Goal: Information Seeking & Learning: Find specific fact

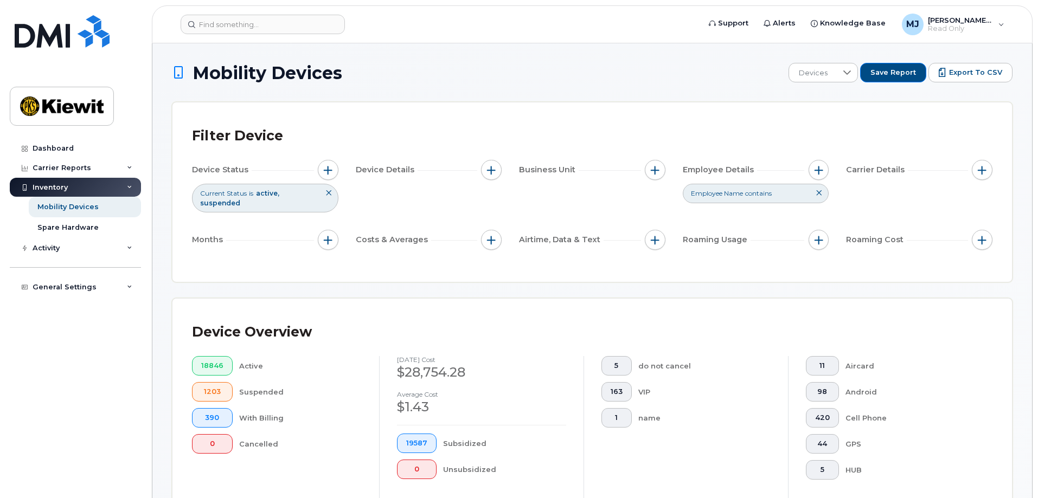
drag, startPoint x: 815, startPoint y: 172, endPoint x: 813, endPoint y: 181, distance: 9.1
click at [815, 172] on span "button" at bounding box center [818, 170] width 9 height 9
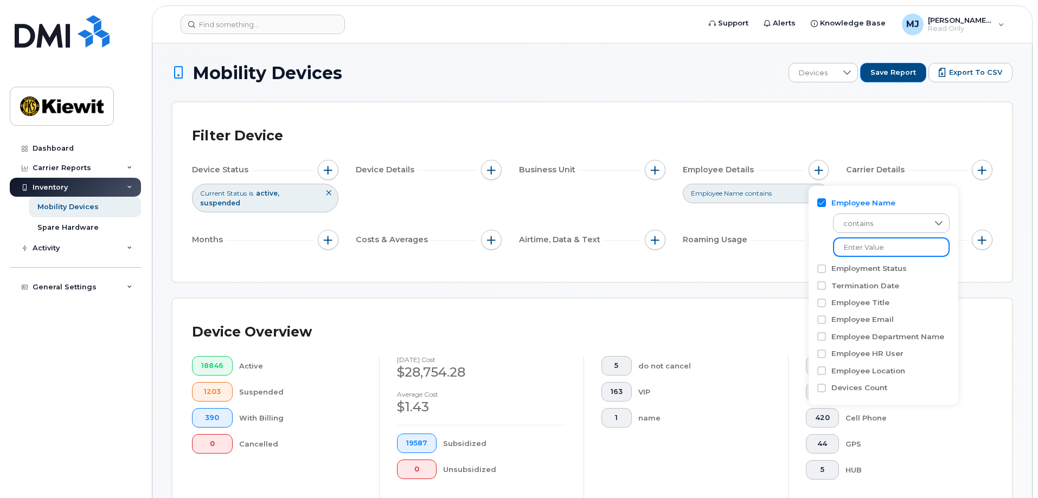
click at [880, 244] on input at bounding box center [891, 247] width 117 height 20
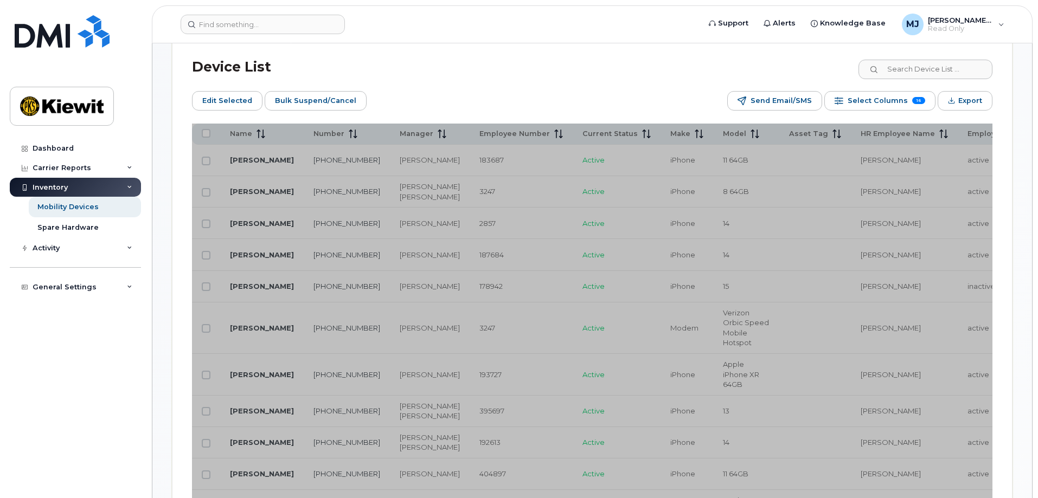
scroll to position [759, 0]
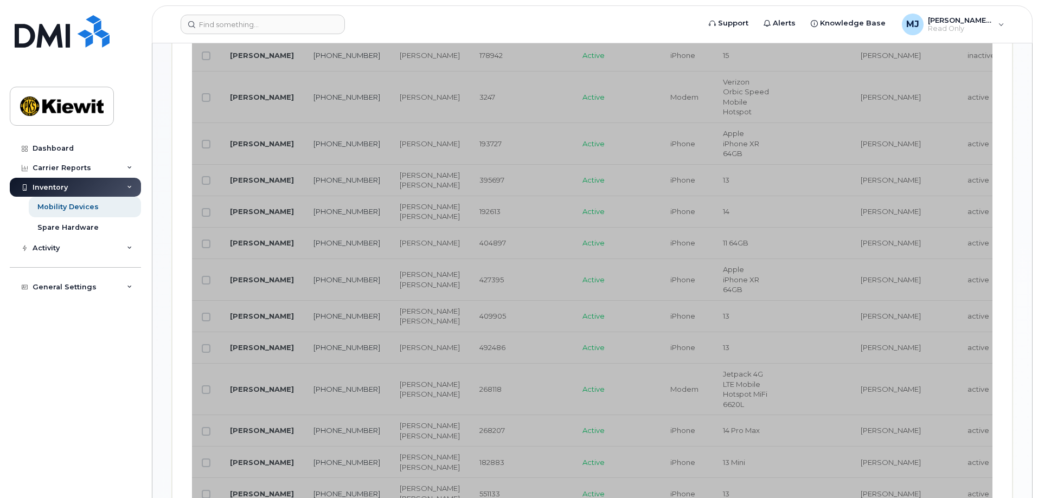
type input "cameron mcc"
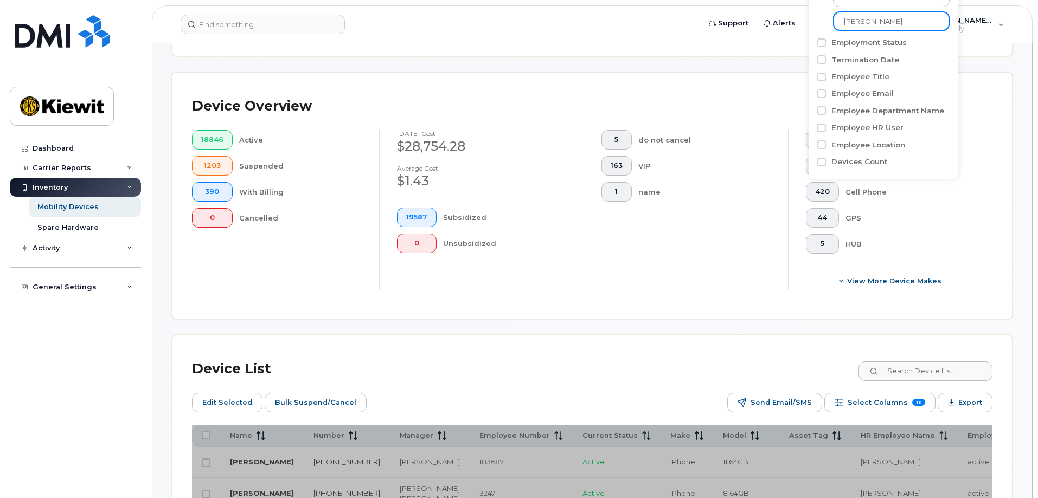
scroll to position [325, 0]
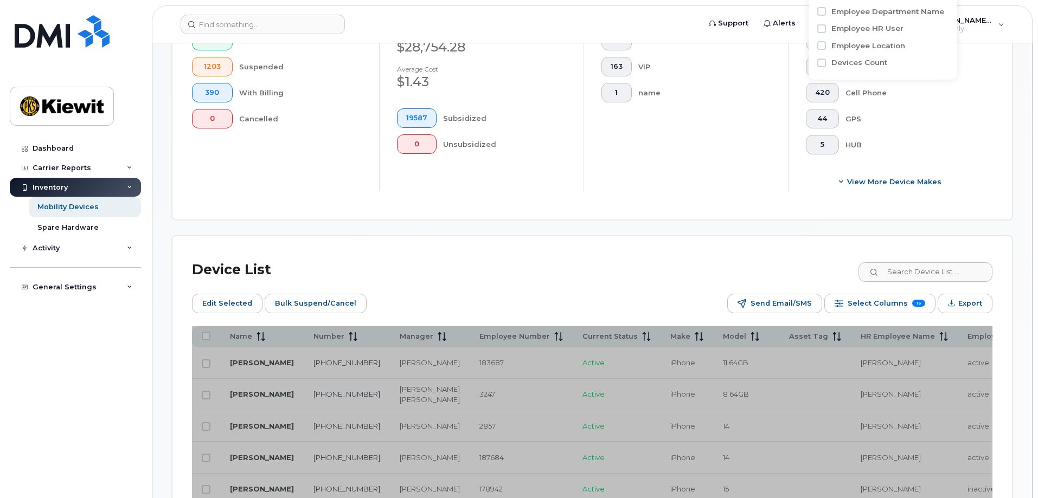
click at [650, 269] on div "Device List" at bounding box center [592, 270] width 800 height 28
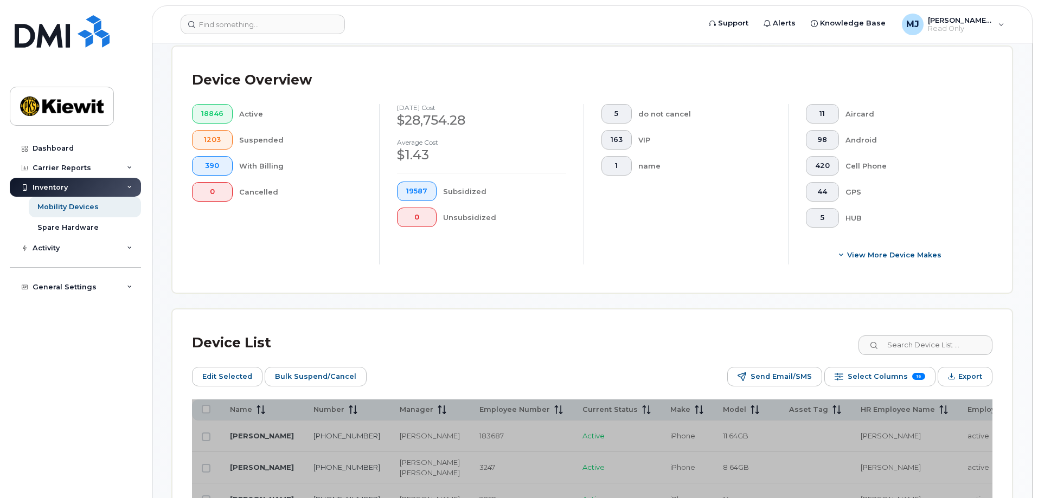
scroll to position [108, 0]
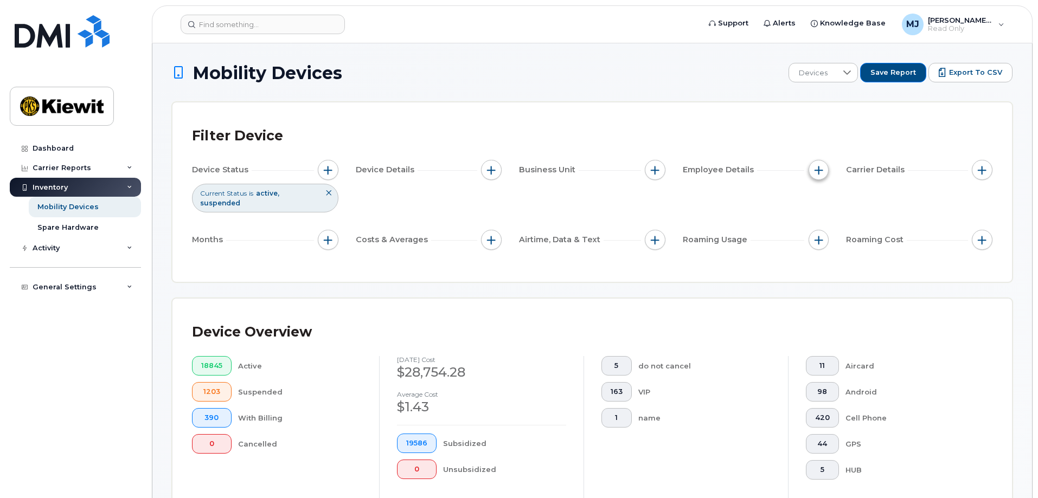
click at [815, 168] on span "button" at bounding box center [818, 170] width 9 height 9
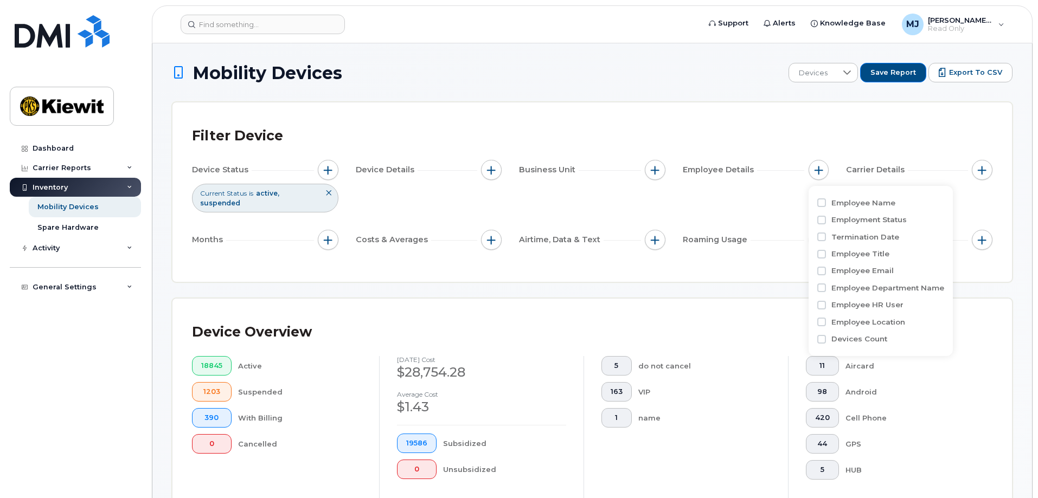
click at [855, 201] on label "Employee Name" at bounding box center [863, 203] width 64 height 10
click at [826, 201] on input "Employee Name" at bounding box center [821, 202] width 9 height 9
checkbox input "true"
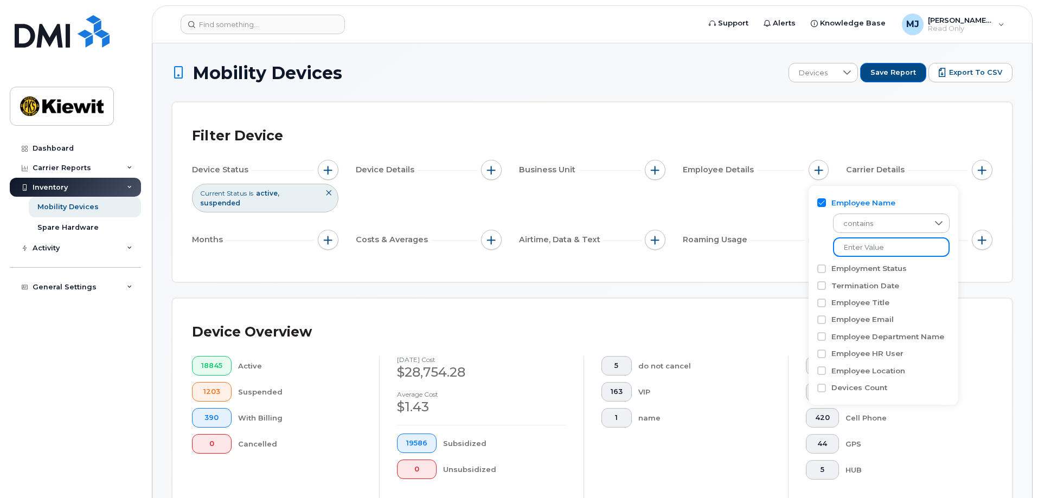
click at [872, 248] on input at bounding box center [891, 247] width 117 height 20
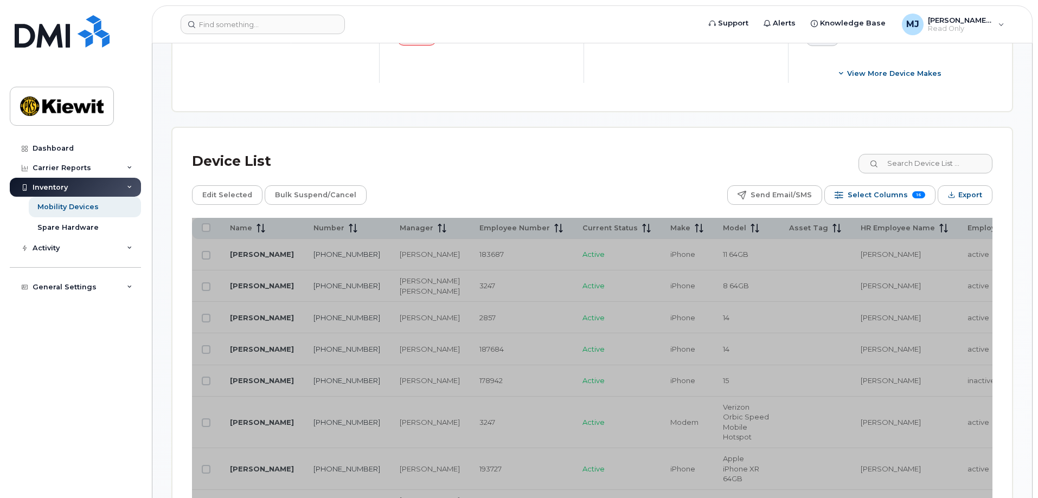
scroll to position [542, 0]
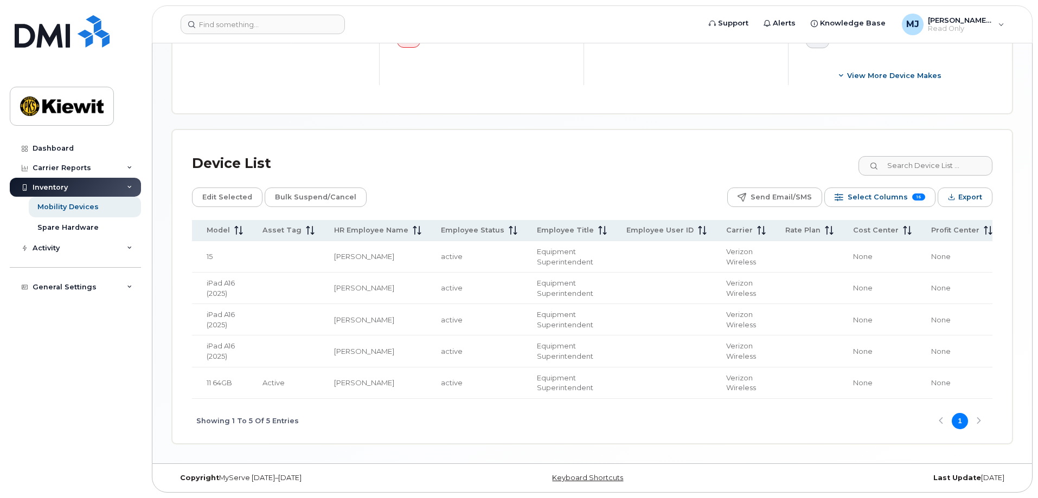
scroll to position [0, 609]
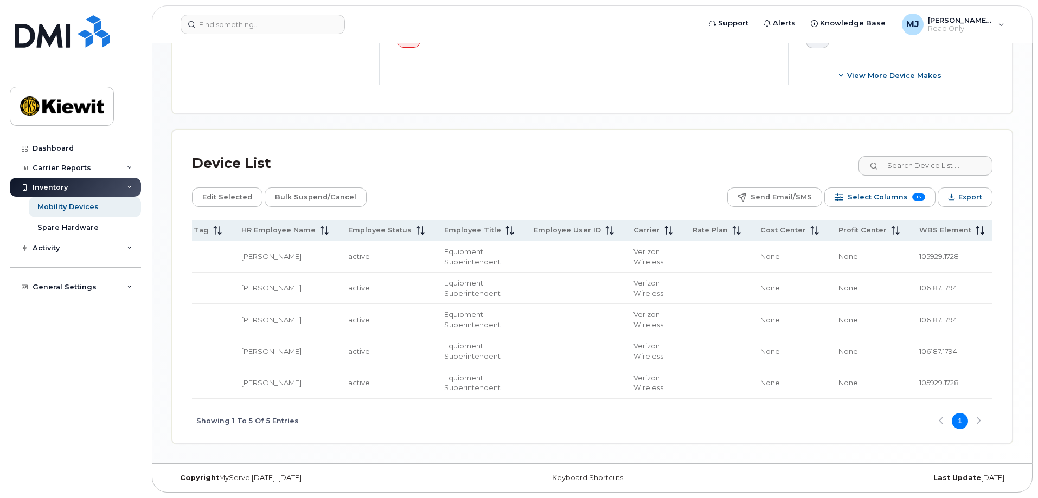
type input "cameron mcca"
drag, startPoint x: 833, startPoint y: 261, endPoint x: 885, endPoint y: 255, distance: 52.4
click at [909, 273] on td "106187.1794" at bounding box center [951, 288] width 85 height 31
copy span "106187.1794"
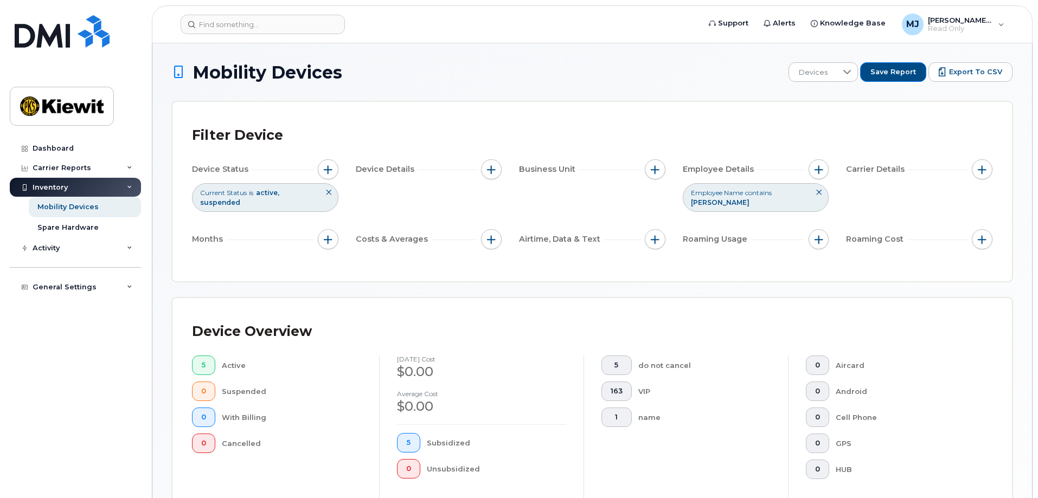
scroll to position [0, 0]
click at [818, 177] on button "button" at bounding box center [818, 170] width 21 height 21
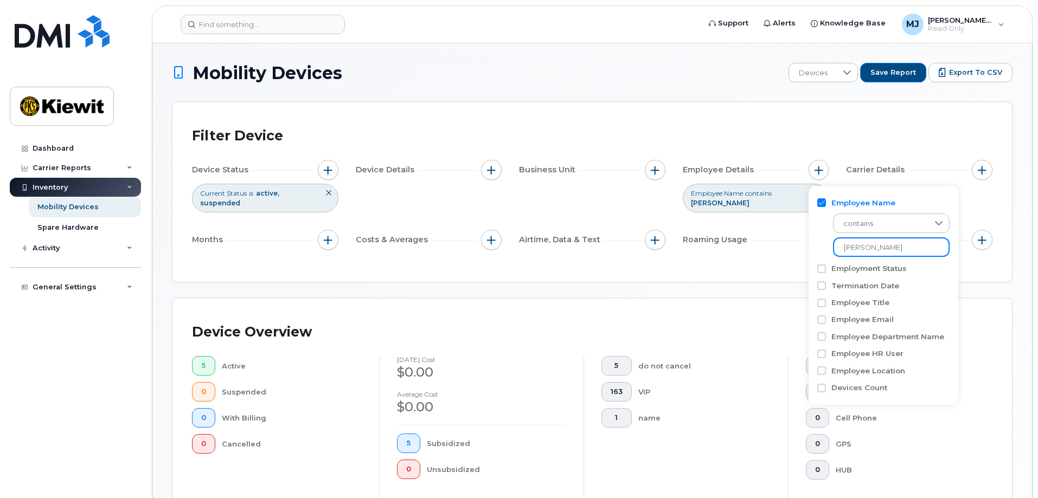
drag, startPoint x: 906, startPoint y: 247, endPoint x: 772, endPoint y: 239, distance: 134.2
click at [772, 239] on body "Support Alerts Knowledge Base MJ Morgan Jupiter Read Only English Français Adju…" at bounding box center [519, 465] width 1038 height 930
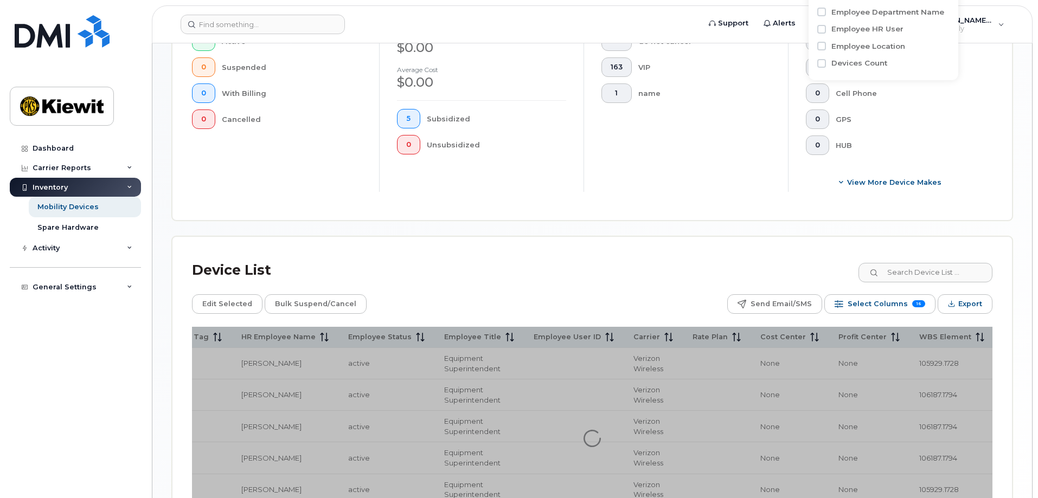
scroll to position [325, 0]
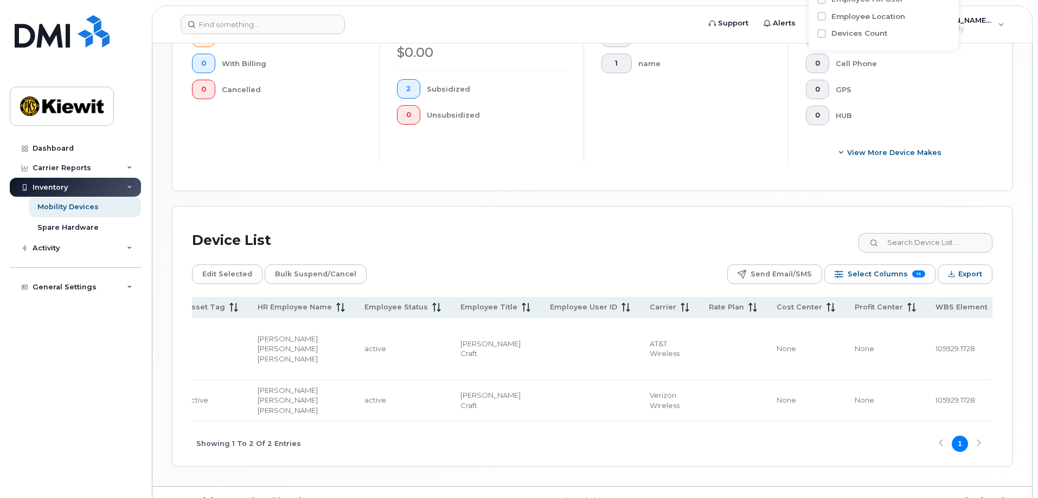
scroll to position [382, 0]
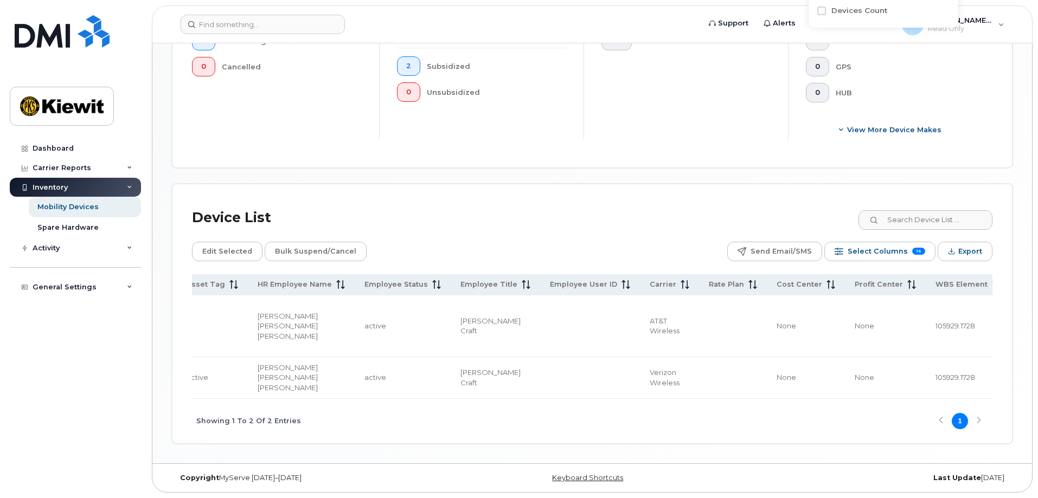
type input "juan jose"
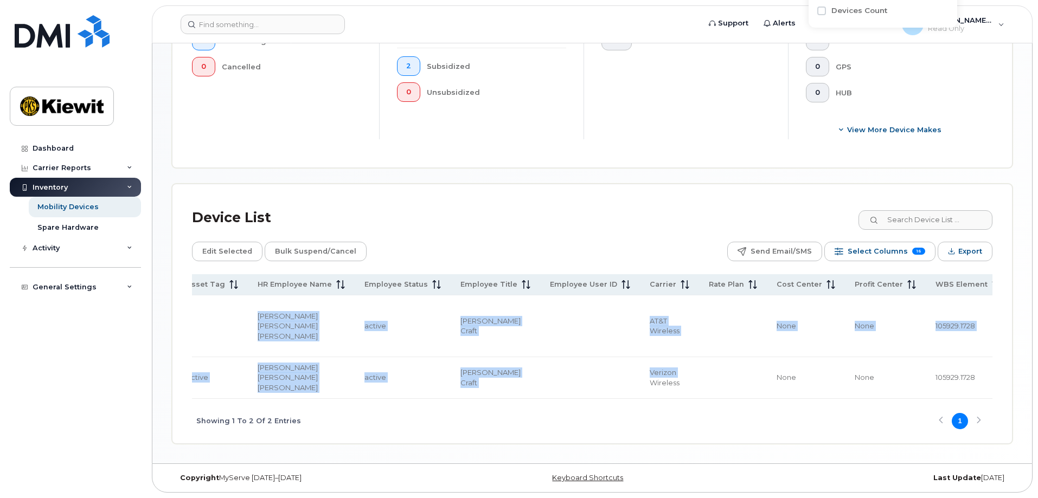
drag, startPoint x: 559, startPoint y: 394, endPoint x: 669, endPoint y: 398, distance: 110.6
click at [669, 398] on div "Name Number Manager Employee Number Current Status Make Model Asset Tag HR Empl…" at bounding box center [592, 336] width 800 height 125
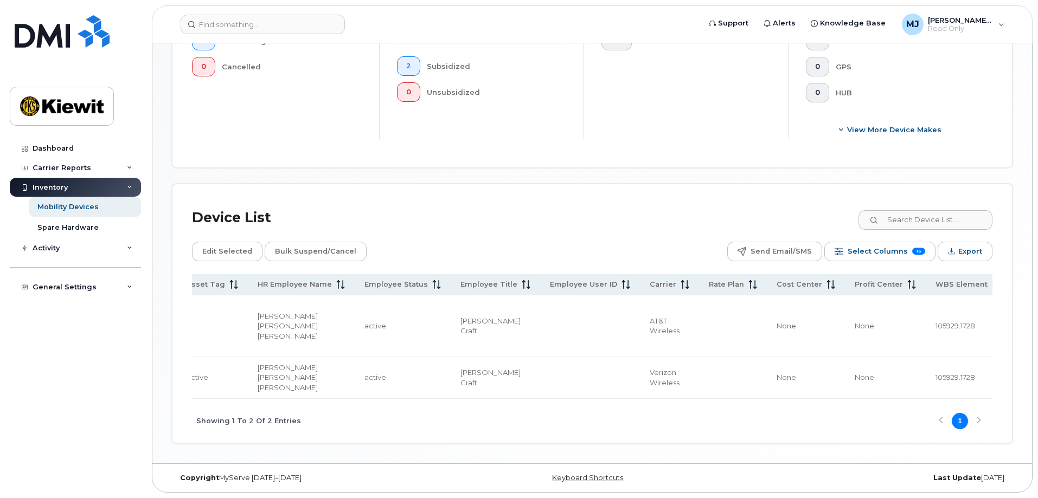
click at [686, 427] on div "Showing 1 To 2 Of 2 Entries 1" at bounding box center [592, 421] width 800 height 45
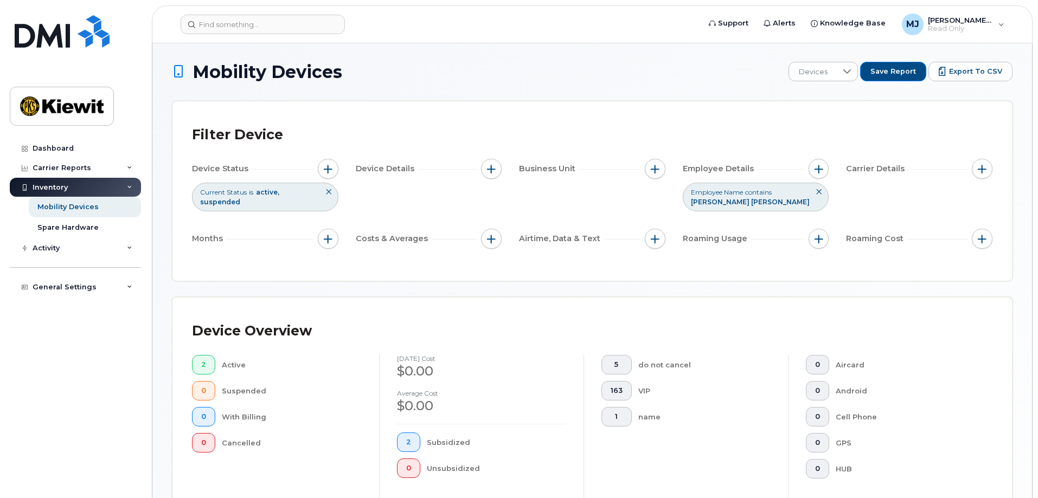
scroll to position [0, 0]
click at [817, 178] on button "button" at bounding box center [818, 170] width 21 height 21
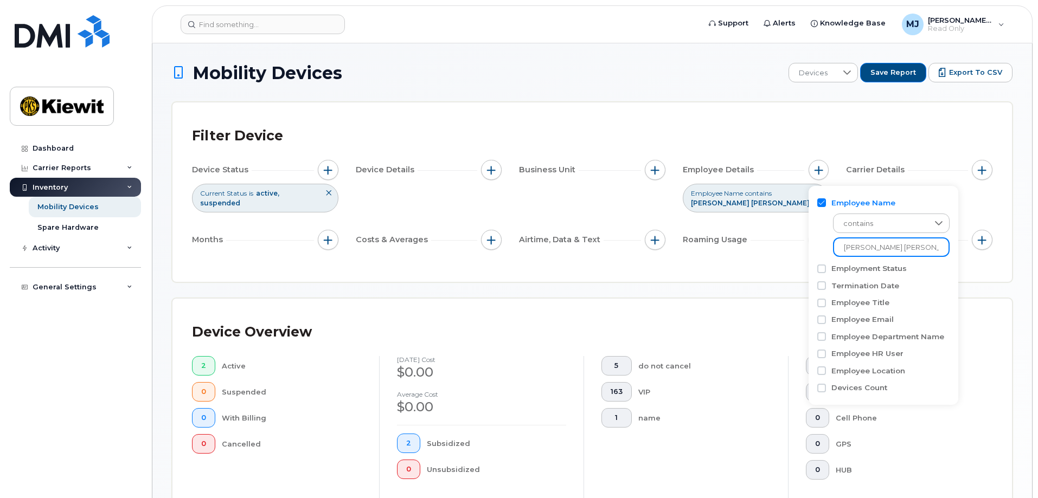
drag, startPoint x: 878, startPoint y: 250, endPoint x: 772, endPoint y: 250, distance: 105.7
click at [772, 250] on body "Support Alerts Knowledge Base [PERSON_NAME] Jupiter Read Only English Français …" at bounding box center [519, 437] width 1038 height 875
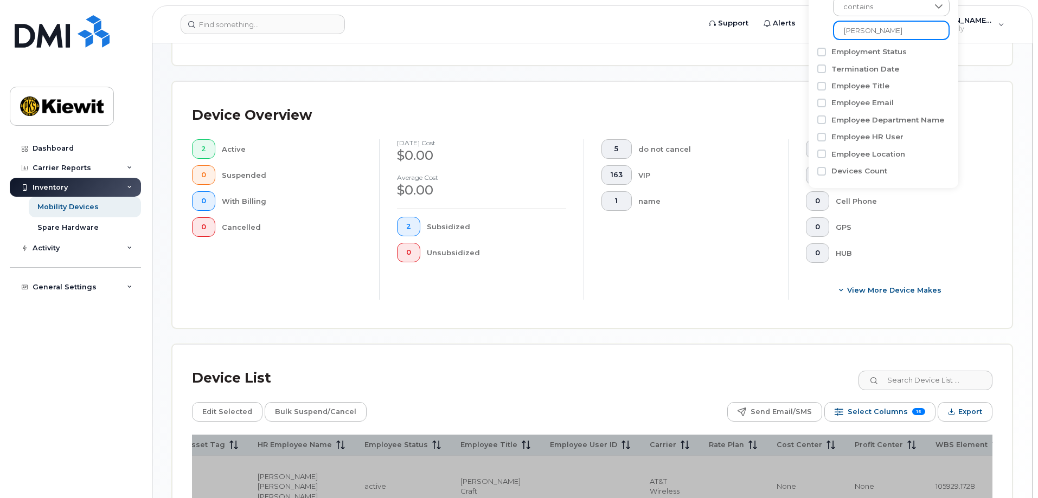
scroll to position [391, 0]
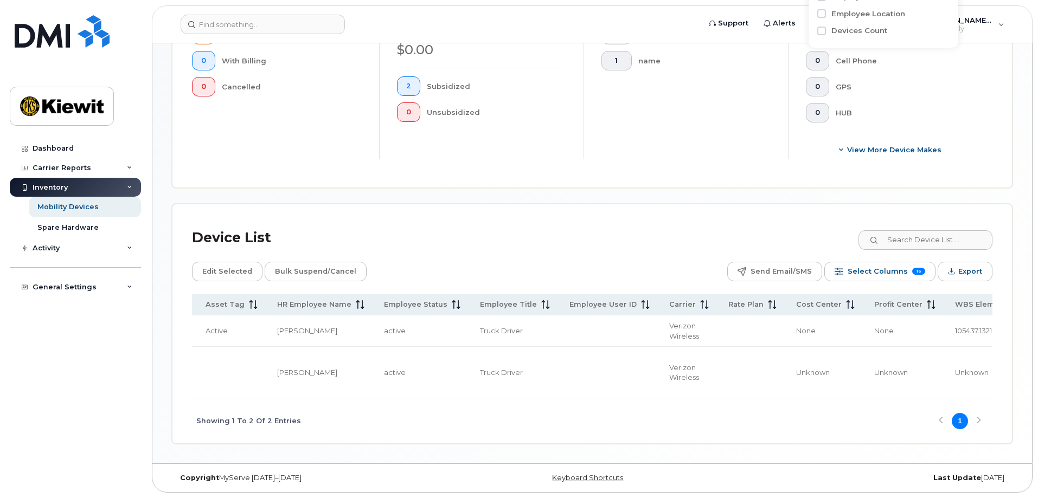
scroll to position [0, 588]
type input "brian wright"
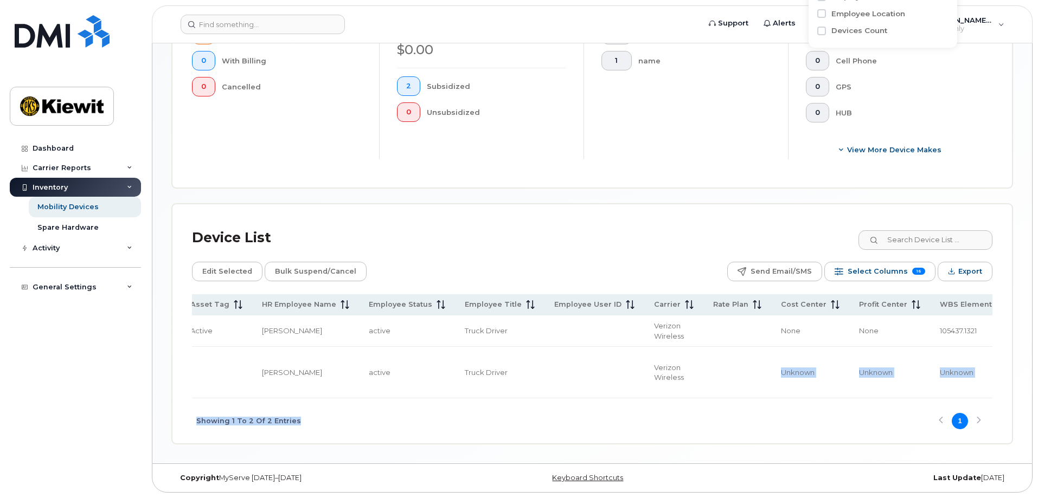
drag, startPoint x: 612, startPoint y: 395, endPoint x: 297, endPoint y: 408, distance: 315.2
click at [297, 408] on div "Name Number Manager Employee Number Current Status Make Model Asset Tag HR Empl…" at bounding box center [592, 368] width 800 height 149
click at [448, 416] on div "Showing 1 To 2 Of 2 Entries 1" at bounding box center [592, 420] width 800 height 45
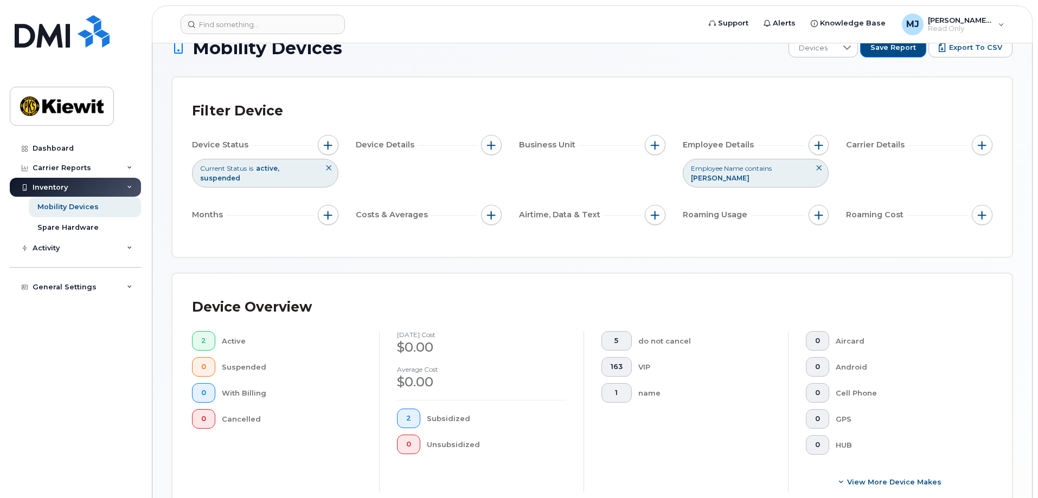
scroll to position [0, 0]
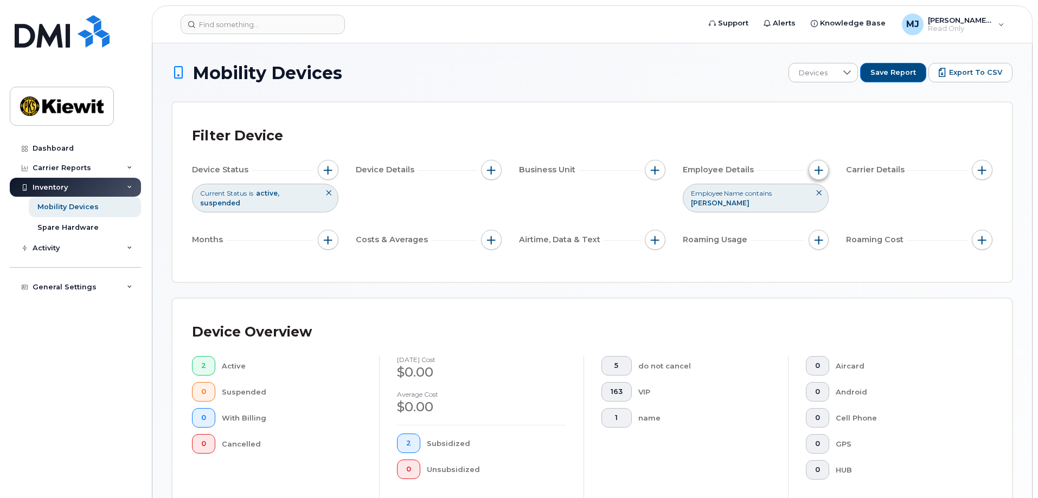
click at [819, 160] on button "button" at bounding box center [818, 170] width 21 height 21
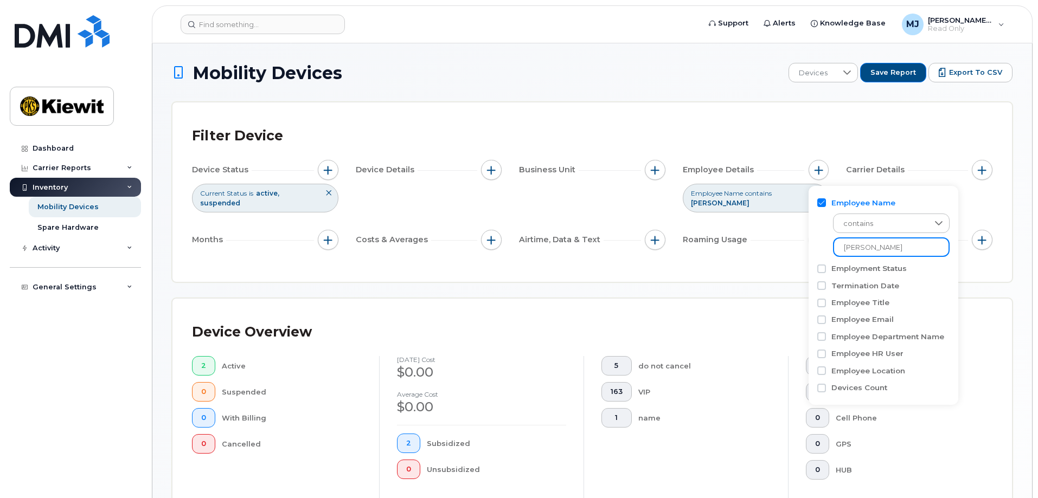
drag, startPoint x: 890, startPoint y: 242, endPoint x: 701, endPoint y: 244, distance: 188.7
click at [701, 244] on body "Support Alerts Knowledge Base [PERSON_NAME] Jupiter Read Only English Français …" at bounding box center [519, 427] width 1038 height 855
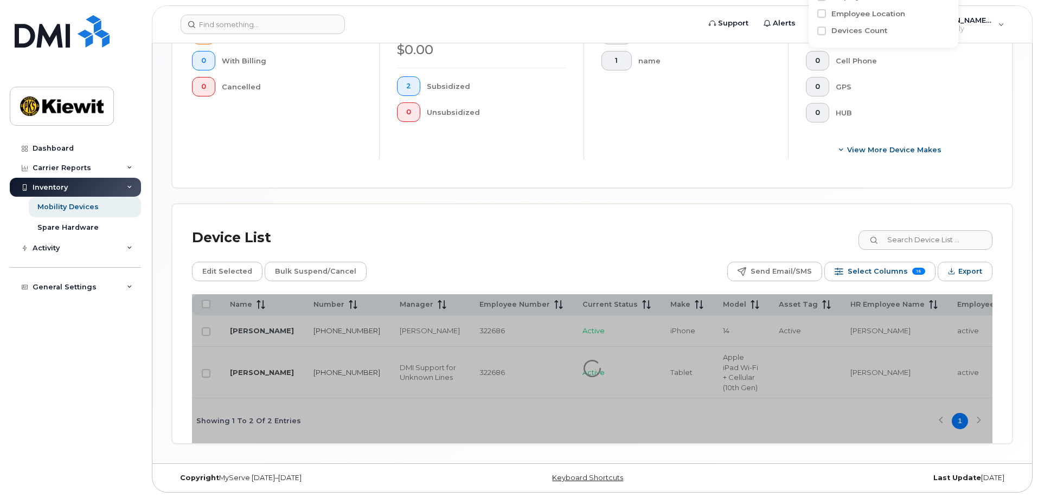
scroll to position [381, 0]
type input "danika redd"
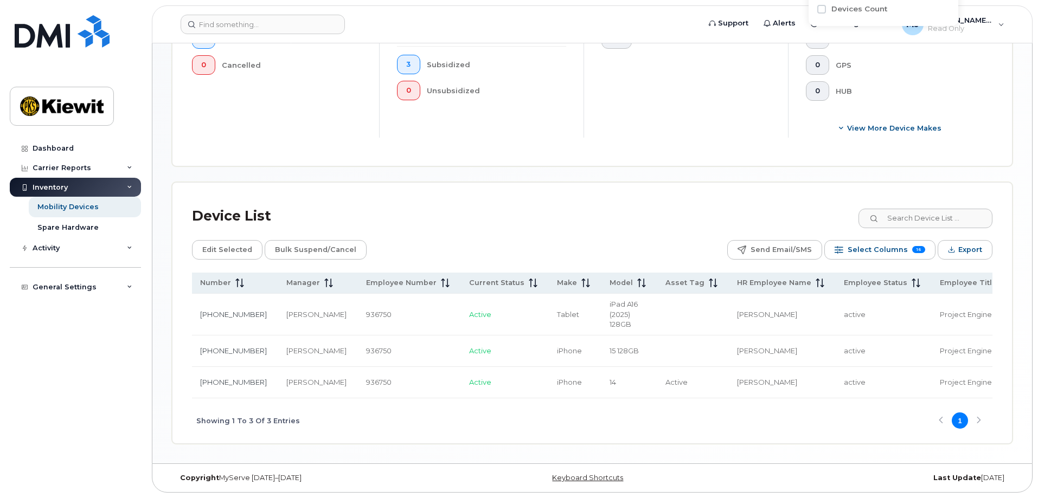
scroll to position [0, 127]
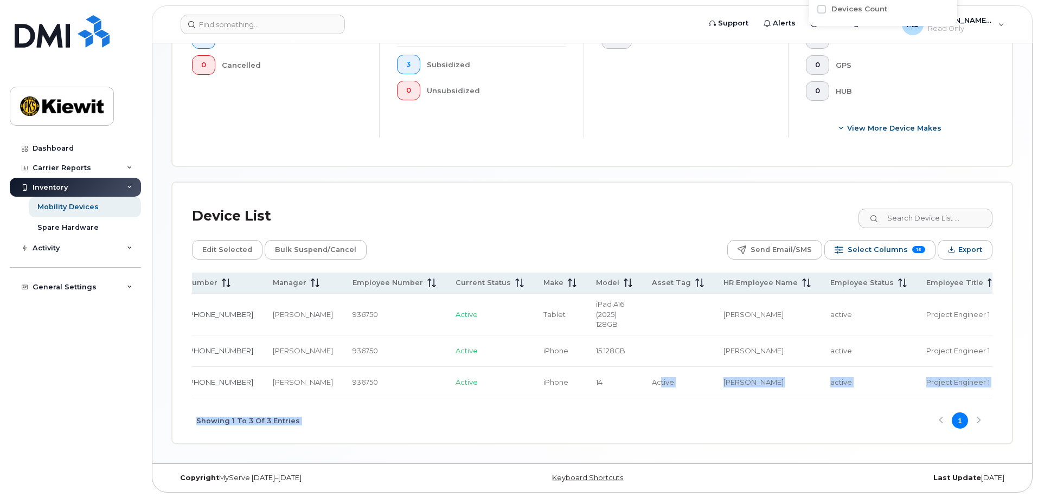
drag, startPoint x: 587, startPoint y: 395, endPoint x: 862, endPoint y: 404, distance: 275.5
click at [862, 404] on div "Name Number Manager Employee Number Current Status Make Model Asset Tag HR Empl…" at bounding box center [592, 358] width 800 height 171
drag, startPoint x: 723, startPoint y: 403, endPoint x: 726, endPoint y: 409, distance: 6.5
click at [723, 404] on div "Showing 1 To 3 Of 3 Entries 1" at bounding box center [592, 420] width 800 height 45
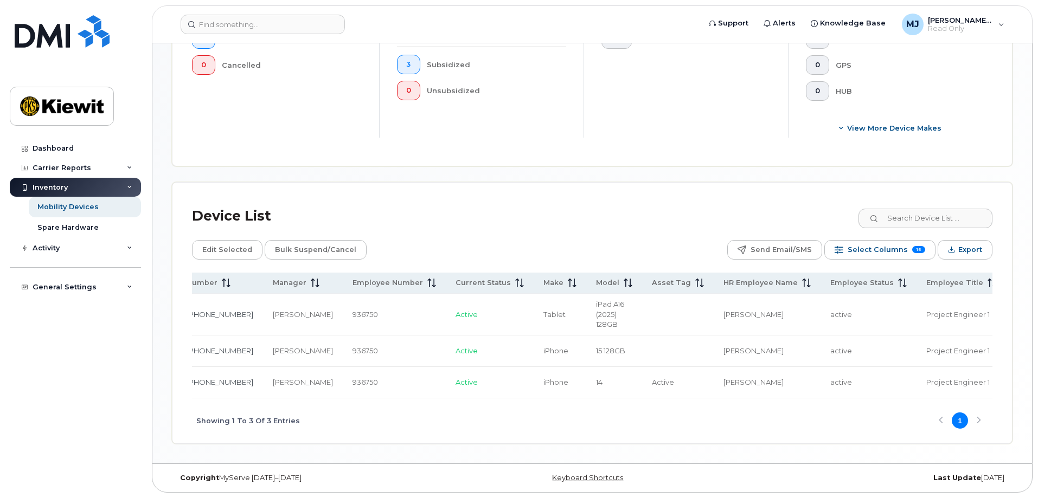
click at [687, 258] on div "Device List Edit Selected Bulk Suspend/Cancel Send Email/SMS Select Columns 16 …" at bounding box center [592, 322] width 800 height 241
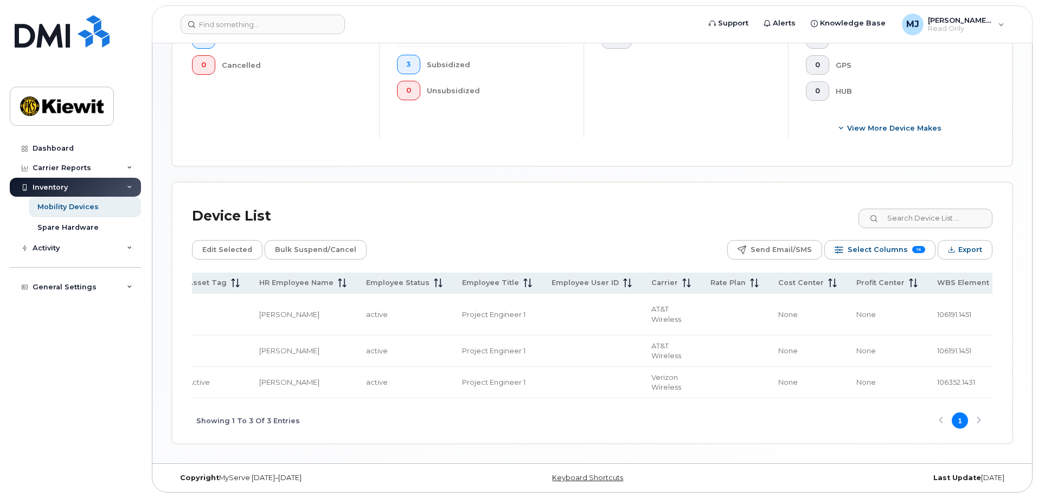
scroll to position [0, 595]
drag, startPoint x: 832, startPoint y: 315, endPoint x: 890, endPoint y: 313, distance: 58.0
click at [923, 313] on td "106191.1451" at bounding box center [965, 315] width 85 height 42
copy span "106191.1451"
click at [923, 346] on td "106191.1451" at bounding box center [965, 351] width 85 height 31
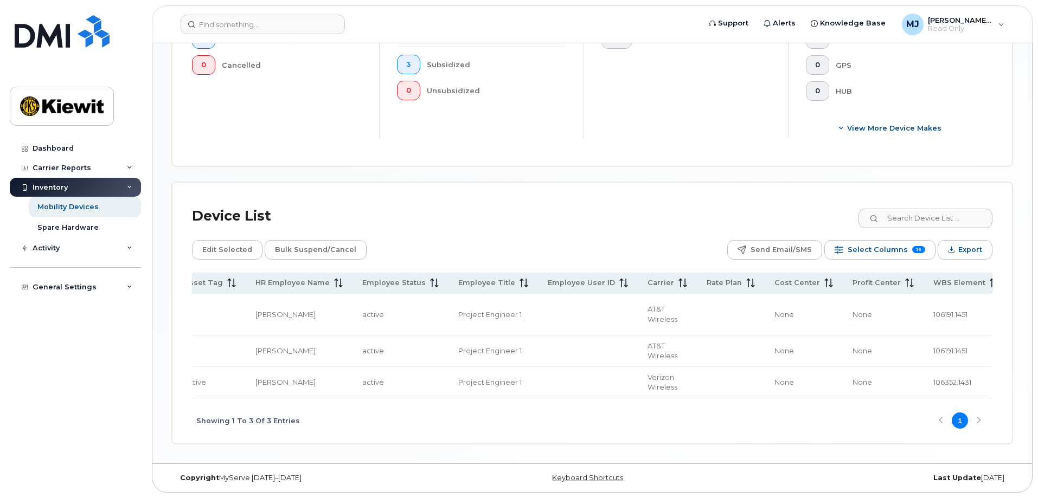
drag, startPoint x: 543, startPoint y: 395, endPoint x: 225, endPoint y: 381, distance: 318.0
click at [225, 381] on tr "Danika Reddick 661-699-5088 Davis Sibbernsen 936750 Active iPhone 14 Active Dan…" at bounding box center [347, 382] width 1501 height 31
click at [488, 454] on div "Mobility Devices Devices Save Report Export to CSV Filter Device Device Status …" at bounding box center [591, 63] width 879 height 799
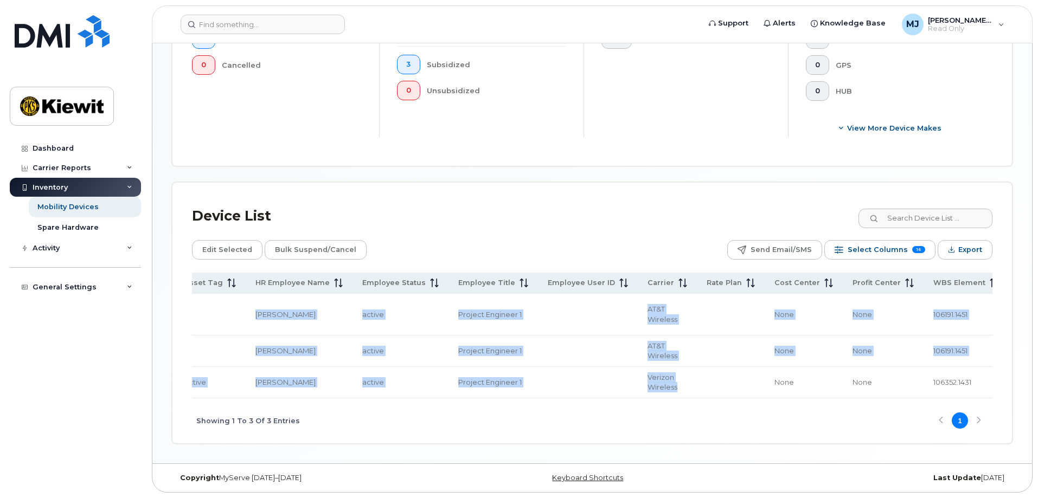
drag, startPoint x: 638, startPoint y: 395, endPoint x: 608, endPoint y: 398, distance: 30.0
click at [608, 398] on div "Name Number Manager Employee Number Current Status Make Model Asset Tag HR Empl…" at bounding box center [592, 336] width 800 height 126
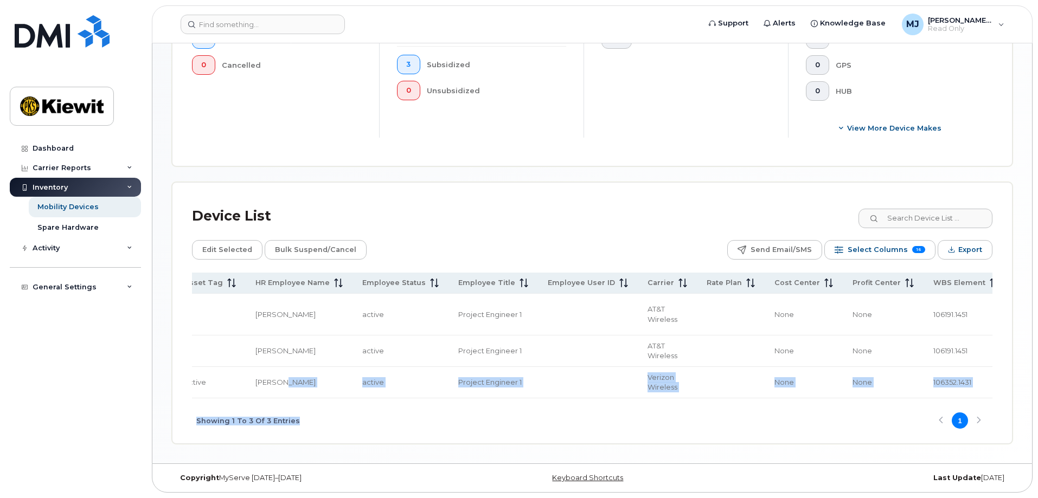
drag, startPoint x: 605, startPoint y: 401, endPoint x: 222, endPoint y: 400, distance: 383.2
click at [199, 393] on div "Name Number Manager Employee Number Current Status Make Model Asset Tag HR Empl…" at bounding box center [592, 358] width 800 height 171
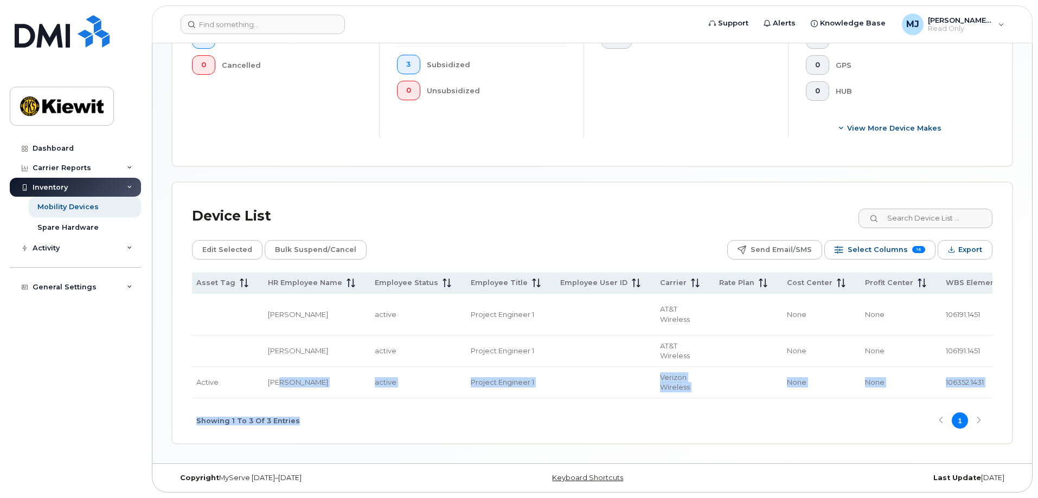
click at [420, 443] on div "Showing 1 To 3 Of 3 Entries 1" at bounding box center [592, 420] width 800 height 45
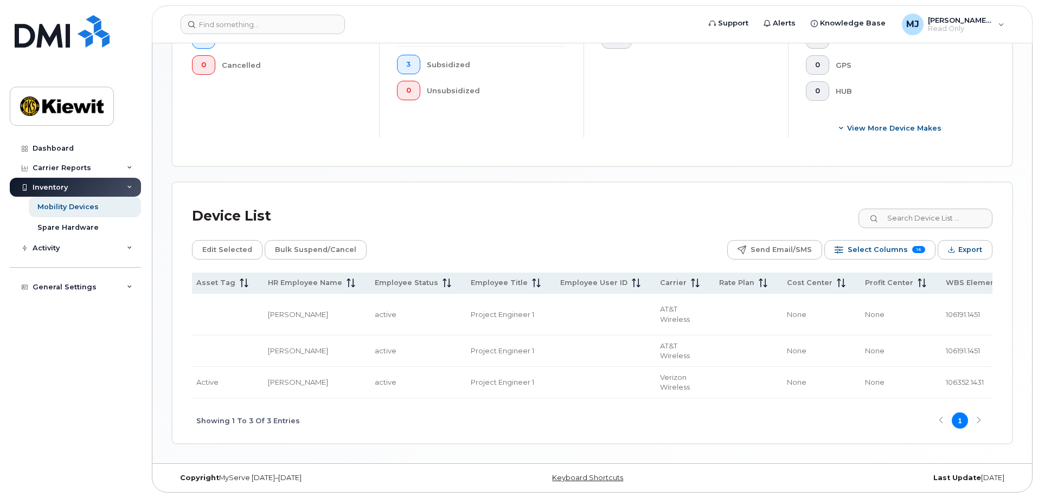
drag, startPoint x: 529, startPoint y: 401, endPoint x: 399, endPoint y: 407, distance: 130.2
click at [399, 407] on div "Showing 1 To 3 Of 3 Entries 1" at bounding box center [592, 420] width 800 height 45
drag, startPoint x: 551, startPoint y: 401, endPoint x: 500, endPoint y: 405, distance: 50.6
click at [499, 405] on div "Showing 1 To 3 Of 3 Entries 1" at bounding box center [592, 420] width 800 height 45
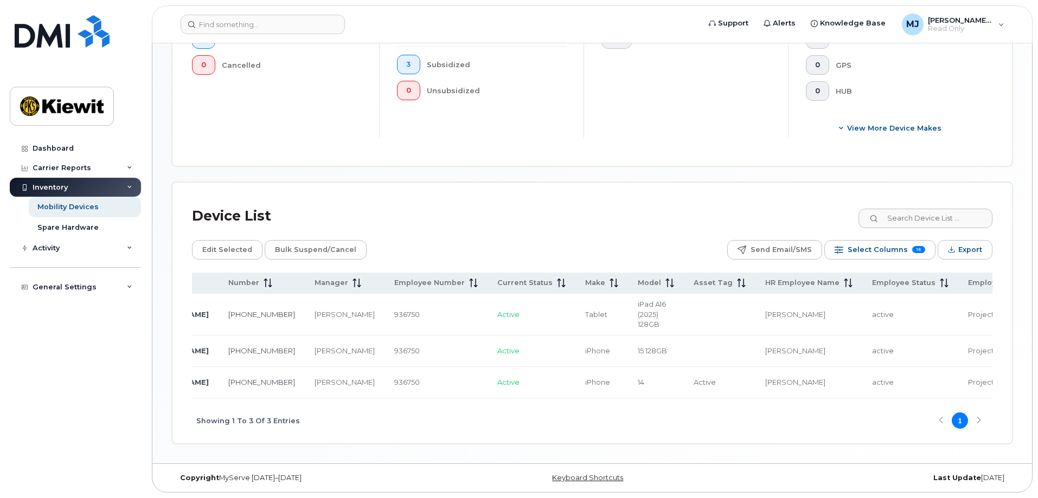
scroll to position [0, 0]
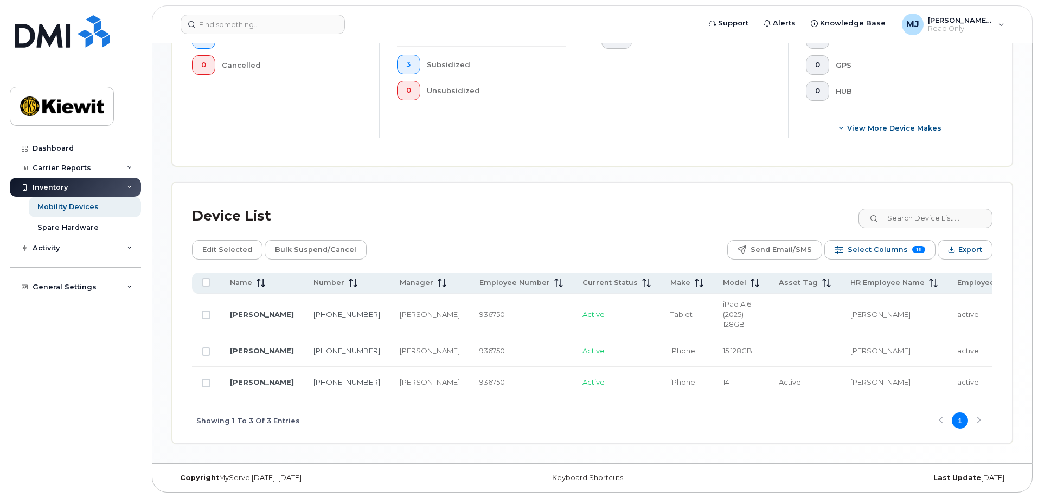
click at [42, 367] on div "Dashboard Carrier Reports Monthly Billing Data Daily Data Pooling Average Costi…" at bounding box center [77, 310] width 134 height 343
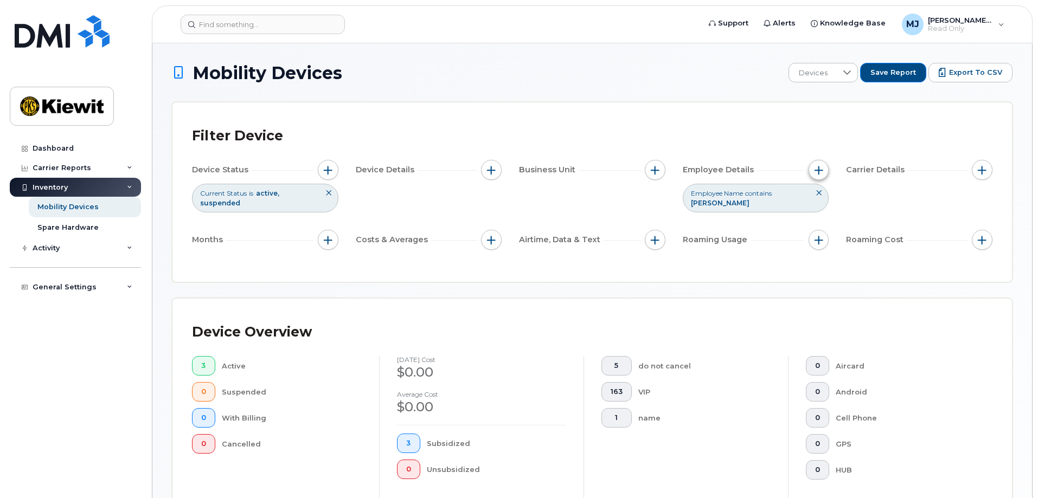
click at [816, 166] on span "button" at bounding box center [818, 170] width 9 height 9
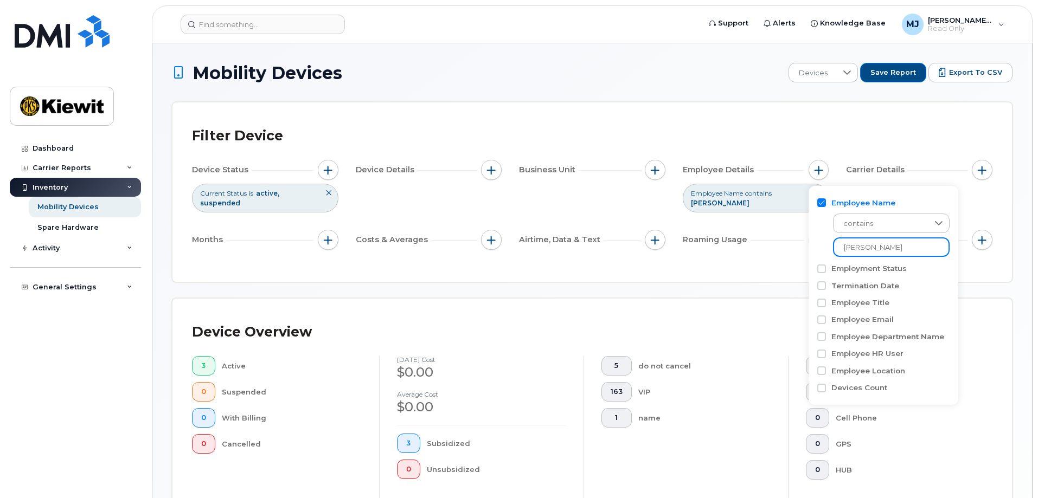
drag, startPoint x: 898, startPoint y: 243, endPoint x: 782, endPoint y: 248, distance: 115.6
click at [782, 248] on body "Support Alerts Knowledge Base [PERSON_NAME] Jupiter Read Only English Français …" at bounding box center [519, 438] width 1038 height 877
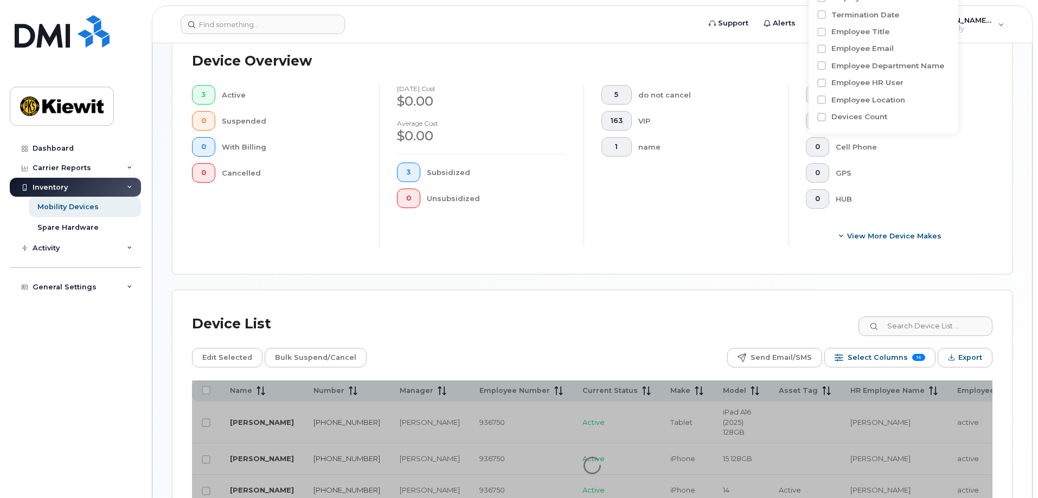
scroll to position [382, 0]
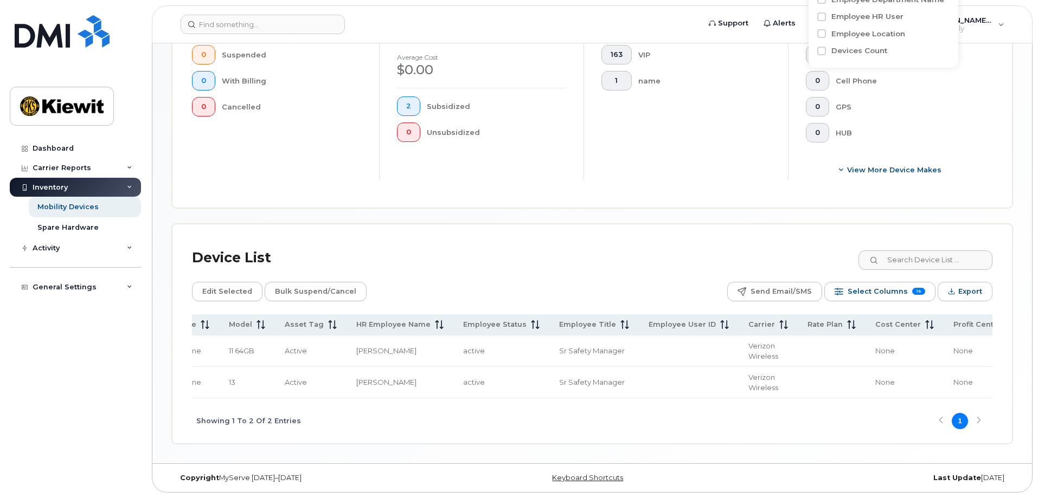
scroll to position [0, 575]
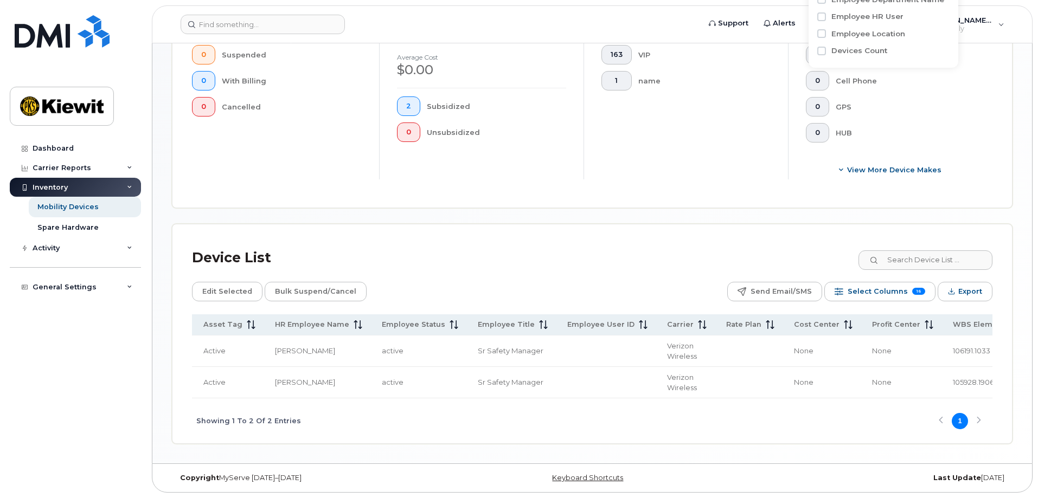
type input "daniel schultz"
drag, startPoint x: 849, startPoint y: 379, endPoint x: 899, endPoint y: 378, distance: 50.4
click at [943, 378] on td "105928.1906" at bounding box center [985, 382] width 85 height 31
copy span "105928.1906"
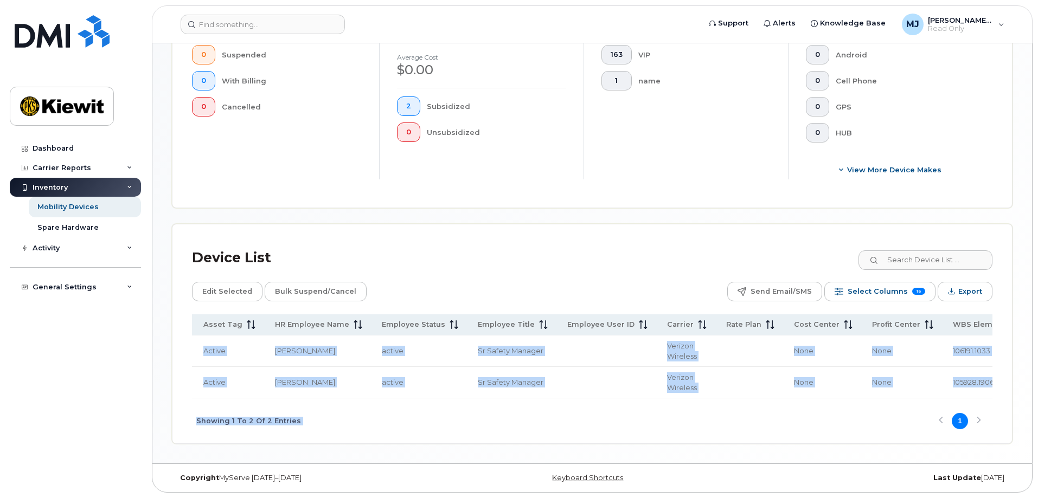
drag, startPoint x: 613, startPoint y: 399, endPoint x: 554, endPoint y: 397, distance: 58.6
click at [557, 398] on div "Name Number Manager Employee Number Current Status Make Model Asset Tag HR Empl…" at bounding box center [592, 378] width 800 height 129
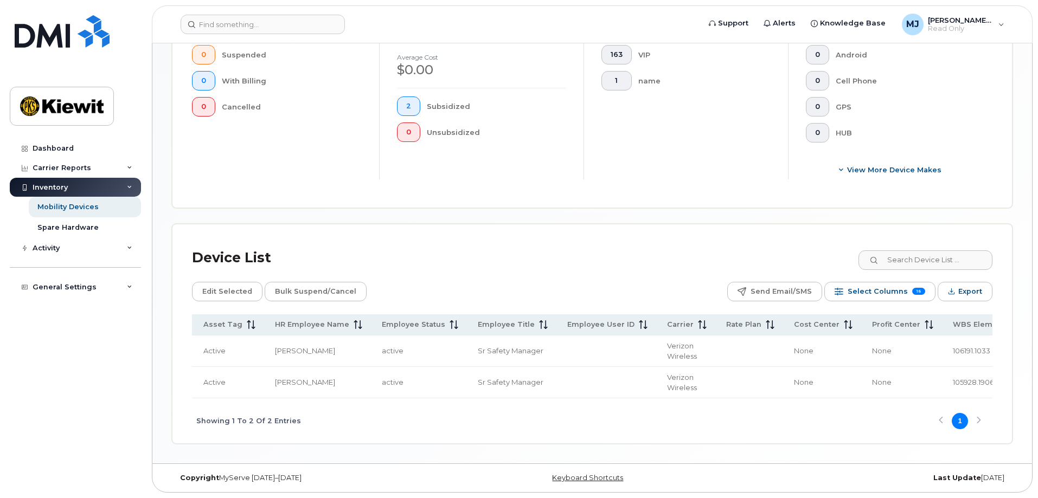
drag, startPoint x: 547, startPoint y: 394, endPoint x: 485, endPoint y: 394, distance: 62.9
click at [557, 394] on td at bounding box center [607, 382] width 100 height 31
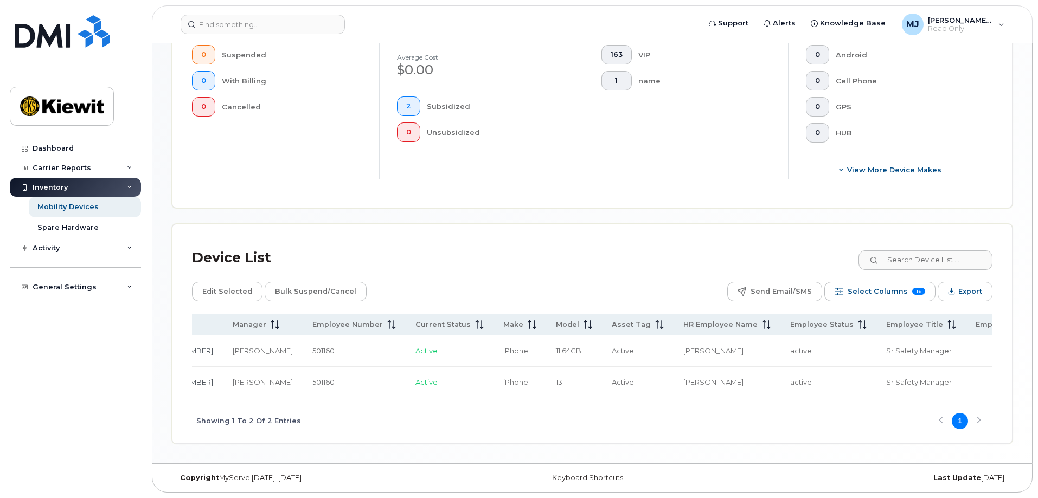
drag, startPoint x: 555, startPoint y: 399, endPoint x: 432, endPoint y: 408, distance: 122.8
click at [432, 408] on div "Showing 1 To 2 Of 2 Entries 1" at bounding box center [592, 420] width 800 height 45
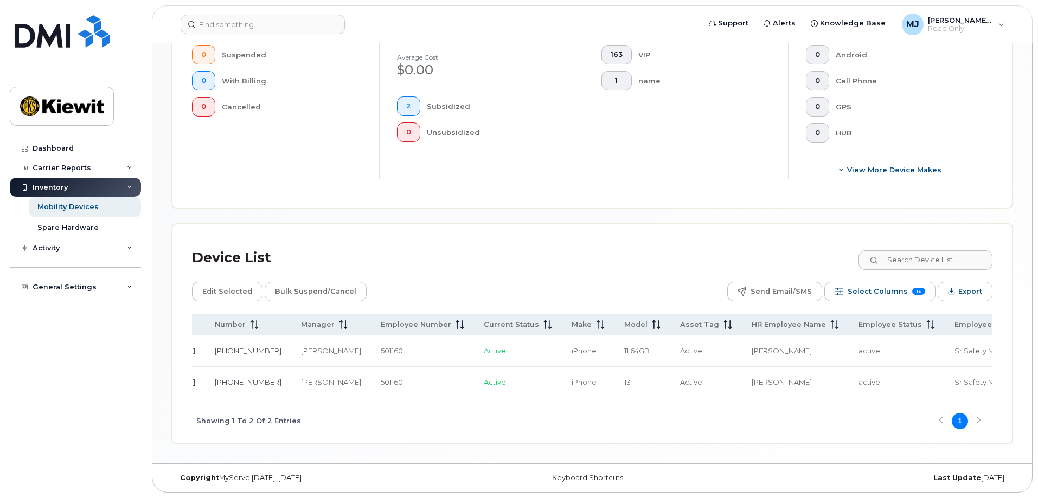
scroll to position [0, 0]
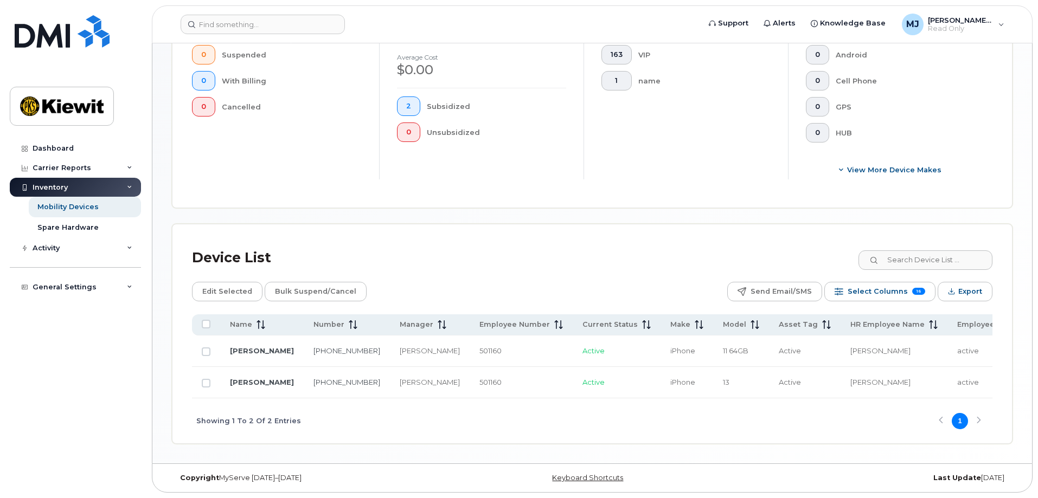
click at [484, 198] on div "Device Overview 2 Active 0 Suspended 0 With Billing 0 Cancelled September 2025 …" at bounding box center [591, 85] width 839 height 246
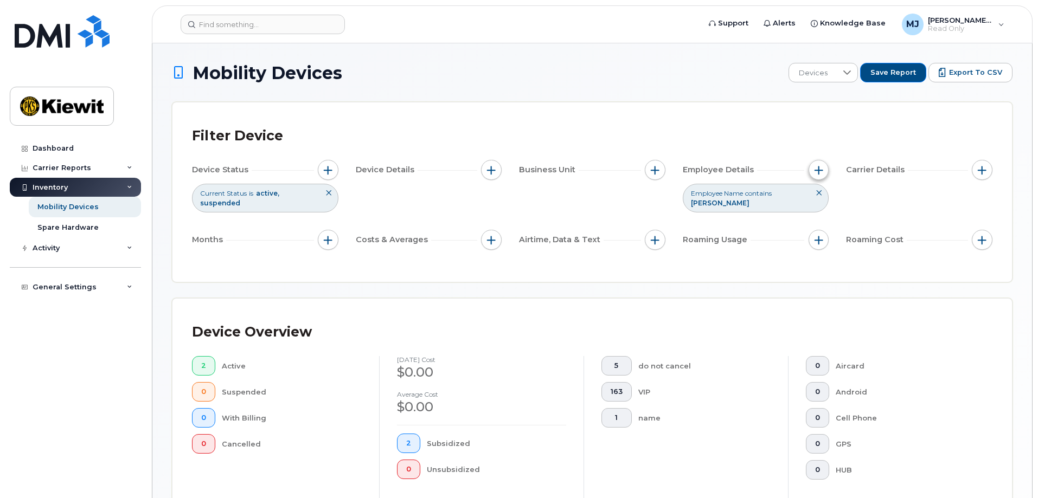
click at [809, 169] on button "button" at bounding box center [818, 170] width 21 height 21
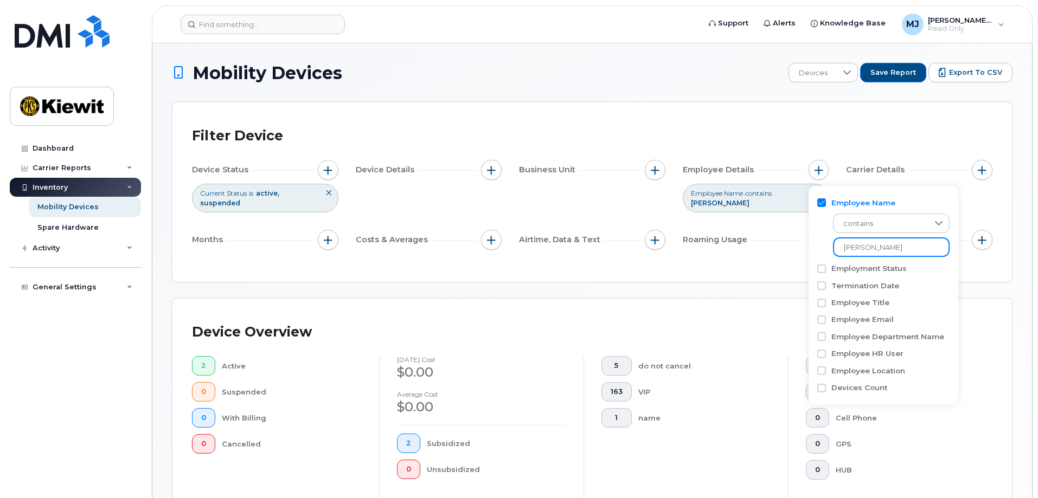
drag, startPoint x: 910, startPoint y: 246, endPoint x: 749, endPoint y: 250, distance: 161.0
click at [749, 250] on body "Support Alerts Knowledge Base [PERSON_NAME] Jupiter Read Only English Français …" at bounding box center [519, 417] width 1038 height 835
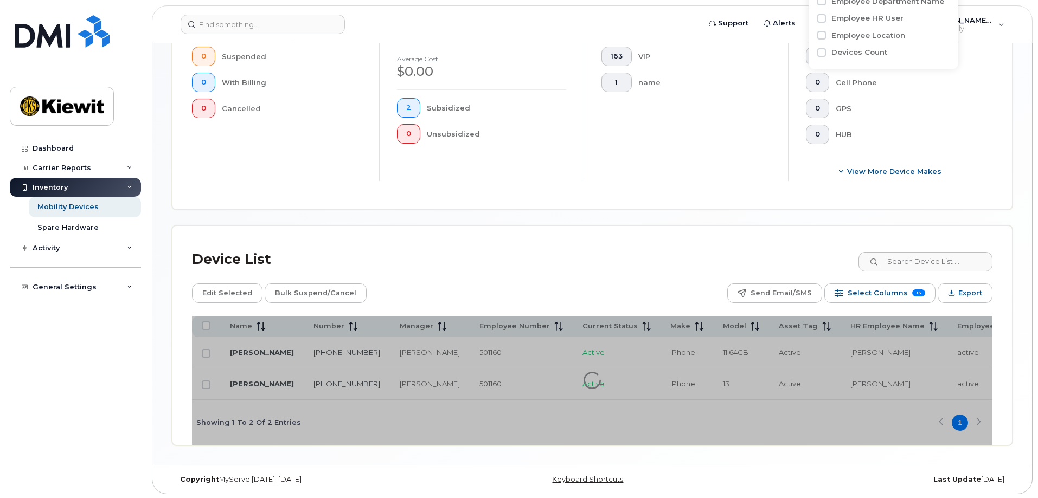
scroll to position [340, 0]
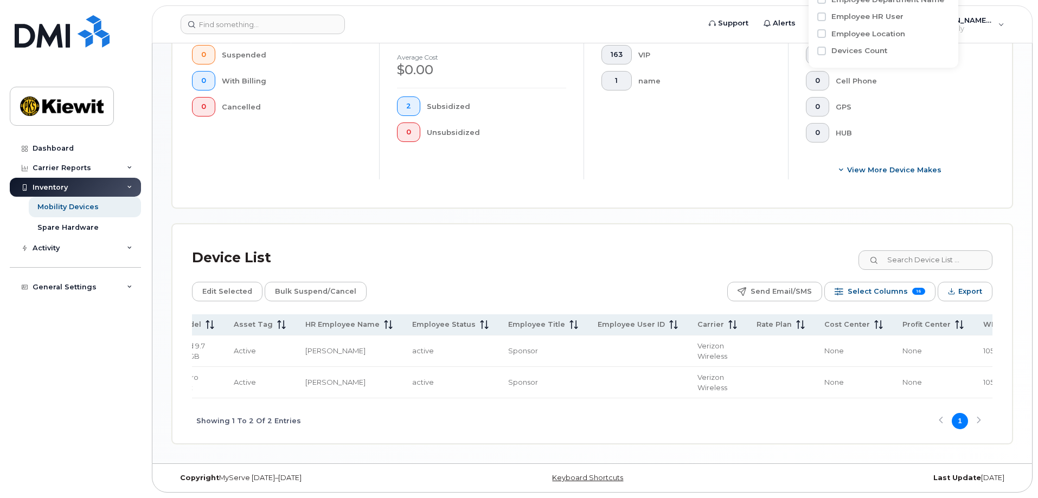
scroll to position [0, 547]
type input "brock skarsga"
drag, startPoint x: 930, startPoint y: 345, endPoint x: 881, endPoint y: 349, distance: 48.4
click at [970, 349] on td "105335.1031" at bounding box center [1012, 351] width 85 height 31
copy span "105335.1031"
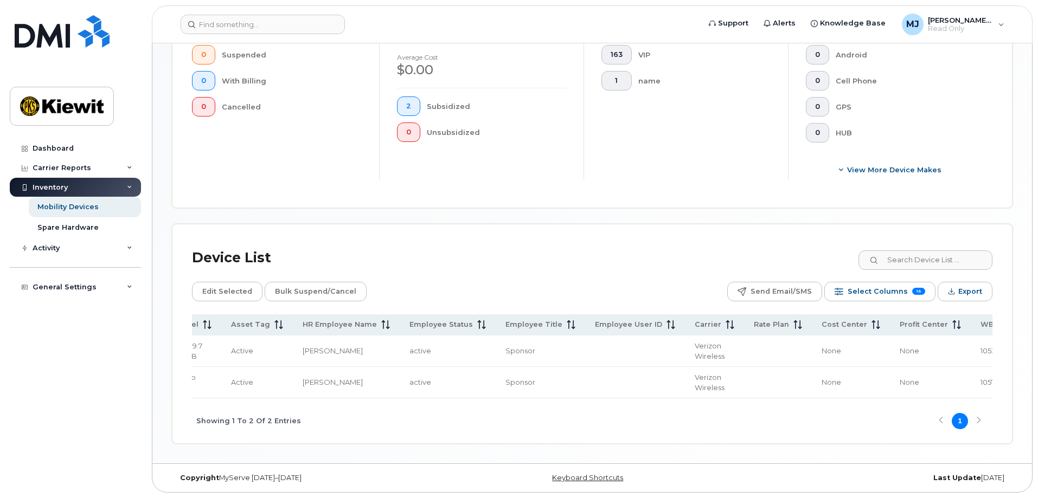
drag, startPoint x: 544, startPoint y: 400, endPoint x: 489, endPoint y: 407, distance: 55.3
click at [489, 407] on div "Showing 1 To 2 Of 2 Entries 1" at bounding box center [592, 420] width 800 height 45
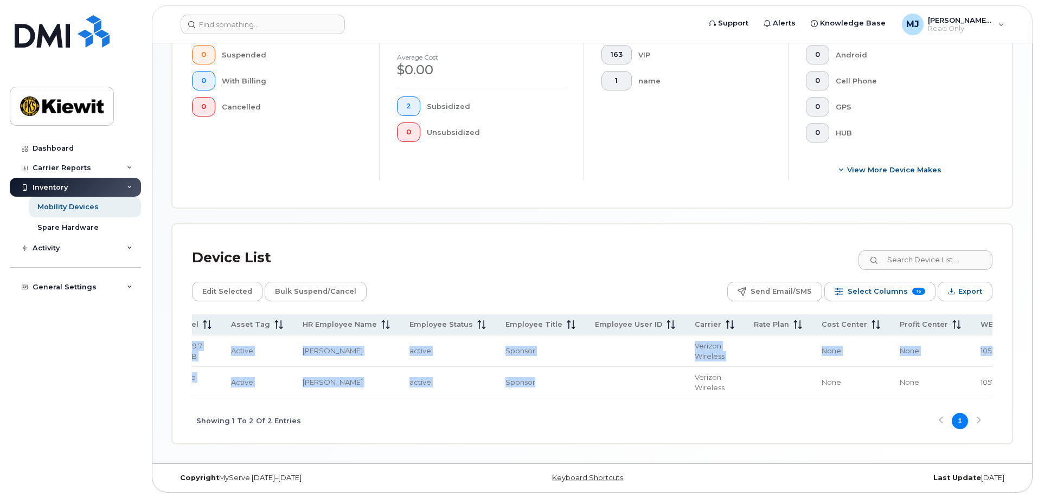
drag, startPoint x: 506, startPoint y: 395, endPoint x: 282, endPoint y: 396, distance: 223.9
click at [282, 396] on div "Name Number Manager Employee Number Current Status Make Model Asset Tag HR Empl…" at bounding box center [592, 356] width 800 height 85
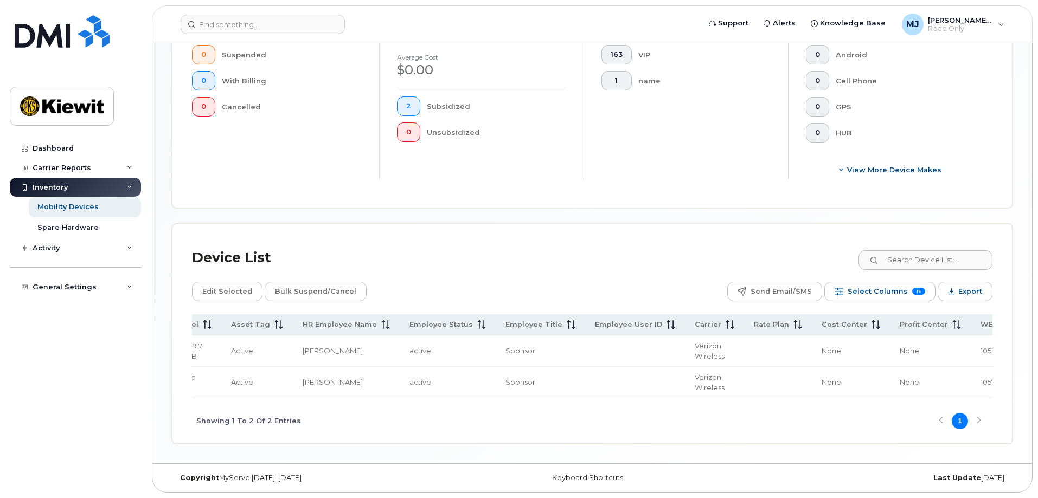
click at [434, 421] on div "Showing 1 To 2 Of 2 Entries 1" at bounding box center [592, 420] width 800 height 45
drag, startPoint x: 505, startPoint y: 401, endPoint x: 422, endPoint y: 405, distance: 83.1
click at [422, 405] on div "Showing 1 To 2 Of 2 Entries 1" at bounding box center [592, 420] width 800 height 45
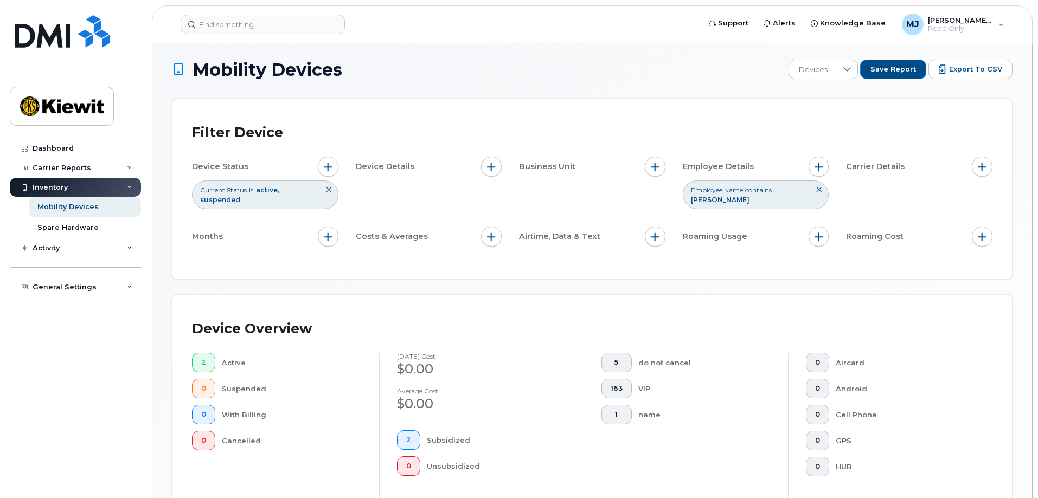
scroll to position [0, 0]
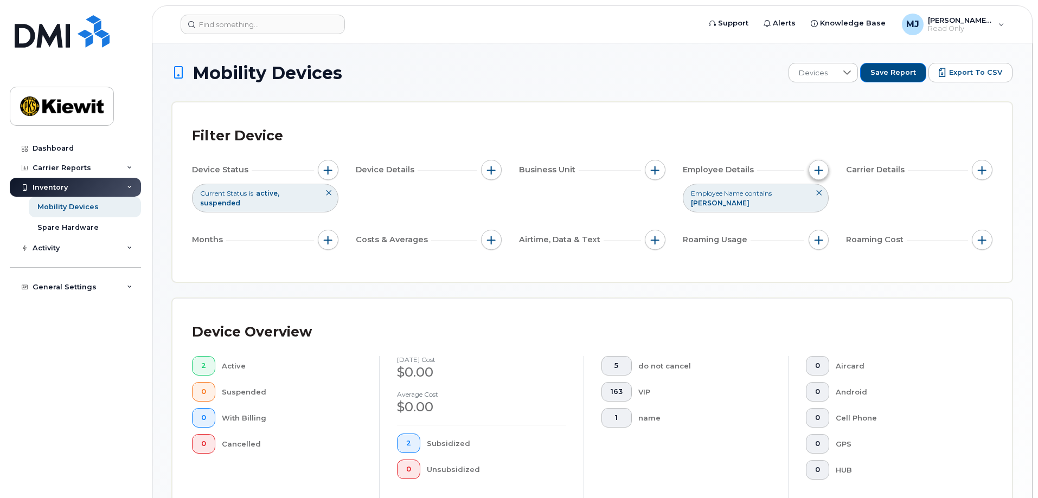
click at [816, 170] on span "button" at bounding box center [818, 170] width 9 height 9
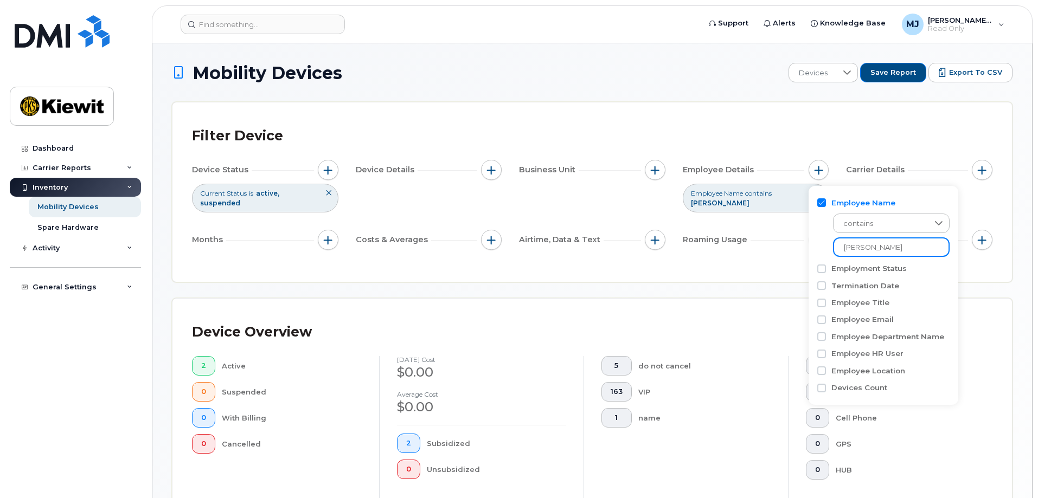
drag, startPoint x: 905, startPoint y: 246, endPoint x: 782, endPoint y: 246, distance: 123.0
click at [782, 246] on body "Support Alerts Knowledge Base [PERSON_NAME] Jupiter Read Only English Français …" at bounding box center [519, 417] width 1038 height 835
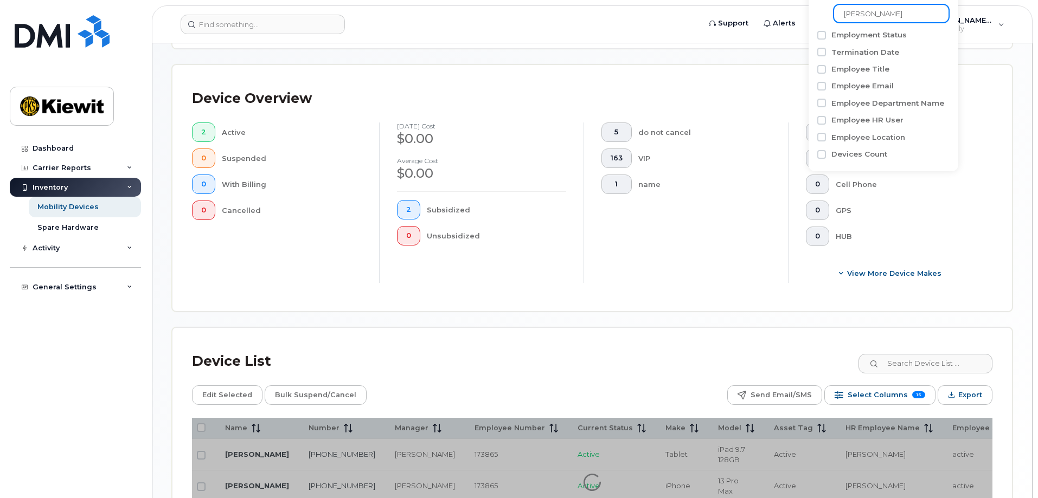
scroll to position [340, 0]
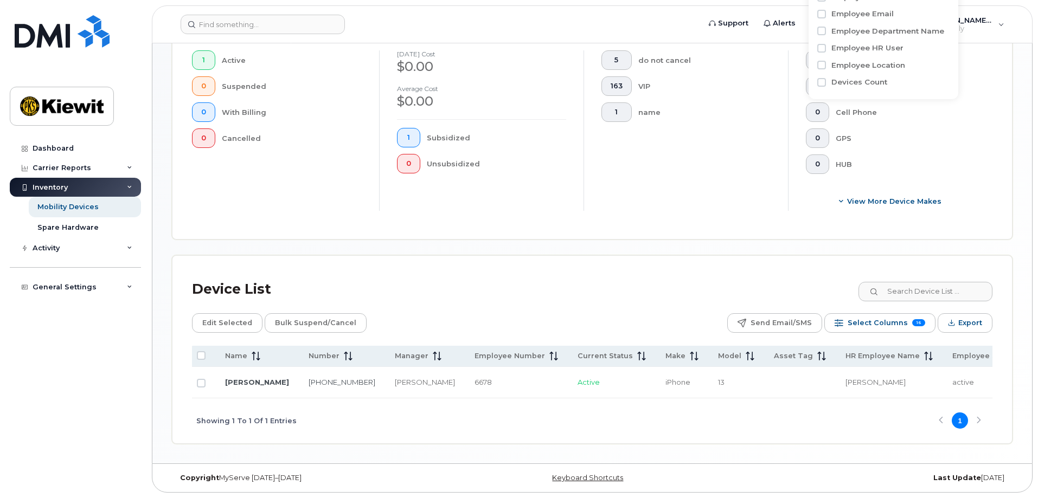
scroll to position [309, 0]
type input "richard newman"
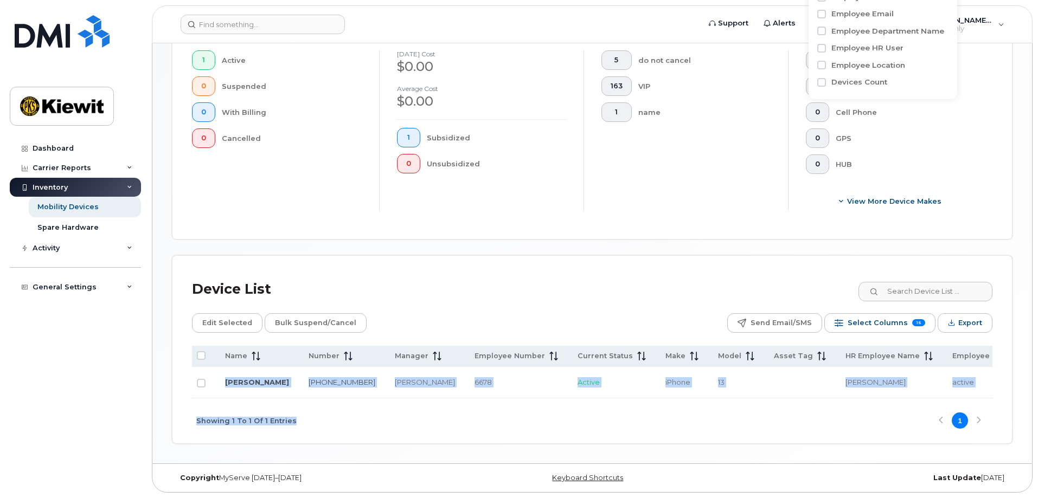
drag, startPoint x: 385, startPoint y: 398, endPoint x: 482, endPoint y: 398, distance: 97.0
click at [482, 398] on div "Name Number Manager Employee Number Current Status Make Model Asset Tag HR Empl…" at bounding box center [592, 395] width 800 height 98
click at [552, 415] on div "Showing 1 To 1 Of 1 Entries 1" at bounding box center [592, 420] width 800 height 45
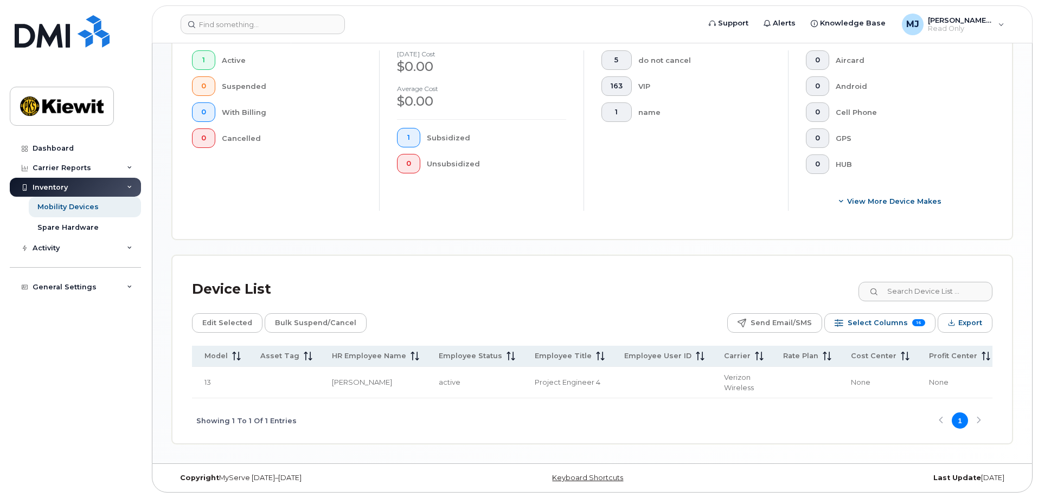
scroll to position [0, 591]
drag, startPoint x: 833, startPoint y: 384, endPoint x: 874, endPoint y: 384, distance: 41.7
click at [927, 384] on td "105335.1031" at bounding box center [969, 382] width 85 height 31
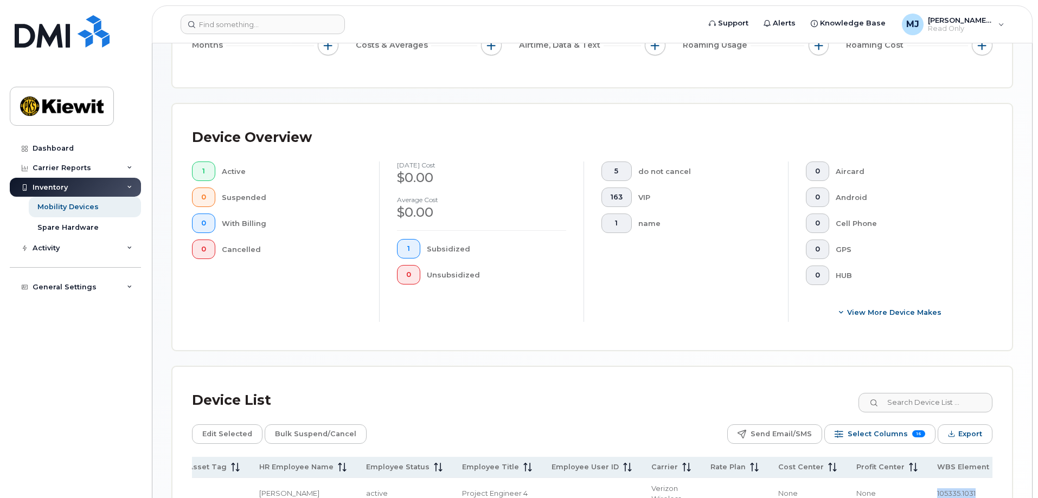
scroll to position [38, 0]
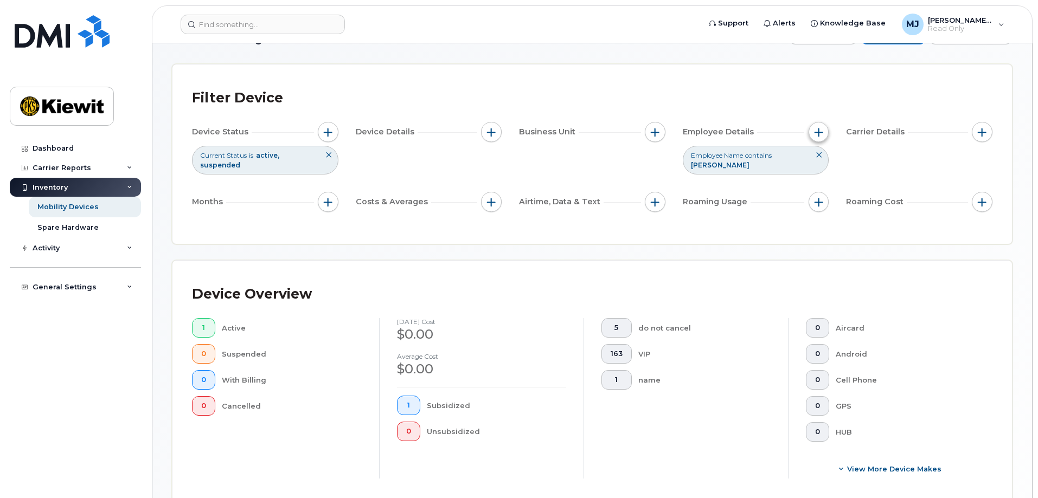
click at [817, 139] on button "button" at bounding box center [818, 132] width 21 height 21
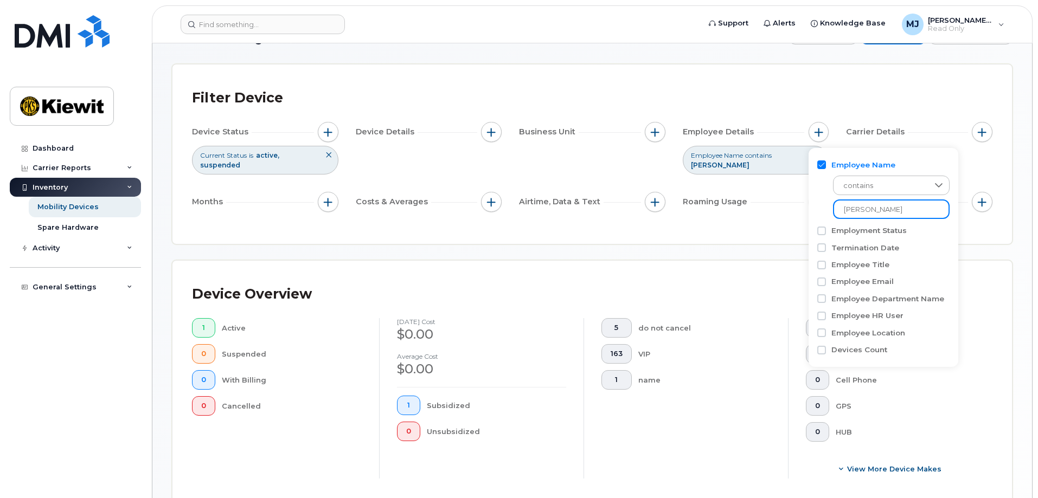
drag, startPoint x: 912, startPoint y: 210, endPoint x: 742, endPoint y: 212, distance: 170.2
click at [742, 212] on body "Support Alerts Knowledge Base [PERSON_NAME] Jupiter Read Only English Français …" at bounding box center [519, 364] width 1038 height 804
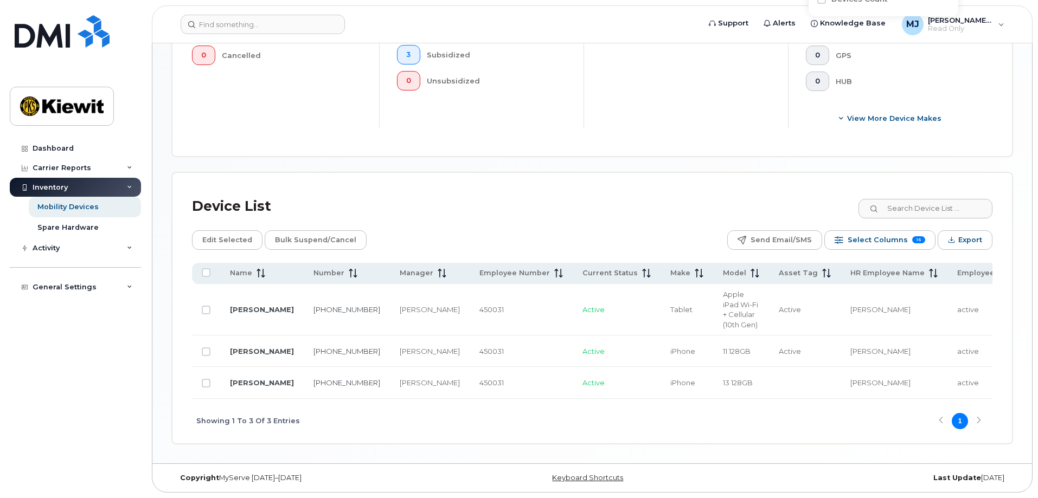
type input "musial"
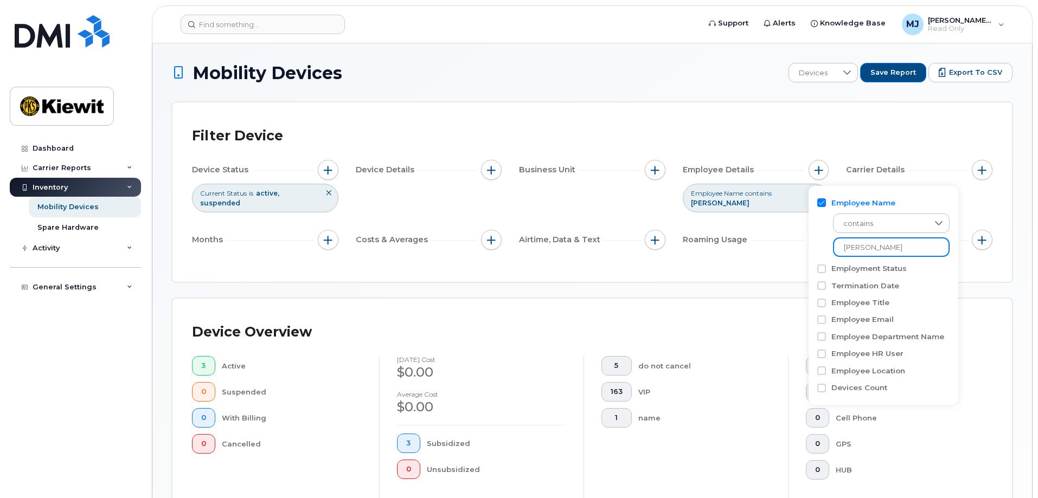
drag, startPoint x: 888, startPoint y: 240, endPoint x: 777, endPoint y: 243, distance: 111.7
click at [777, 243] on body "Support Alerts Knowledge Base [PERSON_NAME] Jupiter Read Only English Français …" at bounding box center [519, 443] width 1038 height 887
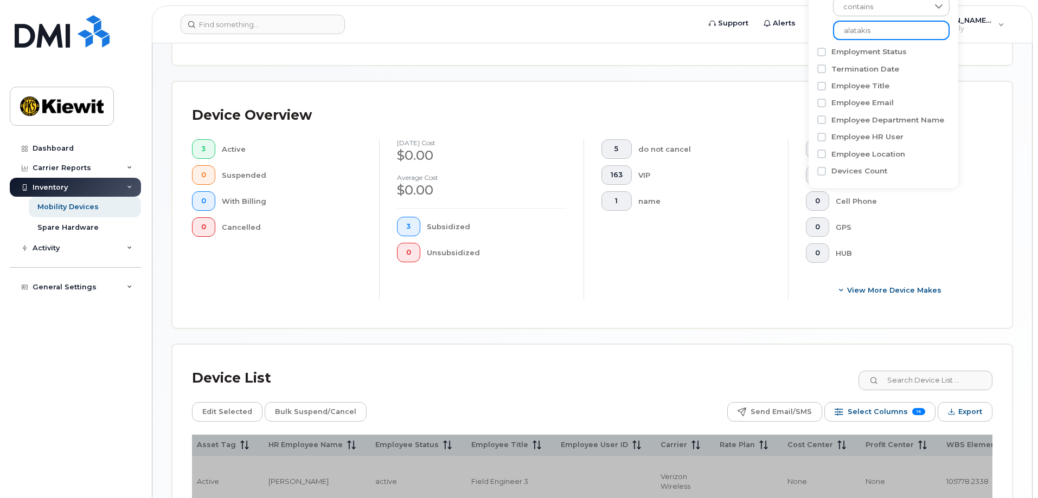
scroll to position [413, 0]
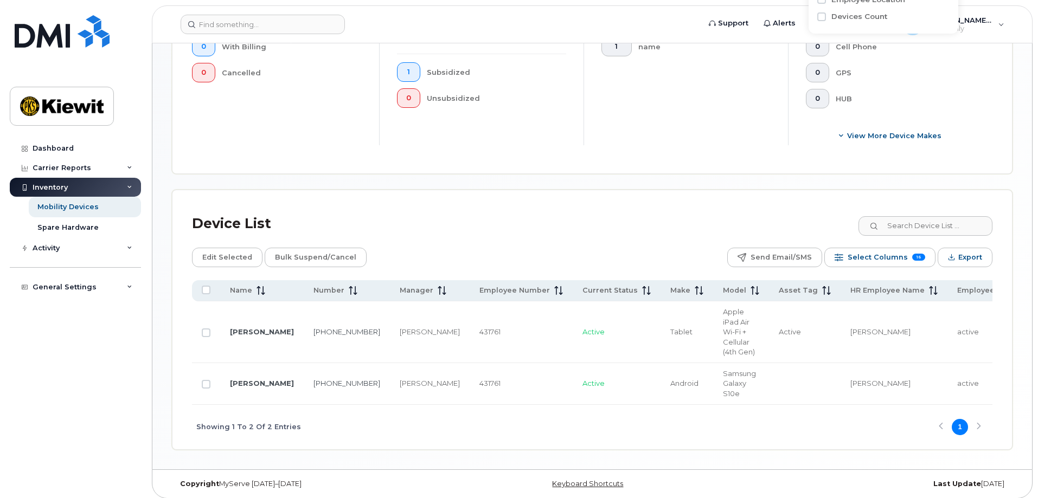
type input "alatakis"
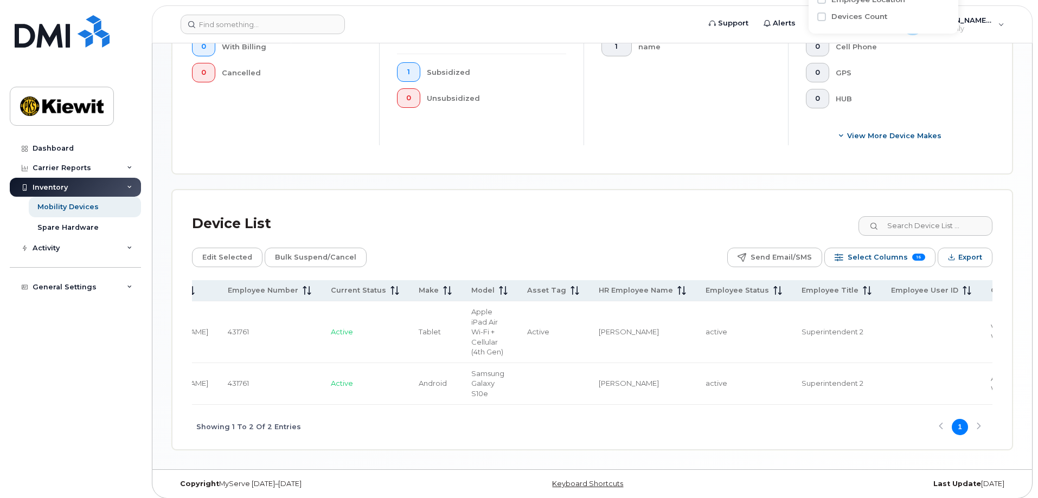
scroll to position [0, 596]
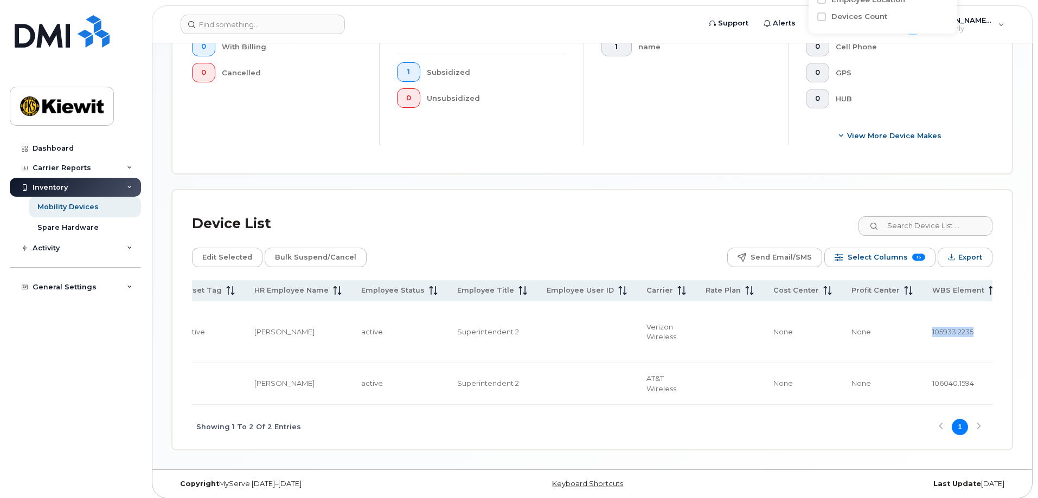
drag, startPoint x: 829, startPoint y: 323, endPoint x: 885, endPoint y: 325, distance: 55.9
click at [922, 325] on td "105933.2235" at bounding box center [964, 332] width 85 height 62
copy span "105933.2235"
drag, startPoint x: 602, startPoint y: 400, endPoint x: 481, endPoint y: 413, distance: 121.0
click at [481, 413] on div "Showing 1 To 2 Of 2 Entries 1" at bounding box center [592, 427] width 800 height 45
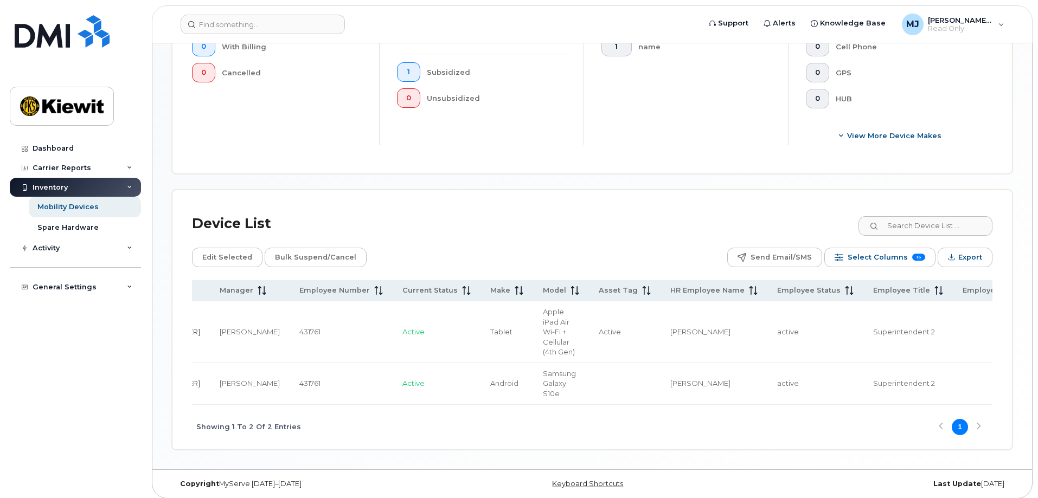
scroll to position [0, 0]
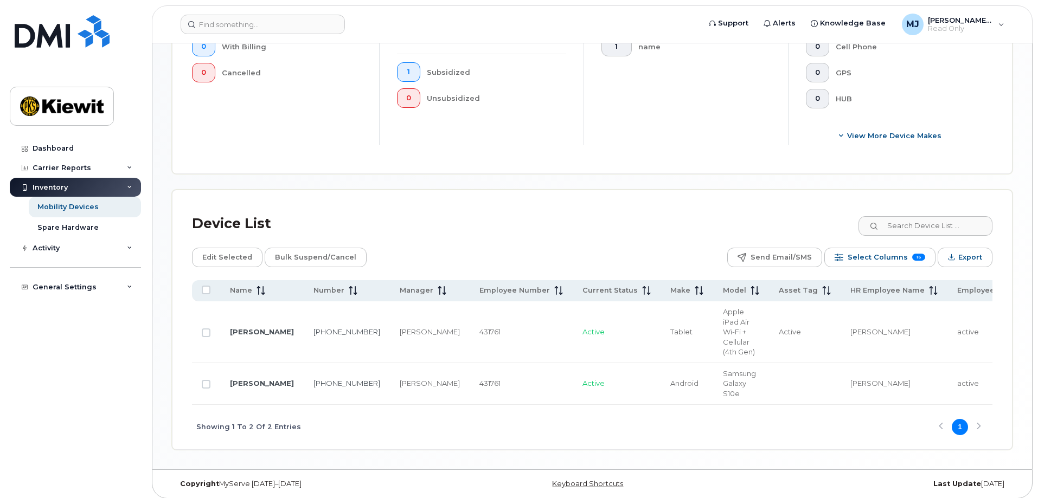
drag, startPoint x: 170, startPoint y: 421, endPoint x: 162, endPoint y: 421, distance: 7.6
click at [169, 421] on div "Mobility Devices Devices Save Report Export to CSV Filter Device Device Status …" at bounding box center [591, 70] width 879 height 797
click at [75, 372] on div "Dashboard Carrier Reports Monthly Billing Data Daily Data Pooling Average Costi…" at bounding box center [77, 310] width 134 height 343
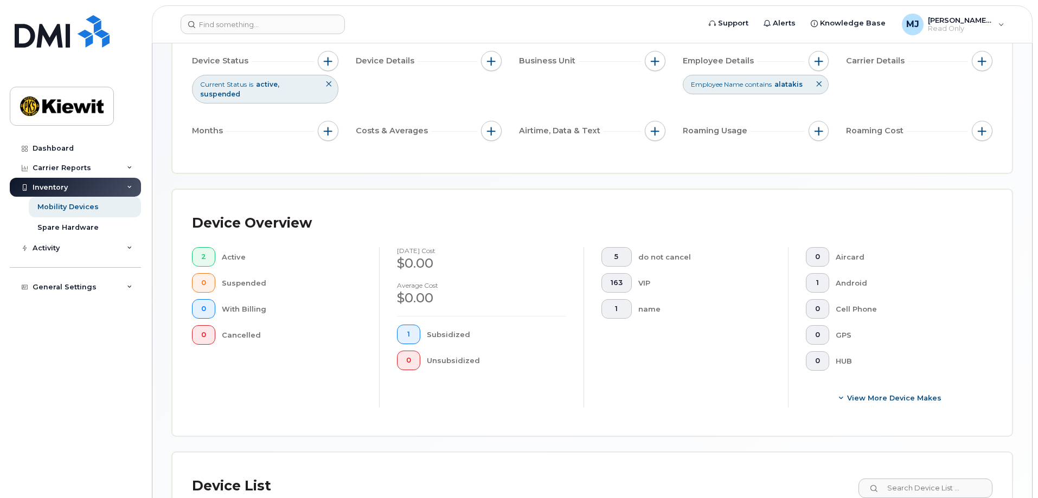
scroll to position [46, 0]
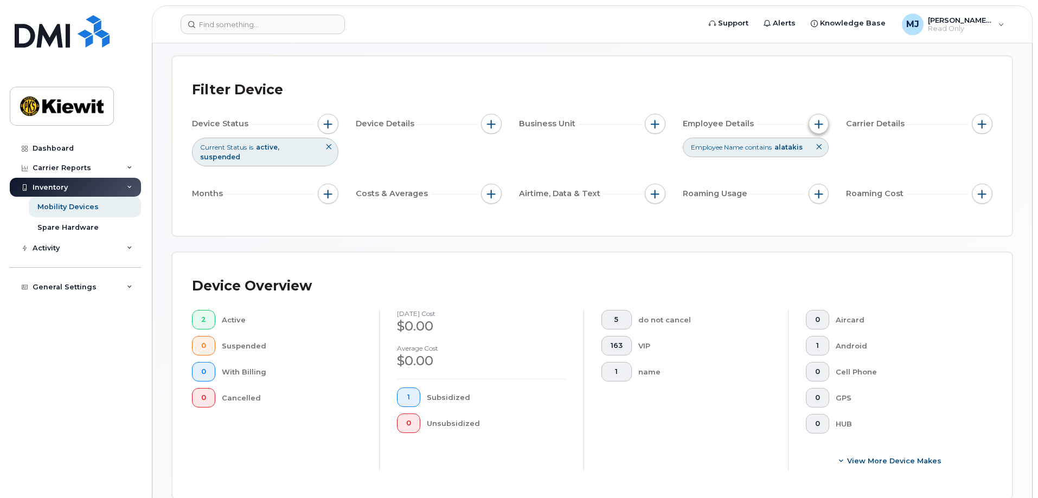
click at [808, 124] on div "Employee Details" at bounding box center [755, 124] width 146 height 21
click at [814, 122] on span "button" at bounding box center [818, 124] width 9 height 9
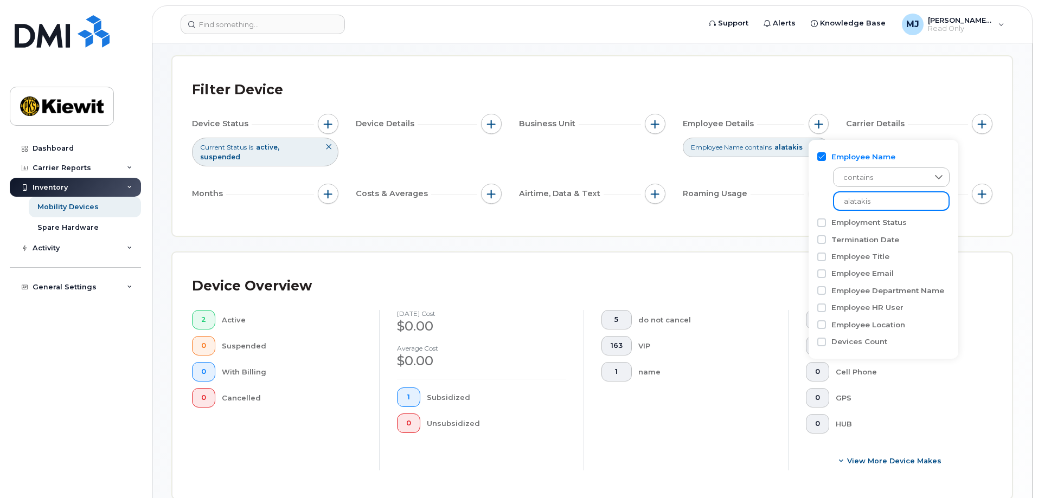
drag, startPoint x: 812, startPoint y: 208, endPoint x: 787, endPoint y: 209, distance: 25.5
click at [787, 209] on body "Support Alerts Knowledge Base [PERSON_NAME] Jupiter Read Only English Français …" at bounding box center [519, 391] width 1038 height 875
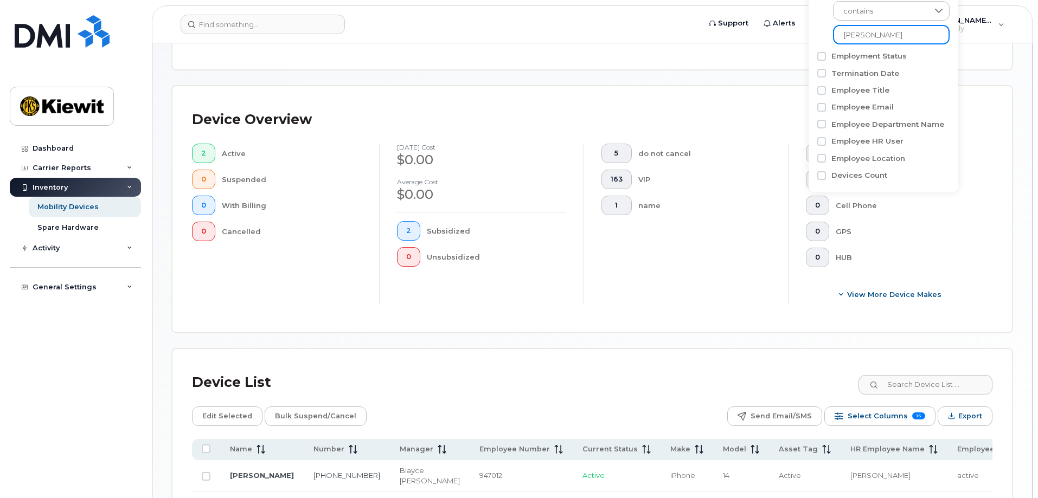
scroll to position [371, 0]
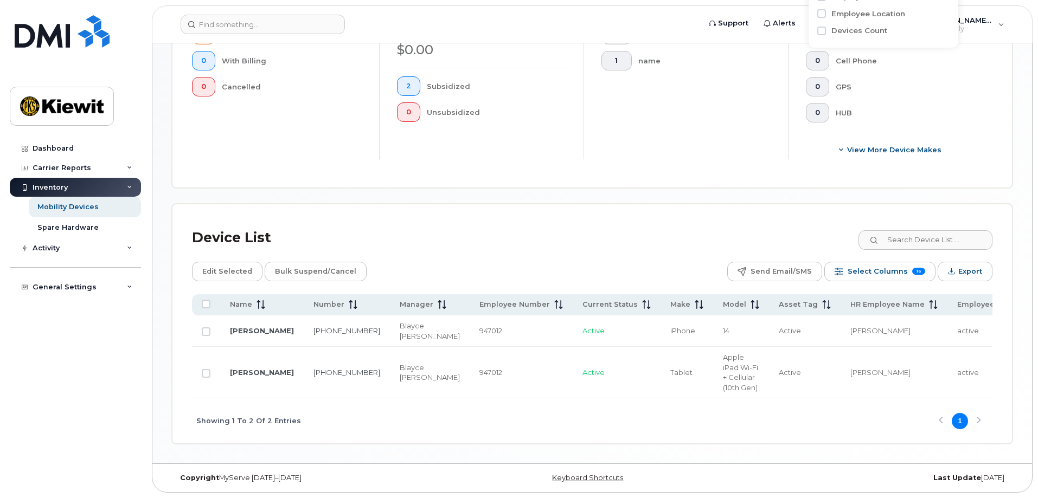
type input "edgardo"
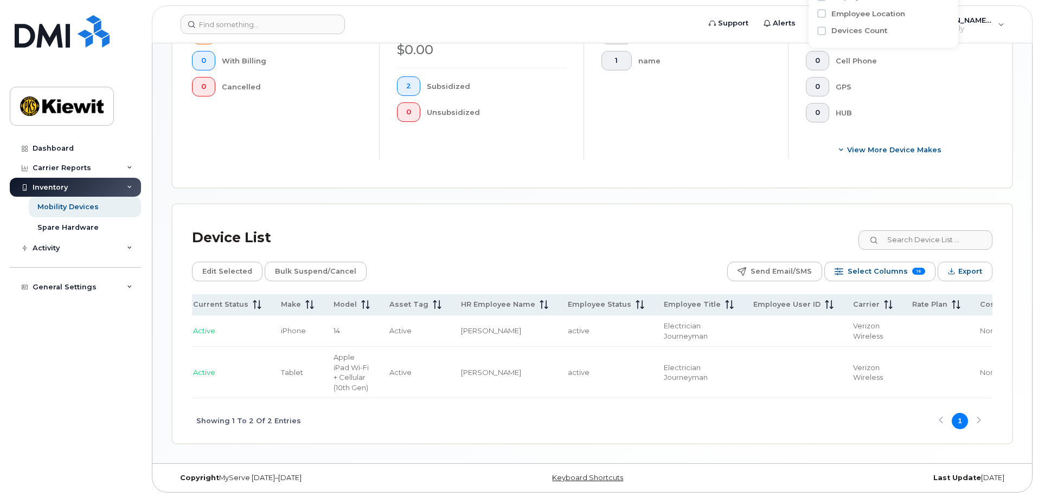
scroll to position [0, 595]
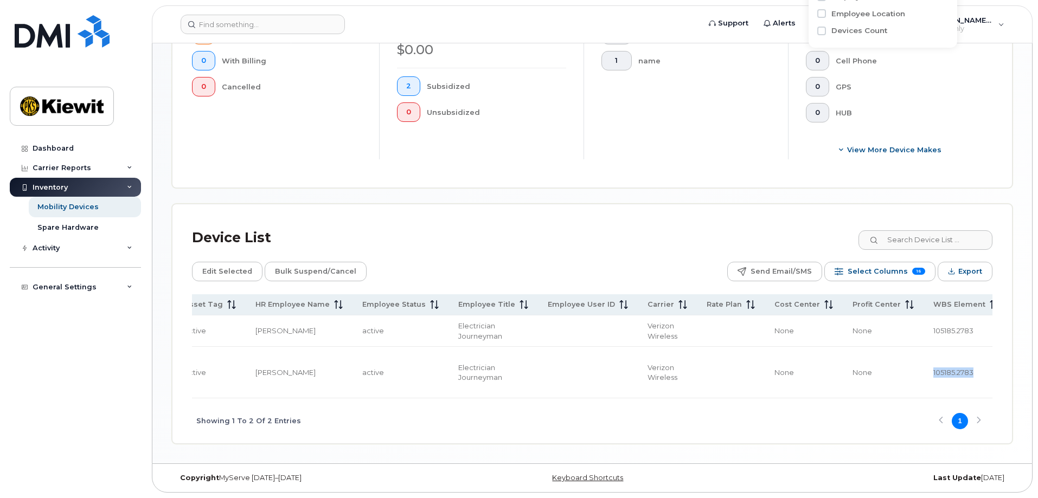
drag, startPoint x: 829, startPoint y: 358, endPoint x: 904, endPoint y: 363, distance: 74.9
click at [923, 363] on td "105185.2783" at bounding box center [965, 372] width 85 height 51
copy span "105185.2783"
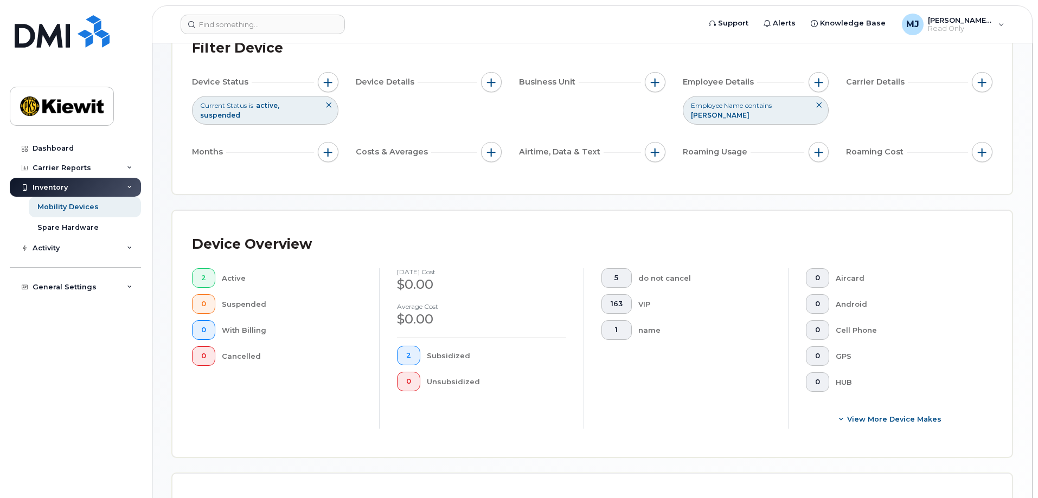
scroll to position [0, 0]
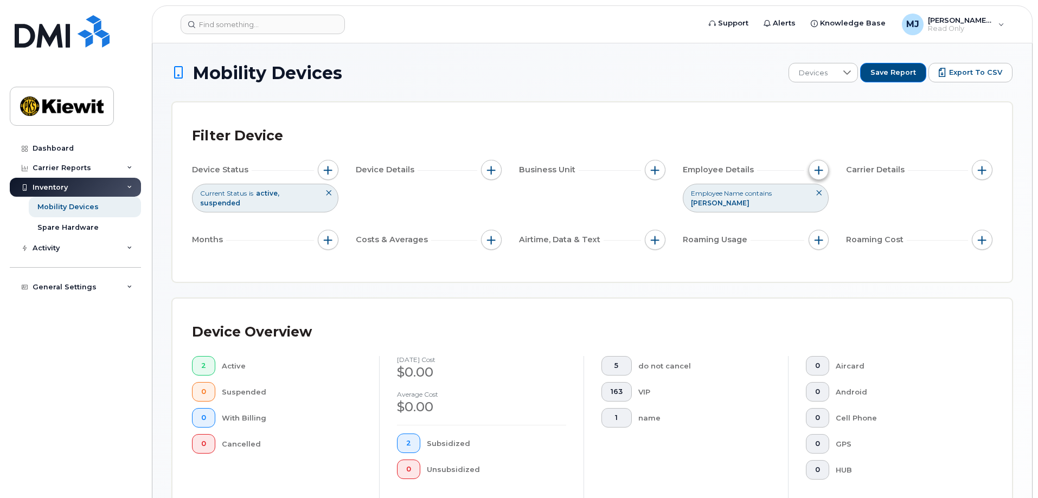
click at [817, 165] on button "button" at bounding box center [818, 170] width 21 height 21
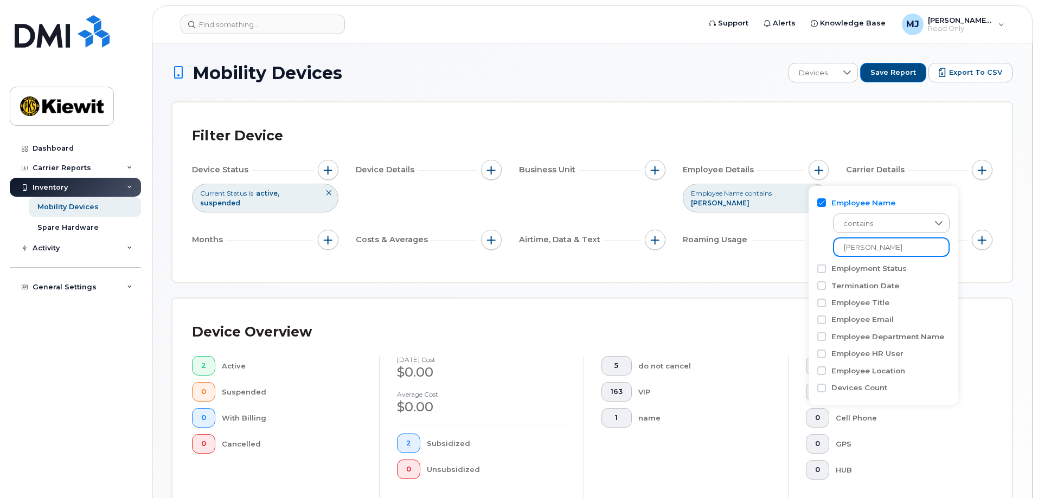
drag, startPoint x: 906, startPoint y: 244, endPoint x: 709, endPoint y: 231, distance: 197.2
click at [714, 236] on body "Support Alerts Knowledge Base [PERSON_NAME] Jupiter Read Only English Français …" at bounding box center [519, 427] width 1038 height 855
type input "m"
type input "misal"
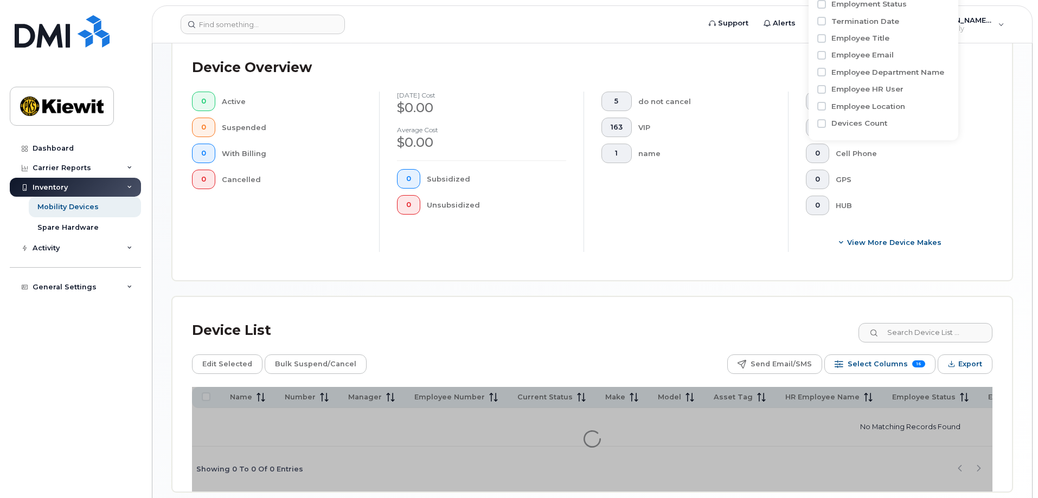
scroll to position [307, 0]
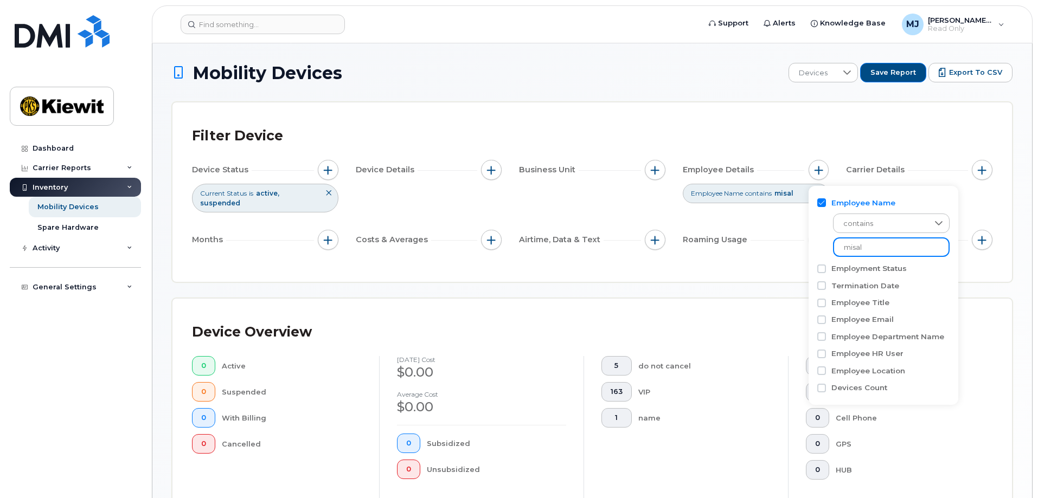
drag, startPoint x: 826, startPoint y: 250, endPoint x: 814, endPoint y: 250, distance: 11.9
click at [814, 250] on div "Employee Name contains misal Employment Status Termination Date Employee Title …" at bounding box center [883, 296] width 150 height 220
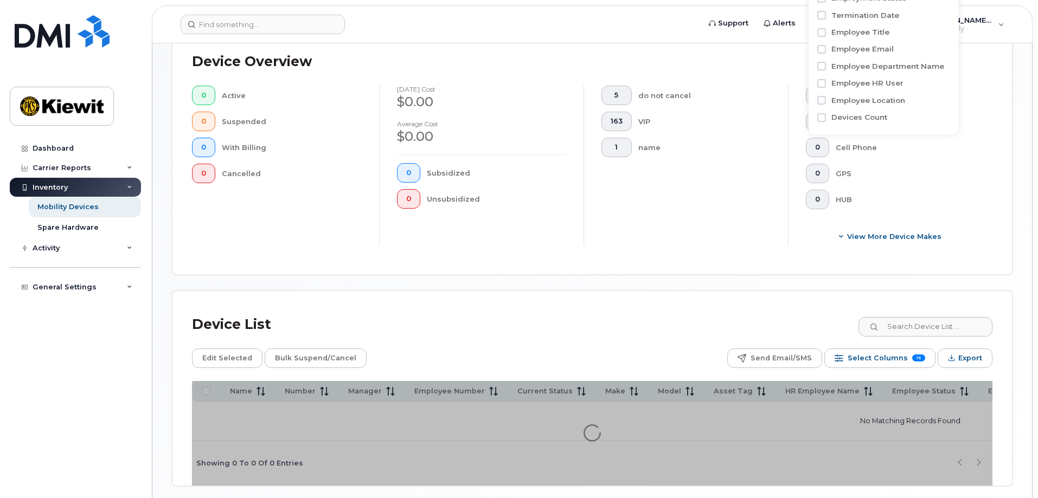
scroll to position [271, 0]
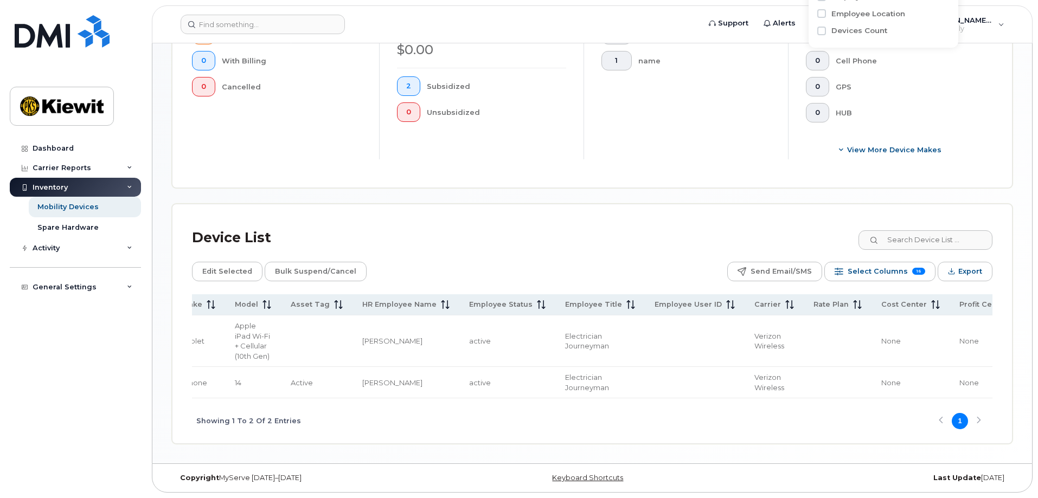
scroll to position [0, 591]
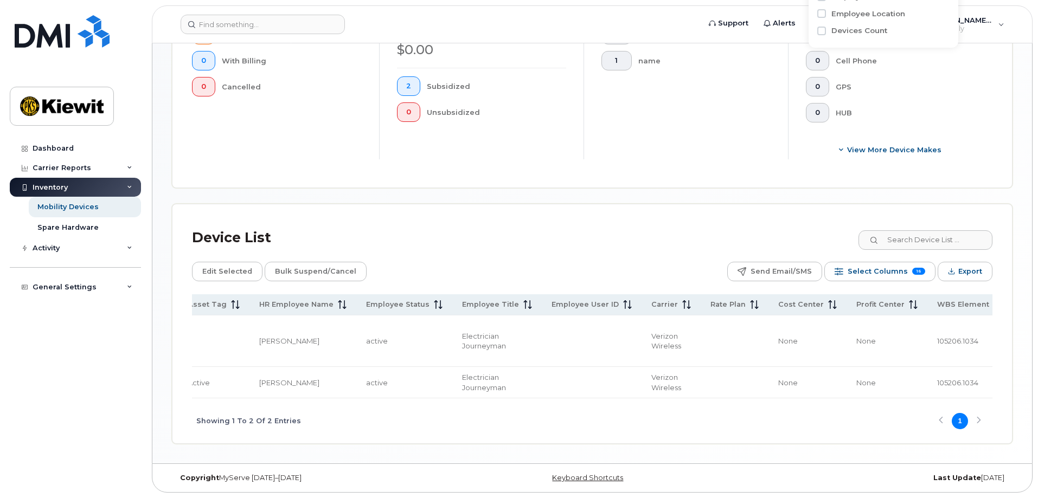
type input "castro lopez"
drag, startPoint x: 834, startPoint y: 306, endPoint x: 872, endPoint y: 310, distance: 37.6
click at [927, 315] on td "105206.1034" at bounding box center [969, 340] width 85 height 51
drag, startPoint x: 833, startPoint y: 307, endPoint x: 881, endPoint y: 307, distance: 48.2
click at [927, 315] on td "105206.1034" at bounding box center [969, 340] width 85 height 51
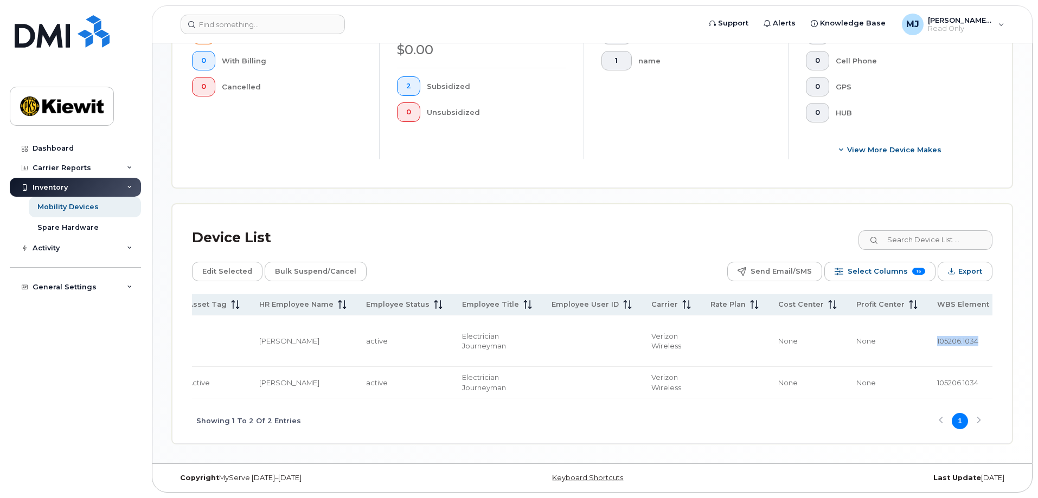
copy span "105206.1034"
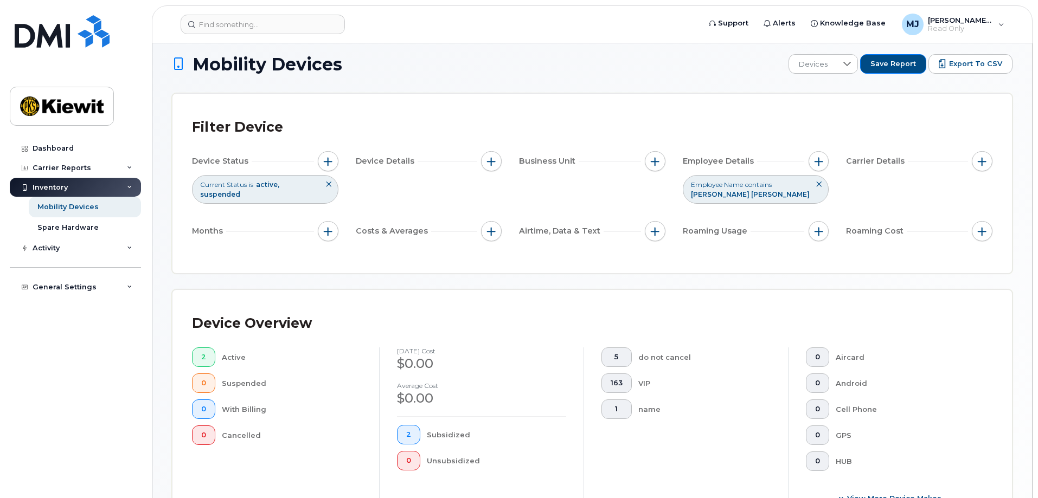
scroll to position [0, 0]
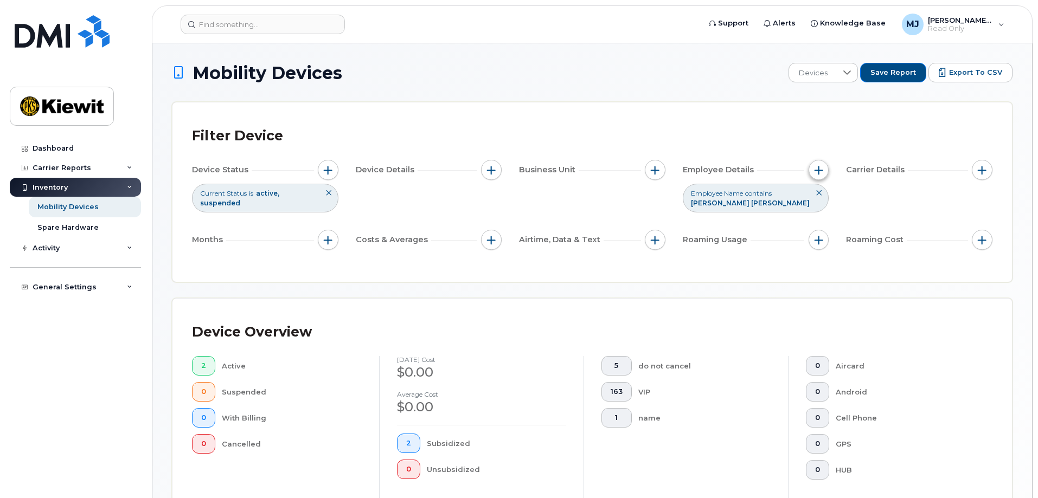
click at [816, 164] on button "button" at bounding box center [818, 170] width 21 height 21
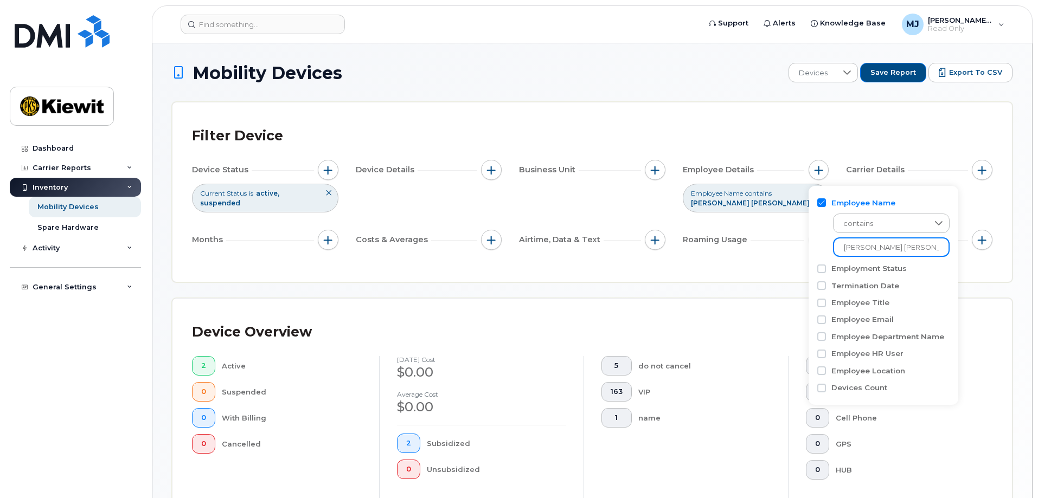
drag, startPoint x: 888, startPoint y: 245, endPoint x: 765, endPoint y: 244, distance: 123.0
click at [765, 244] on body "Support Alerts Knowledge Base [PERSON_NAME] Jupiter Read Only English Français …" at bounding box center [519, 427] width 1038 height 855
type input "matthew coo"
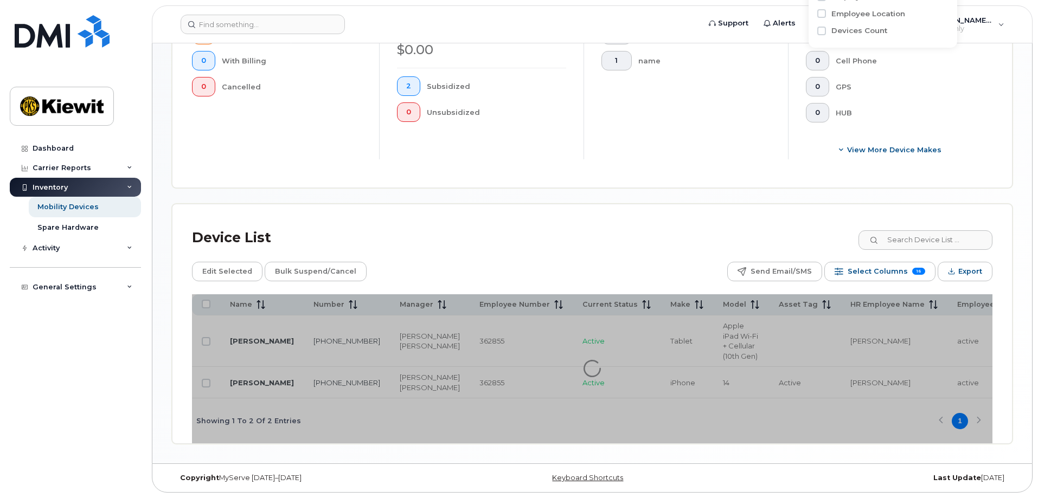
scroll to position [401, 0]
click at [651, 240] on div "Device List Edit Selected Bulk Suspend/Cancel Send Email/SMS Select Columns 16 …" at bounding box center [592, 334] width 800 height 220
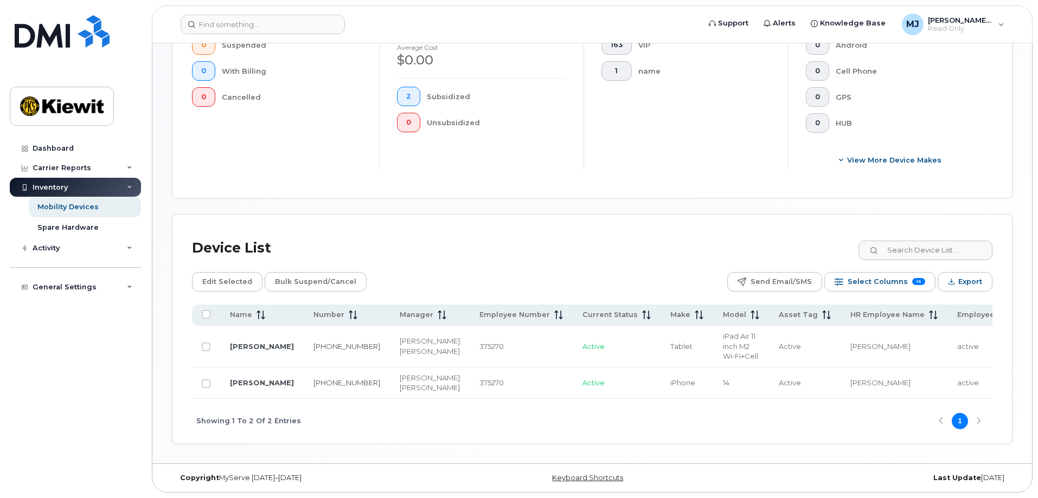
scroll to position [381, 0]
click at [323, 376] on td "972-795-7015" at bounding box center [347, 383] width 86 height 31
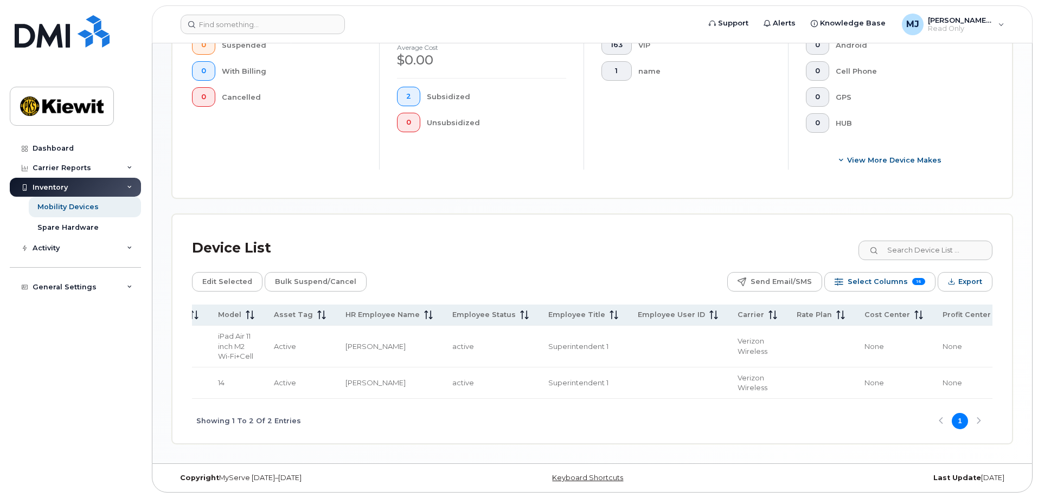
scroll to position [0, 547]
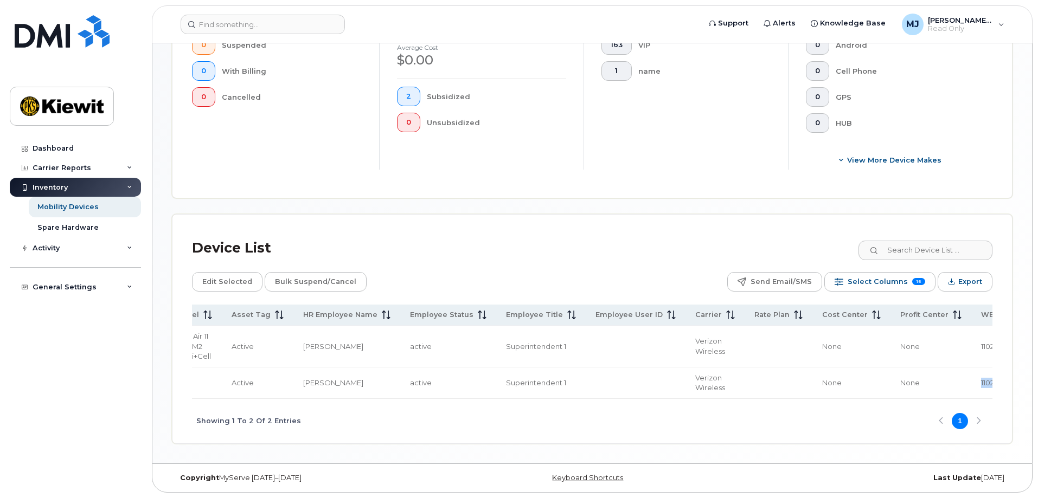
drag, startPoint x: 881, startPoint y: 368, endPoint x: 921, endPoint y: 368, distance: 39.6
click at [971, 368] on td "110234.1787" at bounding box center [1013, 383] width 85 height 31
copy span "110234.1787"
drag, startPoint x: 872, startPoint y: 400, endPoint x: 826, endPoint y: 403, distance: 46.2
click at [826, 403] on div "Showing 1 To 2 Of 2 Entries 1" at bounding box center [592, 421] width 800 height 45
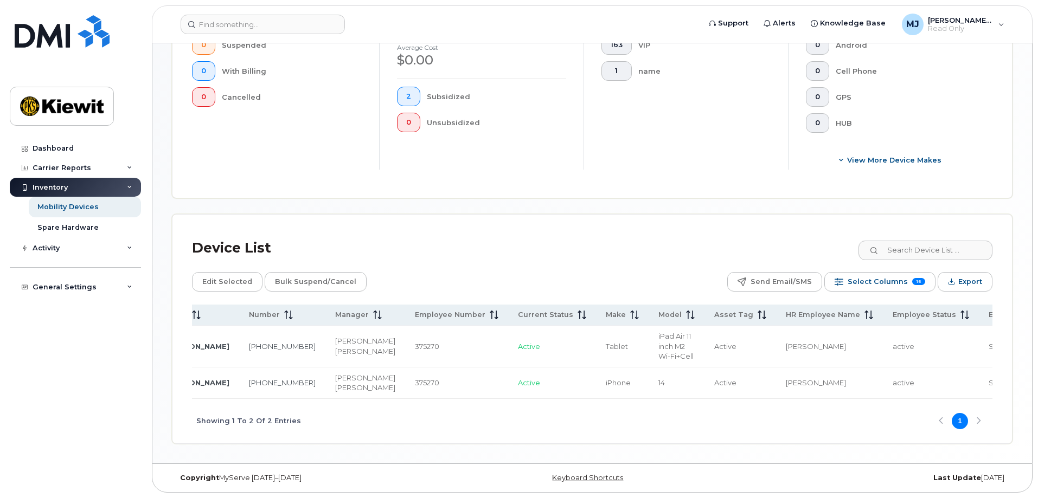
scroll to position [0, 0]
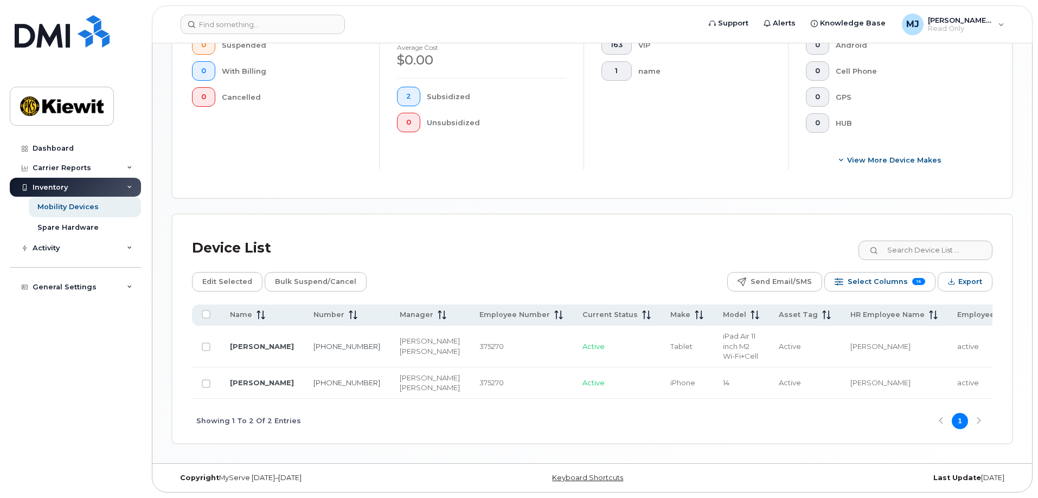
drag, startPoint x: 447, startPoint y: 395, endPoint x: 479, endPoint y: 395, distance: 32.0
click at [479, 395] on td "375270" at bounding box center [520, 383] width 103 height 31
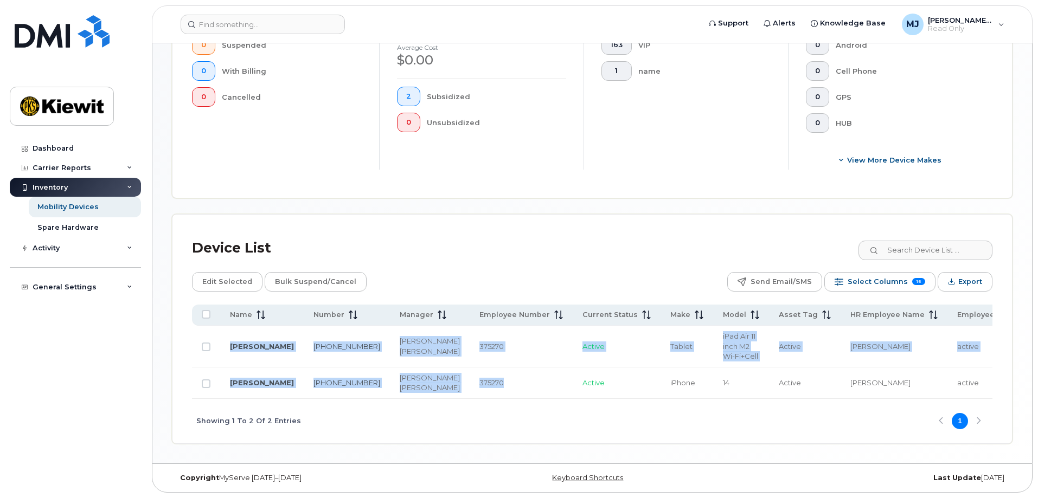
drag, startPoint x: 457, startPoint y: 395, endPoint x: 520, endPoint y: 396, distance: 62.9
click at [520, 396] on div "Name Number Manager Employee Number Current Status Make Model Asset Tag HR Empl…" at bounding box center [592, 352] width 800 height 94
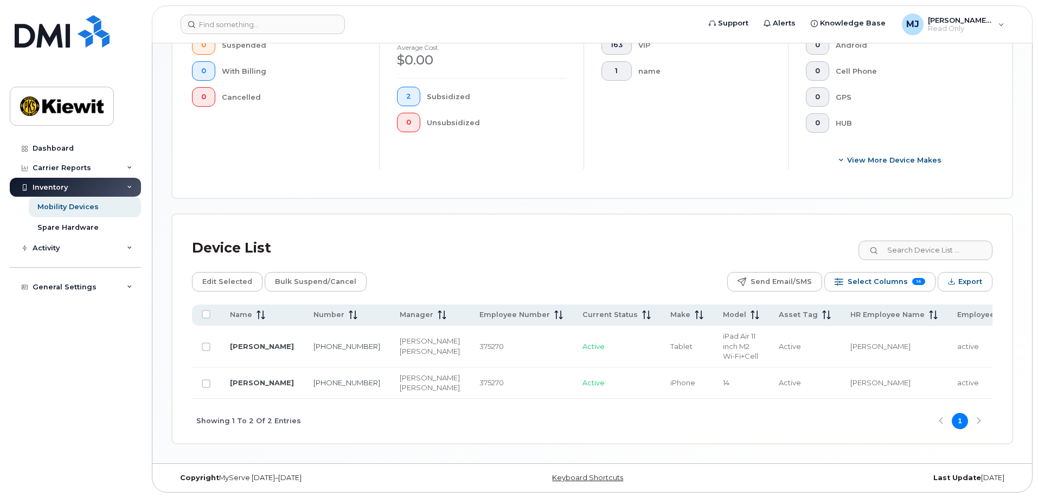
click at [491, 400] on div "Showing 1 To 2 Of 2 Entries 1" at bounding box center [592, 421] width 800 height 45
drag, startPoint x: 491, startPoint y: 400, endPoint x: 634, endPoint y: 409, distance: 143.9
click at [634, 409] on div "Showing 1 To 2 Of 2 Entries 1" at bounding box center [592, 421] width 800 height 45
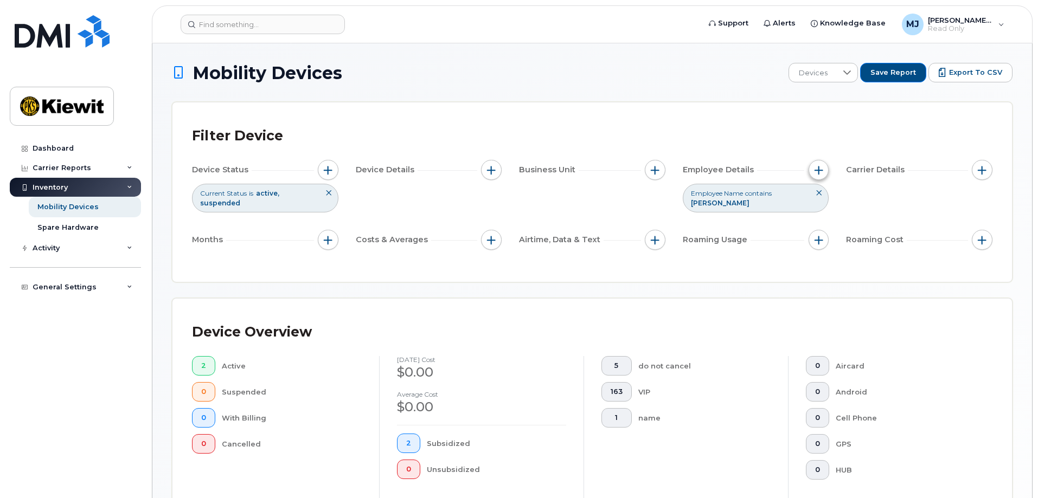
click at [821, 170] on span "button" at bounding box center [818, 170] width 9 height 9
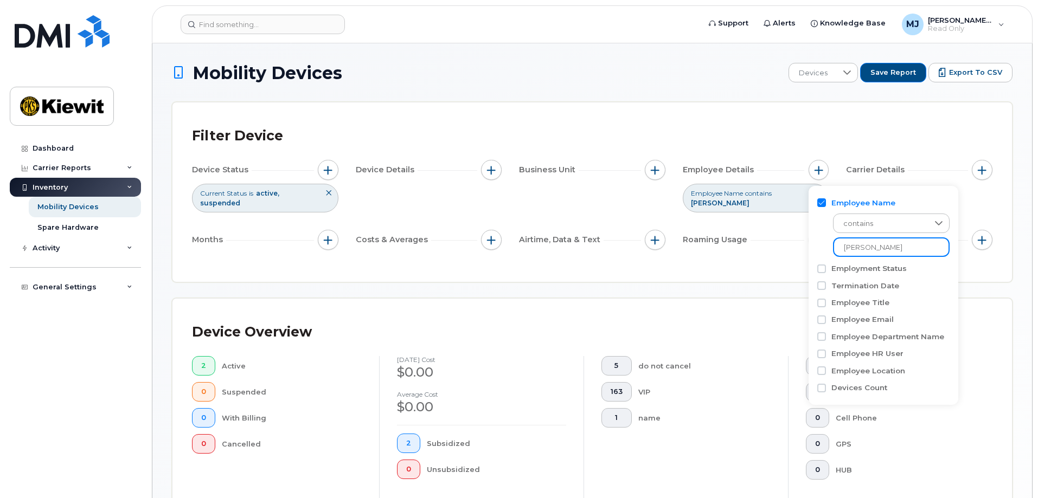
drag, startPoint x: 834, startPoint y: 249, endPoint x: 725, endPoint y: 247, distance: 108.4
click at [725, 247] on body "Support Alerts Knowledge Base [PERSON_NAME] Jupiter Read Only English Français …" at bounding box center [519, 422] width 1038 height 845
type input "malcon aug"
click at [681, 288] on div "Mobility Devices Devices Save Report Export to CSV Filter Device Device Status …" at bounding box center [592, 410] width 840 height 694
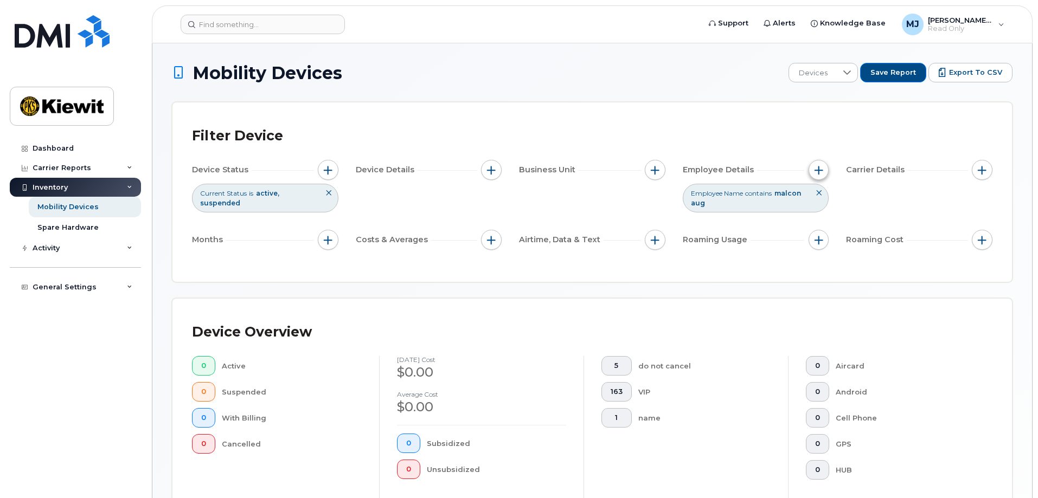
click at [808, 171] on button "button" at bounding box center [818, 170] width 21 height 21
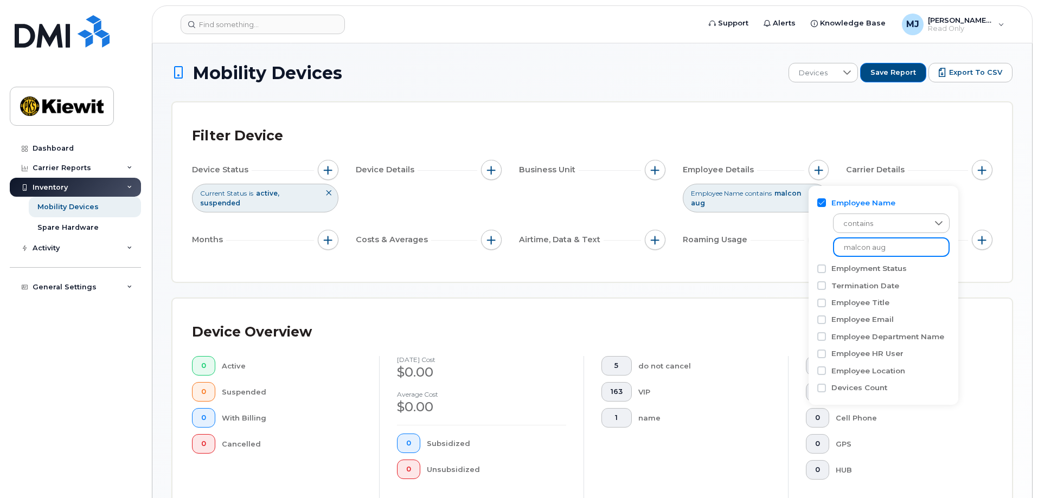
click at [868, 248] on input "malcon aug" at bounding box center [891, 247] width 117 height 20
type input "malcom aug"
click at [738, 289] on div "Mobility Devices Devices Save Report Export to CSV Filter Device Device Status …" at bounding box center [592, 410] width 840 height 694
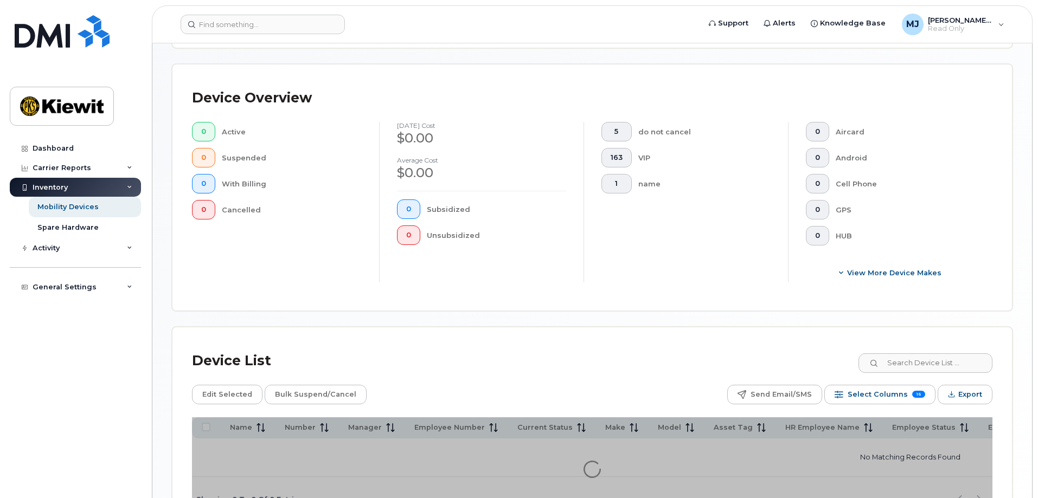
scroll to position [316, 0]
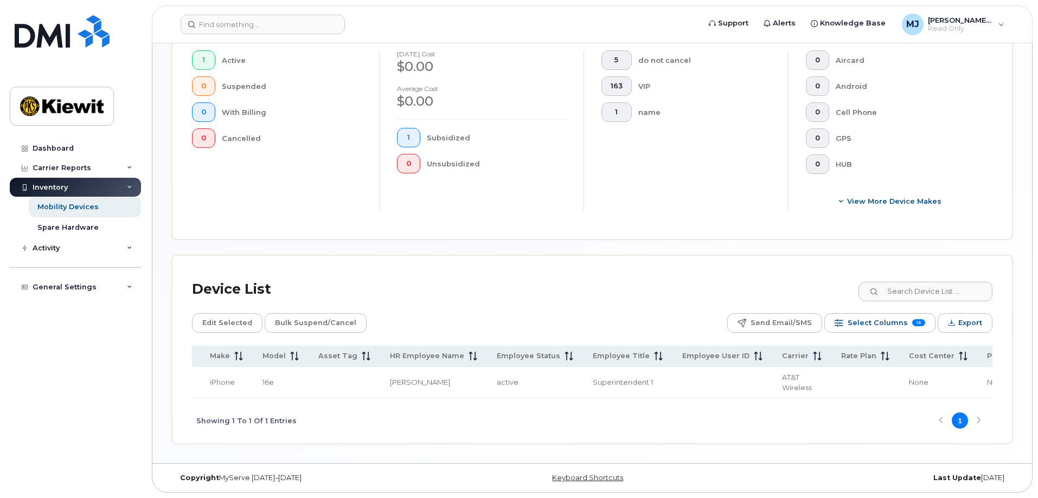
scroll to position [0, 549]
click at [998, 383] on span "110234.1705" at bounding box center [1017, 382] width 38 height 9
copy span "110234.1705"
click at [474, 418] on div "Showing 1 To 1 Of 1 Entries 1" at bounding box center [592, 420] width 800 height 45
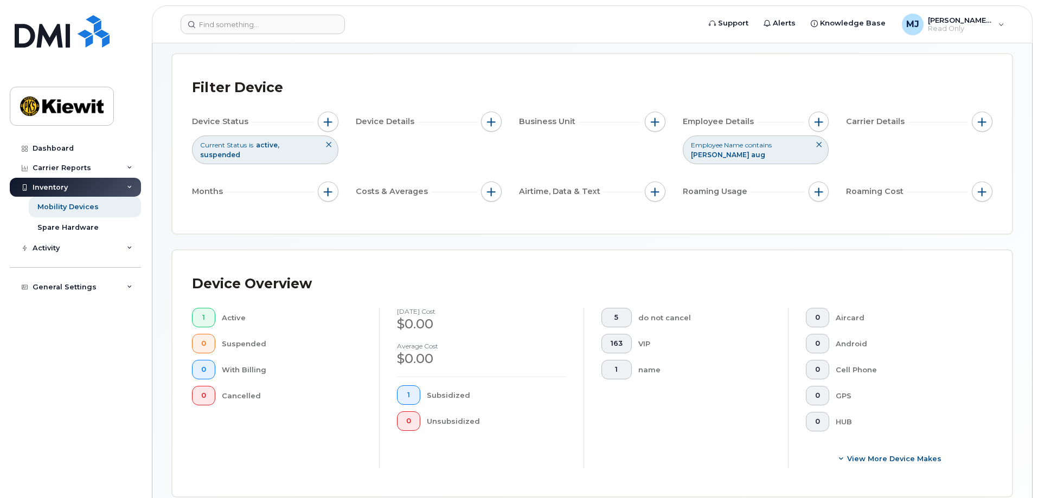
scroll to position [45, 0]
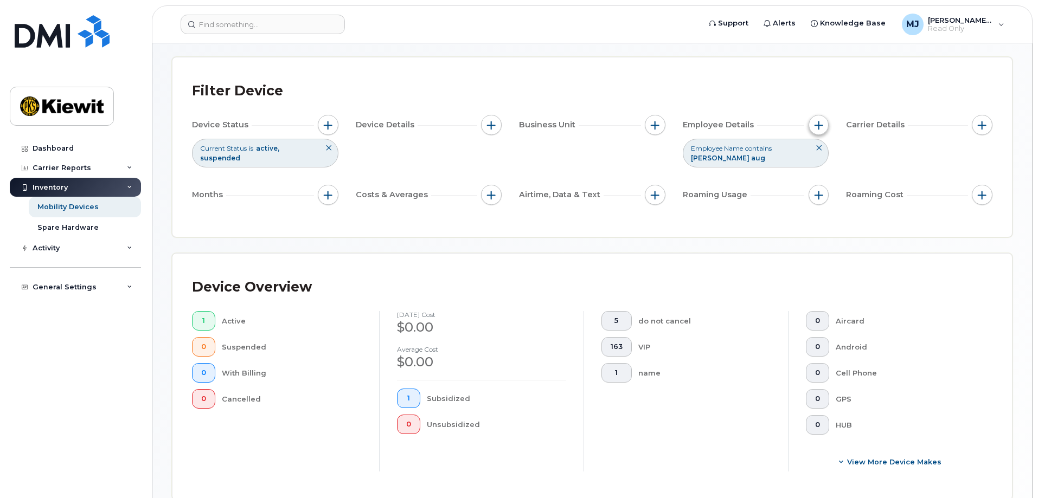
click at [820, 131] on button "button" at bounding box center [818, 125] width 21 height 21
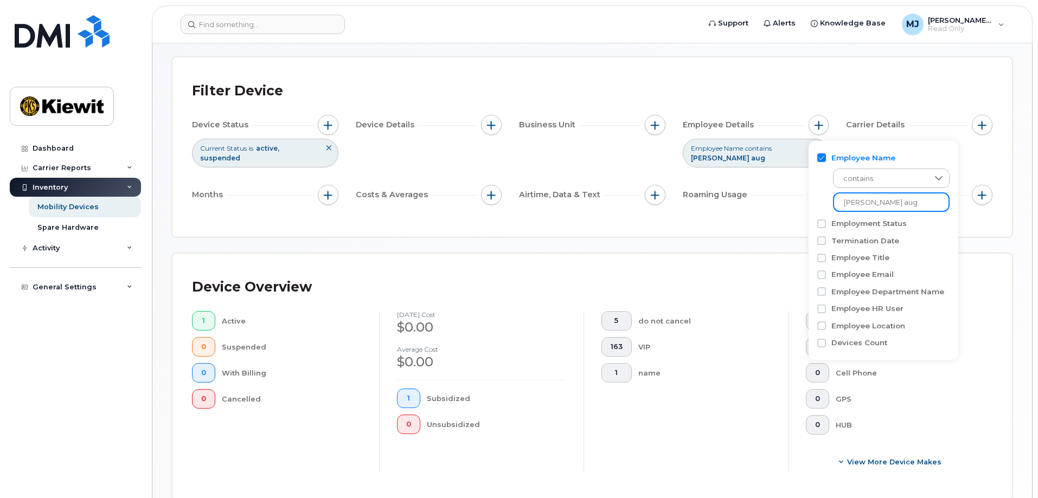
drag, startPoint x: 894, startPoint y: 207, endPoint x: 751, endPoint y: 196, distance: 143.0
click at [751, 196] on body "Support Alerts Knowledge Base [PERSON_NAME] Jupiter Read Only English Français …" at bounding box center [519, 357] width 1038 height 804
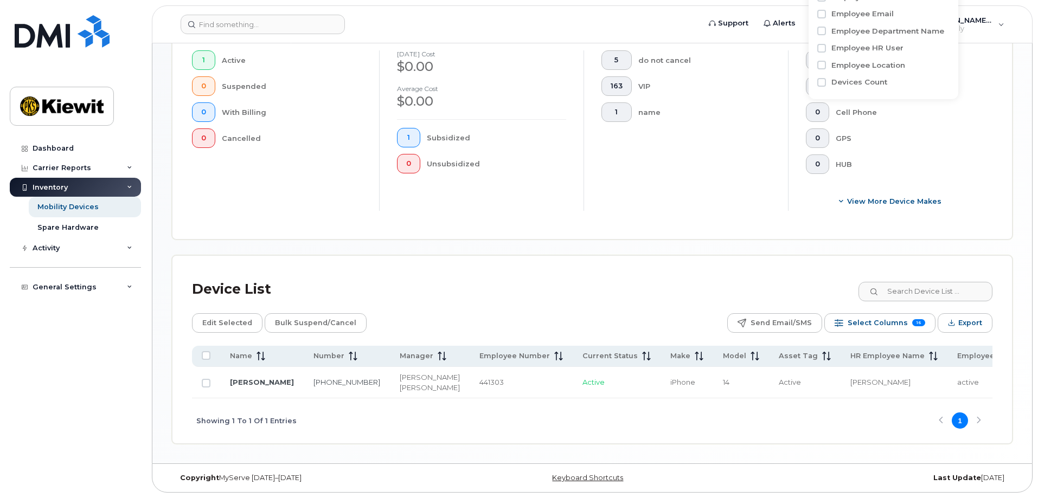
type input "jesus cardenas"
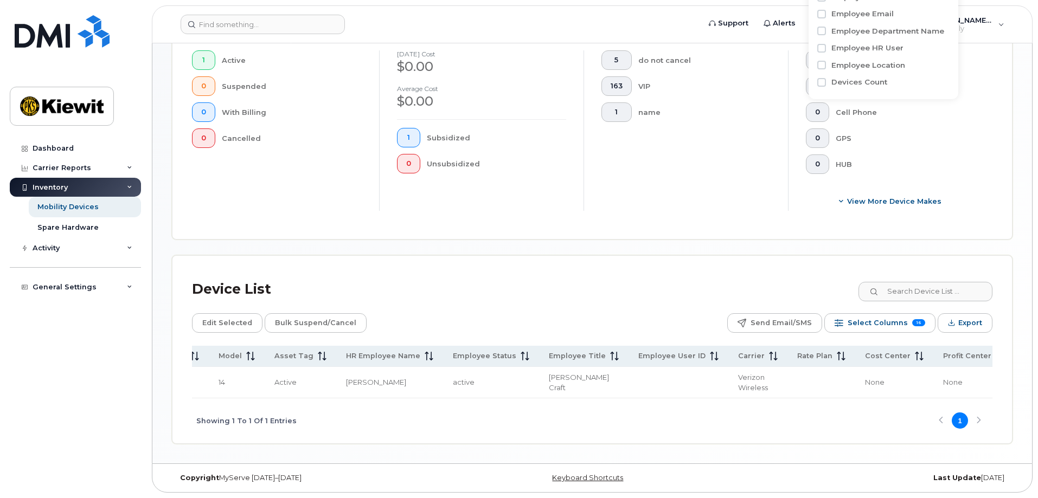
scroll to position [0, 591]
click at [937, 378] on span "105552.1136" at bounding box center [955, 382] width 37 height 9
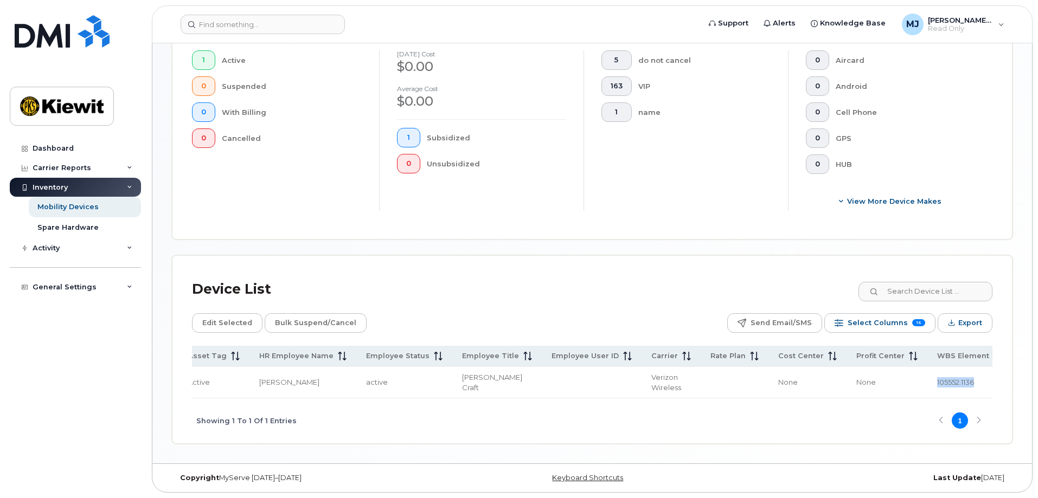
click at [937, 378] on span "105552.1136" at bounding box center [955, 382] width 37 height 9
copy span "105552.1136"
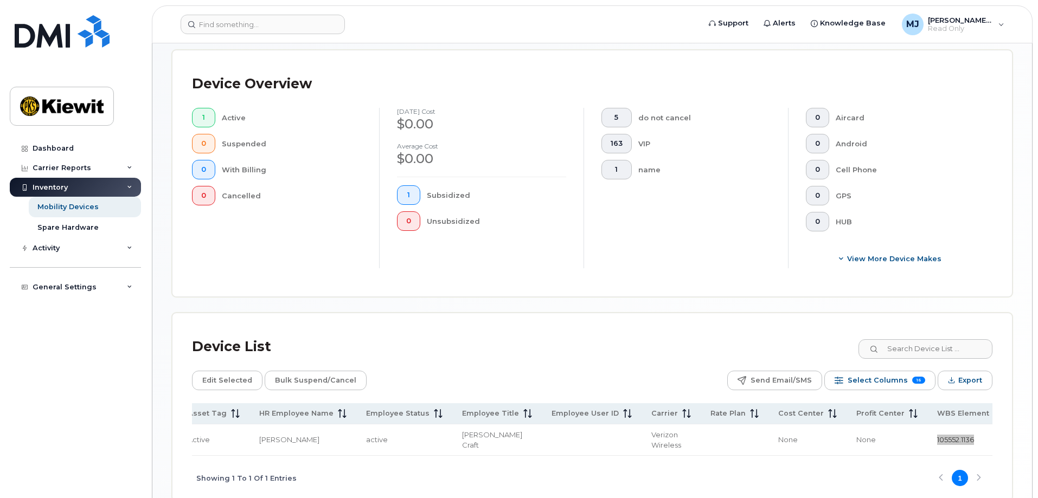
scroll to position [112, 0]
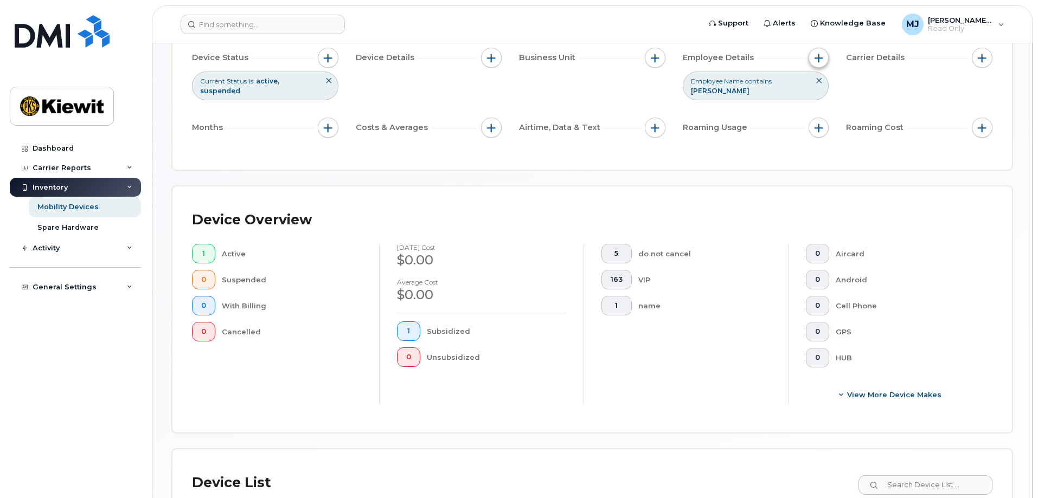
click at [821, 54] on span "button" at bounding box center [818, 58] width 9 height 9
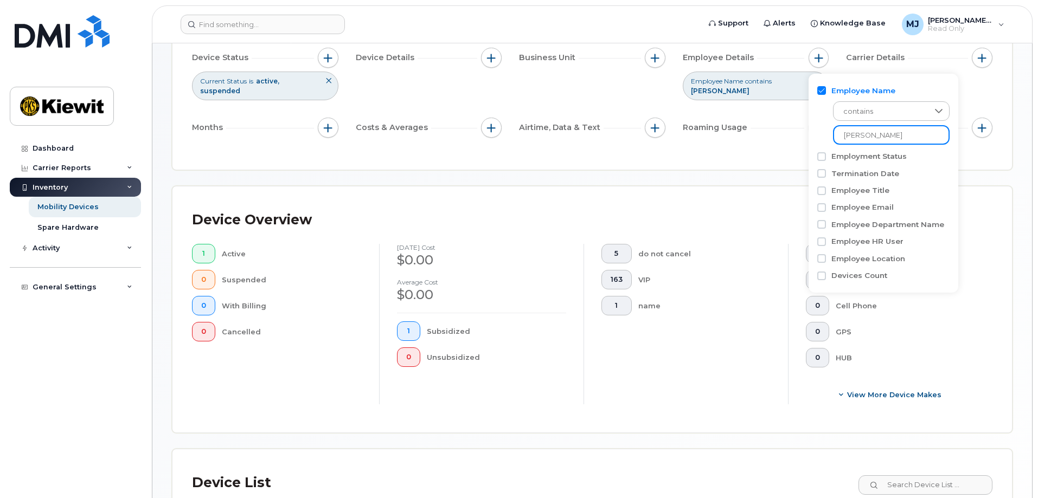
drag, startPoint x: 919, startPoint y: 141, endPoint x: 753, endPoint y: 145, distance: 166.5
click at [764, 145] on body "Support Alerts Knowledge Base [PERSON_NAME] Jupiter Read Only English Français …" at bounding box center [519, 290] width 1038 height 804
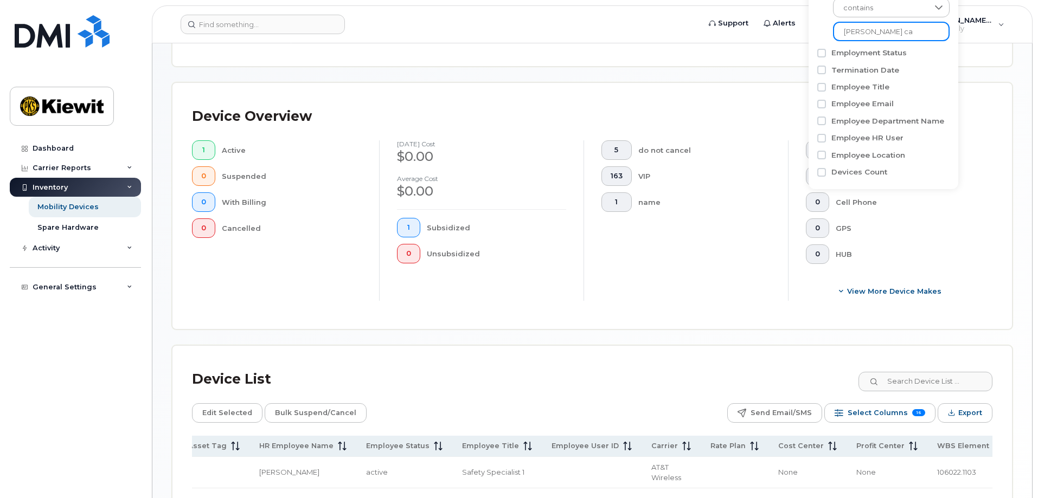
scroll to position [320, 0]
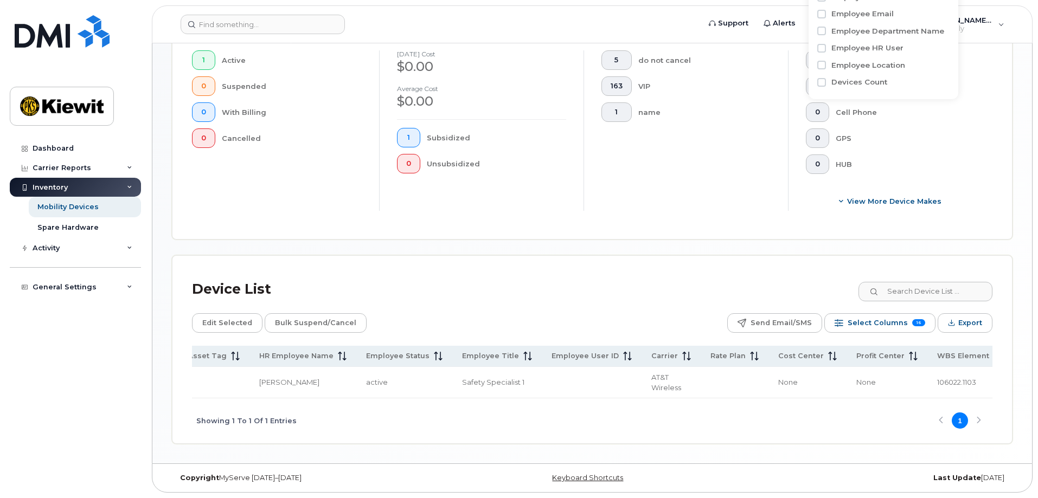
type input "leann ca"
click at [937, 378] on span "106022.1103" at bounding box center [956, 382] width 39 height 9
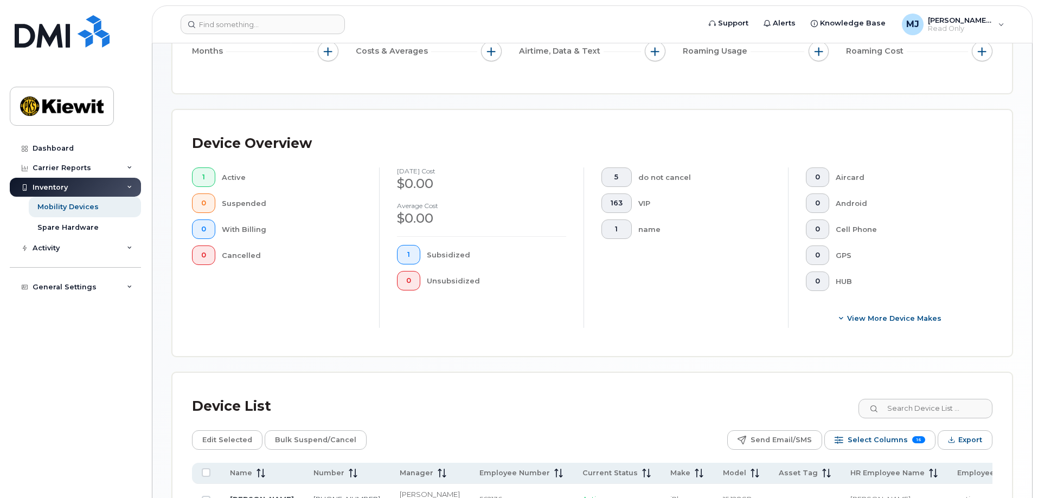
scroll to position [49, 0]
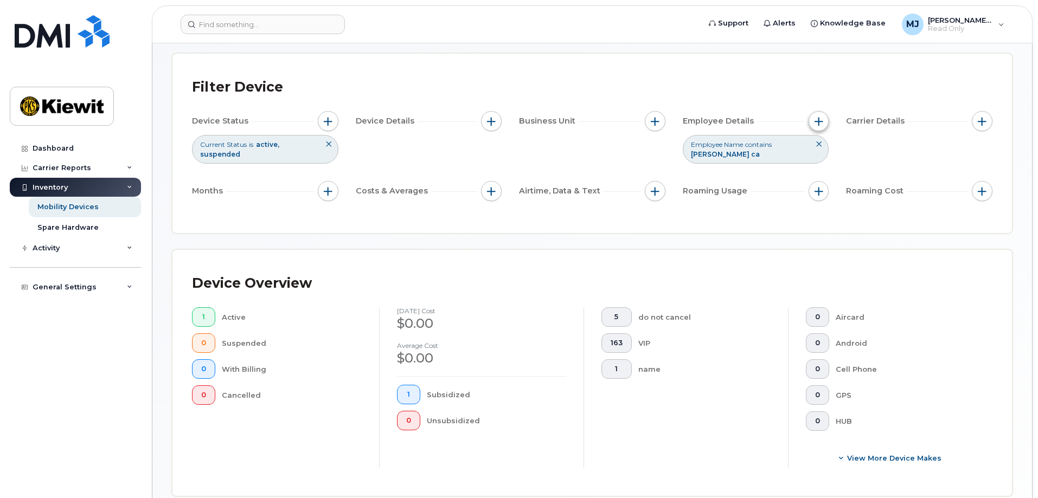
click at [818, 124] on span "button" at bounding box center [818, 121] width 9 height 9
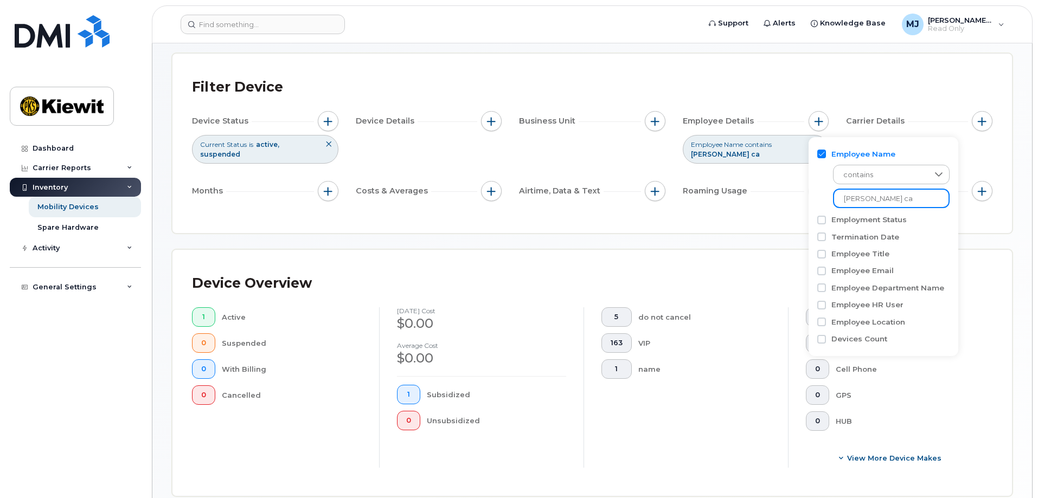
drag, startPoint x: 897, startPoint y: 202, endPoint x: 778, endPoint y: 188, distance: 119.5
click at [778, 188] on body "Support Alerts Knowledge Base [PERSON_NAME] Jupiter Read Only English Français …" at bounding box center [519, 353] width 1038 height 804
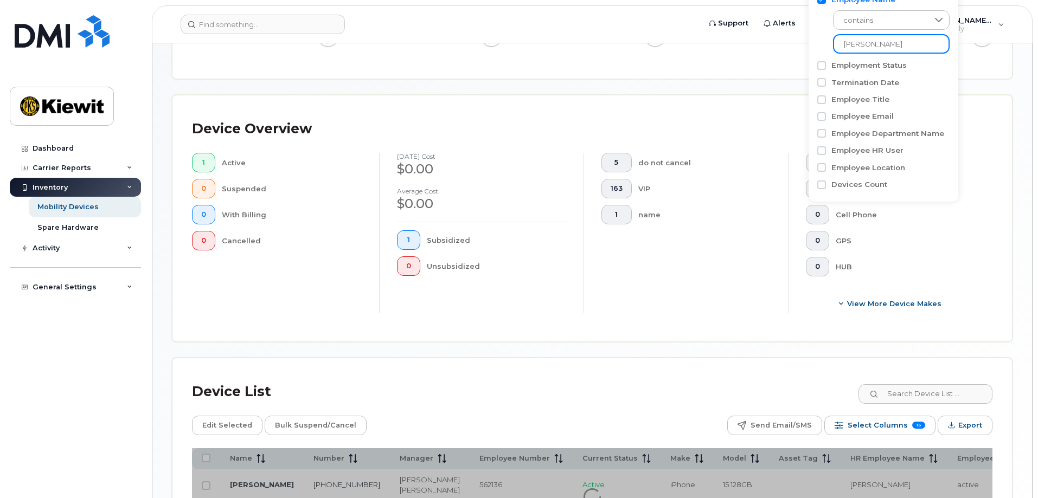
scroll to position [329, 0]
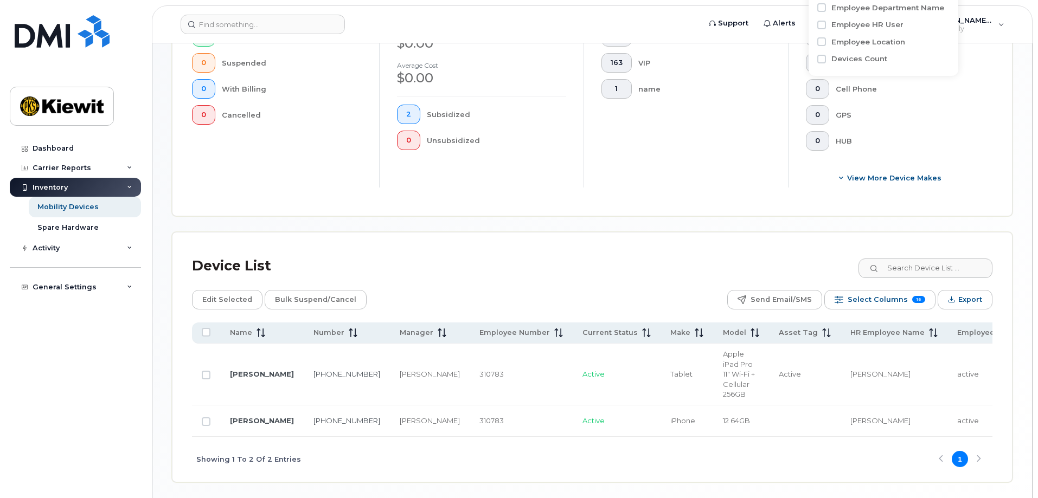
type input "timothy cau"
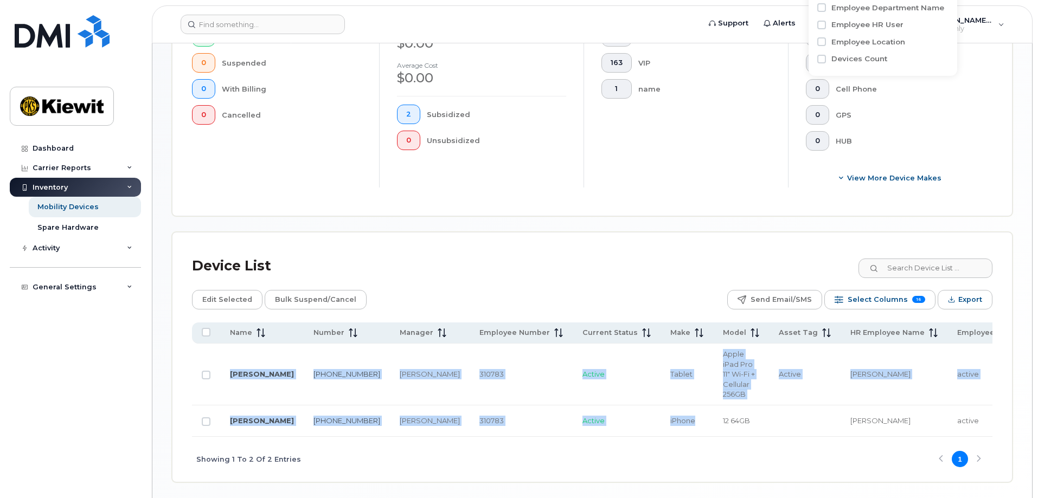
drag, startPoint x: 619, startPoint y: 436, endPoint x: 690, endPoint y: 440, distance: 70.5
click at [690, 437] on div "Name Number Manager Employee Number Current Status Make Model Asset Tag HR Empl…" at bounding box center [592, 380] width 800 height 114
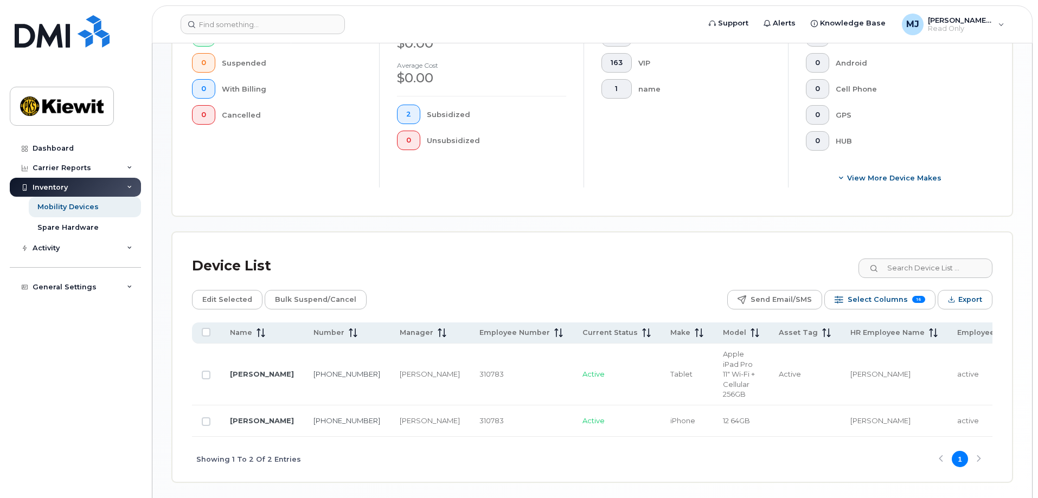
click at [747, 468] on div "Showing 1 To 2 Of 2 Entries 1" at bounding box center [592, 459] width 800 height 45
drag, startPoint x: 610, startPoint y: 441, endPoint x: 726, endPoint y: 443, distance: 116.0
click at [726, 443] on div "Showing 1 To 2 Of 2 Entries 1" at bounding box center [592, 459] width 800 height 45
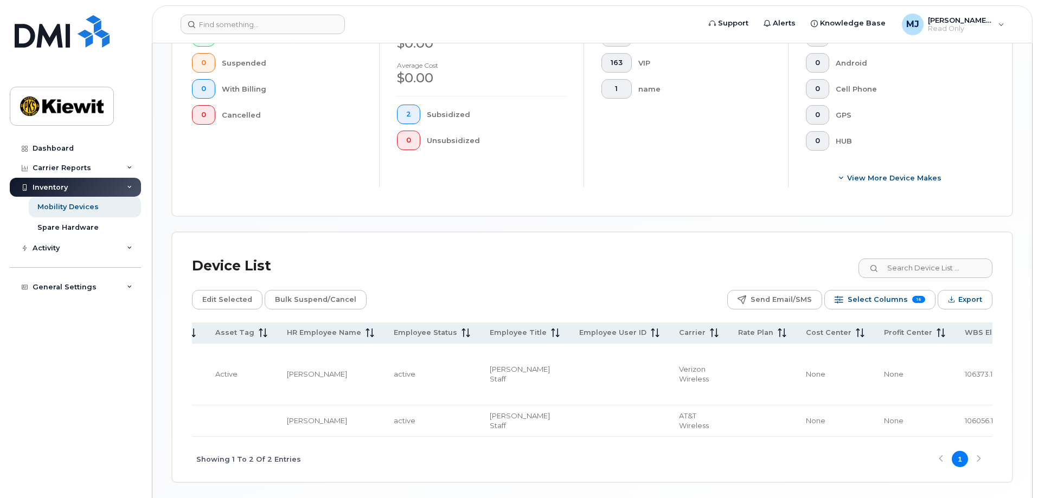
scroll to position [0, 568]
click at [960, 422] on span "106056.1841" at bounding box center [980, 420] width 40 height 9
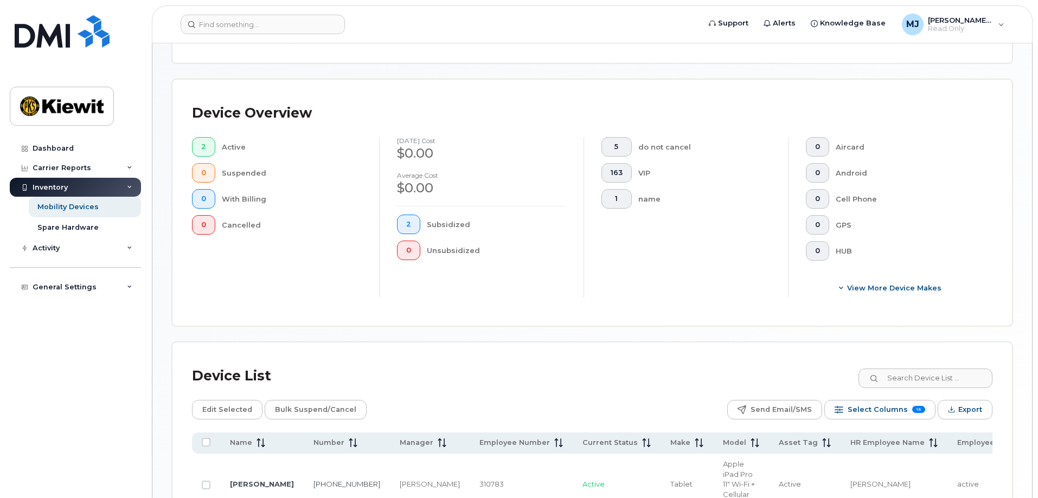
scroll to position [58, 0]
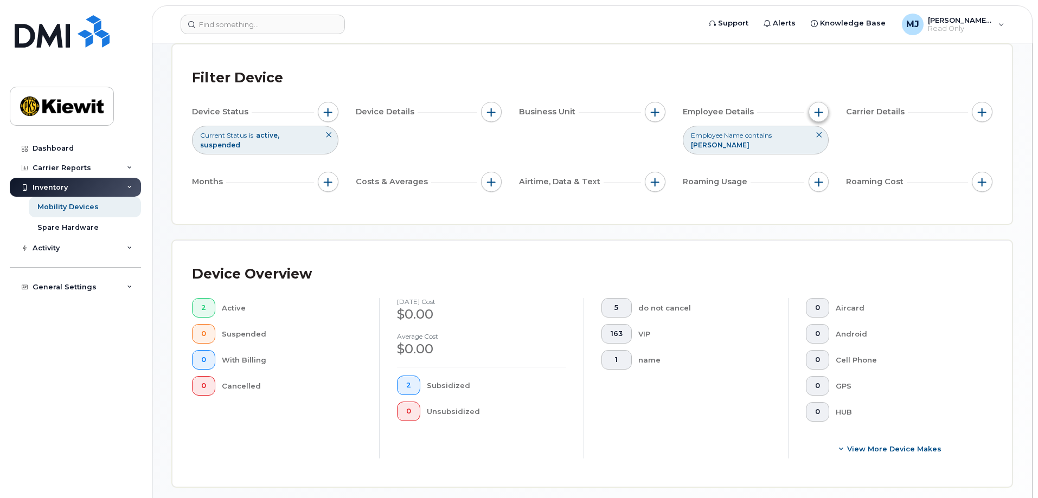
click at [823, 108] on button "button" at bounding box center [818, 112] width 21 height 21
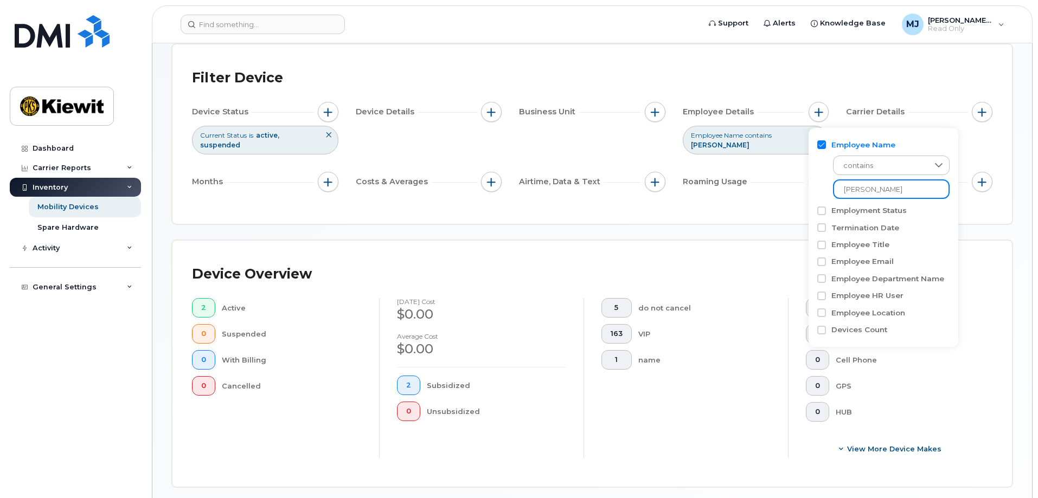
drag, startPoint x: 898, startPoint y: 191, endPoint x: 779, endPoint y: 191, distance: 118.7
click at [779, 191] on body "Support Alerts Knowledge Base [PERSON_NAME] Jupiter Read Only English Français …" at bounding box center [519, 375] width 1038 height 866
type input "humberto est"
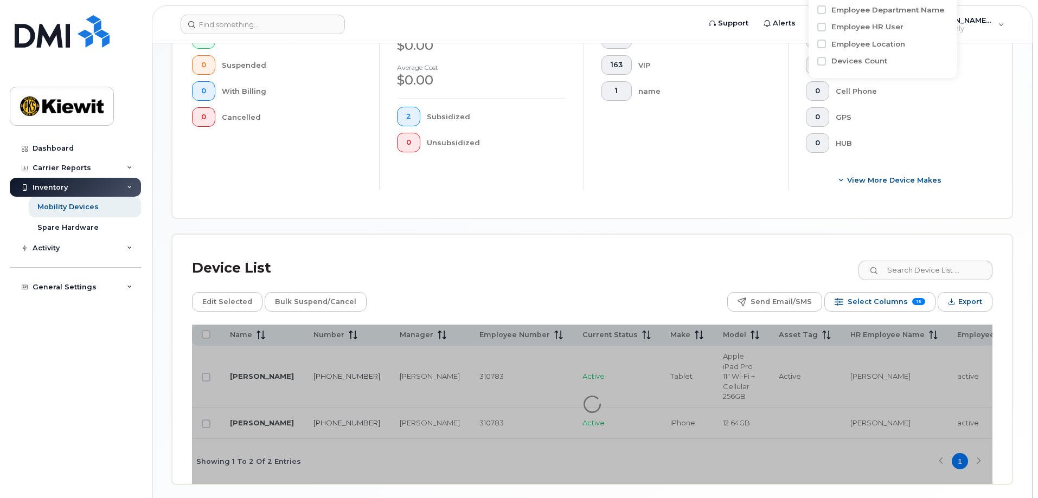
scroll to position [329, 0]
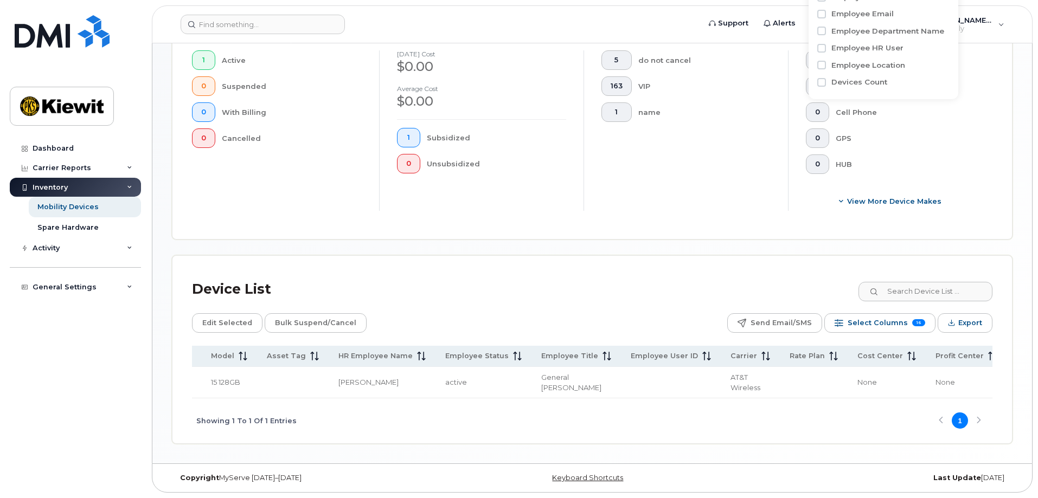
scroll to position [0, 609]
click at [918, 378] on span "105035.1079" at bounding box center [938, 382] width 41 height 9
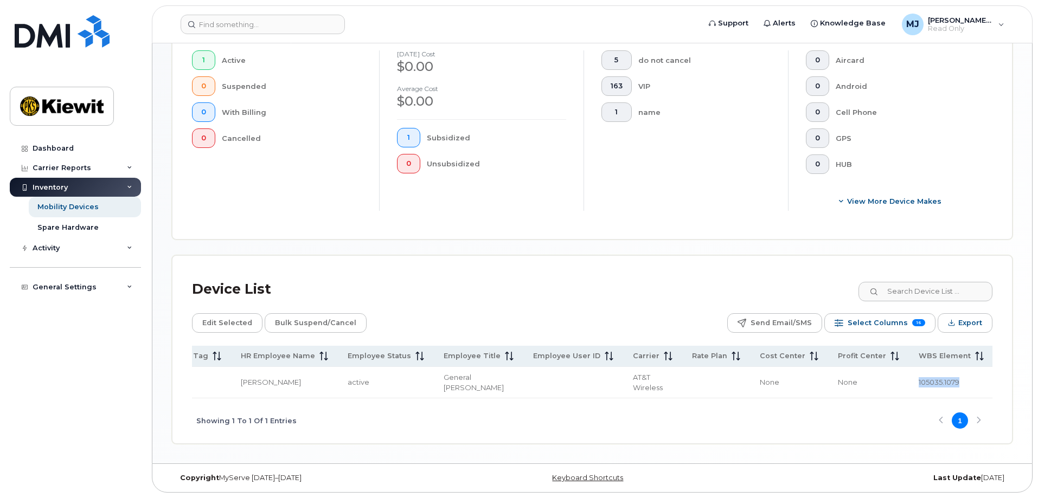
click at [918, 378] on span "105035.1079" at bounding box center [938, 382] width 41 height 9
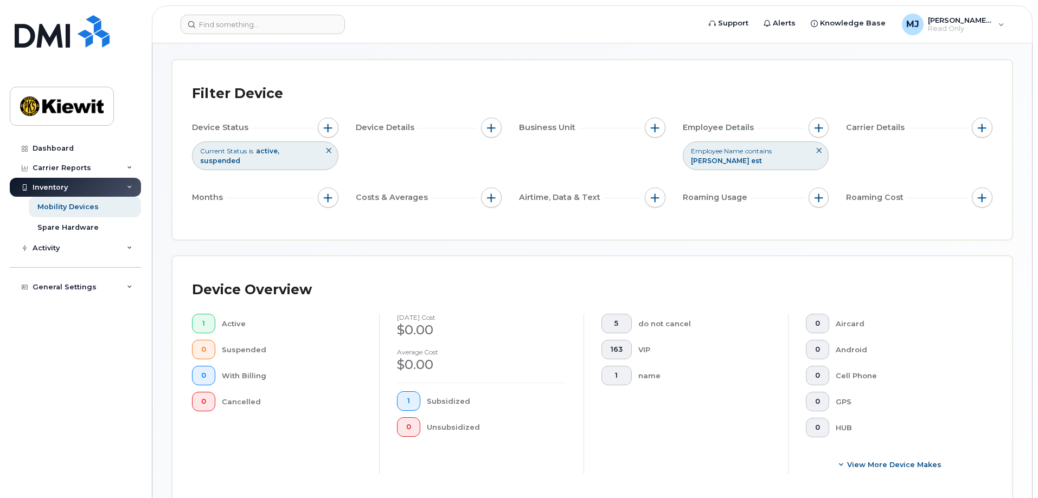
scroll to position [0, 0]
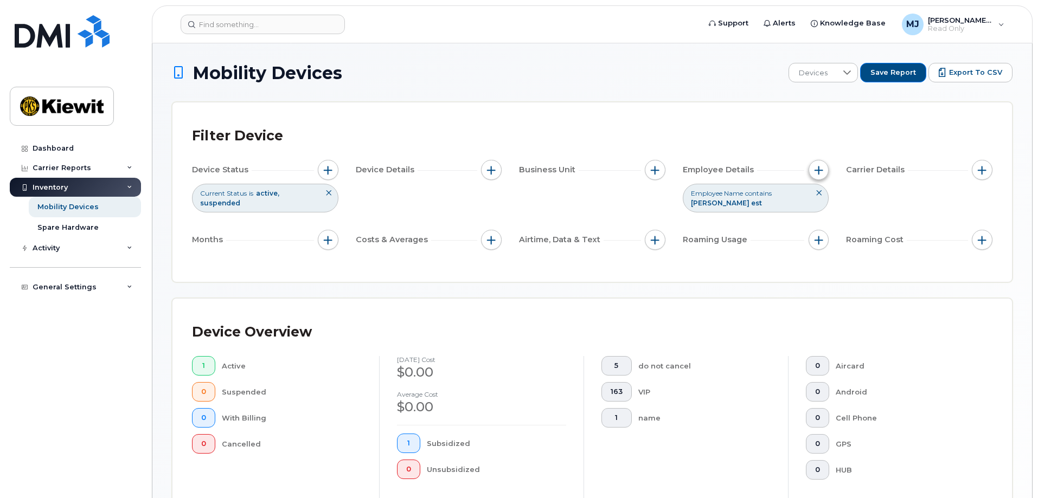
click at [820, 171] on span "button" at bounding box center [818, 170] width 9 height 9
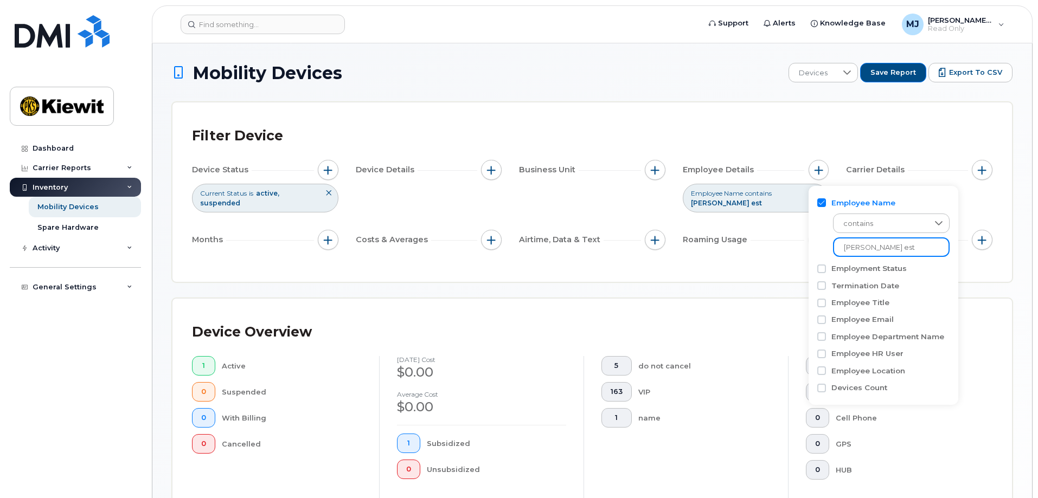
drag, startPoint x: 897, startPoint y: 252, endPoint x: 806, endPoint y: 257, distance: 91.2
click at [806, 257] on body "Support Alerts Knowledge Base [PERSON_NAME] Jupiter Read Only English Français …" at bounding box center [519, 402] width 1038 height 804
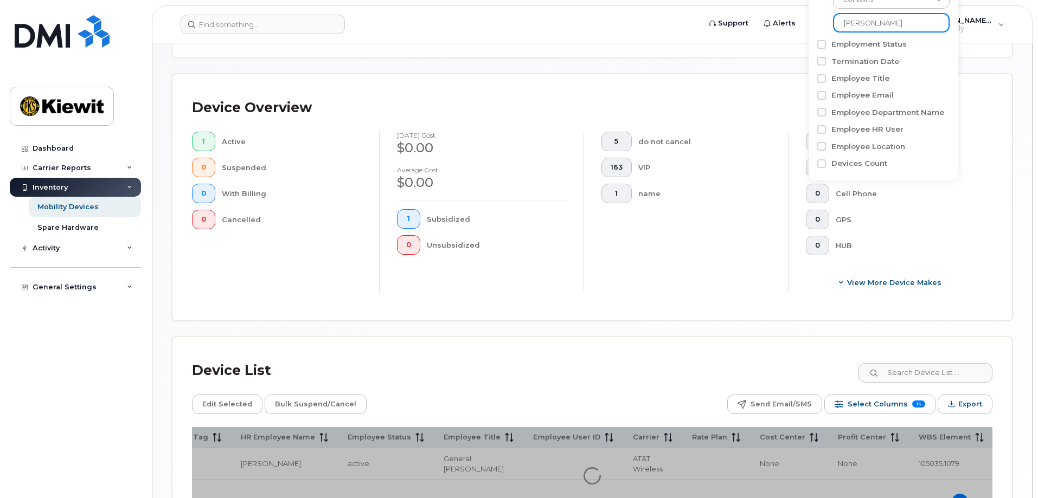
scroll to position [271, 0]
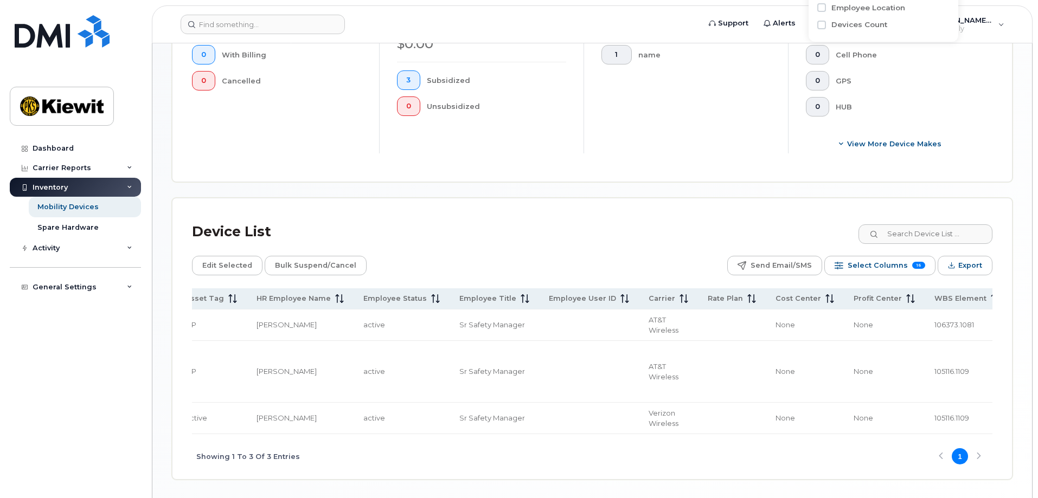
scroll to position [403, 0]
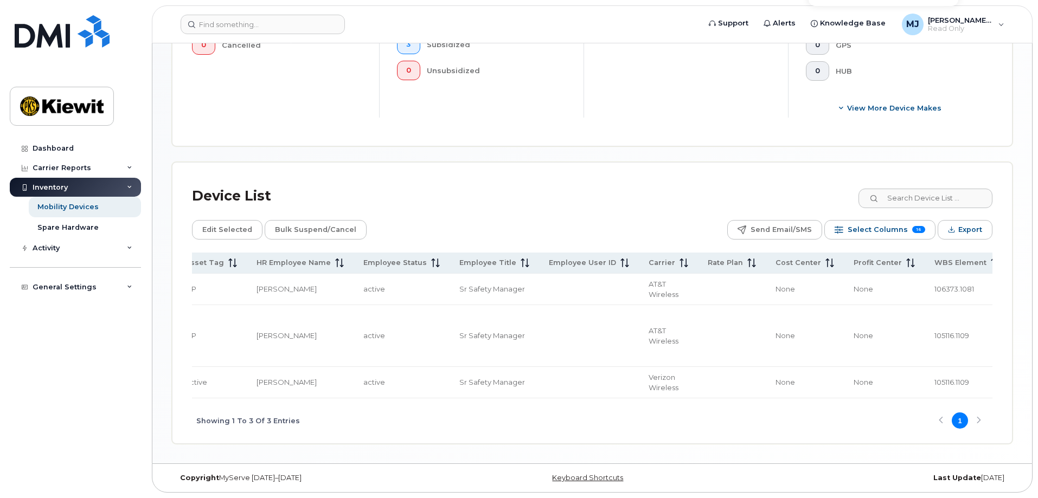
type input "john clout"
drag, startPoint x: 560, startPoint y: 400, endPoint x: 341, endPoint y: 413, distance: 219.4
click at [343, 412] on div "Showing 1 To 3 Of 3 Entries 1" at bounding box center [592, 420] width 800 height 45
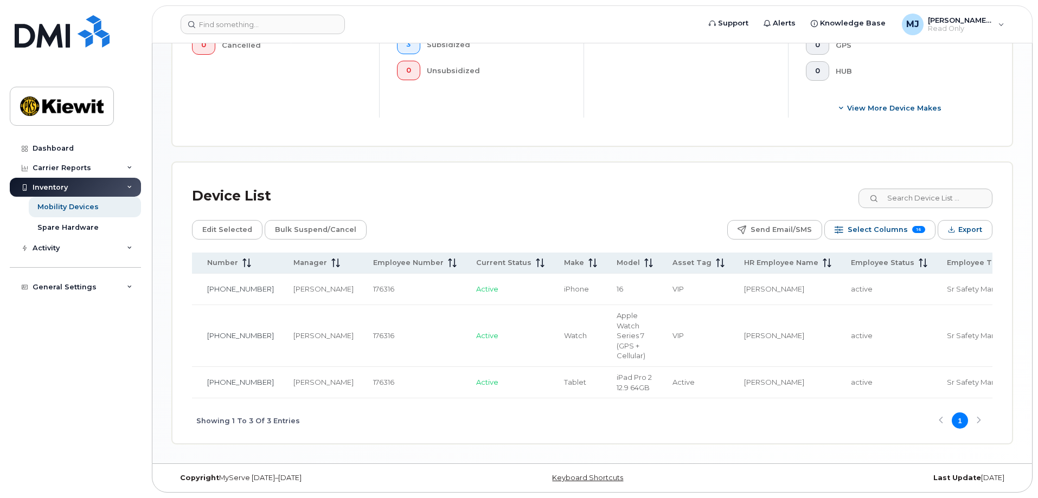
scroll to position [0, 101]
drag, startPoint x: 501, startPoint y: 399, endPoint x: 699, endPoint y: 417, distance: 198.7
click at [699, 417] on div "Showing 1 To 3 Of 3 Entries 1" at bounding box center [592, 420] width 800 height 45
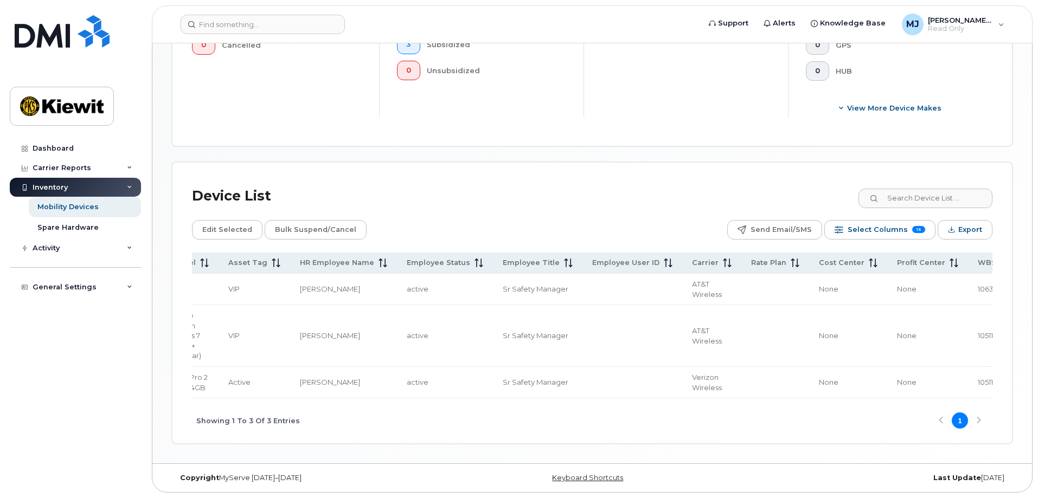
scroll to position [0, 554]
click at [974, 378] on span "105116.1109" at bounding box center [991, 382] width 35 height 9
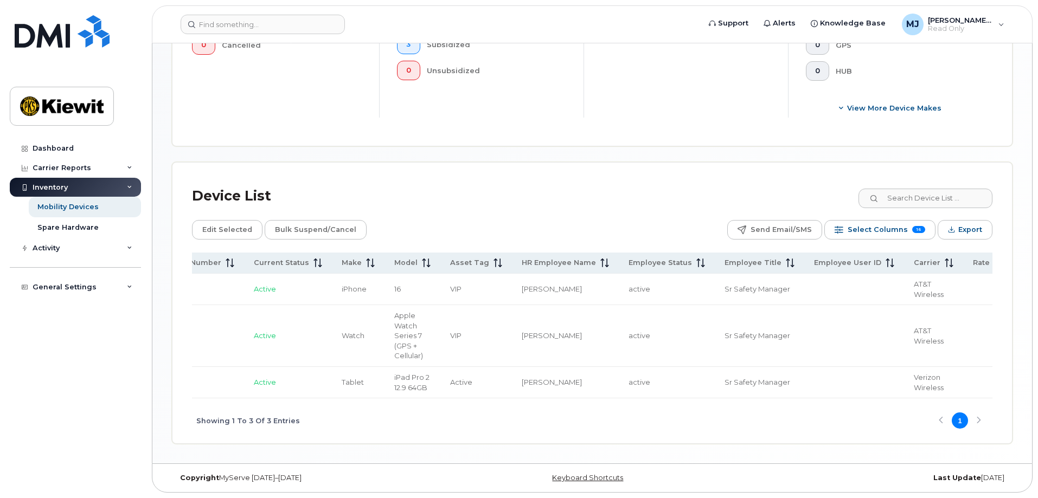
scroll to position [0, 0]
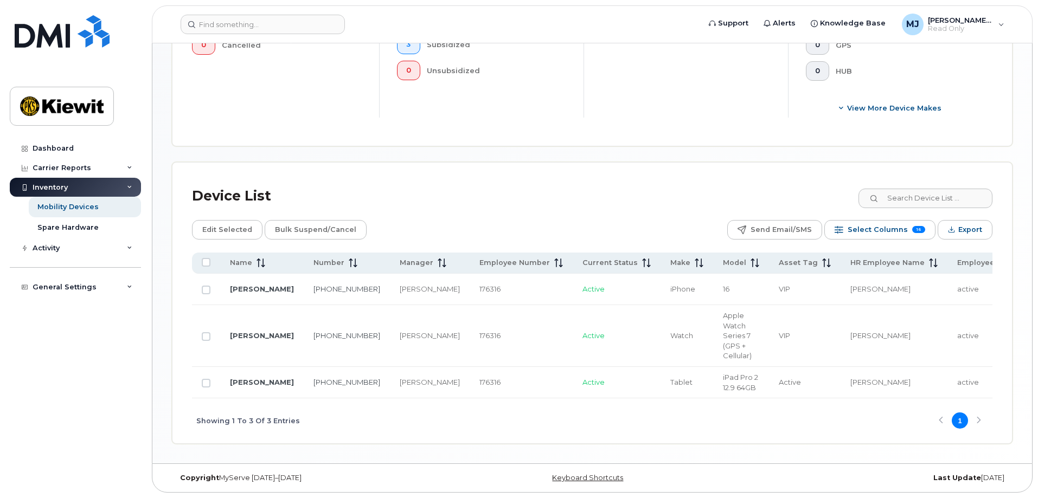
click at [504, 415] on div "Showing 1 To 3 Of 3 Entries 1" at bounding box center [592, 420] width 800 height 45
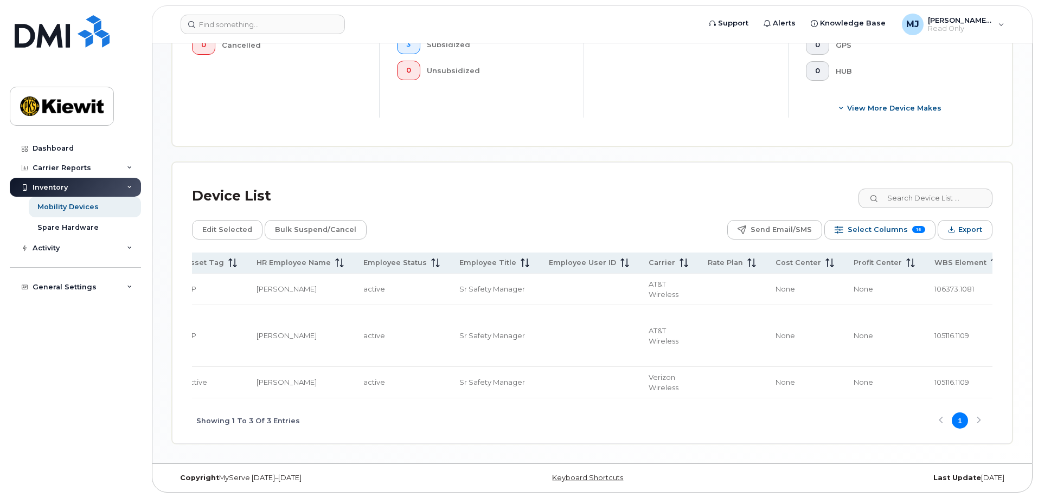
scroll to position [0, 339]
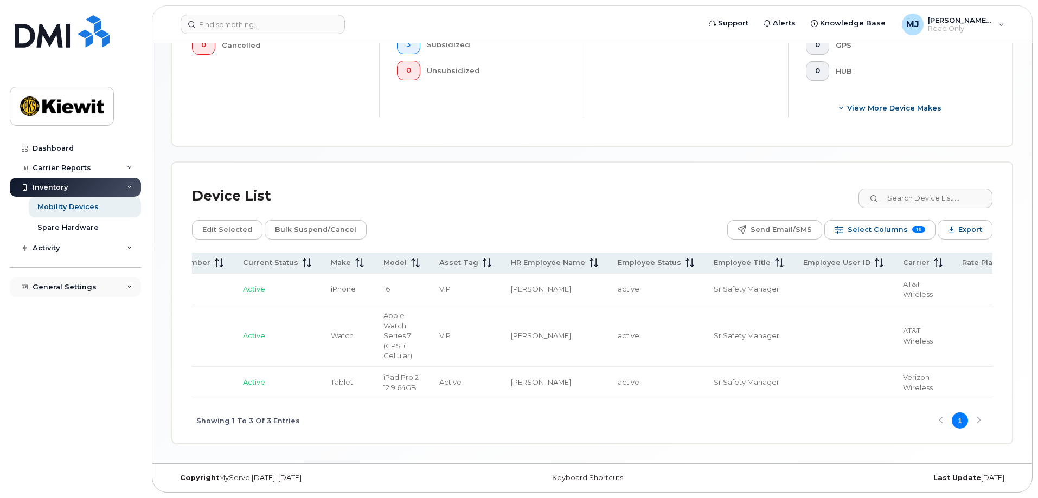
click at [114, 291] on div "General Settings" at bounding box center [75, 288] width 131 height 20
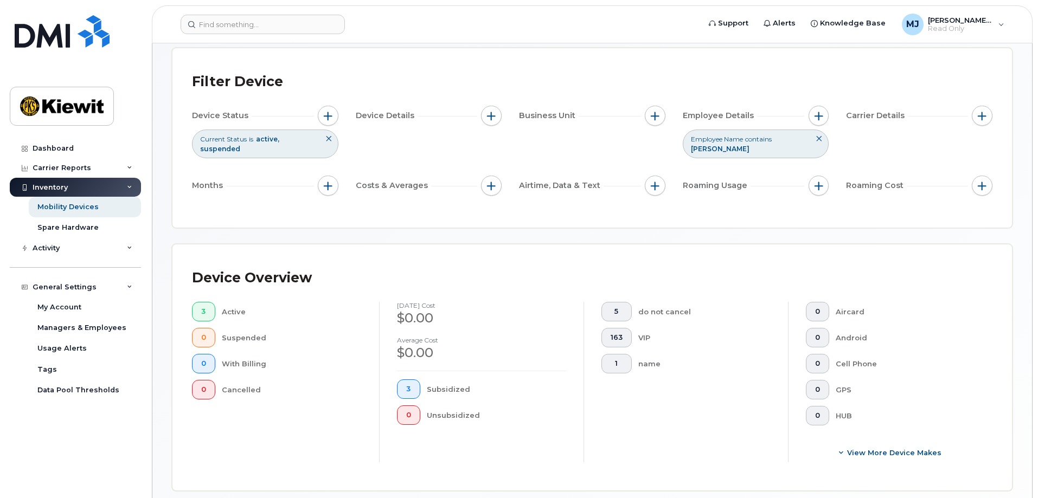
scroll to position [108, 0]
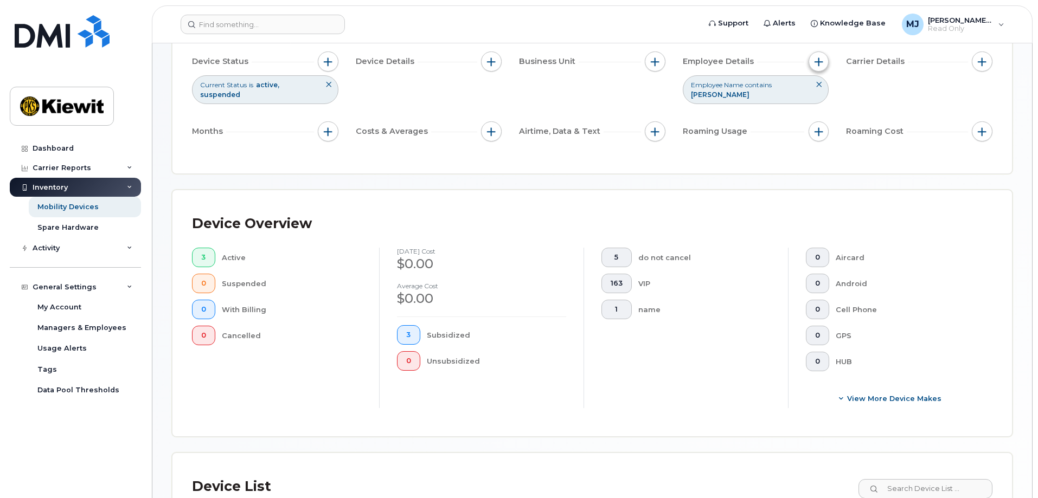
click at [824, 69] on button "button" at bounding box center [818, 61] width 21 height 21
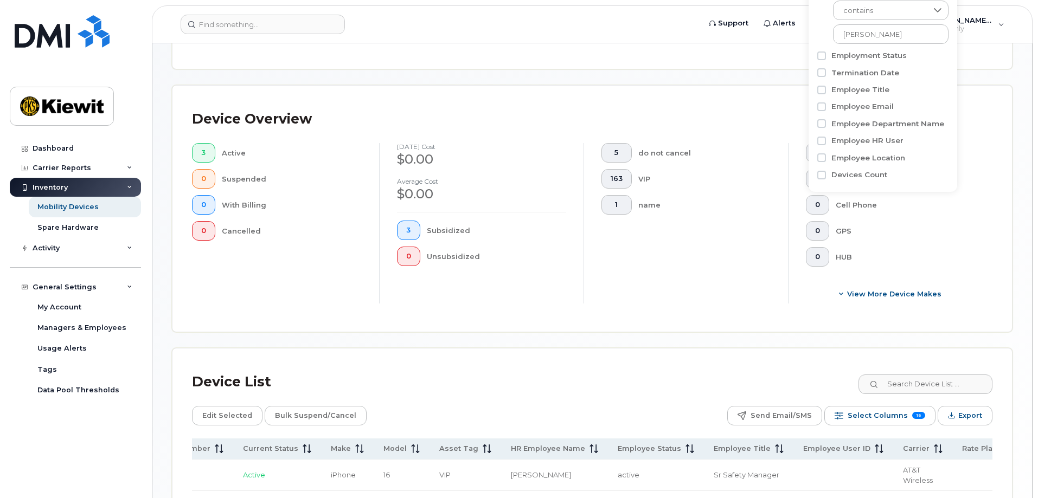
scroll to position [217, 0]
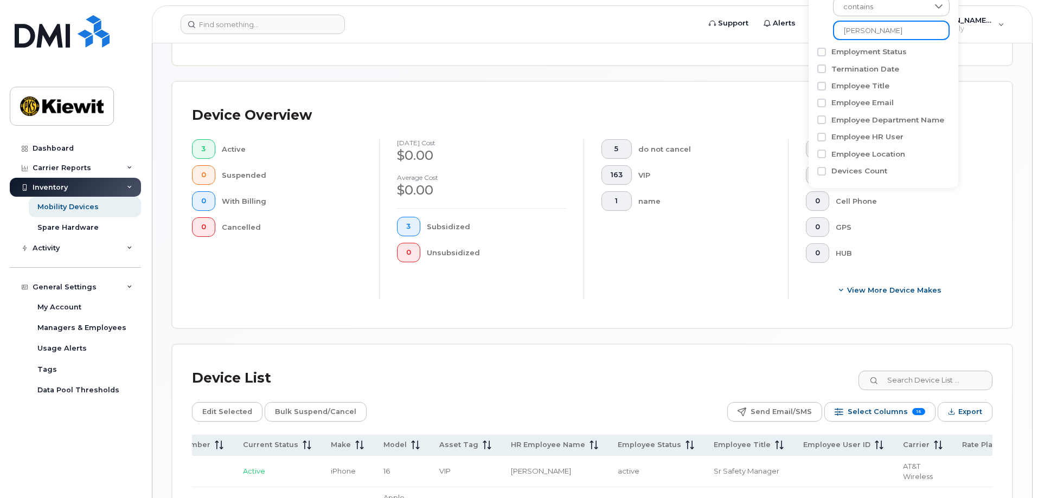
drag, startPoint x: 885, startPoint y: 35, endPoint x: 819, endPoint y: 37, distance: 66.7
click at [819, 37] on div "contains john clout" at bounding box center [883, 15] width 132 height 49
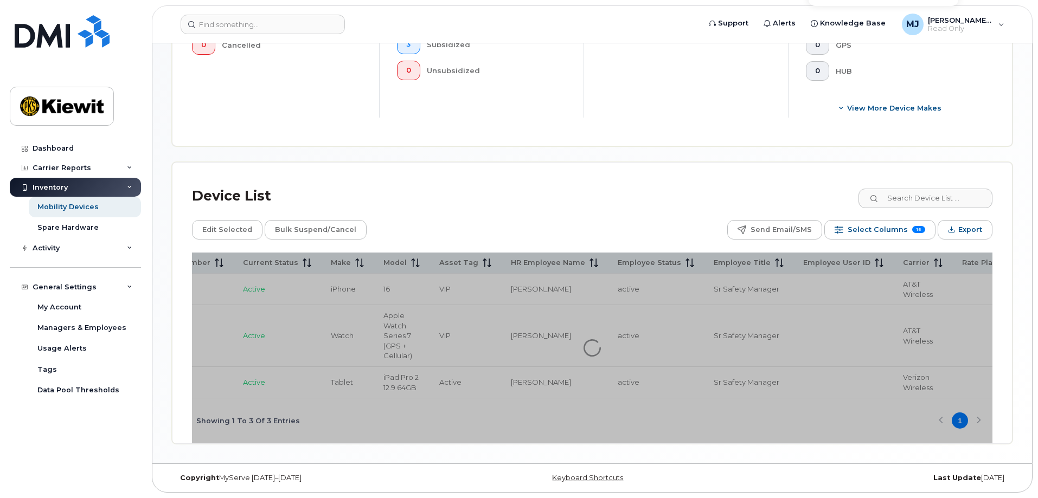
scroll to position [412, 0]
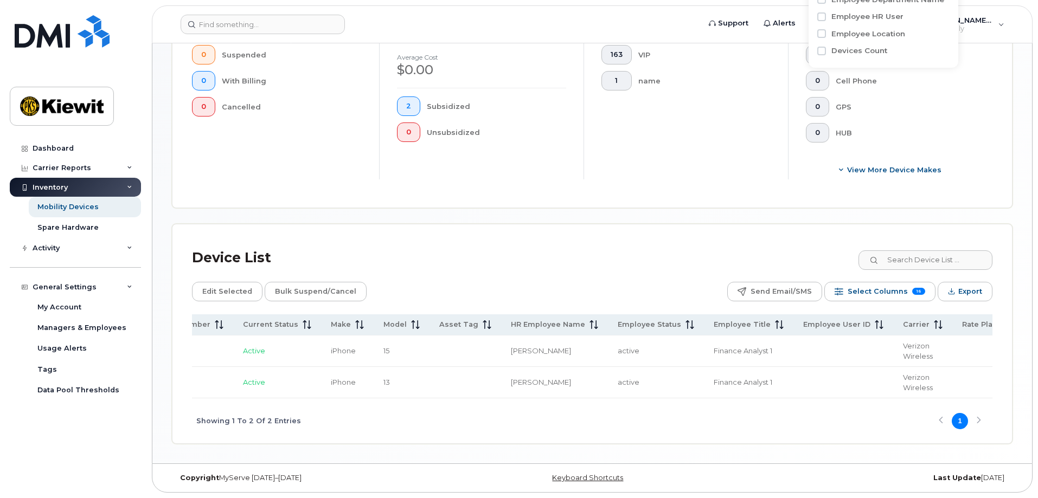
scroll to position [340, 0]
type input "ryan flanigan"
drag, startPoint x: 533, startPoint y: 395, endPoint x: 407, endPoint y: 390, distance: 126.9
click at [407, 390] on tr "RYAN FLANIGAN 913-302-7175 Rachel Van Fleet 541386 Active iPhone 13 Ryan Flanig…" at bounding box center [603, 382] width 1501 height 31
click at [431, 430] on div "Showing 1 To 2 Of 2 Entries 1" at bounding box center [592, 420] width 800 height 45
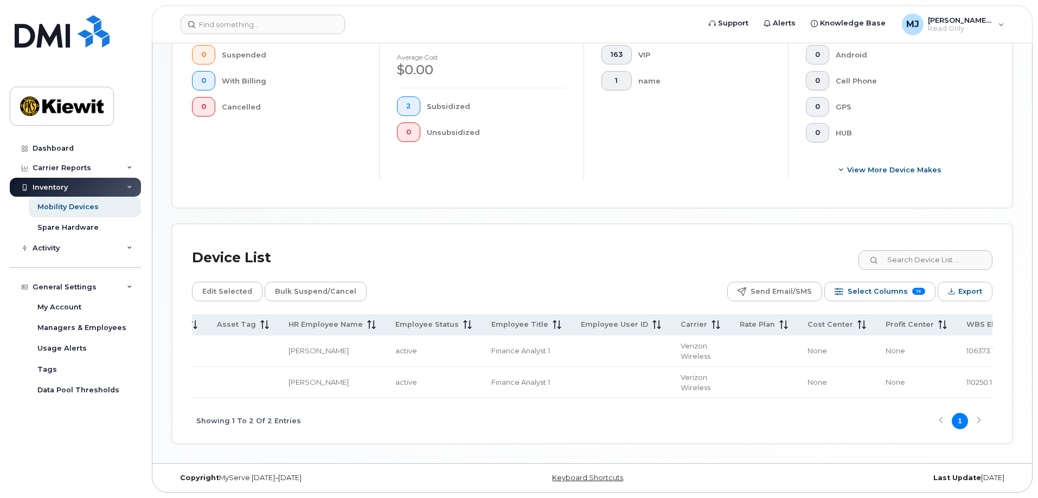
scroll to position [0, 595]
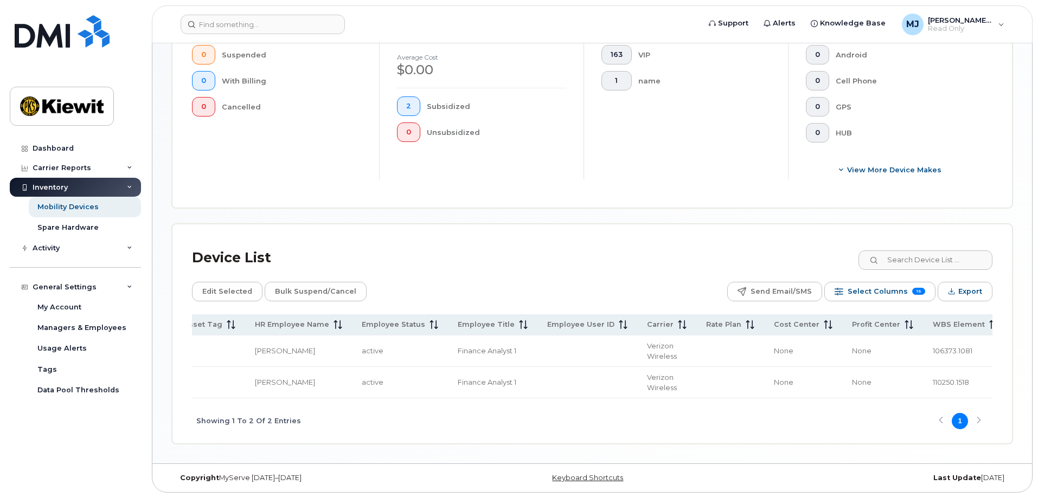
click at [932, 381] on span "110250.1518" at bounding box center [950, 382] width 36 height 9
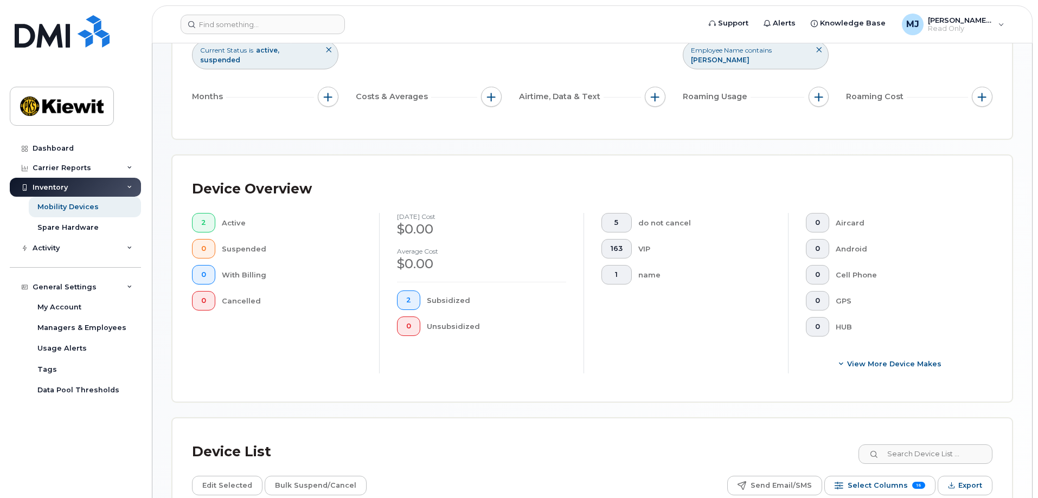
scroll to position [124, 0]
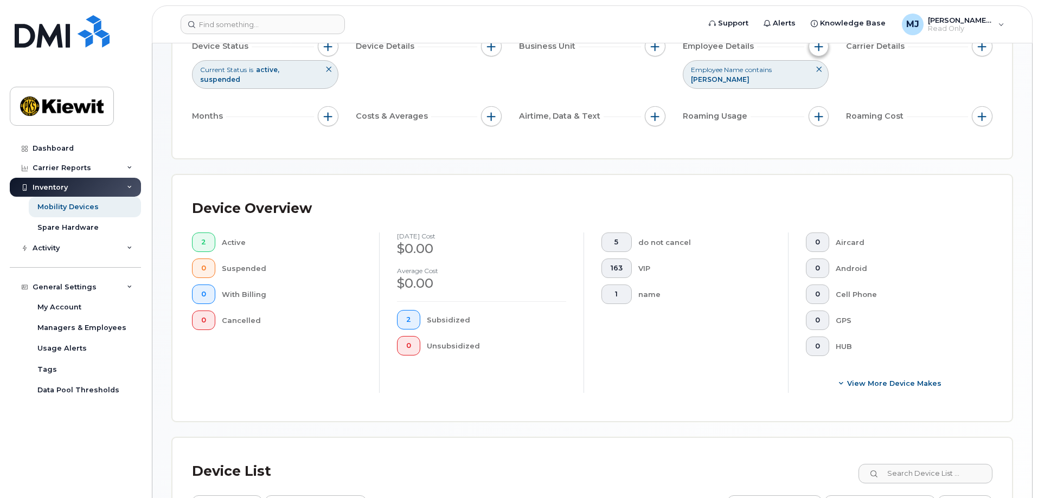
click at [820, 50] on span "button" at bounding box center [818, 46] width 9 height 9
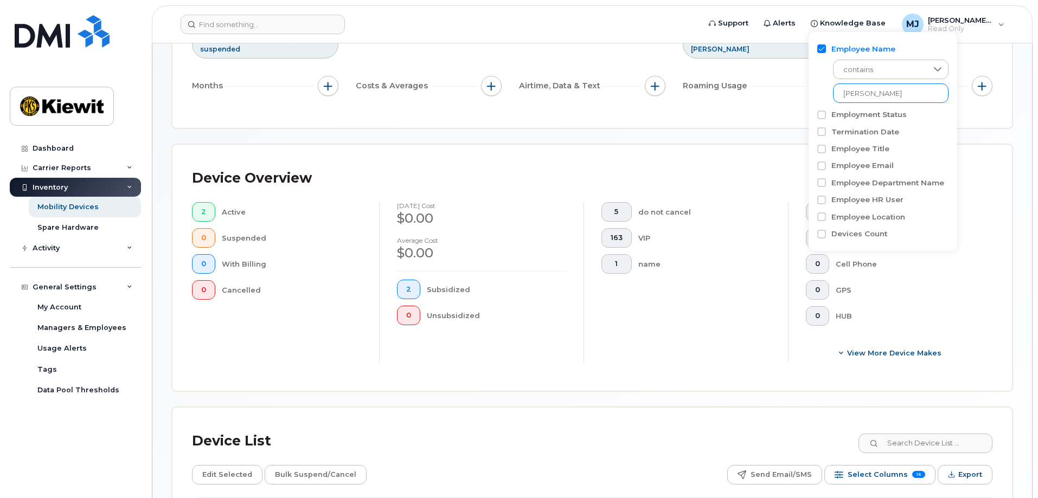
scroll to position [178, 0]
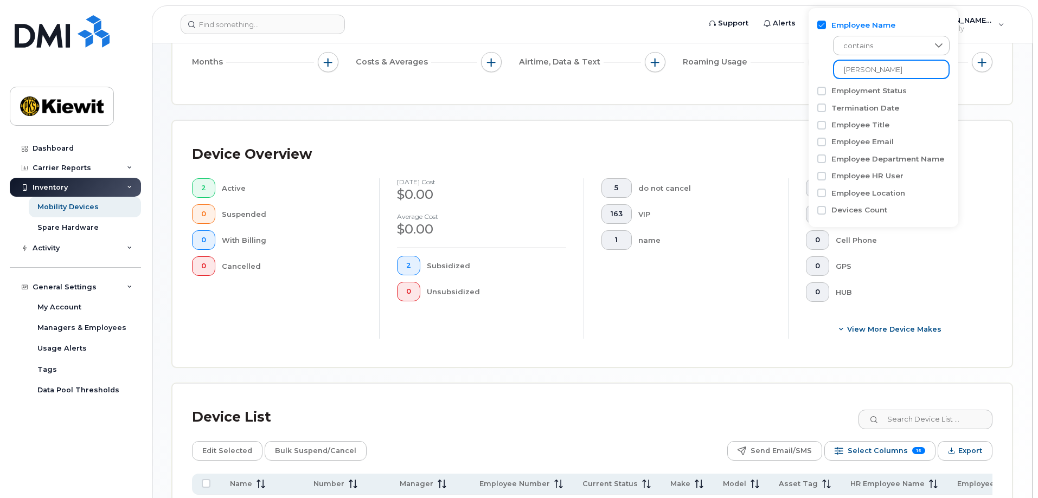
drag, startPoint x: 903, startPoint y: 67, endPoint x: 784, endPoint y: 63, distance: 118.2
click at [784, 63] on body "Support Alerts Knowledge Base [PERSON_NAME] Jupiter Read Only English Français …" at bounding box center [519, 239] width 1038 height 835
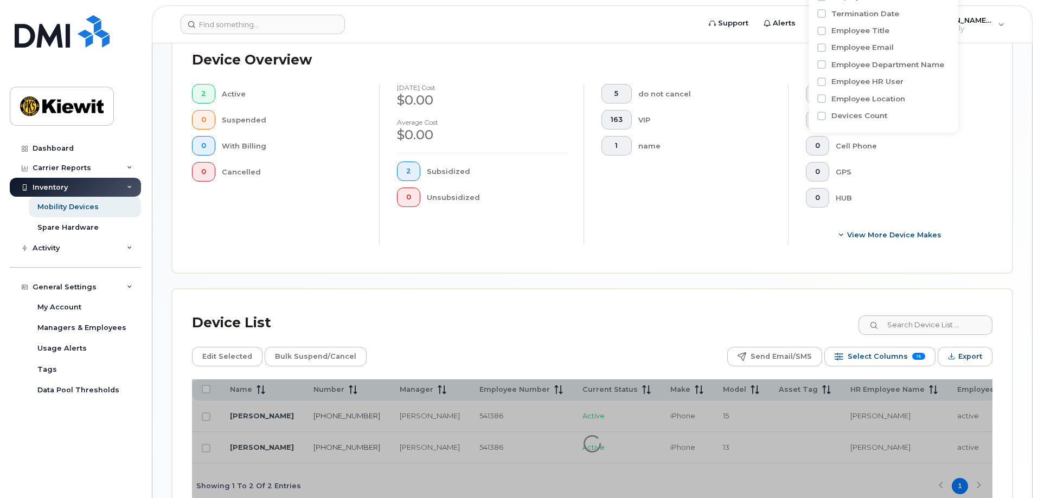
scroll to position [340, 0]
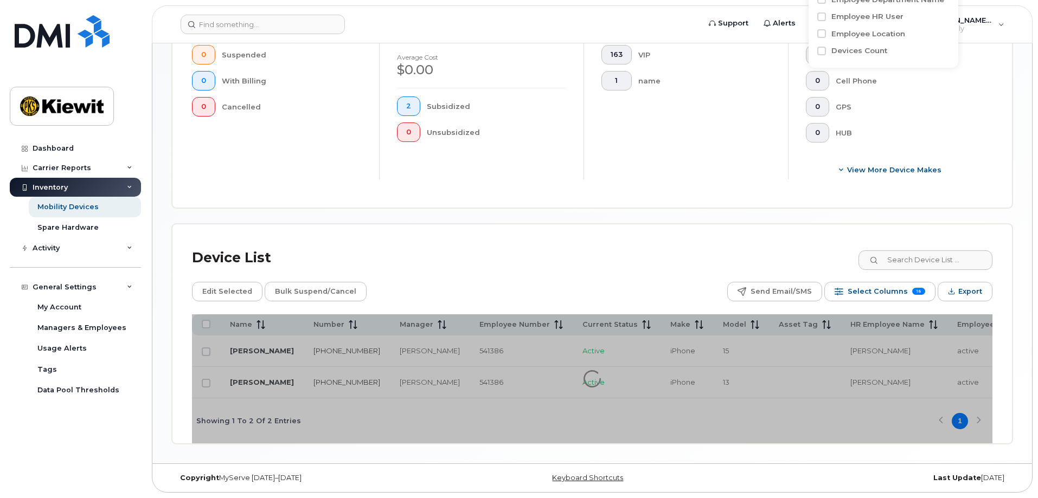
type input "william fortney"
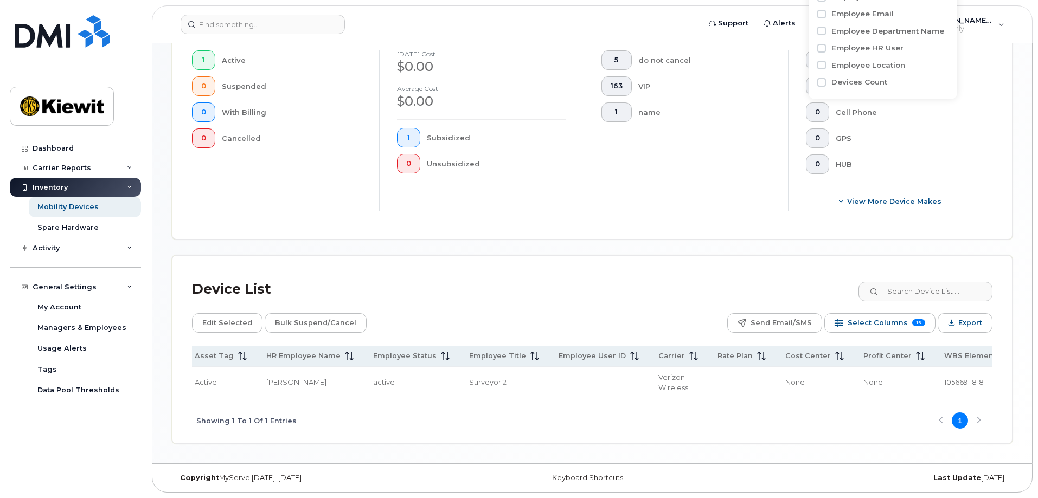
scroll to position [0, 591]
click at [936, 382] on span "105669.1818" at bounding box center [956, 382] width 40 height 9
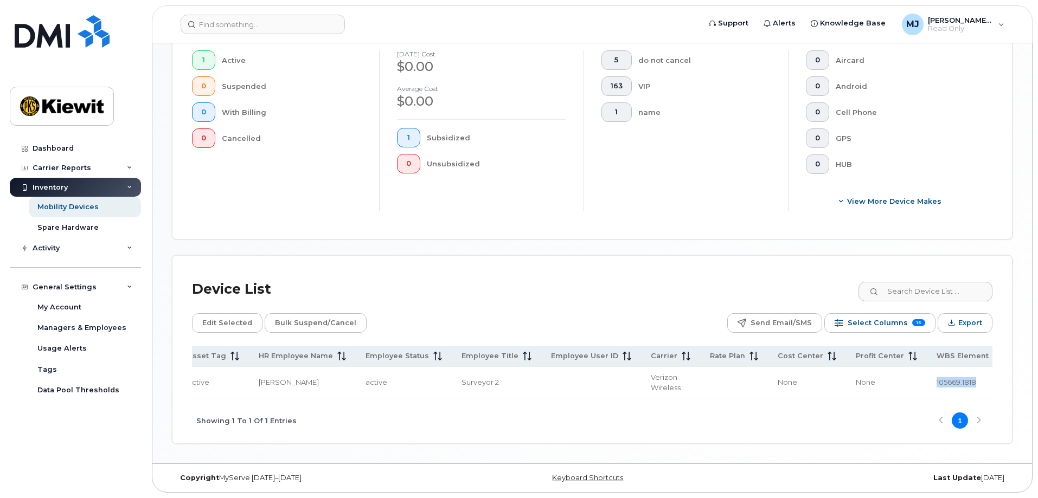
click at [936, 382] on span "105669.1818" at bounding box center [956, 382] width 40 height 9
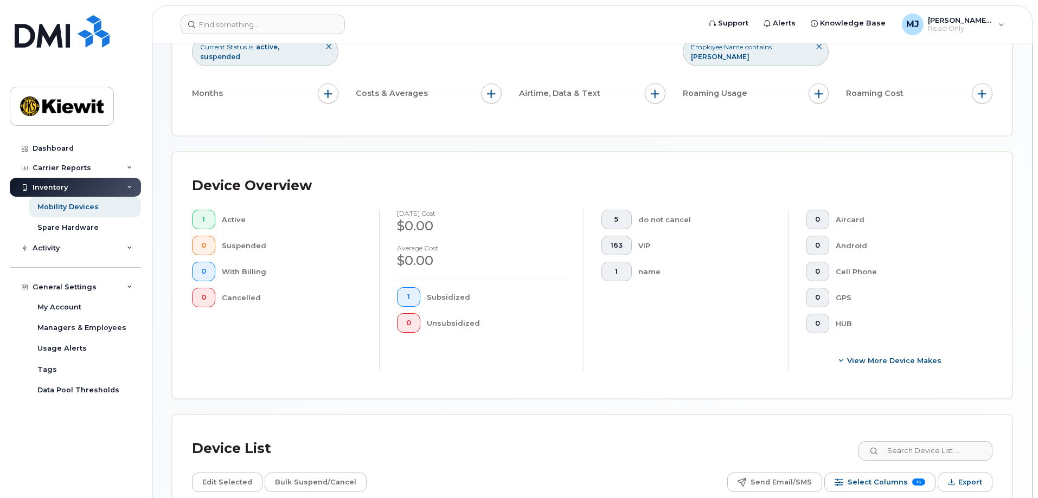
scroll to position [92, 0]
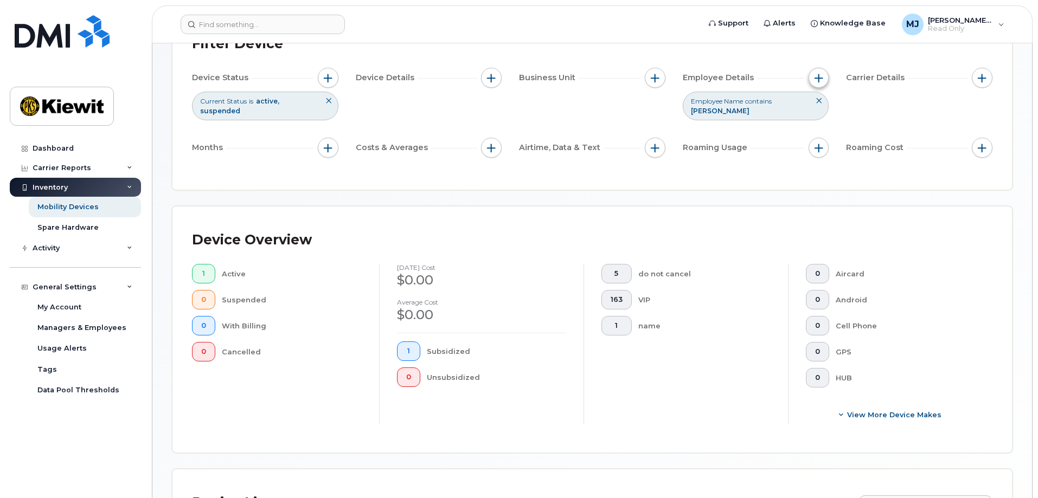
click at [823, 72] on button "button" at bounding box center [818, 78] width 21 height 21
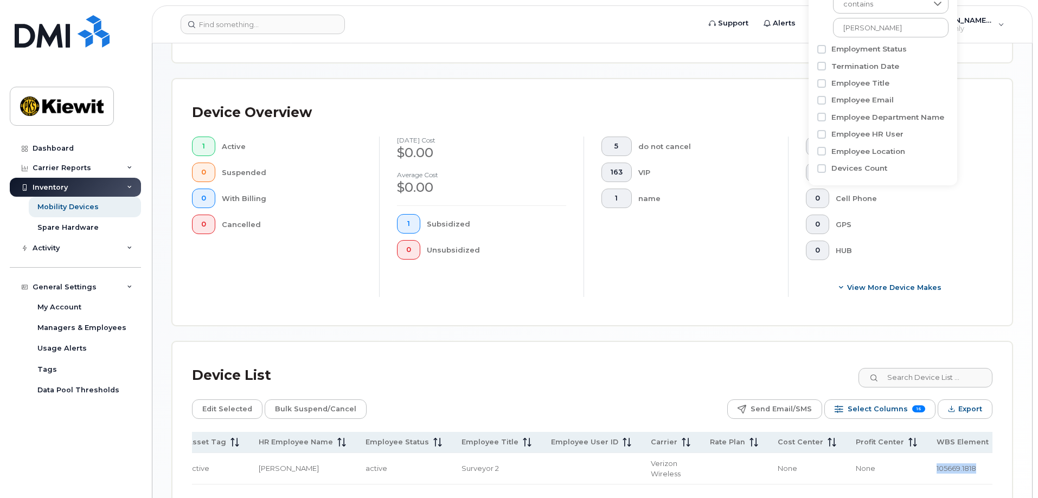
scroll to position [201, 0]
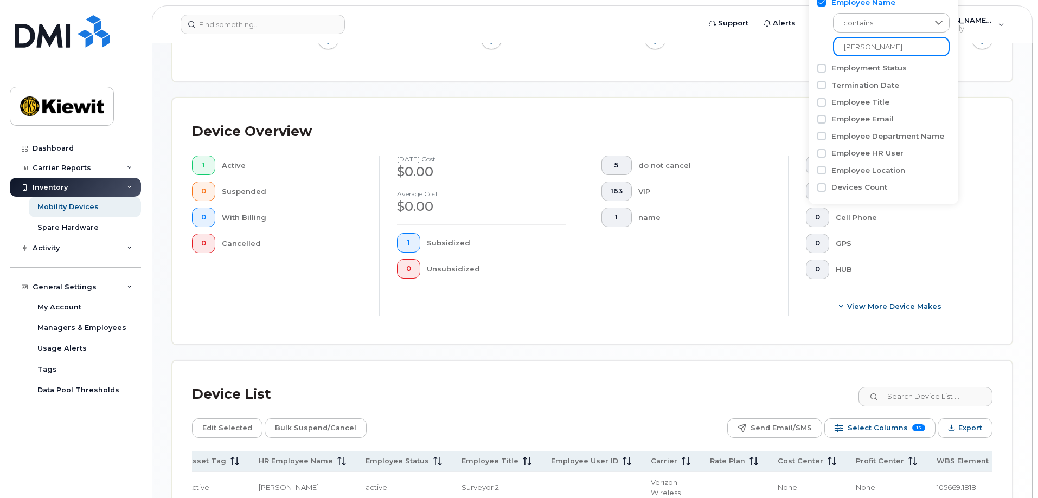
drag, startPoint x: 901, startPoint y: 47, endPoint x: 774, endPoint y: 44, distance: 127.4
click at [774, 44] on body "Support Alerts Knowledge Base [PERSON_NAME] Jupiter Read Only English Français …" at bounding box center [519, 201] width 1038 height 804
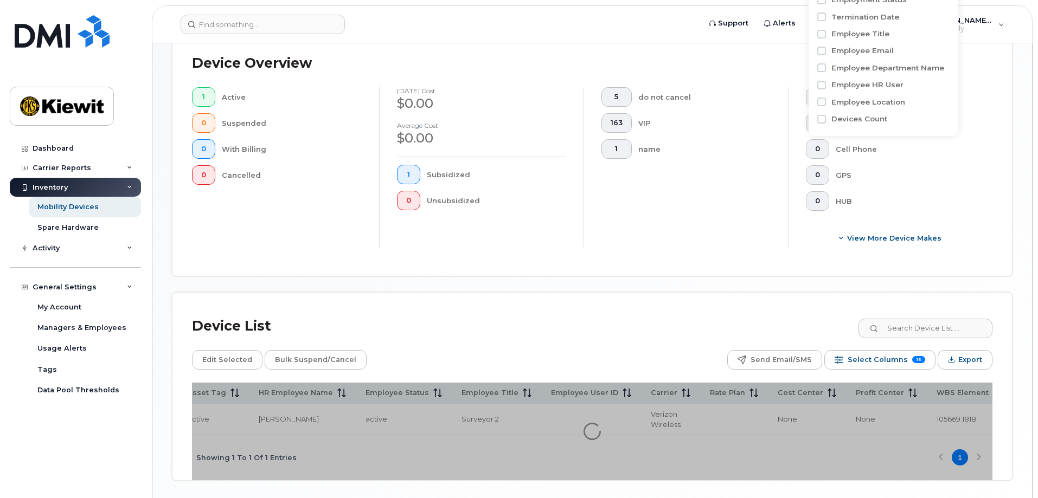
scroll to position [309, 0]
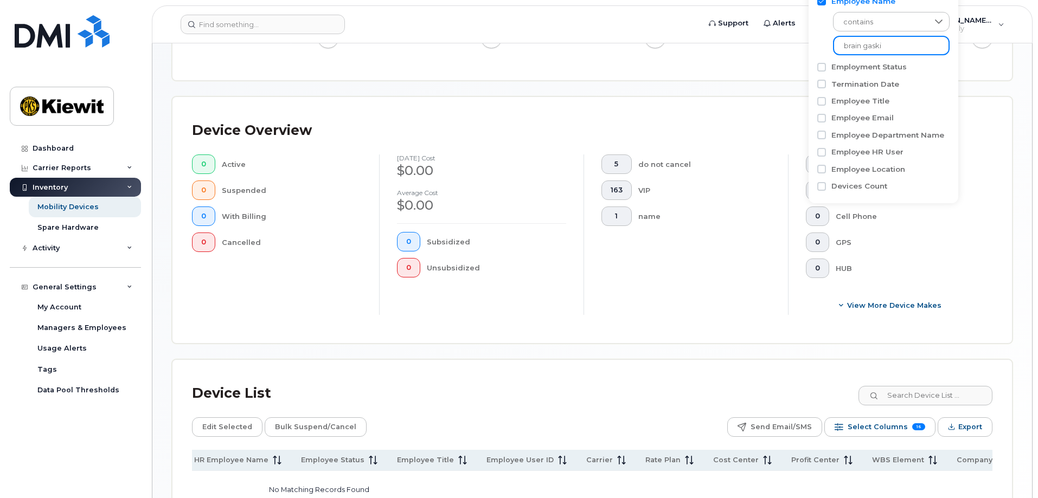
scroll to position [201, 0]
drag, startPoint x: 890, startPoint y: 45, endPoint x: 803, endPoint y: 53, distance: 87.6
click at [803, 53] on body "Support Alerts Knowledge Base [PERSON_NAME] Jupiter Read Only English Français …" at bounding box center [519, 204] width 1038 height 811
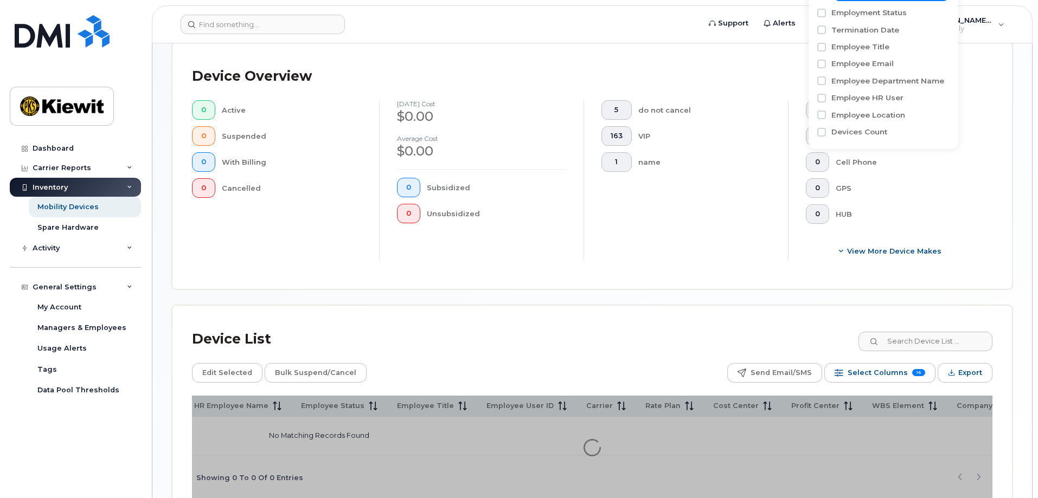
scroll to position [316, 0]
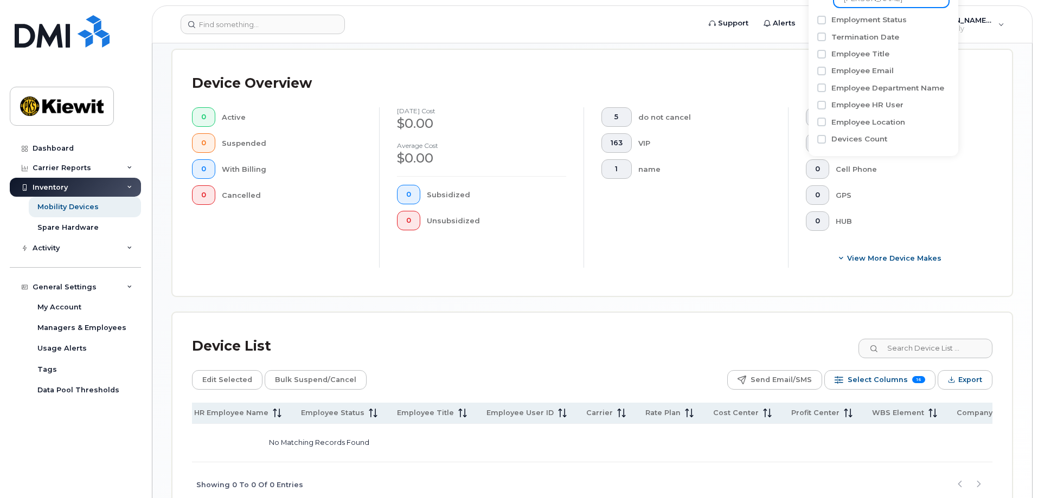
scroll to position [153, 0]
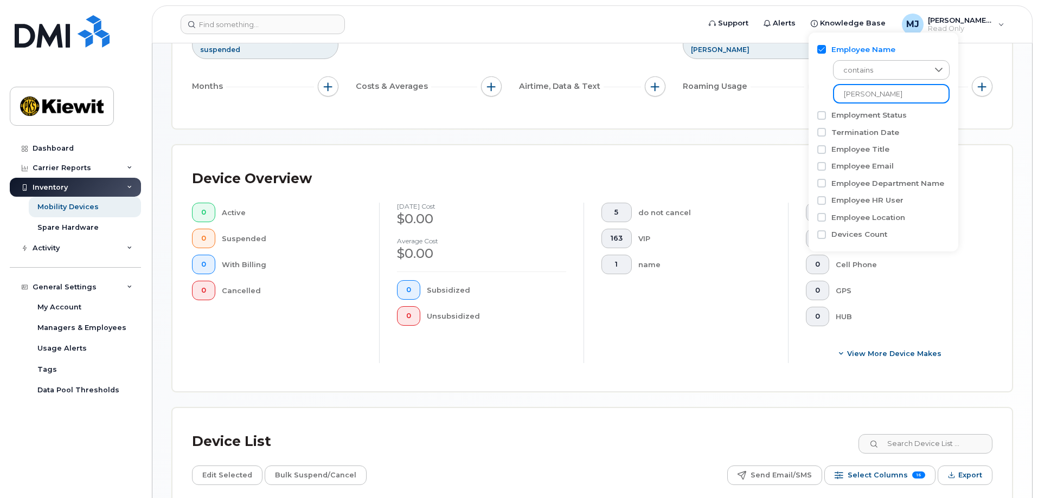
drag, startPoint x: 898, startPoint y: 93, endPoint x: 807, endPoint y: 97, distance: 91.2
click at [6, 0] on body "Support Alerts Knowledge Base [PERSON_NAME] Jupiter Read Only English Français …" at bounding box center [519, 252] width 1038 height 811
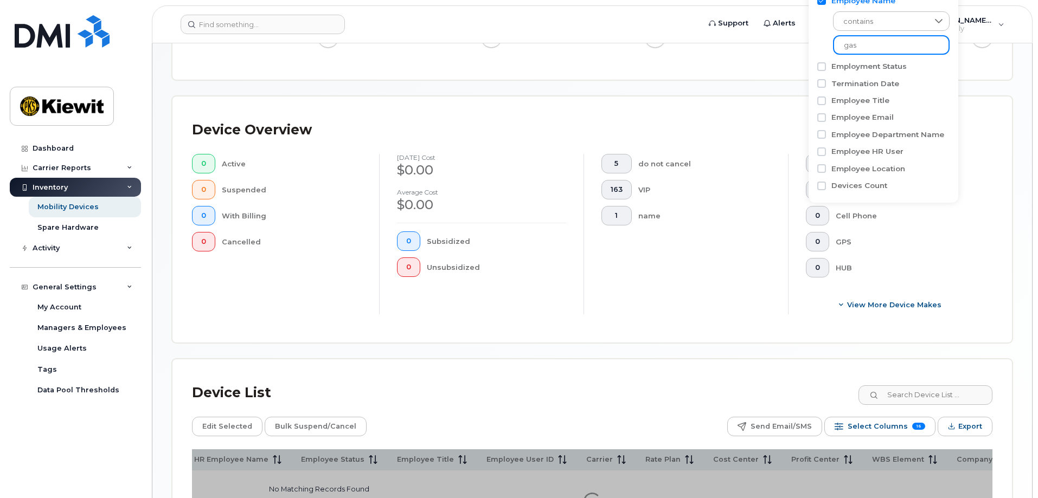
scroll to position [262, 0]
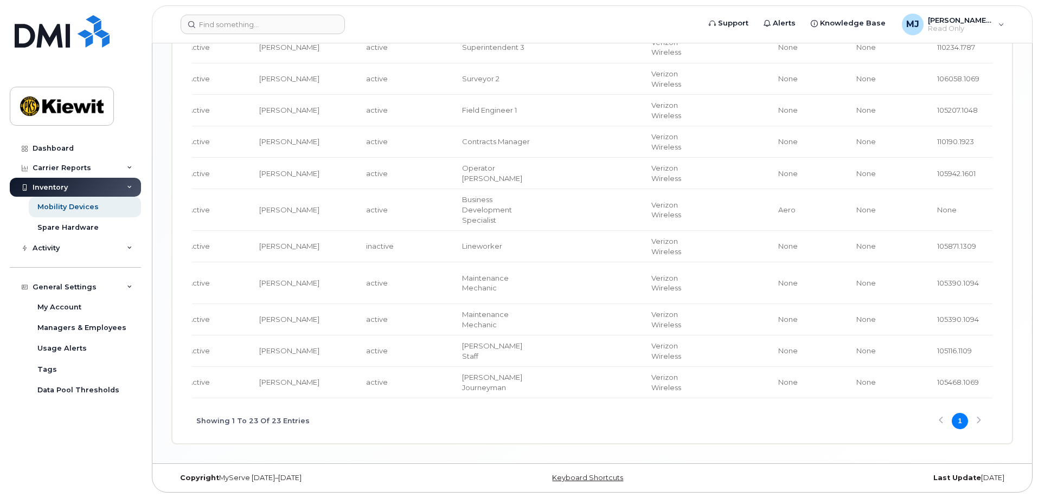
scroll to position [1090, 0]
type input "gas"
drag, startPoint x: 546, startPoint y: 449, endPoint x: 524, endPoint y: 451, distance: 22.3
click at [467, 443] on div "Name Number Manager Employee Number Current Status Make Model Asset Tag HR Empl…" at bounding box center [592, 17] width 800 height 851
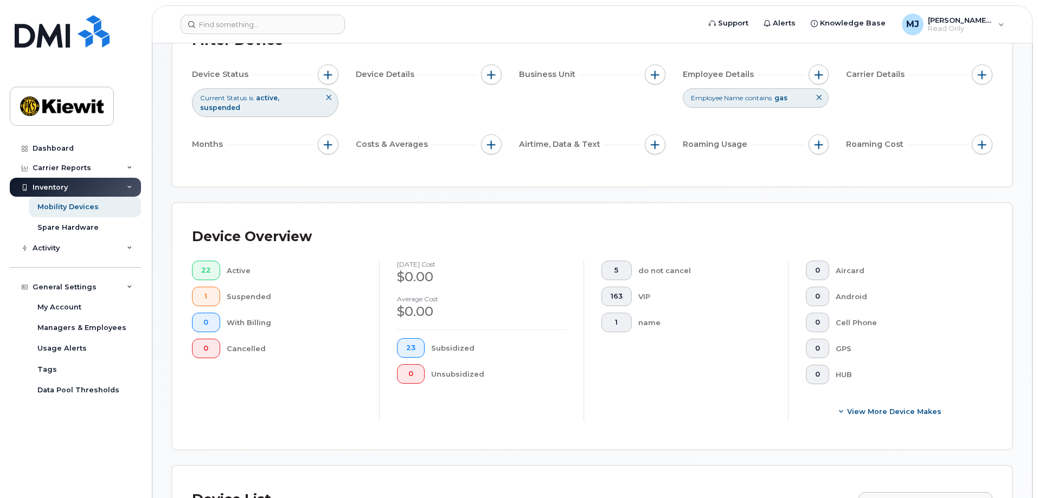
scroll to position [114, 0]
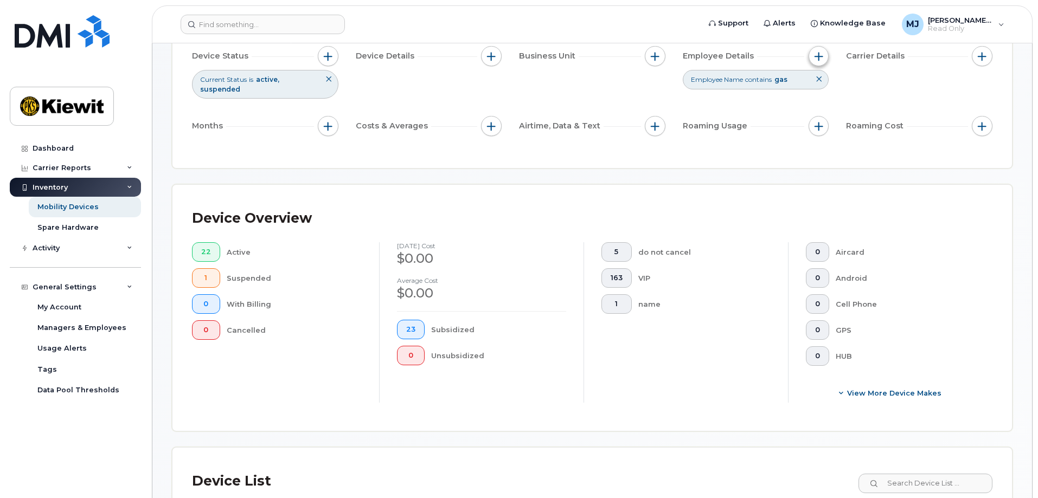
click at [815, 56] on span "button" at bounding box center [818, 56] width 9 height 9
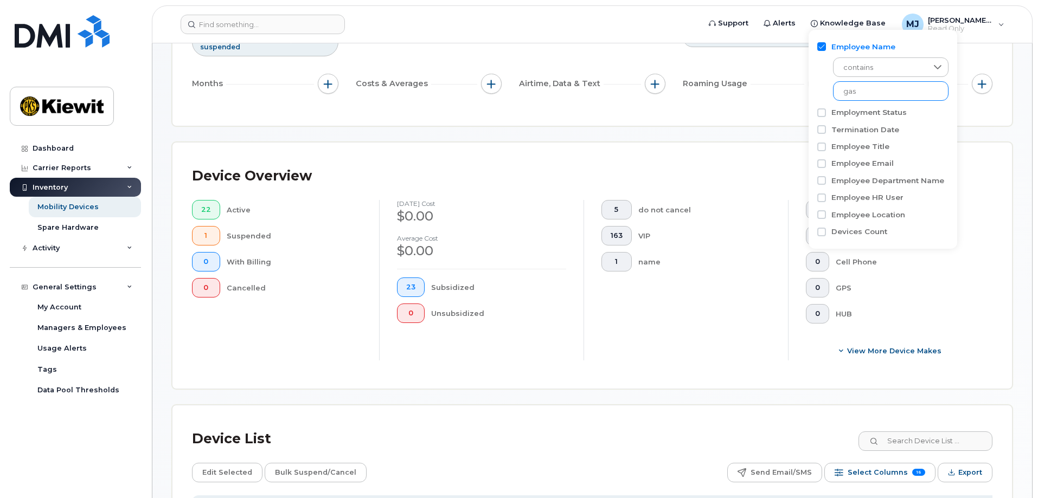
scroll to position [168, 0]
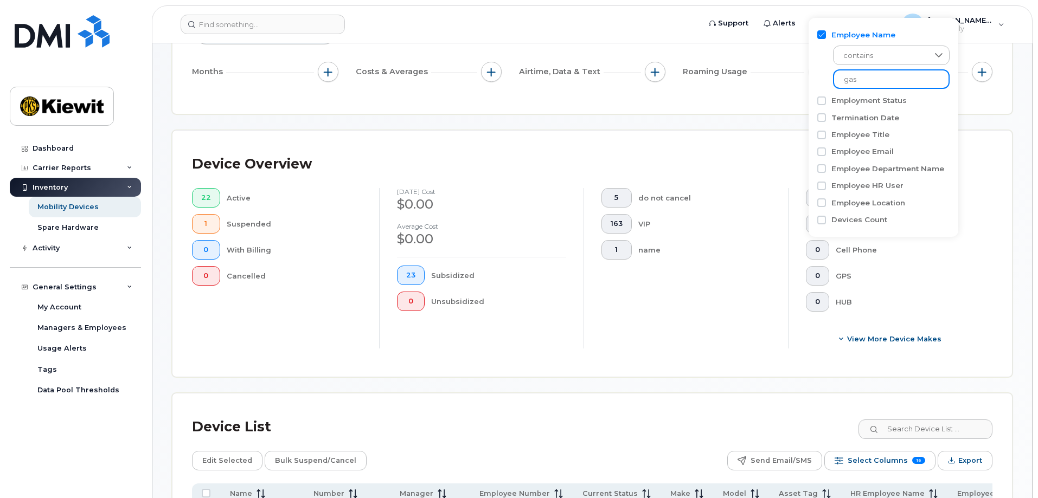
click at [877, 72] on input "gas" at bounding box center [891, 79] width 117 height 20
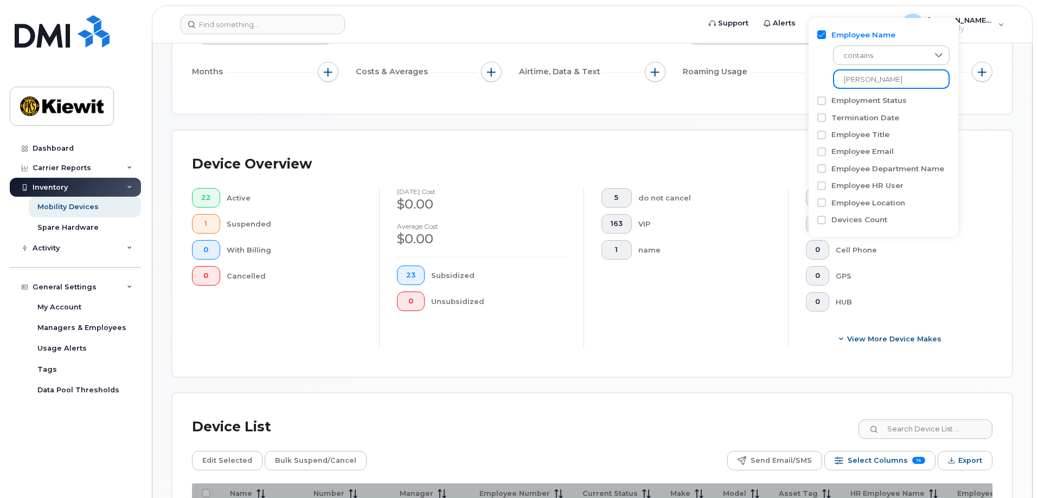
type input "gaskill"
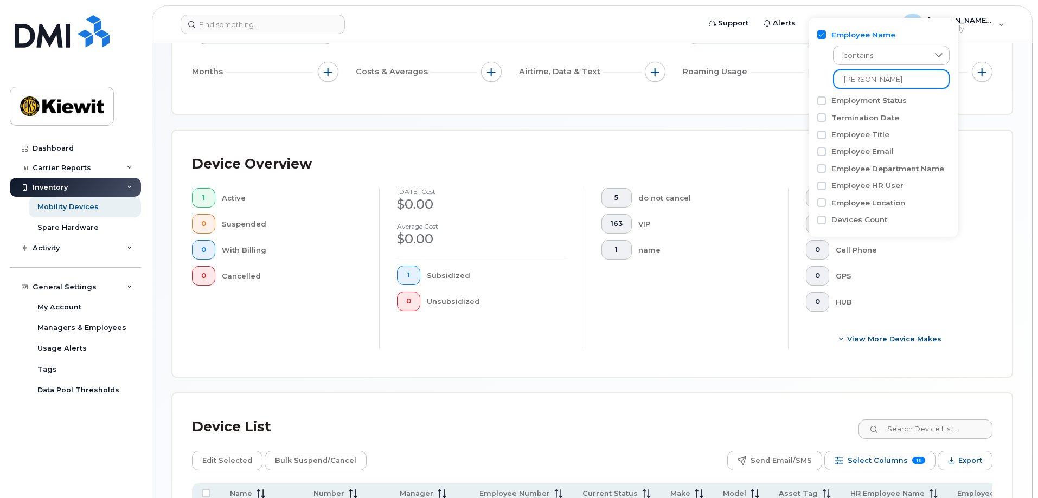
drag, startPoint x: 874, startPoint y: 80, endPoint x: 769, endPoint y: 76, distance: 105.2
click at [769, 76] on body "Support Alerts Knowledge Base [PERSON_NAME] Jupiter Read Only English Français …" at bounding box center [519, 234] width 1038 height 804
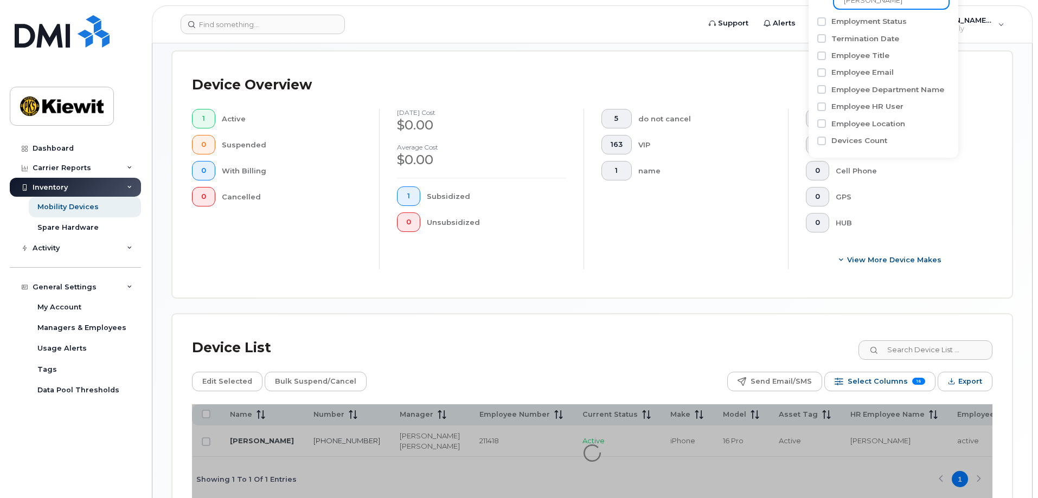
scroll to position [329, 0]
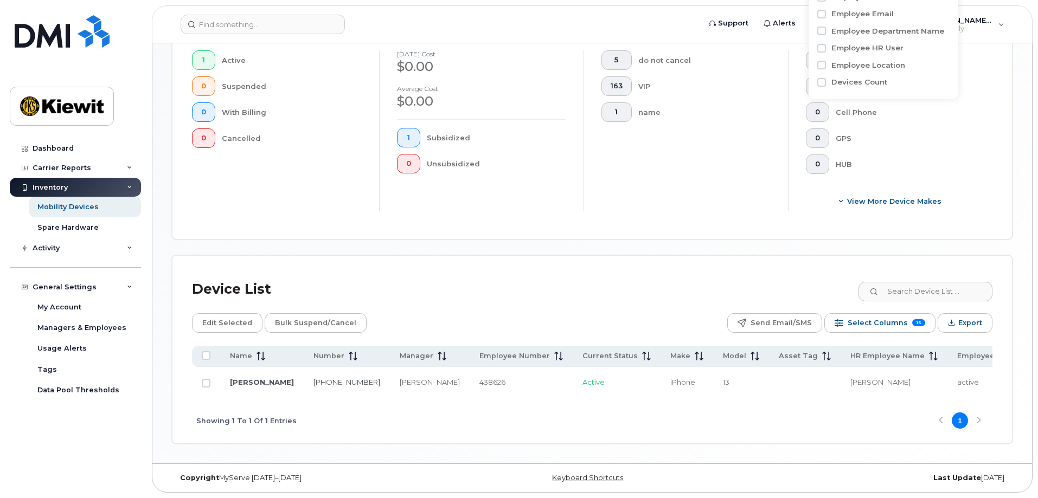
scroll to position [309, 0]
type input "benjamin cole"
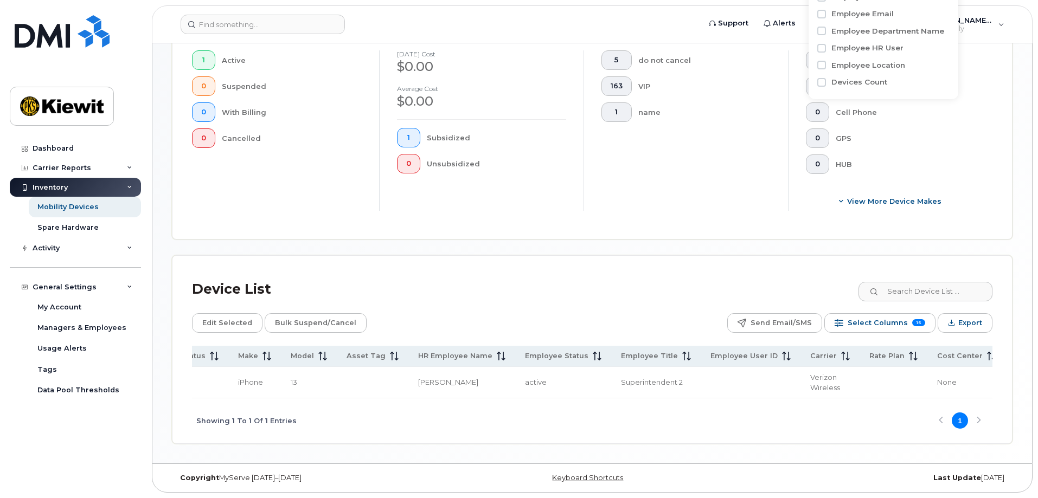
scroll to position [0, 0]
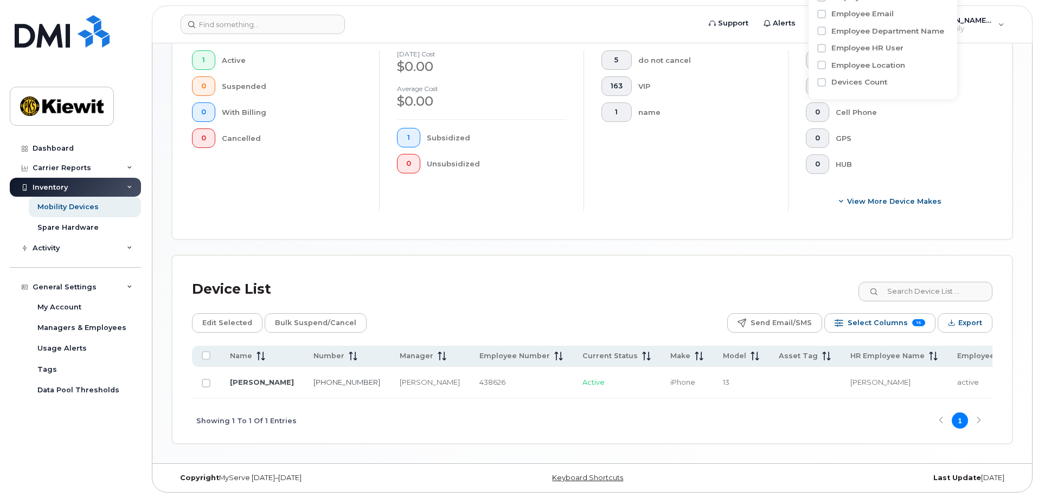
click at [353, 444] on div "Mobility Devices Devices Save Report Export to CSV Filter Device Device Status …" at bounding box center [591, 101] width 879 height 726
click at [469, 394] on td "438626" at bounding box center [520, 382] width 103 height 31
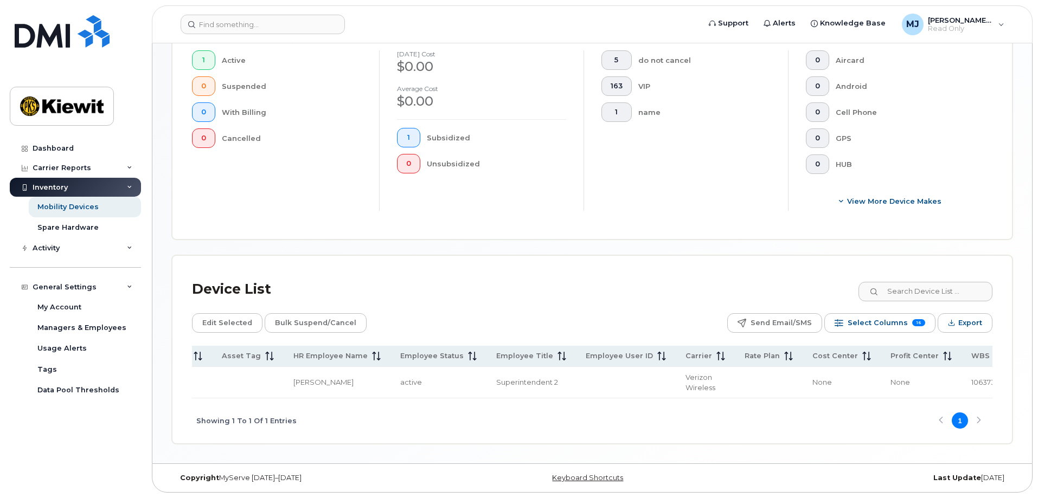
scroll to position [0, 591]
click at [937, 378] on span "106373.1081" at bounding box center [957, 382] width 40 height 9
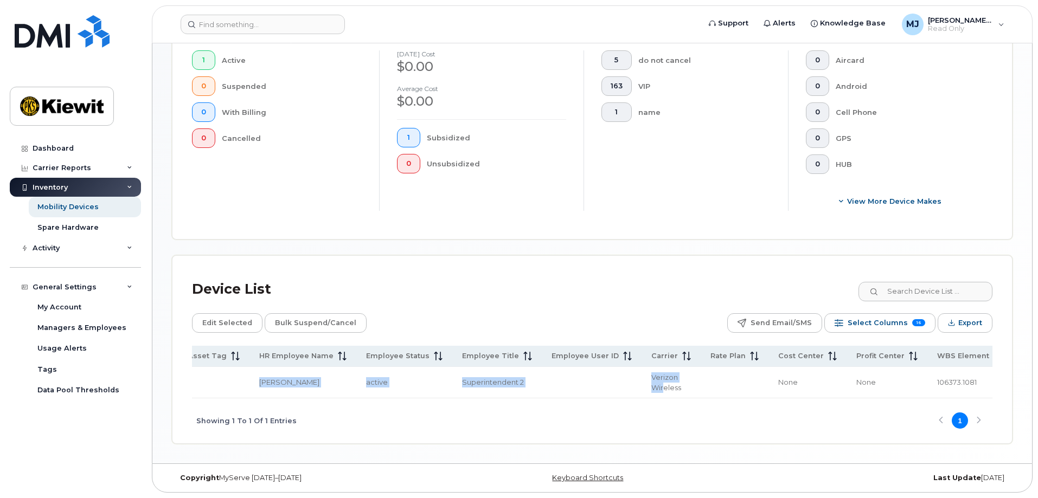
drag, startPoint x: 493, startPoint y: 395, endPoint x: 341, endPoint y: 396, distance: 152.3
click at [341, 396] on div "Name Number Manager Employee Number Current Status Make Model Asset Tag HR Empl…" at bounding box center [592, 372] width 800 height 53
click at [465, 404] on div "Showing 1 To 1 Of 1 Entries 1" at bounding box center [592, 420] width 800 height 45
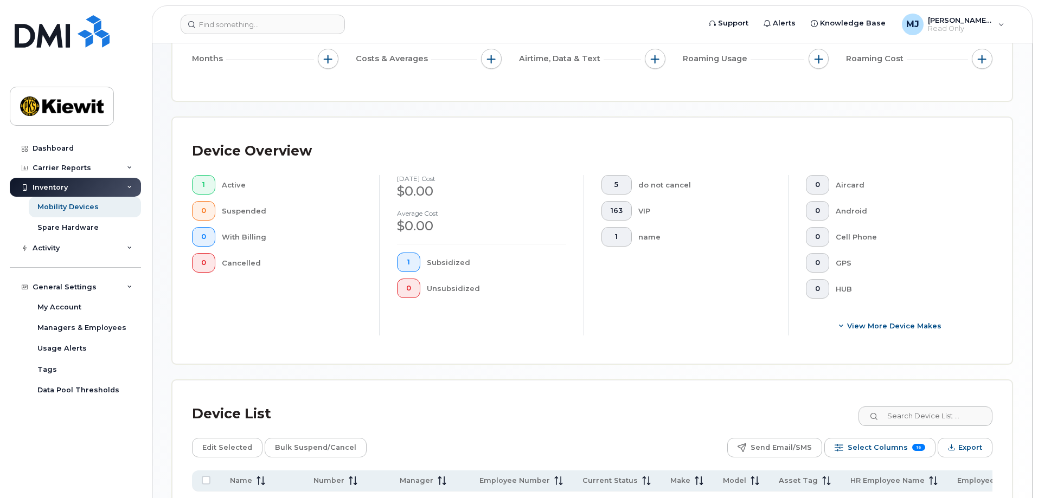
scroll to position [38, 0]
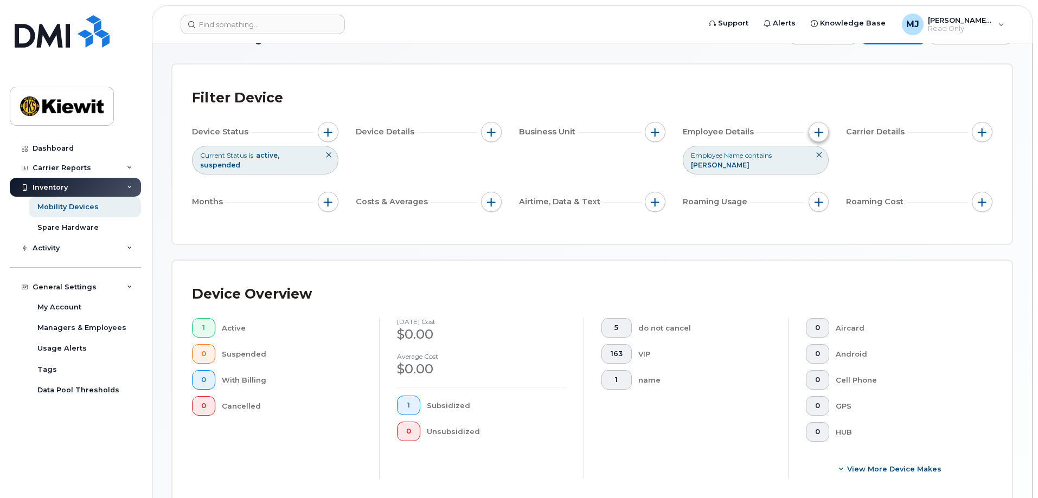
click at [816, 134] on span "button" at bounding box center [818, 132] width 9 height 9
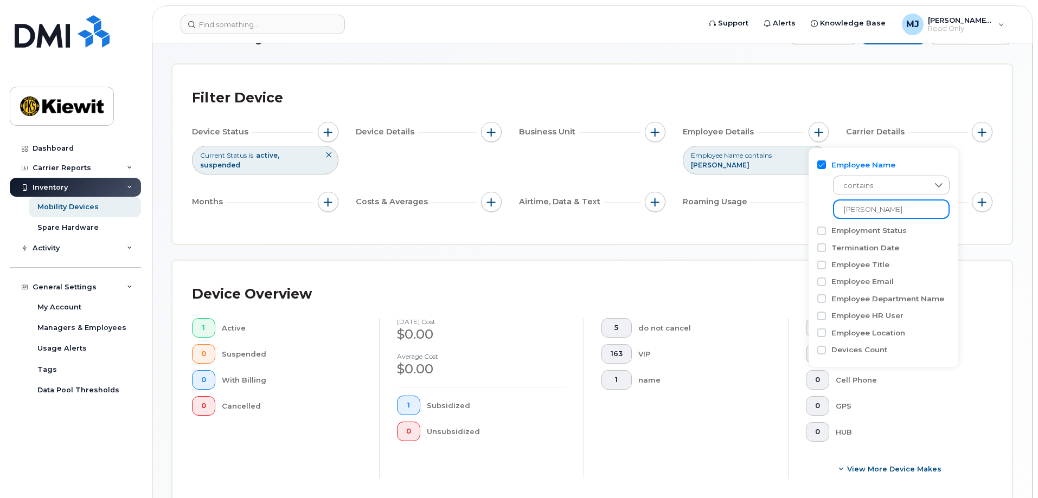
drag, startPoint x: 893, startPoint y: 213, endPoint x: 777, endPoint y: 212, distance: 116.5
click at [777, 212] on body "Support Alerts Knowledge Base [PERSON_NAME] Jupiter Read Only English Français …" at bounding box center [519, 364] width 1038 height 804
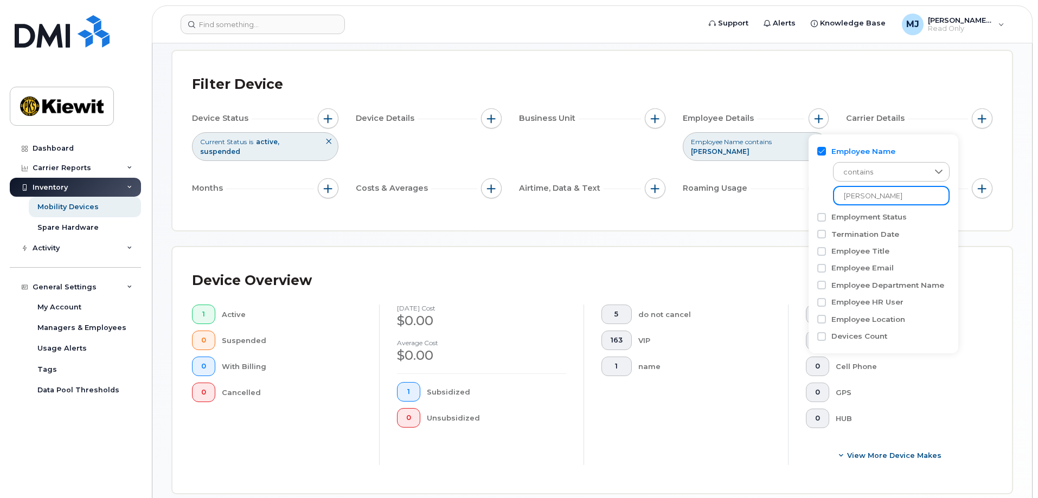
scroll to position [300, 0]
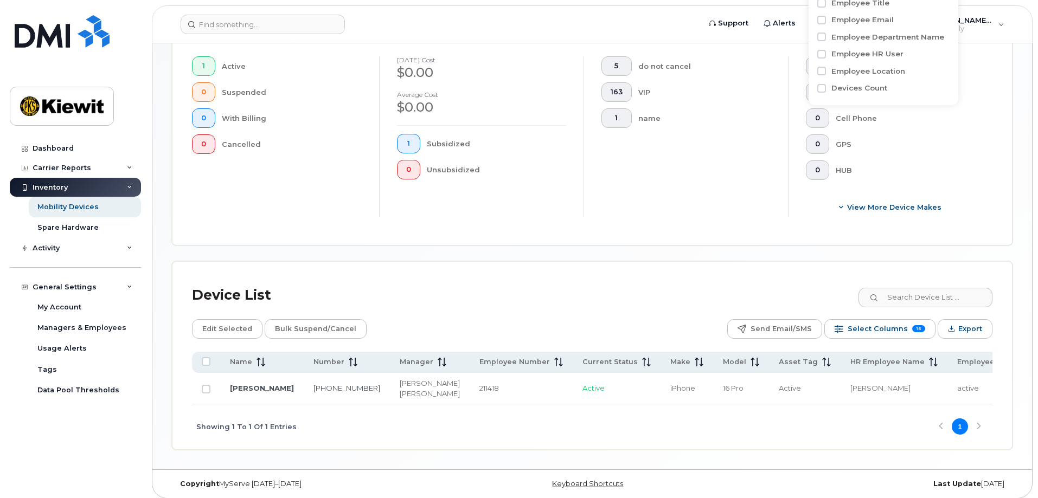
type input "gaskill"
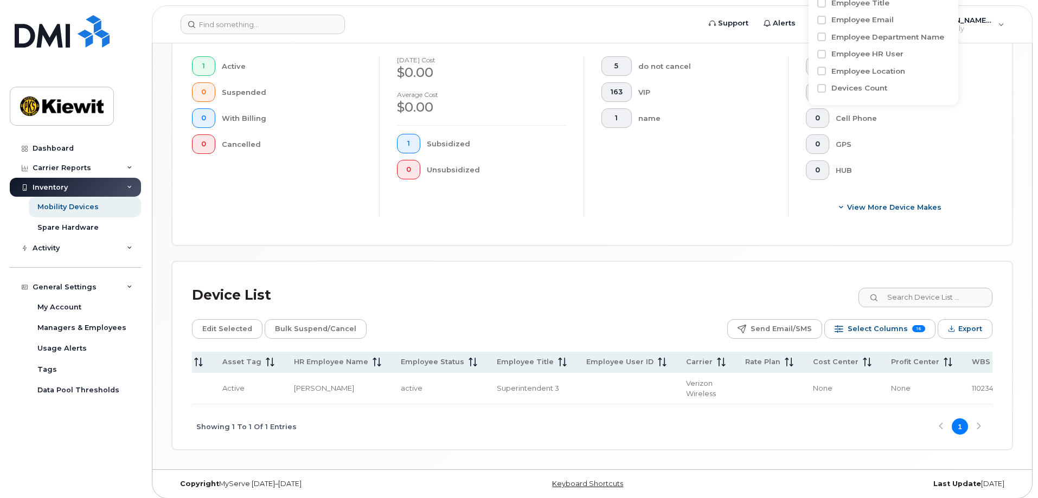
scroll to position [0, 581]
drag, startPoint x: 575, startPoint y: 419, endPoint x: 433, endPoint y: 427, distance: 142.3
click at [433, 427] on div "Showing 1 To 1 Of 1 Entries 1" at bounding box center [592, 426] width 800 height 45
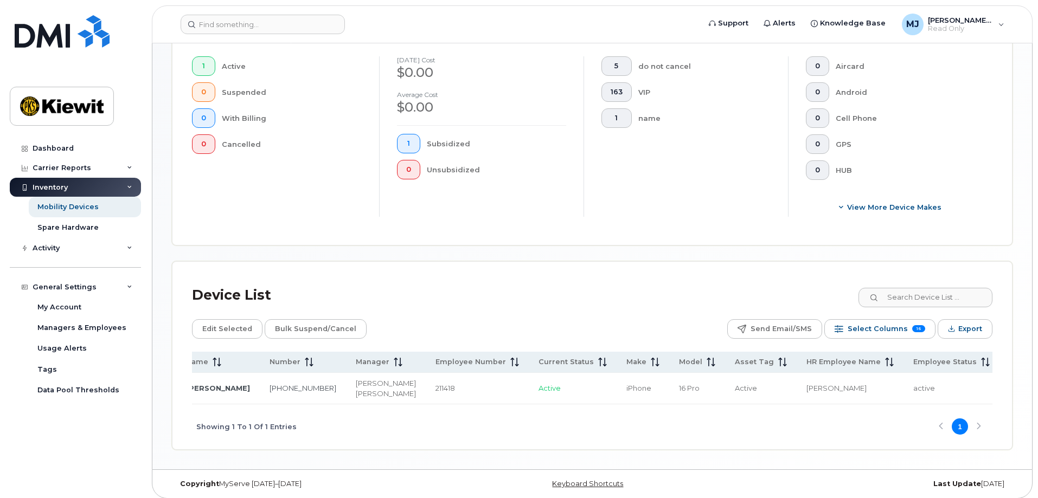
scroll to position [0, 0]
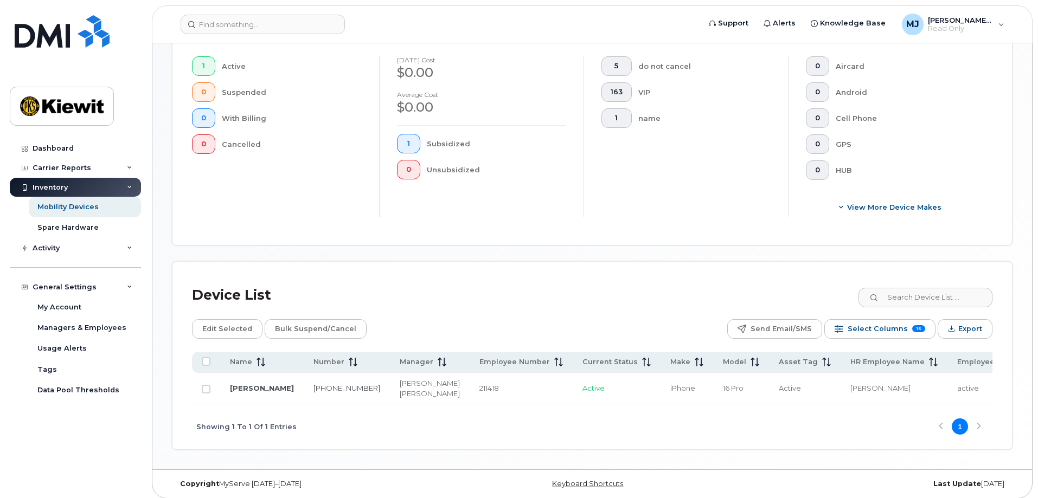
click at [709, 165] on div "5 do not cancel 163 VIP 1 name" at bounding box center [685, 136] width 204 height 160
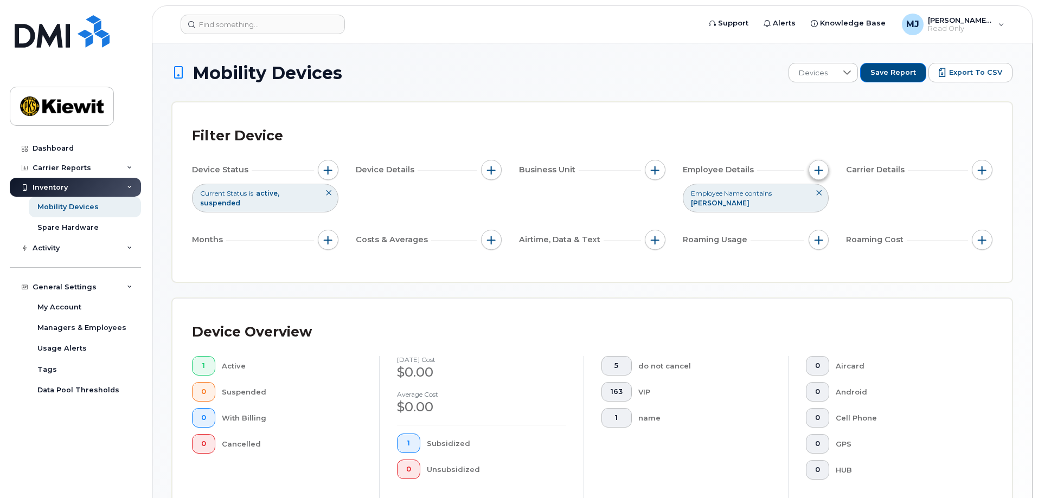
click at [819, 173] on span "button" at bounding box center [818, 170] width 9 height 9
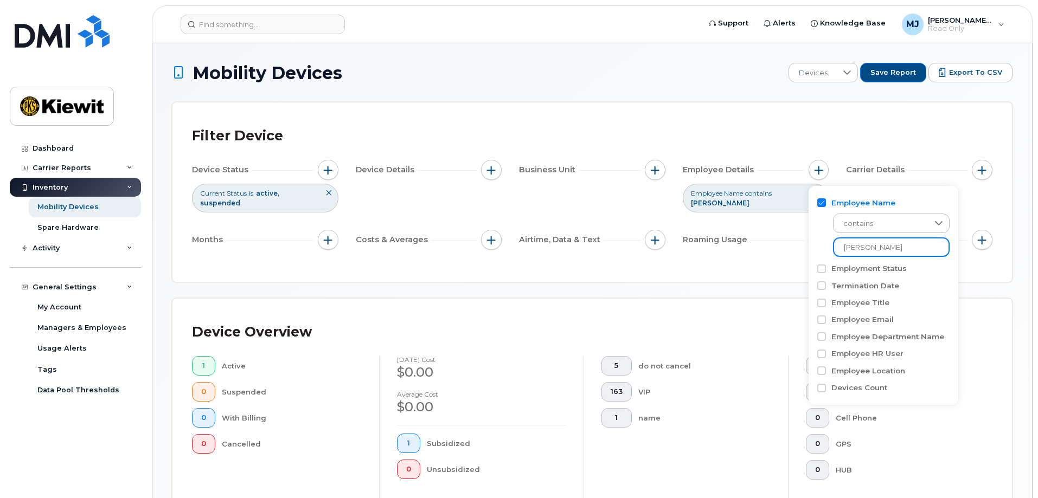
drag, startPoint x: 884, startPoint y: 253, endPoint x: 724, endPoint y: 247, distance: 160.0
click at [724, 247] on body "Support Alerts Knowledge Base [PERSON_NAME] Jupiter Read Only English Français …" at bounding box center [519, 402] width 1038 height 804
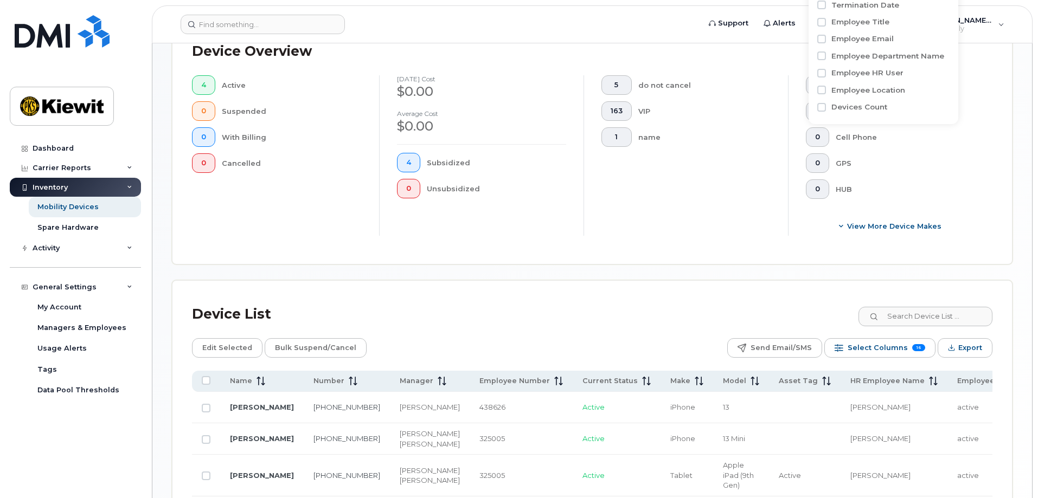
scroll to position [118, 0]
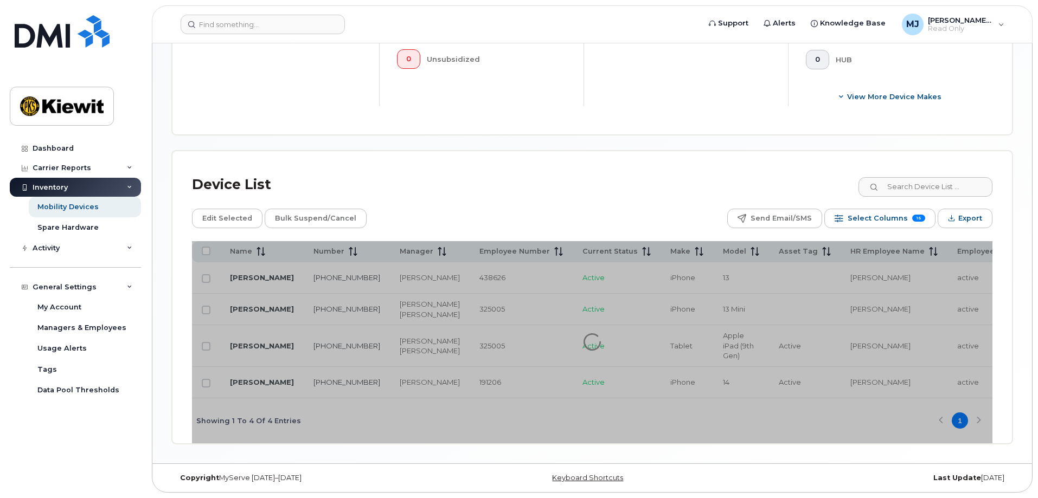
scroll to position [309, 0]
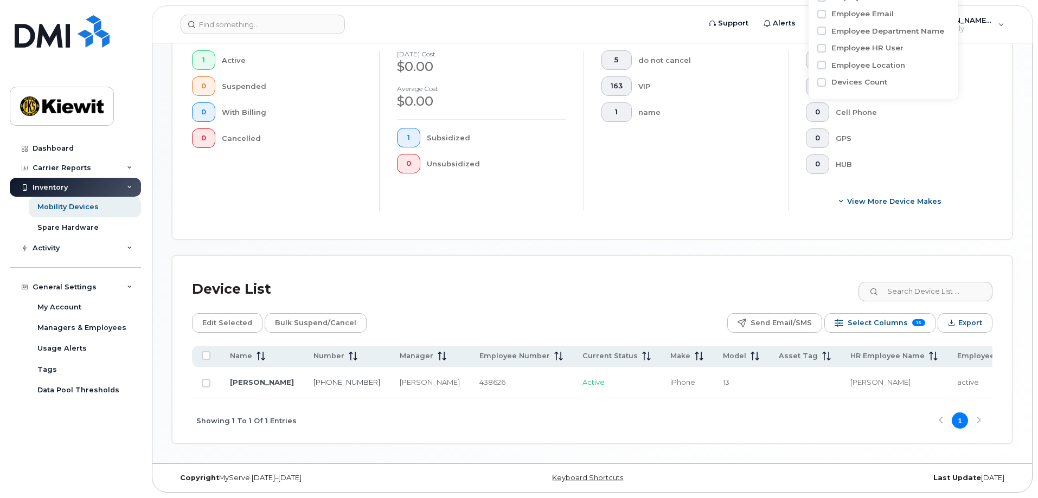
type input "benjamin cole"
click at [629, 177] on div "5 do not cancel 163 VIP 1 name" at bounding box center [685, 130] width 204 height 160
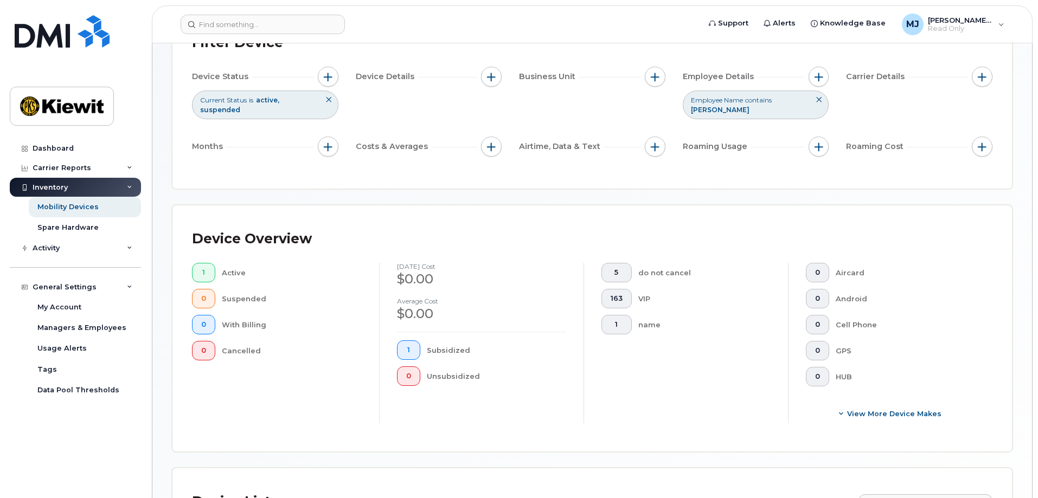
scroll to position [92, 0]
click at [819, 87] on button "button" at bounding box center [818, 78] width 21 height 21
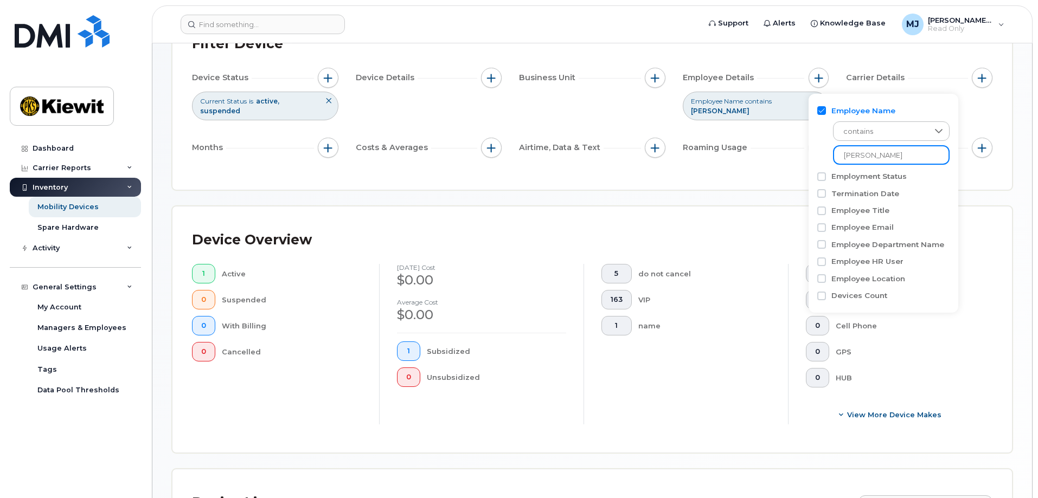
drag, startPoint x: 906, startPoint y: 159, endPoint x: 833, endPoint y: 160, distance: 72.7
click at [833, 160] on input "benjamin cole" at bounding box center [891, 155] width 117 height 20
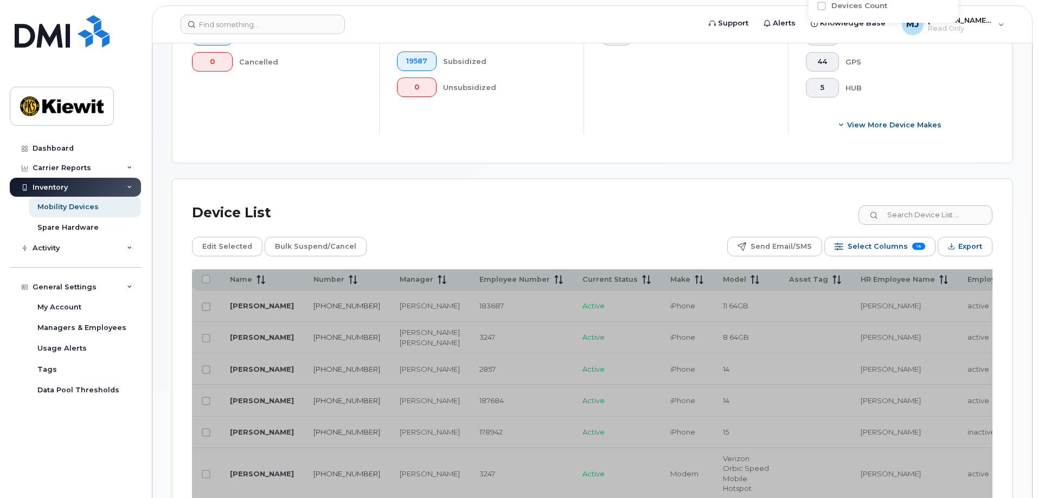
scroll to position [526, 0]
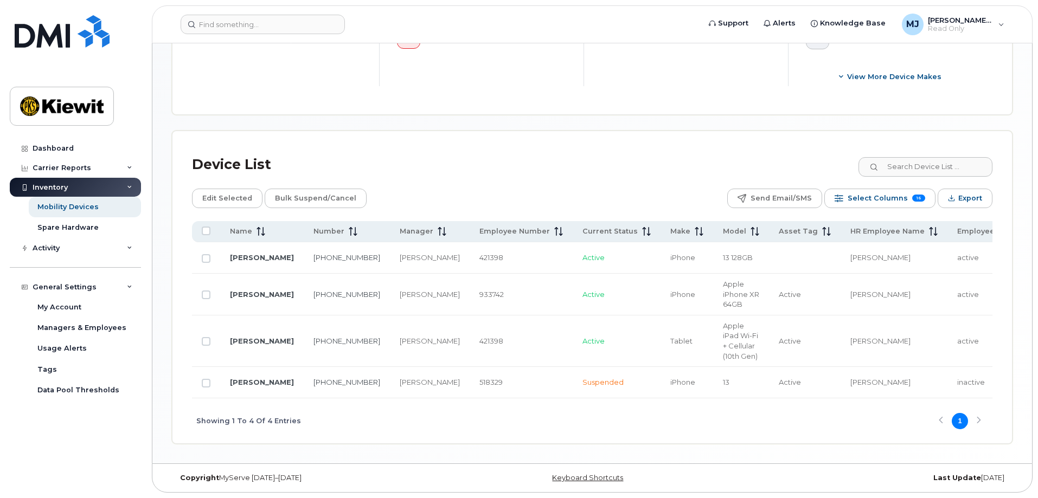
type input "gillespie"
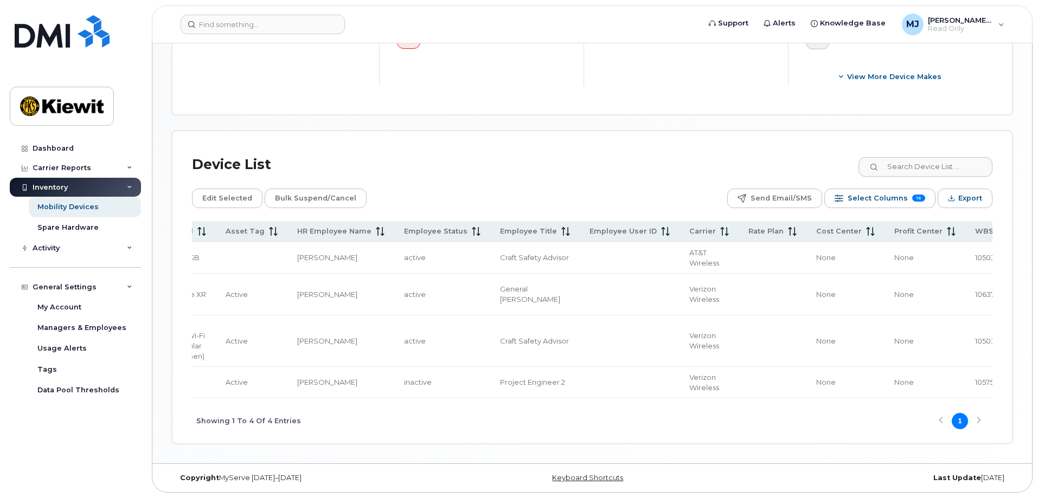
scroll to position [0, 610]
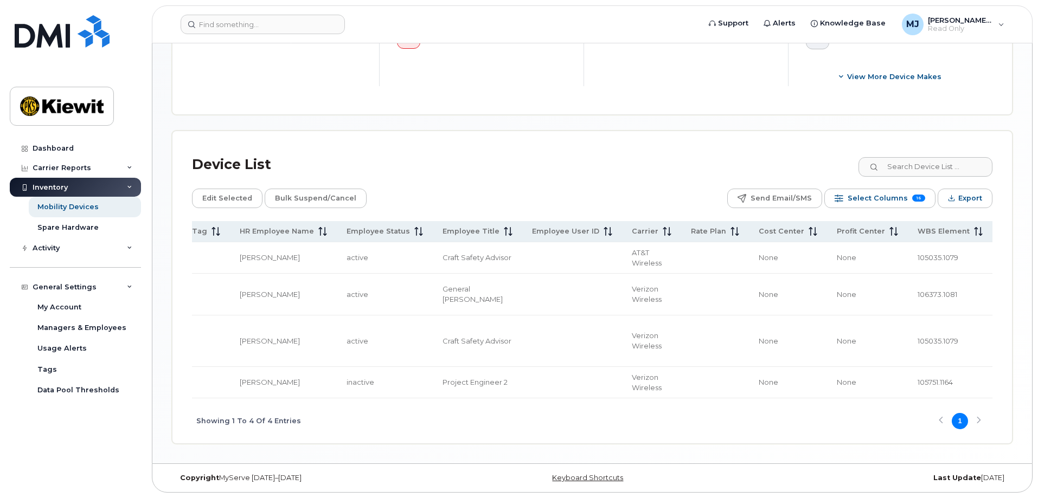
click at [917, 253] on span "105035.1079" at bounding box center [937, 257] width 41 height 9
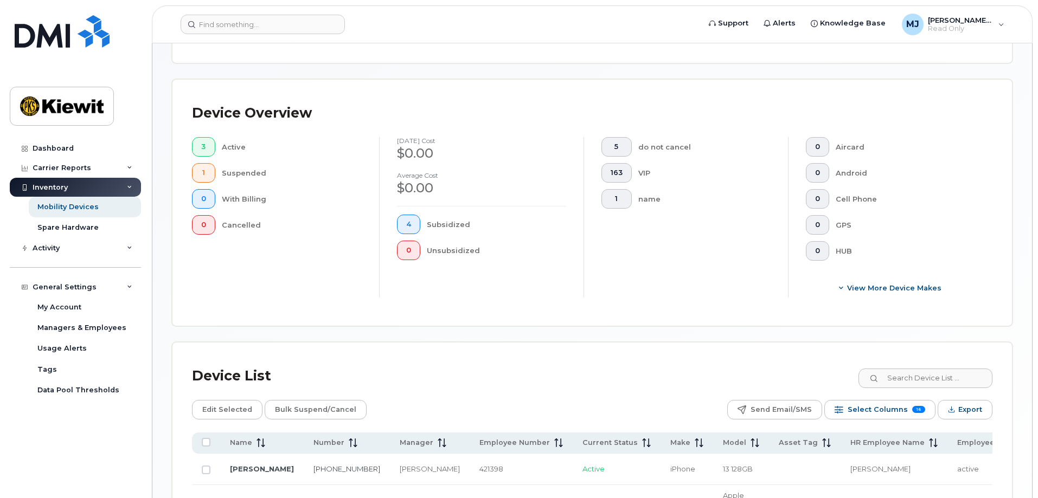
scroll to position [65, 0]
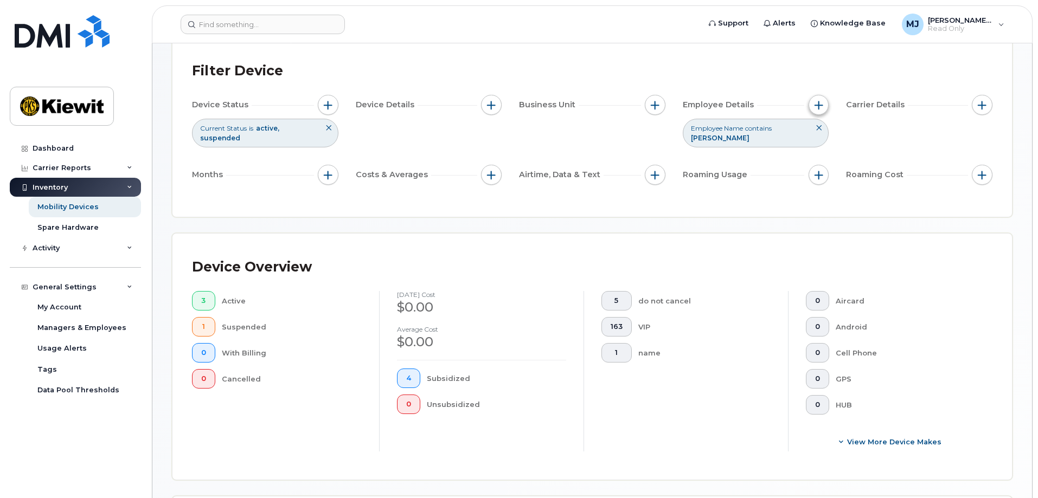
click at [813, 99] on button "button" at bounding box center [818, 105] width 21 height 21
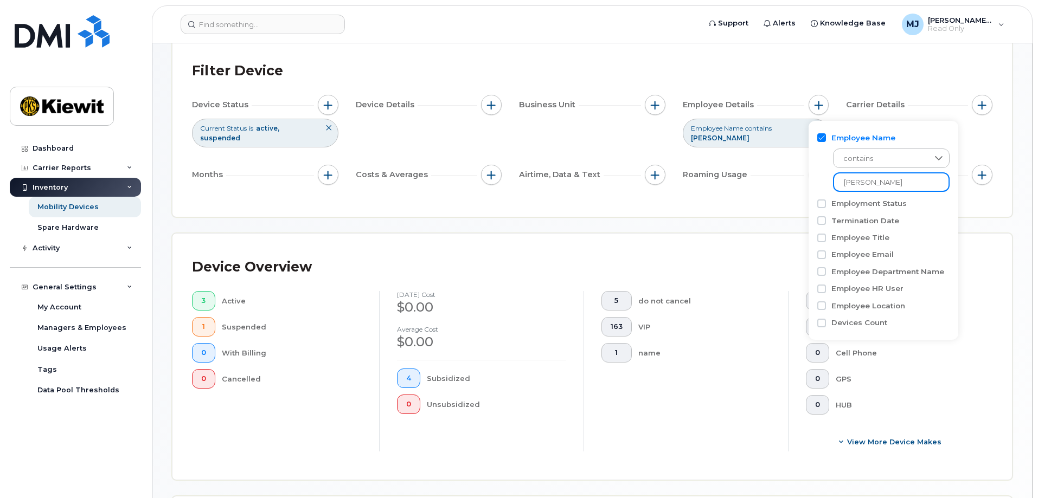
drag, startPoint x: 881, startPoint y: 176, endPoint x: 761, endPoint y: 183, distance: 120.0
click at [761, 183] on body "Support Alerts Knowledge Base [PERSON_NAME] Jupiter Read Only English Français …" at bounding box center [519, 399] width 1038 height 929
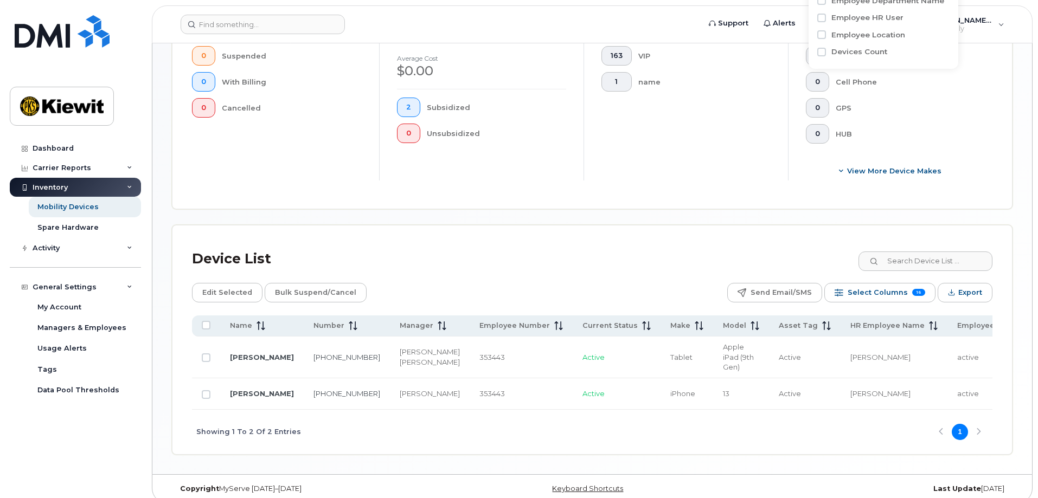
scroll to position [351, 0]
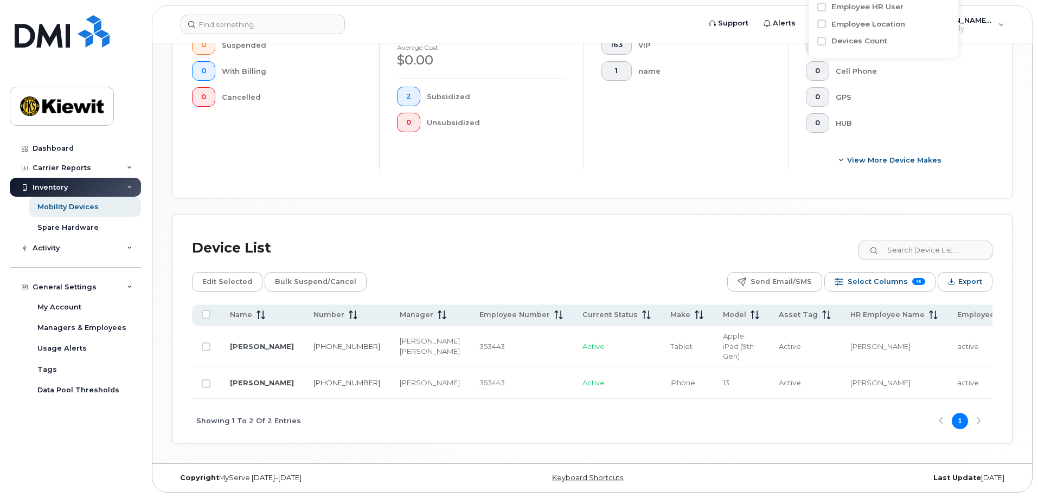
type input "ulises g"
drag, startPoint x: 430, startPoint y: 392, endPoint x: 676, endPoint y: 391, distance: 246.1
click at [676, 391] on tr "ULISES GUTIERREZ 501-529-9937 Richard Vogler 353443 Active iPhone 13 Active Uli…" at bounding box center [942, 383] width 1501 height 31
click at [613, 409] on div "Showing 1 To 2 Of 2 Entries 1" at bounding box center [592, 421] width 800 height 45
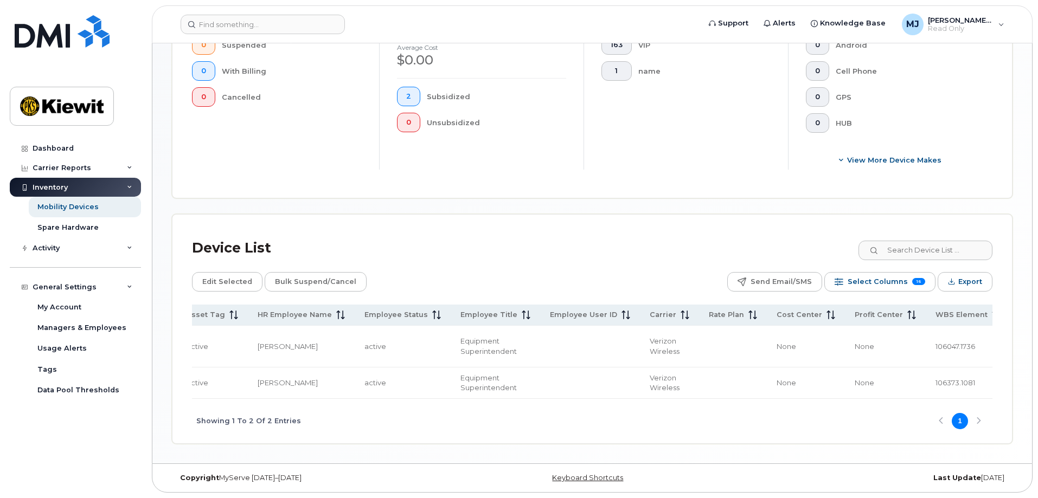
scroll to position [0, 603]
click at [924, 342] on span "106047.1736" at bounding box center [944, 346] width 40 height 9
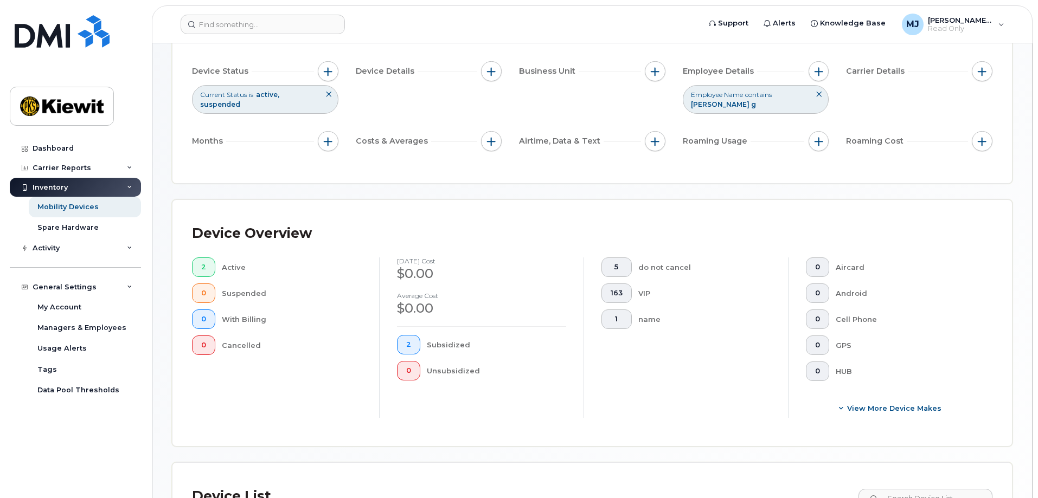
scroll to position [80, 0]
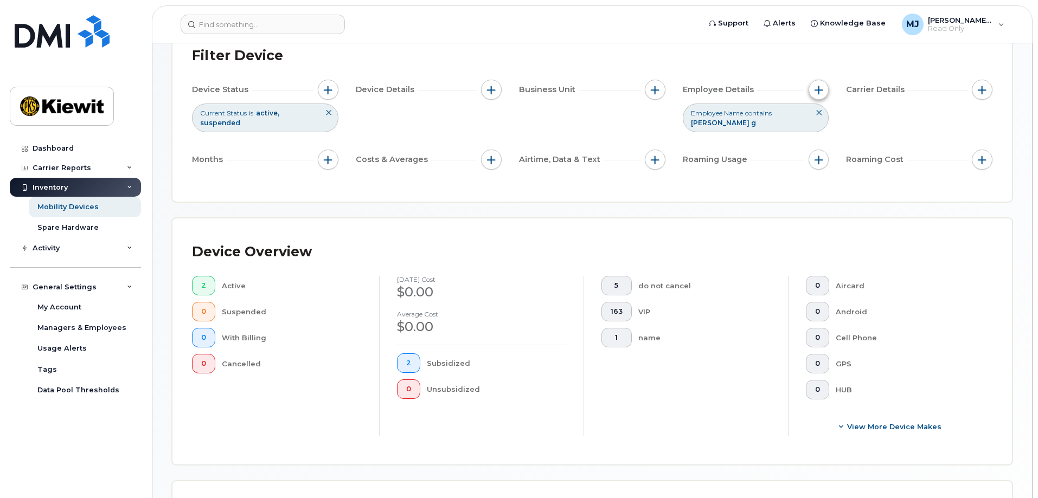
click at [814, 88] on span "button" at bounding box center [818, 90] width 9 height 9
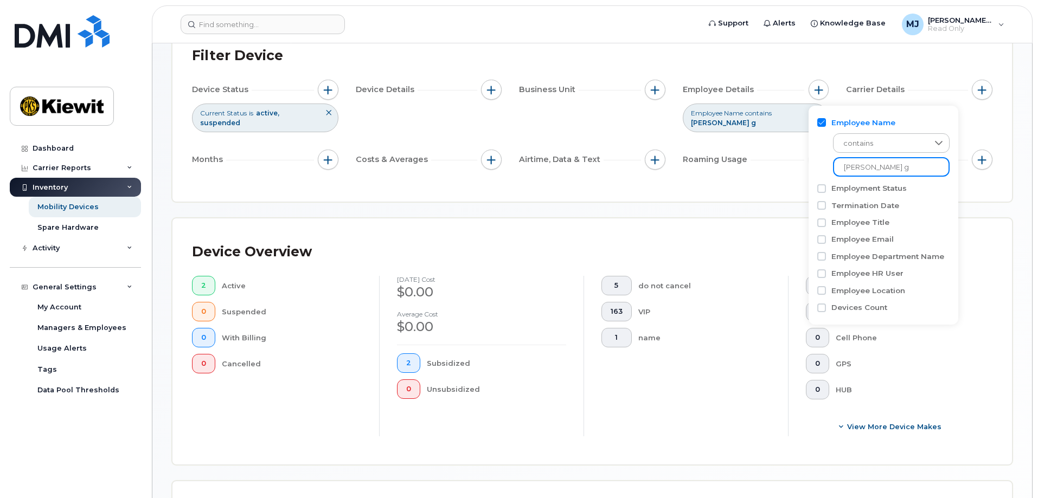
drag, startPoint x: 890, startPoint y: 169, endPoint x: 779, endPoint y: 166, distance: 110.6
click at [779, 166] on body "Support Alerts Knowledge Base [PERSON_NAME] Jupiter Read Only English Français …" at bounding box center [519, 342] width 1038 height 845
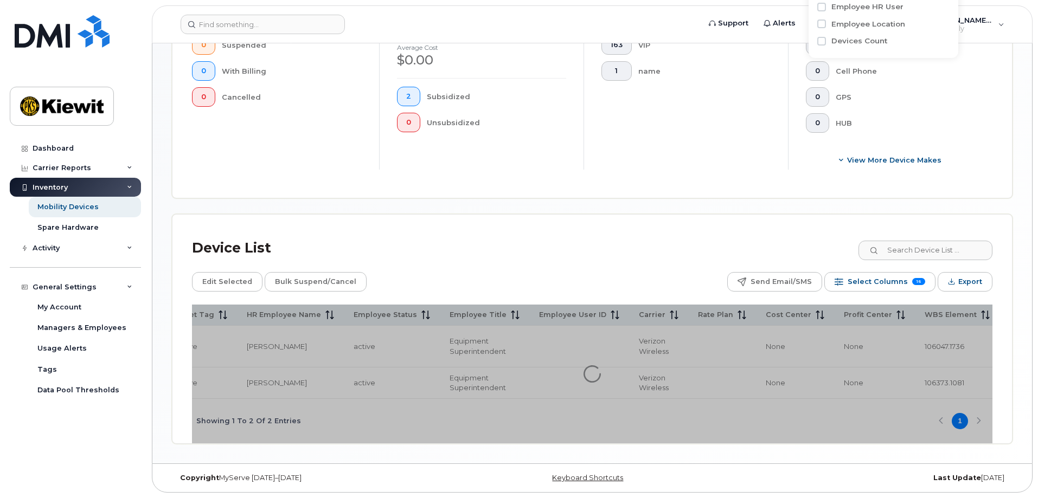
scroll to position [360, 0]
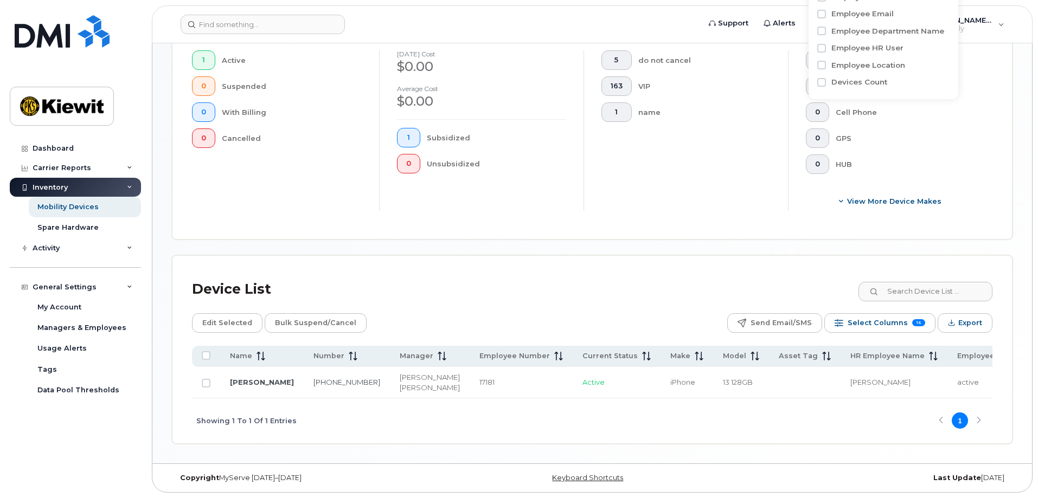
type input "ronald hern"
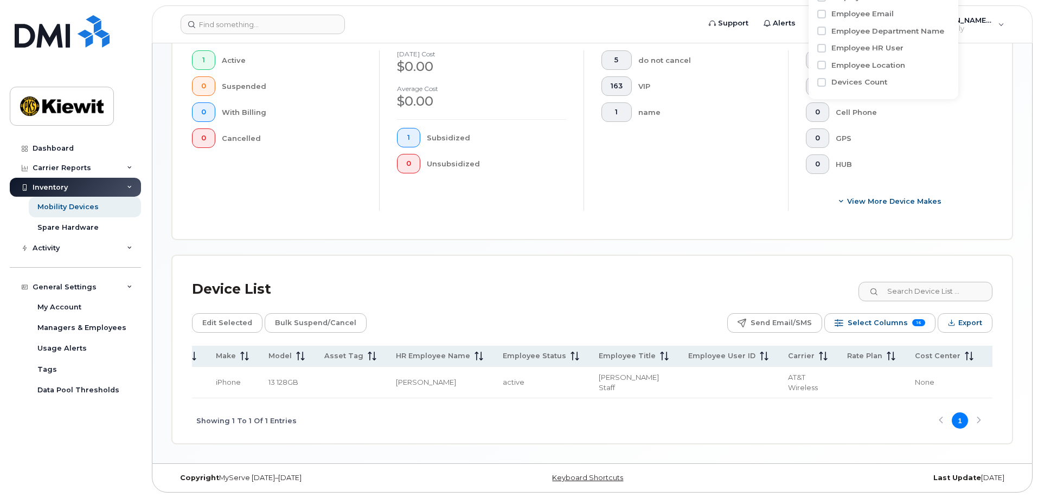
scroll to position [0, 595]
click at [932, 378] on span "105729.1052" at bounding box center [951, 382] width 39 height 9
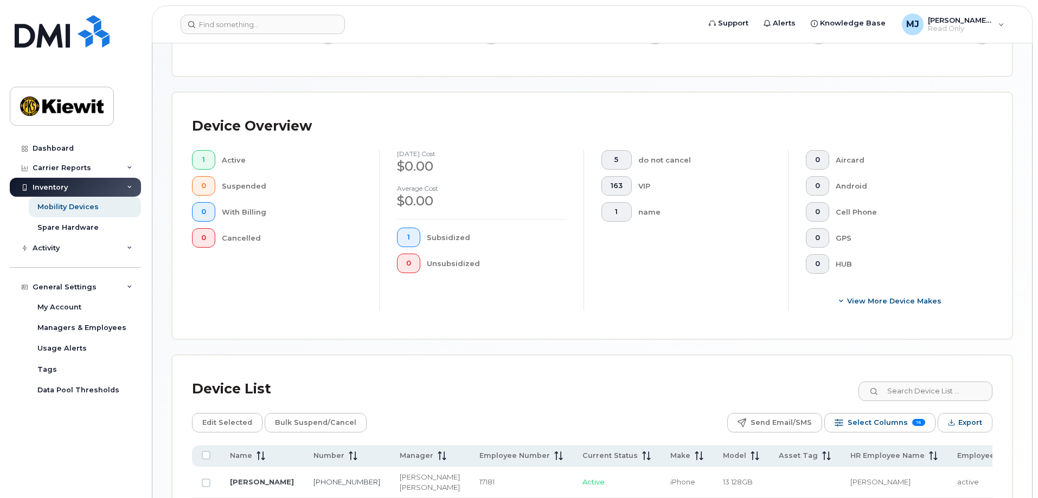
scroll to position [92, 0]
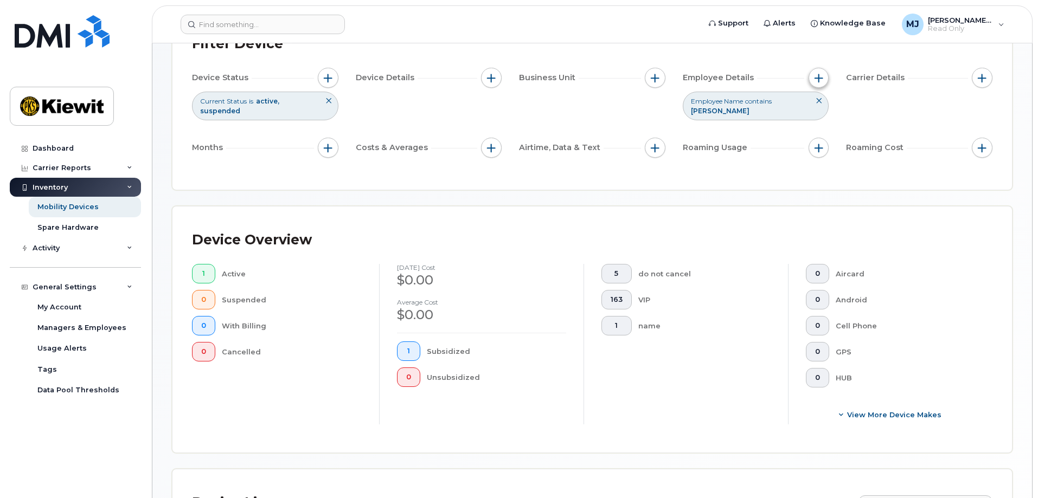
click at [820, 82] on span "button" at bounding box center [818, 78] width 9 height 9
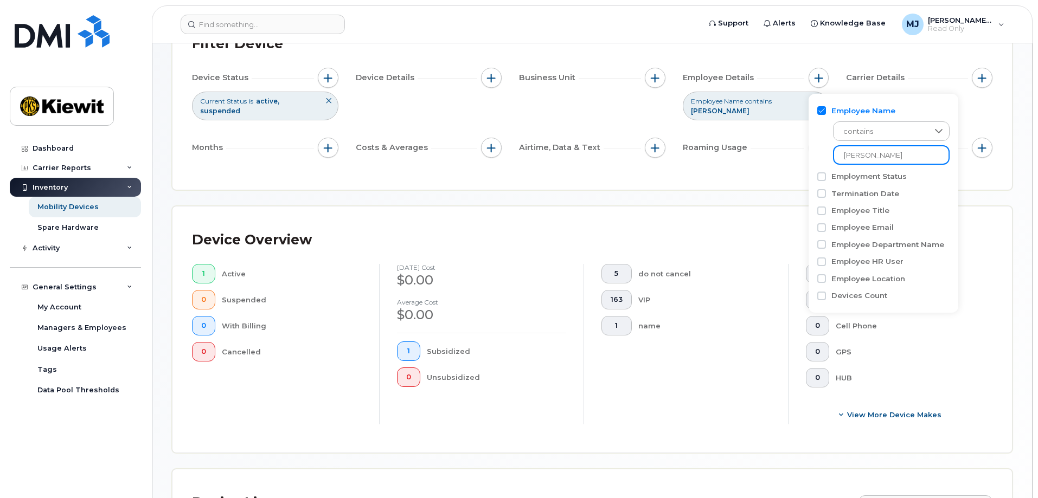
drag, startPoint x: 902, startPoint y: 156, endPoint x: 752, endPoint y: 163, distance: 150.3
click at [752, 163] on body "Support Alerts Knowledge Base [PERSON_NAME] Jupiter Read Only English Français …" at bounding box center [519, 310] width 1038 height 804
type input "r"
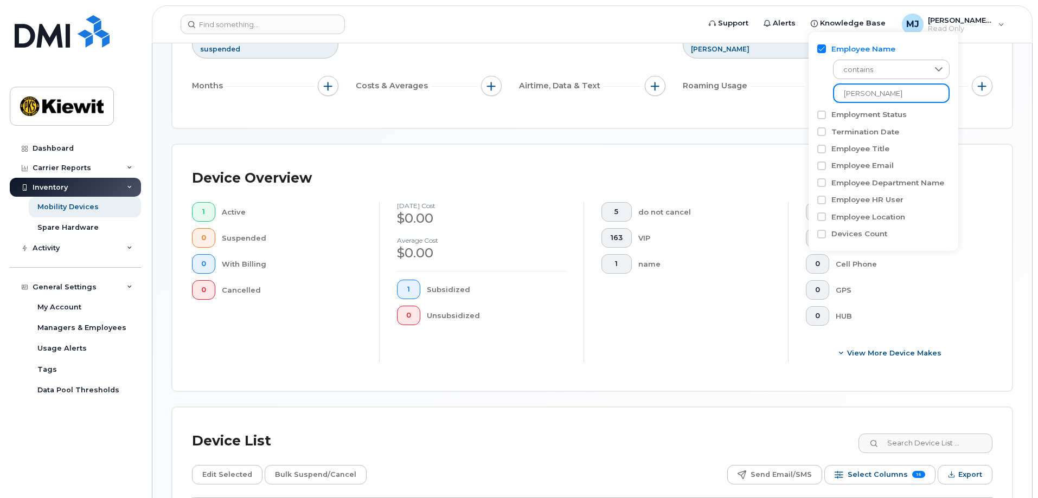
scroll to position [309, 0]
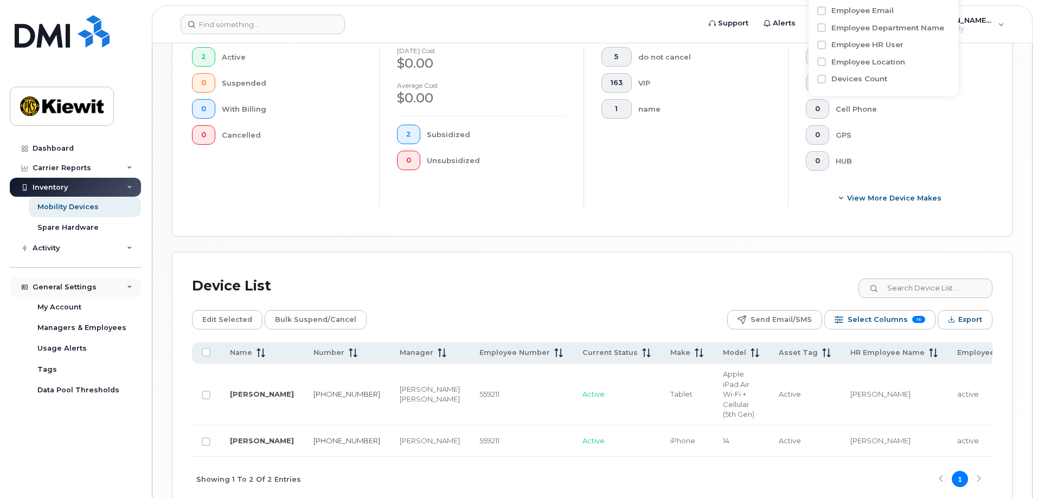
type input "humphries"
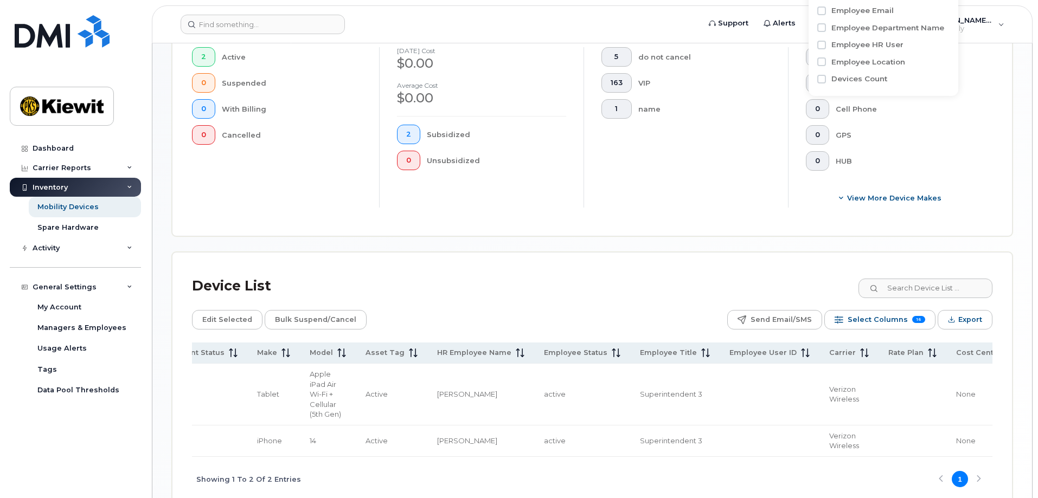
scroll to position [0, 521]
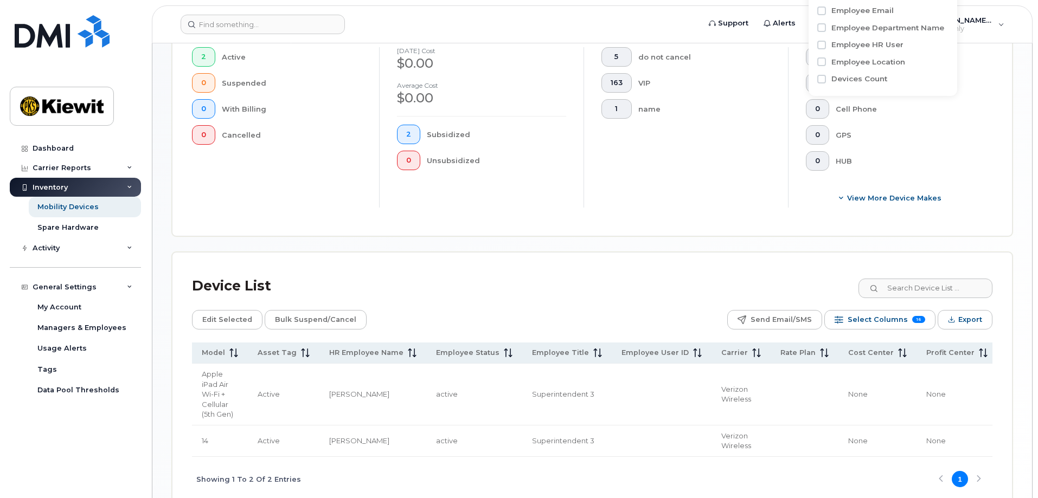
click at [1007, 396] on span "110234.1787" at bounding box center [1026, 394] width 38 height 9
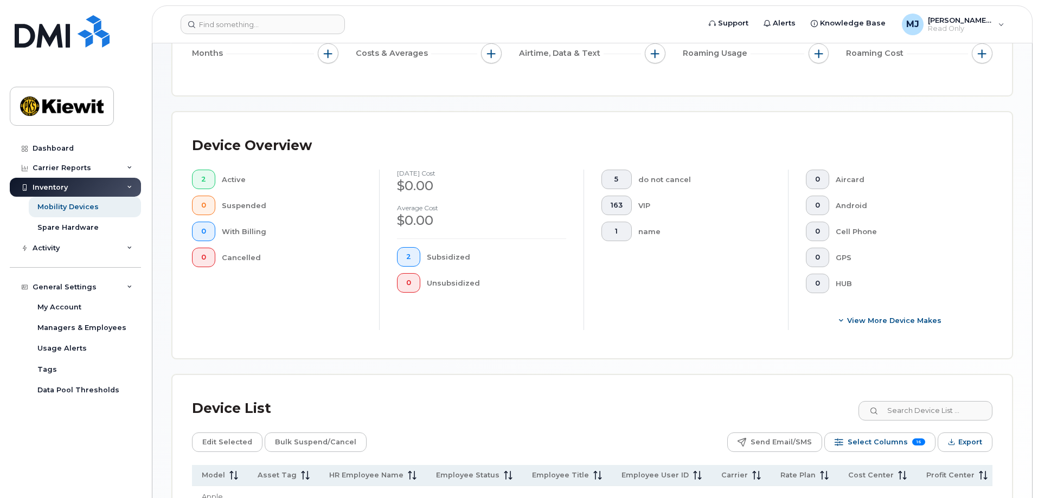
scroll to position [92, 0]
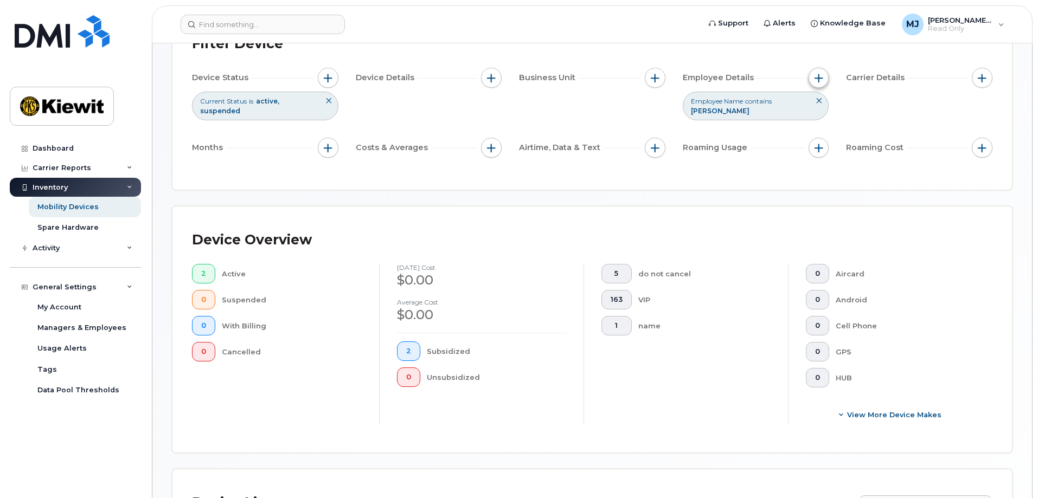
click at [822, 74] on span "button" at bounding box center [818, 78] width 9 height 9
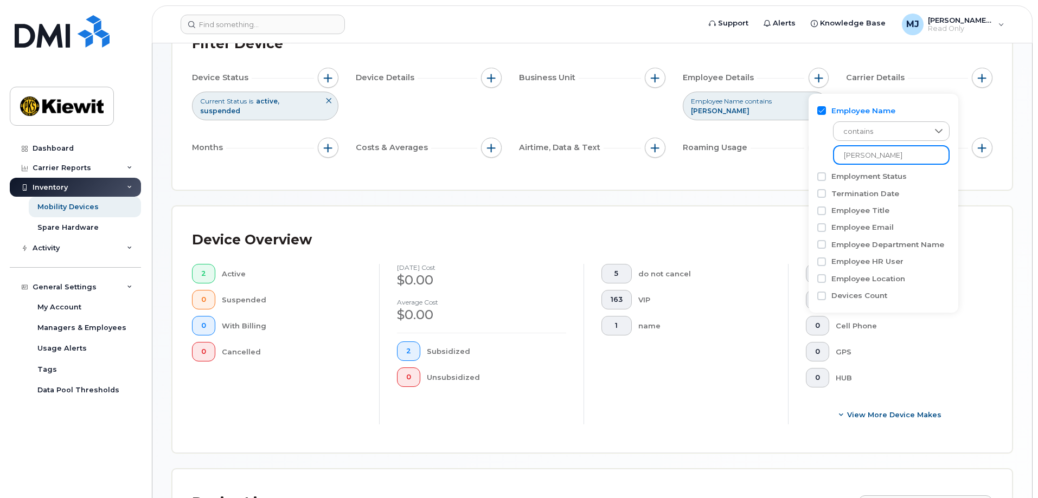
drag, startPoint x: 901, startPoint y: 157, endPoint x: 794, endPoint y: 156, distance: 107.3
click at [794, 156] on body "Support Alerts Knowledge Base [PERSON_NAME] Jupiter Read Only English Français …" at bounding box center [519, 341] width 1038 height 866
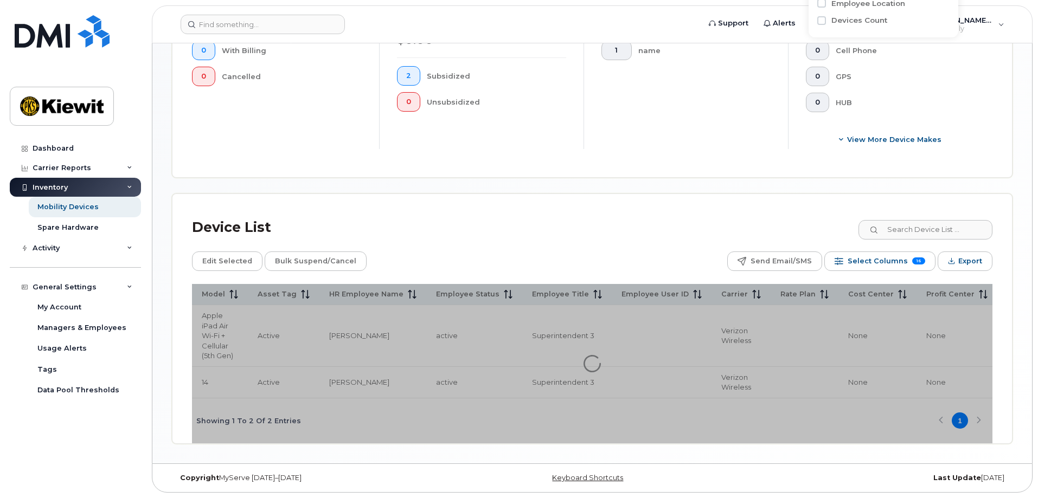
scroll to position [371, 0]
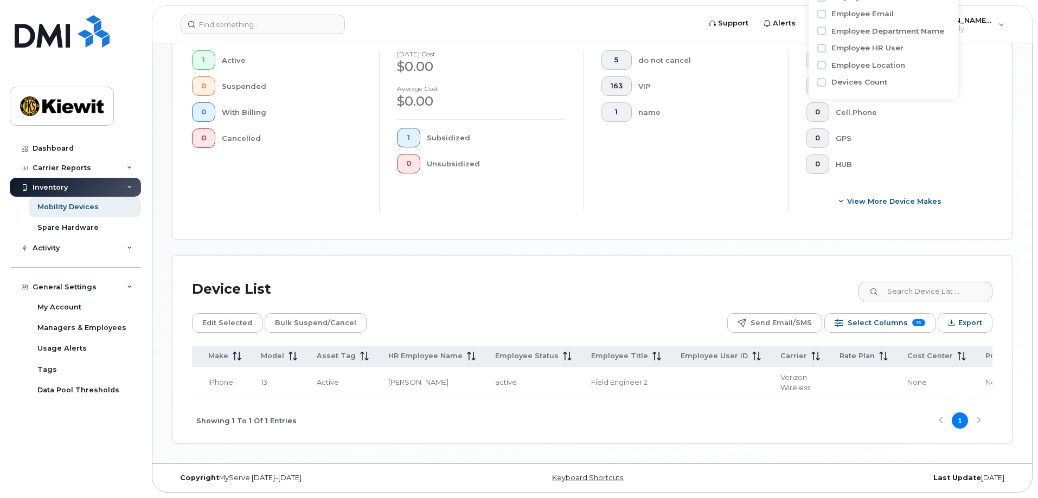
scroll to position [0, 591]
type input "monica johnson"
click at [937, 380] on span "106271.1035" at bounding box center [956, 382] width 38 height 9
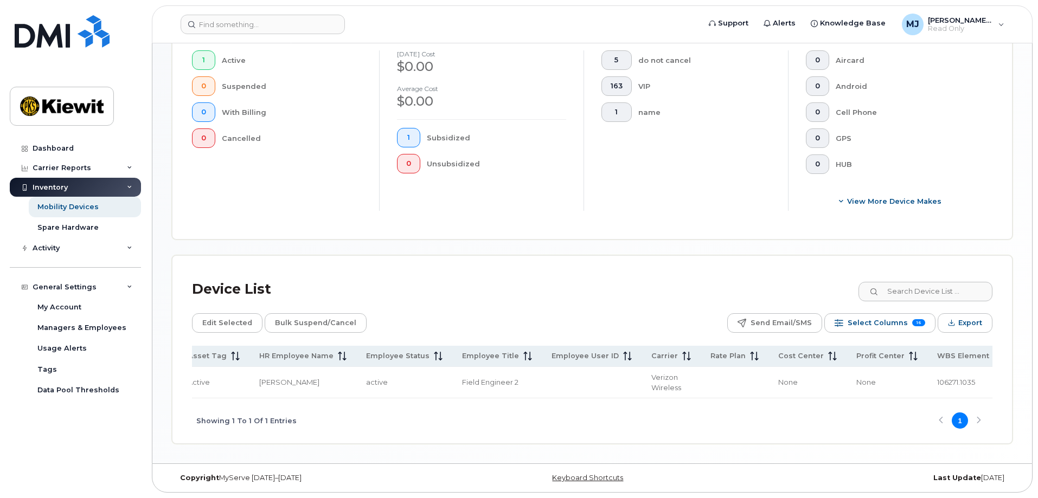
click at [937, 379] on span "106271.1035" at bounding box center [956, 382] width 38 height 9
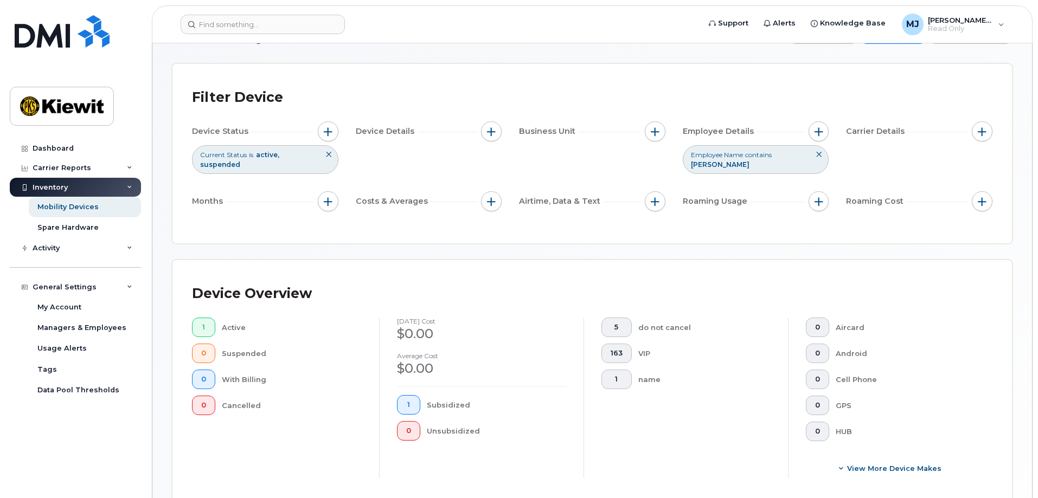
scroll to position [38, 0]
click at [810, 134] on button "button" at bounding box center [818, 132] width 21 height 21
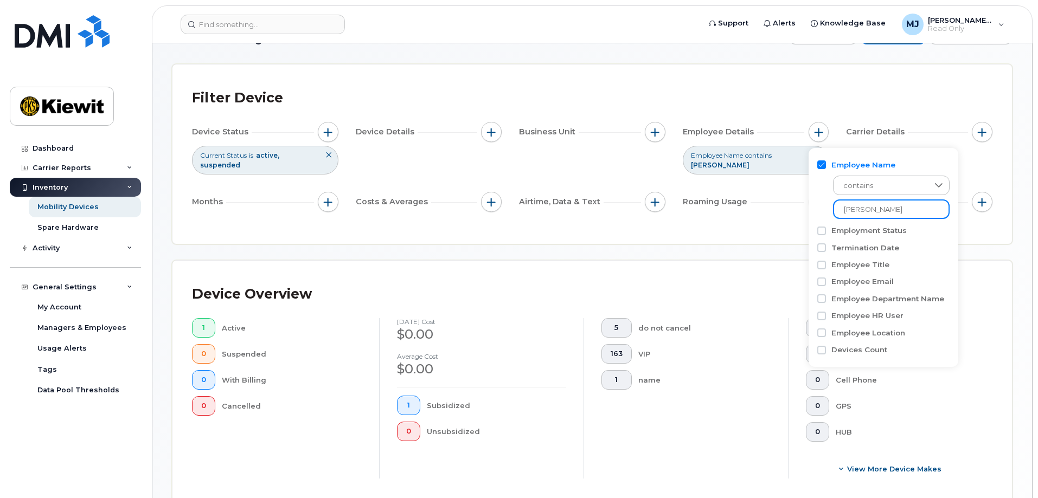
drag, startPoint x: 880, startPoint y: 214, endPoint x: 748, endPoint y: 214, distance: 132.8
click at [749, 214] on body "Support Alerts Knowledge Base [PERSON_NAME] Jupiter Read Only English Français …" at bounding box center [519, 364] width 1038 height 804
type input "sean kelly"
click at [721, 238] on div "Mobility Devices Devices Save Report Export to CSV Filter Device Device Status …" at bounding box center [592, 368] width 840 height 687
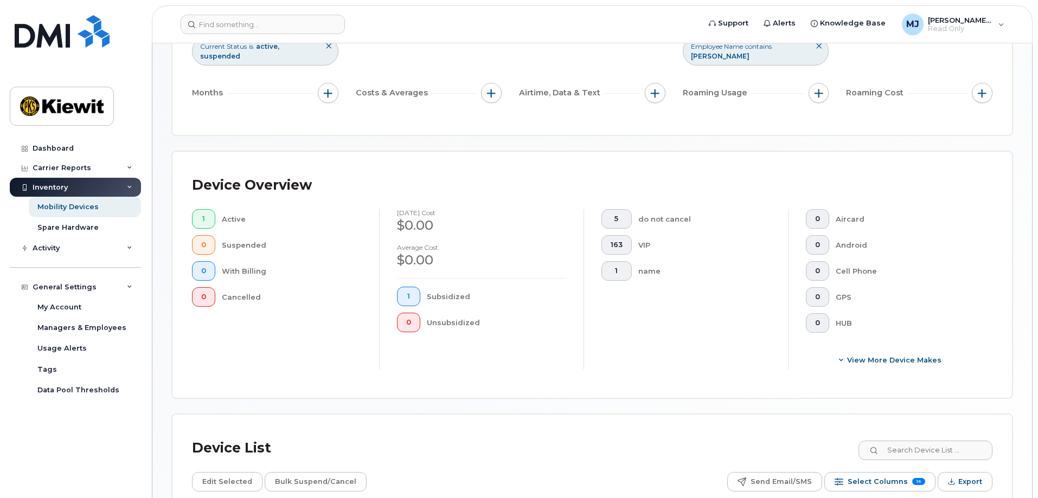
scroll to position [300, 0]
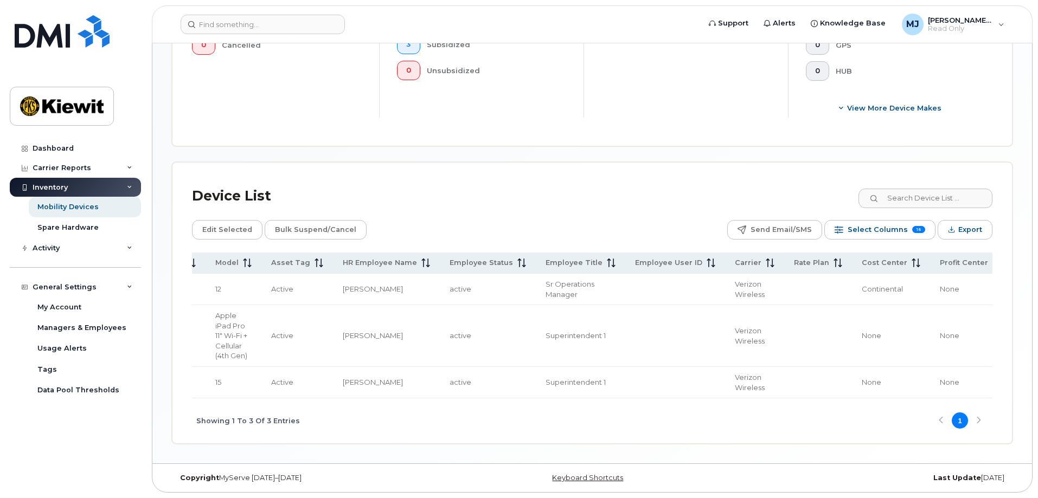
scroll to position [0, 591]
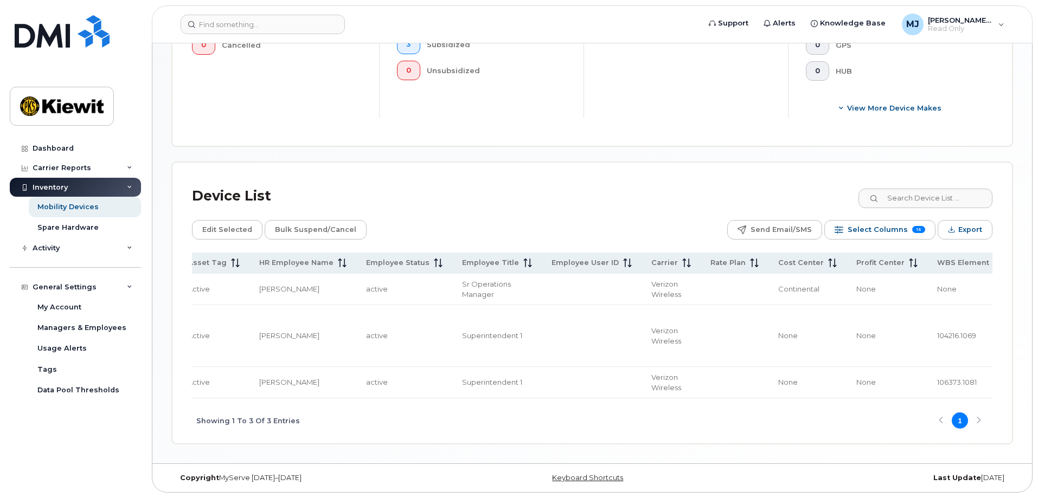
click at [937, 331] on span "104216.1069" at bounding box center [956, 335] width 39 height 9
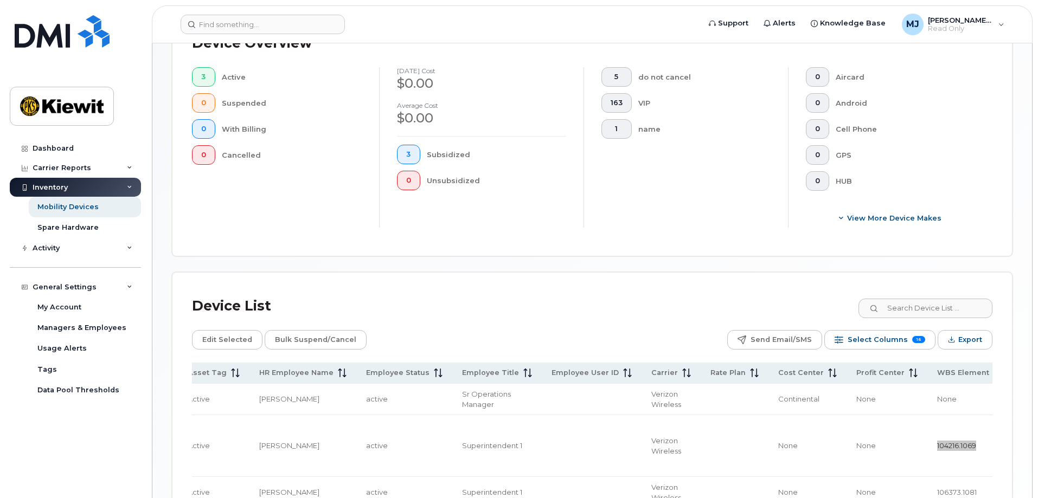
scroll to position [78, 0]
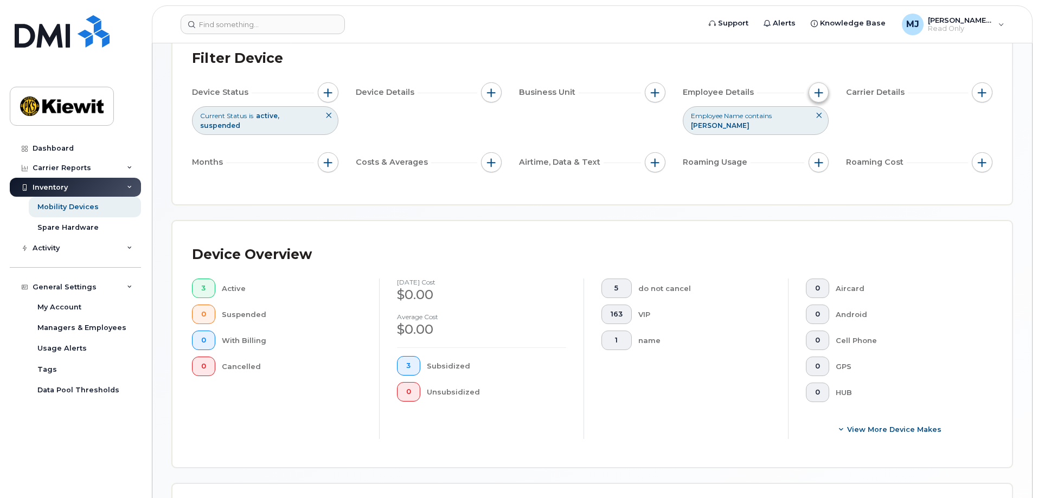
click at [815, 91] on span "button" at bounding box center [818, 92] width 9 height 9
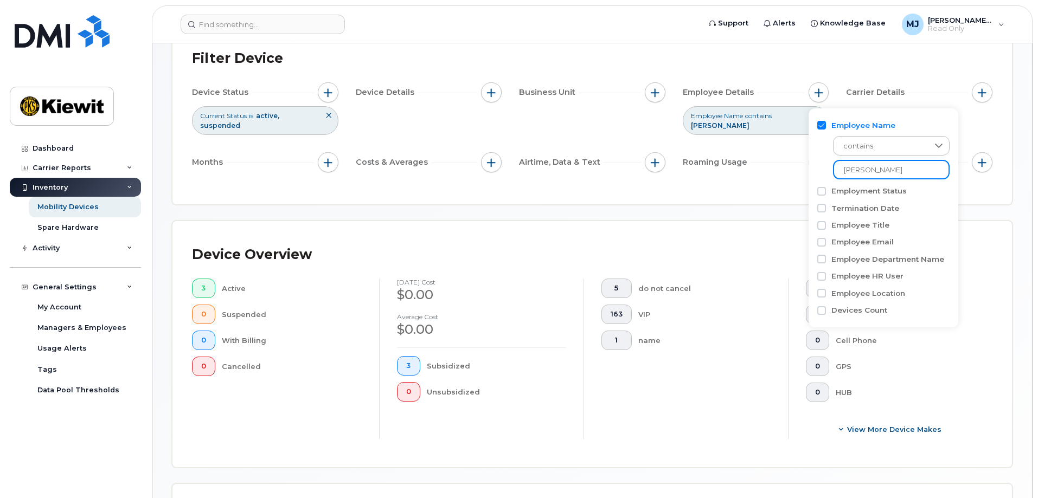
drag, startPoint x: 884, startPoint y: 166, endPoint x: 714, endPoint y: 179, distance: 170.2
click at [723, 183] on body "Support Alerts Knowledge Base [PERSON_NAME] Jupiter Read Only English Français …" at bounding box center [519, 370] width 1038 height 897
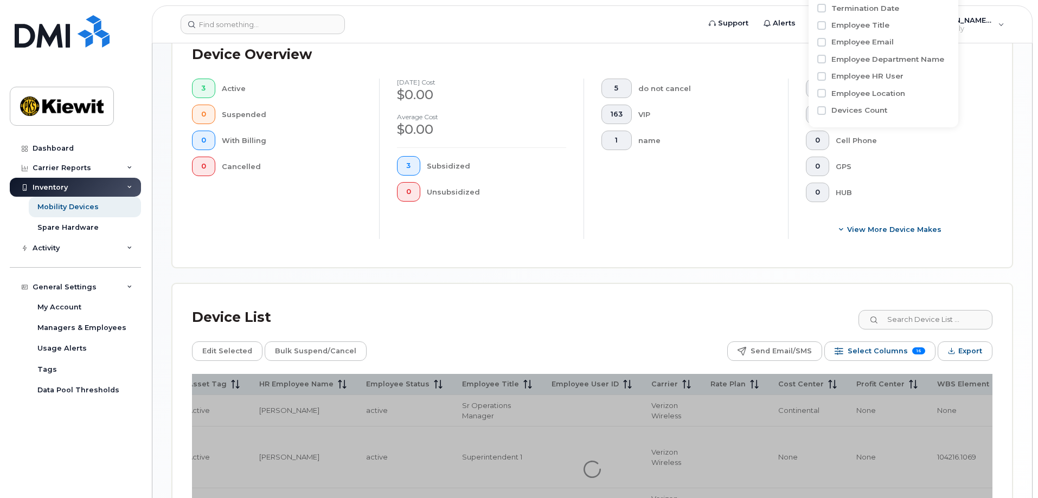
scroll to position [349, 0]
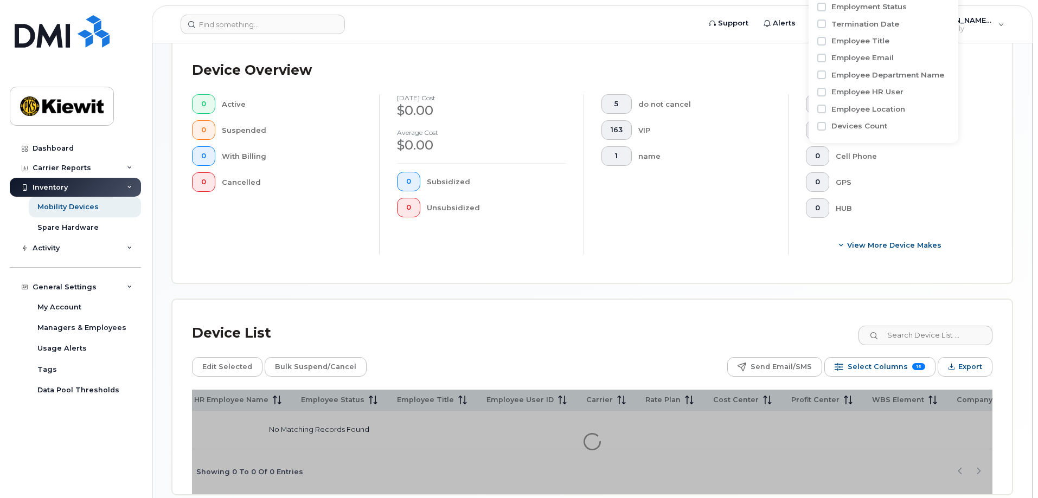
scroll to position [316, 0]
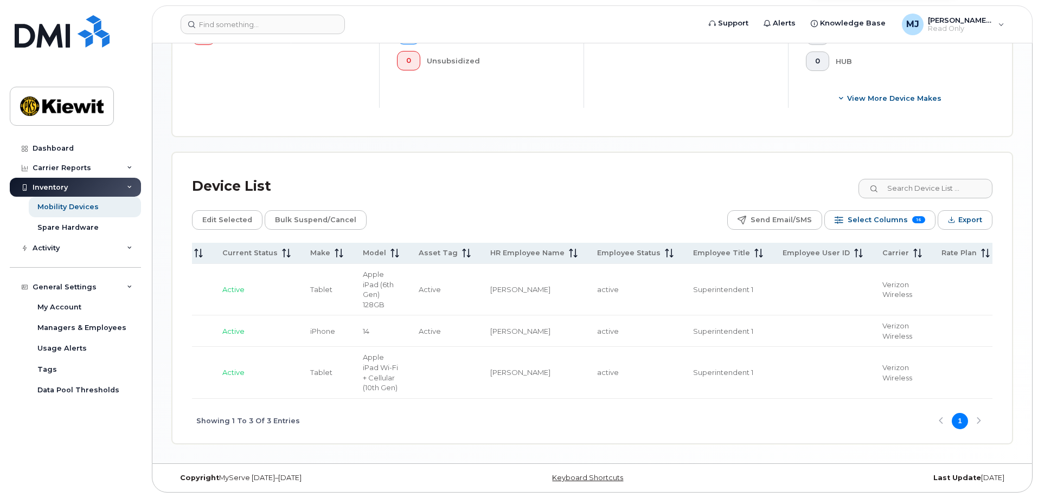
scroll to position [0, 359]
type input "kyle ladeho"
drag, startPoint x: 620, startPoint y: 395, endPoint x: 682, endPoint y: 394, distance: 61.8
click at [684, 394] on td "Superintendent 1" at bounding box center [728, 372] width 89 height 51
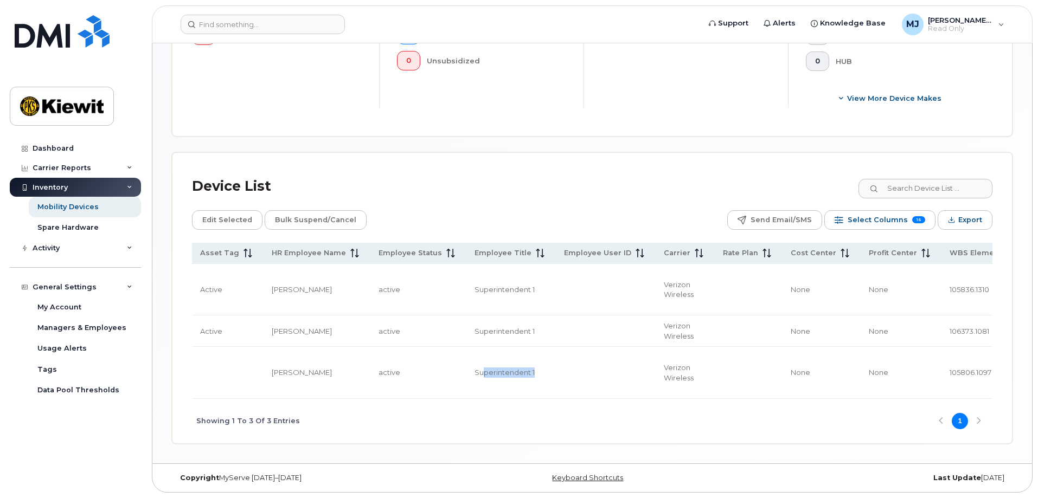
scroll to position [0, 586]
click at [942, 285] on span "105836.1310" at bounding box center [962, 289] width 40 height 9
drag, startPoint x: 551, startPoint y: 395, endPoint x: 461, endPoint y: 395, distance: 90.0
click at [546, 395] on td at bounding box center [596, 372] width 100 height 51
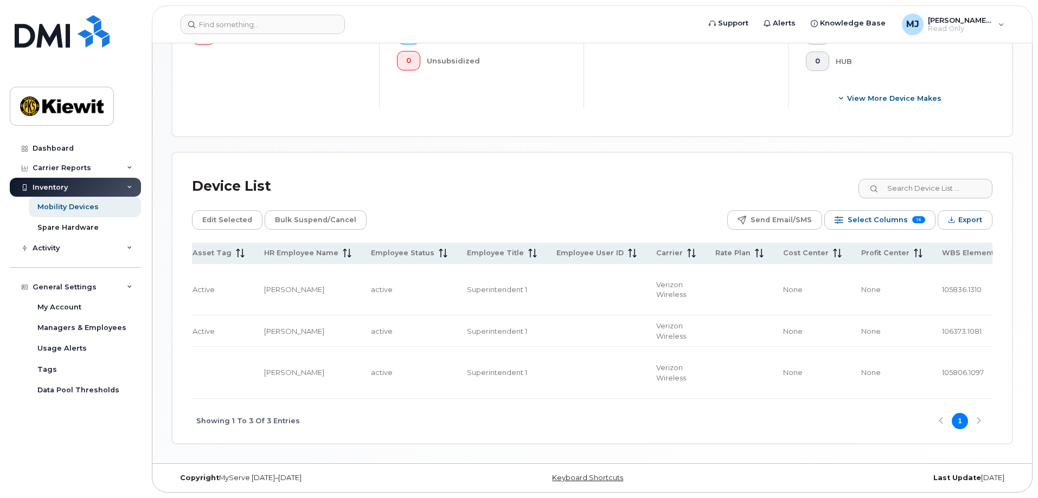
drag, startPoint x: 538, startPoint y: 401, endPoint x: 512, endPoint y: 399, distance: 25.5
click at [512, 399] on div "Showing 1 To 3 Of 3 Entries 1" at bounding box center [592, 421] width 800 height 45
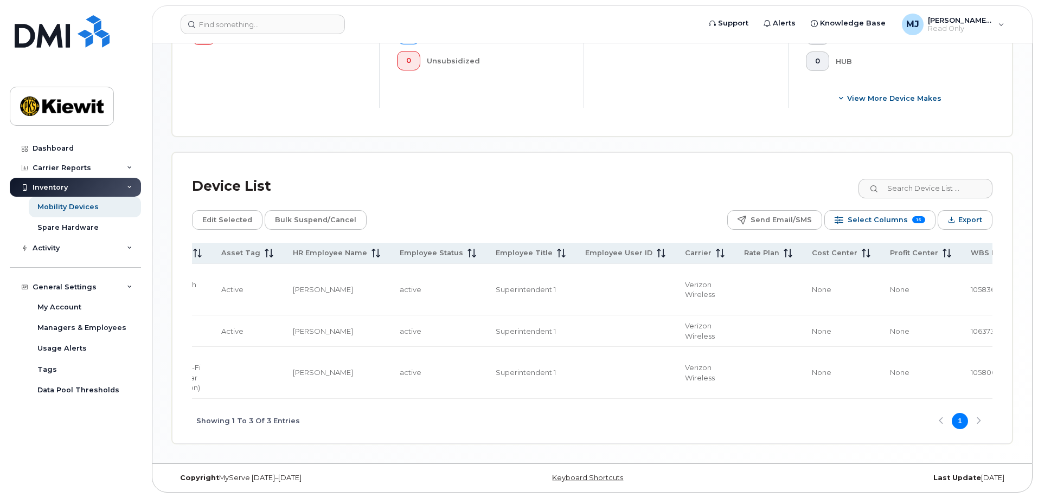
scroll to position [0, 597]
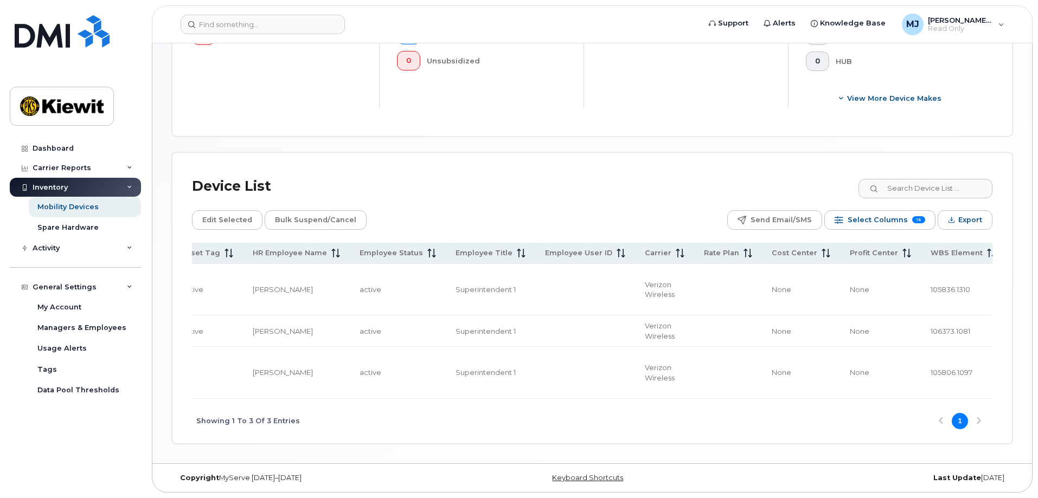
click at [930, 368] on span "105806.1097" at bounding box center [951, 372] width 42 height 9
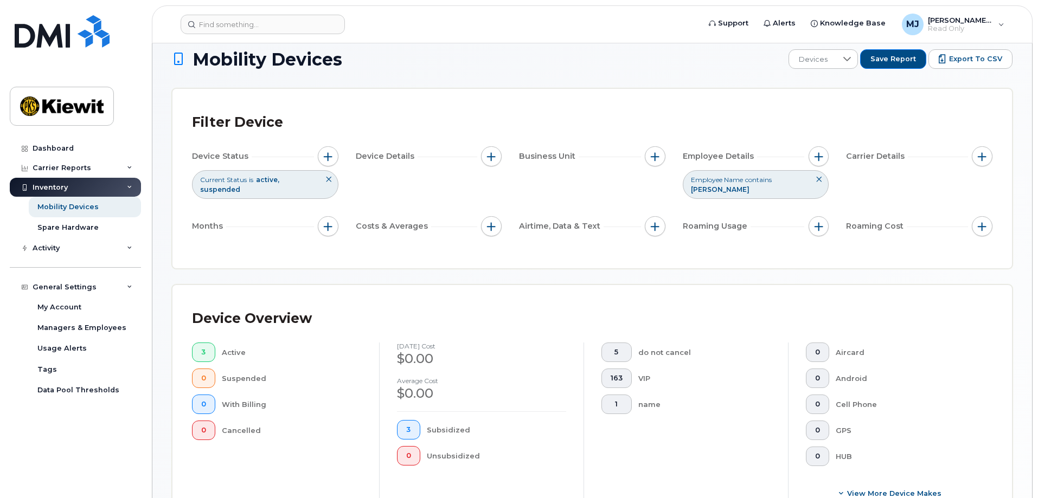
scroll to position [0, 0]
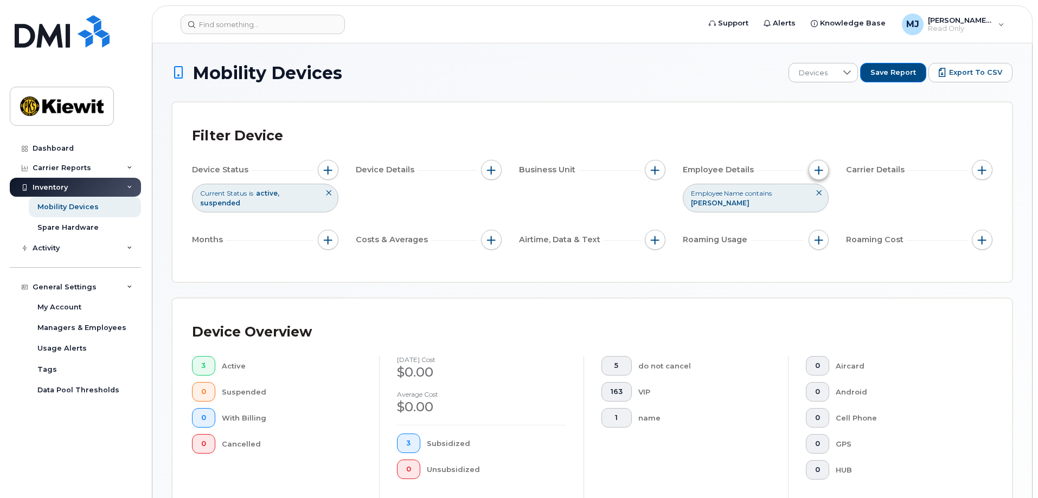
click at [824, 167] on button "button" at bounding box center [818, 170] width 21 height 21
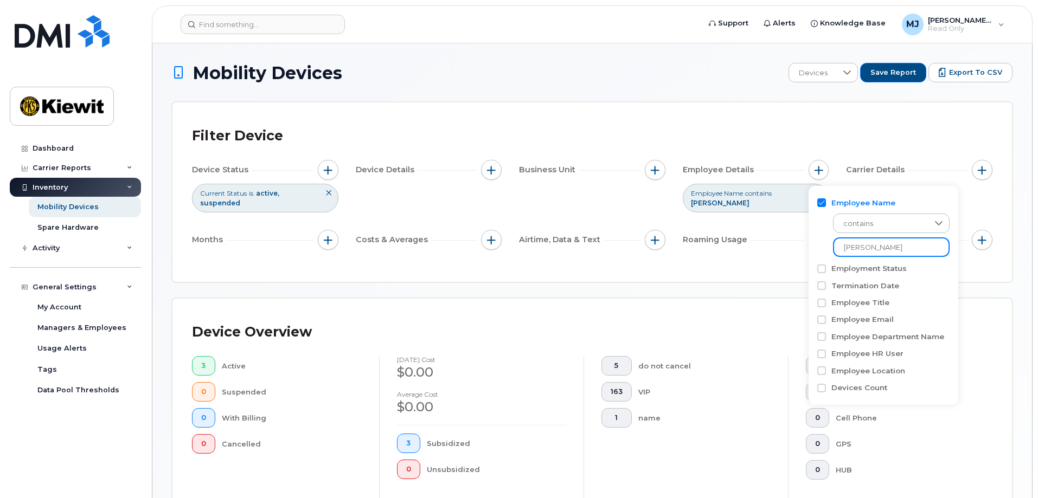
drag, startPoint x: 866, startPoint y: 246, endPoint x: 741, endPoint y: 250, distance: 125.3
click at [741, 250] on body "Support Alerts Knowledge Base [PERSON_NAME] Jupiter Read Only English Français …" at bounding box center [519, 453] width 1038 height 907
type input "farzad"
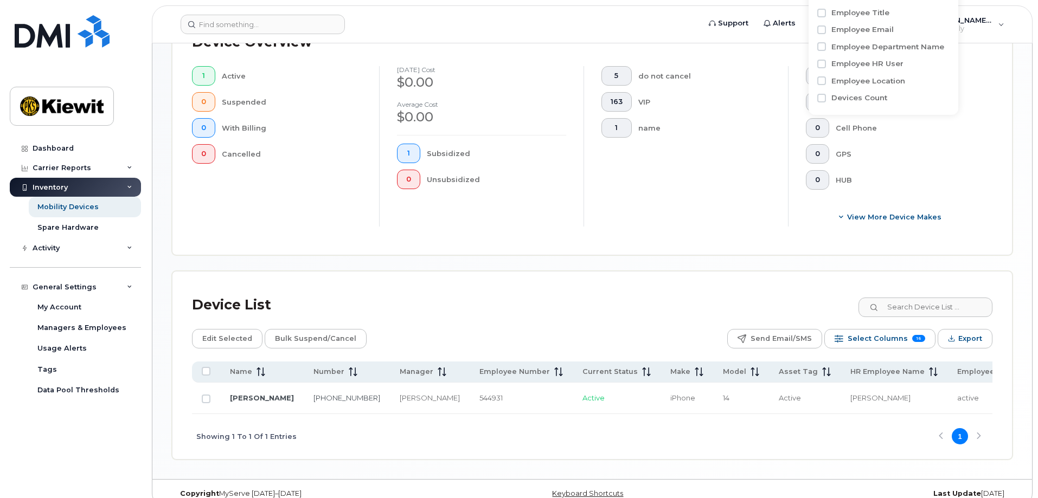
scroll to position [300, 0]
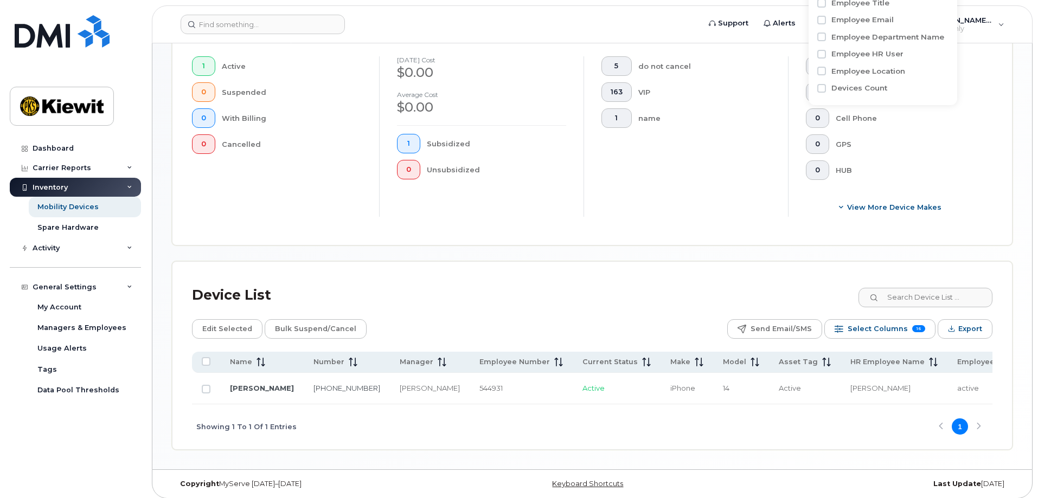
click at [497, 428] on div "Showing 1 To 1 Of 1 Entries 1" at bounding box center [592, 426] width 800 height 45
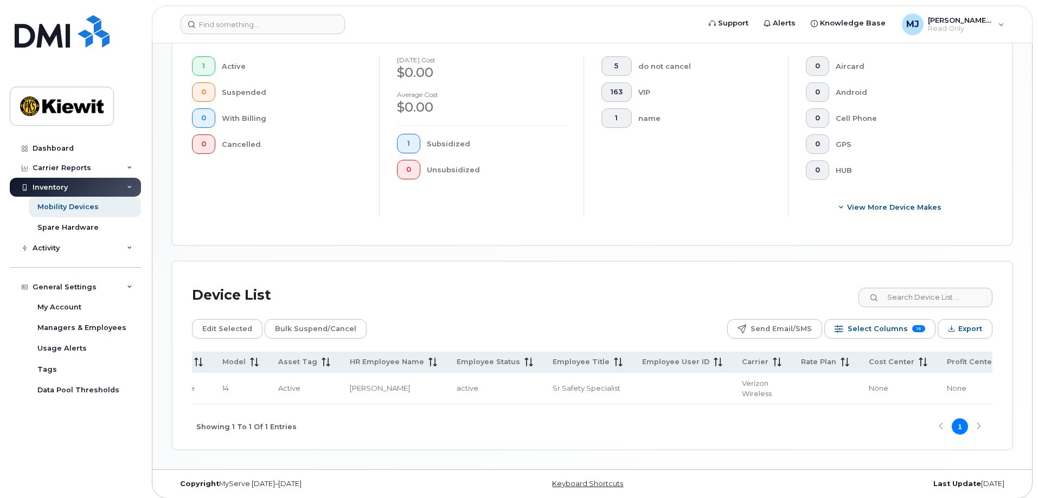
scroll to position [0, 542]
click at [985, 384] on span "106029.1104" at bounding box center [1005, 388] width 40 height 9
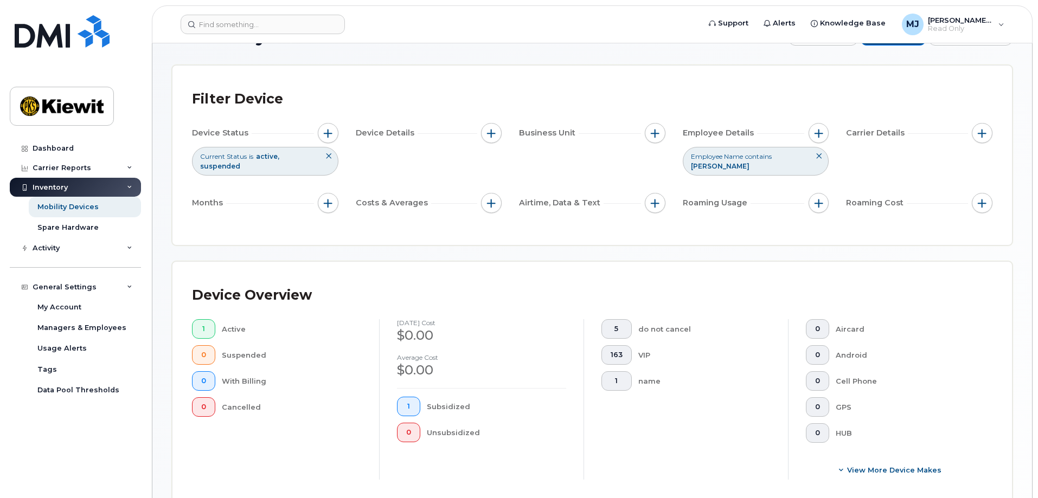
scroll to position [29, 0]
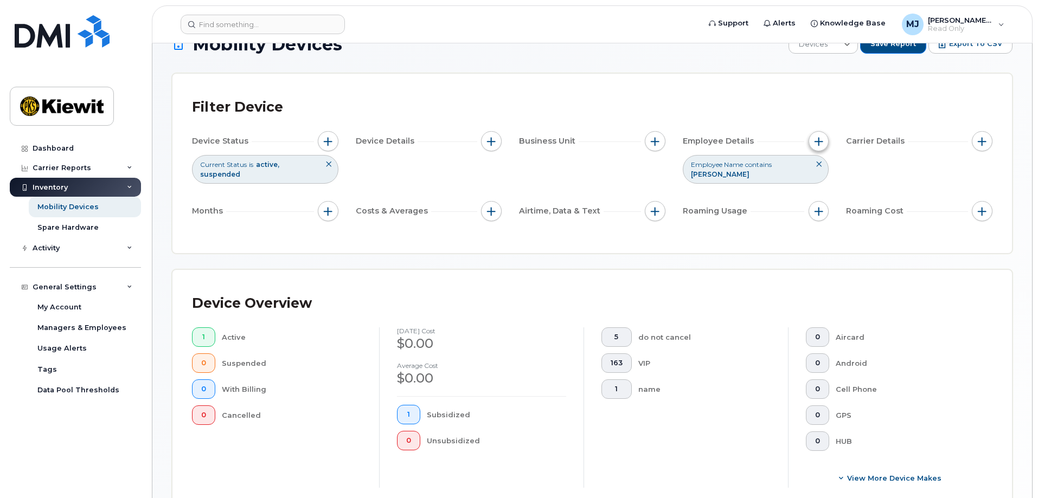
click at [817, 142] on span "button" at bounding box center [818, 141] width 9 height 9
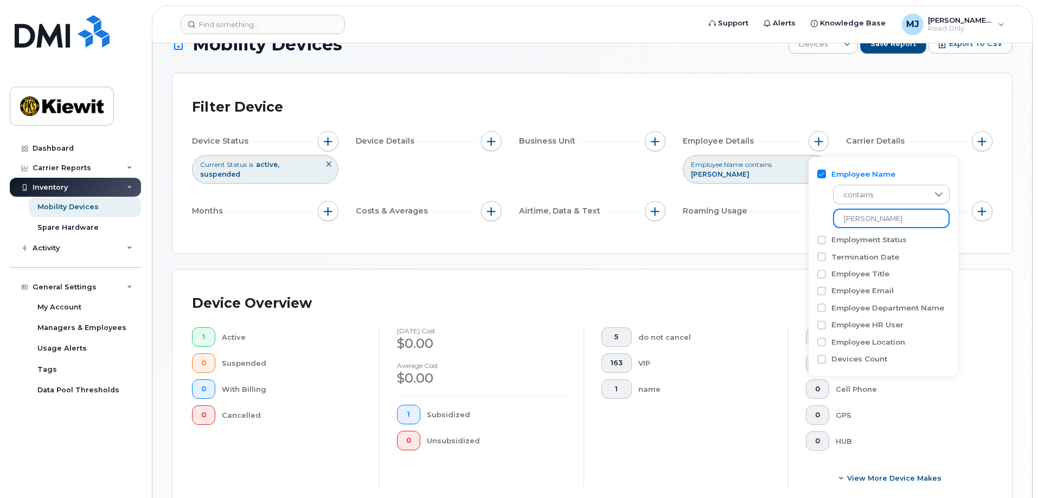
drag, startPoint x: 892, startPoint y: 222, endPoint x: 751, endPoint y: 221, distance: 140.9
click at [751, 221] on body "Support Alerts Knowledge Base [PERSON_NAME] Jupiter Read Only English Français …" at bounding box center [519, 373] width 1038 height 804
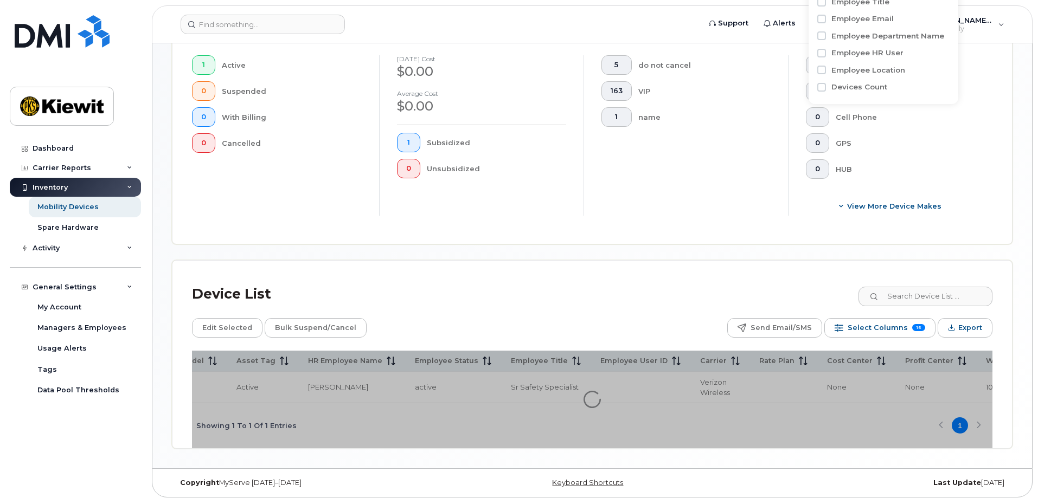
scroll to position [309, 0]
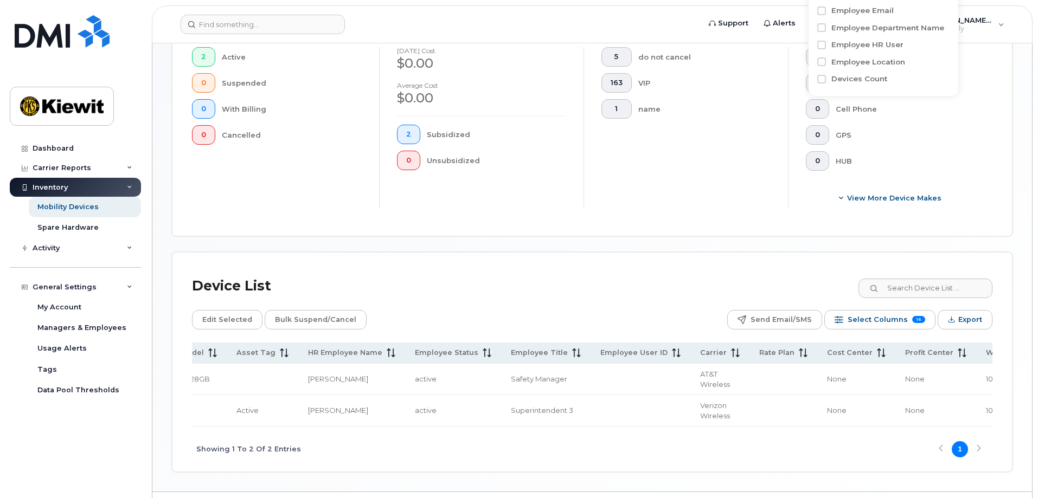
type input "juan ramirez"
drag, startPoint x: 567, startPoint y: 436, endPoint x: 400, endPoint y: 429, distance: 167.6
click at [400, 427] on tr "JOAN RAMIREZ 956-917-9858 John Kraus 453866 Active iPhone 14 Active Juan Ramire…" at bounding box center [400, 410] width 1501 height 31
click at [474, 452] on div "Showing 1 To 2 Of 2 Entries 1" at bounding box center [592, 449] width 800 height 45
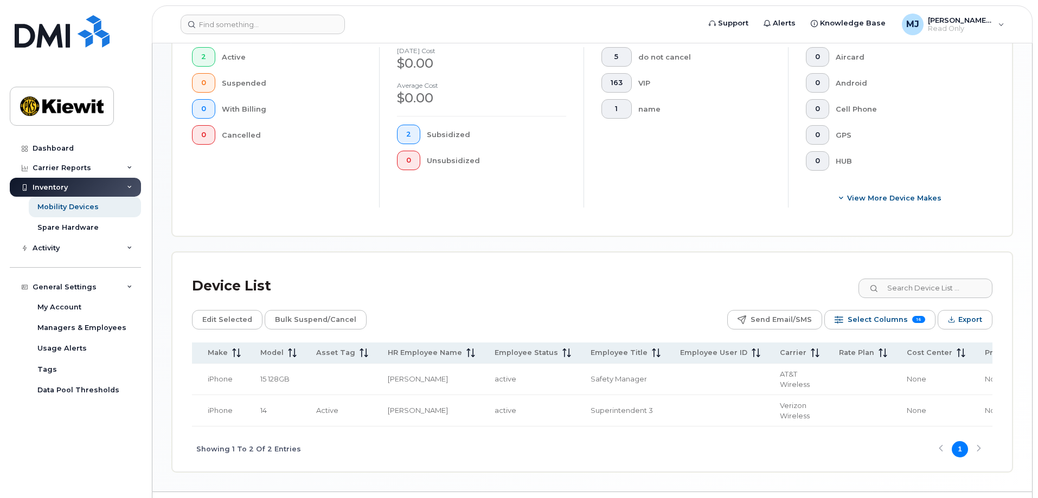
scroll to position [0, 591]
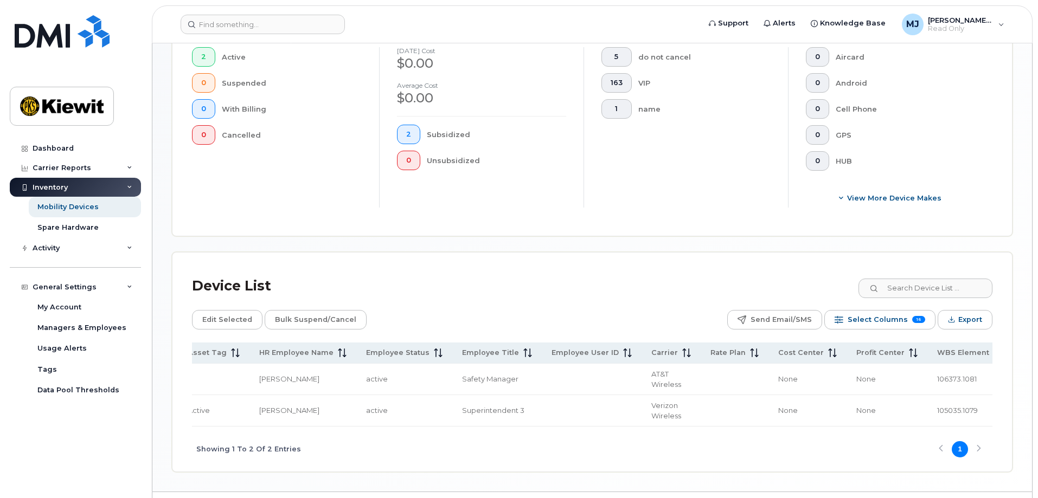
click at [937, 415] on span "105035.1079" at bounding box center [957, 410] width 41 height 9
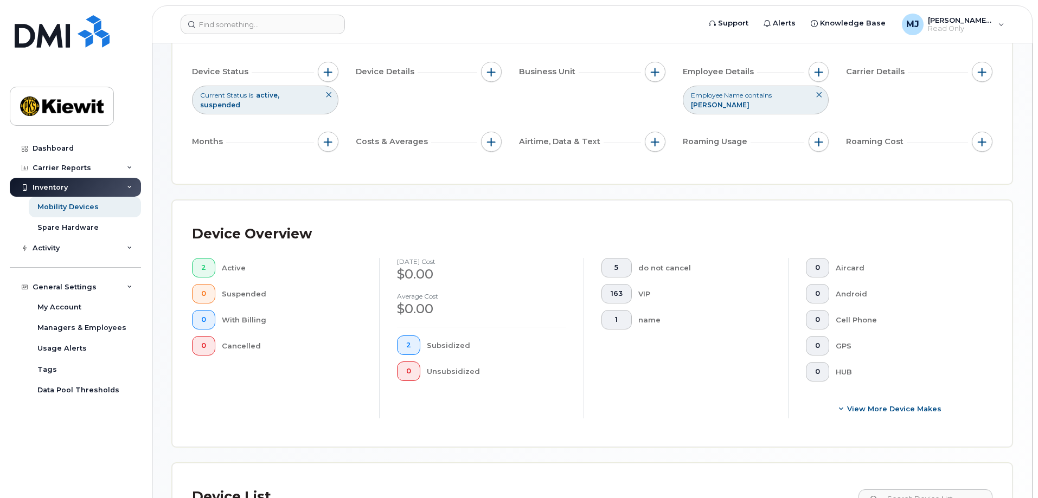
scroll to position [92, 0]
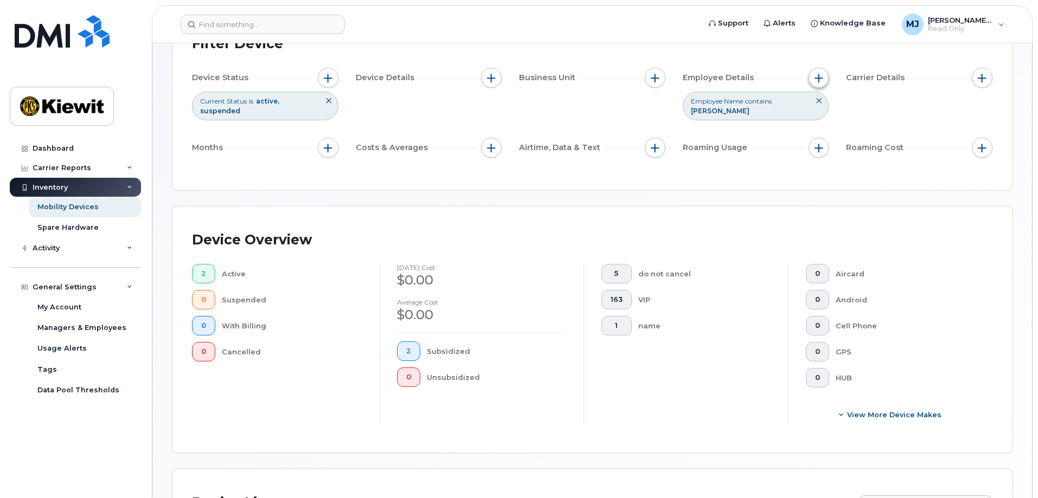
click at [817, 73] on button "button" at bounding box center [818, 78] width 21 height 21
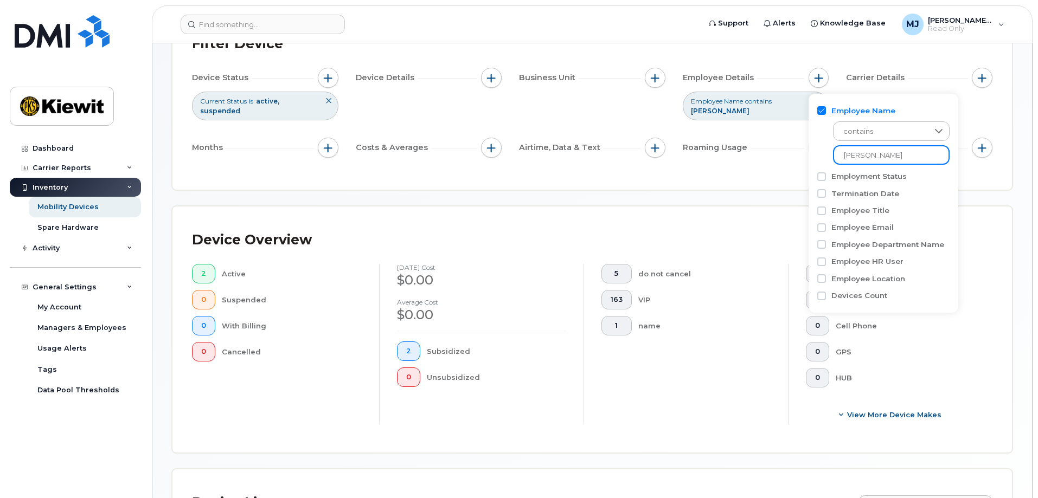
drag, startPoint x: 906, startPoint y: 153, endPoint x: 747, endPoint y: 157, distance: 158.9
click at [747, 157] on body "Support Alerts Knowledge Base [PERSON_NAME] Jupiter Read Only English Français …" at bounding box center [519, 325] width 1038 height 835
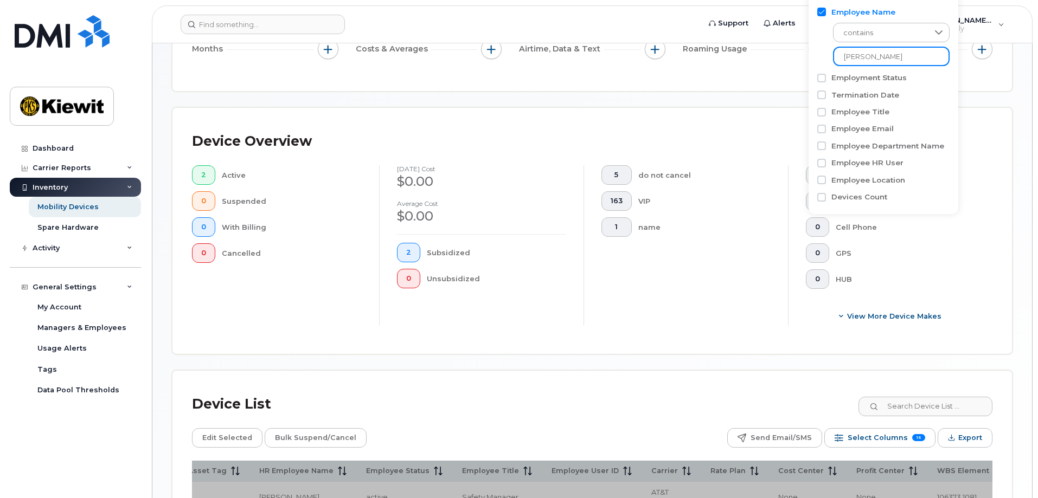
scroll to position [350, 0]
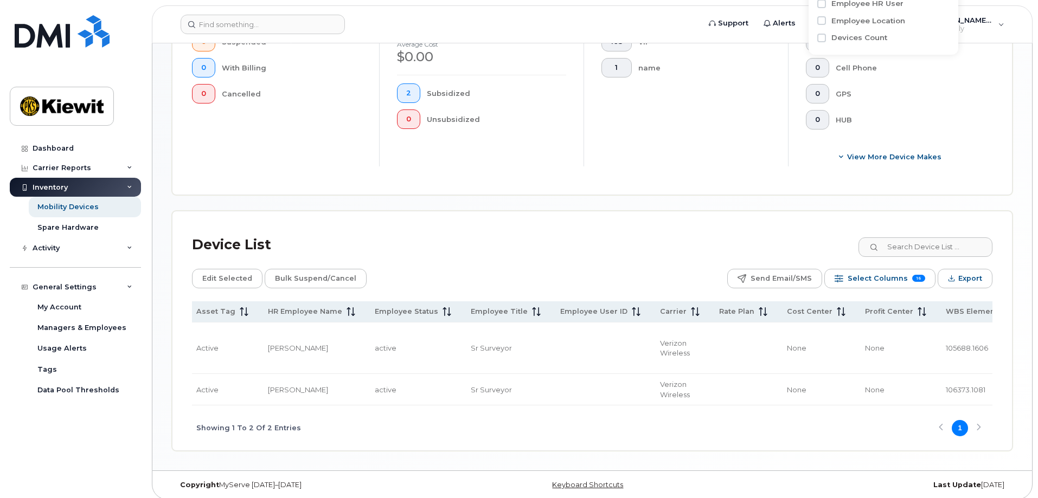
type input "daniel reye"
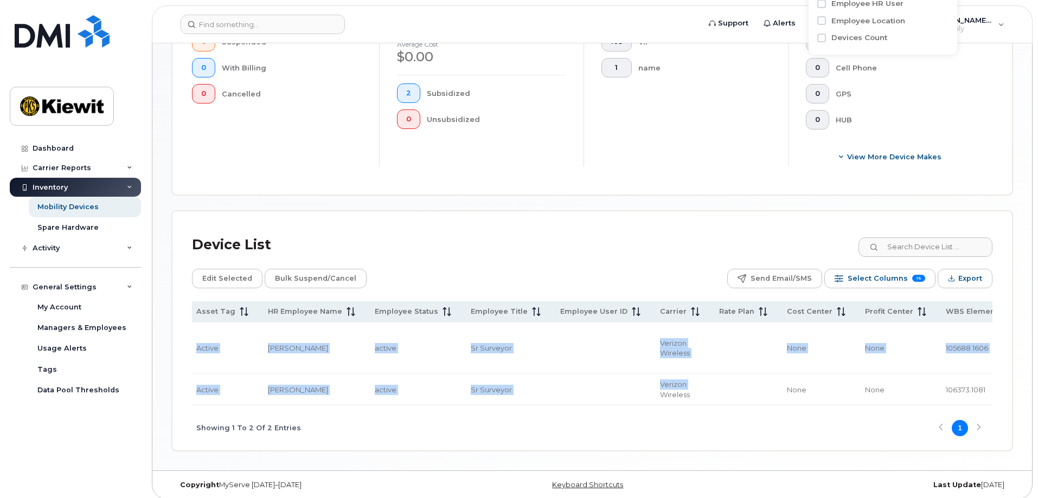
drag, startPoint x: 563, startPoint y: 405, endPoint x: 515, endPoint y: 407, distance: 47.7
click at [515, 406] on div "Name Number Manager Employee Number Current Status Make Model Asset Tag HR Empl…" at bounding box center [592, 353] width 800 height 105
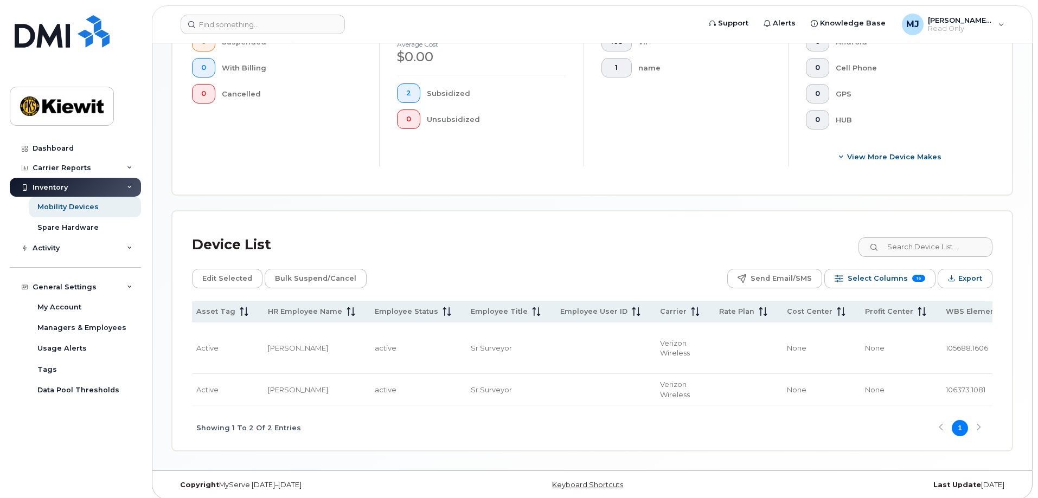
click at [527, 423] on div "Showing 1 To 2 Of 2 Entries 1" at bounding box center [592, 427] width 800 height 45
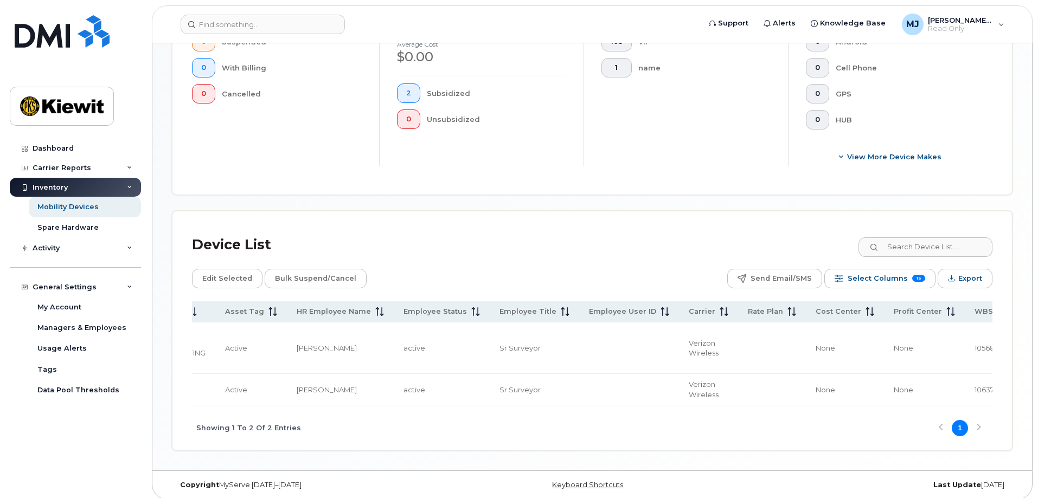
scroll to position [0, 601]
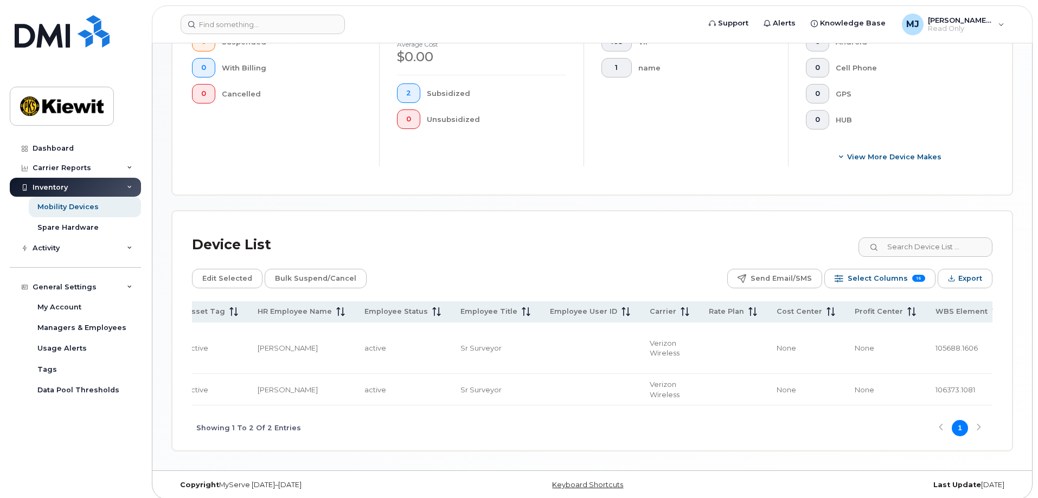
click at [925, 354] on td "105688.1606" at bounding box center [967, 348] width 85 height 51
click at [935, 349] on span "105688.1606" at bounding box center [956, 348] width 42 height 9
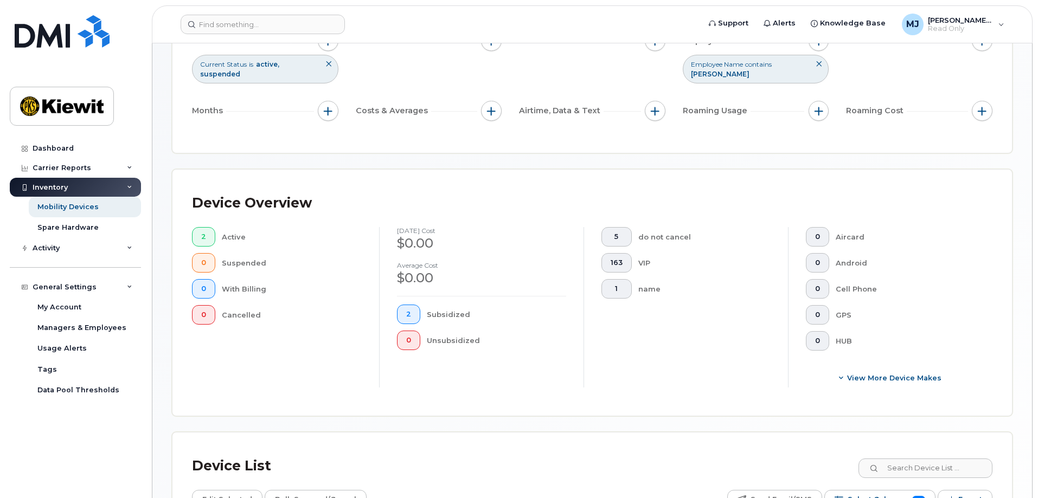
scroll to position [25, 0]
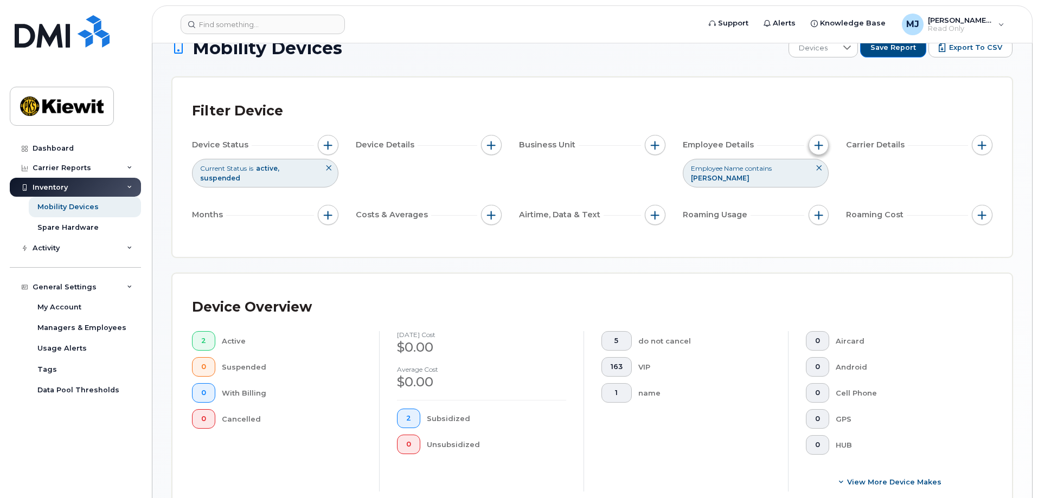
click at [814, 149] on span "button" at bounding box center [818, 145] width 9 height 9
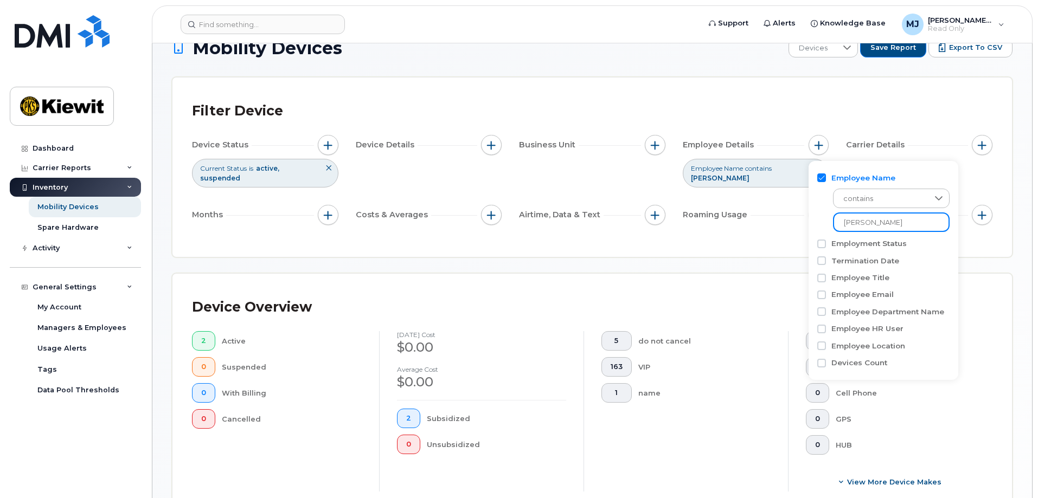
drag, startPoint x: 896, startPoint y: 227, endPoint x: 763, endPoint y: 239, distance: 133.3
click at [765, 239] on body "Support Alerts Knowledge Base [PERSON_NAME] Jupiter Read Only English Français …" at bounding box center [519, 402] width 1038 height 855
type input "s"
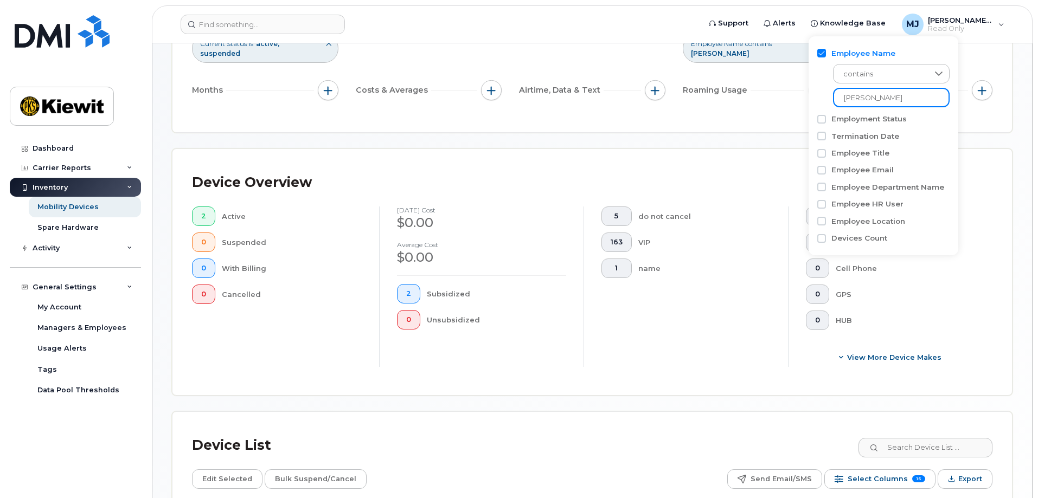
scroll to position [360, 0]
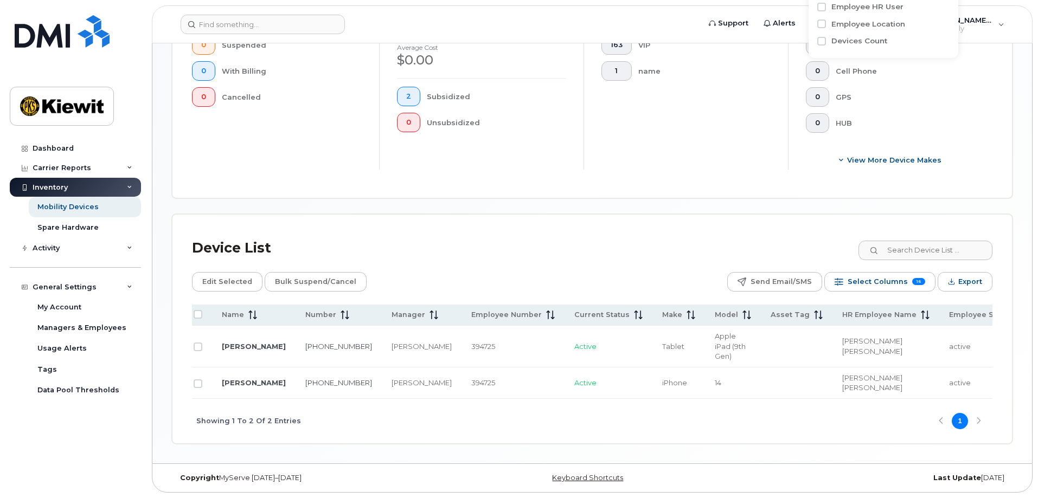
scroll to position [0, 3]
type input "ana sinfon"
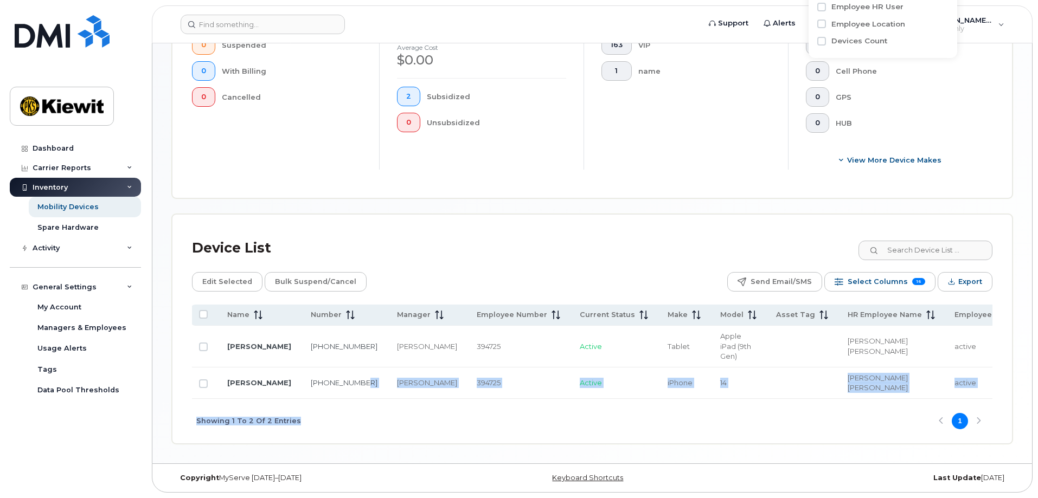
drag, startPoint x: 329, startPoint y: 395, endPoint x: 437, endPoint y: 403, distance: 108.1
click at [437, 403] on div "Name Number Manager Employee Number Current Status Make Model Asset Tag HR Empl…" at bounding box center [592, 374] width 800 height 139
click at [442, 434] on div "Showing 1 To 2 Of 2 Entries 1" at bounding box center [592, 421] width 800 height 45
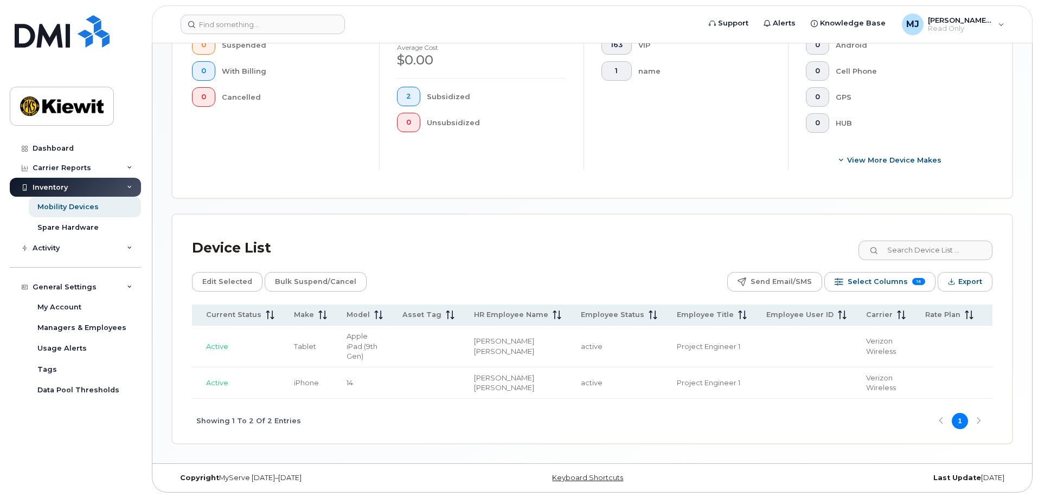
scroll to position [0, 387]
drag, startPoint x: 855, startPoint y: 401, endPoint x: 919, endPoint y: 400, distance: 64.5
click at [919, 400] on div "Showing 1 To 2 Of 2 Entries 1" at bounding box center [592, 421] width 800 height 45
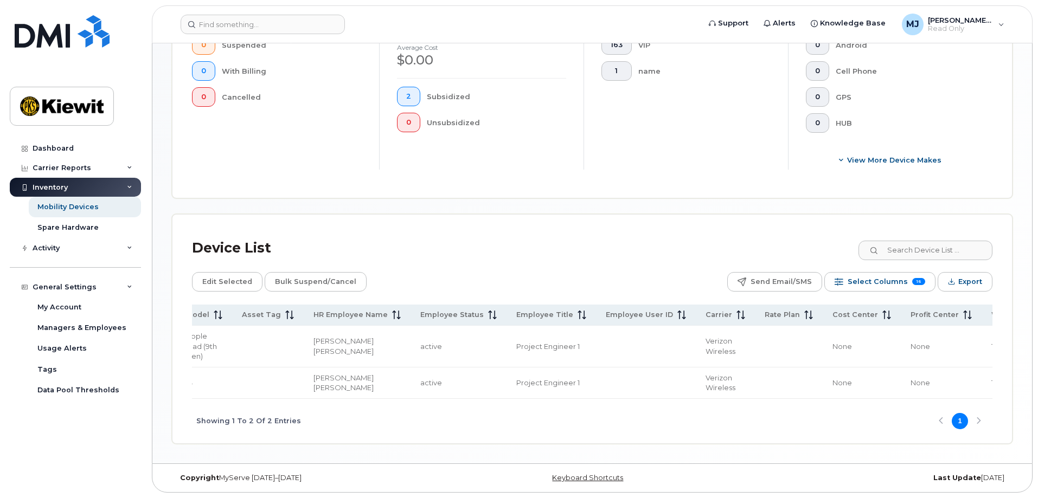
scroll to position [0, 547]
click at [981, 342] on span "110146.2370" at bounding box center [1000, 346] width 38 height 9
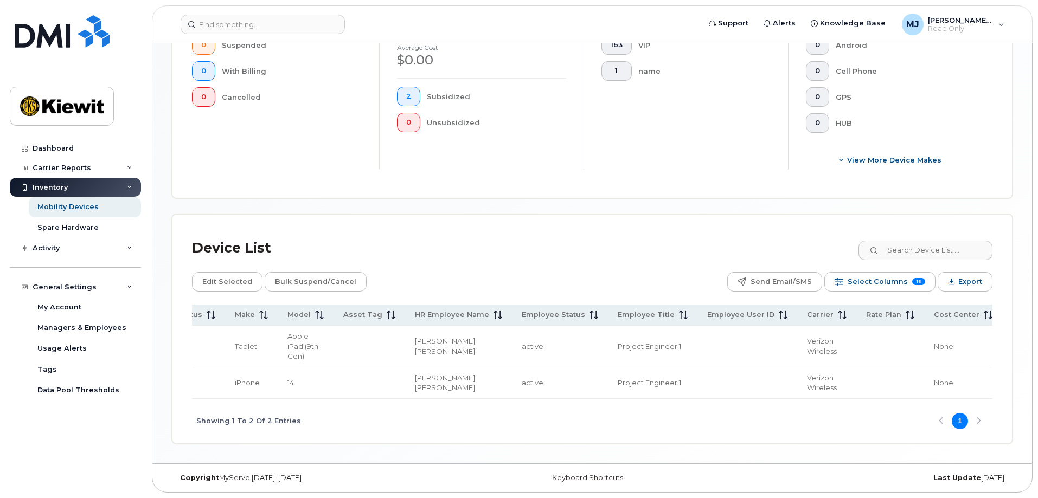
scroll to position [0, 0]
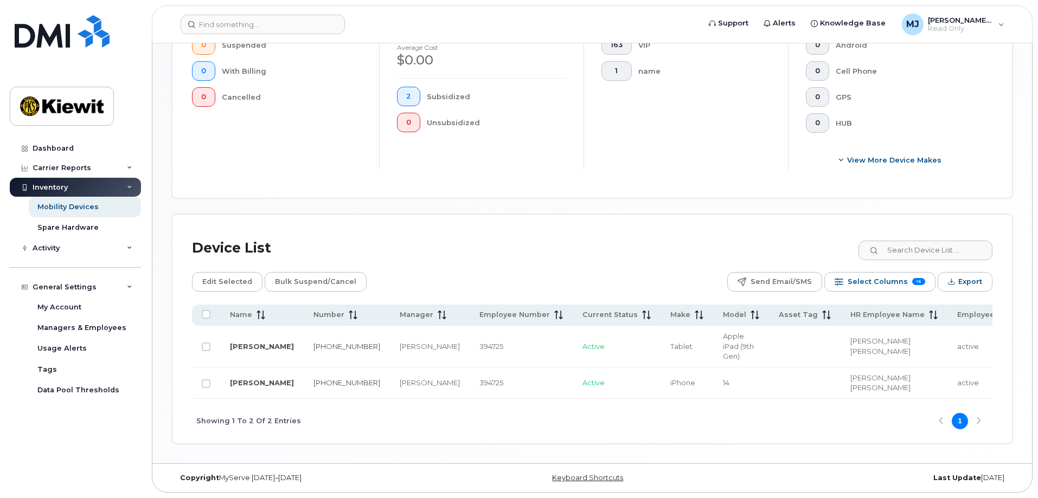
drag, startPoint x: 679, startPoint y: 118, endPoint x: 723, endPoint y: 99, distance: 47.8
click at [686, 115] on div "5 do not cancel 163 VIP 1 name" at bounding box center [685, 89] width 204 height 160
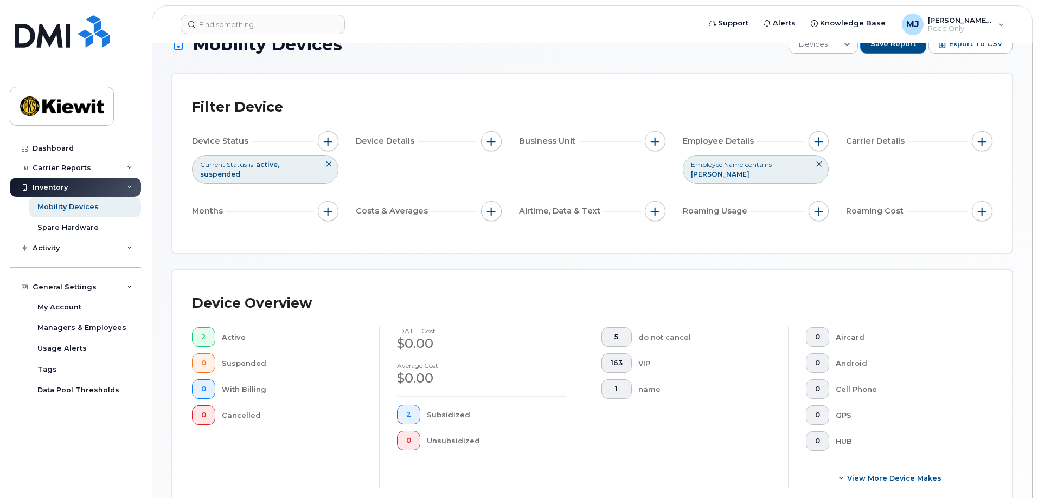
scroll to position [25, 0]
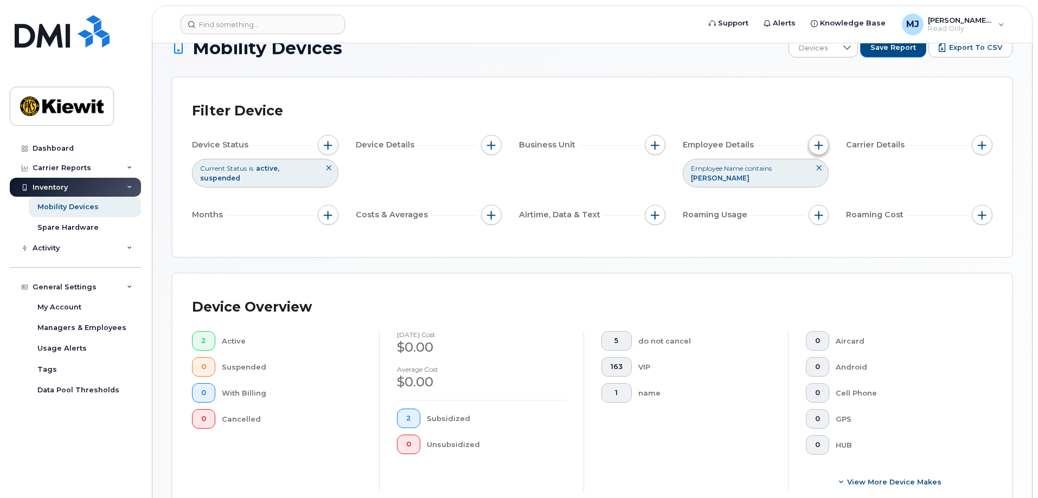
click at [824, 144] on button "button" at bounding box center [818, 145] width 21 height 21
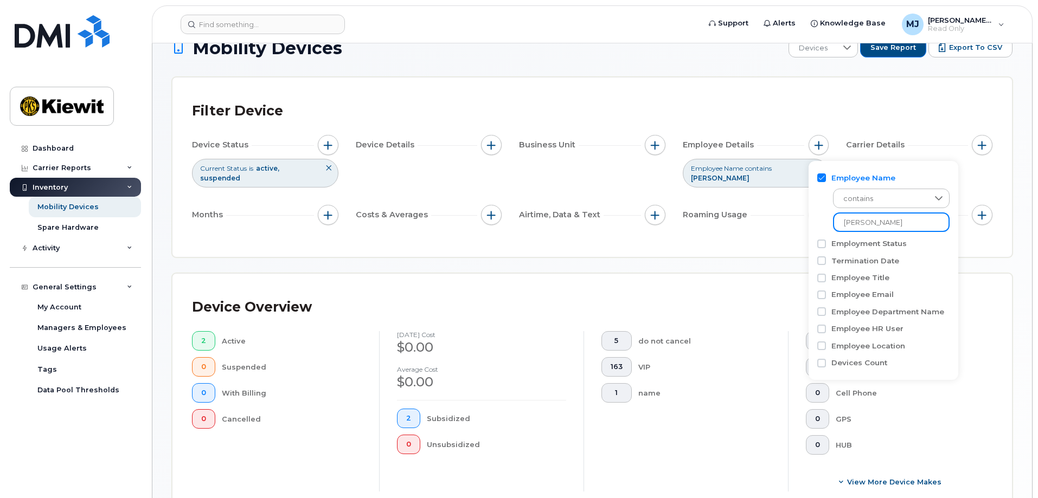
drag, startPoint x: 883, startPoint y: 225, endPoint x: 734, endPoint y: 194, distance: 152.3
click at [746, 227] on body "Support Alerts Knowledge Base [PERSON_NAME] Jupiter Read Only English Français …" at bounding box center [519, 397] width 1038 height 845
click at [862, 223] on input "kevinsmith" at bounding box center [891, 222] width 117 height 20
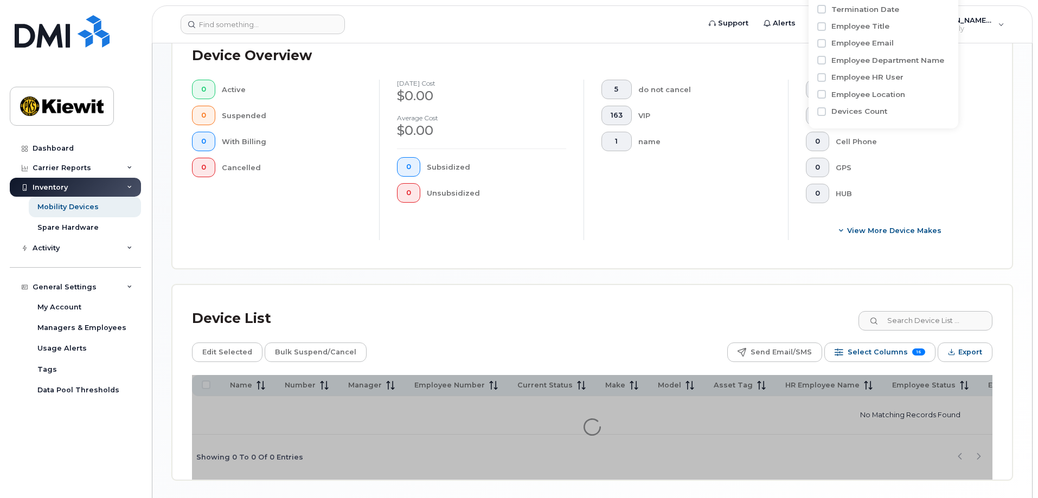
scroll to position [296, 0]
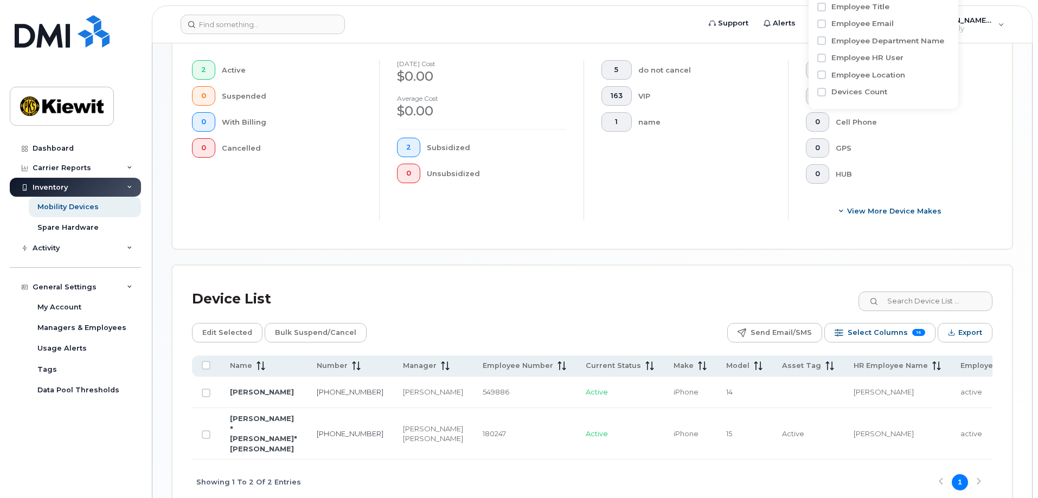
type input "kevin smith"
click at [462, 302] on div "Device List" at bounding box center [592, 299] width 800 height 28
drag, startPoint x: 409, startPoint y: 465, endPoint x: 453, endPoint y: 465, distance: 44.4
click at [453, 465] on div "Showing 1 To 2 Of 2 Entries 1" at bounding box center [592, 482] width 800 height 45
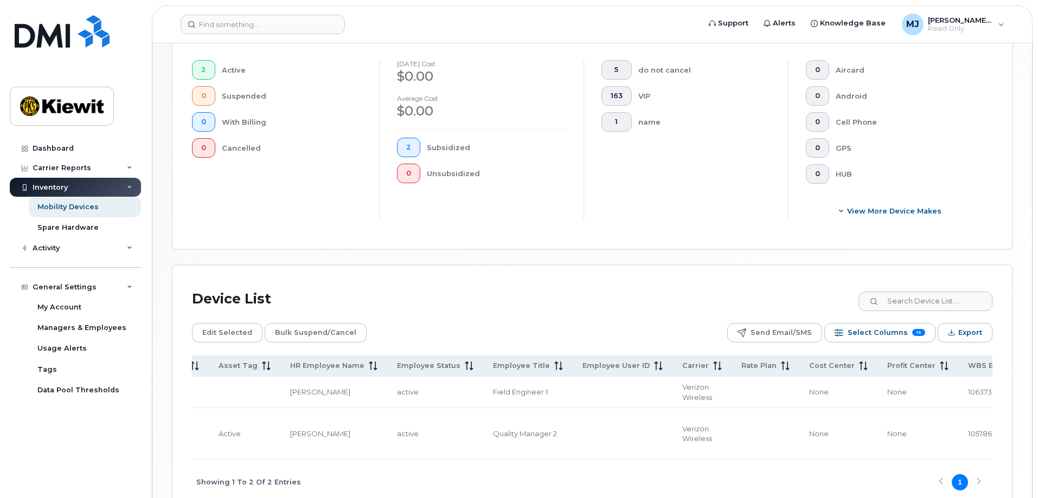
scroll to position [0, 591]
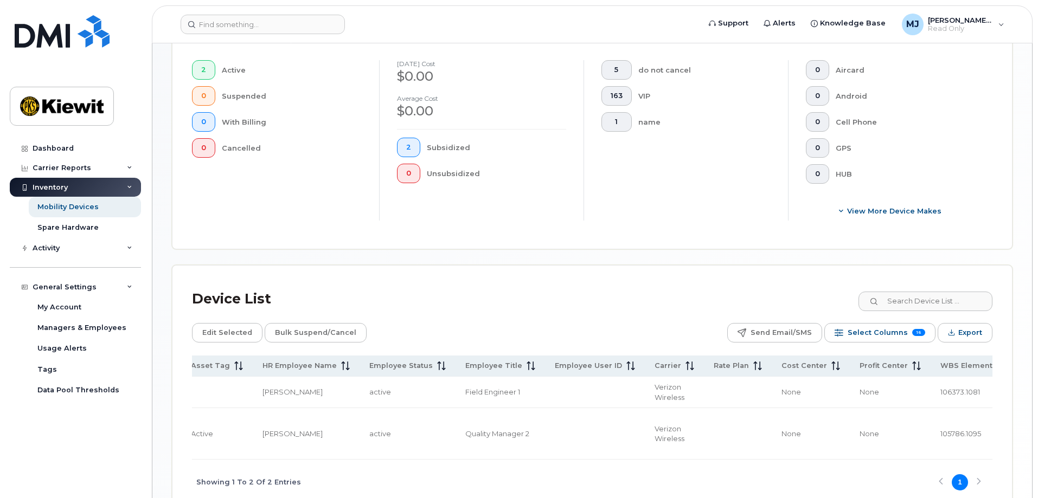
click at [940, 435] on span "105786.1095" at bounding box center [960, 433] width 41 height 9
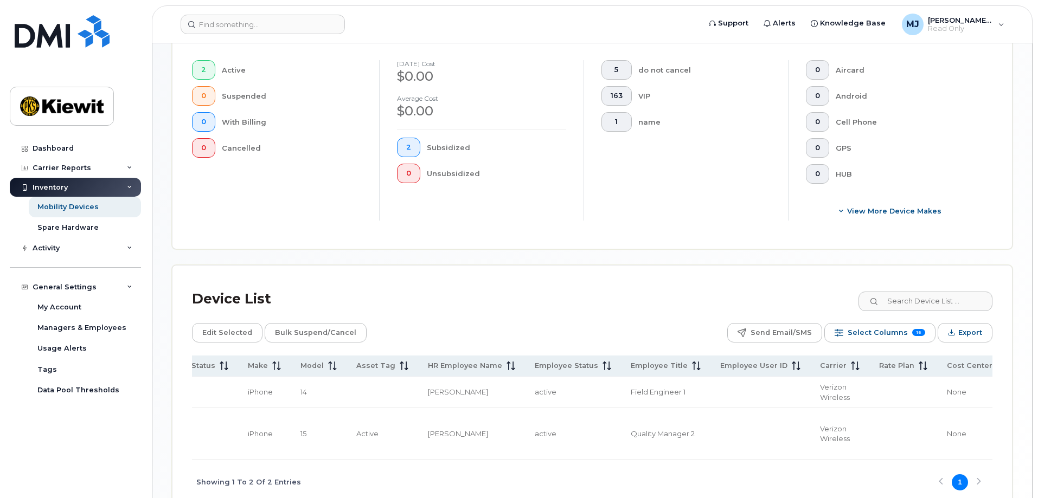
scroll to position [0, 0]
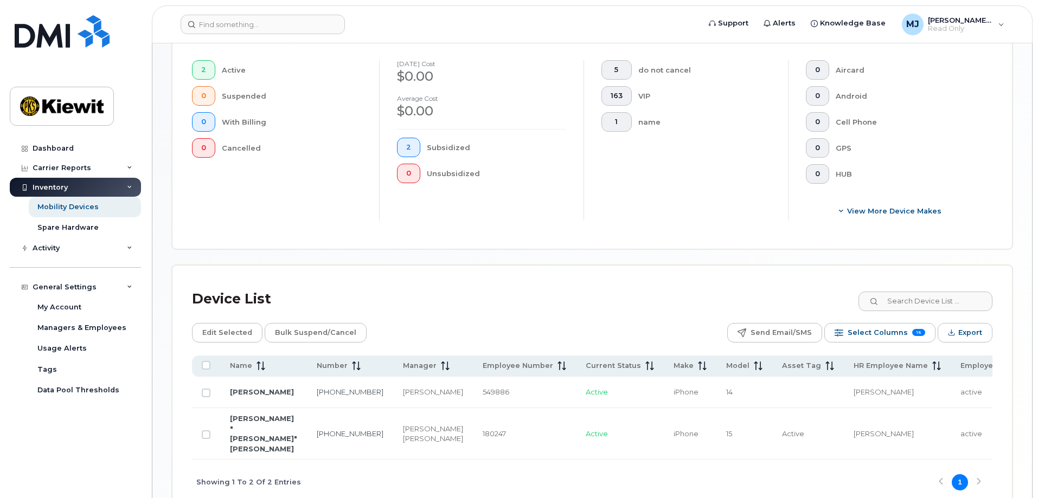
click at [565, 210] on div "September 2025 cost $0.00 Average cost $0.00 2 Subsidized 0 Unsubsidized" at bounding box center [481, 140] width 204 height 160
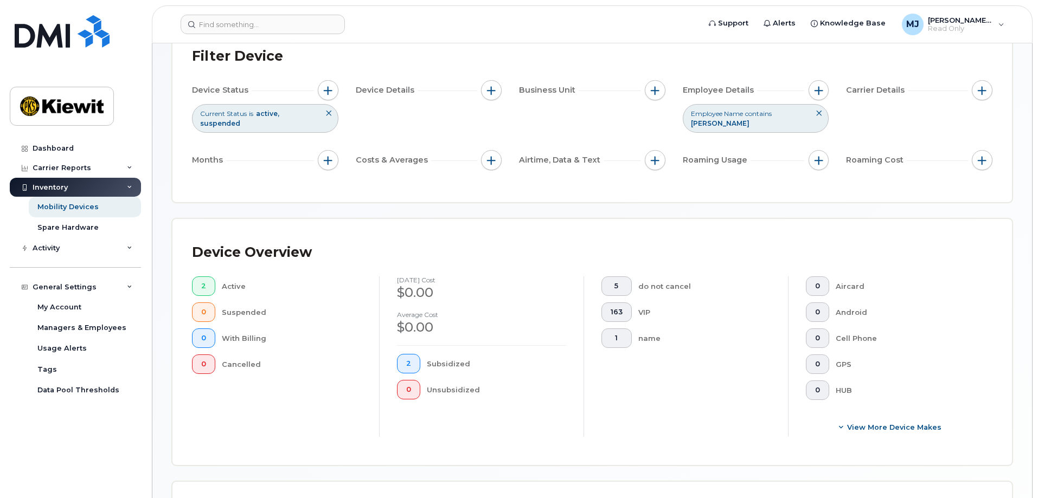
scroll to position [79, 0]
click at [814, 96] on button "button" at bounding box center [818, 91] width 21 height 21
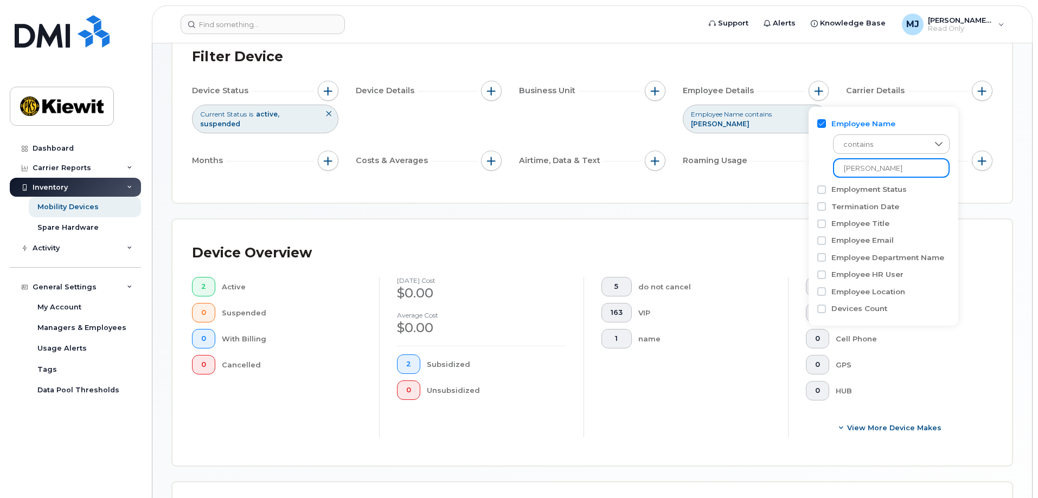
drag, startPoint x: 903, startPoint y: 165, endPoint x: 771, endPoint y: 164, distance: 131.2
click at [771, 164] on body "Support Alerts Knowledge Base [PERSON_NAME] Jupiter Read Only English Français …" at bounding box center [519, 348] width 1038 height 855
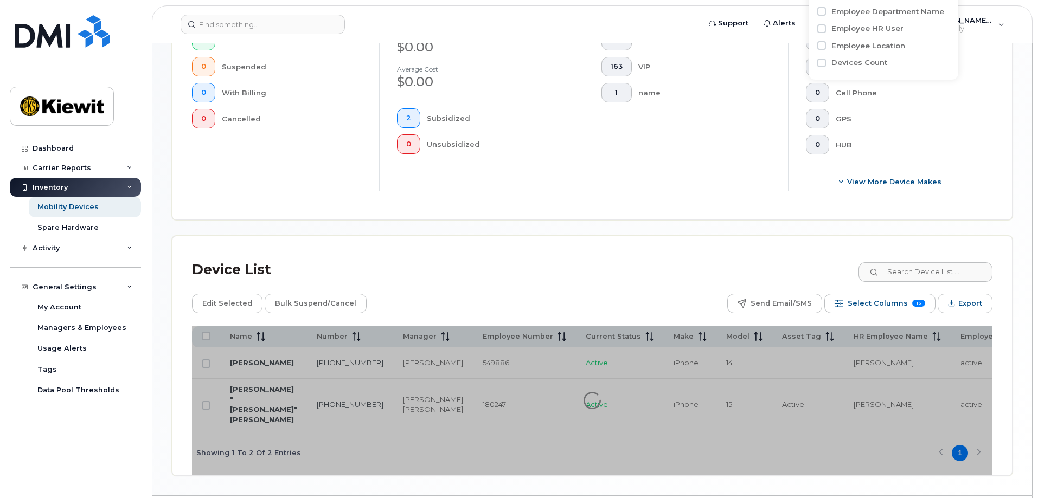
scroll to position [351, 0]
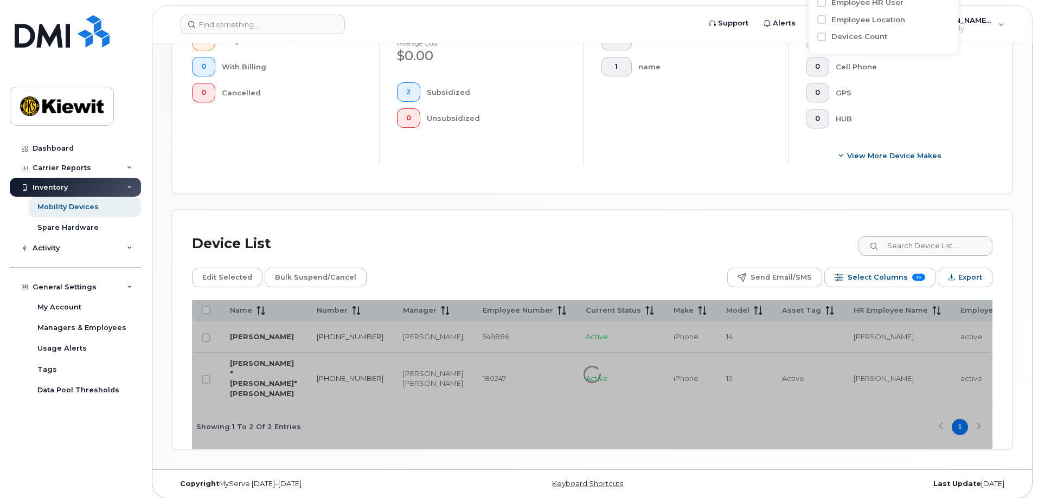
scroll to position [300, 0]
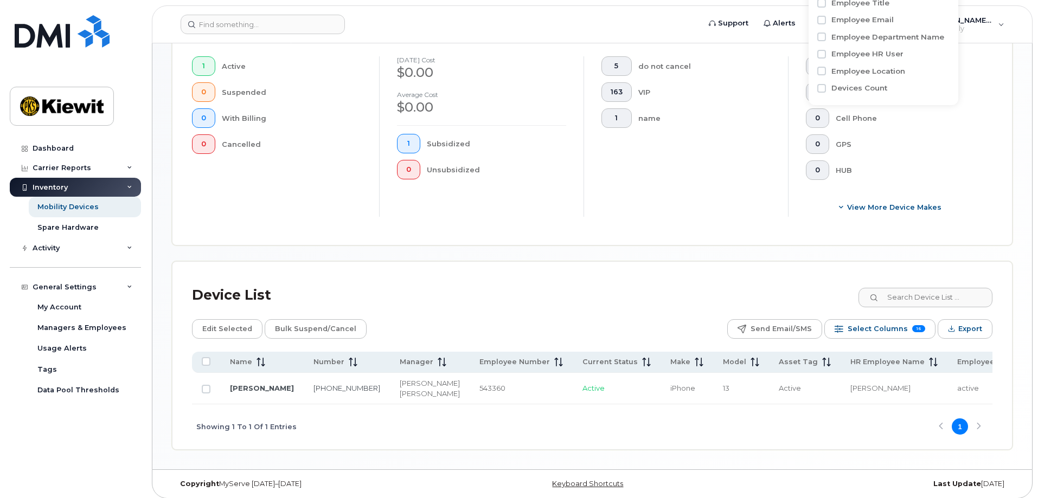
type input "tywin"
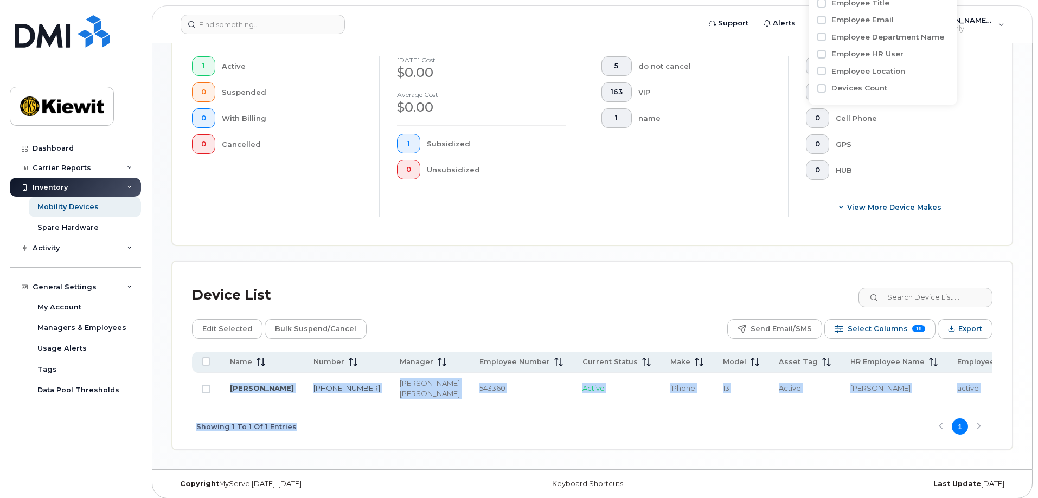
drag, startPoint x: 527, startPoint y: 399, endPoint x: 627, endPoint y: 397, distance: 99.2
click at [627, 397] on div "Name Number Manager Employee Number Current Status Make Model Asset Tag HR Empl…" at bounding box center [592, 401] width 800 height 98
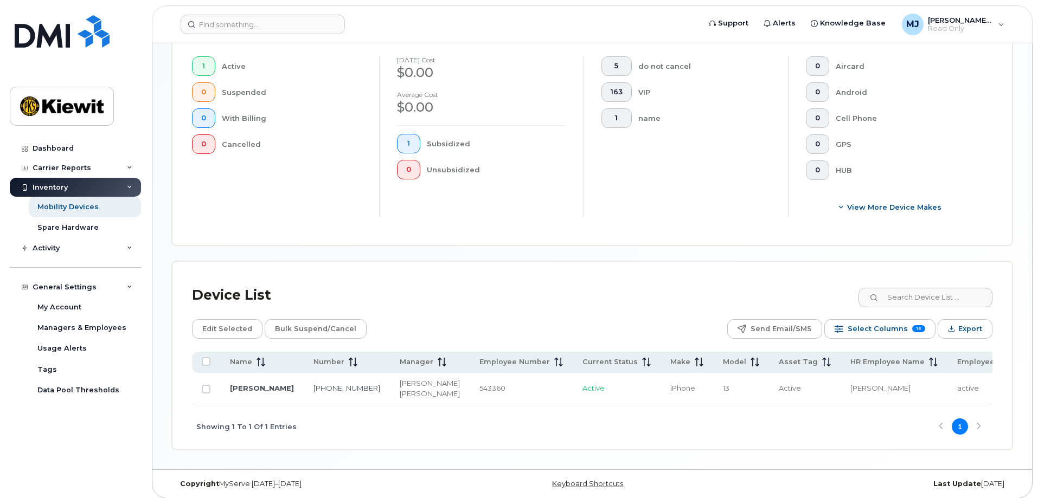
click at [656, 418] on div "Showing 1 To 1 Of 1 Entries 1" at bounding box center [592, 426] width 800 height 45
click at [626, 404] on div "Showing 1 To 1 Of 1 Entries 1" at bounding box center [592, 426] width 800 height 45
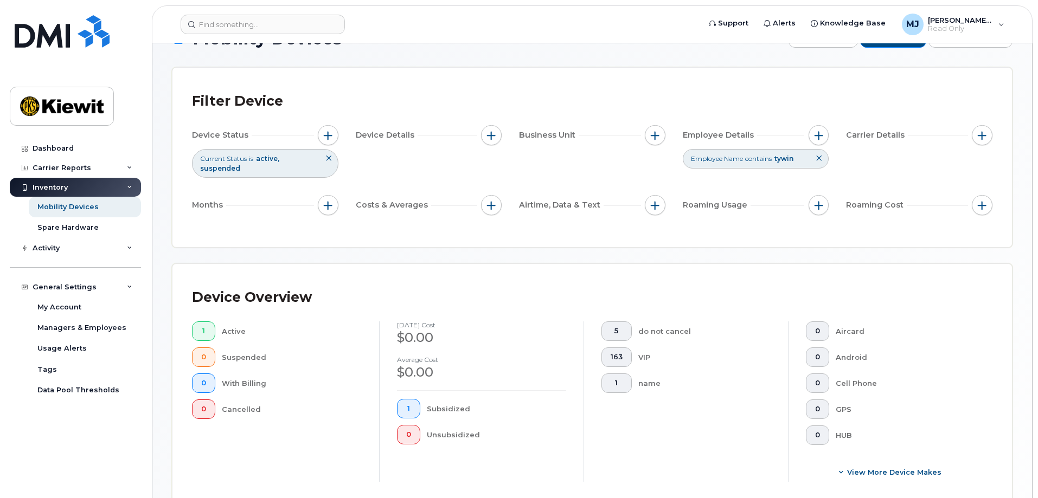
scroll to position [0, 0]
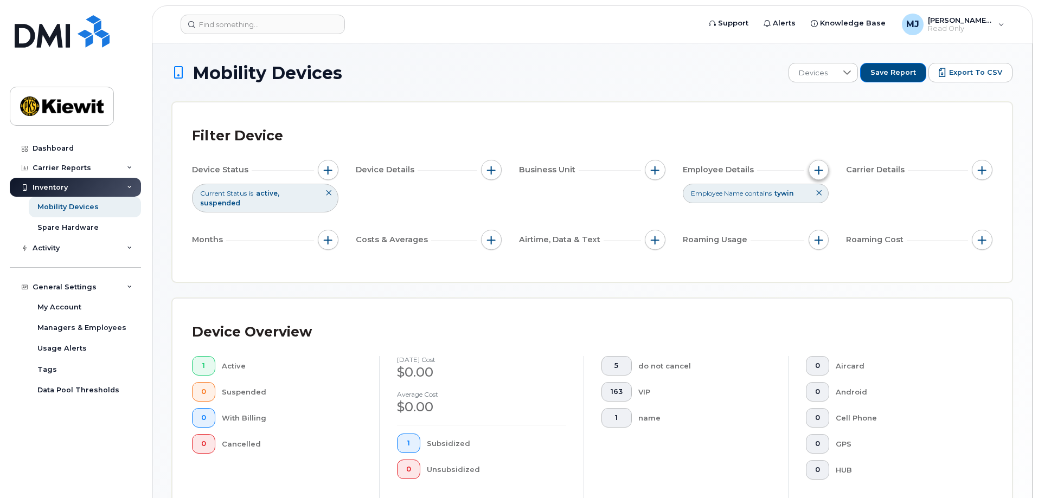
click at [822, 165] on button "button" at bounding box center [818, 170] width 21 height 21
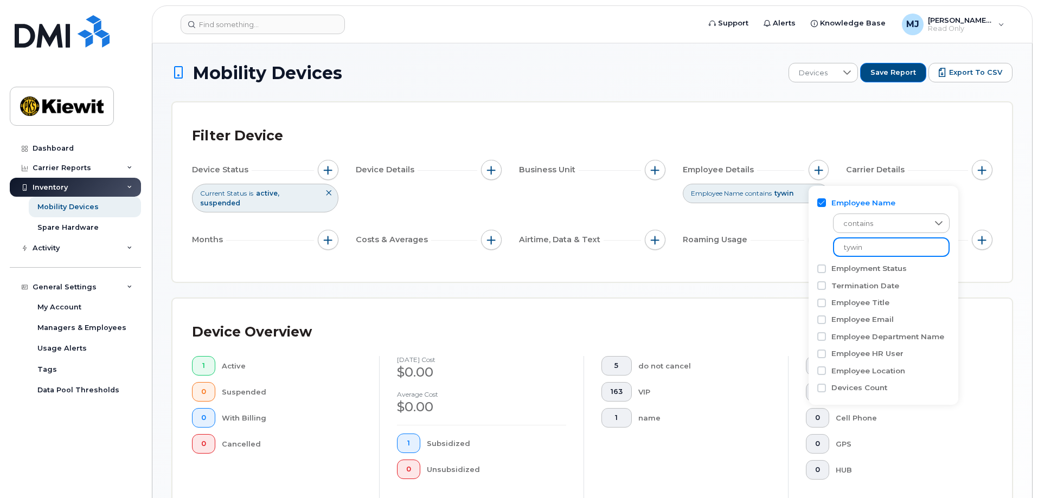
drag, startPoint x: 881, startPoint y: 248, endPoint x: 748, endPoint y: 244, distance: 132.9
click at [755, 249] on body "Support Alerts Knowledge Base [PERSON_NAME] Jupiter Read Only English Français …" at bounding box center [519, 402] width 1038 height 804
type input "vogler"
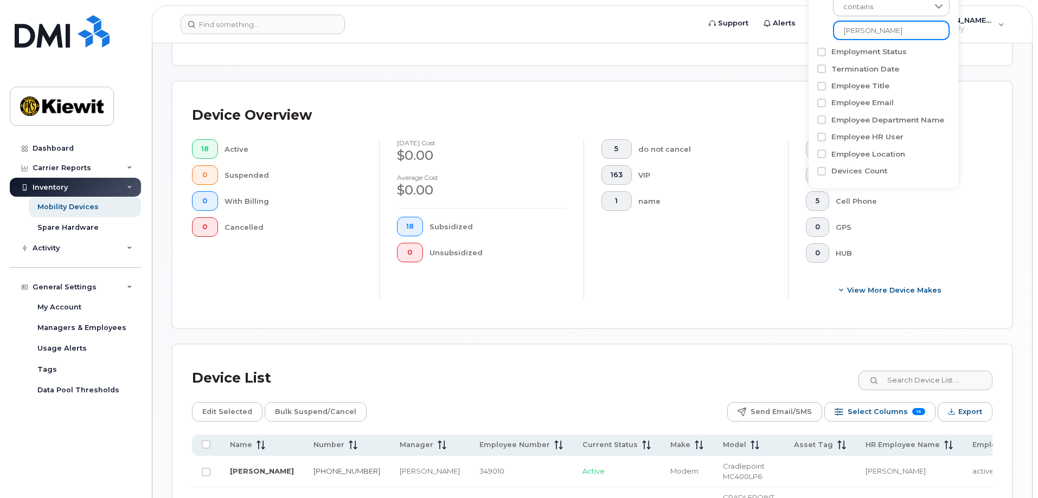
scroll to position [488, 0]
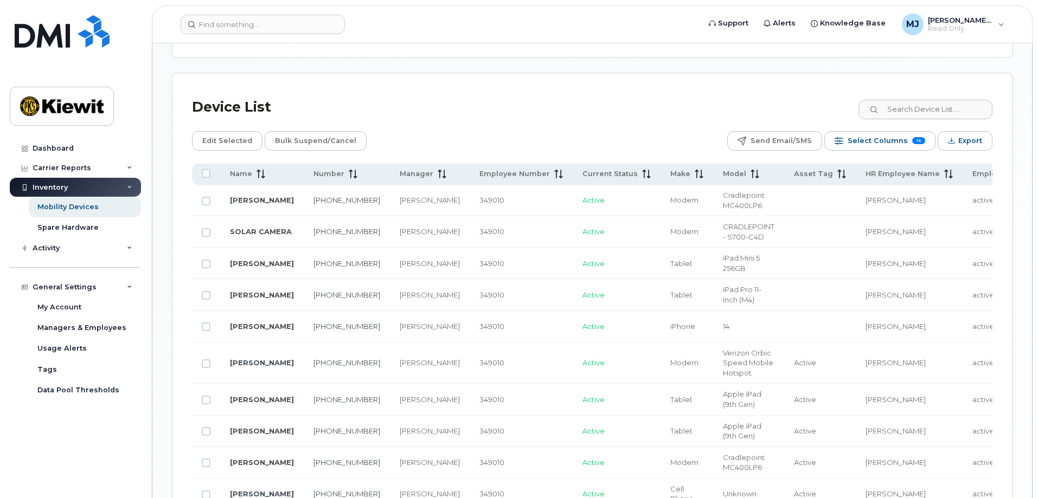
click at [489, 108] on div "Device List" at bounding box center [592, 107] width 800 height 28
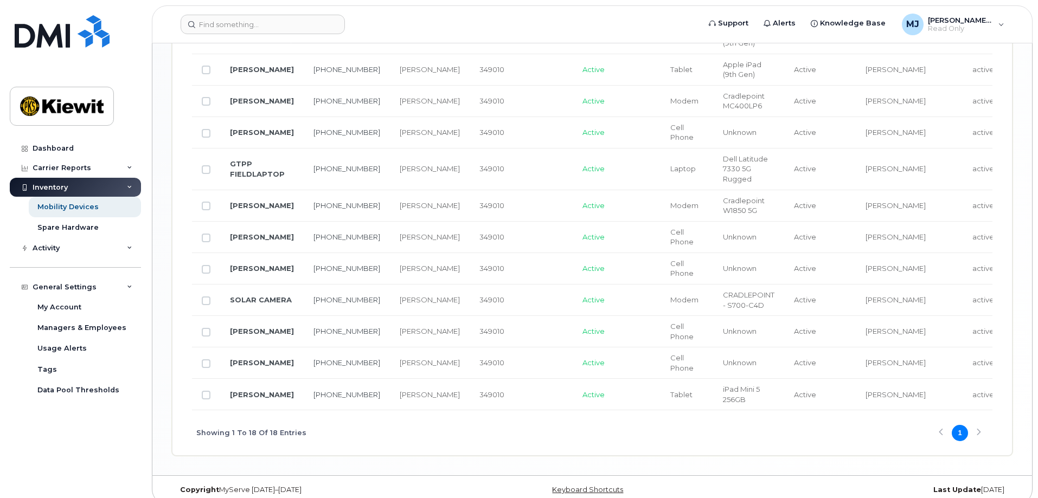
scroll to position [855, 0]
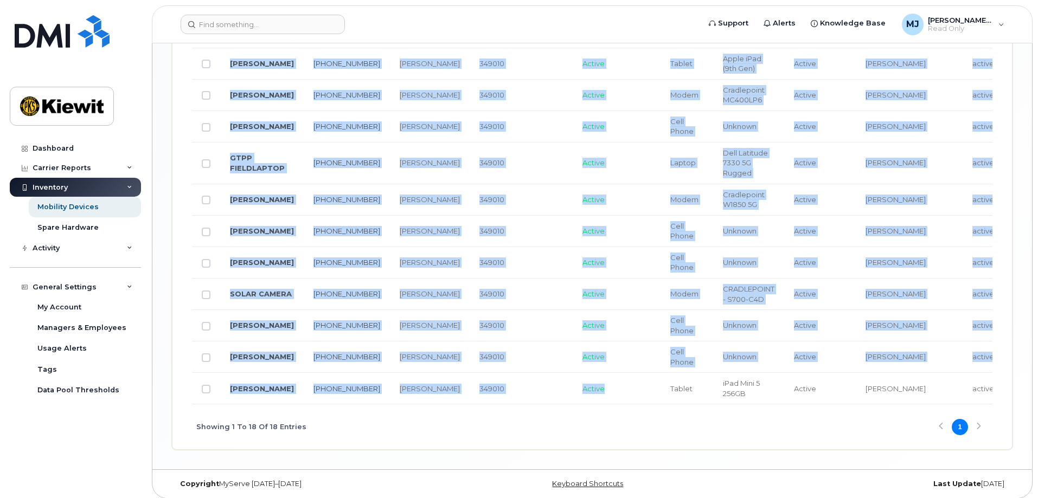
drag, startPoint x: 610, startPoint y: 395, endPoint x: 731, endPoint y: 397, distance: 120.9
click at [731, 397] on div "Name Number Manager Employee Number Current Status Make Model Asset Tag HR Empl…" at bounding box center [592, 100] width 800 height 609
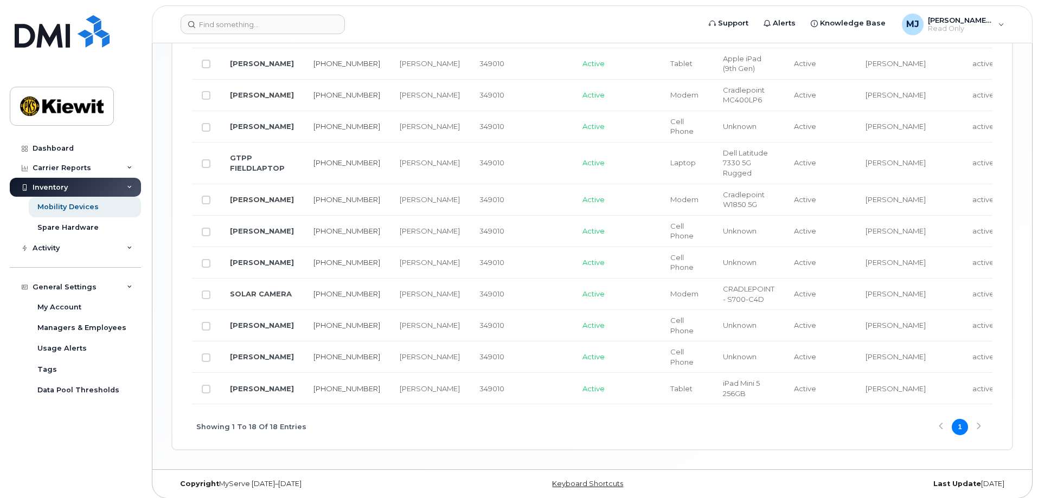
click at [653, 415] on div "Showing 1 To 18 Of 18 Entries 1" at bounding box center [592, 426] width 800 height 45
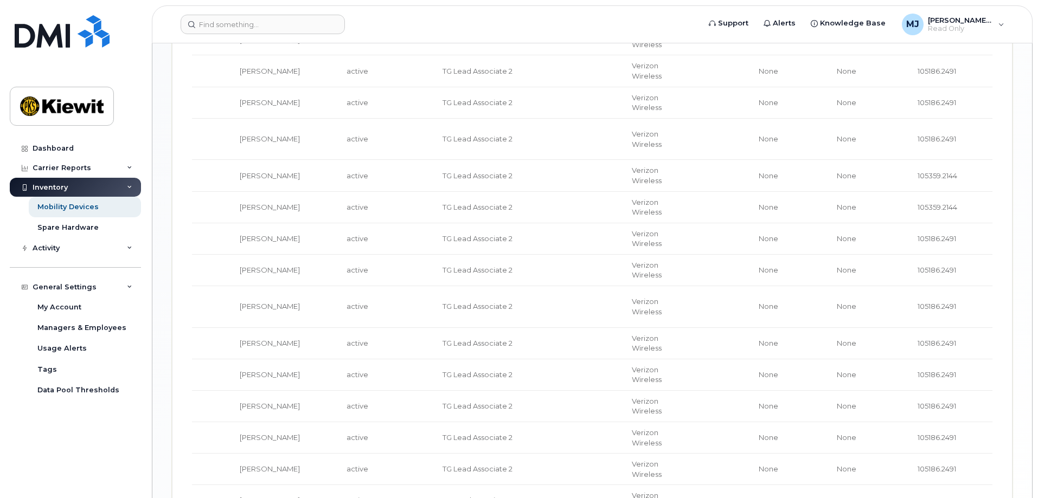
scroll to position [693, 0]
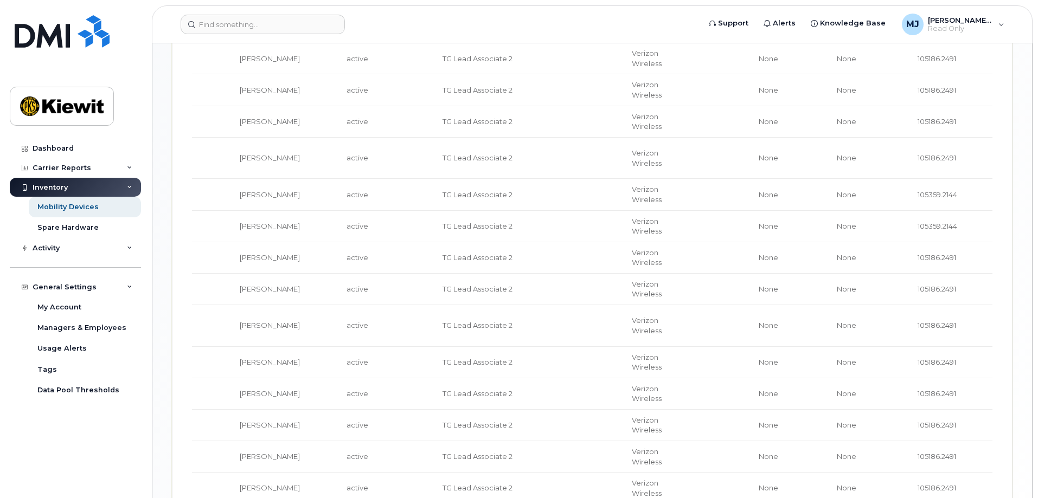
click at [917, 190] on span "105359.2144" at bounding box center [937, 194] width 40 height 9
click at [907, 189] on td "105359.2144" at bounding box center [949, 194] width 85 height 31
click at [917, 190] on span "105359.2144" at bounding box center [937, 194] width 40 height 9
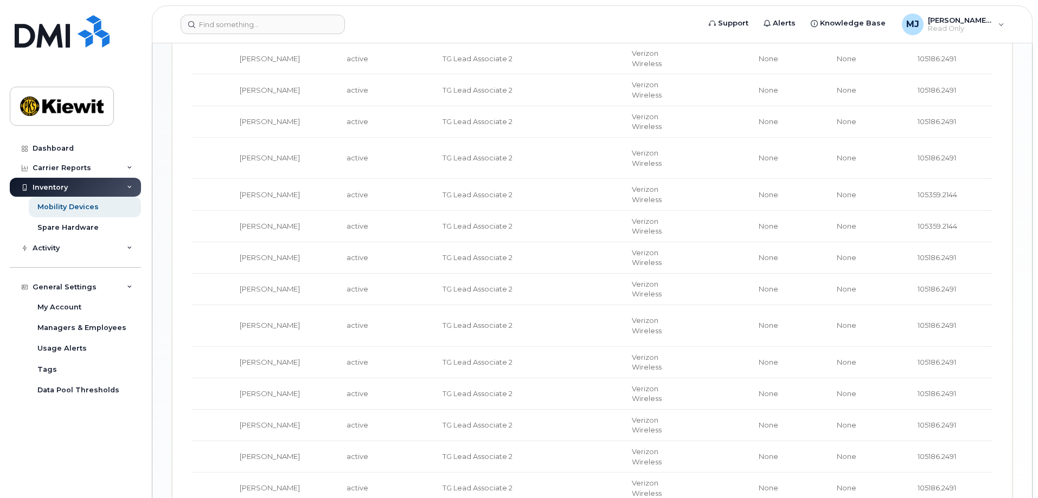
click at [917, 321] on span "105186.2491" at bounding box center [936, 325] width 38 height 9
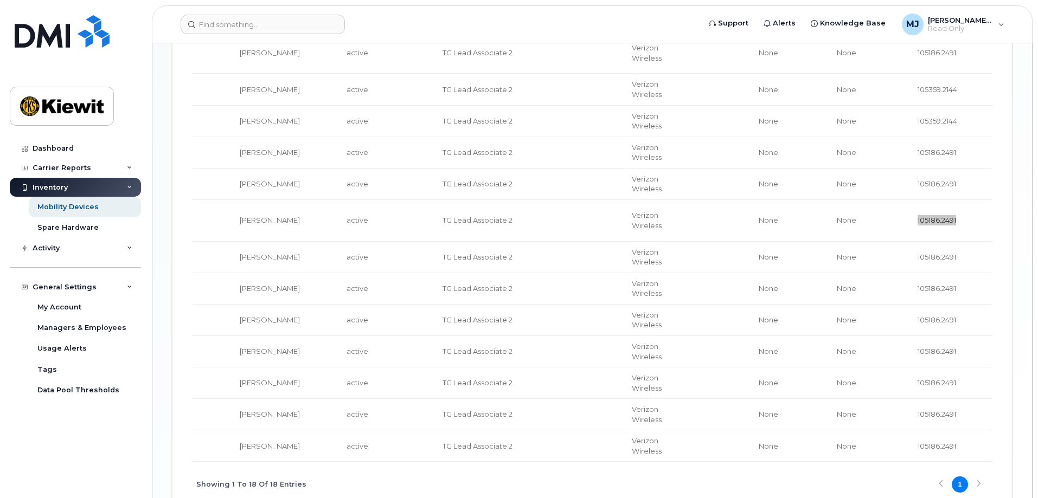
scroll to position [801, 0]
drag, startPoint x: 556, startPoint y: 459, endPoint x: 513, endPoint y: 463, distance: 43.6
click at [513, 463] on div "Showing 1 To 18 Of 18 Entries 1" at bounding box center [592, 481] width 800 height 45
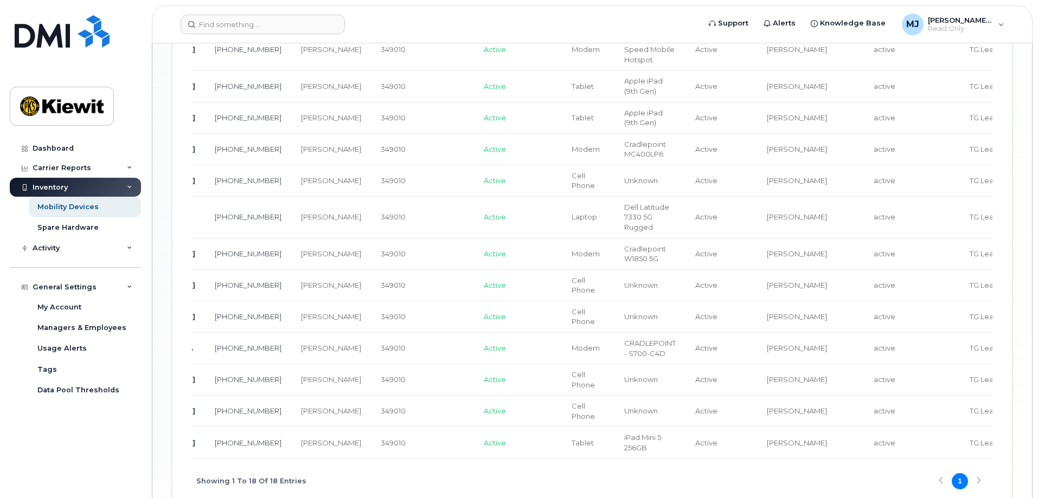
scroll to position [0, 82]
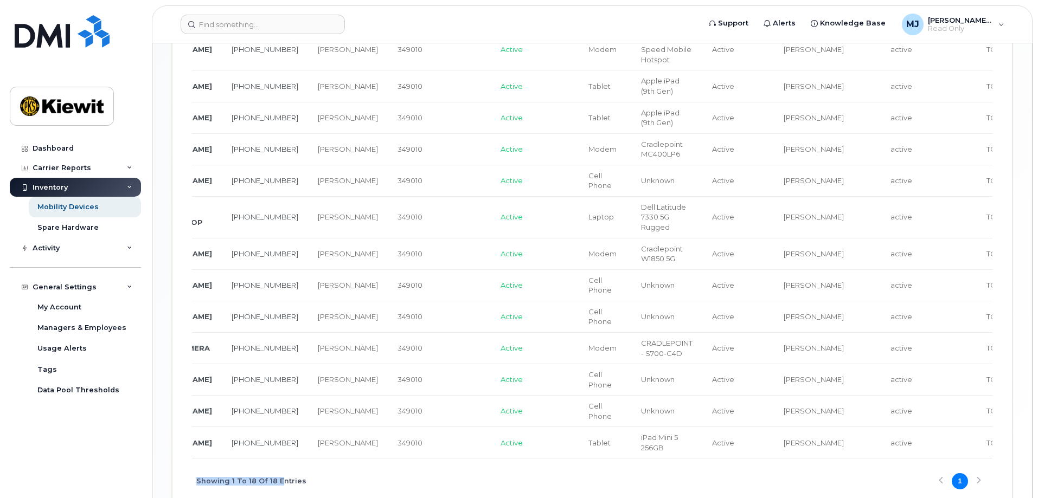
drag, startPoint x: 280, startPoint y: 453, endPoint x: 171, endPoint y: 458, distance: 108.5
click at [313, 465] on div "Showing 1 To 18 Of 18 Entries 1" at bounding box center [592, 481] width 800 height 45
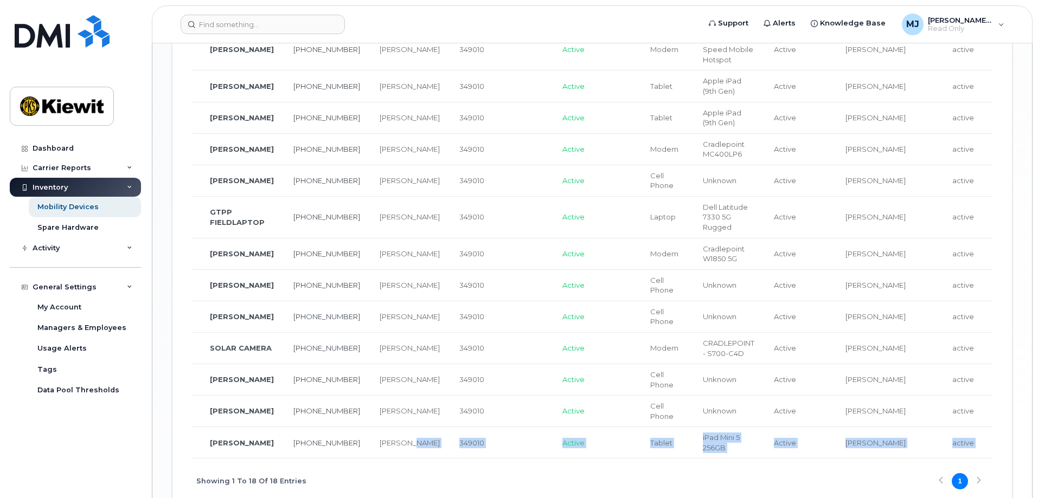
drag, startPoint x: 277, startPoint y: 449, endPoint x: 228, endPoint y: 452, distance: 48.9
click at [191, 454] on div "Device List Edit Selected Bulk Suspend/Cancel Send Email/SMS Select Columns 16 …" at bounding box center [591, 131] width 839 height 743
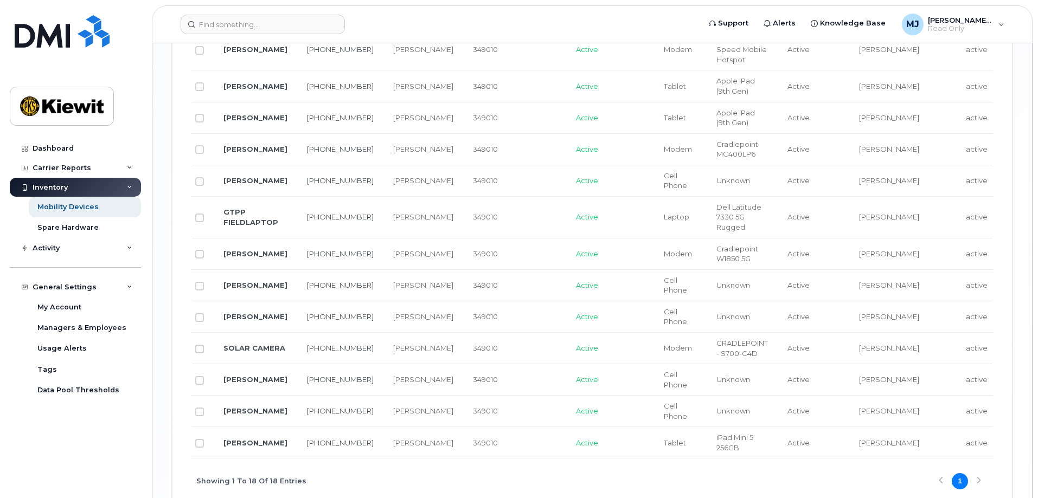
click at [426, 484] on div "Showing 1 To 18 Of 18 Entries 1" at bounding box center [592, 481] width 800 height 45
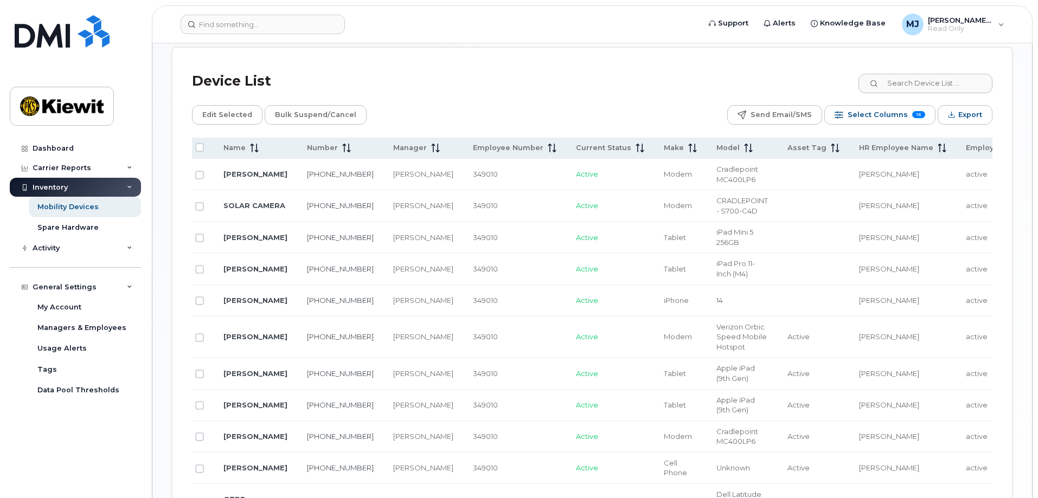
scroll to position [530, 0]
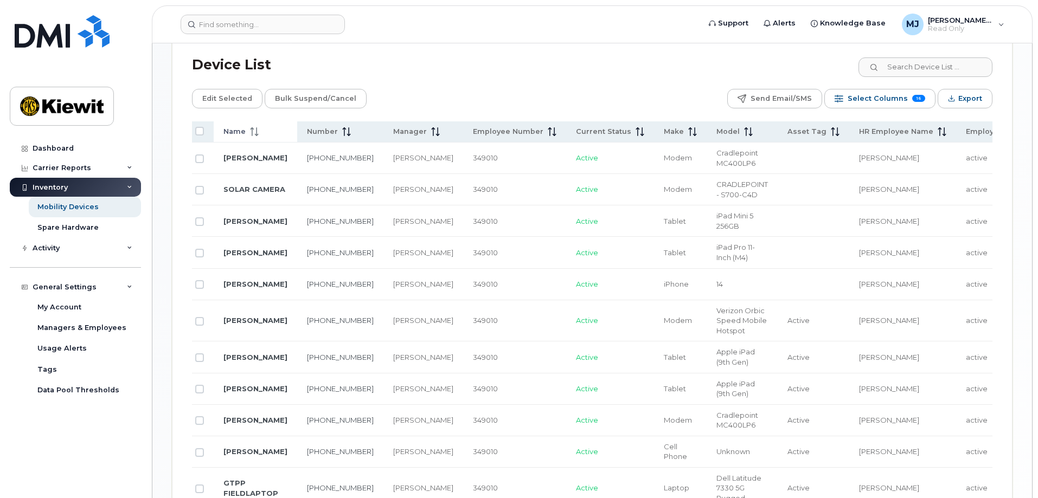
click at [239, 127] on span "Name" at bounding box center [234, 132] width 22 height 10
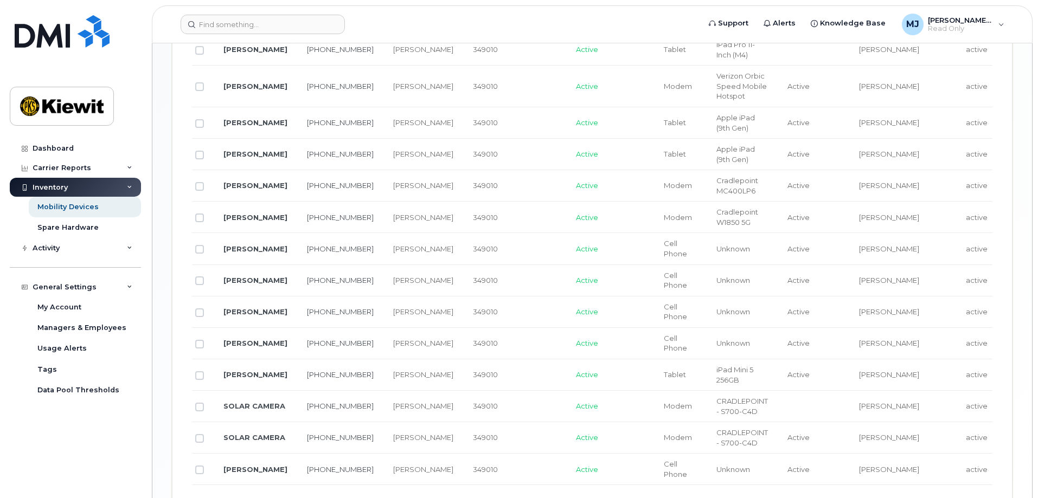
scroll to position [801, 0]
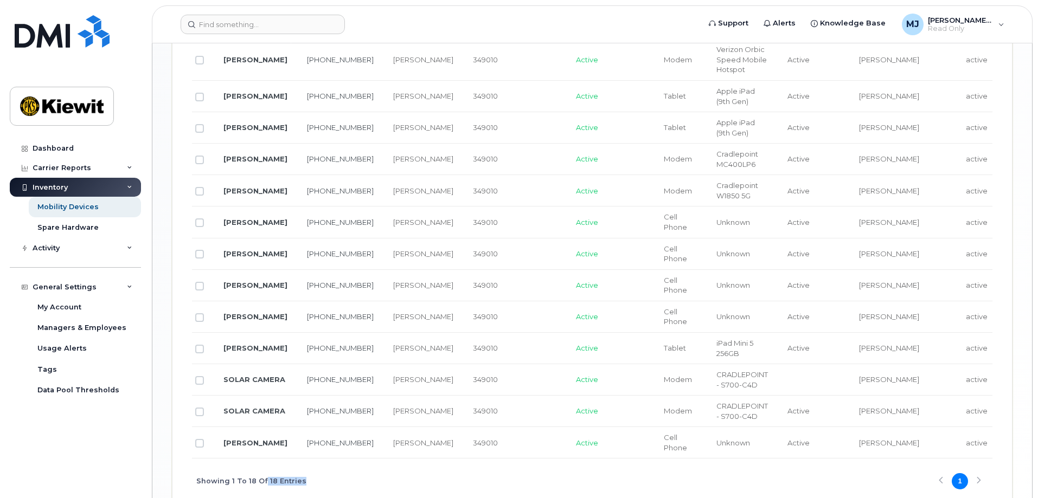
drag, startPoint x: 286, startPoint y: 455, endPoint x: 336, endPoint y: 461, distance: 50.3
click at [336, 461] on div "Showing 1 To 18 Of 18 Entries 1" at bounding box center [592, 481] width 800 height 45
drag, startPoint x: 369, startPoint y: 449, endPoint x: 468, endPoint y: 456, distance: 99.5
click at [468, 456] on div "Name Number Manager Employee Number Current Status Make Model Asset Tag HR Empl…" at bounding box center [592, 176] width 800 height 653
click at [374, 459] on div "Showing 1 To 18 Of 18 Entries 1" at bounding box center [592, 481] width 800 height 45
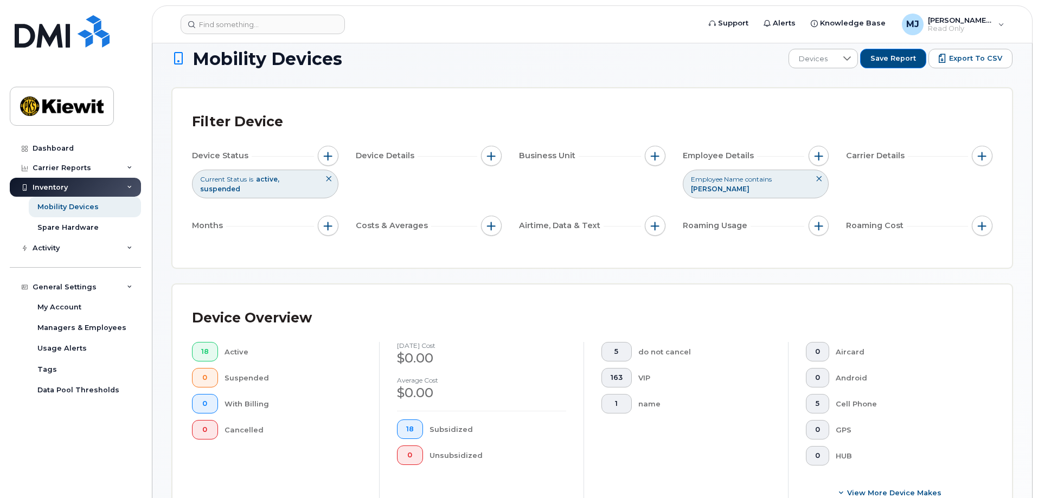
scroll to position [0, 0]
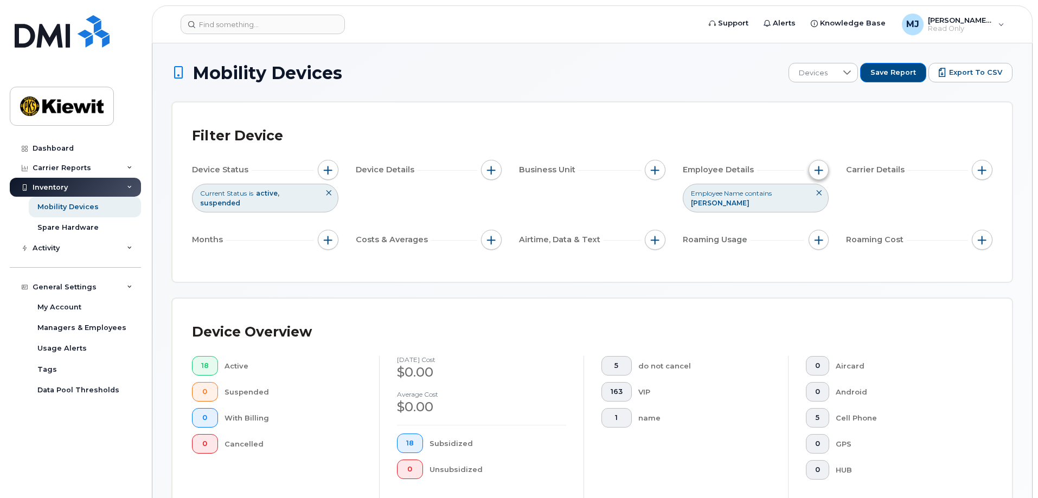
click at [820, 176] on button "button" at bounding box center [818, 170] width 21 height 21
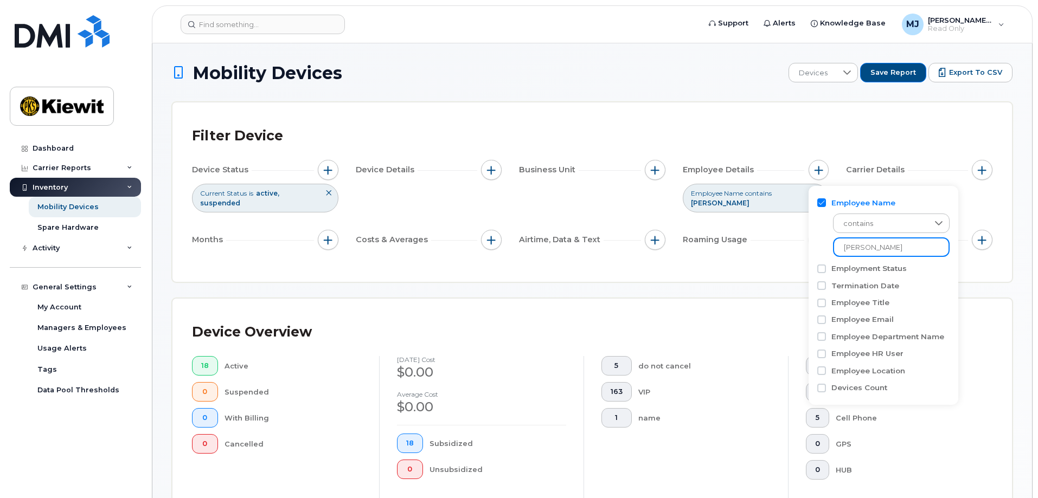
drag, startPoint x: 876, startPoint y: 243, endPoint x: 795, endPoint y: 252, distance: 81.8
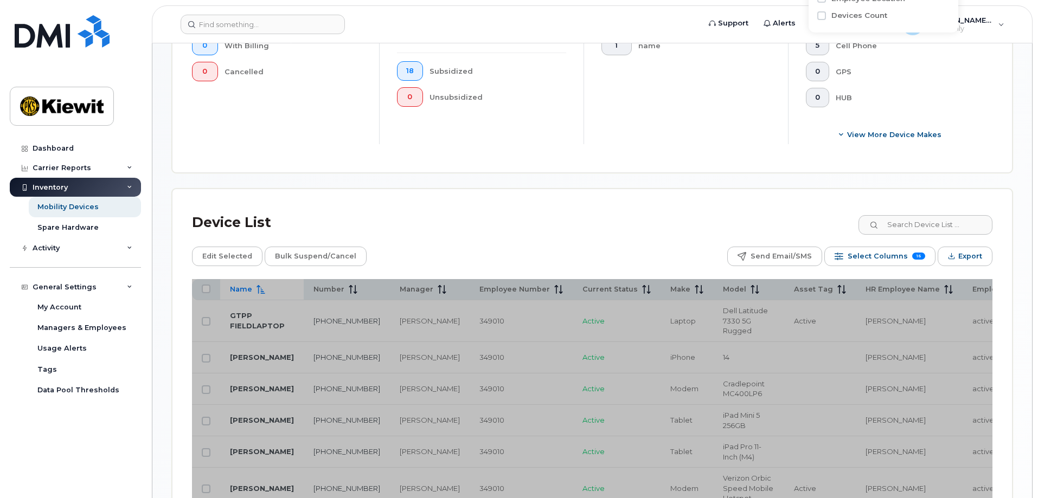
scroll to position [379, 0]
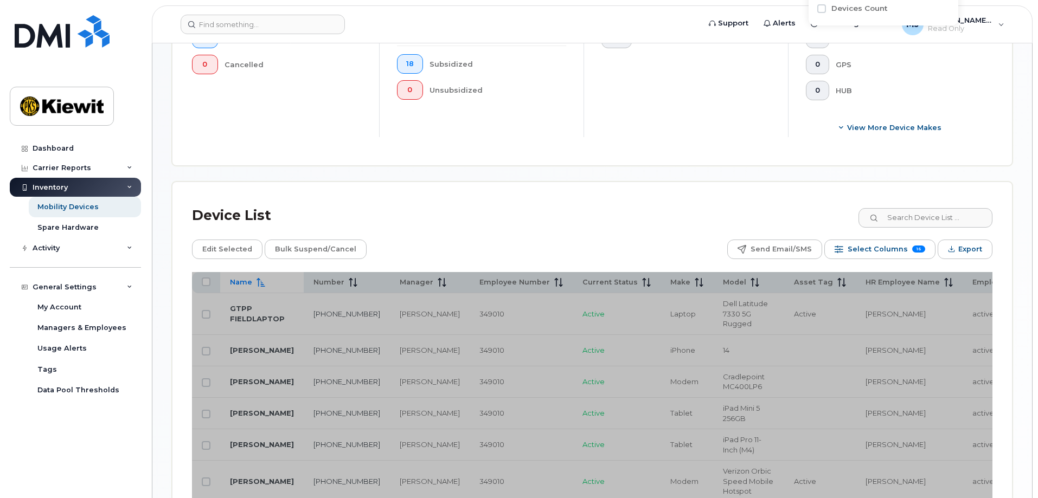
type input "shannon wrigh"
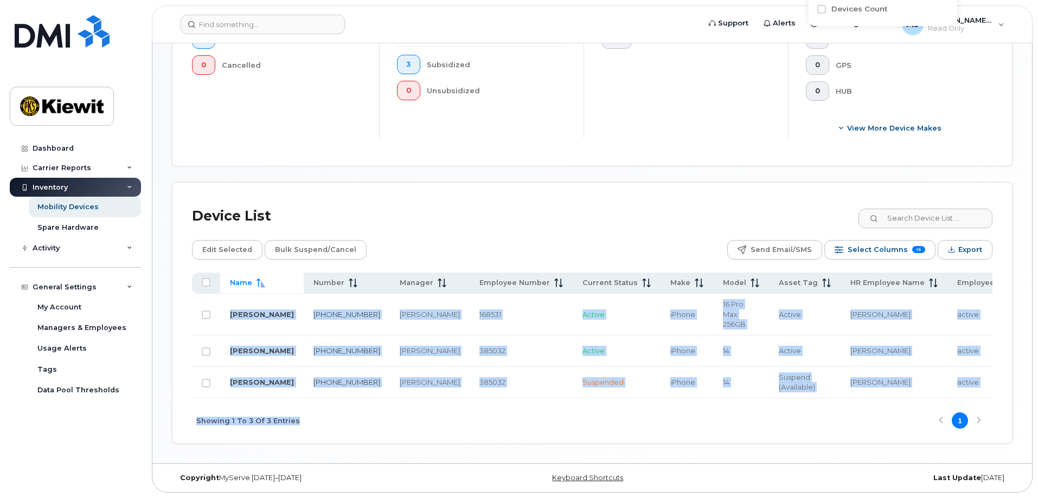
drag, startPoint x: 531, startPoint y: 402, endPoint x: 553, endPoint y: 399, distance: 22.4
click at [553, 399] on div "Name Number Manager Employee Number Current Status Make Model Asset Tag HR Empl…" at bounding box center [592, 358] width 800 height 171
click at [520, 418] on div "Showing 1 To 3 Of 3 Entries 1" at bounding box center [592, 420] width 800 height 45
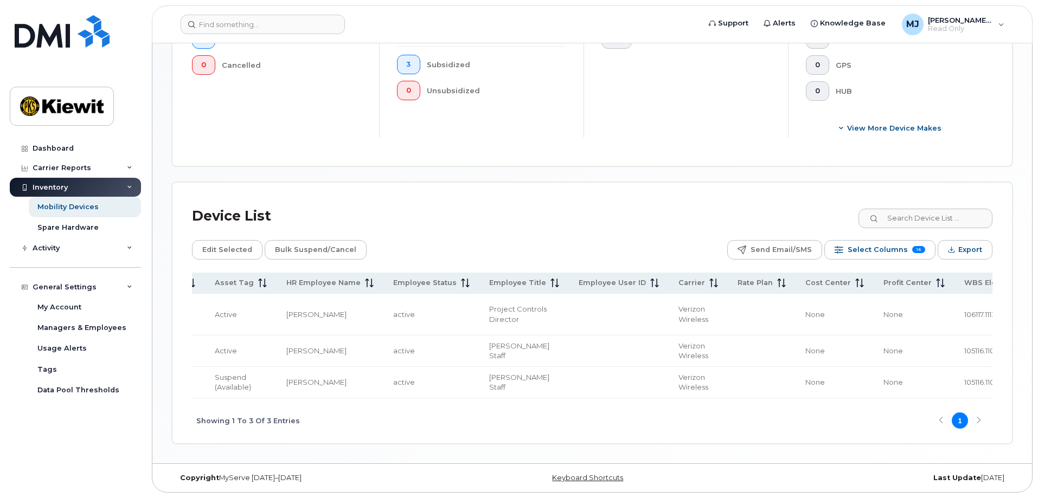
scroll to position [0, 595]
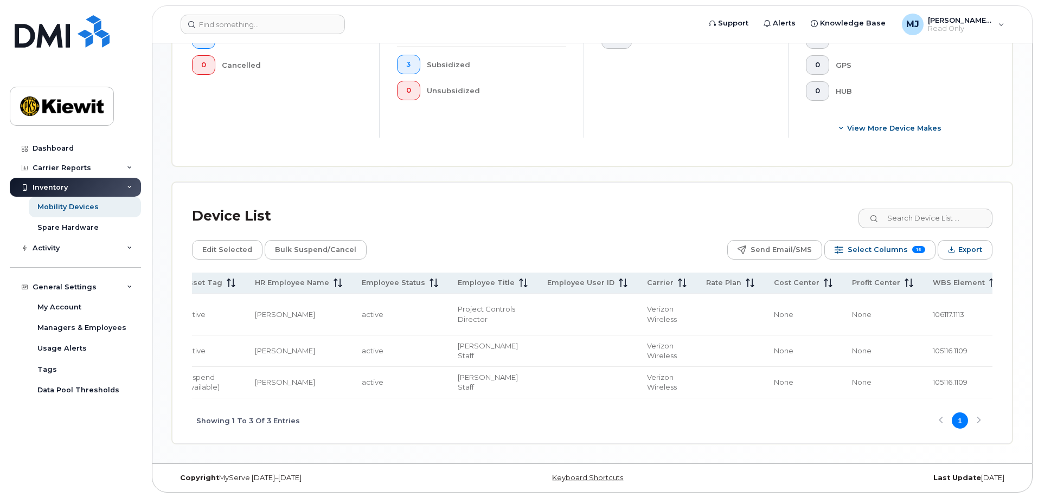
click at [932, 352] on span "105116.1109" at bounding box center [949, 350] width 35 height 9
drag, startPoint x: 577, startPoint y: 401, endPoint x: 545, endPoint y: 397, distance: 32.2
click at [545, 397] on div "Name Number Manager Employee Number Current Status Make Model Asset Tag HR Empl…" at bounding box center [592, 358] width 800 height 171
click at [550, 415] on div "Showing 1 To 3 Of 3 Entries 1" at bounding box center [592, 420] width 800 height 45
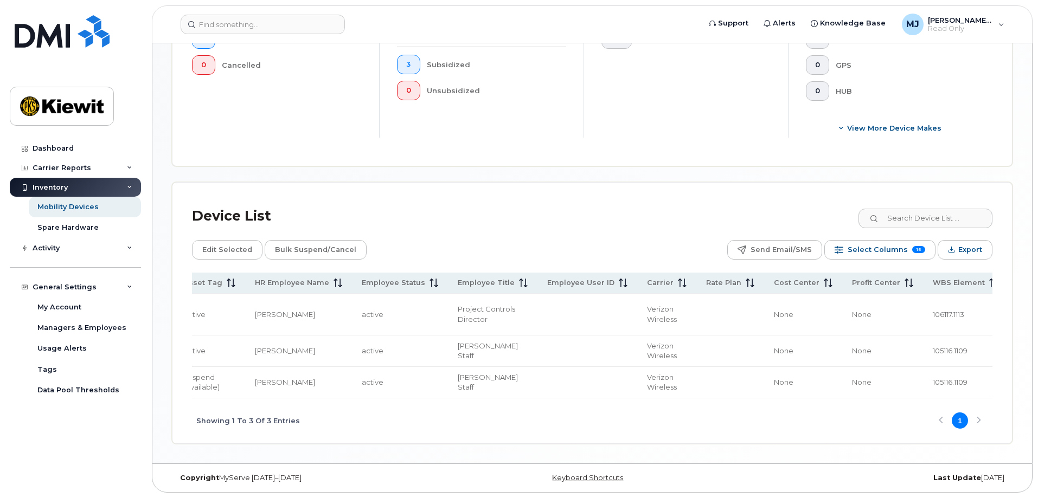
drag, startPoint x: 550, startPoint y: 402, endPoint x: 444, endPoint y: 412, distance: 106.2
click at [434, 412] on div "Showing 1 To 3 Of 3 Entries 1" at bounding box center [592, 420] width 800 height 45
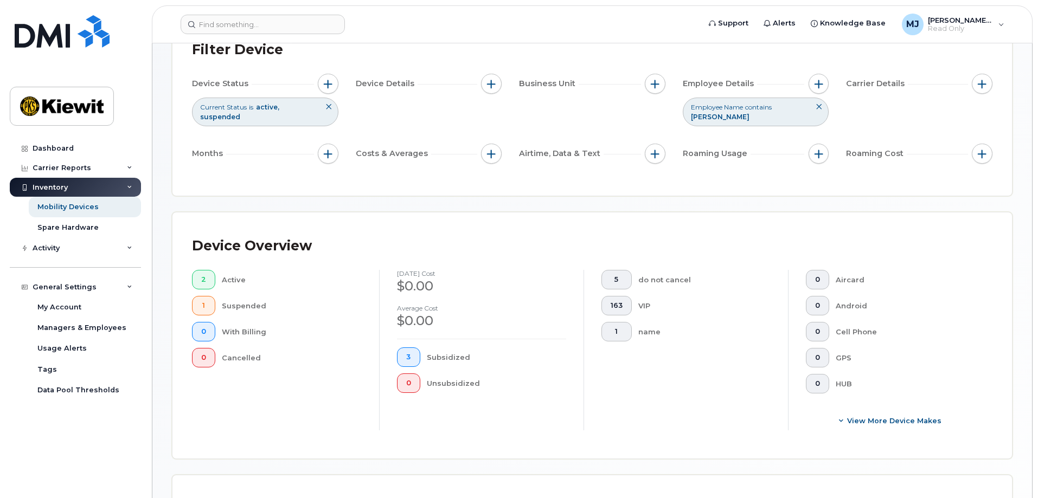
scroll to position [0, 0]
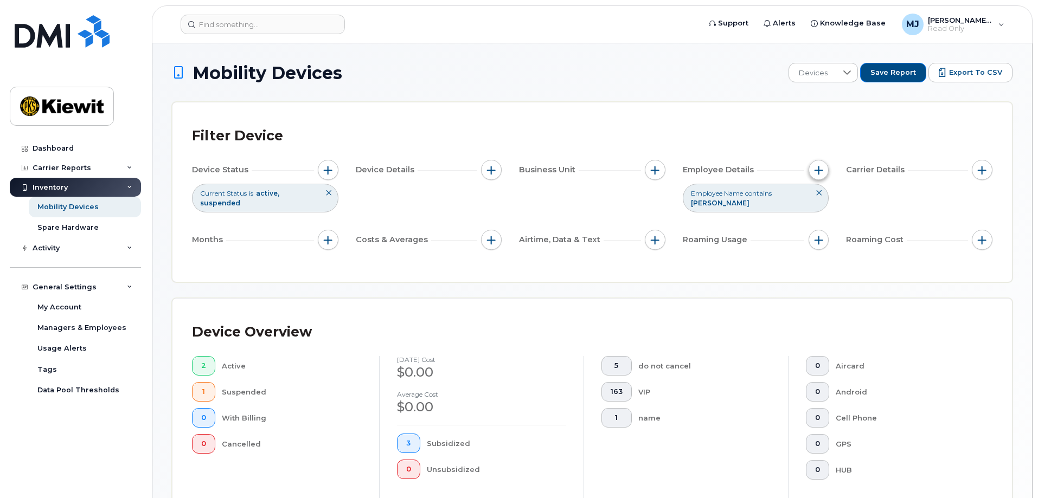
click at [826, 167] on button "button" at bounding box center [818, 170] width 21 height 21
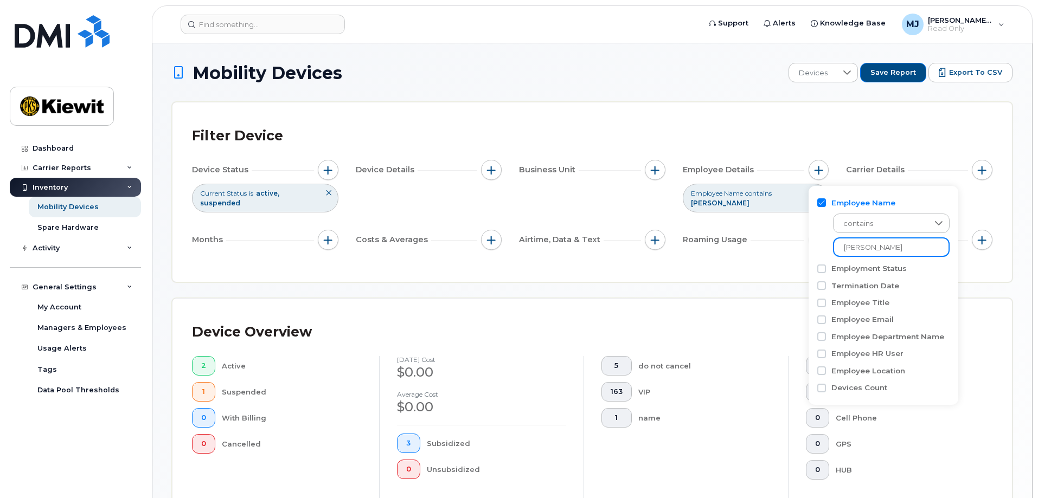
drag, startPoint x: 905, startPoint y: 251, endPoint x: 817, endPoint y: 264, distance: 88.8
click at [818, 264] on div "Employee Name contains shannon wrigh Employment Status Termination Date Employe…" at bounding box center [883, 296] width 150 height 220
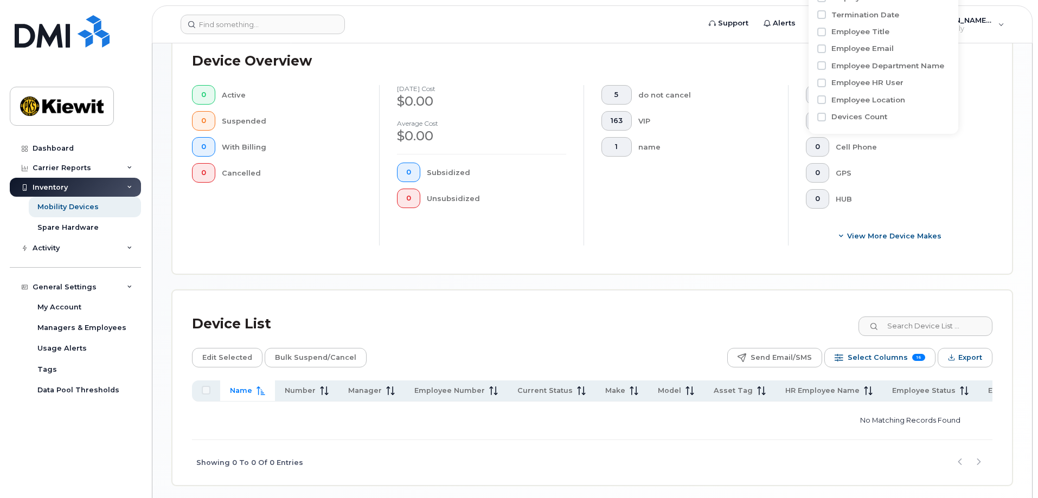
scroll to position [217, 0]
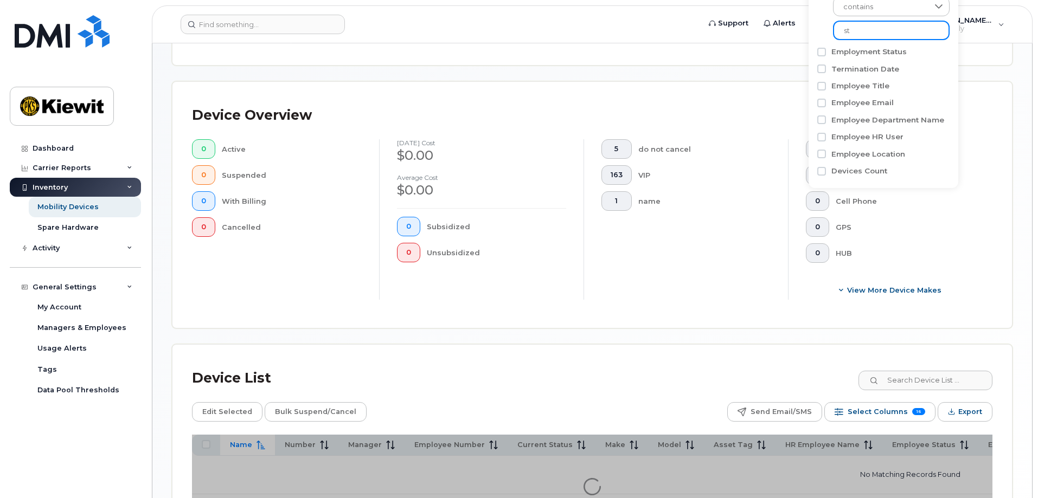
type input "s"
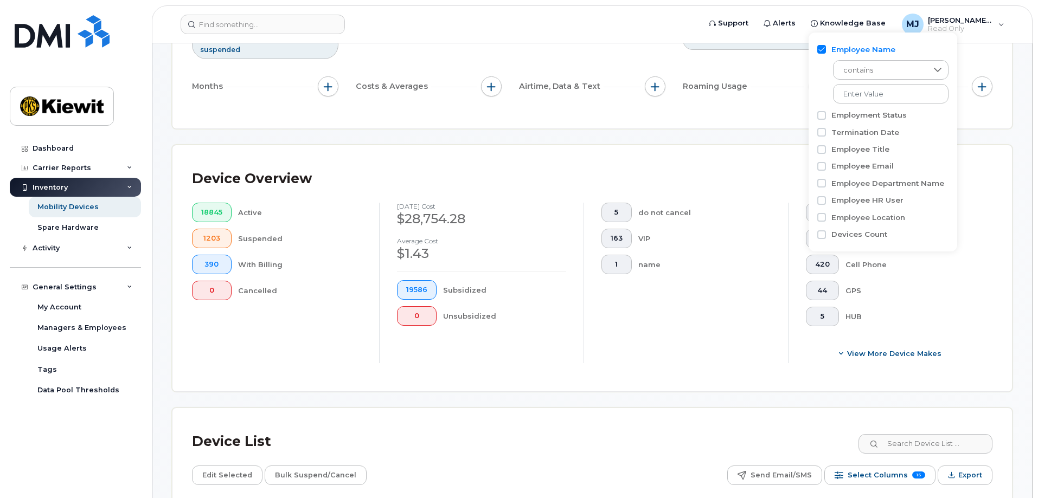
scroll to position [54, 0]
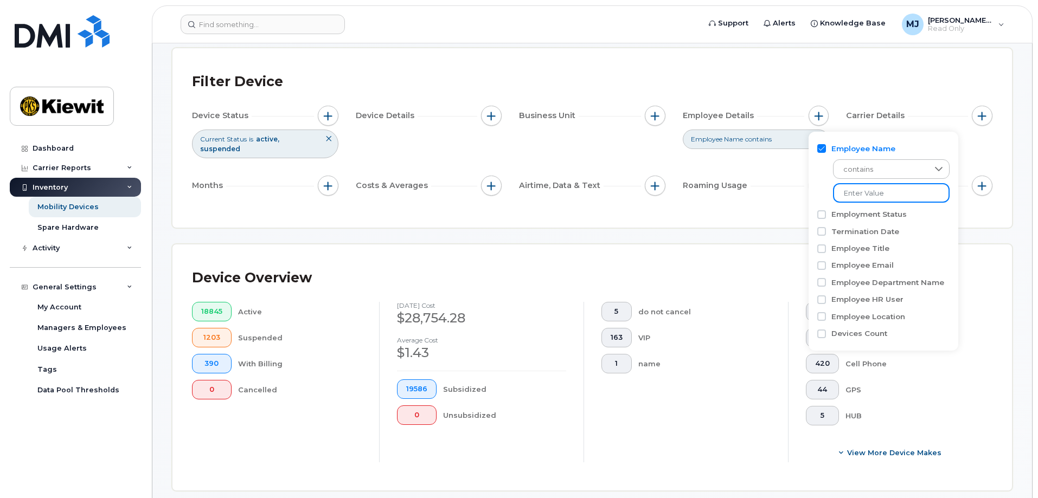
click at [885, 196] on input at bounding box center [891, 193] width 117 height 20
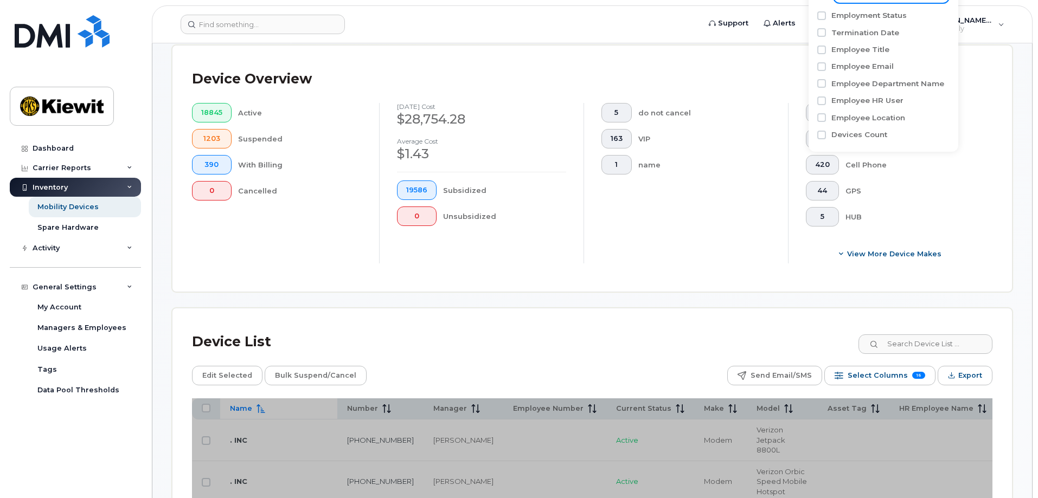
scroll to position [271, 0]
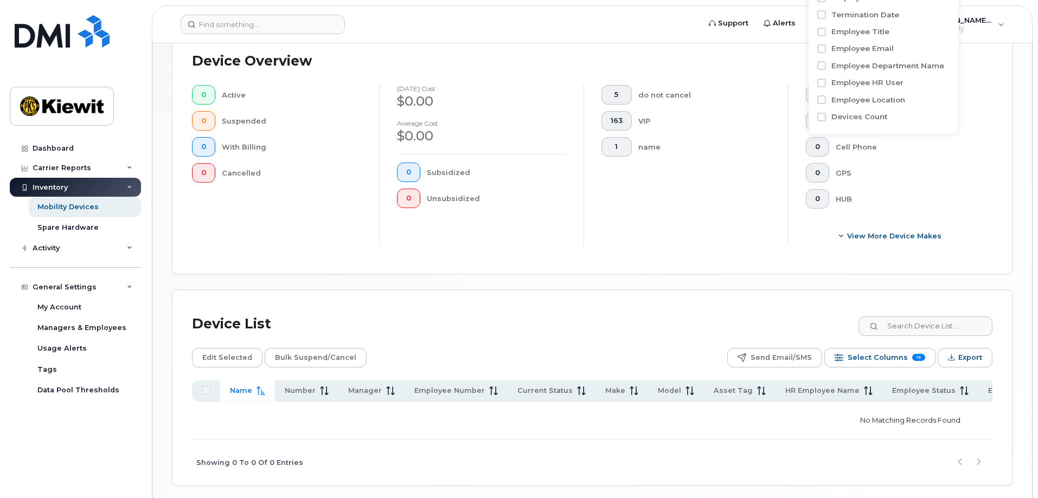
type input "ginesh"
click at [586, 291] on div "Device List Edit Selected Bulk Suspend/Cancel Send Email/SMS Select Columns 16 …" at bounding box center [591, 388] width 839 height 195
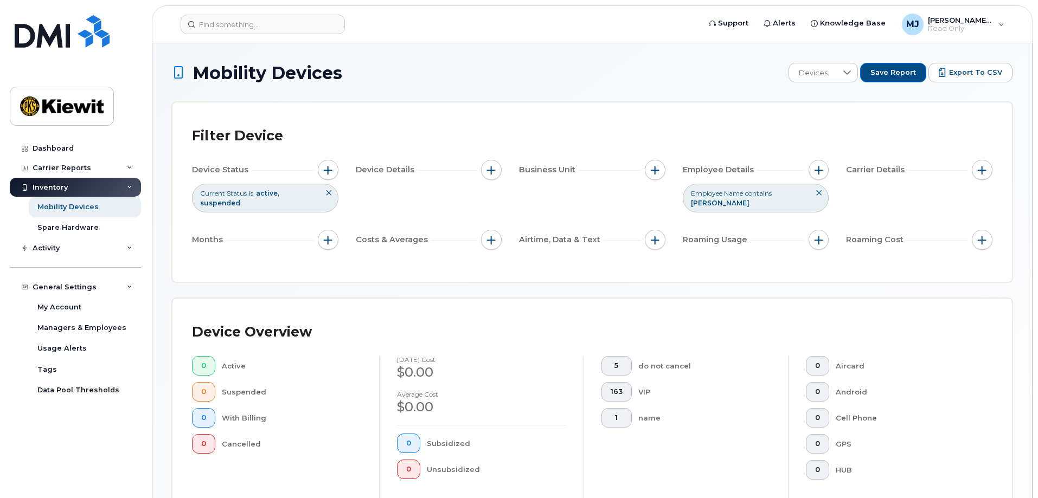
click at [817, 195] on icon at bounding box center [818, 193] width 7 height 7
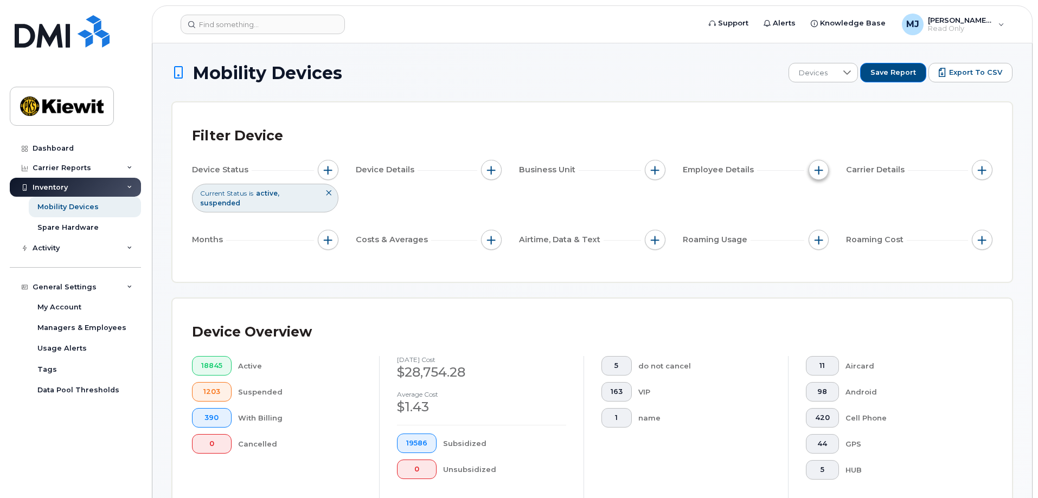
click at [821, 170] on span "button" at bounding box center [818, 170] width 9 height 9
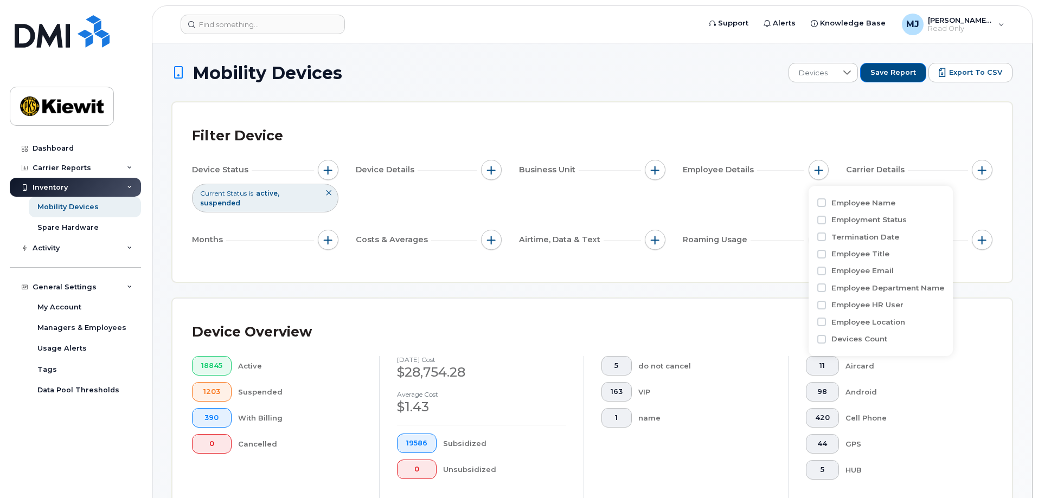
click at [632, 191] on div "Device Status Current Status is active suspended Device Details Business Unit E…" at bounding box center [592, 207] width 800 height 94
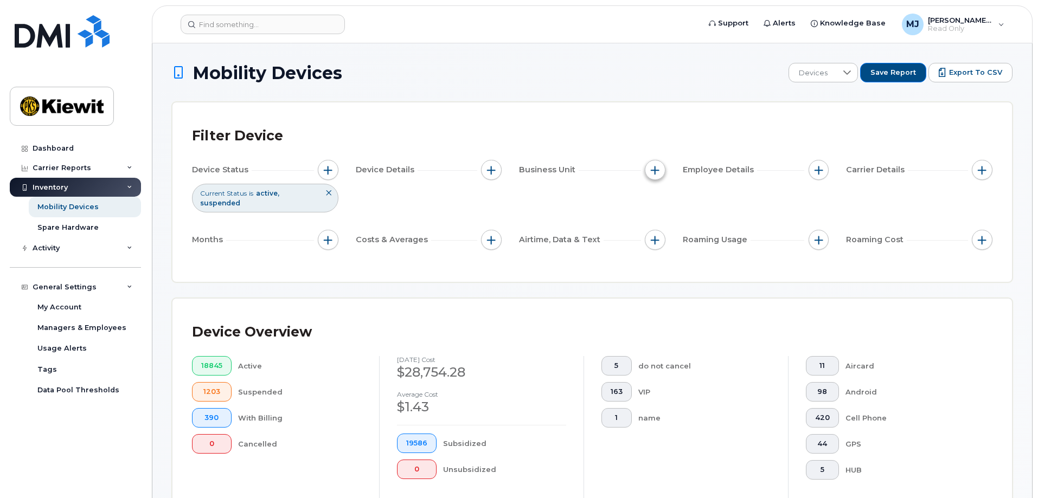
click at [647, 170] on button "button" at bounding box center [655, 170] width 21 height 21
click at [701, 222] on label "Cost Center" at bounding box center [690, 220] width 46 height 10
click at [662, 222] on input "Cost Center" at bounding box center [657, 220] width 9 height 9
checkbox input "true"
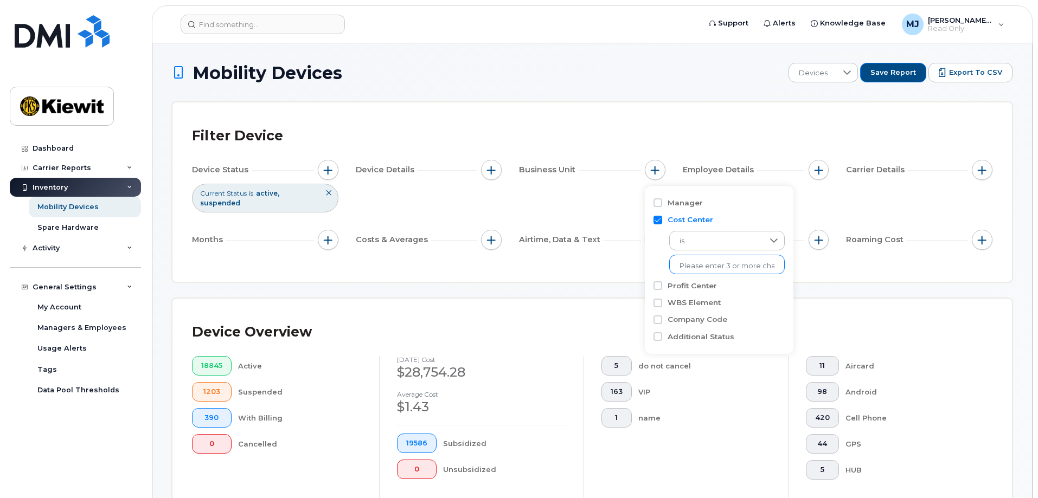
click at [697, 260] on li at bounding box center [726, 266] width 95 height 16
click at [718, 269] on input "text" at bounding box center [726, 266] width 95 height 10
type input "105647"
click at [711, 286] on li "1602 - 105647 - TIC - The Industrial Company" at bounding box center [752, 289] width 166 height 20
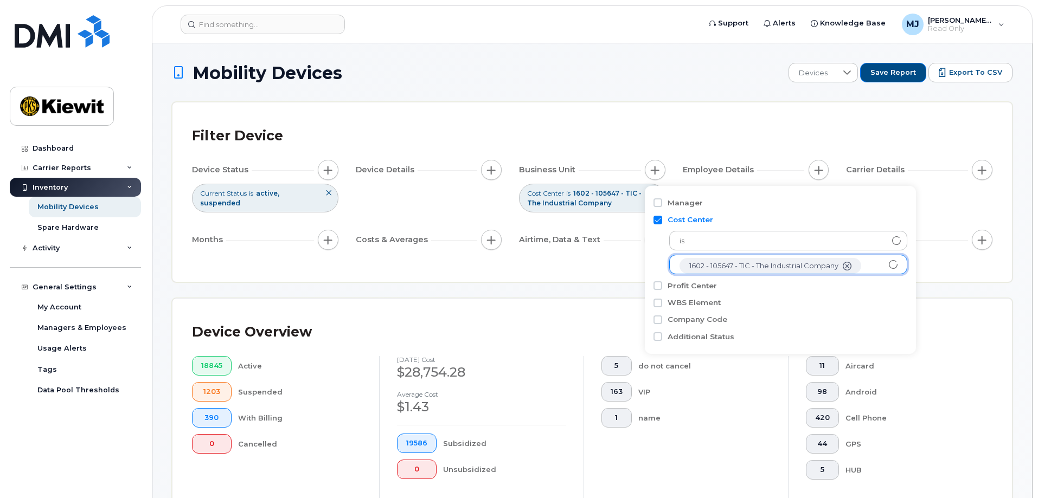
scroll to position [22, 0]
click at [617, 270] on div "Filter Device Device Status Current Status is active suspended Device Details B…" at bounding box center [591, 191] width 839 height 179
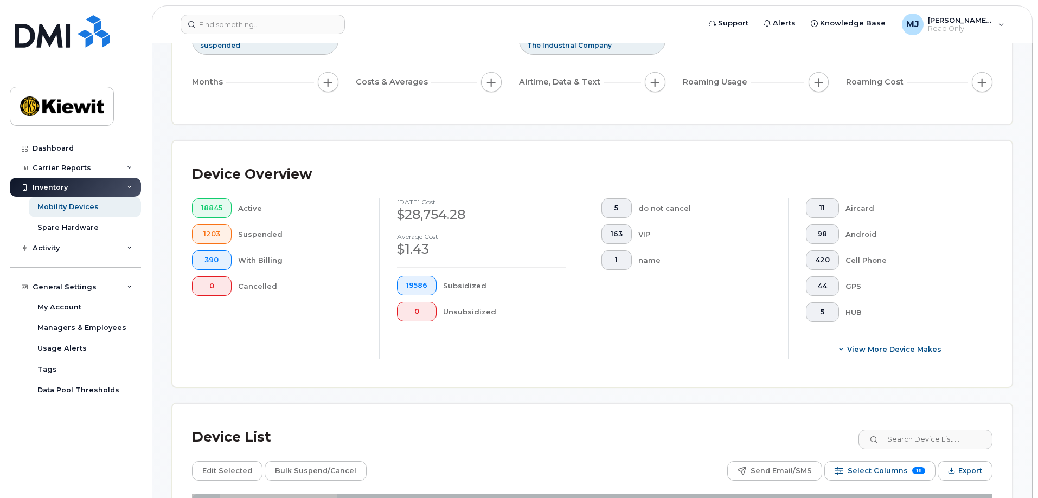
scroll to position [163, 0]
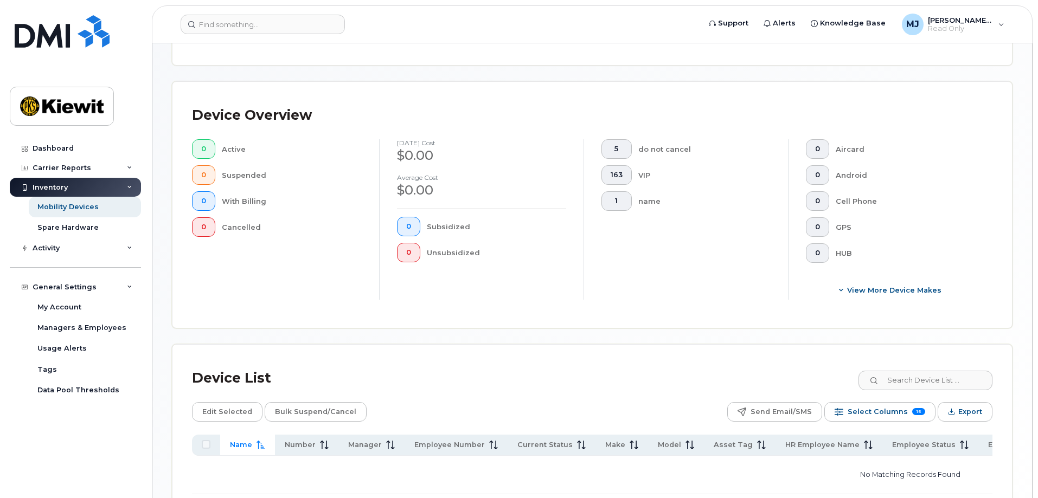
scroll to position [316, 0]
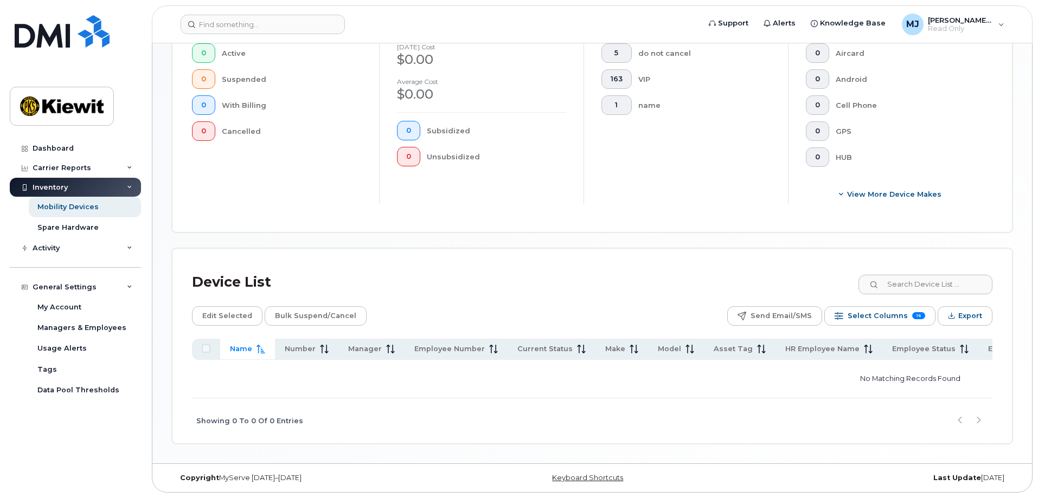
click at [742, 408] on div "Showing 0 To 0 Of 0 Entries" at bounding box center [592, 420] width 800 height 45
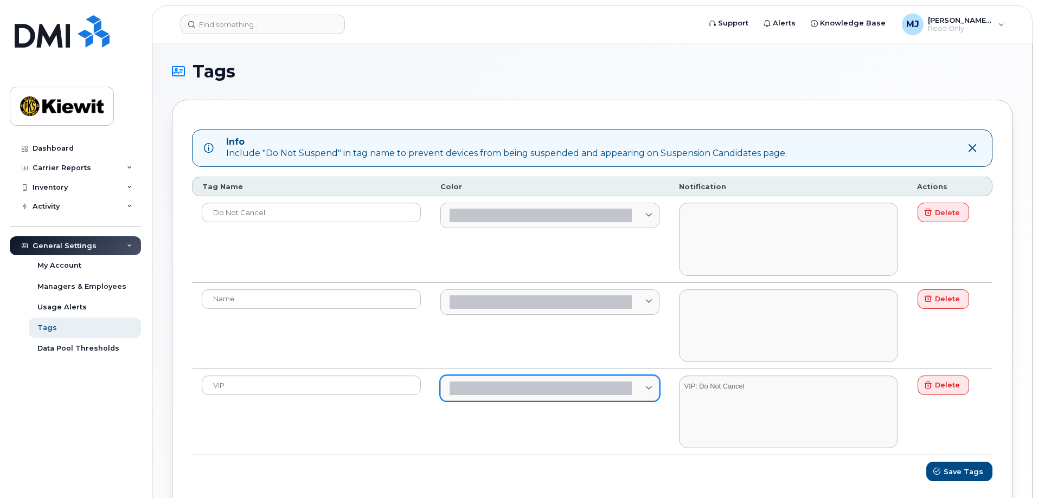
click at [648, 391] on icon at bounding box center [648, 388] width 7 height 7
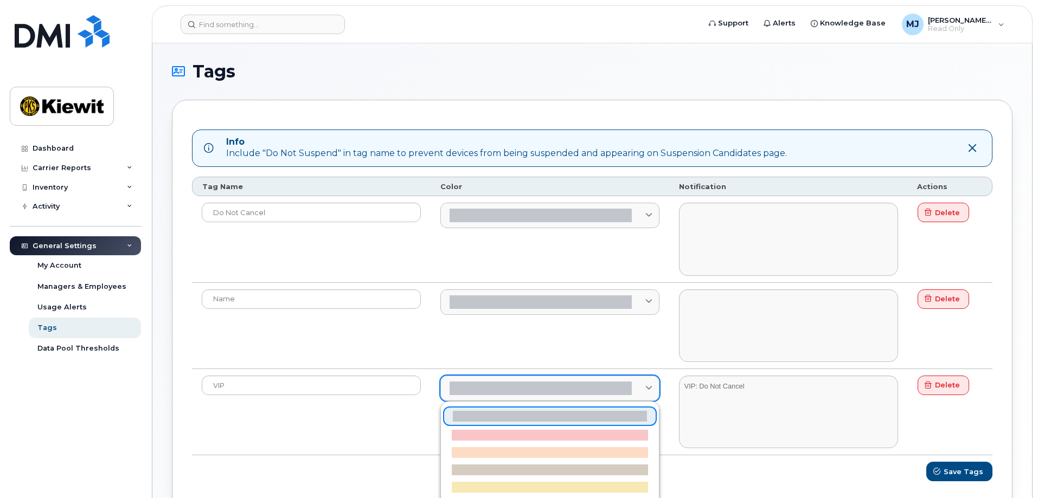
click at [648, 391] on icon at bounding box center [648, 388] width 7 height 7
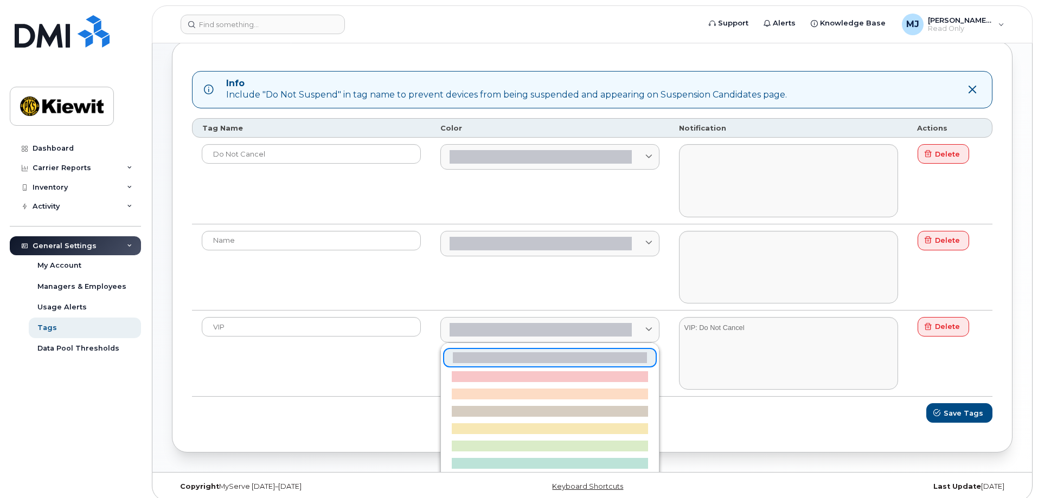
scroll to position [67, 0]
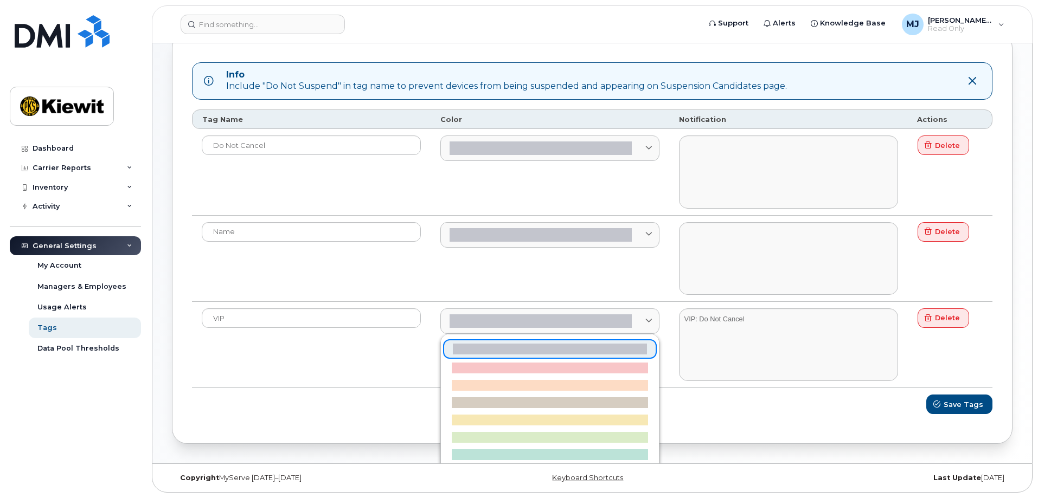
click at [206, 388] on div "VIP VIP: Do Not Cancel Delete" at bounding box center [592, 345] width 800 height 86
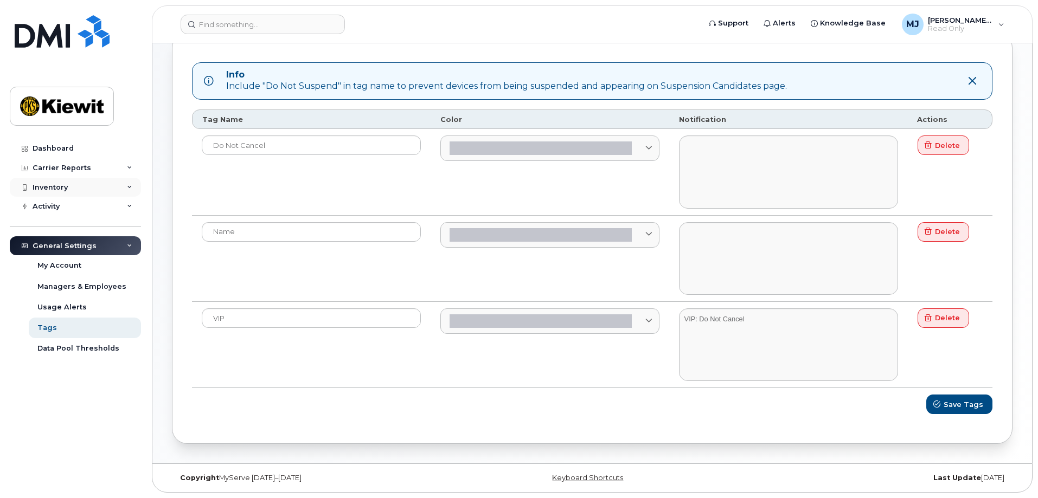
click at [86, 188] on div "Inventory" at bounding box center [75, 188] width 131 height 20
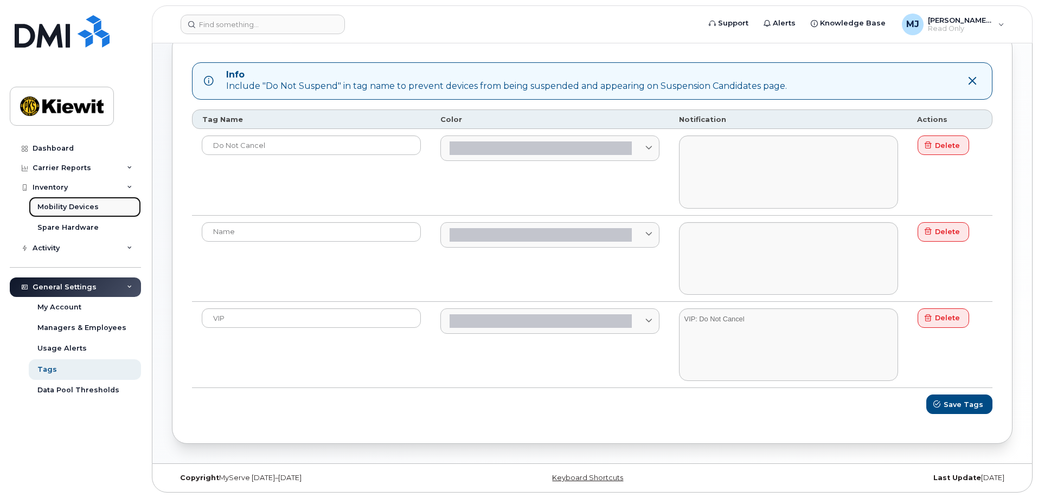
click at [73, 209] on div "Mobility Devices" at bounding box center [67, 207] width 61 height 10
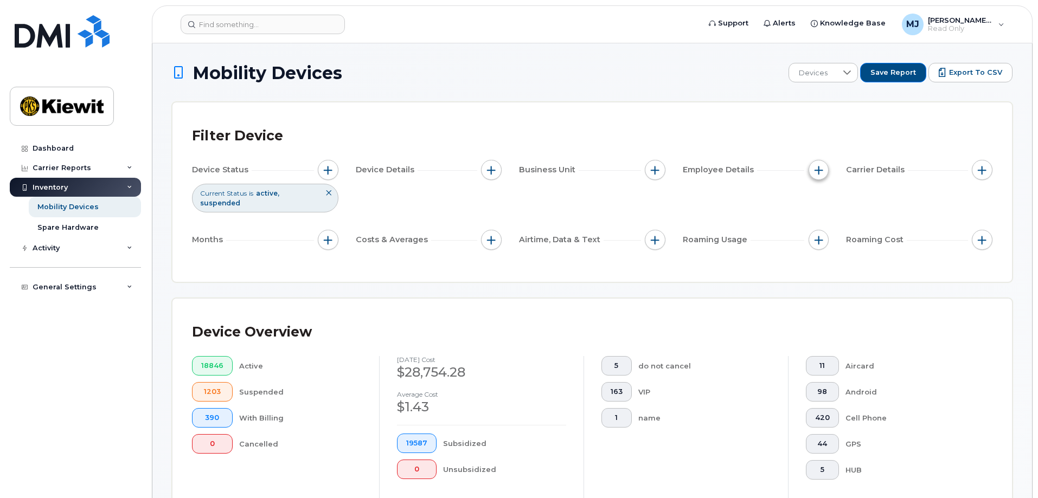
click at [824, 169] on button "button" at bounding box center [818, 170] width 21 height 21
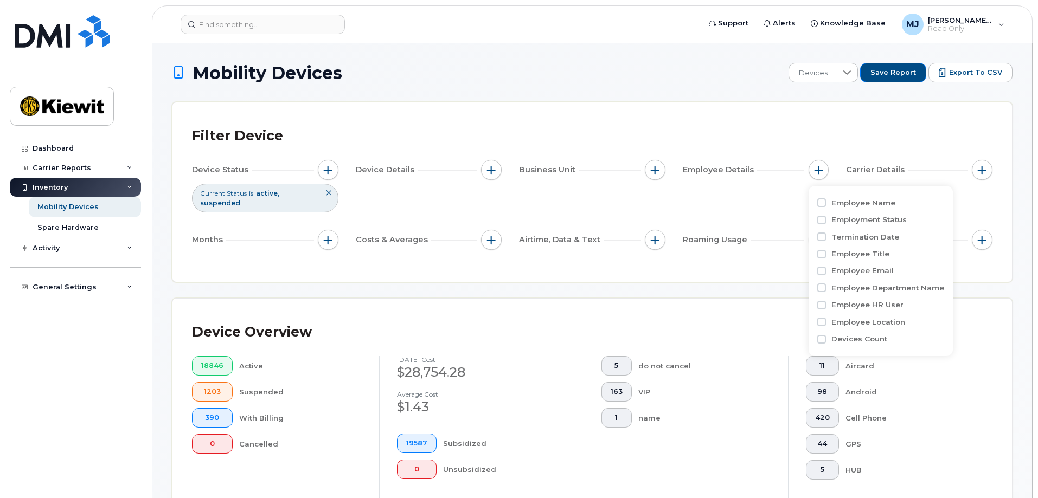
click at [865, 204] on label "Employee Name" at bounding box center [863, 203] width 64 height 10
click at [826, 204] on input "Employee Name" at bounding box center [821, 202] width 9 height 9
checkbox input "true"
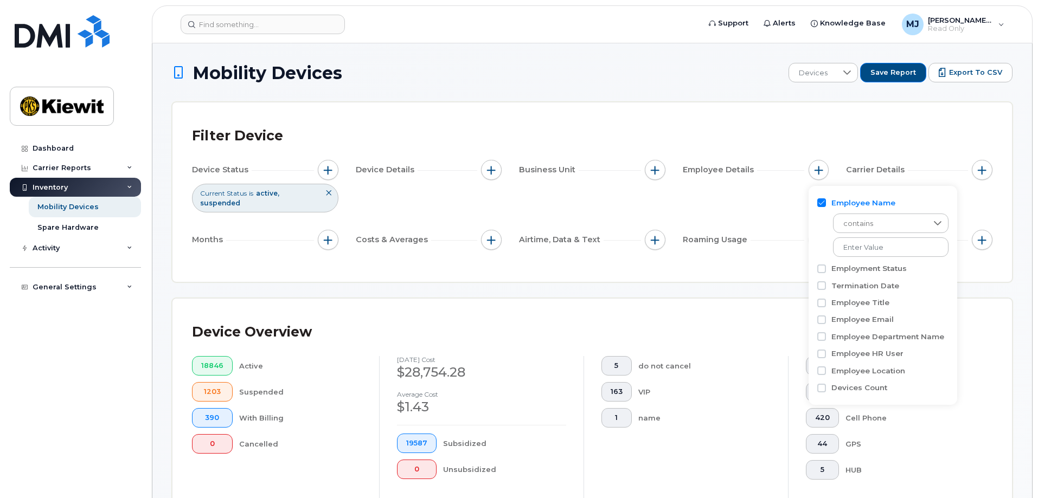
click at [905, 236] on div "contains" at bounding box center [882, 232] width 131 height 49
click at [901, 242] on input at bounding box center [891, 247] width 117 height 20
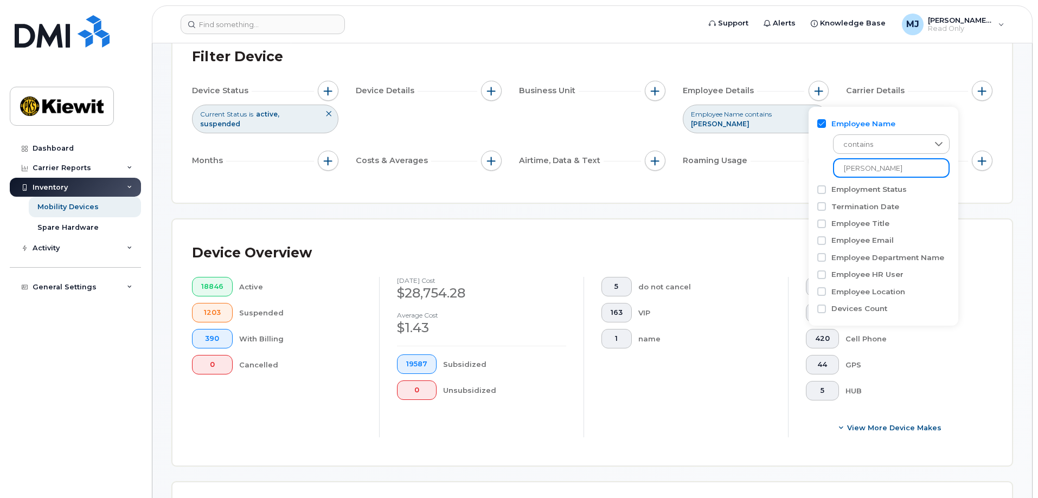
scroll to position [271, 0]
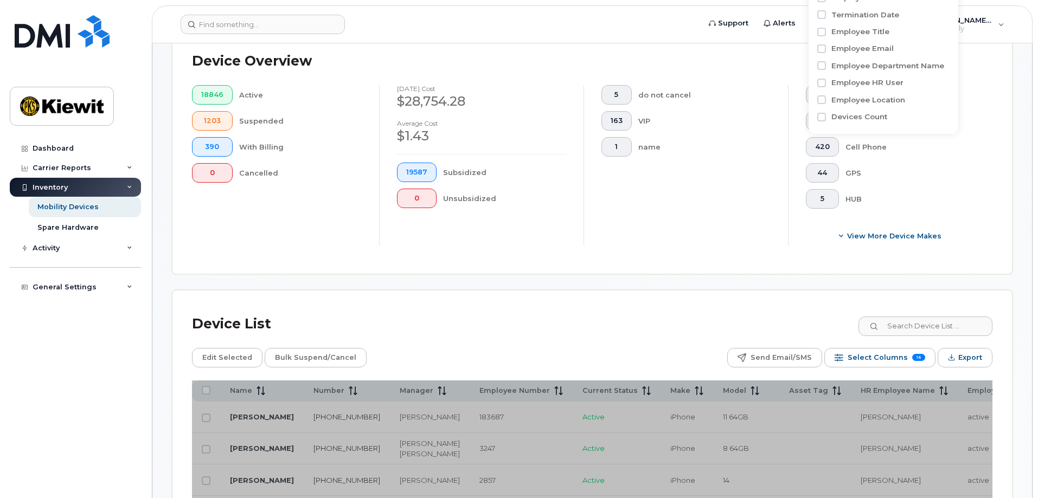
type input "matthew coo"
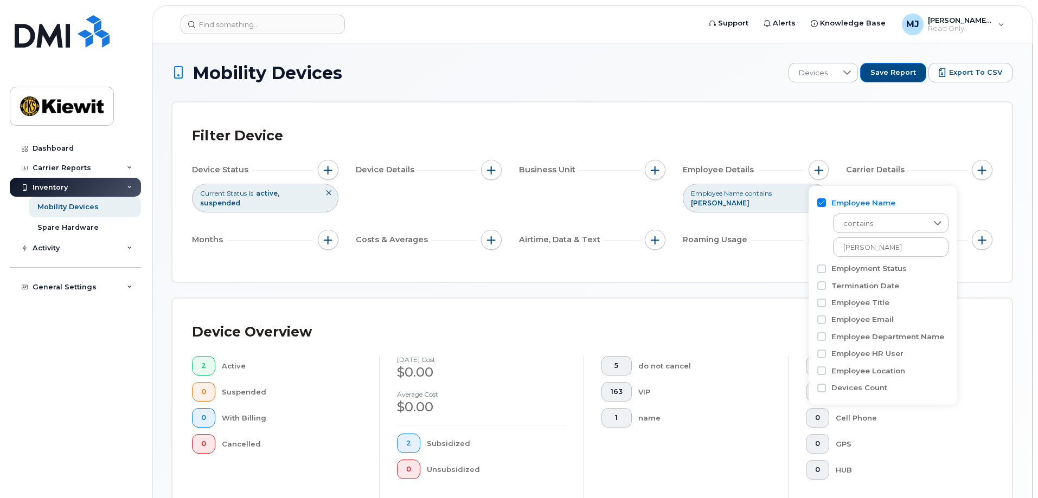
scroll to position [271, 0]
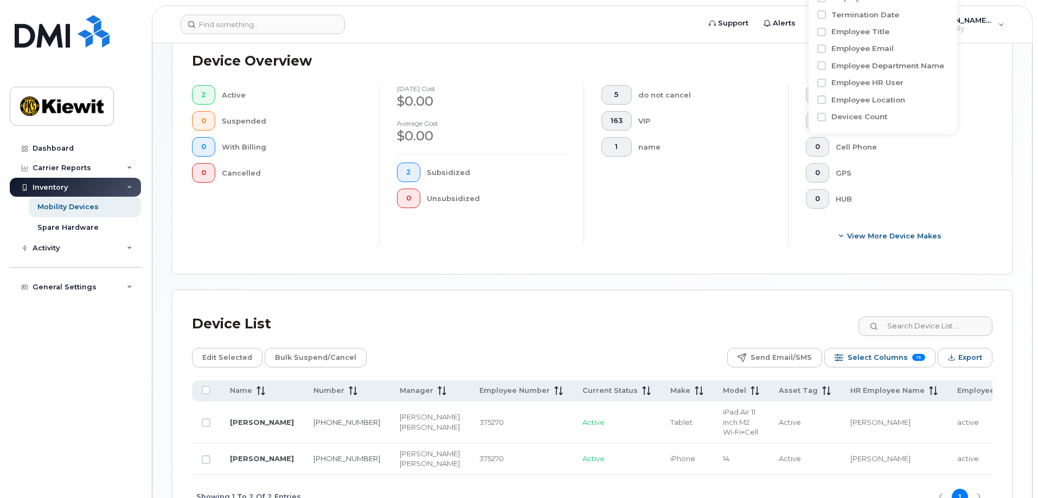
click at [618, 308] on div "Device List Edit Selected Bulk Suspend/Cancel Send Email/SMS Select Columns 16 …" at bounding box center [591, 405] width 839 height 229
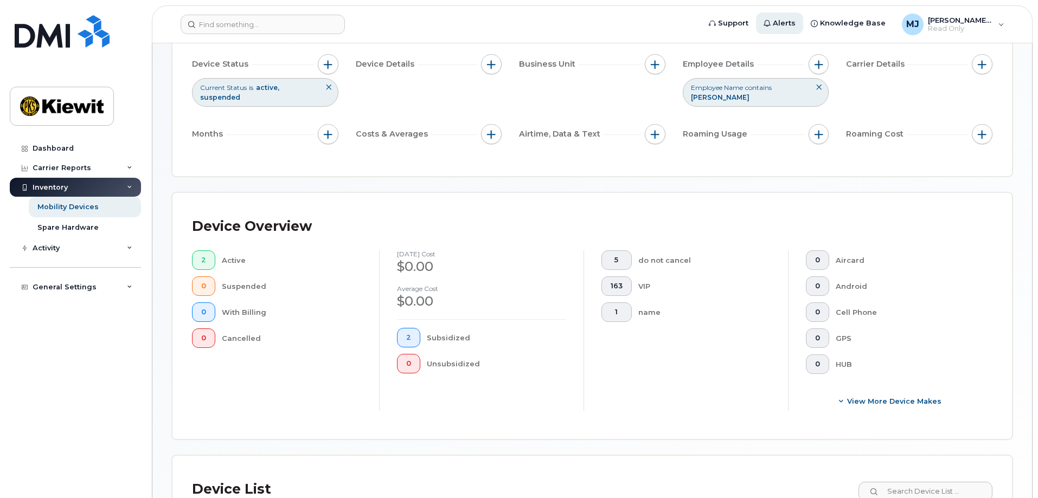
scroll to position [1, 0]
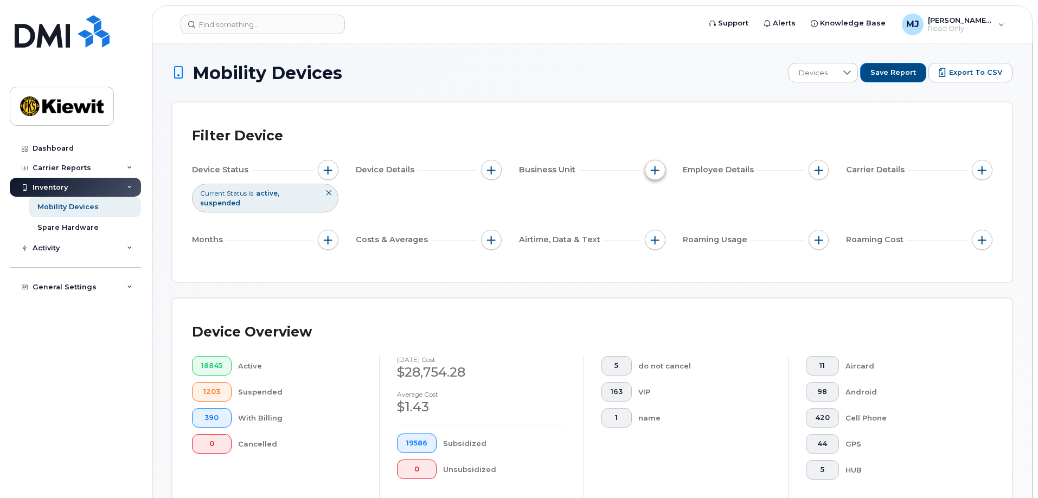
click at [662, 169] on button "button" at bounding box center [655, 170] width 21 height 21
click at [698, 222] on label "Cost Center" at bounding box center [690, 220] width 46 height 10
click at [662, 222] on input "Cost Center" at bounding box center [657, 220] width 9 height 9
checkbox input "true"
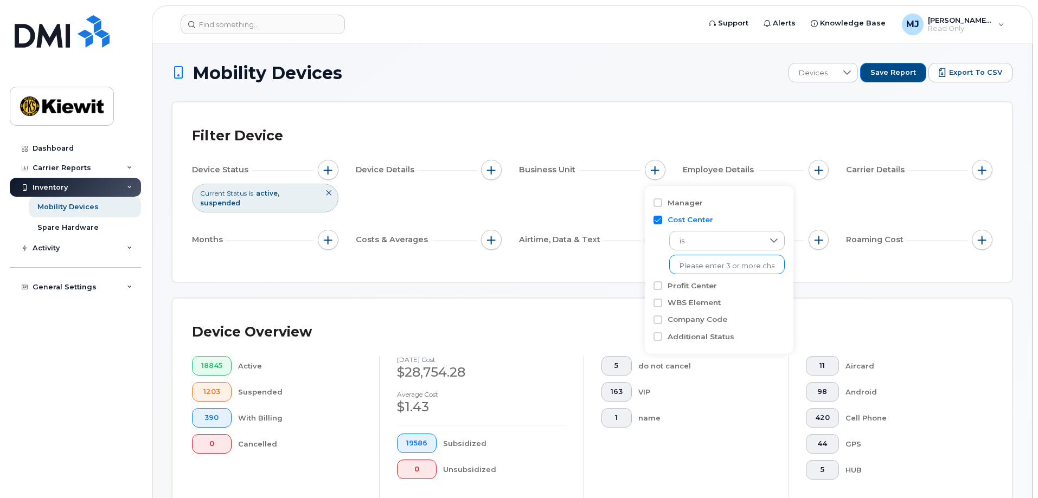
click at [700, 256] on ul at bounding box center [726, 265] width 115 height 20
click at [700, 265] on input "text" at bounding box center [726, 266] width 95 height 10
type input "105647"
click at [706, 286] on li "1602 - 105647 - TIC - The Industrial Company" at bounding box center [752, 289] width 166 height 20
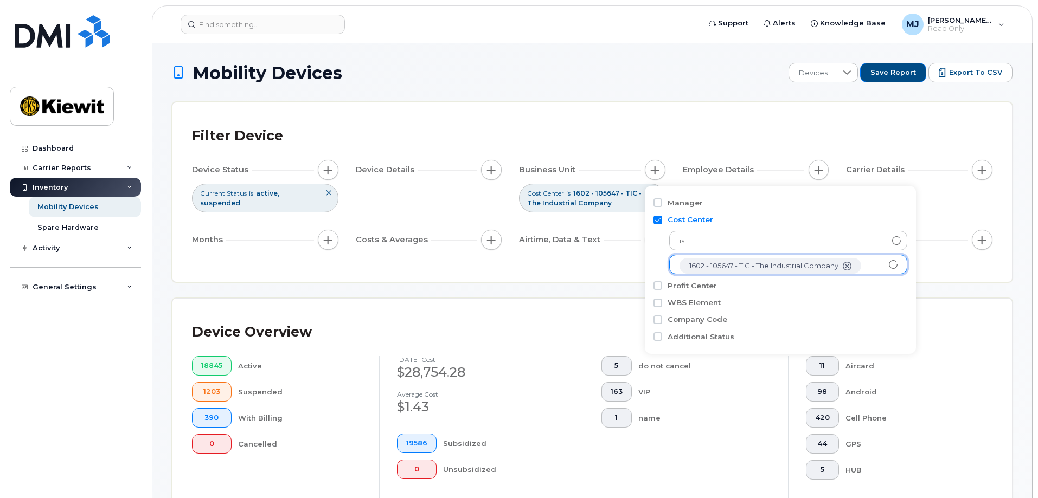
scroll to position [22, 0]
click at [569, 299] on div "Device Overview 18845 Active 1203 Suspended 390 With Billing 0 Cancelled [DATE]…" at bounding box center [591, 422] width 839 height 246
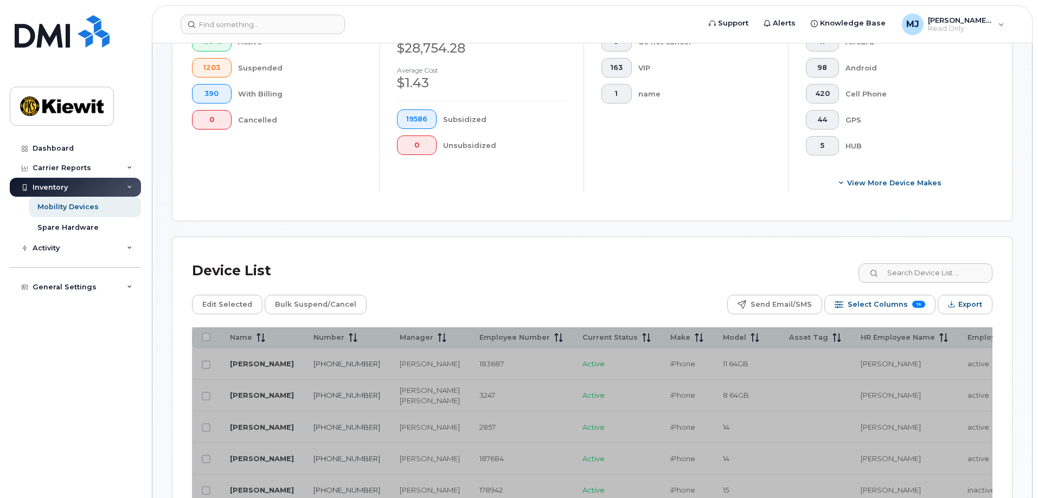
scroll to position [325, 0]
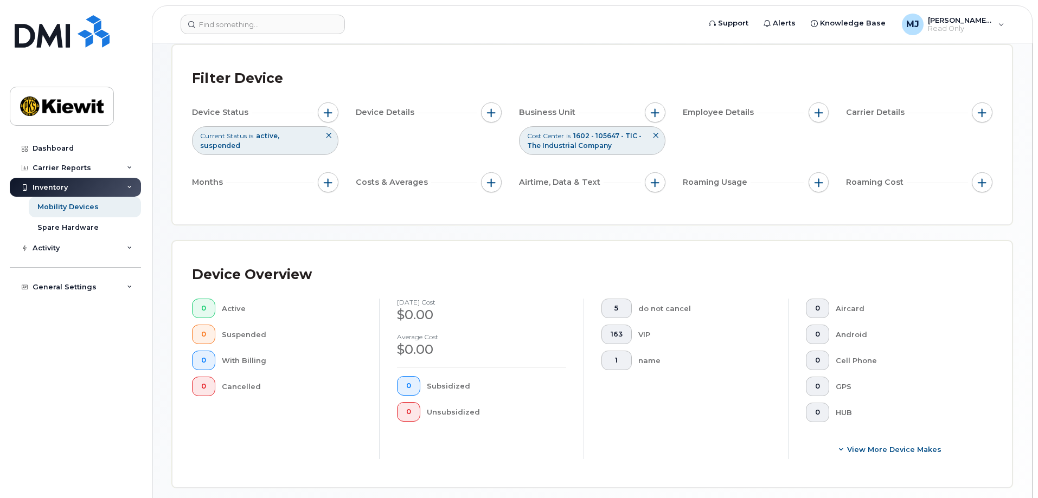
scroll to position [45, 0]
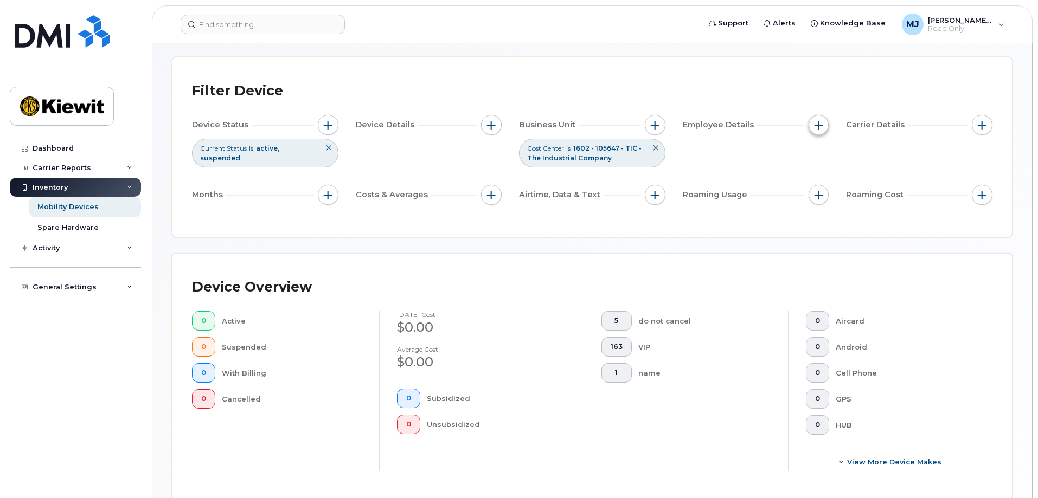
click at [813, 130] on button "button" at bounding box center [818, 125] width 21 height 21
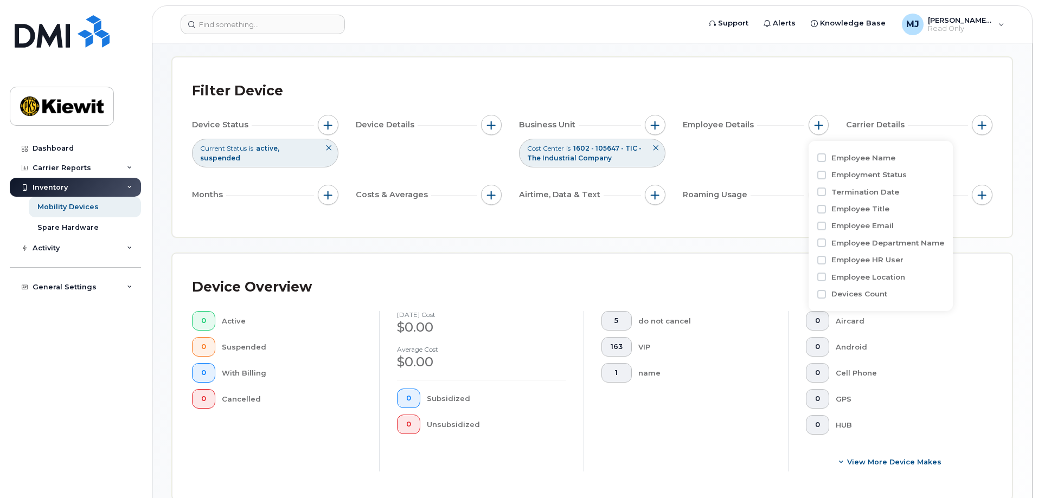
click at [660, 145] on button at bounding box center [655, 148] width 18 height 18
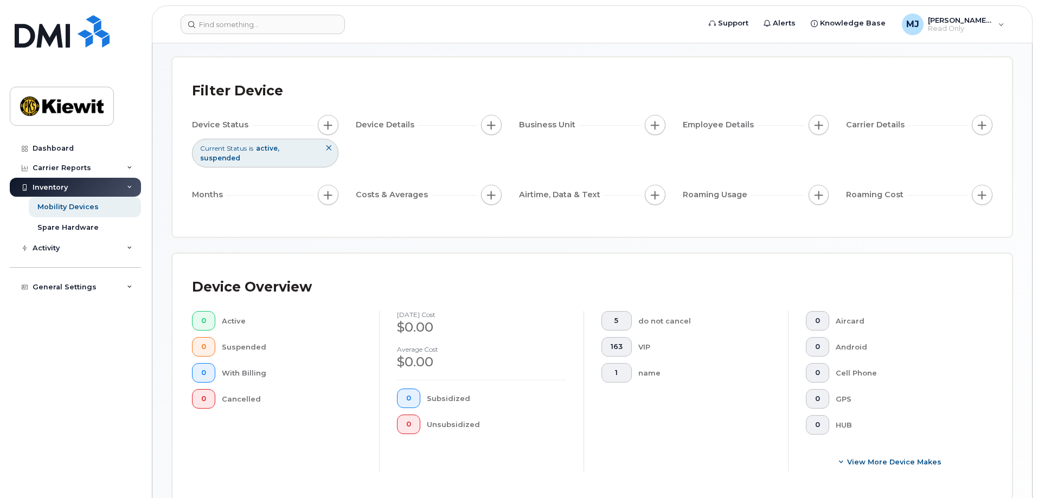
click at [820, 115] on div "Employee Details" at bounding box center [755, 125] width 146 height 21
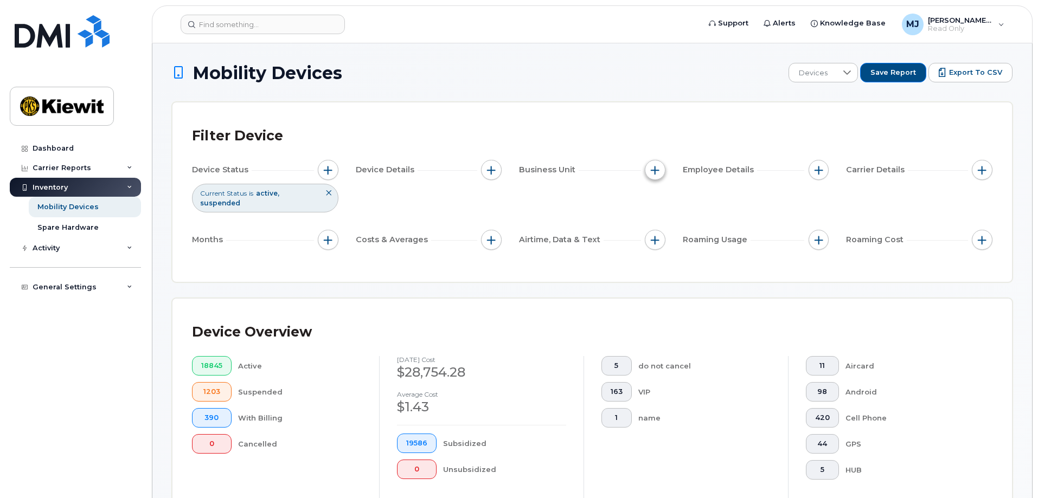
click at [653, 166] on span "button" at bounding box center [654, 170] width 9 height 9
click at [715, 256] on label "WBS Element" at bounding box center [693, 254] width 53 height 10
click at [662, 256] on input "WBS Element" at bounding box center [657, 254] width 9 height 9
checkbox input "true"
click at [703, 294] on li at bounding box center [726, 300] width 95 height 16
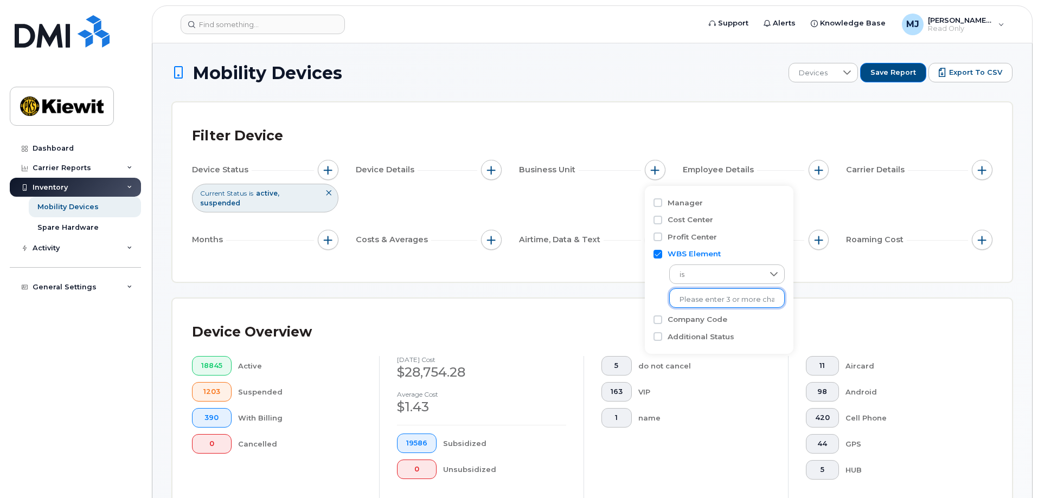
click at [691, 299] on input "text" at bounding box center [726, 300] width 95 height 10
type input "105647"
click at [576, 259] on div "Filter Device Device Status Current Status is active suspended Device Details B…" at bounding box center [591, 191] width 839 height 179
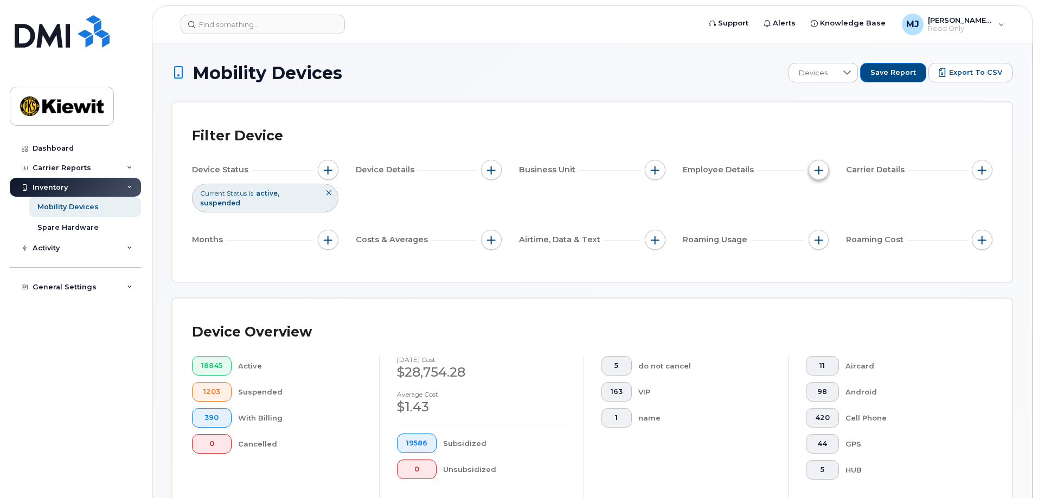
click at [819, 170] on span "button" at bounding box center [818, 170] width 9 height 9
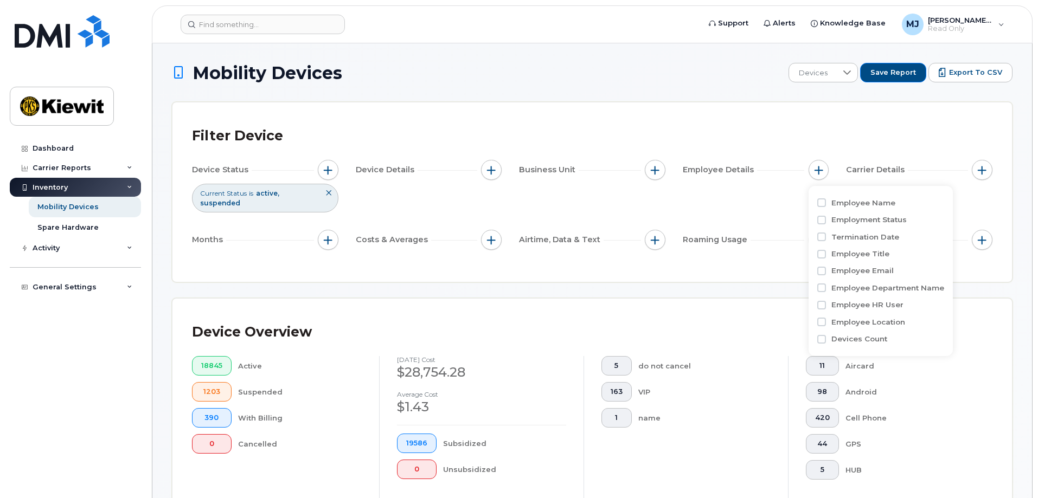
click at [880, 205] on label "Employee Name" at bounding box center [863, 203] width 64 height 10
click at [826, 205] on input "Employee Name" at bounding box center [821, 202] width 9 height 9
checkbox input "true"
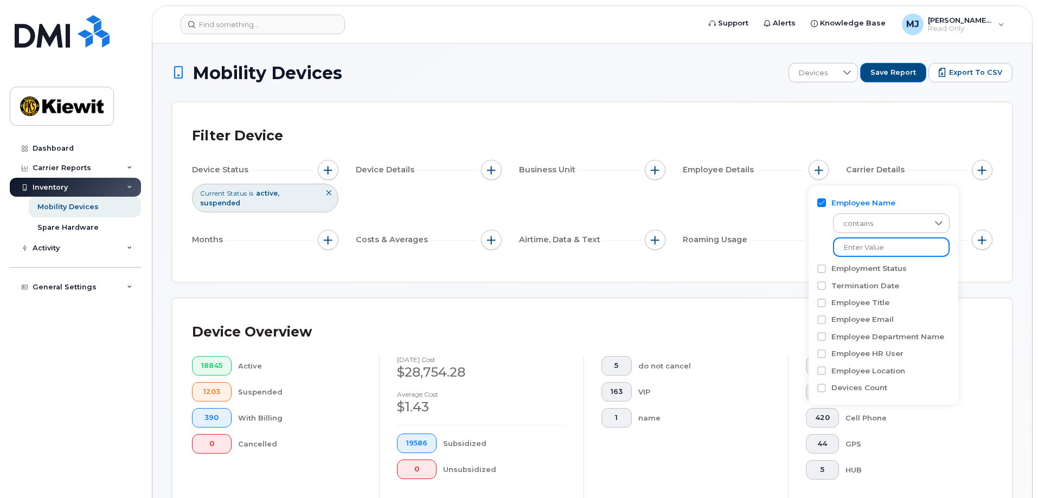
click at [846, 242] on input at bounding box center [891, 247] width 117 height 20
click at [800, 137] on div "Filter Device" at bounding box center [592, 136] width 800 height 28
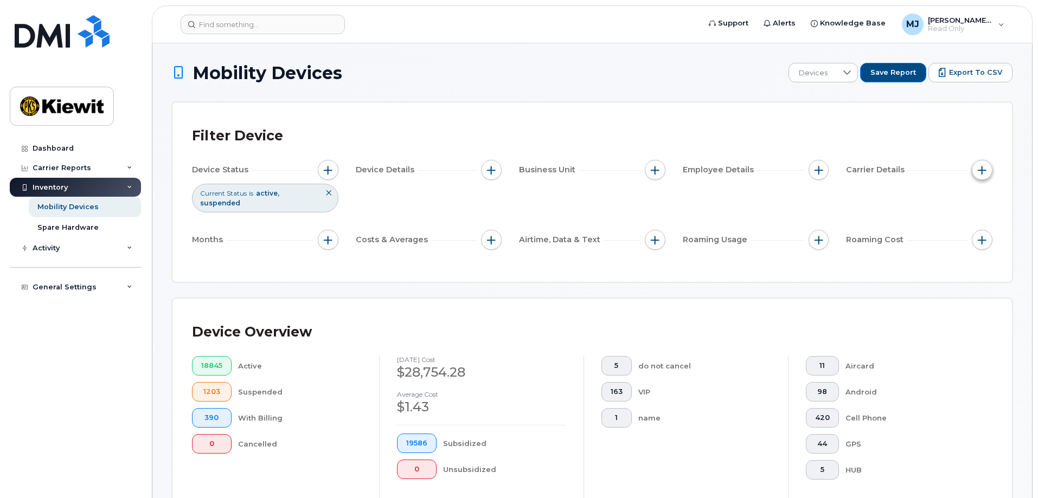
click at [982, 170] on span "button" at bounding box center [981, 170] width 9 height 9
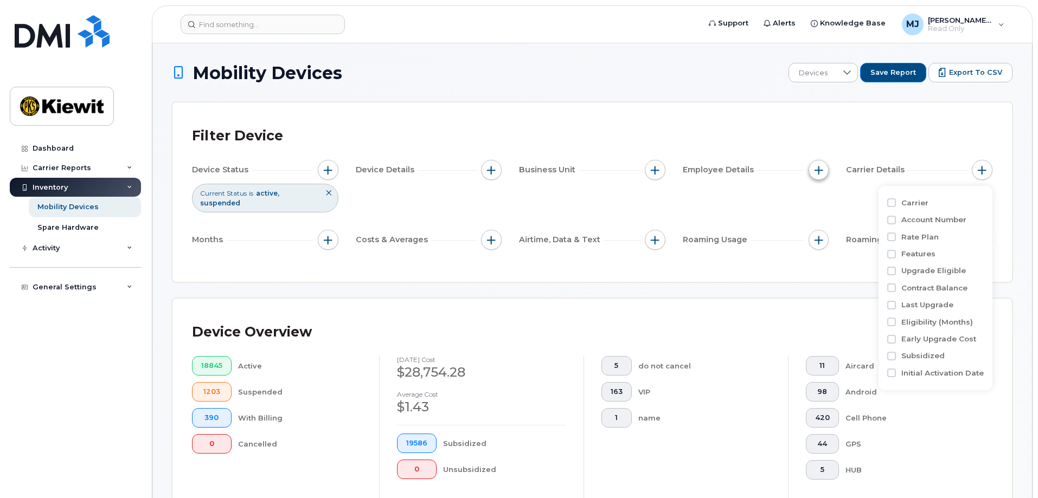
click at [812, 169] on button "button" at bounding box center [818, 170] width 21 height 21
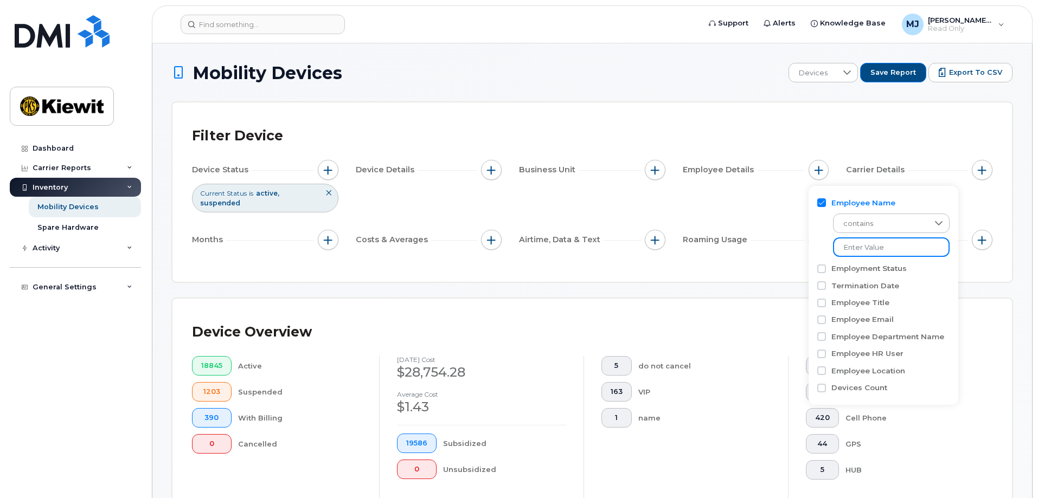
click at [872, 252] on input at bounding box center [891, 247] width 117 height 20
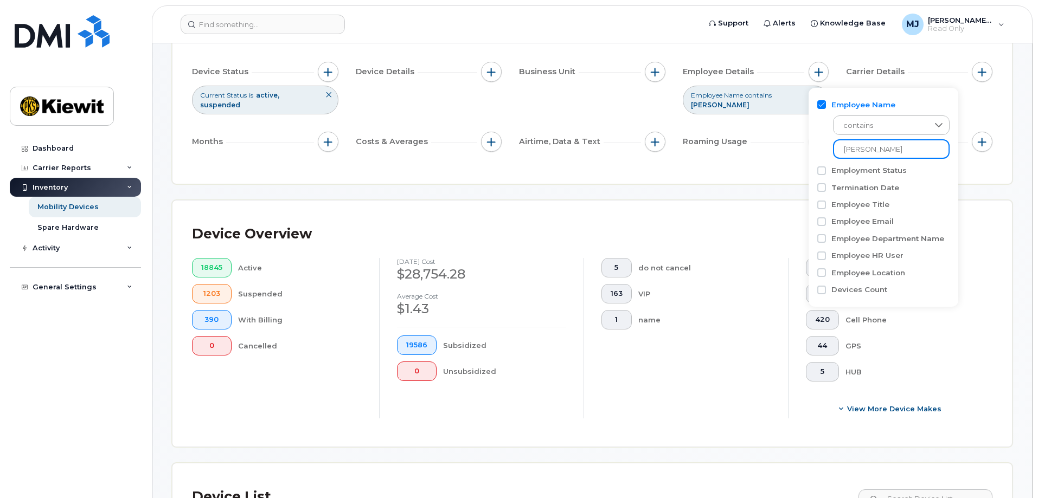
scroll to position [271, 0]
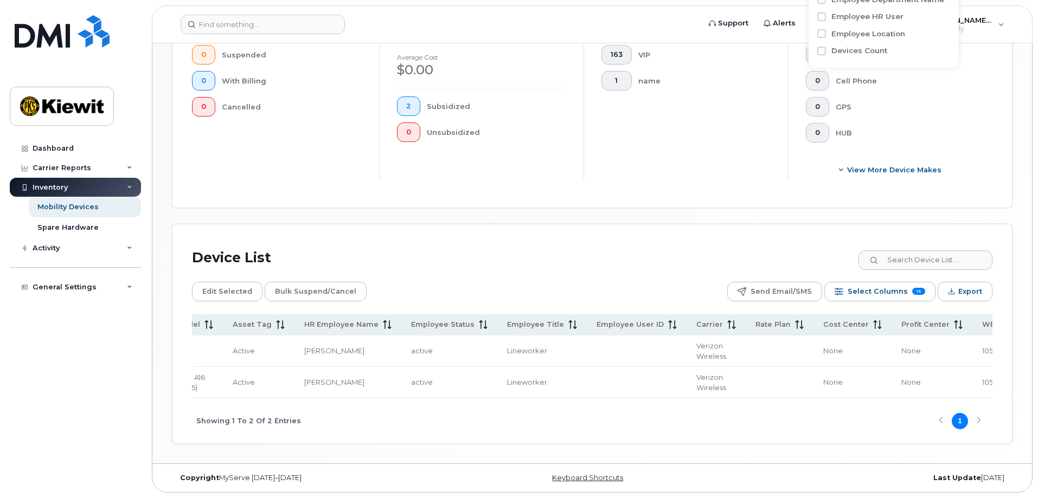
scroll to position [0, 591]
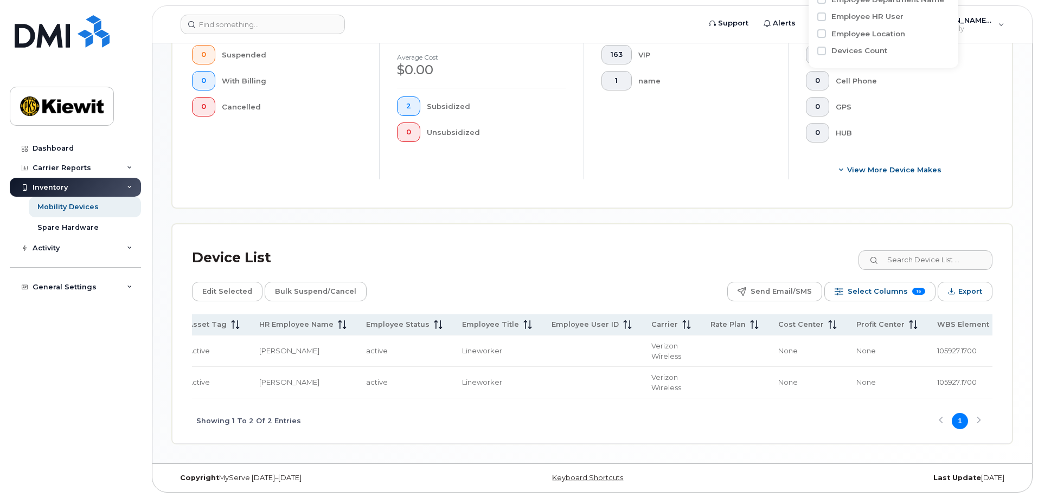
type input "[PERSON_NAME]"
drag, startPoint x: 835, startPoint y: 348, endPoint x: 880, endPoint y: 349, distance: 45.0
click at [927, 349] on td "105927.1700" at bounding box center [969, 351] width 85 height 31
click at [937, 346] on span "105927.1700" at bounding box center [957, 350] width 40 height 9
drag, startPoint x: 832, startPoint y: 346, endPoint x: 882, endPoint y: 348, distance: 49.9
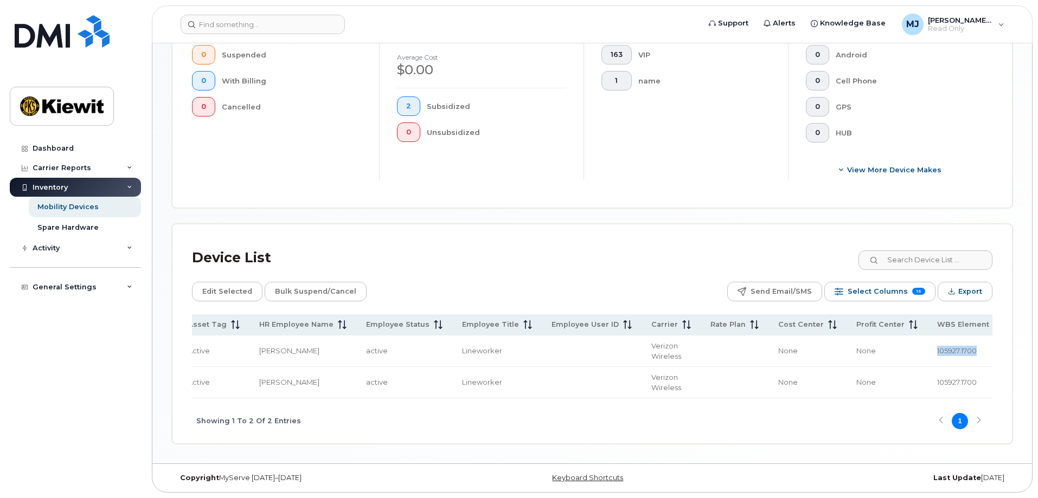
click at [927, 348] on td "105927.1700" at bounding box center [969, 351] width 85 height 31
copy span "105927.1700"
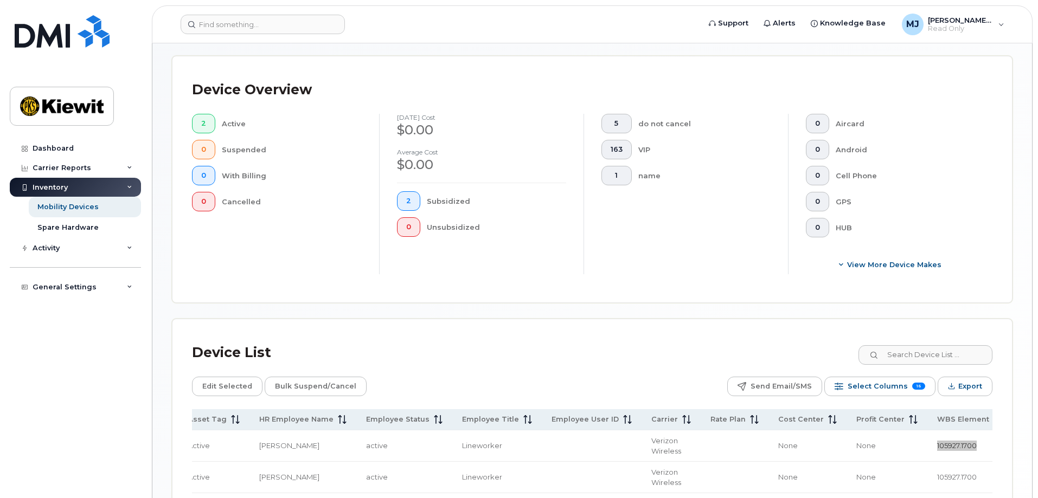
scroll to position [69, 0]
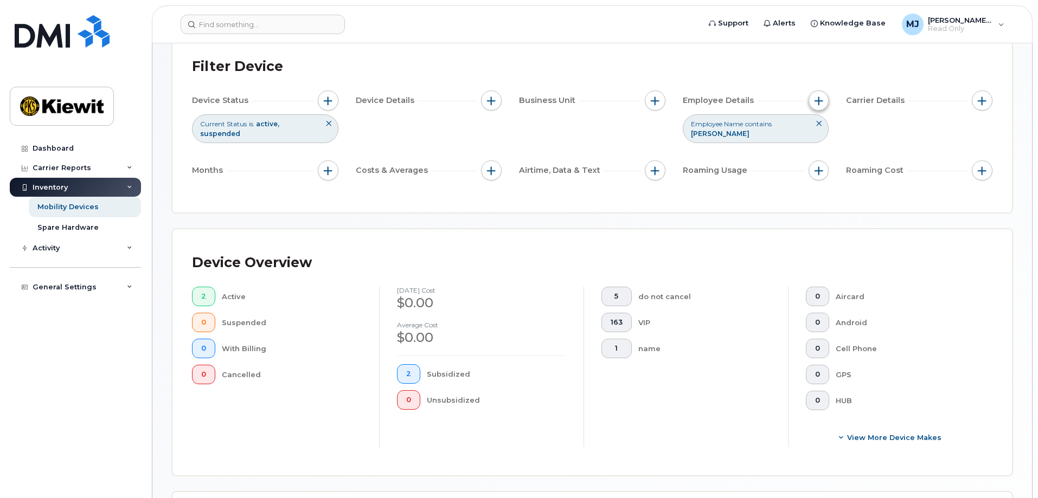
click at [817, 104] on span "button" at bounding box center [818, 100] width 9 height 9
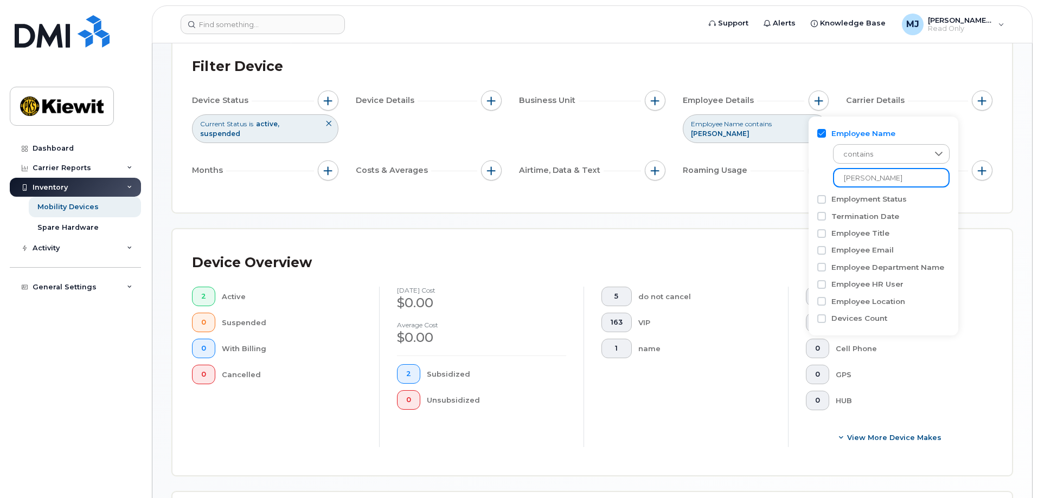
drag, startPoint x: 897, startPoint y: 178, endPoint x: 783, endPoint y: 175, distance: 114.4
click at [783, 175] on body "Support Alerts Knowledge Base [PERSON_NAME] Jupiter Read Only English Français …" at bounding box center [519, 348] width 1038 height 835
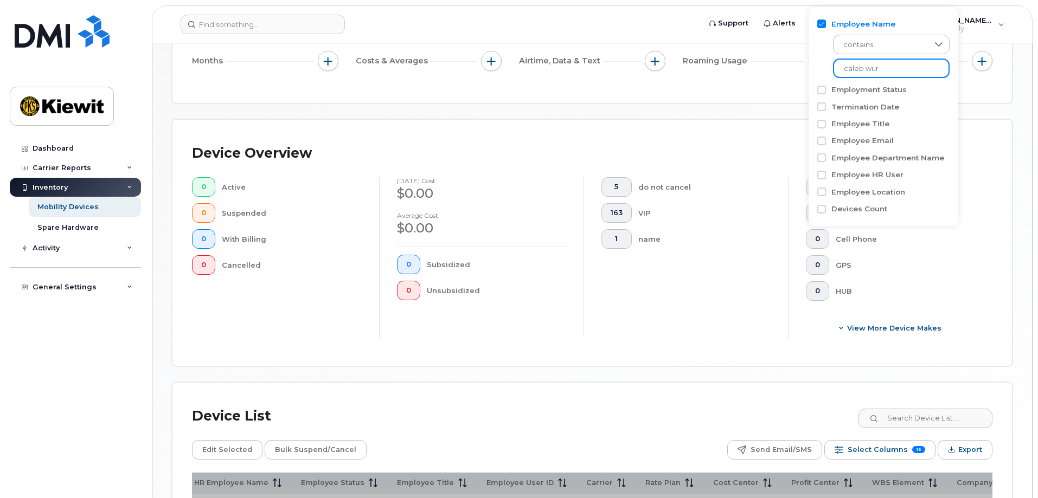
scroll to position [262, 0]
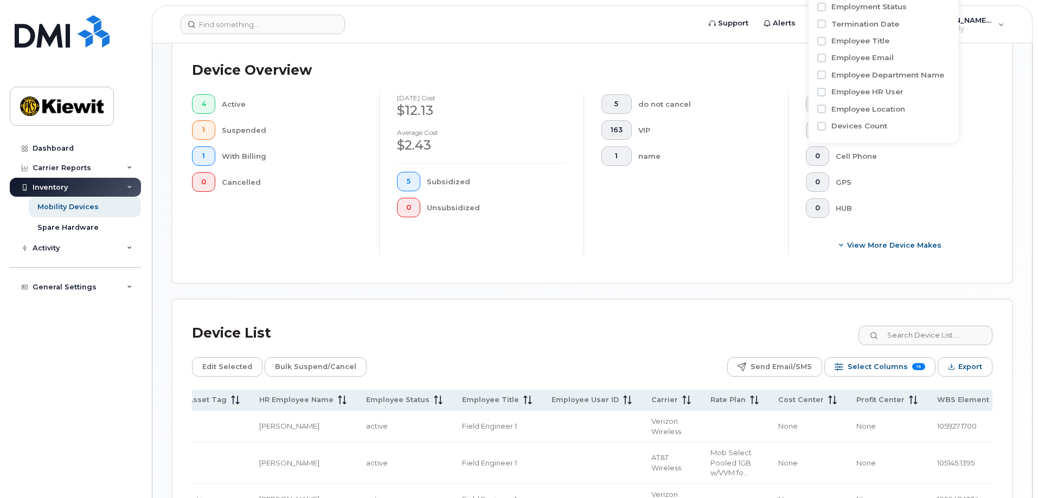
type input "caleb wur"
click at [626, 300] on div "Device List Edit Selected Bulk Suspend/Cancel Send Email/SMS Select Columns 16 …" at bounding box center [591, 462] width 839 height 324
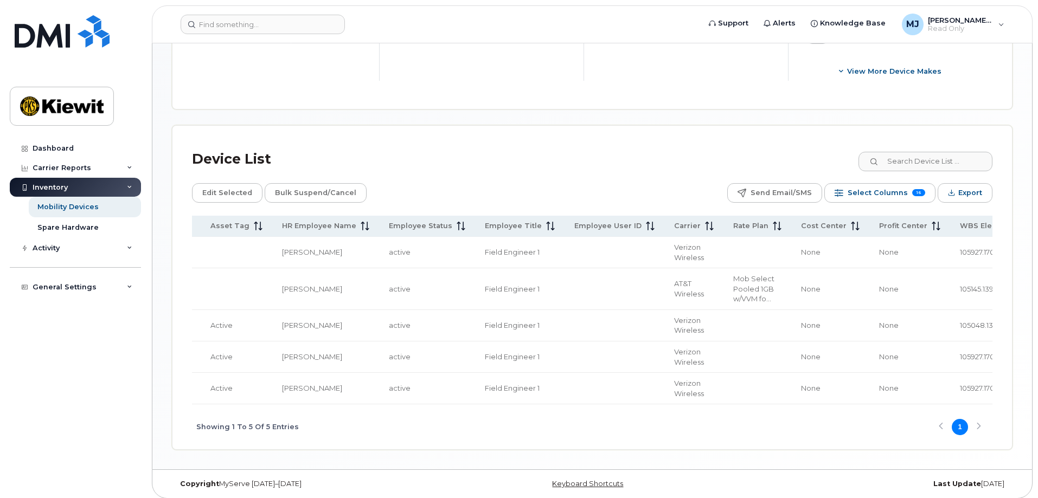
scroll to position [0, 592]
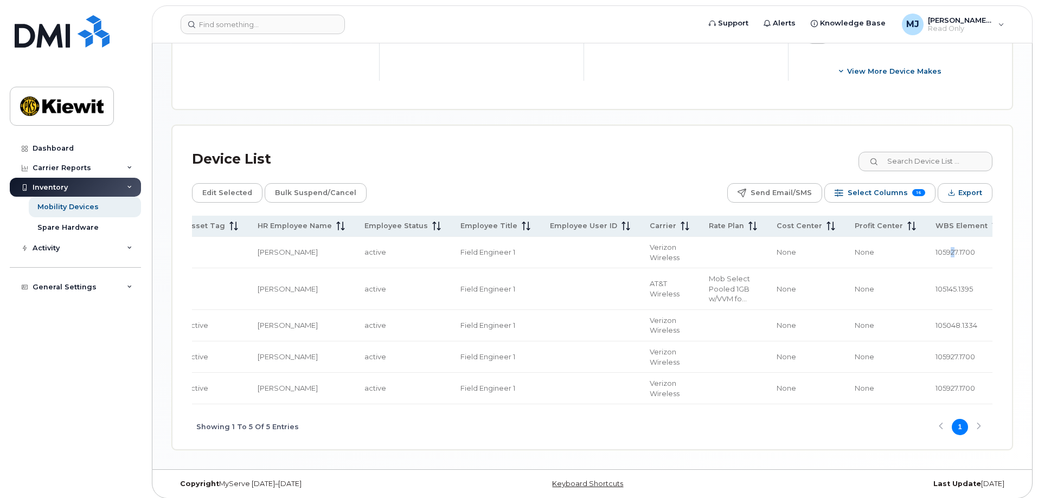
click at [935, 248] on span "105927.1700" at bounding box center [955, 252] width 40 height 9
drag, startPoint x: 552, startPoint y: 399, endPoint x: 523, endPoint y: 399, distance: 28.7
click at [523, 404] on div "Showing 1 To 5 Of 5 Entries 1" at bounding box center [592, 426] width 800 height 45
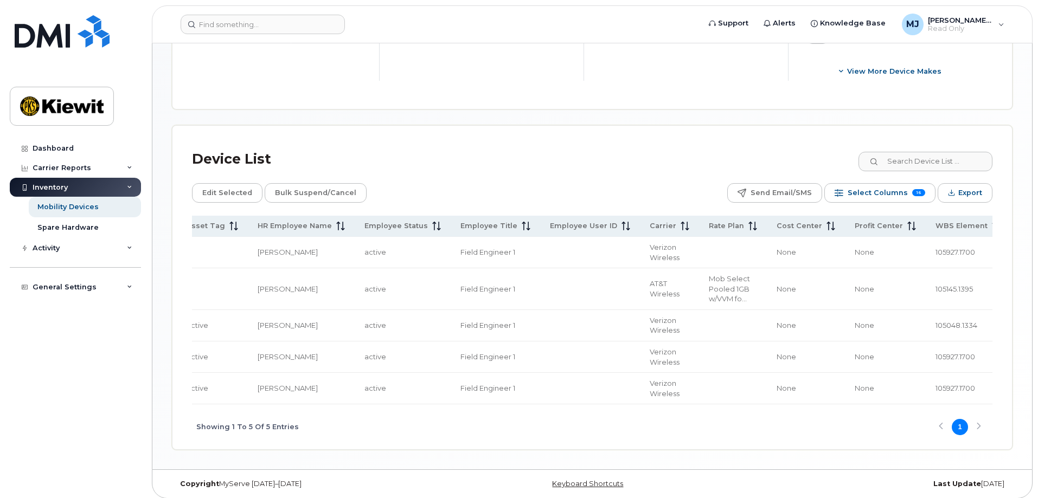
click at [935, 321] on span "105048.1334" at bounding box center [956, 325] width 42 height 9
copy span "105048.1334"
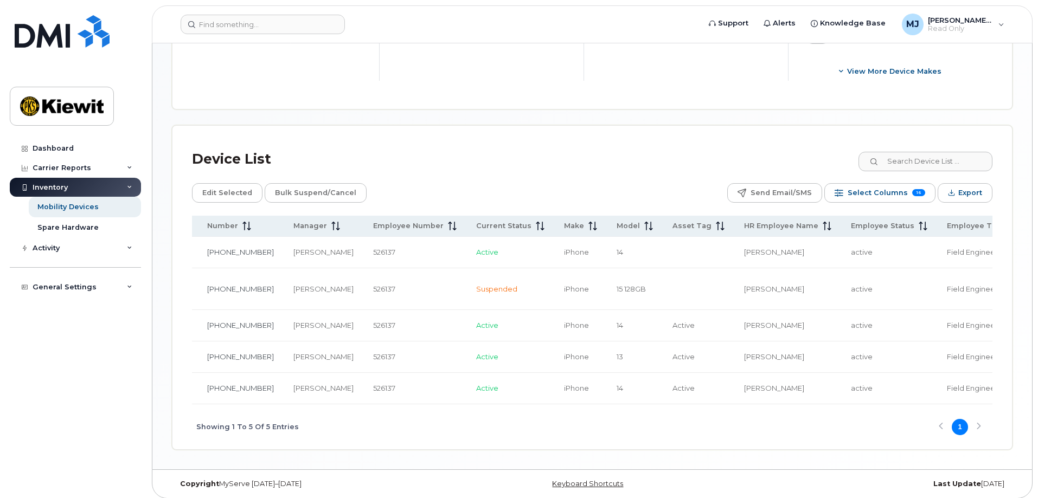
scroll to position [0, 0]
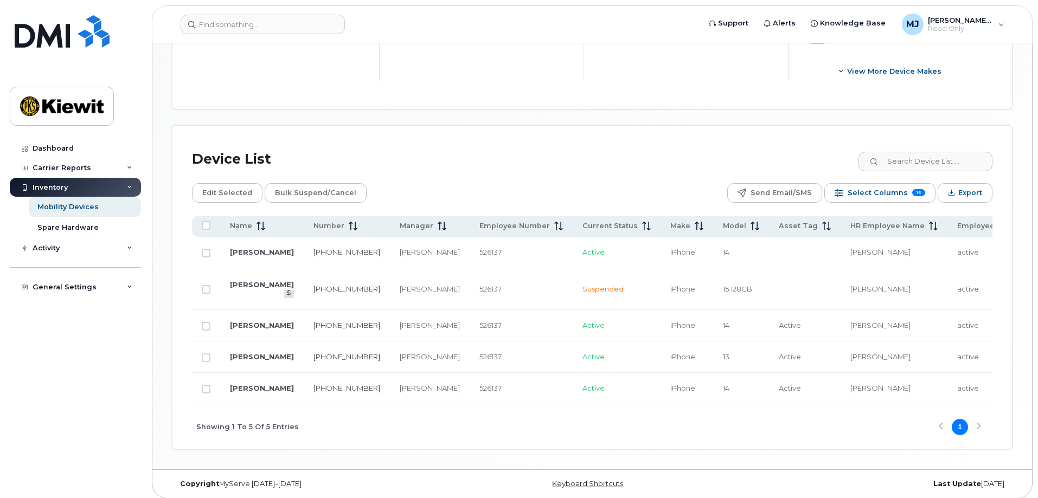
click at [505, 101] on div "Mobility Devices Devices Save Report Export to CSV Filter Device Device Status …" at bounding box center [592, 38] width 840 height 823
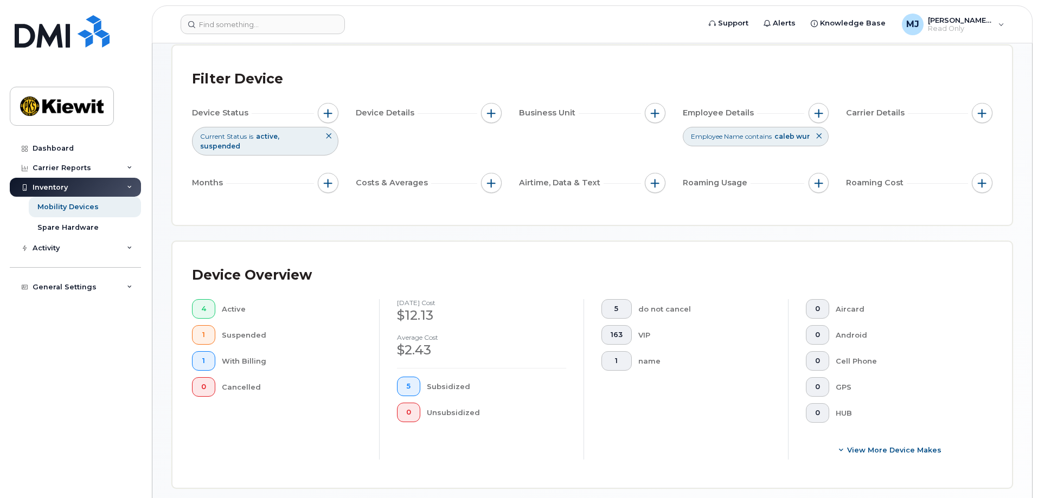
scroll to position [56, 0]
click at [819, 133] on button at bounding box center [818, 137] width 18 height 18
click at [816, 114] on span "button" at bounding box center [818, 113] width 9 height 9
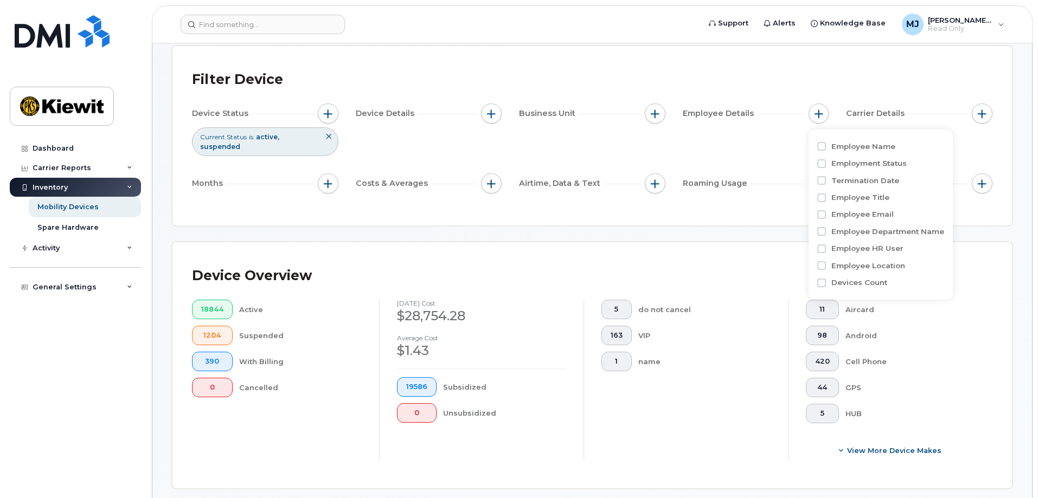
click at [856, 147] on label "Employee Name" at bounding box center [863, 146] width 64 height 10
click at [826, 147] on input "Employee Name" at bounding box center [821, 146] width 9 height 9
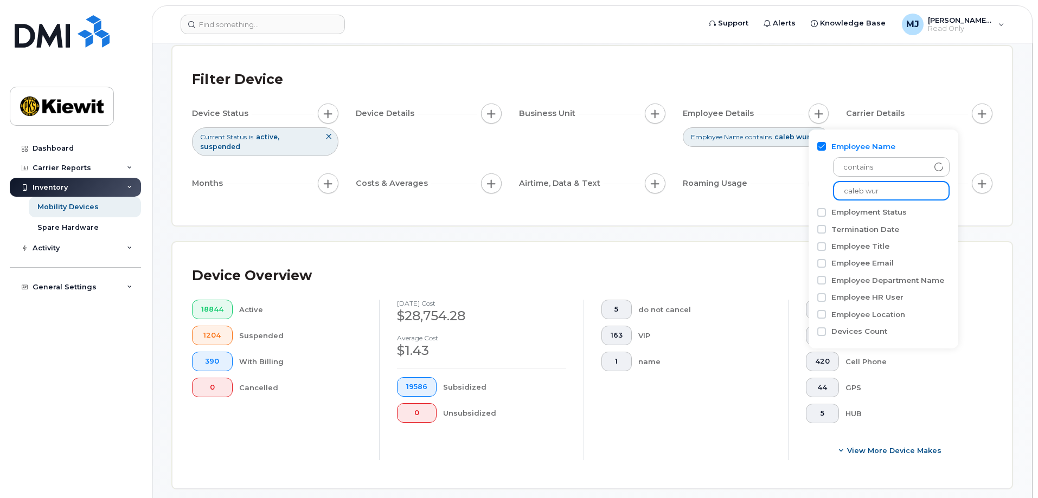
click at [846, 192] on input "caleb wur" at bounding box center [891, 191] width 117 height 20
click at [858, 143] on label "Employee Name" at bounding box center [863, 146] width 64 height 10
click at [826, 143] on input "Employee Name" at bounding box center [821, 146] width 9 height 9
checkbox input "false"
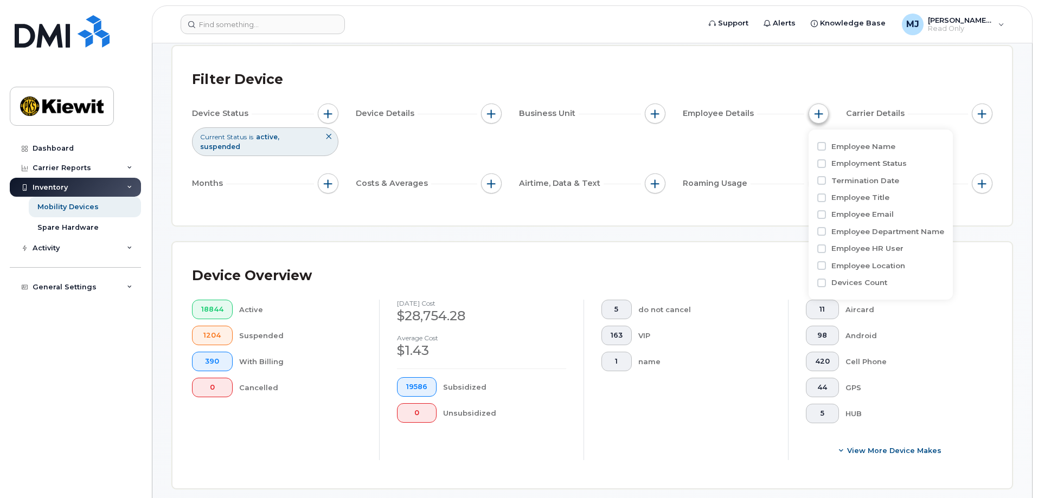
click at [811, 114] on button "button" at bounding box center [818, 114] width 21 height 21
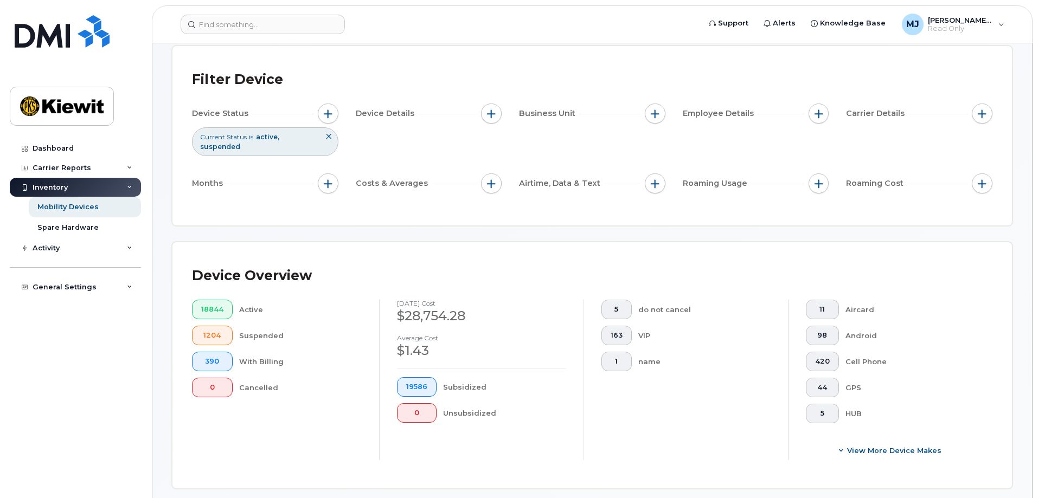
click at [826, 127] on div "Employee Details" at bounding box center [755, 116] width 146 height 24
click at [811, 114] on button "button" at bounding box center [818, 114] width 21 height 21
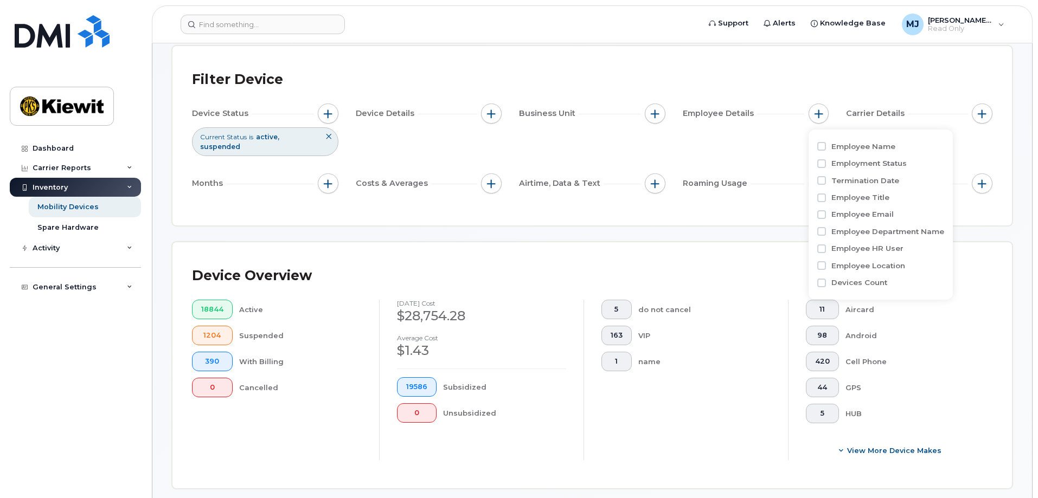
click at [836, 146] on label "Employee Name" at bounding box center [863, 146] width 64 height 10
click at [826, 146] on input "Employee Name" at bounding box center [821, 146] width 9 height 9
checkbox input "true"
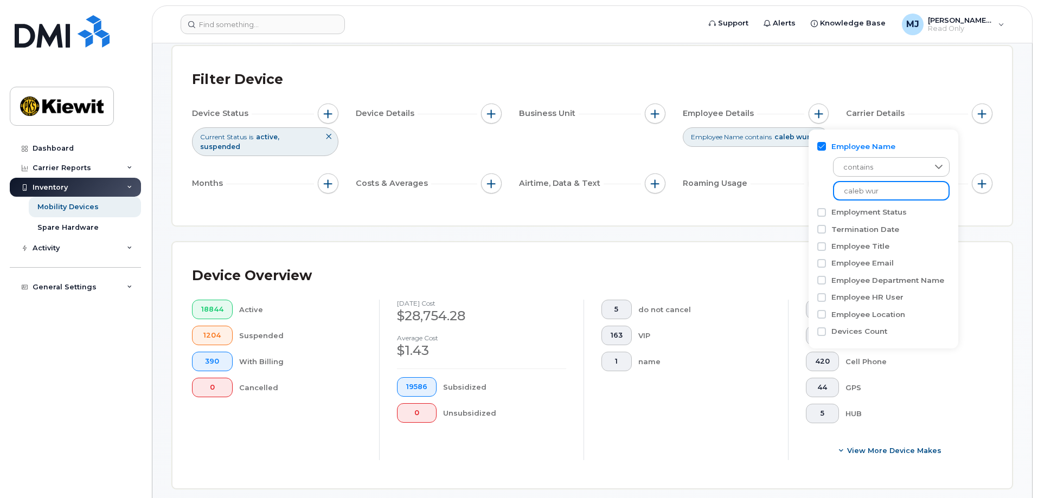
click at [867, 196] on input "caleb wur" at bounding box center [891, 191] width 117 height 20
type input "[PERSON_NAME]"
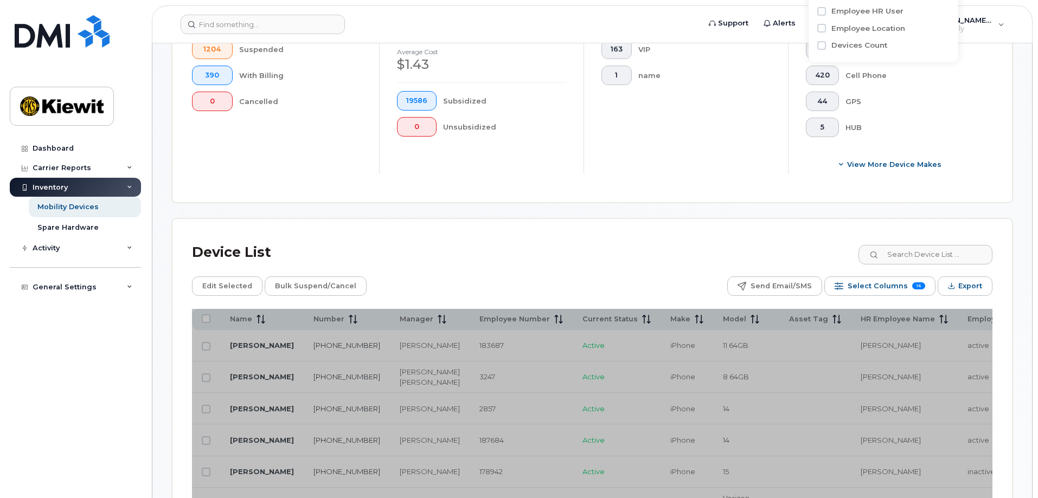
scroll to position [490, 0]
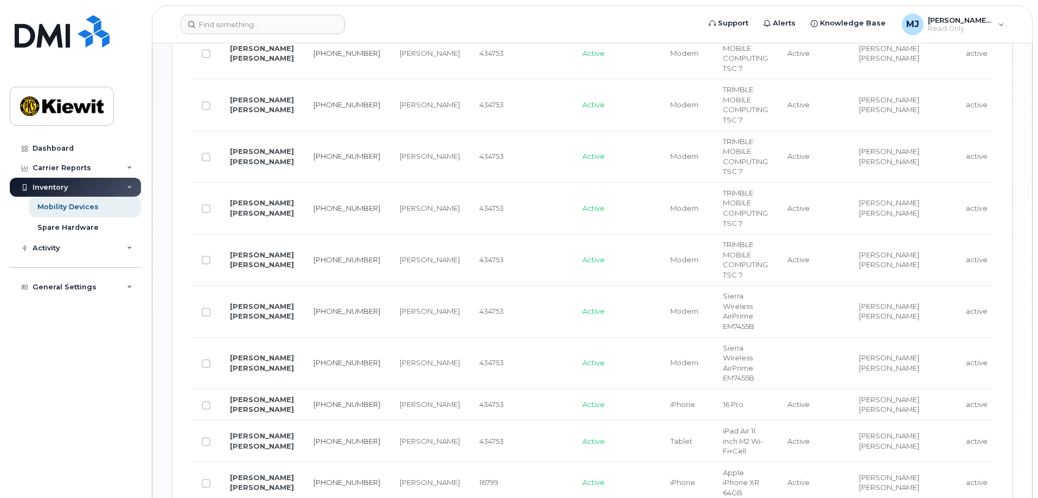
scroll to position [591, 0]
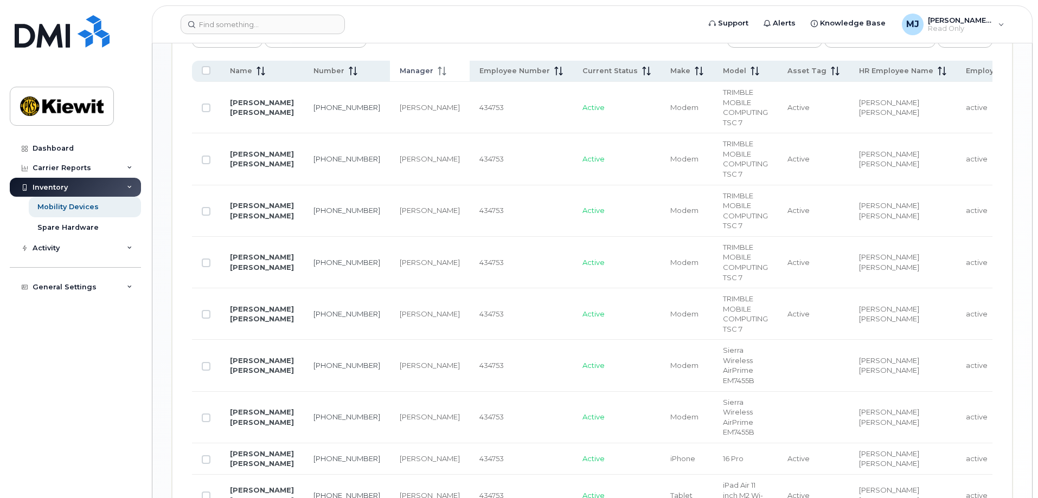
click at [437, 68] on icon at bounding box center [441, 71] width 9 height 9
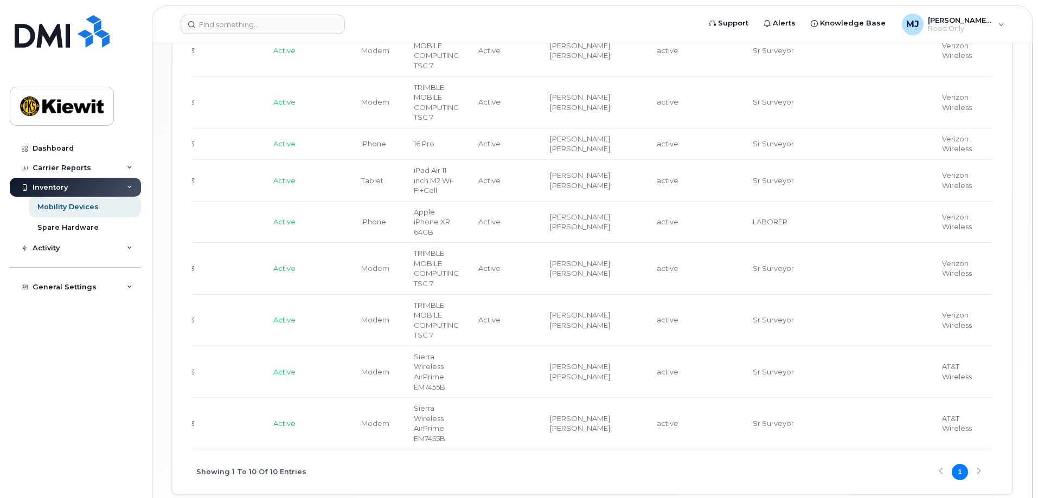
scroll to position [0, 473]
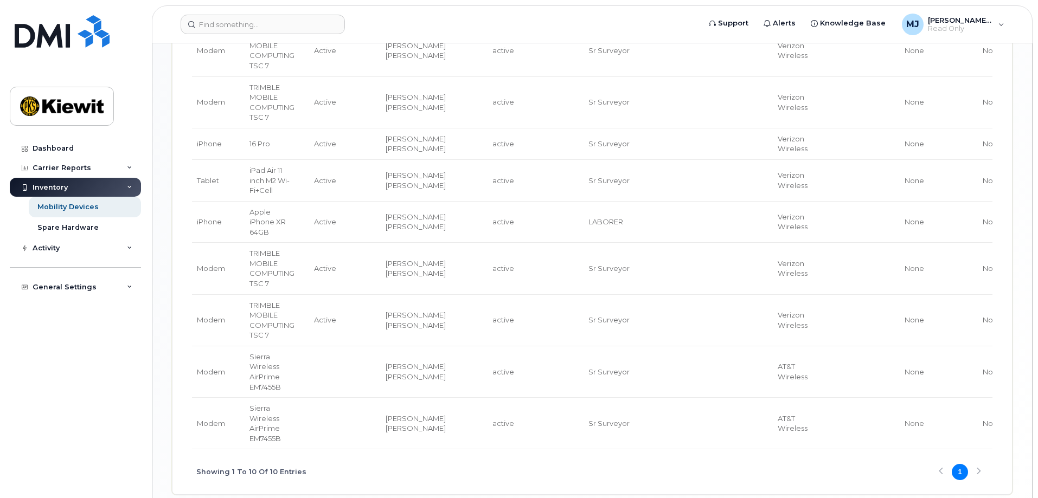
drag, startPoint x: 754, startPoint y: 454, endPoint x: 825, endPoint y: 456, distance: 71.0
click at [825, 456] on div "Showing 1 To 10 Of 10 Entries 1" at bounding box center [592, 471] width 800 height 45
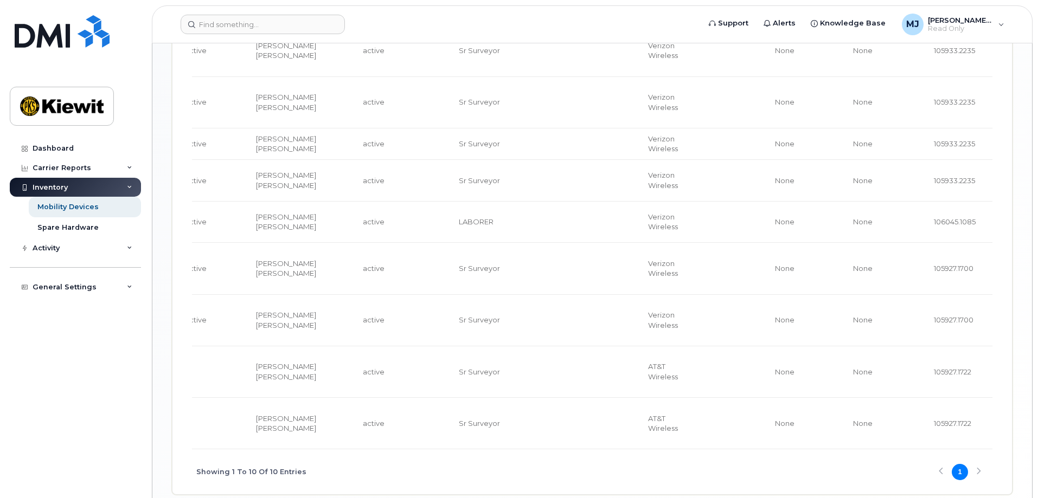
click at [933, 321] on span "105927.1700" at bounding box center [953, 319] width 40 height 9
copy span "105927.1700"
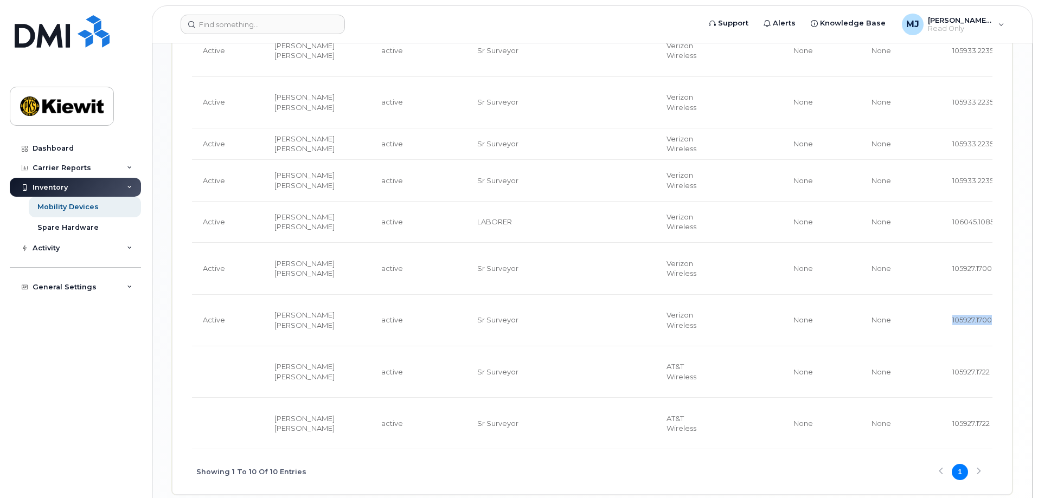
scroll to position [0, 0]
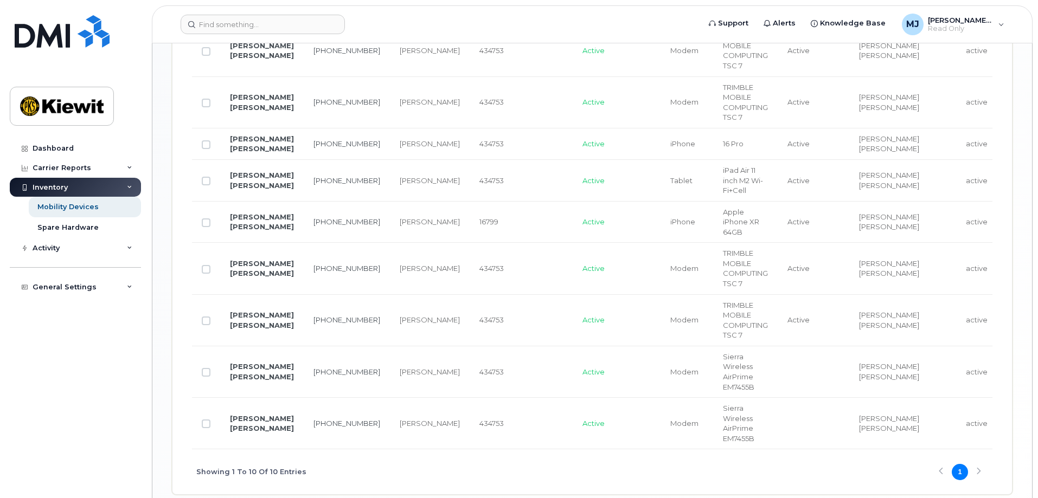
click at [69, 353] on div "Dashboard Carrier Reports Monthly Billing Data Daily Data Pooling Average Costi…" at bounding box center [77, 310] width 134 height 343
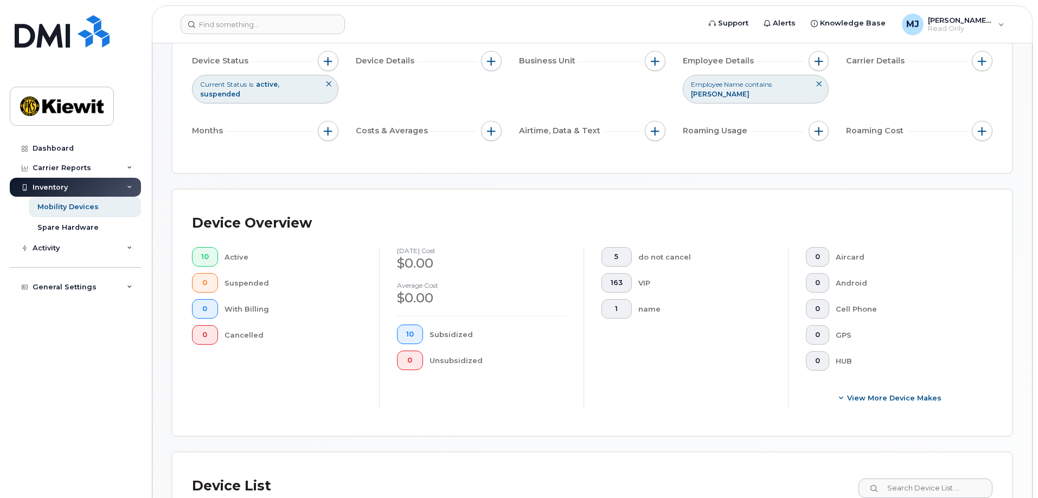
scroll to position [108, 0]
click at [823, 67] on button "button" at bounding box center [818, 61] width 21 height 21
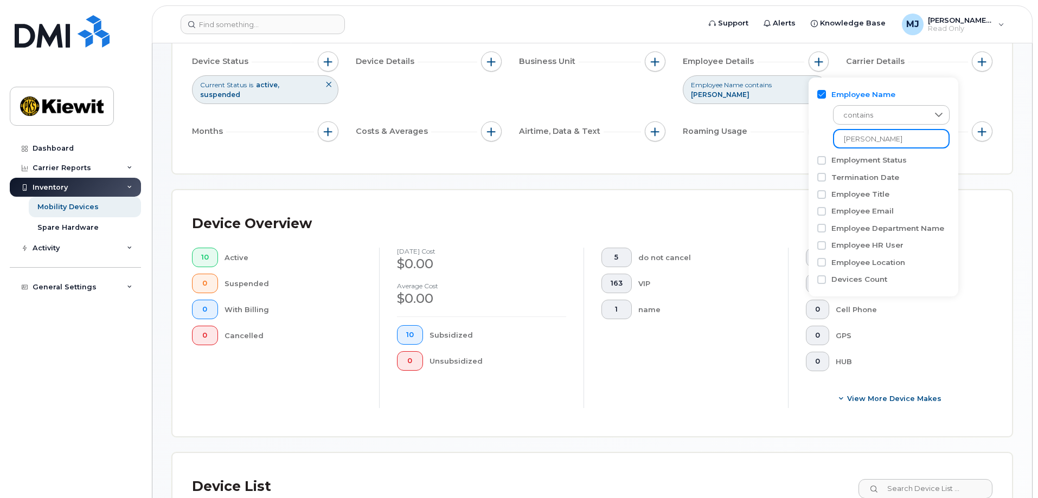
drag, startPoint x: 882, startPoint y: 140, endPoint x: 765, endPoint y: 149, distance: 117.4
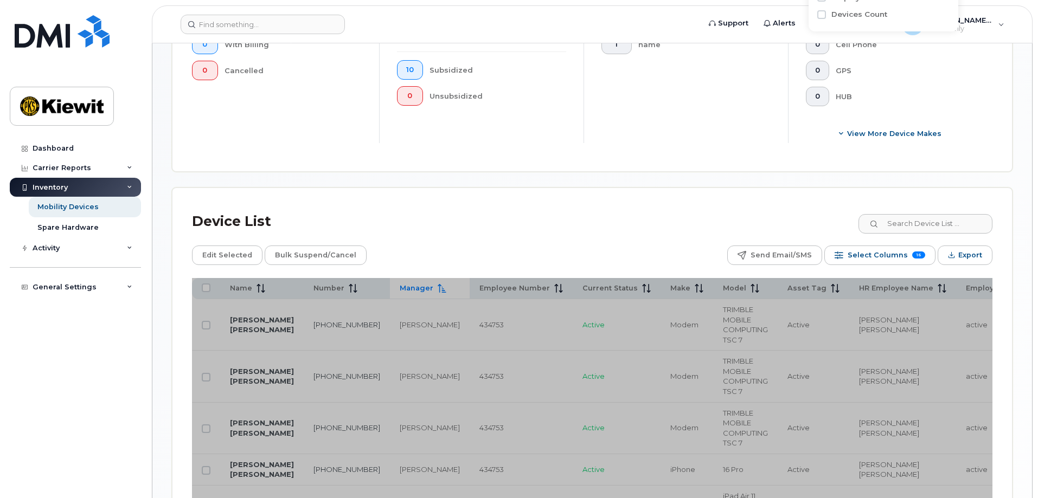
scroll to position [379, 0]
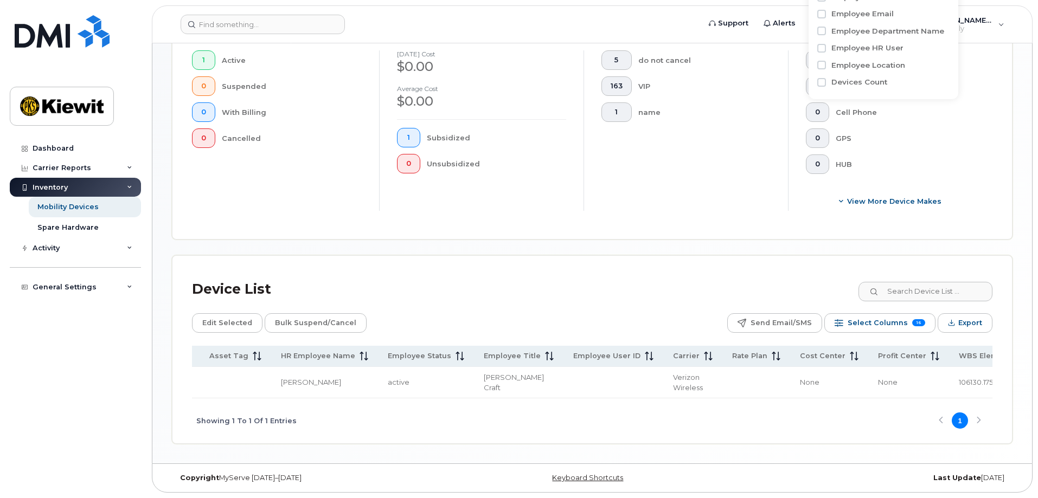
scroll to position [0, 591]
type input "[PERSON_NAME]"
click at [937, 379] on span "106130.1758" at bounding box center [956, 382] width 39 height 9
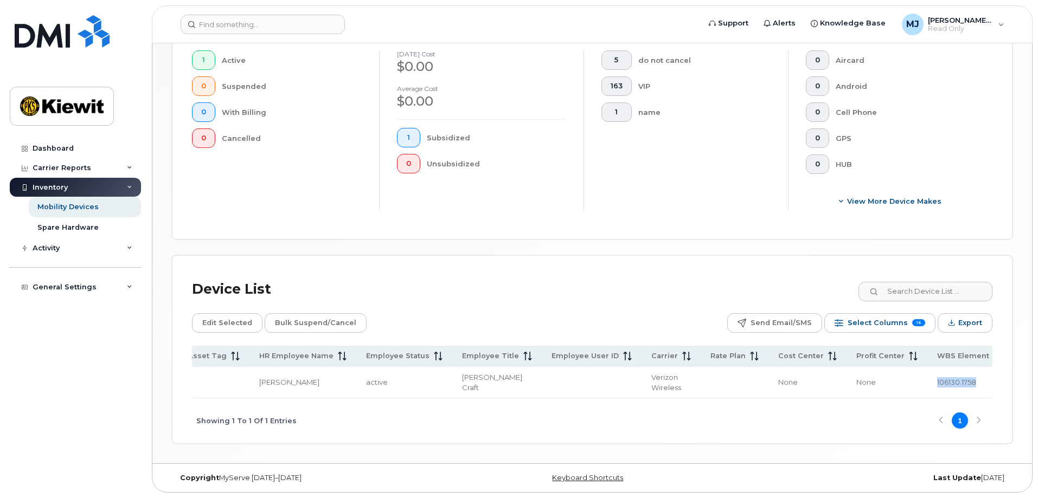
click at [937, 379] on span "106130.1758" at bounding box center [956, 382] width 39 height 9
copy span "106130.1758"
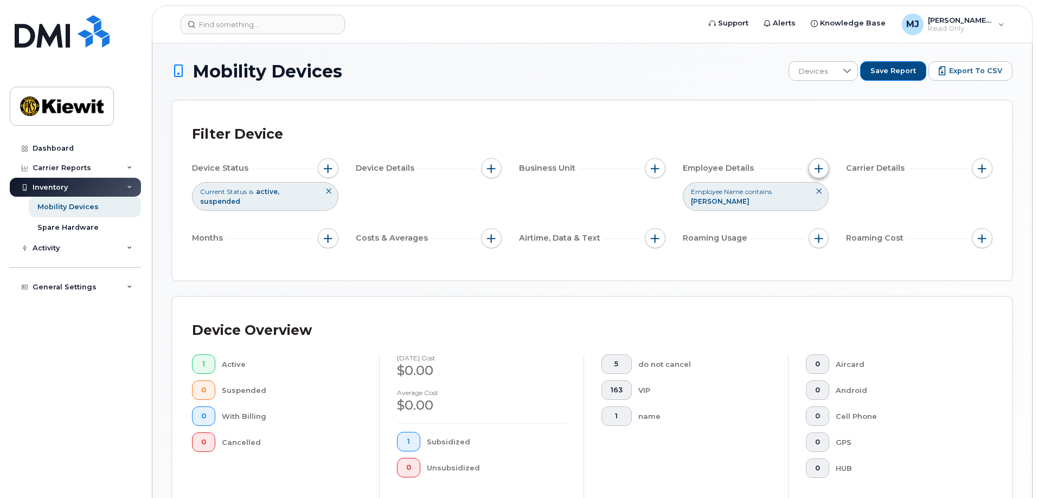
scroll to position [0, 0]
click at [821, 166] on span "button" at bounding box center [818, 170] width 9 height 9
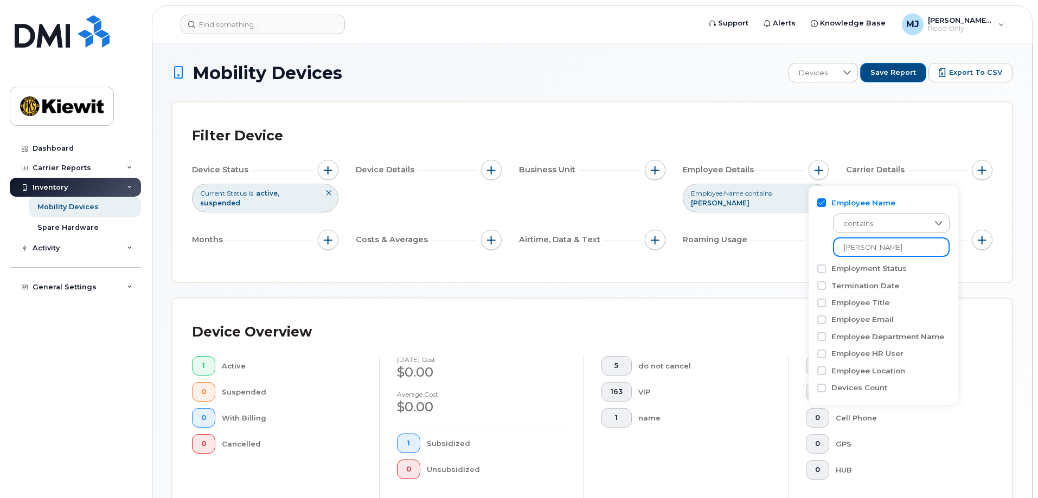
drag, startPoint x: 838, startPoint y: 254, endPoint x: 785, endPoint y: 256, distance: 53.2
click at [785, 256] on body "Support Alerts Knowledge Base [PERSON_NAME] Jupiter Read Only English Français …" at bounding box center [519, 402] width 1038 height 804
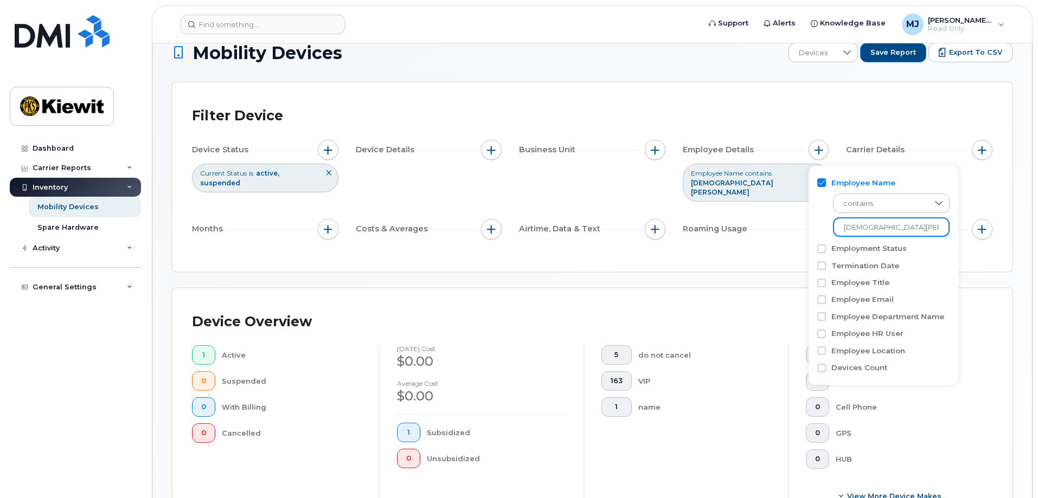
scroll to position [217, 0]
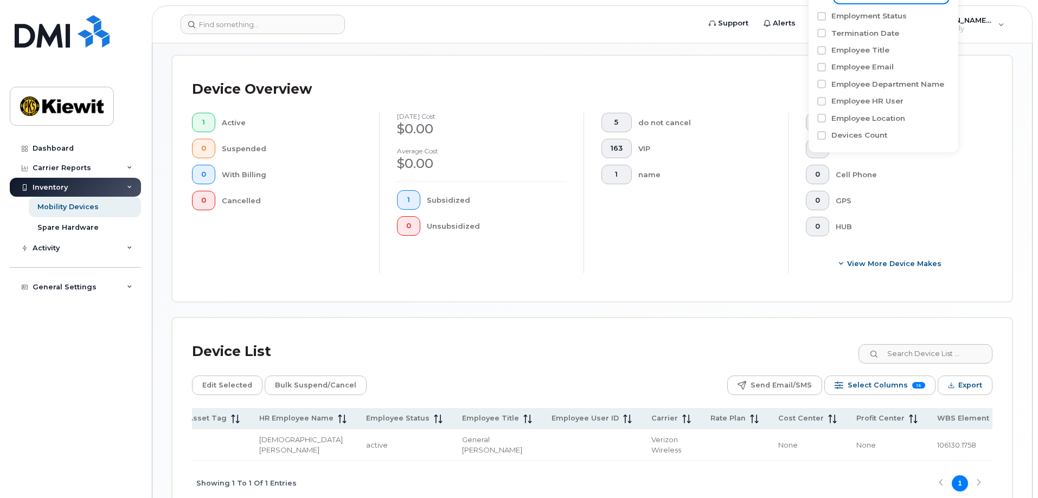
scroll to position [309, 0]
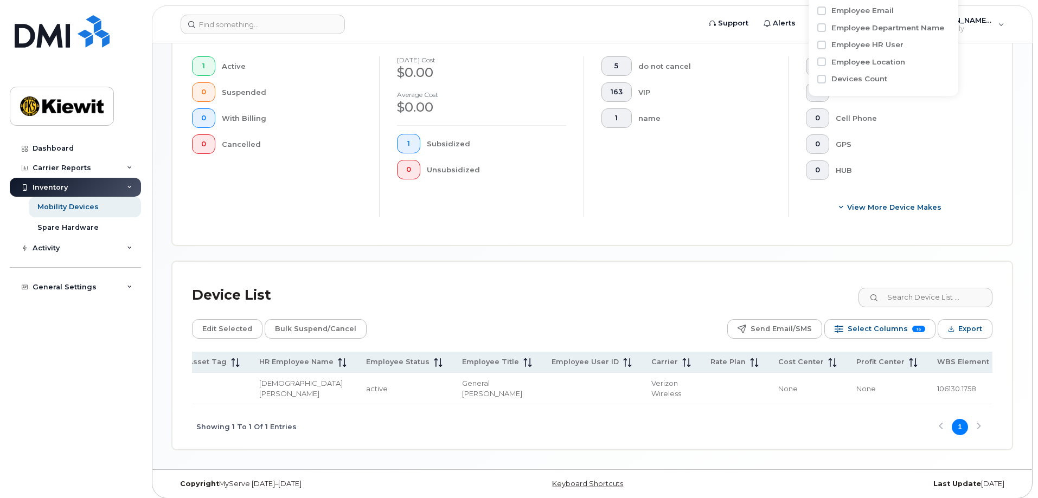
type input "[DEMOGRAPHIC_DATA][PERSON_NAME]"
click at [937, 384] on span "106130.1758" at bounding box center [956, 388] width 39 height 9
copy span "106130.1758"
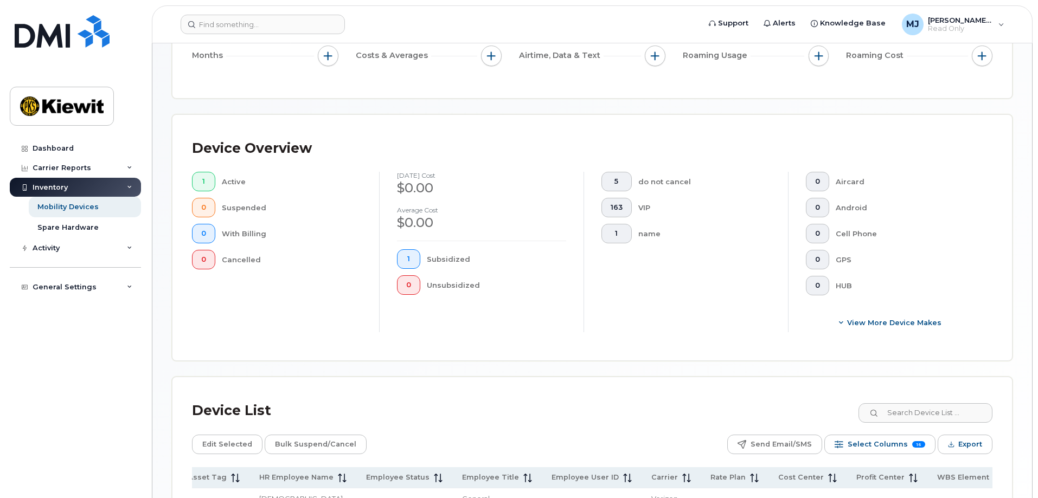
scroll to position [92, 0]
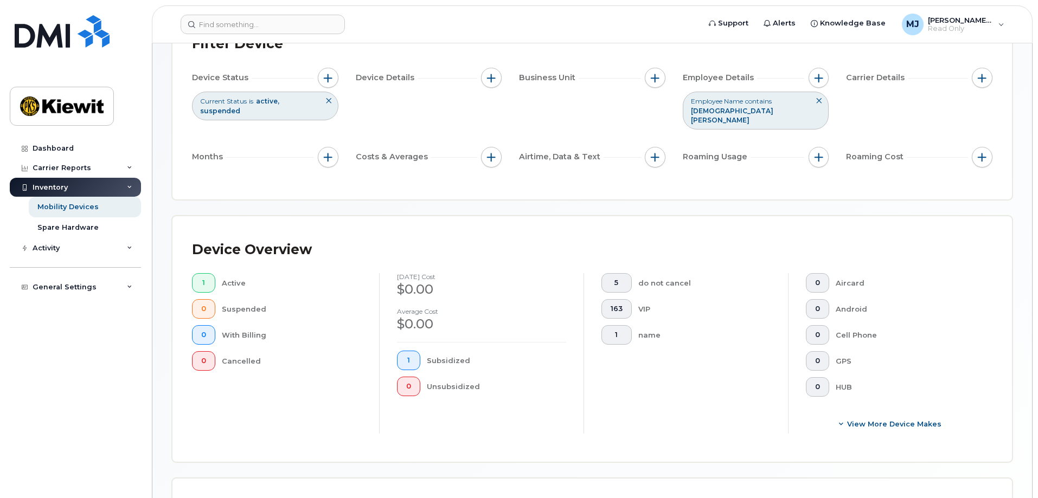
drag, startPoint x: 810, startPoint y: 79, endPoint x: 813, endPoint y: 93, distance: 13.8
click at [810, 79] on button "button" at bounding box center [818, 78] width 21 height 21
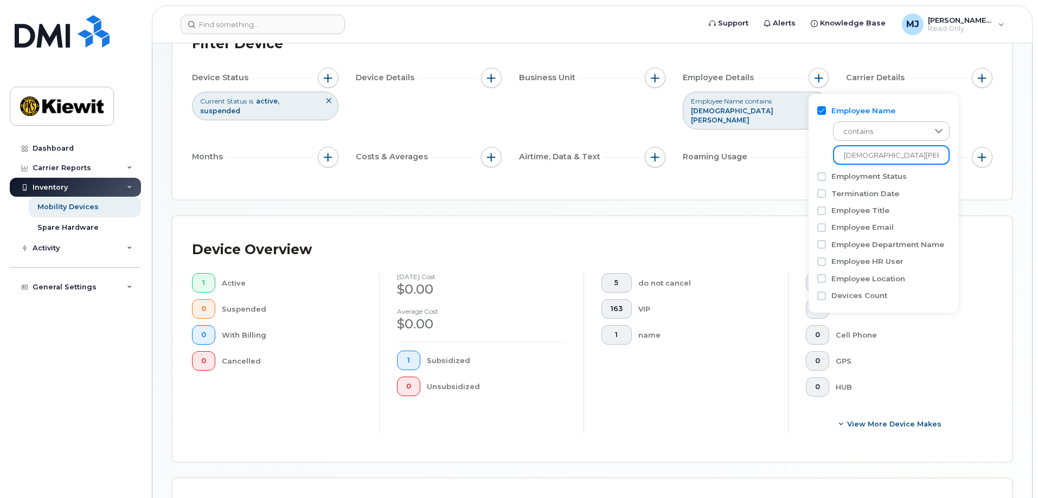
drag, startPoint x: 906, startPoint y: 161, endPoint x: 738, endPoint y: 153, distance: 168.2
click at [740, 152] on body "Support Alerts Knowledge Base [PERSON_NAME] Jupiter Read Only English Français …" at bounding box center [519, 314] width 1038 height 813
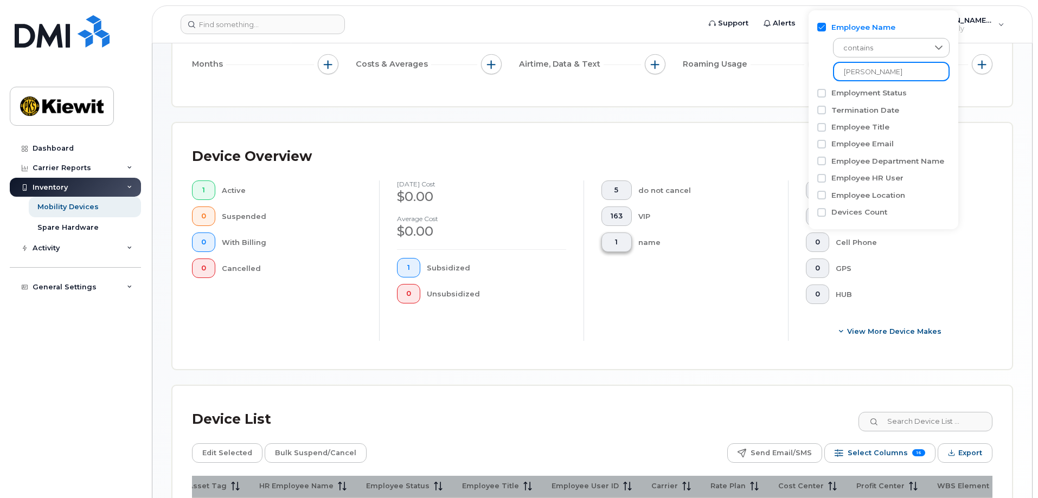
scroll to position [309, 0]
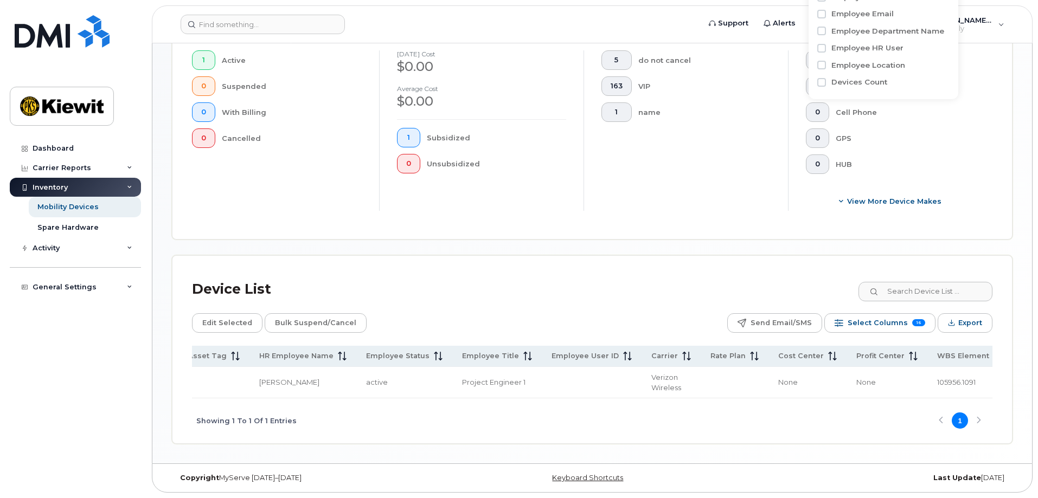
type input "[PERSON_NAME]"
click at [687, 256] on div "Device List Edit Selected Bulk Suspend/Cancel Send Email/SMS Select Columns 16 …" at bounding box center [591, 350] width 839 height 188
drag, startPoint x: 571, startPoint y: 399, endPoint x: 378, endPoint y: 400, distance: 192.4
click at [378, 400] on div "Showing 1 To 1 Of 1 Entries 1" at bounding box center [592, 420] width 800 height 45
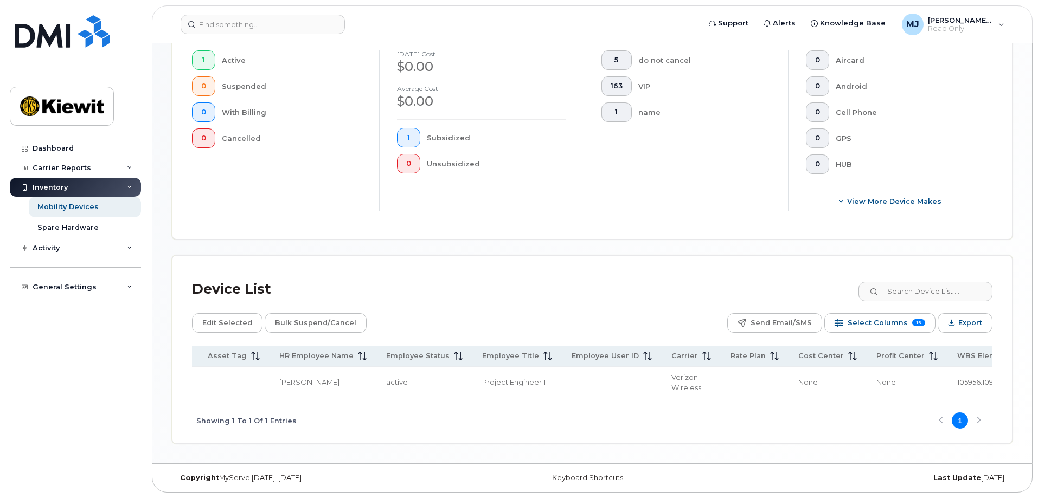
scroll to position [0, 594]
click at [924, 372] on td "105956.1091" at bounding box center [966, 382] width 85 height 31
click at [934, 378] on span "105956.1091" at bounding box center [953, 382] width 38 height 9
copy span "105956.1091"
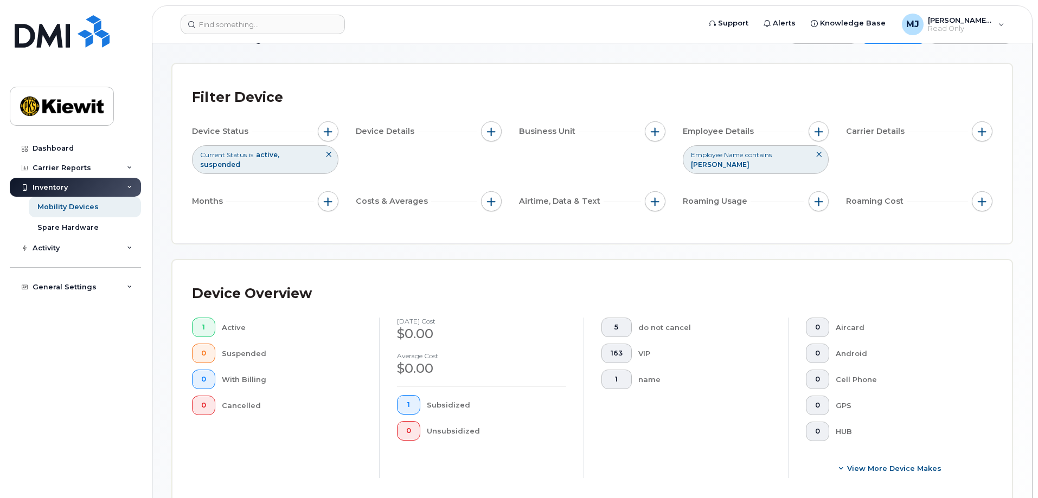
scroll to position [38, 0]
click at [808, 137] on div "Employee Details" at bounding box center [755, 132] width 146 height 21
click at [819, 140] on button "button" at bounding box center [818, 132] width 21 height 21
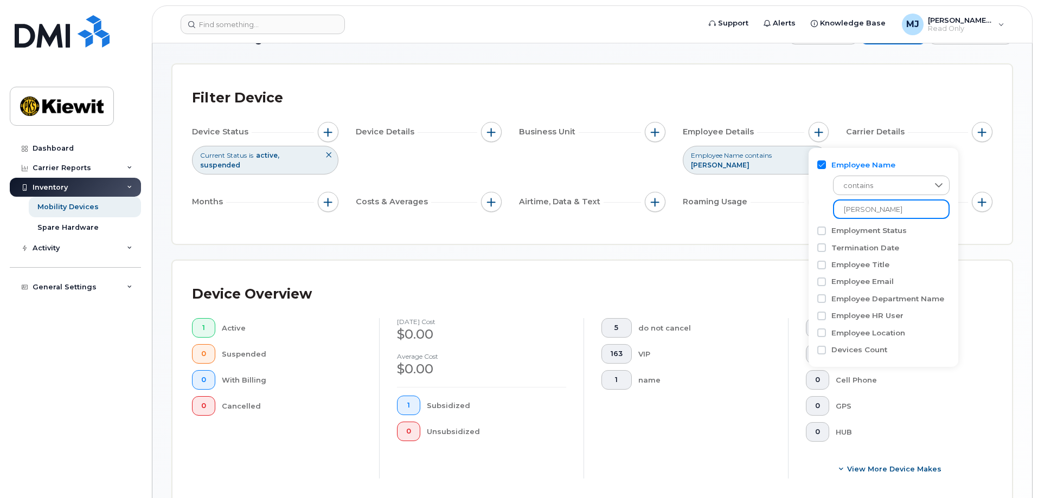
drag, startPoint x: 884, startPoint y: 209, endPoint x: 781, endPoint y: 212, distance: 103.1
click at [783, 212] on body "Support Alerts Knowledge Base [PERSON_NAME] Jupiter Read Only English Français …" at bounding box center [519, 364] width 1038 height 804
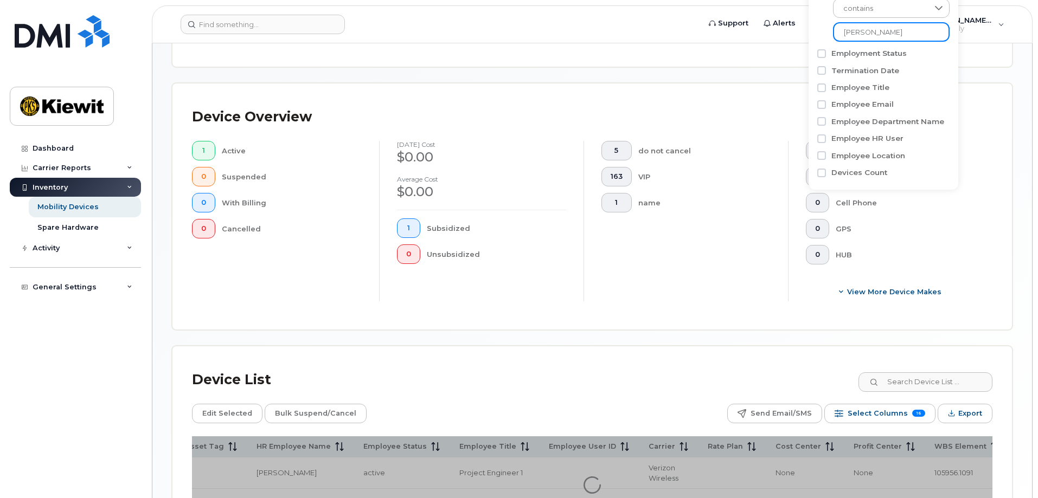
scroll to position [300, 0]
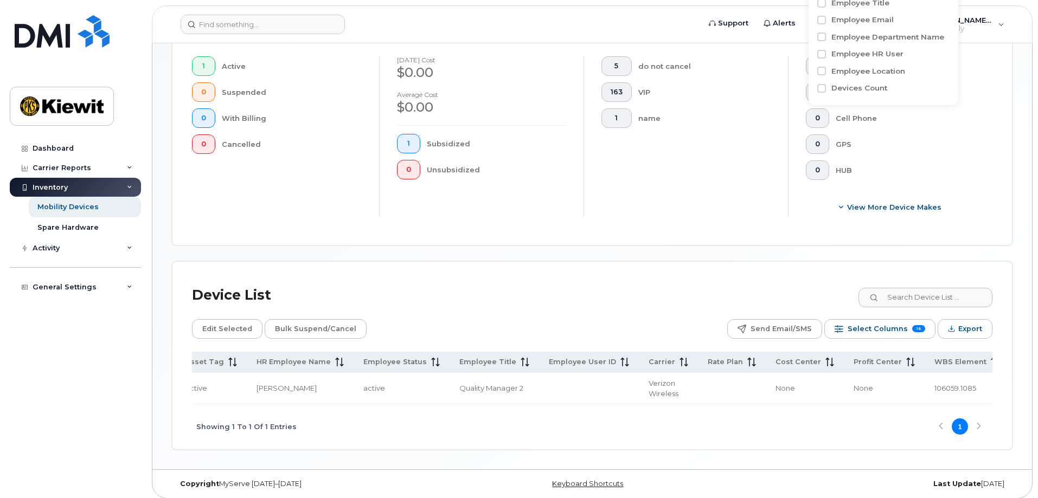
scroll to position [0, 591]
type input "[PERSON_NAME]"
click at [937, 384] on span "106059.1085" at bounding box center [958, 388] width 42 height 9
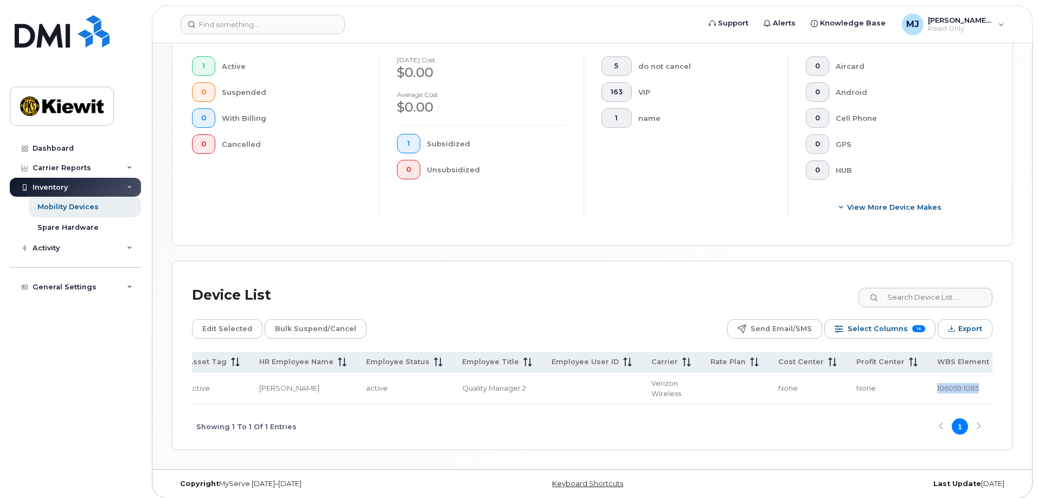
click at [937, 384] on span "106059.1085" at bounding box center [958, 388] width 42 height 9
copy span "106059.1085"
click at [589, 404] on div "Showing 1 To 1 Of 1 Entries 1" at bounding box center [592, 426] width 800 height 45
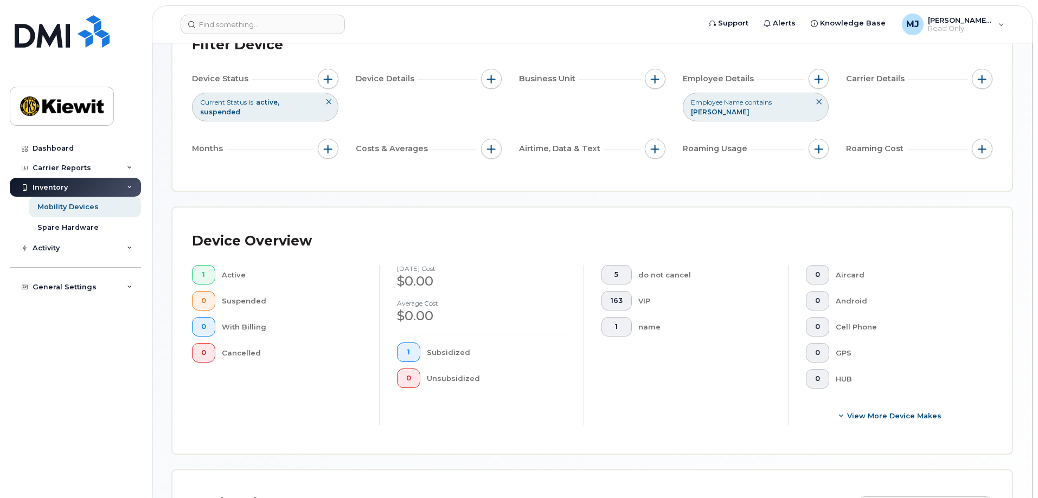
scroll to position [83, 0]
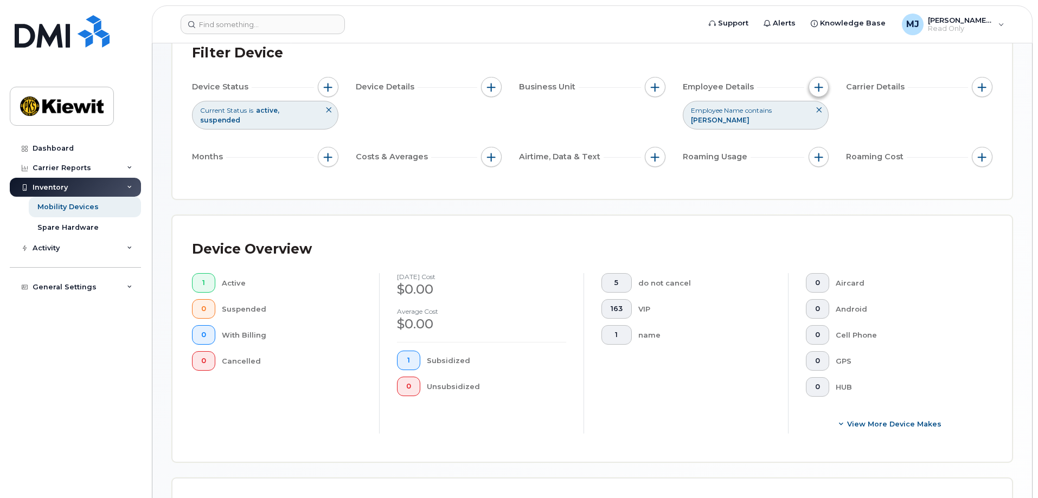
click at [813, 87] on button "button" at bounding box center [818, 87] width 21 height 21
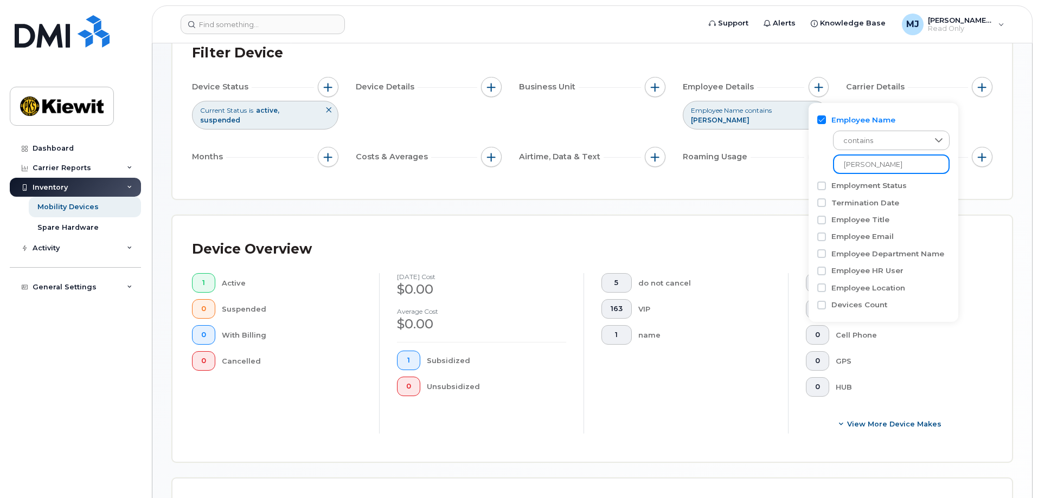
drag, startPoint x: 891, startPoint y: 170, endPoint x: 748, endPoint y: 165, distance: 142.6
click at [752, 165] on body "Support Alerts Knowledge Base [PERSON_NAME] Jupiter Read Only English Français …" at bounding box center [519, 319] width 1038 height 804
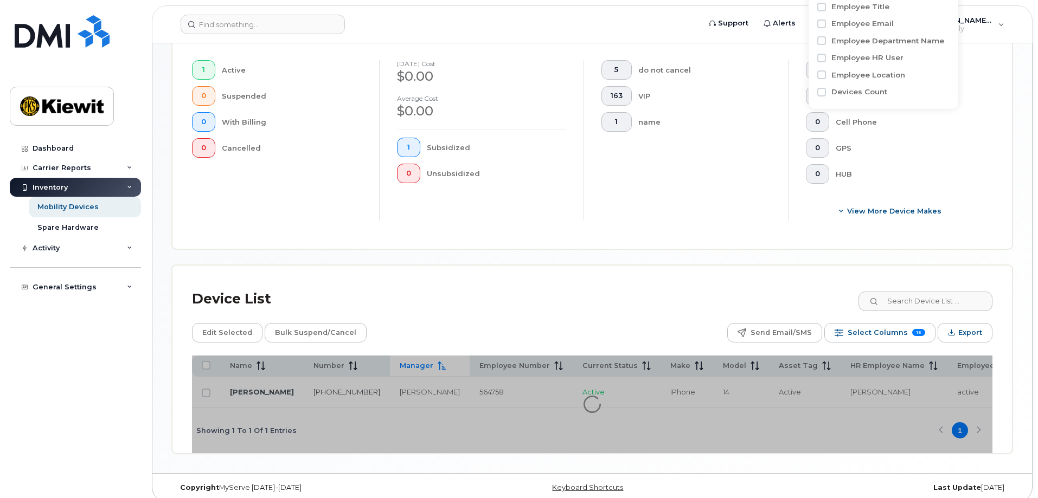
scroll to position [300, 0]
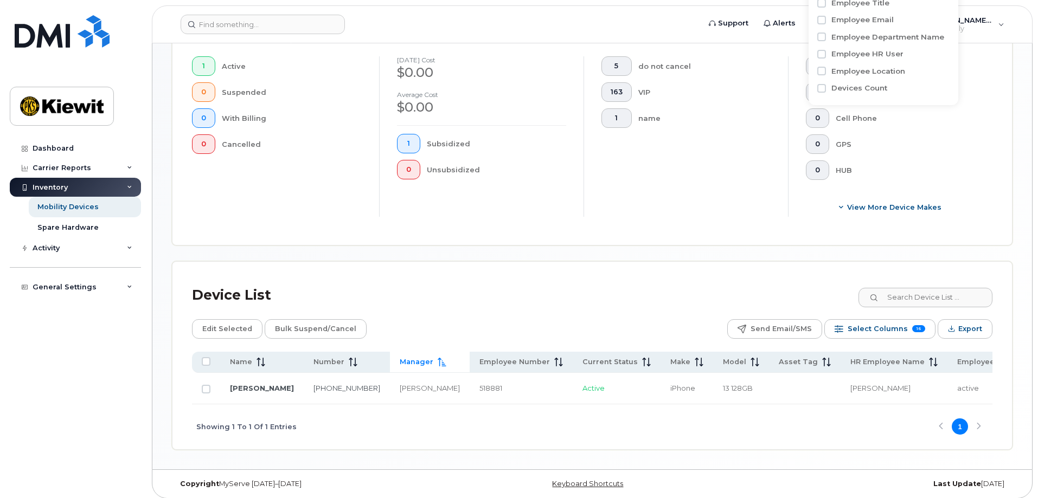
type input "bryngels"
drag, startPoint x: 642, startPoint y: 399, endPoint x: 794, endPoint y: 405, distance: 151.9
click at [794, 405] on div "Showing 1 To 1 Of 1 Entries 1" at bounding box center [592, 426] width 800 height 45
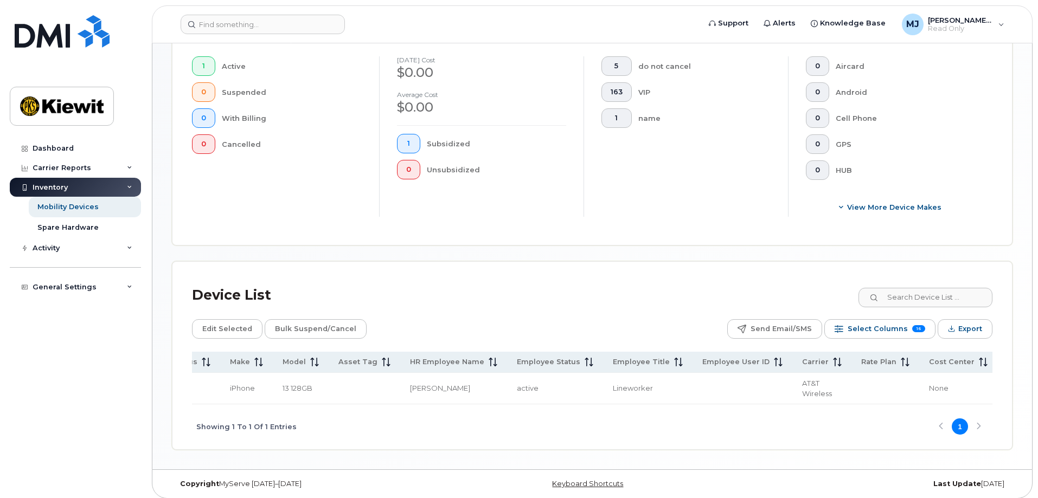
scroll to position [0, 591]
click at [937, 384] on span "105385.2252" at bounding box center [957, 388] width 41 height 9
copy span "105385.2252"
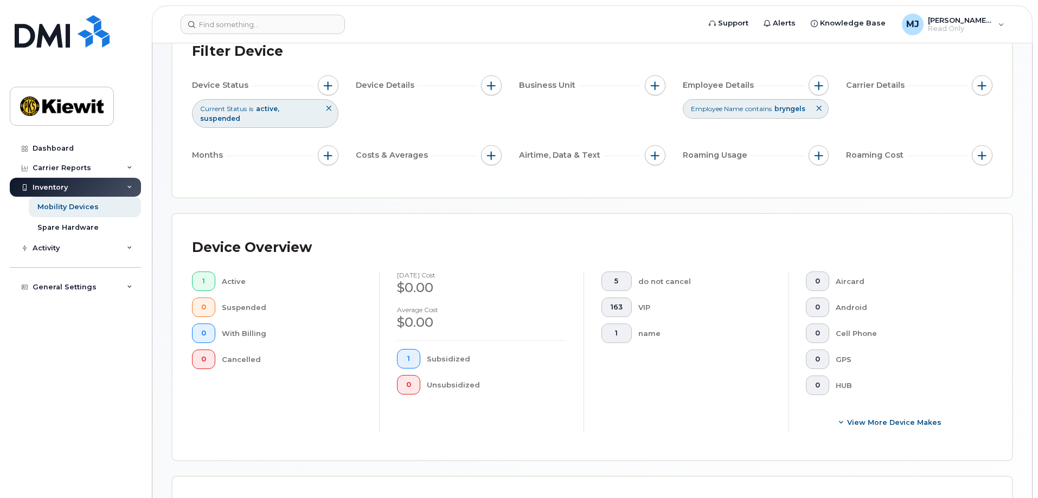
scroll to position [83, 0]
click at [820, 82] on button "button" at bounding box center [818, 87] width 21 height 21
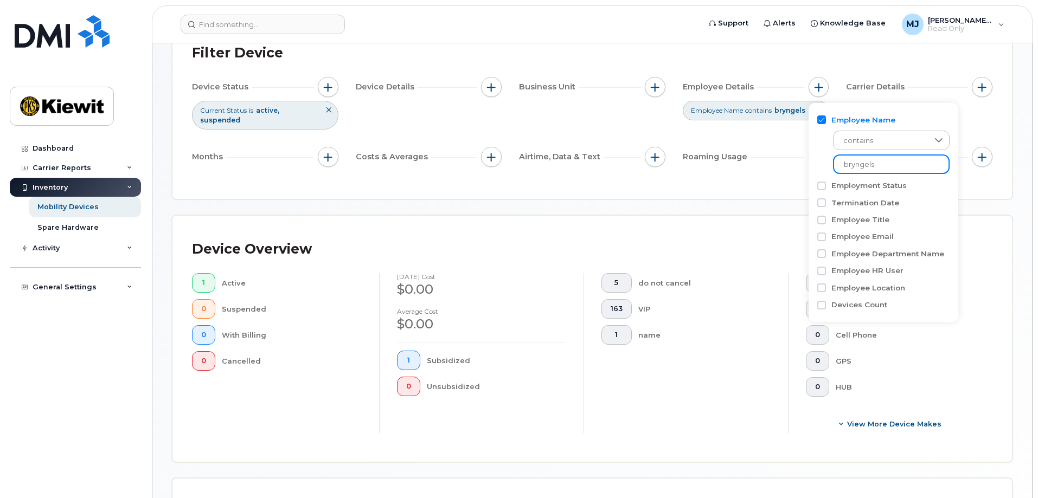
drag, startPoint x: 888, startPoint y: 170, endPoint x: 785, endPoint y: 159, distance: 104.0
click at [787, 159] on body "Support Alerts Knowledge Base [PERSON_NAME] Jupiter Read Only English Français …" at bounding box center [519, 319] width 1038 height 804
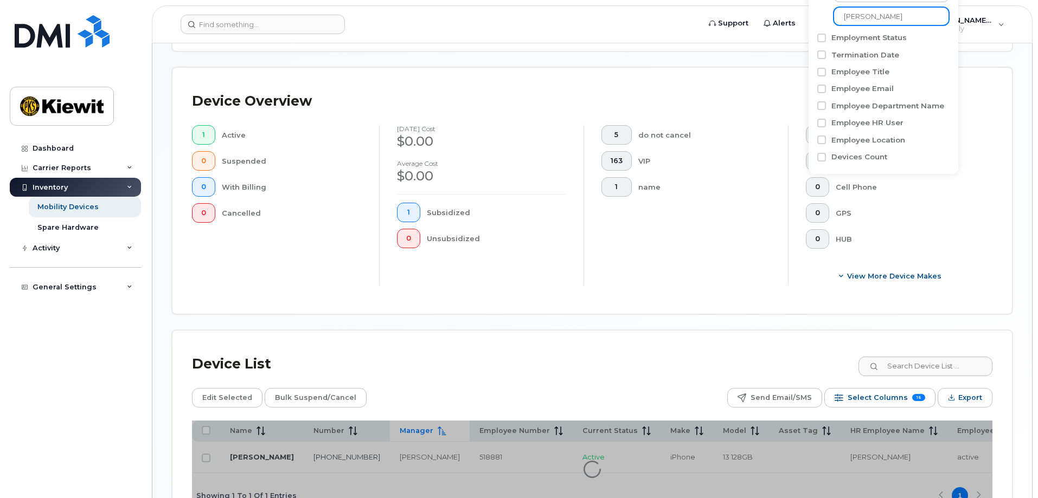
scroll to position [300, 0]
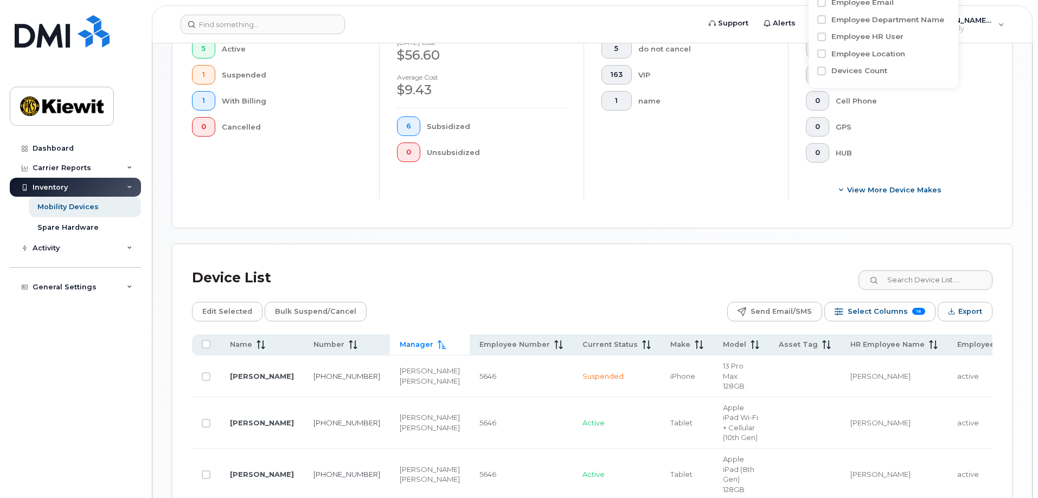
scroll to position [46, 0]
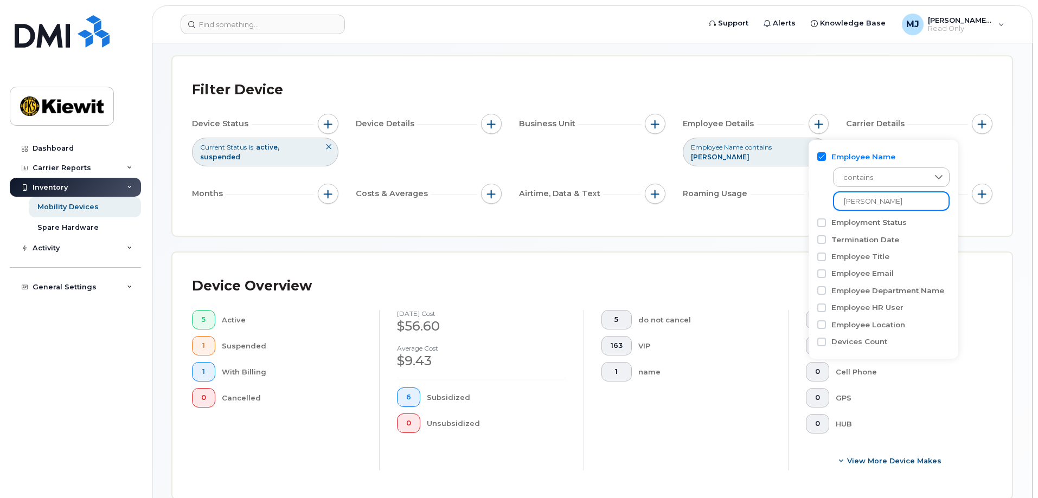
click at [837, 200] on input "[PERSON_NAME]" at bounding box center [891, 201] width 117 height 20
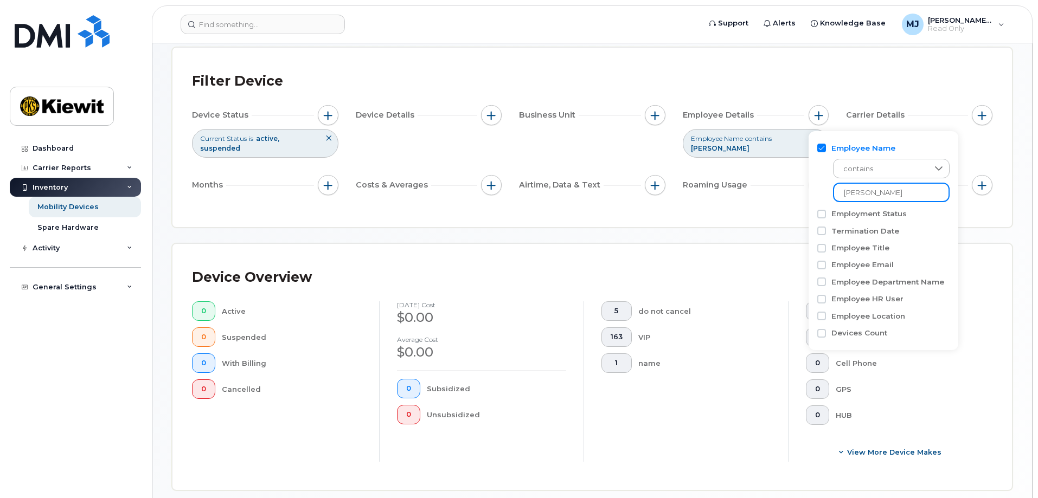
scroll to position [316, 0]
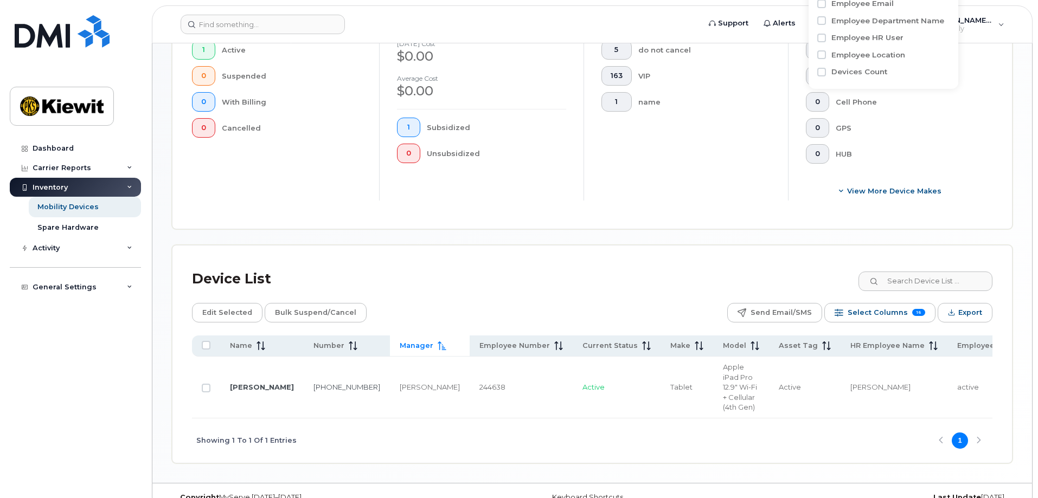
type input "[PERSON_NAME]"
drag, startPoint x: 639, startPoint y: 428, endPoint x: 835, endPoint y: 434, distance: 196.9
click at [835, 434] on div "Name Number Manager Employee Number Current Status Make Model Asset Tag HR Empl…" at bounding box center [592, 400] width 800 height 128
click at [791, 442] on div "Showing 1 To 1 Of 1 Entries 1" at bounding box center [592, 440] width 800 height 45
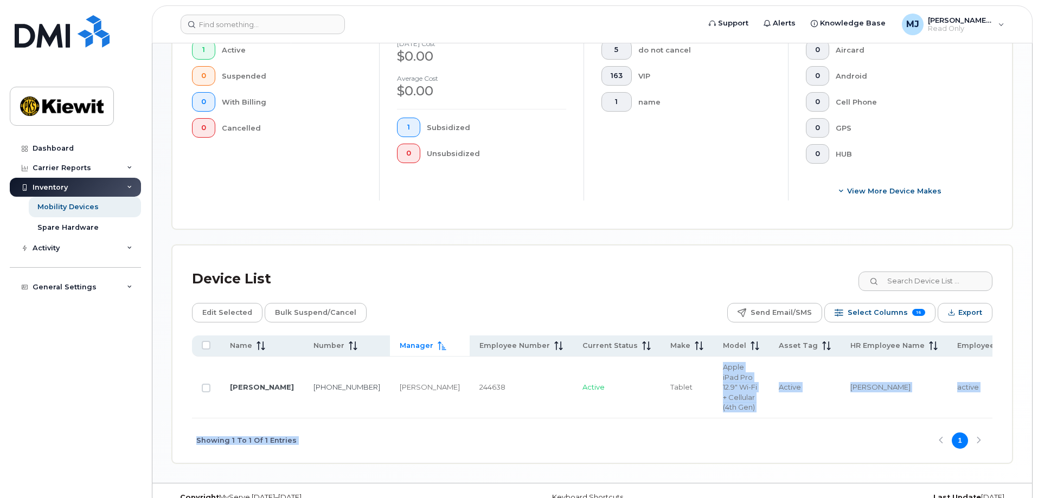
drag, startPoint x: 618, startPoint y: 428, endPoint x: 913, endPoint y: 439, distance: 294.5
click at [913, 439] on div "Name Number Manager Employee Number Current Status Make Model Asset Tag HR Empl…" at bounding box center [592, 400] width 800 height 128
click at [791, 443] on div "Showing 1 To 1 Of 1 Entries 1" at bounding box center [592, 440] width 800 height 45
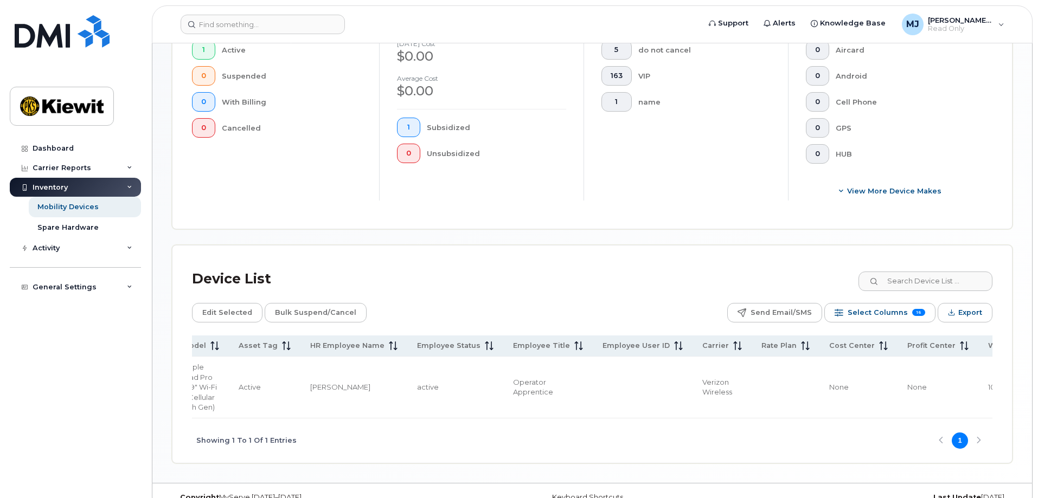
scroll to position [0, 591]
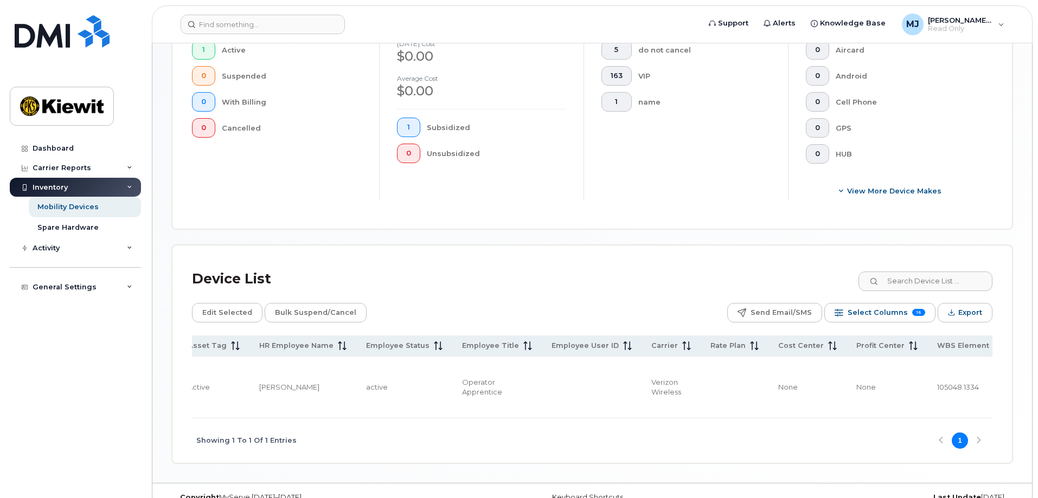
click at [937, 389] on span "105048.1334" at bounding box center [958, 387] width 42 height 9
copy span "105048.1334"
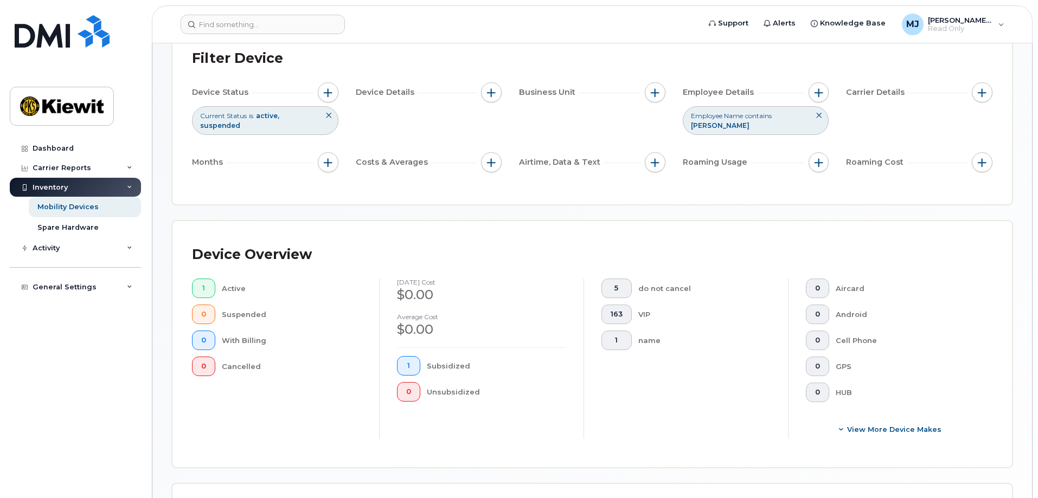
scroll to position [0, 0]
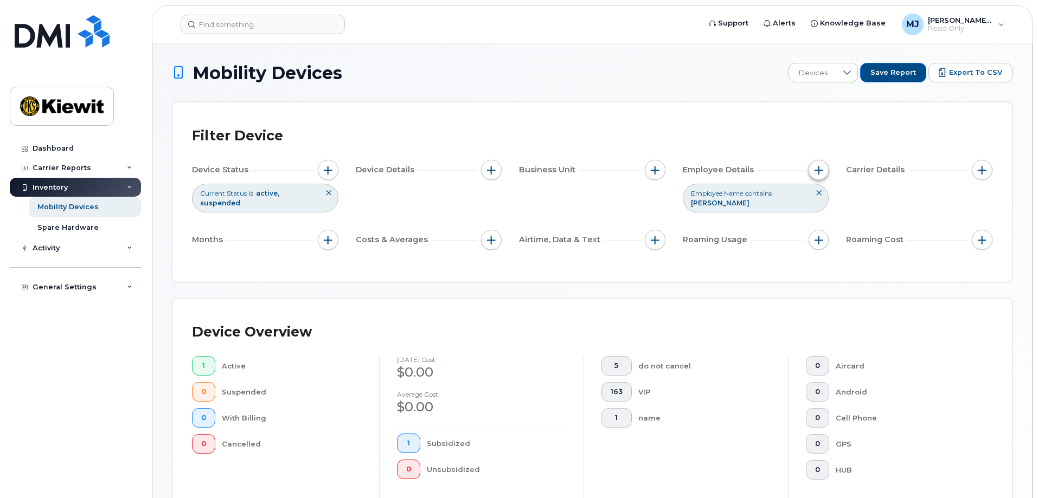
click at [819, 169] on span "button" at bounding box center [818, 170] width 9 height 9
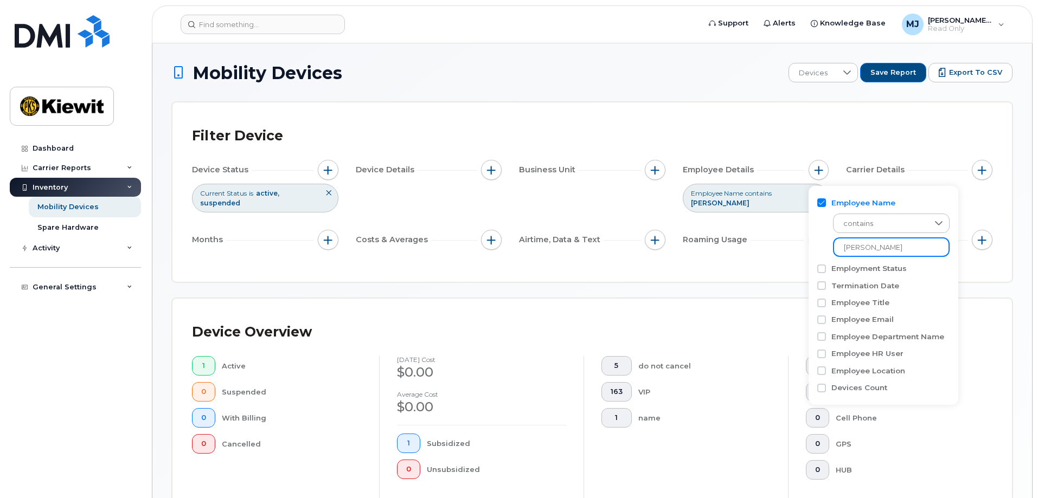
drag, startPoint x: 891, startPoint y: 251, endPoint x: 811, endPoint y: 248, distance: 79.7
click at [811, 248] on div "Employee Name contains [PERSON_NAME] Employment Status Termination Date Employe…" at bounding box center [883, 296] width 150 height 220
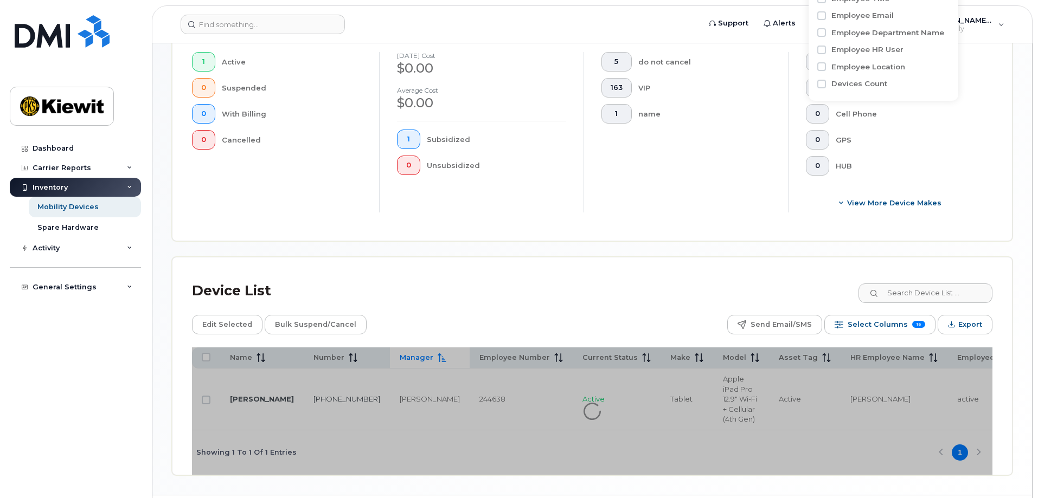
scroll to position [349, 0]
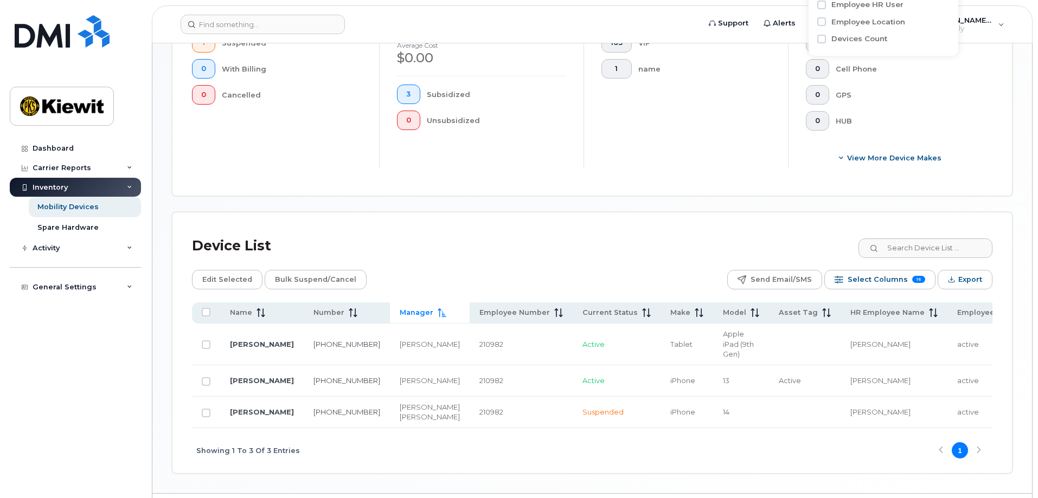
type input "[PERSON_NAME]"
click at [627, 262] on div "Device List Edit Selected Bulk Suspend/Cancel Send Email/SMS Select Columns 16 …" at bounding box center [592, 352] width 800 height 241
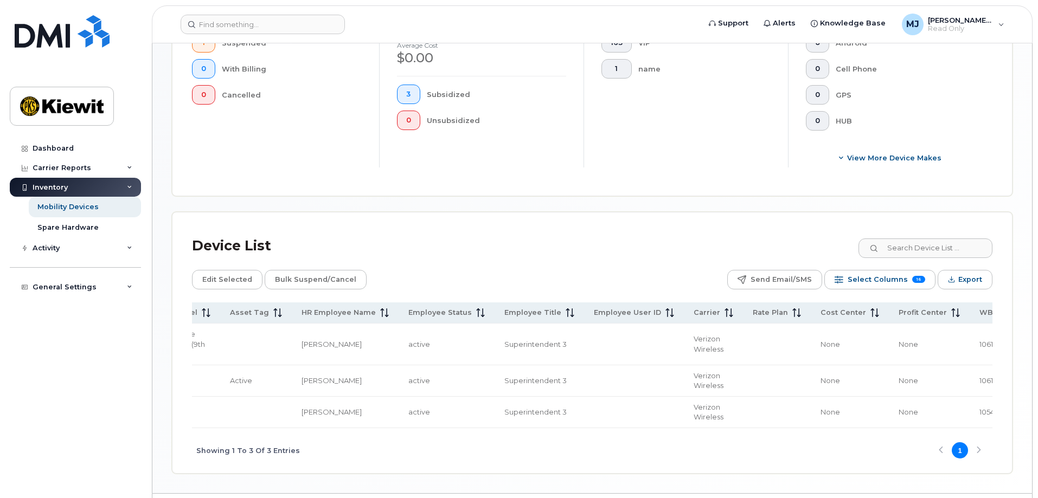
scroll to position [0, 592]
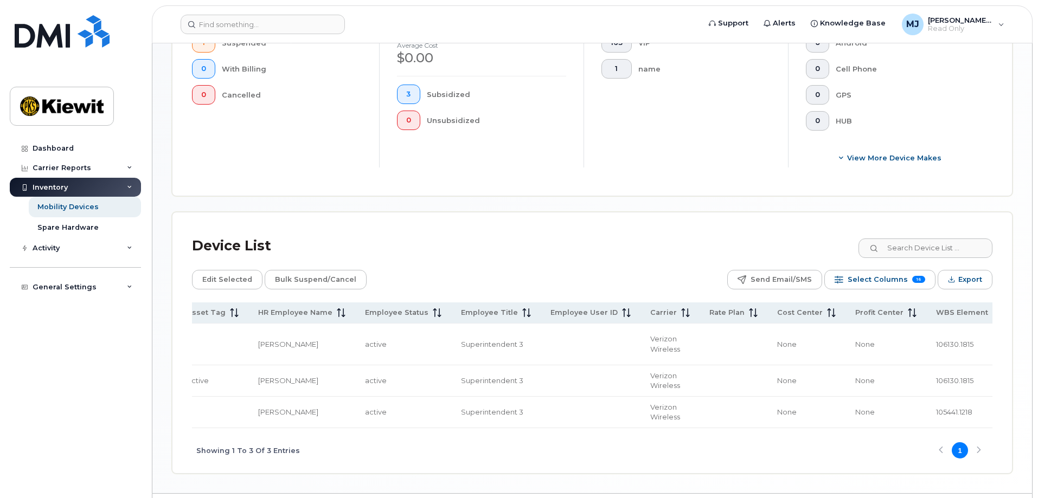
click at [936, 341] on span "106130.1815" at bounding box center [954, 344] width 37 height 9
copy span "106130.1815"
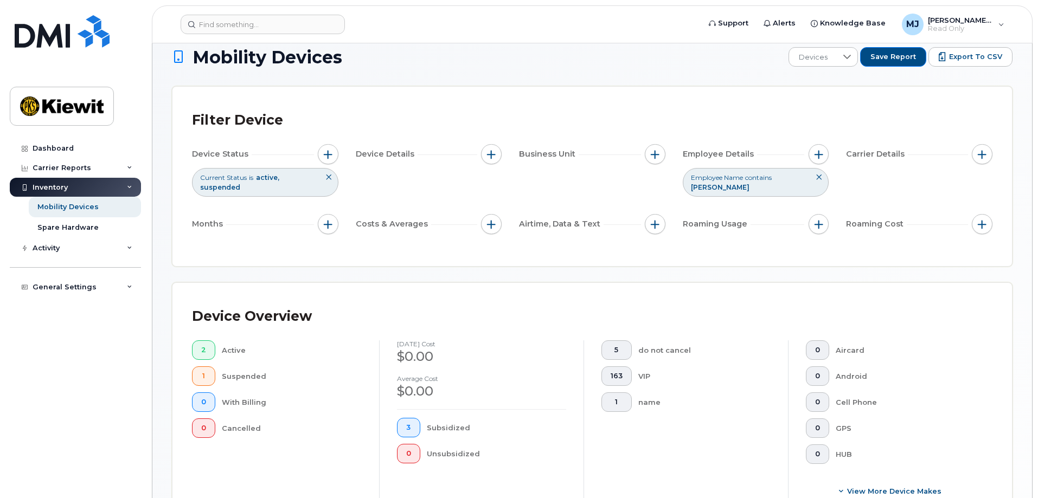
scroll to position [0, 0]
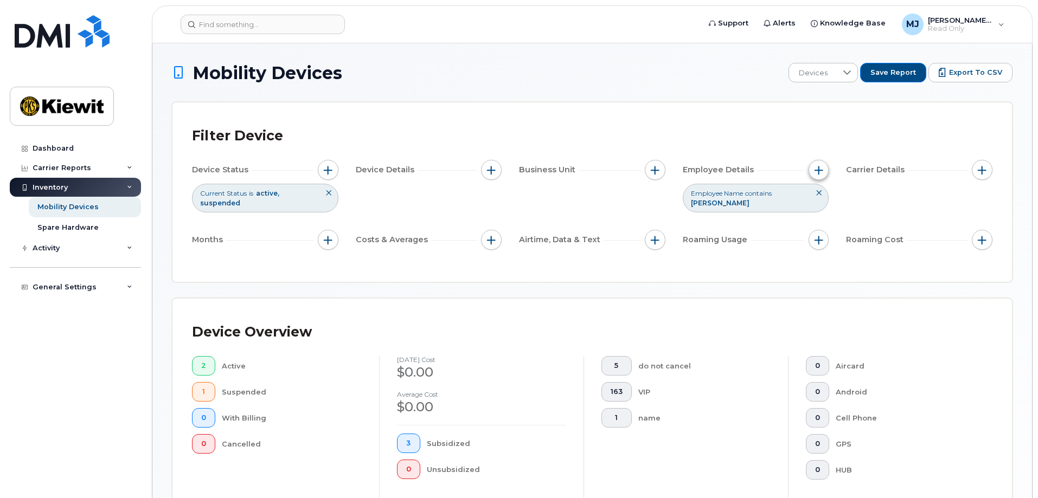
click at [823, 166] on button "button" at bounding box center [818, 170] width 21 height 21
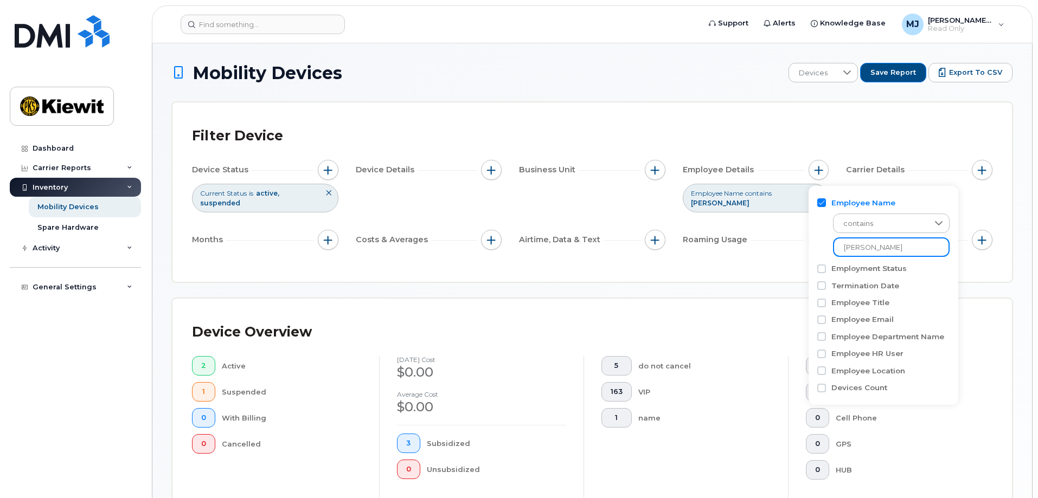
drag, startPoint x: 906, startPoint y: 249, endPoint x: 739, endPoint y: 254, distance: 167.0
click at [739, 254] on body "Support Alerts Knowledge Base [PERSON_NAME] Jupiter Read Only English Français …" at bounding box center [519, 438] width 1038 height 877
type input "[PERSON_NAME]"
click at [758, 289] on div "Mobility Devices Devices Save Report Export to CSV Filter Device Device Status …" at bounding box center [592, 443] width 840 height 760
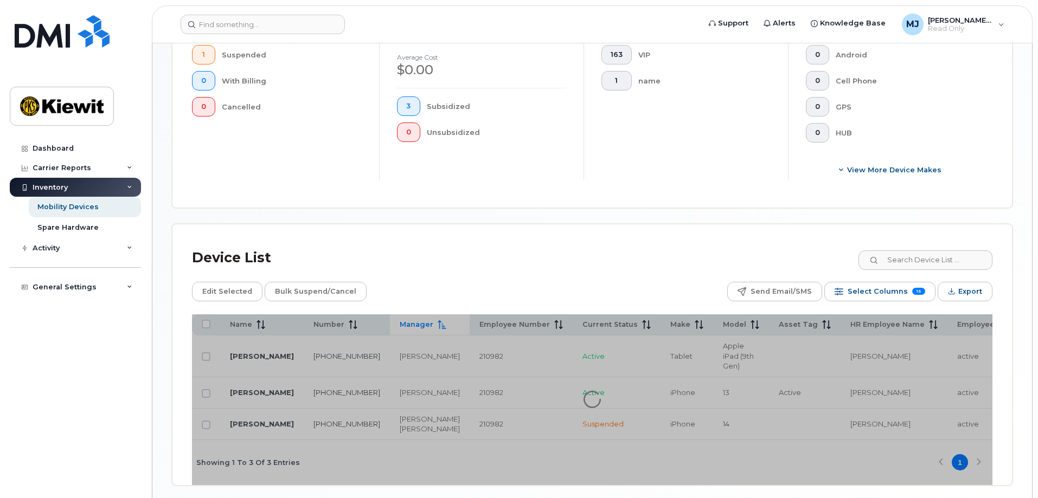
scroll to position [402, 0]
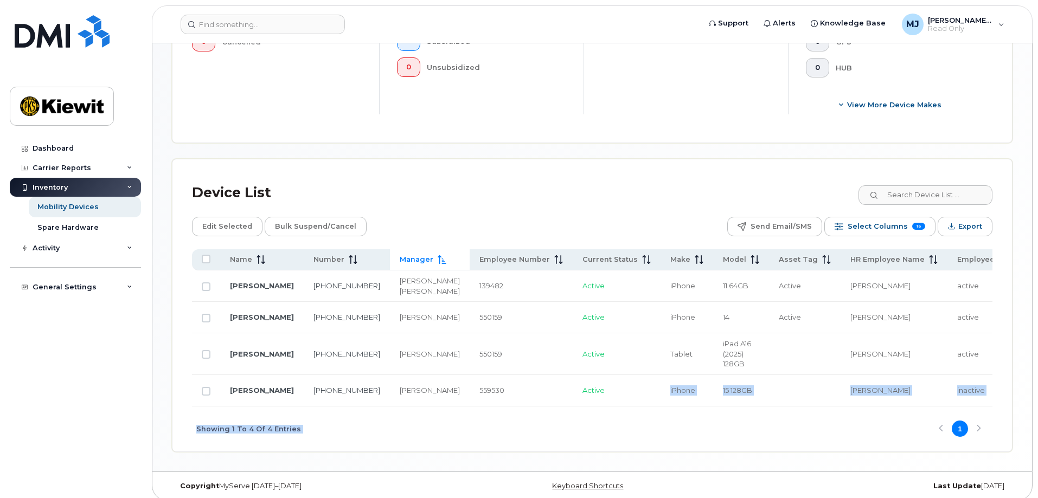
drag, startPoint x: 595, startPoint y: 426, endPoint x: 664, endPoint y: 430, distance: 69.5
click at [664, 430] on div "Name Number Manager Employee Number Current Status Make Model Asset Tag HR Empl…" at bounding box center [592, 350] width 800 height 202
click at [652, 446] on div "Showing 1 To 4 Of 4 Entries 1" at bounding box center [592, 429] width 800 height 45
drag, startPoint x: 635, startPoint y: 432, endPoint x: 668, endPoint y: 431, distance: 33.1
click at [669, 431] on div "Showing 1 To 4 Of 4 Entries 1" at bounding box center [592, 429] width 800 height 45
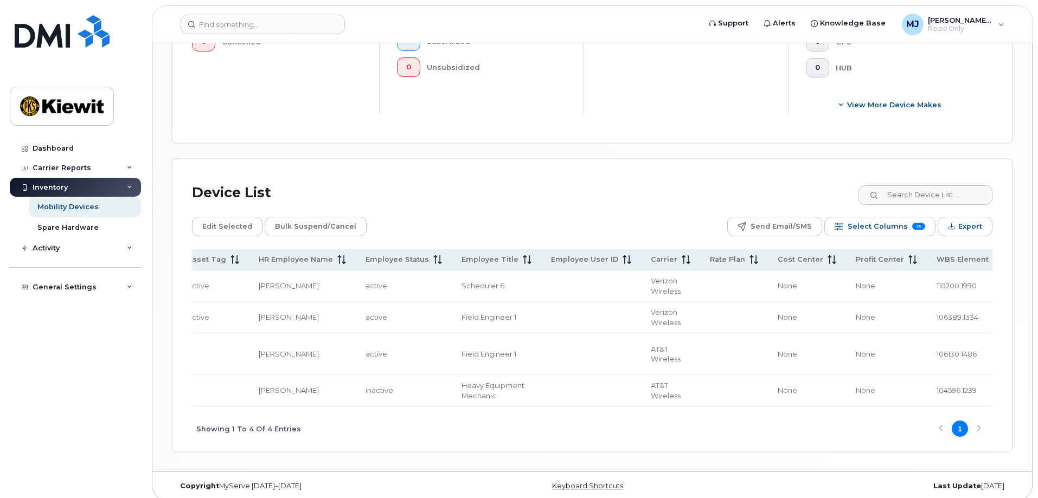
scroll to position [0, 594]
click at [933, 358] on span "106130.1486" at bounding box center [953, 354] width 40 height 9
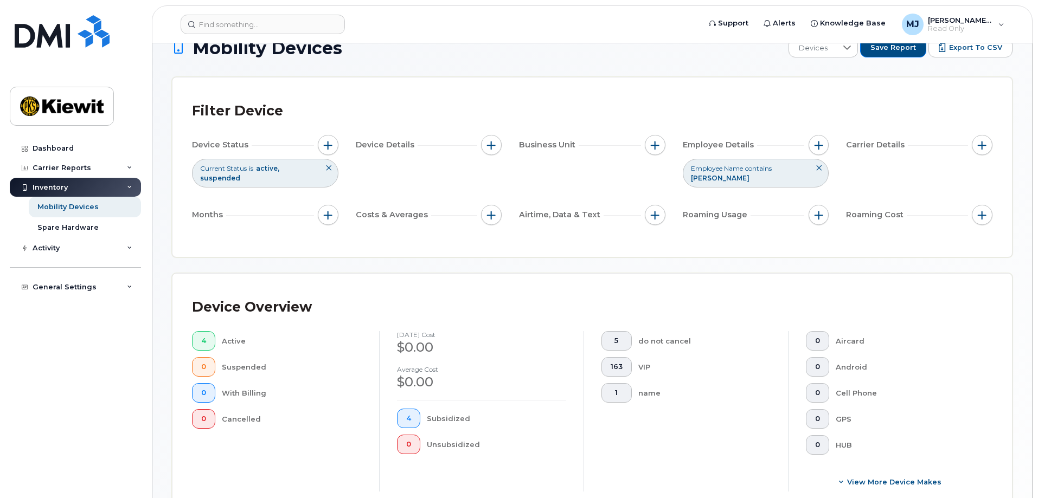
scroll to position [0, 0]
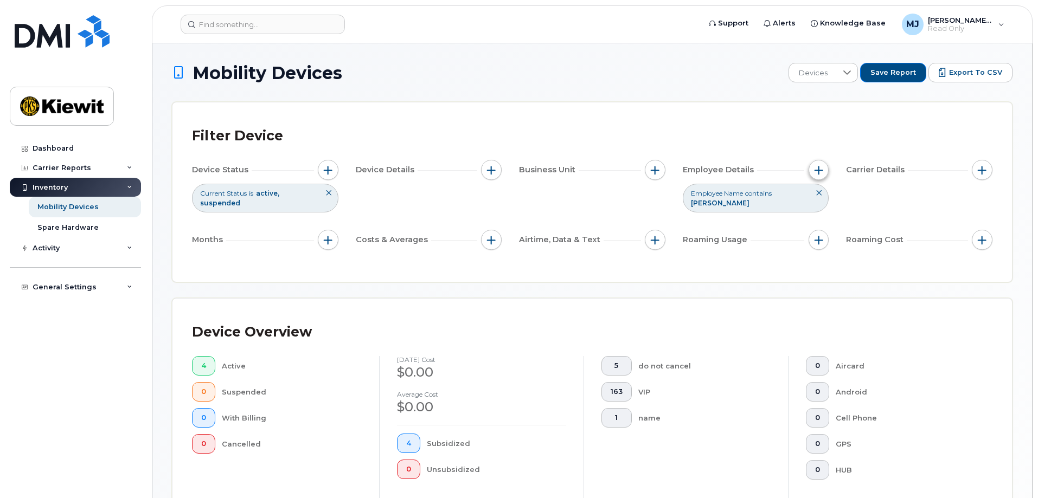
click at [821, 176] on button "button" at bounding box center [818, 170] width 21 height 21
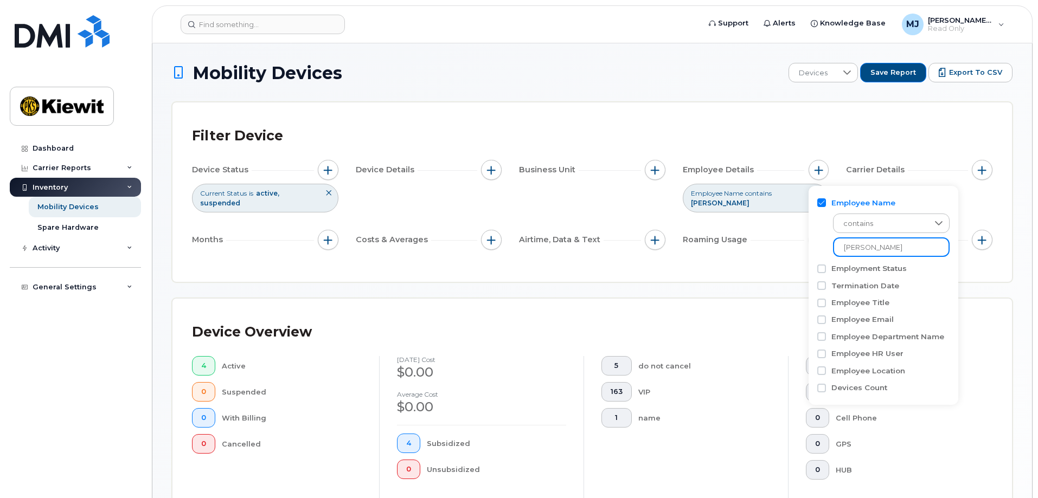
drag, startPoint x: 907, startPoint y: 247, endPoint x: 707, endPoint y: 242, distance: 200.1
click at [710, 243] on body "Support Alerts Knowledge Base [PERSON_NAME] Jupiter Read Only English Français …" at bounding box center [519, 454] width 1038 height 908
type input "[PERSON_NAME]"
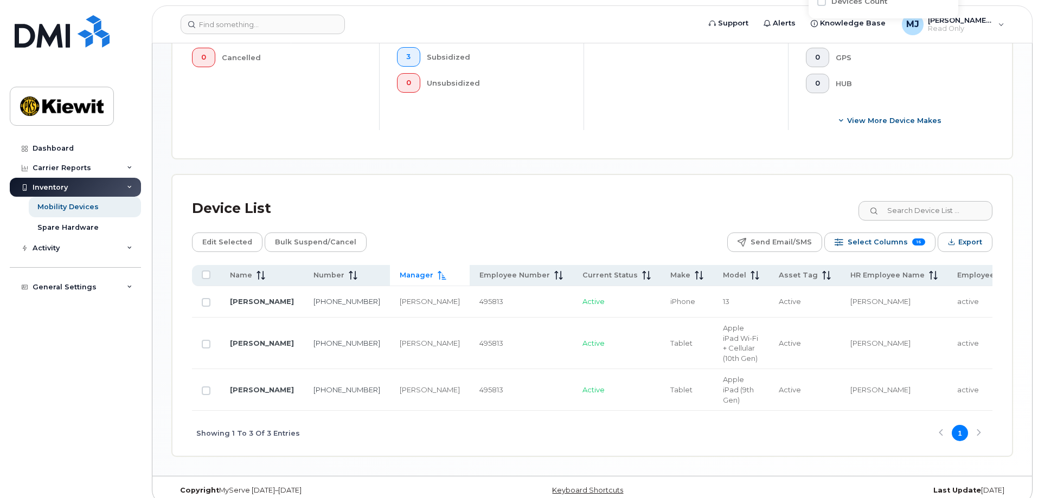
scroll to position [422, 0]
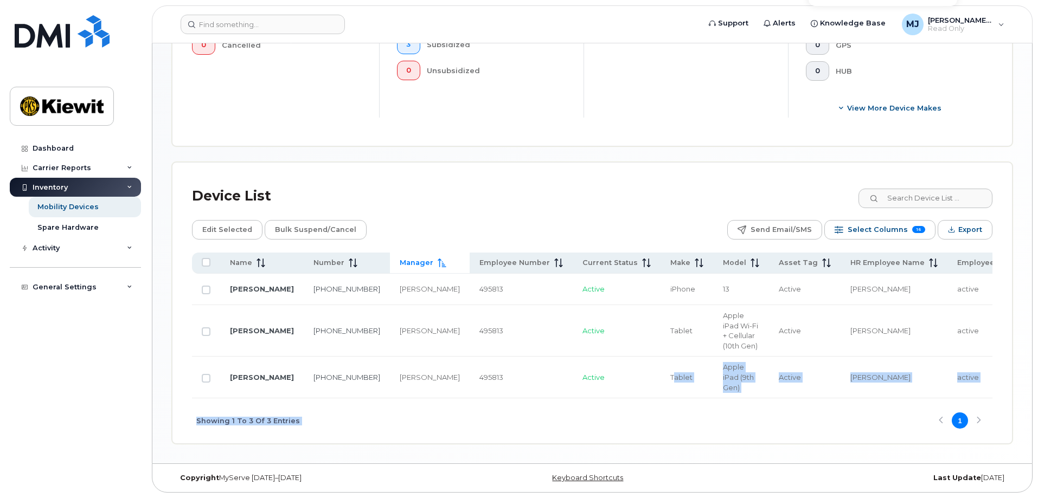
drag, startPoint x: 617, startPoint y: 395, endPoint x: 643, endPoint y: 400, distance: 26.6
click at [643, 400] on div "Name Number Manager Employee Number Current Status Make Model Asset Tag HR Empl…" at bounding box center [592, 348] width 800 height 191
click at [635, 402] on div "Showing 1 To 3 Of 3 Entries 1" at bounding box center [592, 420] width 800 height 45
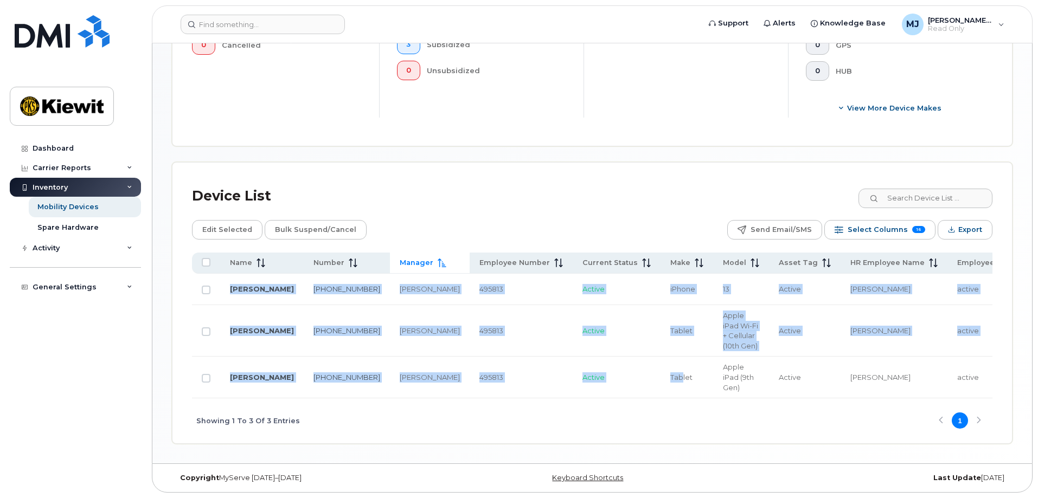
drag, startPoint x: 624, startPoint y: 395, endPoint x: 703, endPoint y: 396, distance: 78.6
click at [703, 396] on div "Name Number Manager Employee Number Current Status Make Model Asset Tag HR Empl…" at bounding box center [592, 326] width 800 height 146
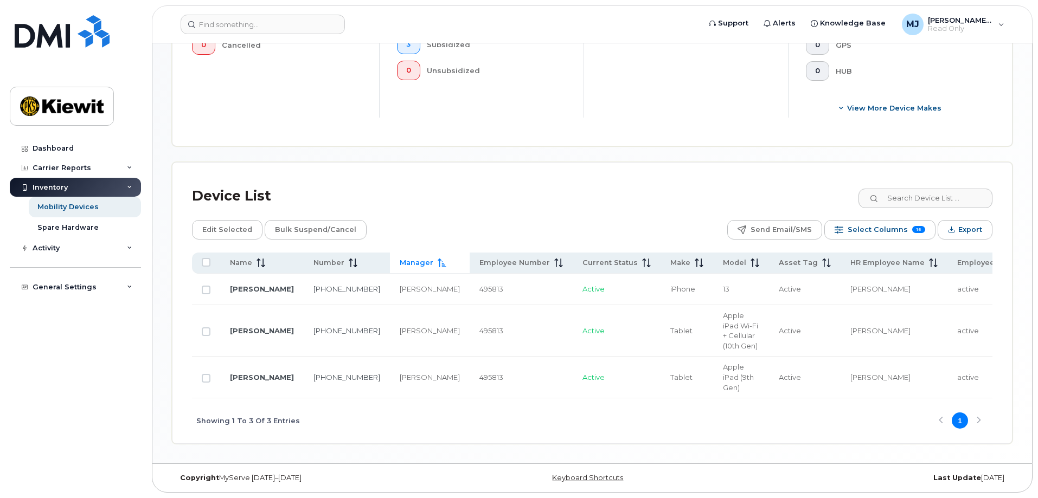
click at [658, 422] on div "Showing 1 To 3 Of 3 Entries 1" at bounding box center [592, 420] width 800 height 45
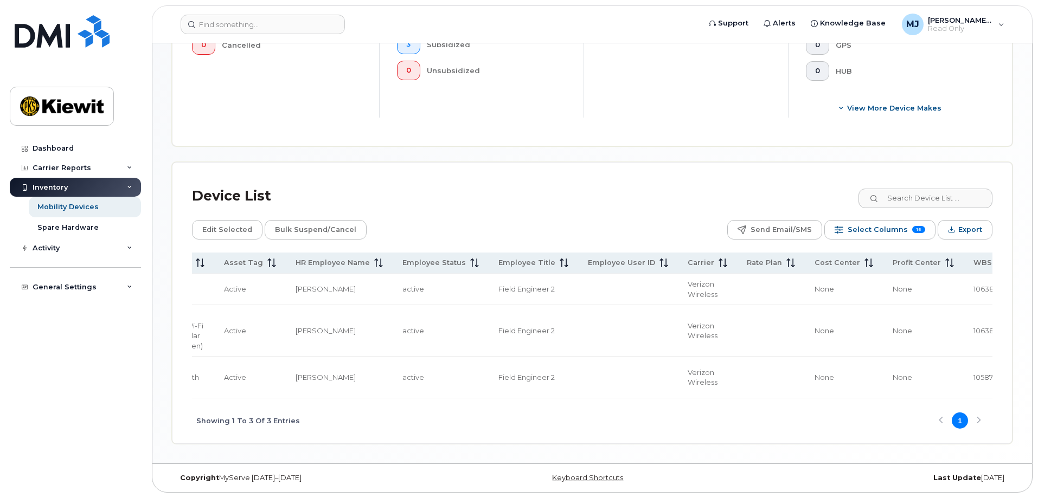
scroll to position [0, 556]
click at [962, 379] on td "105871.1309" at bounding box center [1004, 378] width 85 height 42
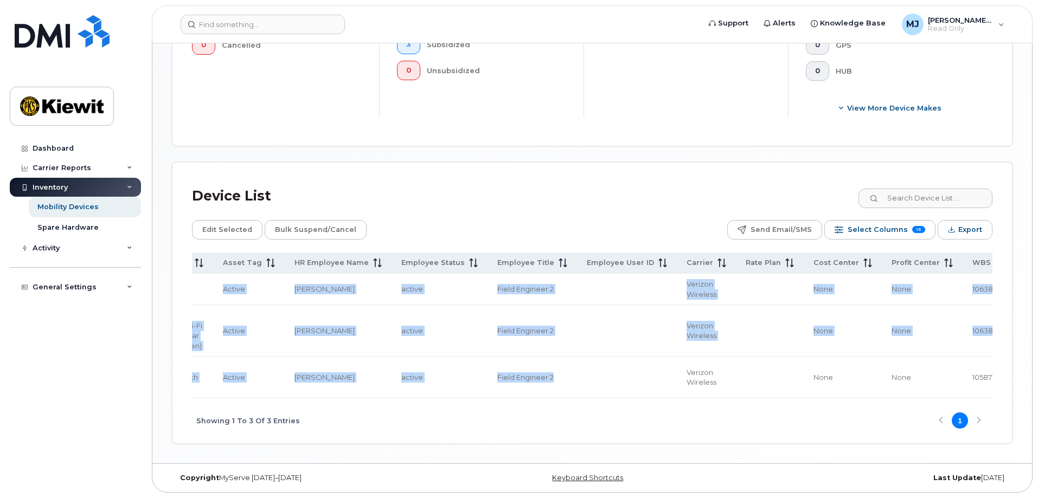
drag, startPoint x: 531, startPoint y: 395, endPoint x: 434, endPoint y: 397, distance: 97.1
click at [434, 397] on div "Name Number Manager Employee Number Current Status Make Model Asset Tag HR Empl…" at bounding box center [592, 326] width 800 height 146
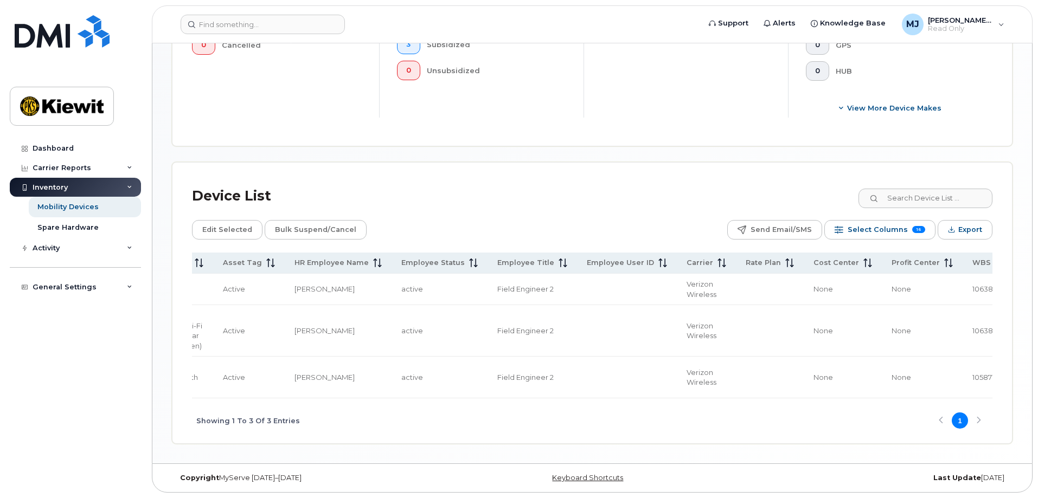
click at [491, 398] on div "Showing 1 To 3 Of 3 Entries 1" at bounding box center [592, 420] width 800 height 45
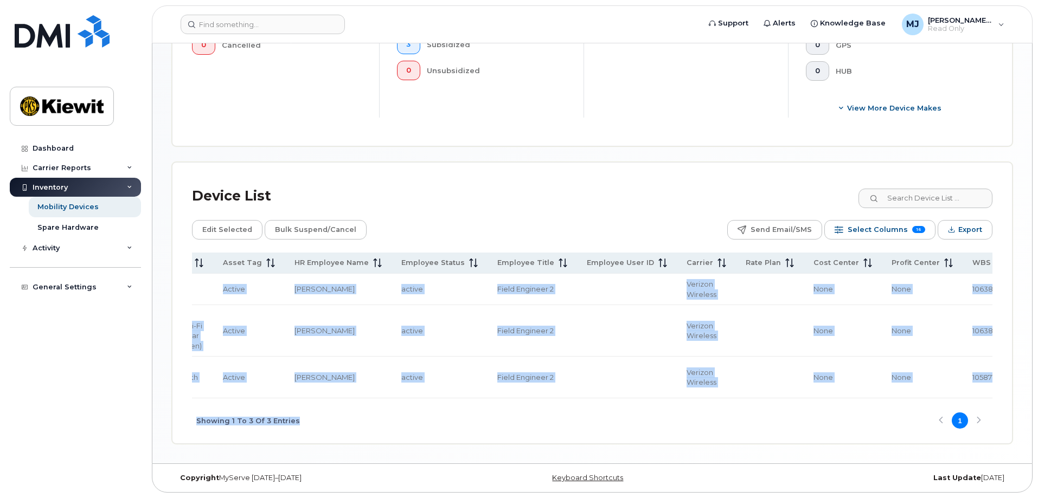
drag, startPoint x: 523, startPoint y: 400, endPoint x: 363, endPoint y: 398, distance: 159.4
click at [363, 398] on div "Name Number Manager Employee Number Current Status Make Model Asset Tag HR Empl…" at bounding box center [592, 348] width 800 height 191
click at [471, 399] on div "Showing 1 To 3 Of 3 Entries 1" at bounding box center [592, 420] width 800 height 45
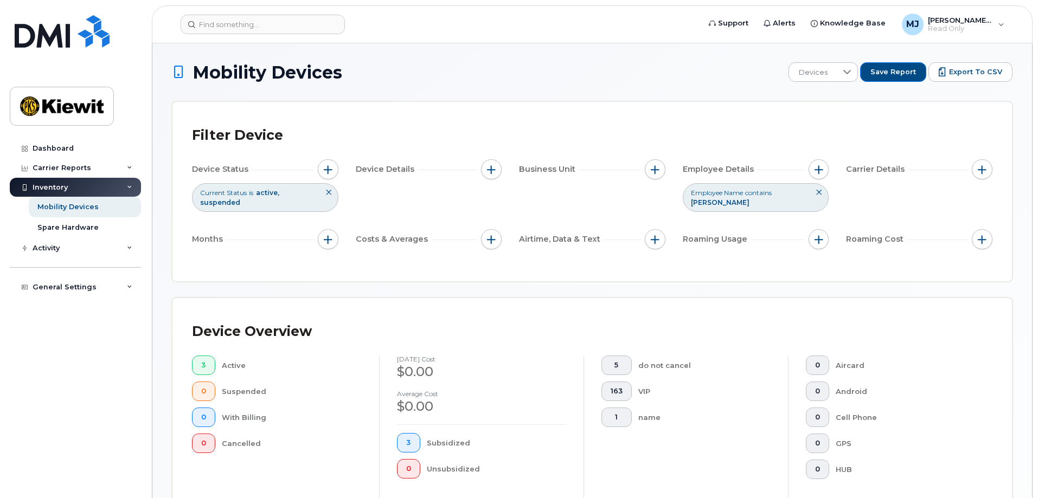
scroll to position [0, 0]
click at [817, 167] on span "button" at bounding box center [818, 170] width 9 height 9
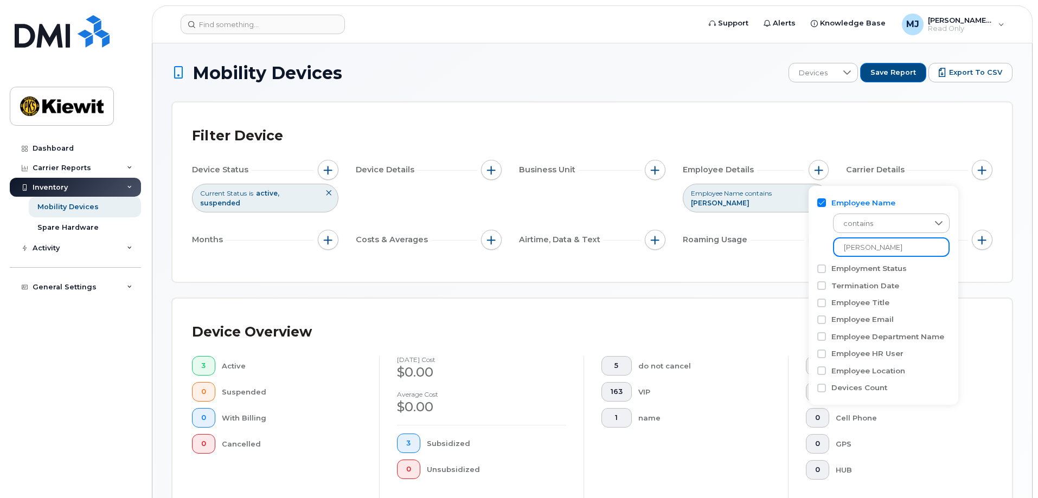
drag, startPoint x: 877, startPoint y: 248, endPoint x: 691, endPoint y: 263, distance: 187.1
click at [691, 263] on body "Support Alerts Knowledge Base [PERSON_NAME] Jupiter Read Only English Français …" at bounding box center [519, 448] width 1038 height 897
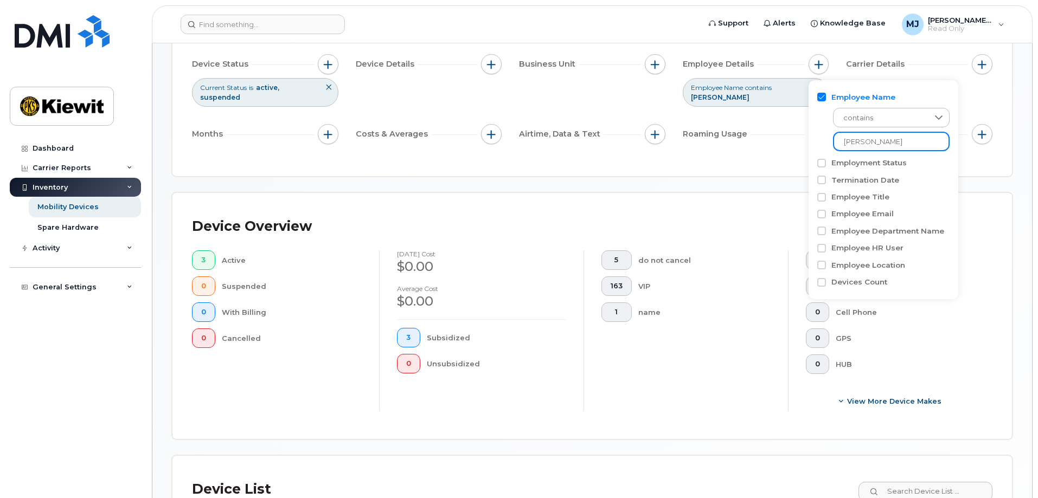
scroll to position [422, 0]
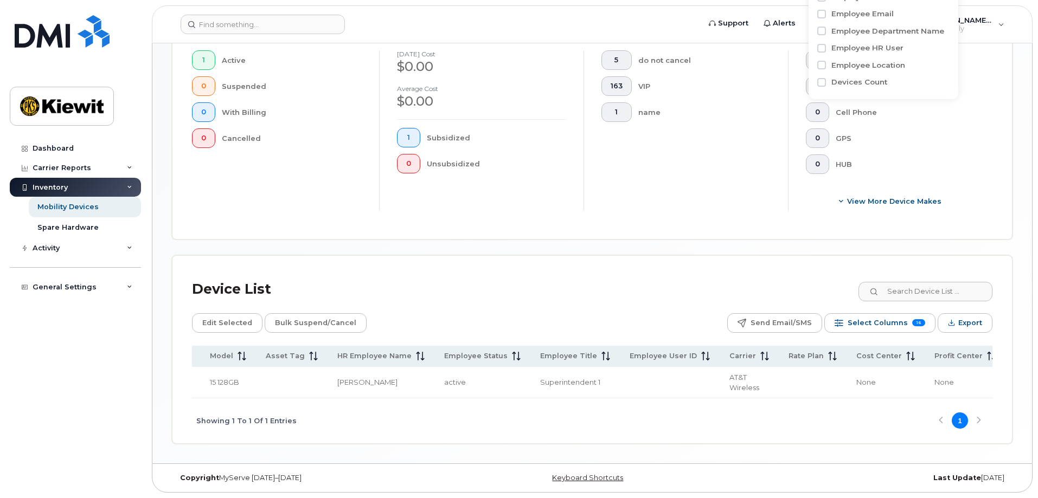
scroll to position [0, 519]
type input "[PERSON_NAME]"
click at [1009, 378] on span "105751.1054" at bounding box center [1027, 382] width 37 height 9
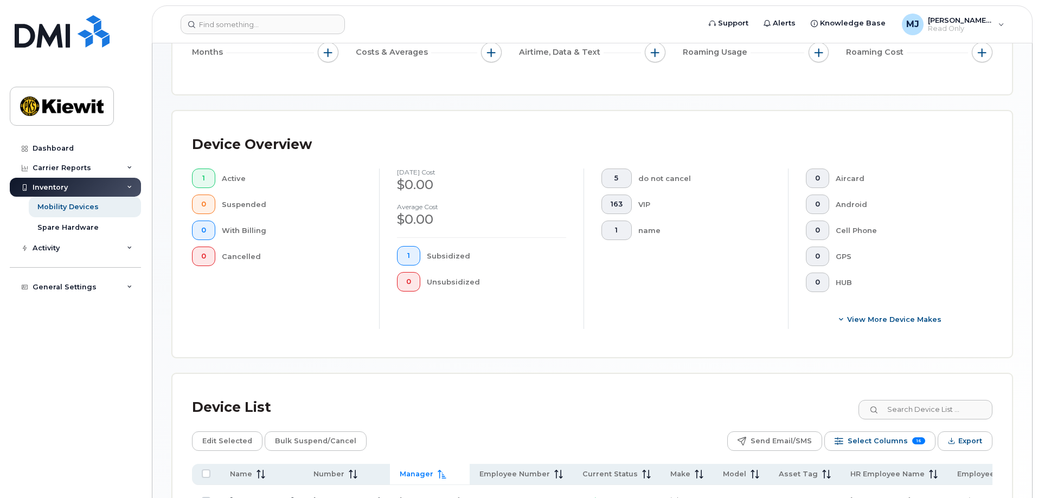
scroll to position [38, 0]
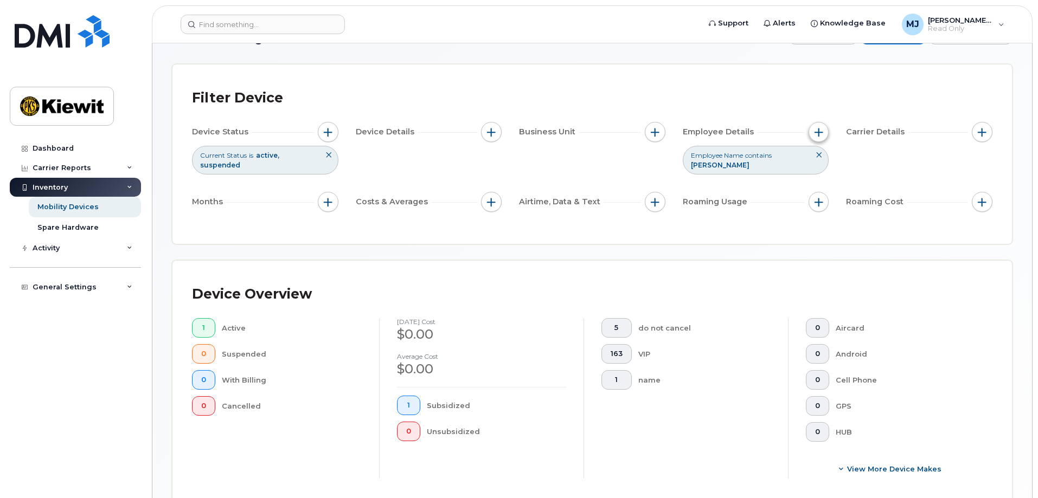
drag, startPoint x: 816, startPoint y: 130, endPoint x: 820, endPoint y: 141, distance: 12.0
click at [816, 130] on span "button" at bounding box center [818, 132] width 9 height 9
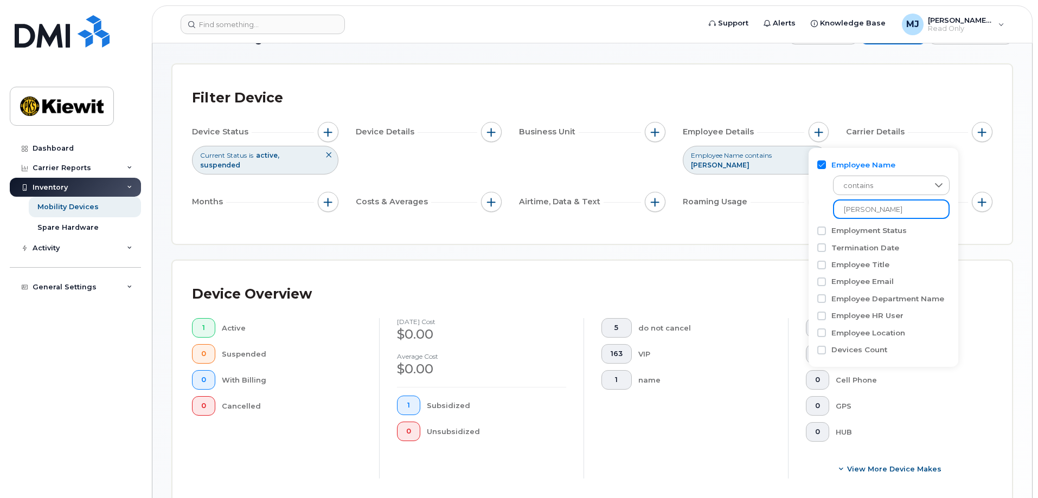
drag, startPoint x: 906, startPoint y: 209, endPoint x: 734, endPoint y: 203, distance: 171.4
click at [736, 203] on body "Support Alerts Knowledge Base [PERSON_NAME] Jupiter Read Only English Français …" at bounding box center [519, 364] width 1038 height 804
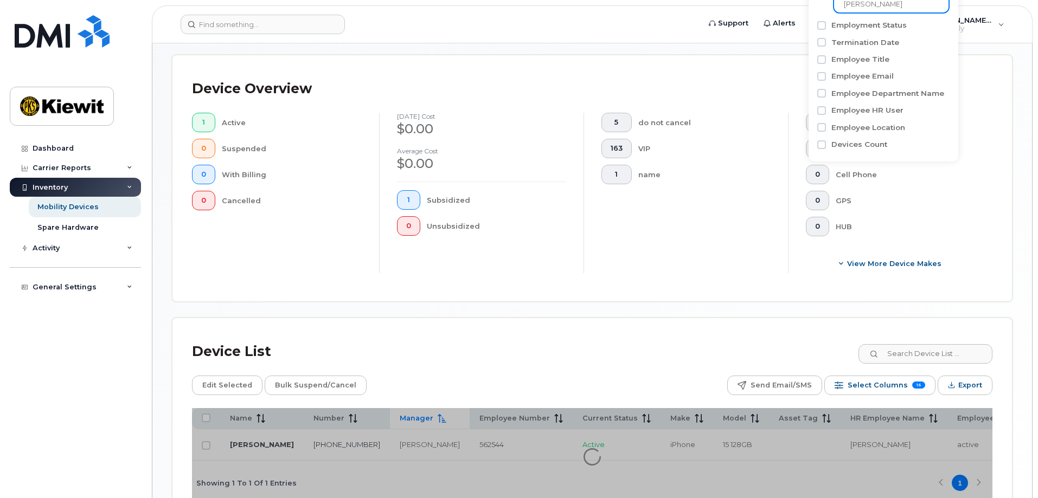
scroll to position [309, 0]
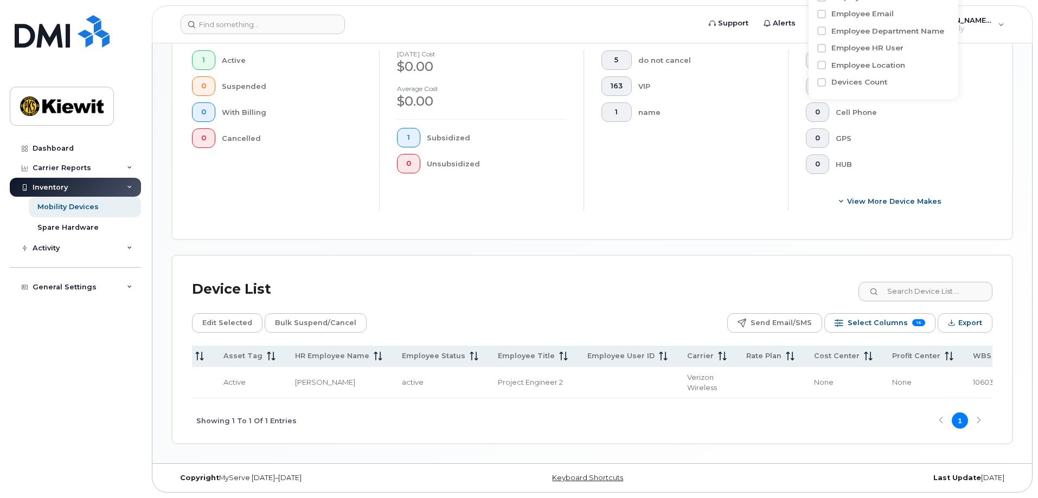
scroll to position [0, 591]
type input "[PERSON_NAME]"
click at [937, 385] on span "106030.1339" at bounding box center [958, 382] width 42 height 9
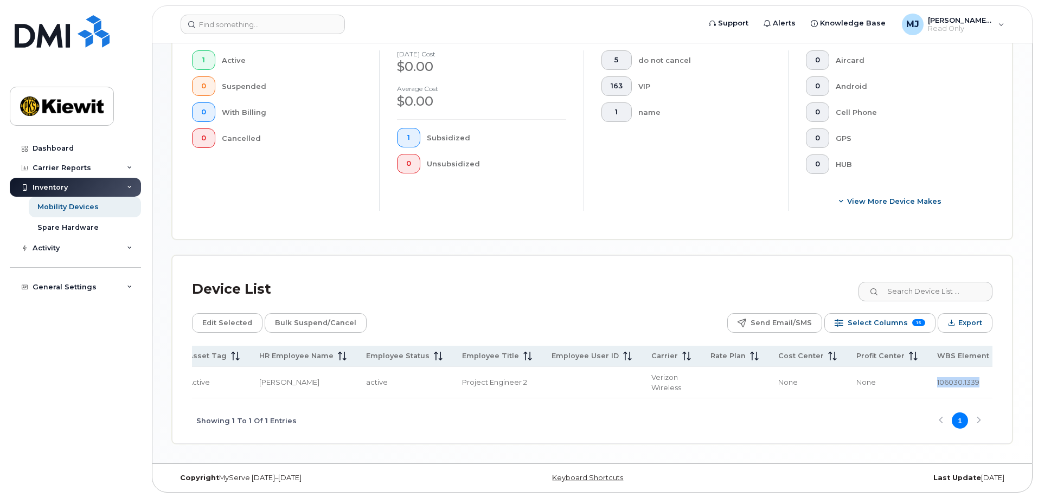
click at [937, 385] on span "106030.1339" at bounding box center [958, 382] width 42 height 9
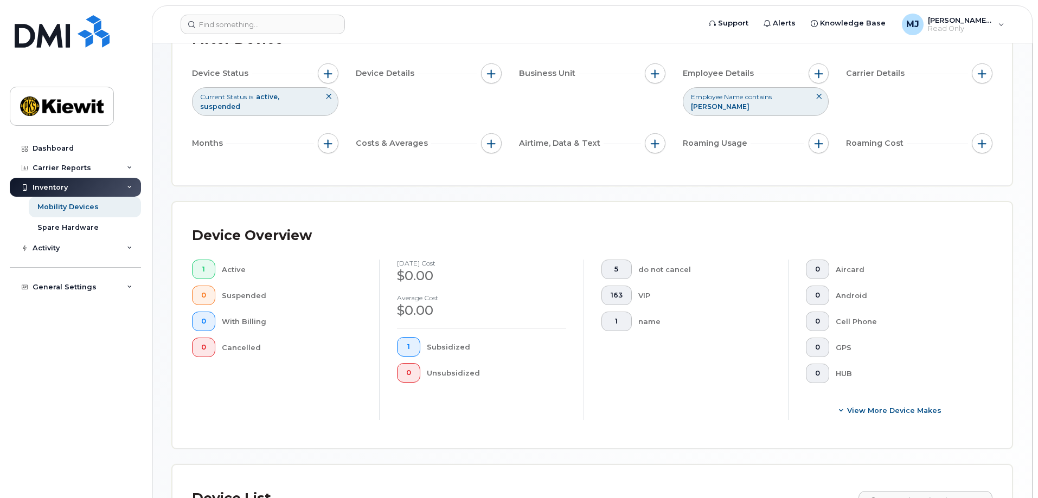
scroll to position [92, 0]
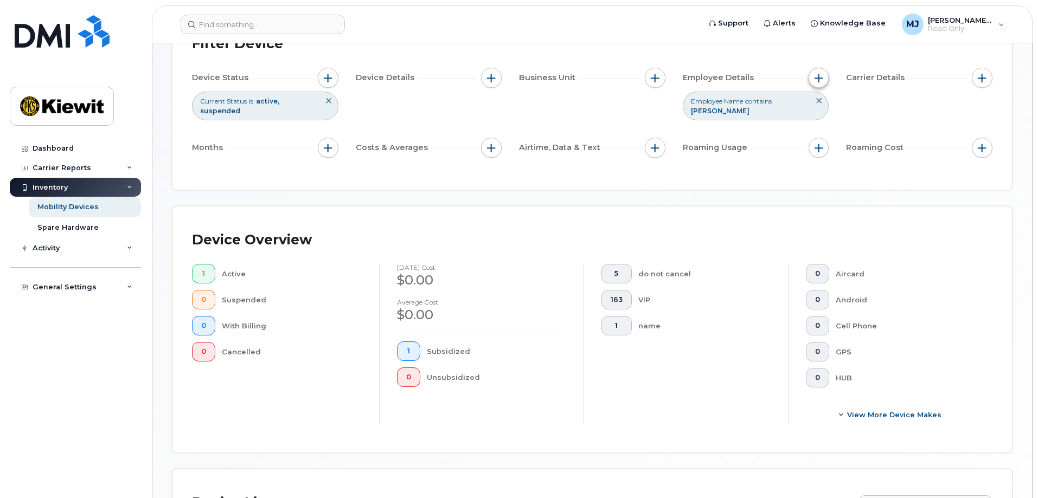
click at [823, 80] on button "button" at bounding box center [818, 78] width 21 height 21
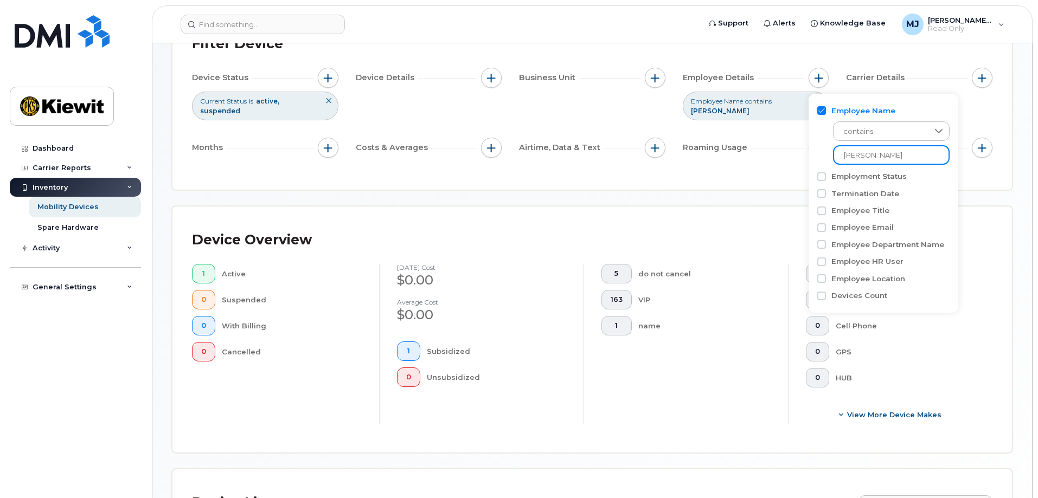
drag, startPoint x: 901, startPoint y: 154, endPoint x: 795, endPoint y: 159, distance: 106.4
click at [795, 159] on body "Support Alerts Knowledge Base [PERSON_NAME] Jupiter Read Only English Français …" at bounding box center [519, 310] width 1038 height 804
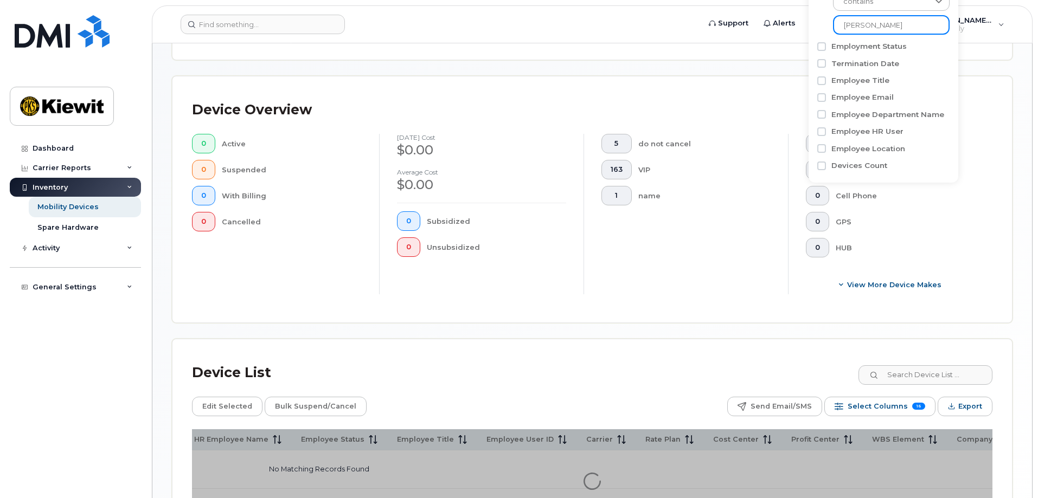
scroll to position [307, 0]
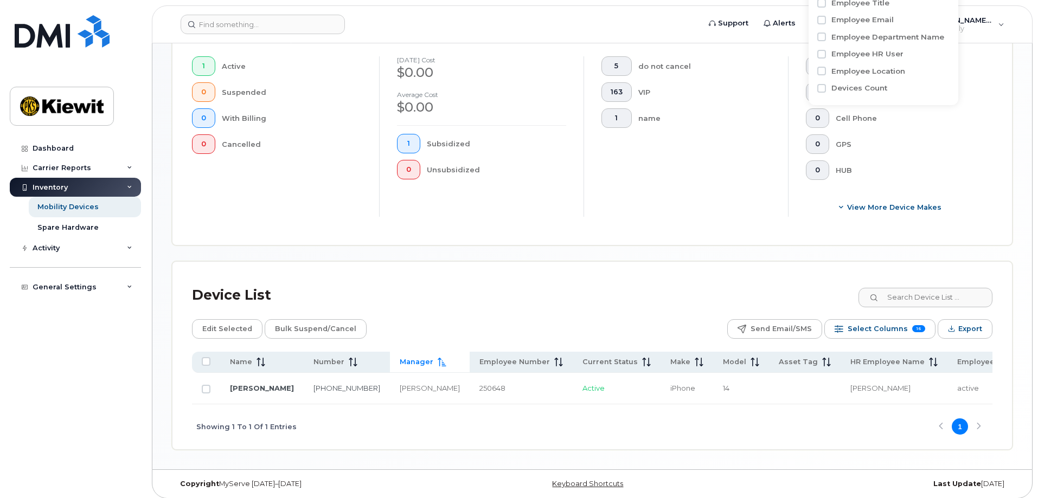
type input "[PERSON_NAME]"
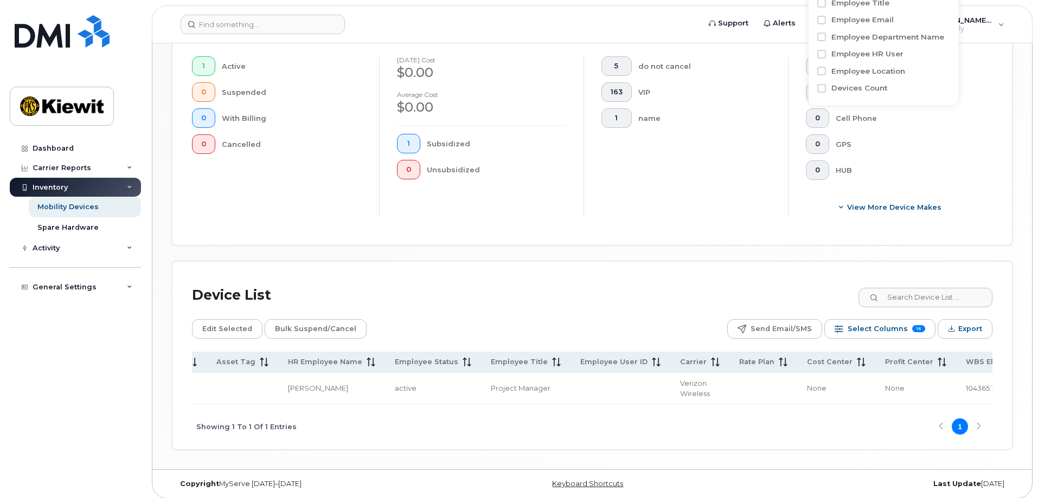
scroll to position [0, 586]
click at [942, 384] on span "104365.1269" at bounding box center [962, 388] width 40 height 9
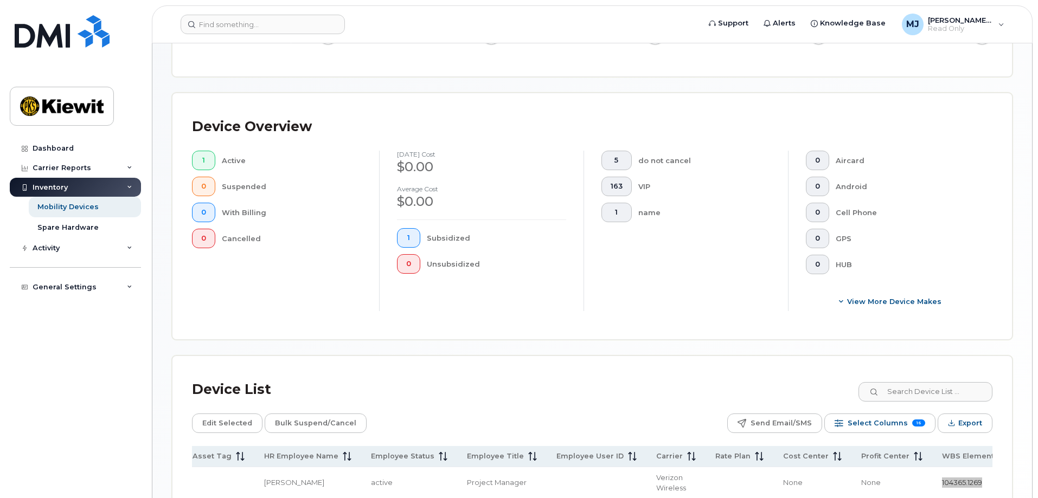
scroll to position [83, 0]
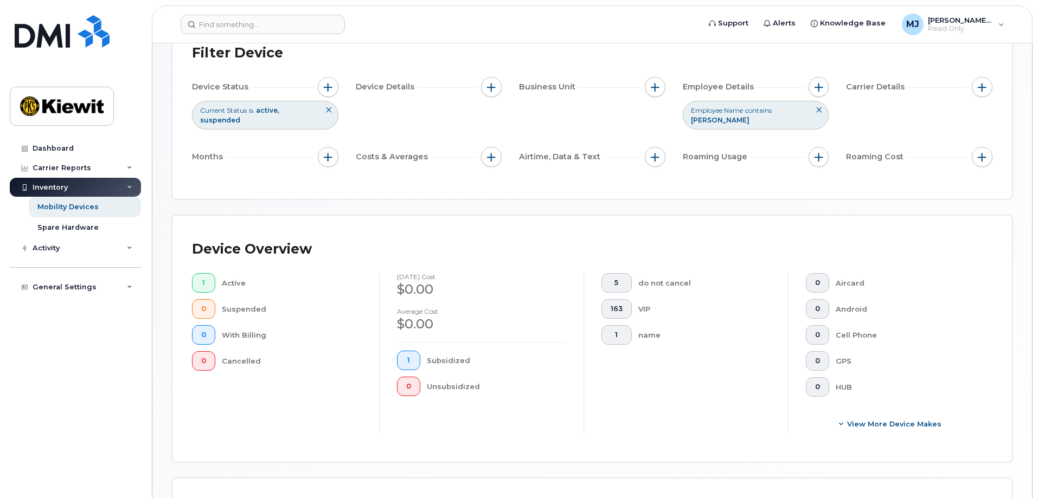
drag, startPoint x: 822, startPoint y: 91, endPoint x: 822, endPoint y: 100, distance: 9.2
click at [822, 91] on span "button" at bounding box center [818, 87] width 9 height 9
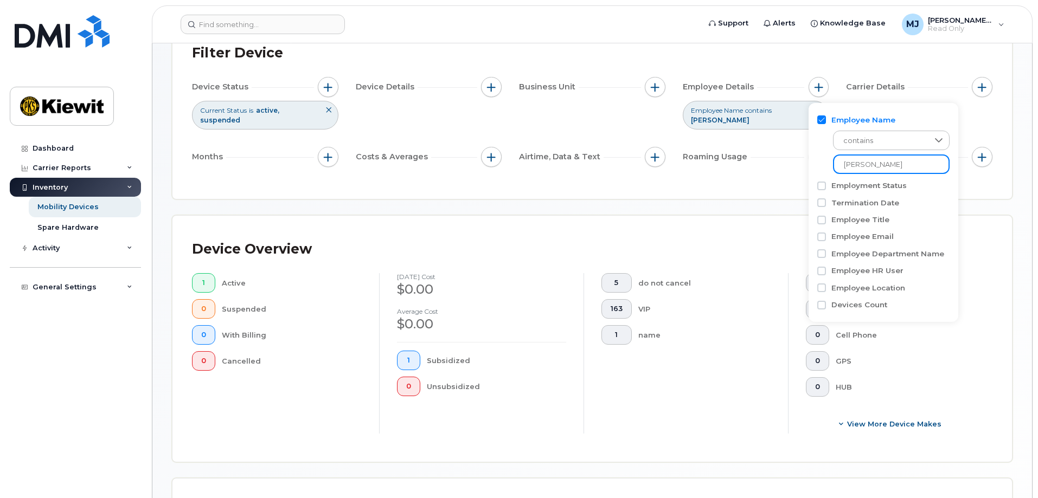
drag, startPoint x: 892, startPoint y: 164, endPoint x: 748, endPoint y: 162, distance: 143.7
click at [748, 162] on body "Support Alerts Knowledge Base [PERSON_NAME] Jupiter Read Only English Français …" at bounding box center [519, 319] width 1038 height 804
type input "[PERSON_NAME]"
click at [713, 218] on div "Device Overview 1 Active 0 Suspended 0 With Billing 0 Cancelled [DATE] cost $0.…" at bounding box center [591, 339] width 839 height 246
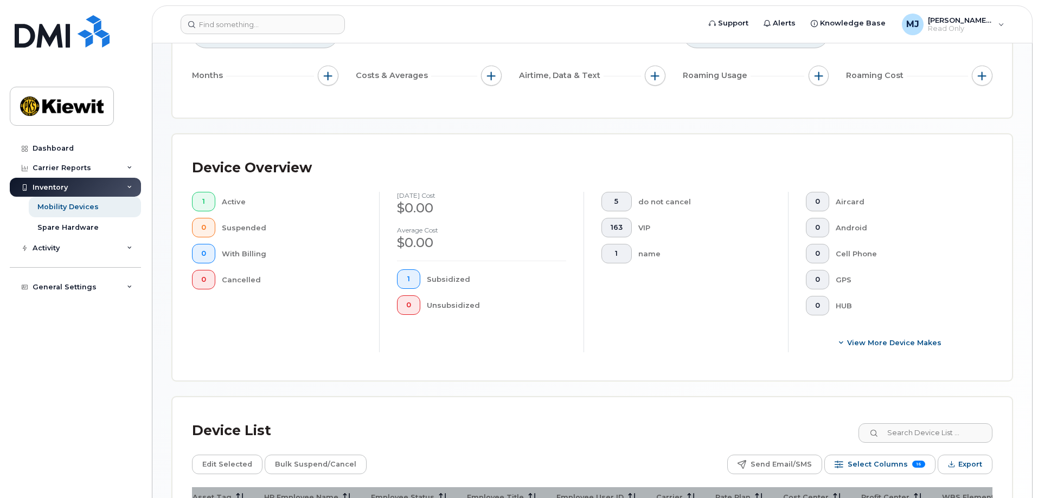
scroll to position [300, 0]
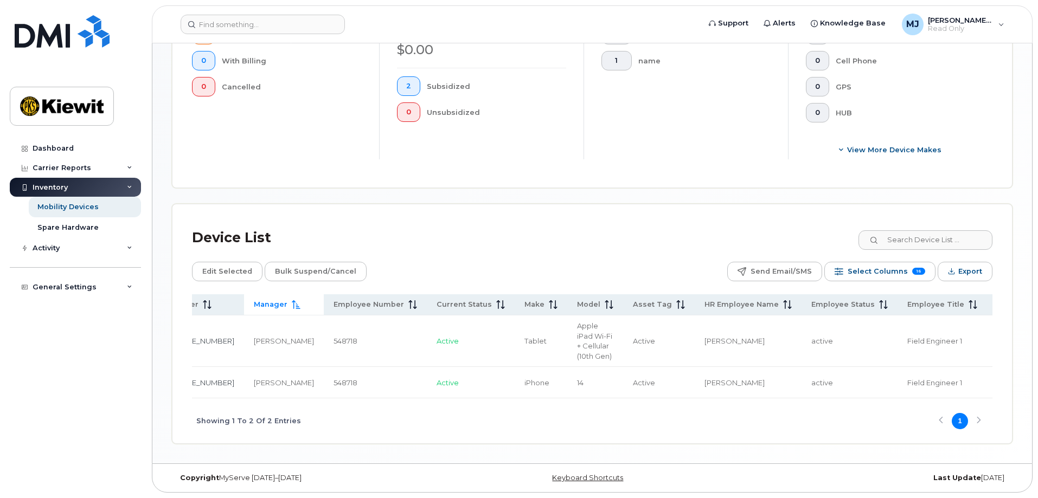
scroll to position [0, 591]
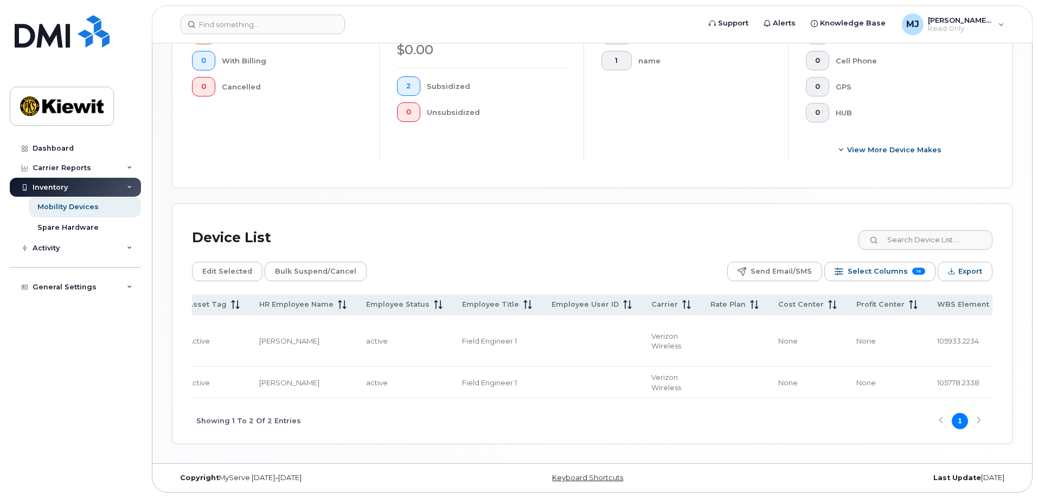
click at [937, 337] on span "105933.2234" at bounding box center [958, 341] width 42 height 9
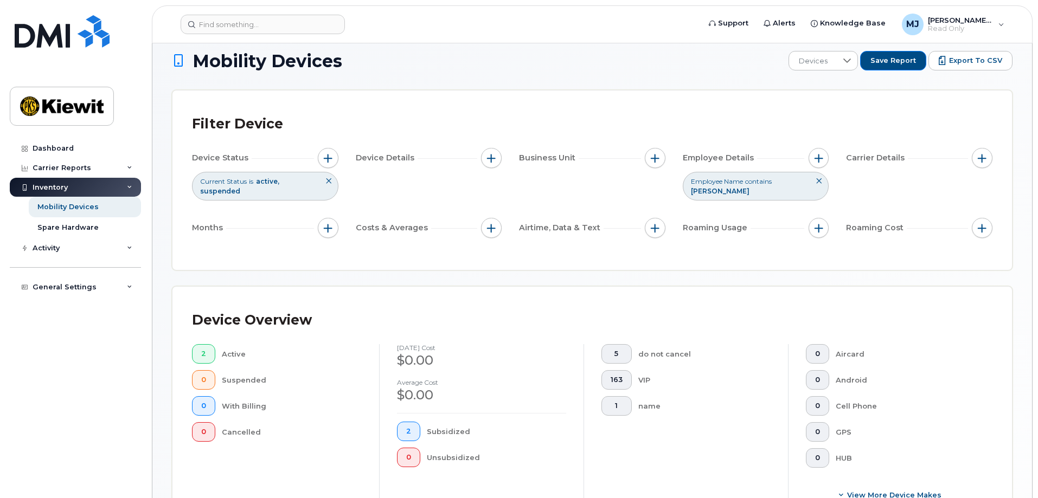
scroll to position [1, 0]
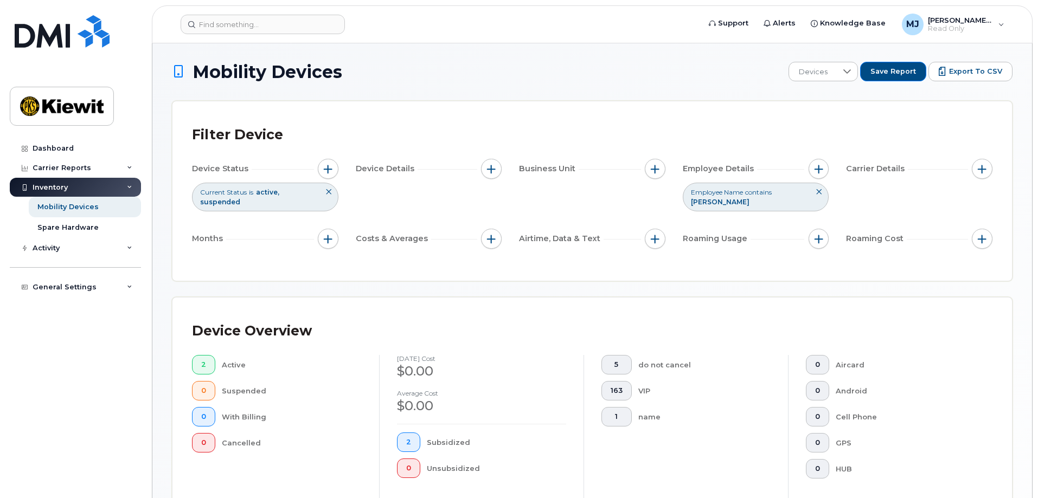
drag, startPoint x: 821, startPoint y: 167, endPoint x: 827, endPoint y: 177, distance: 11.6
click at [820, 167] on span "button" at bounding box center [818, 169] width 9 height 9
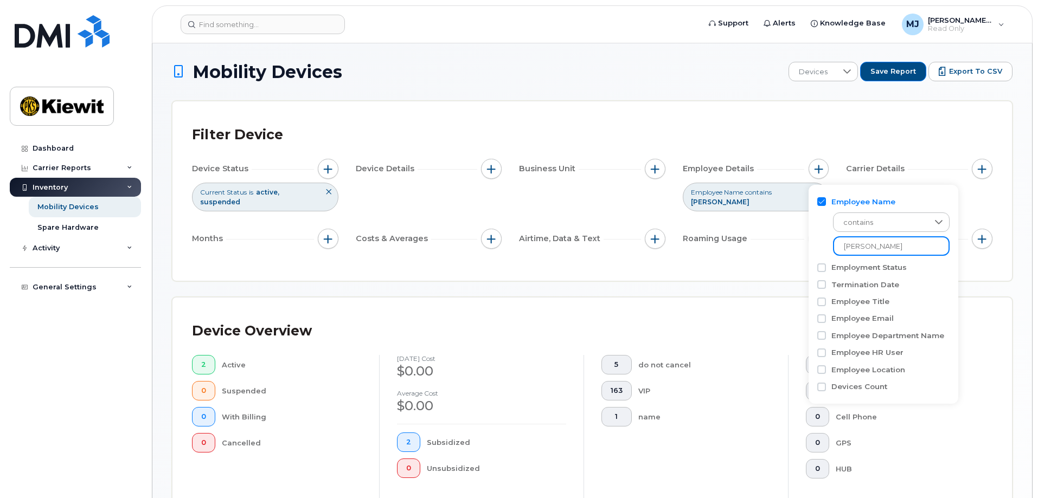
drag, startPoint x: 826, startPoint y: 243, endPoint x: 803, endPoint y: 243, distance: 22.8
click at [803, 243] on body "Support Alerts Knowledge Base [PERSON_NAME] Jupiter Read Only English Français …" at bounding box center [519, 426] width 1038 height 855
drag, startPoint x: 894, startPoint y: 248, endPoint x: 819, endPoint y: 244, distance: 76.0
click at [819, 244] on div "contains [PERSON_NAME]" at bounding box center [883, 231] width 132 height 49
click at [898, 244] on input "[PERSON_NAME]" at bounding box center [891, 246] width 117 height 20
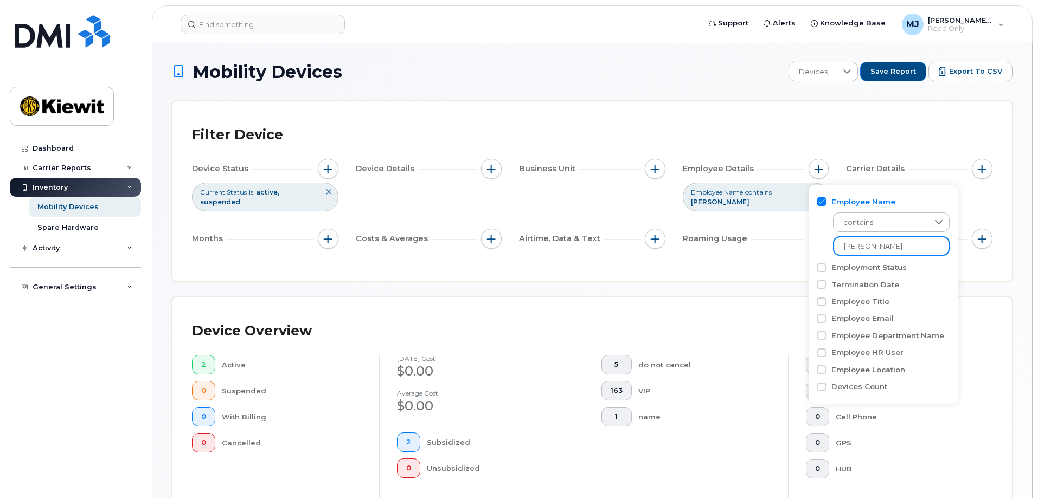
drag, startPoint x: 898, startPoint y: 244, endPoint x: 835, endPoint y: 249, distance: 63.1
click at [835, 249] on input "[PERSON_NAME]" at bounding box center [891, 246] width 117 height 20
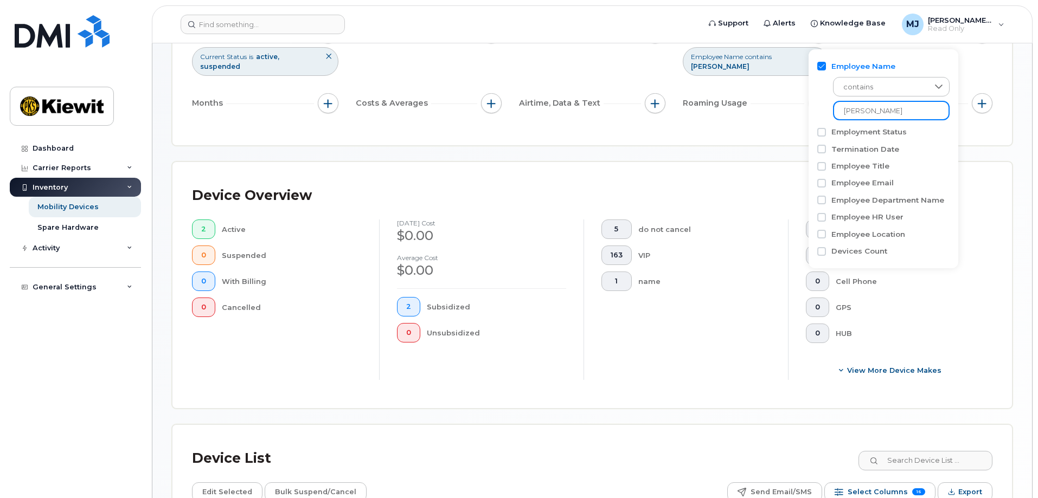
scroll to position [326, 0]
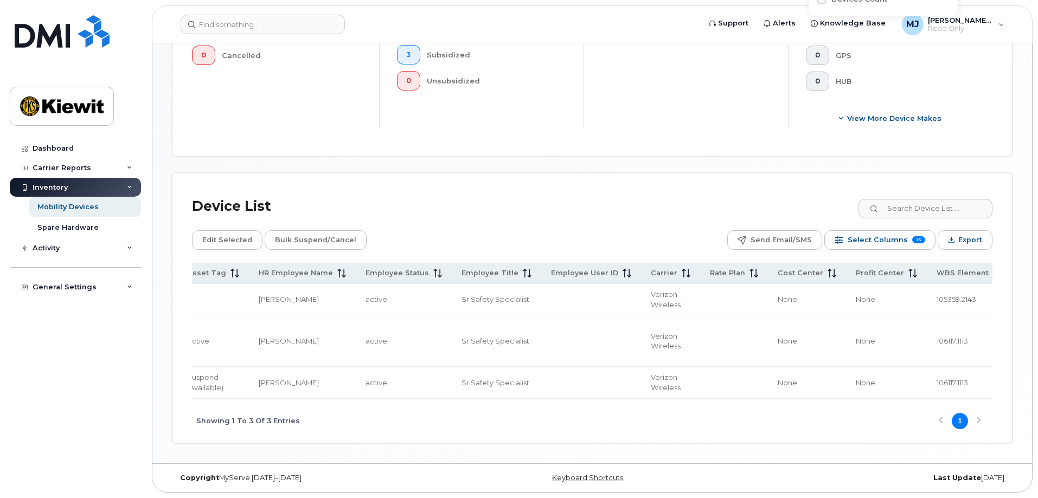
scroll to position [0, 607]
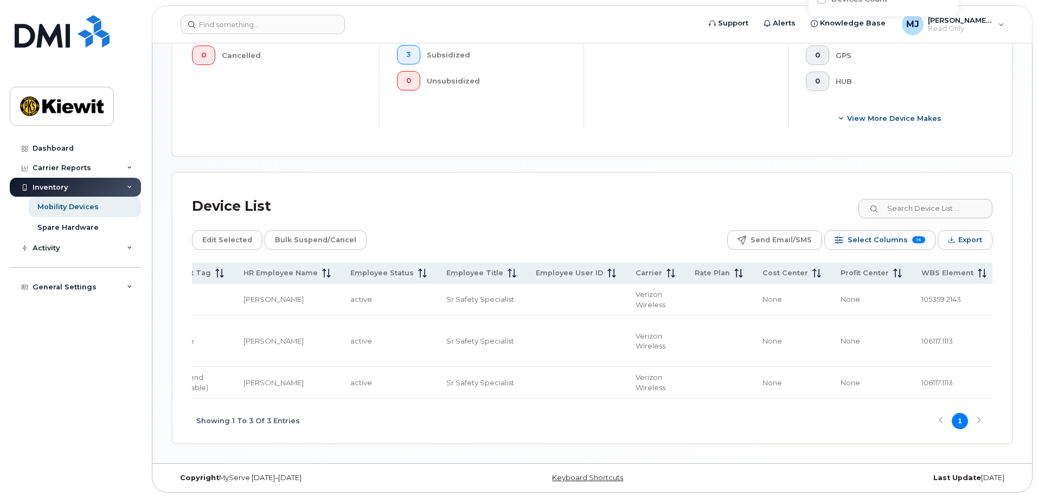
type input "[PERSON_NAME]"
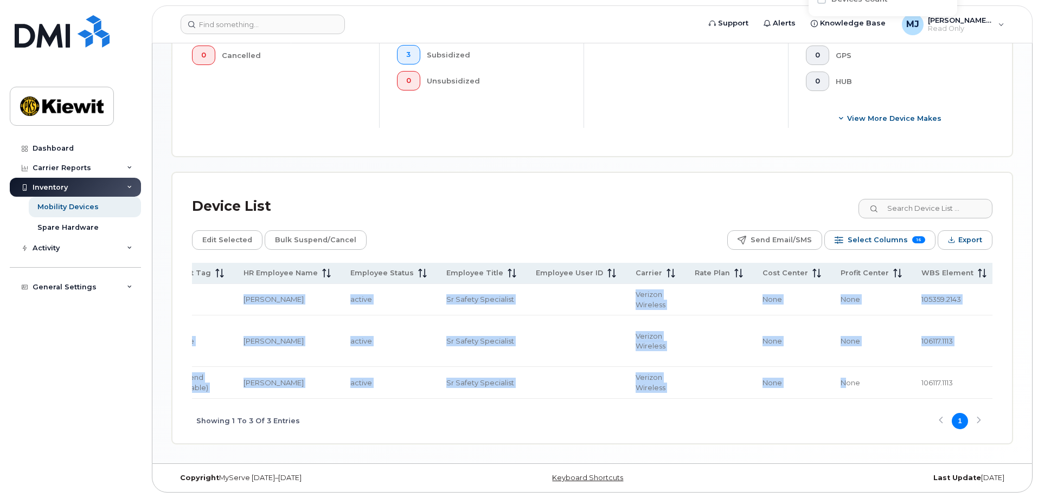
drag, startPoint x: 761, startPoint y: 395, endPoint x: 600, endPoint y: 397, distance: 160.5
click at [600, 397] on div "Name Number Manager Employee Number Current Status Make Model Asset Tag HR Empl…" at bounding box center [592, 331] width 800 height 136
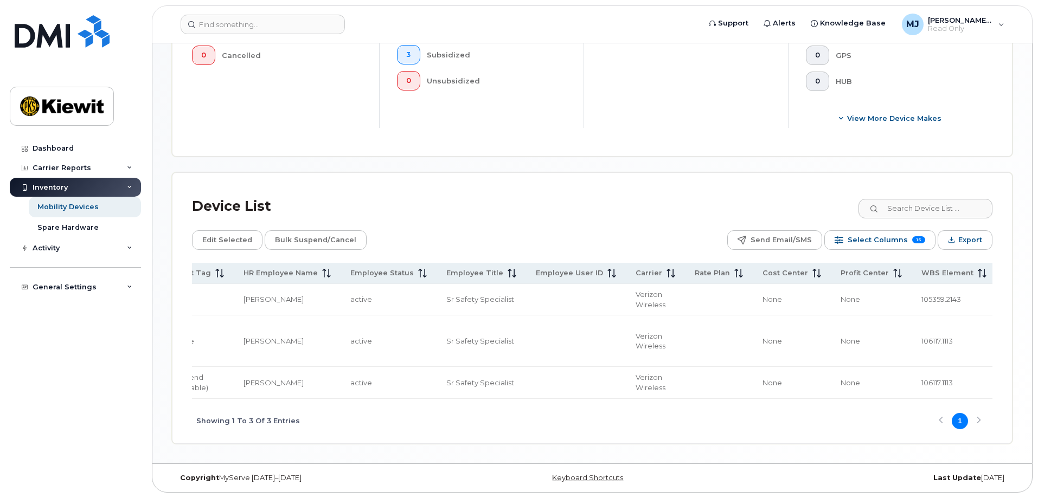
click at [567, 423] on div "Showing 1 To 3 Of 3 Entries 1" at bounding box center [592, 421] width 800 height 45
drag, startPoint x: 611, startPoint y: 401, endPoint x: 492, endPoint y: 401, distance: 119.3
click at [492, 401] on div "Showing 1 To 3 Of 3 Entries 1" at bounding box center [592, 421] width 800 height 45
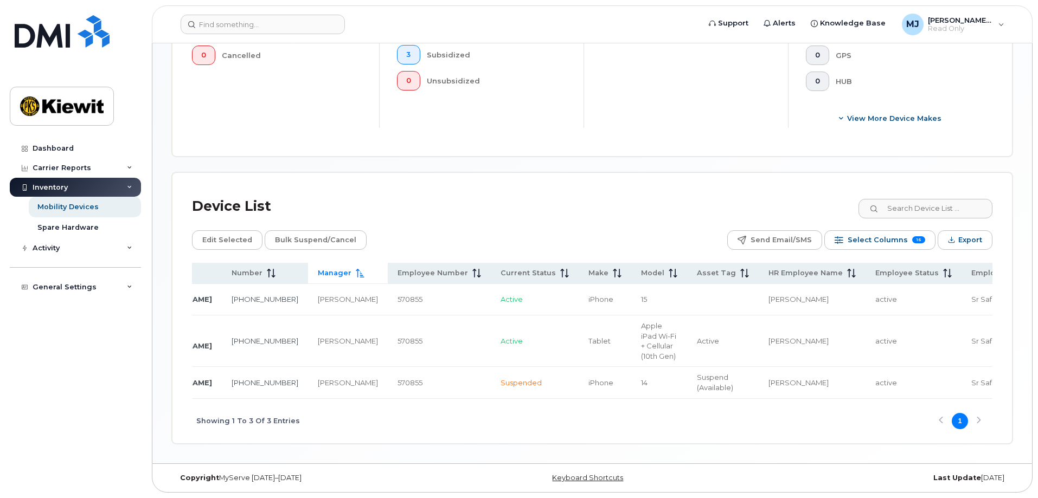
scroll to position [0, 0]
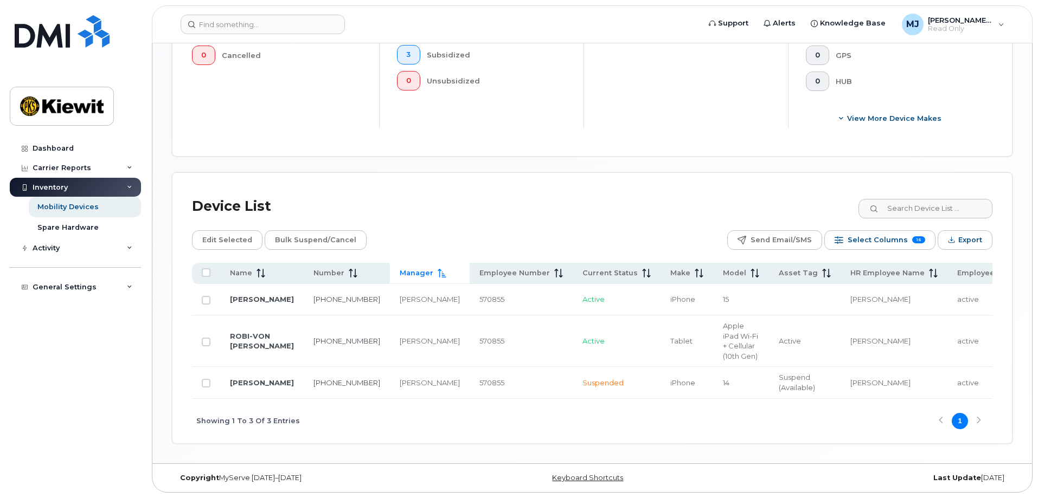
click at [645, 426] on div "Showing 1 To 3 Of 3 Entries 1" at bounding box center [592, 421] width 800 height 45
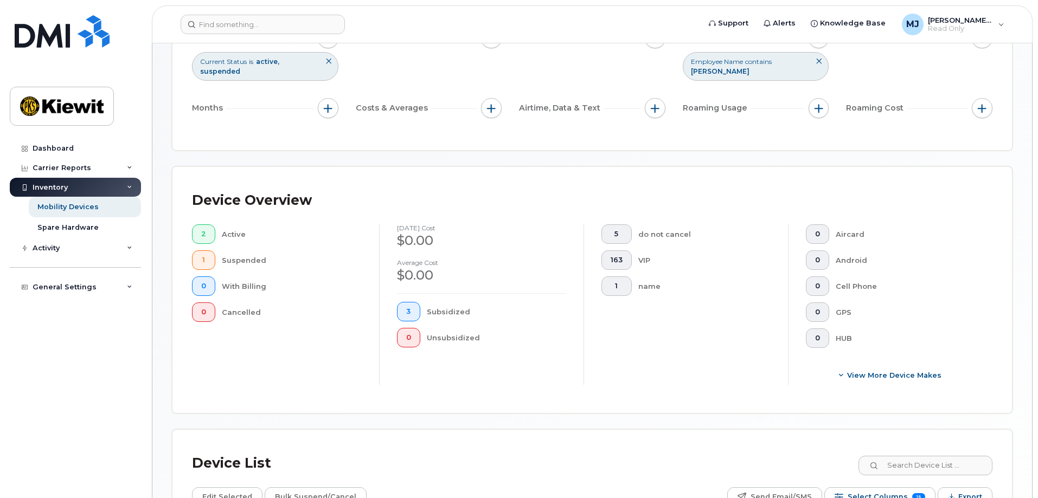
scroll to position [23, 0]
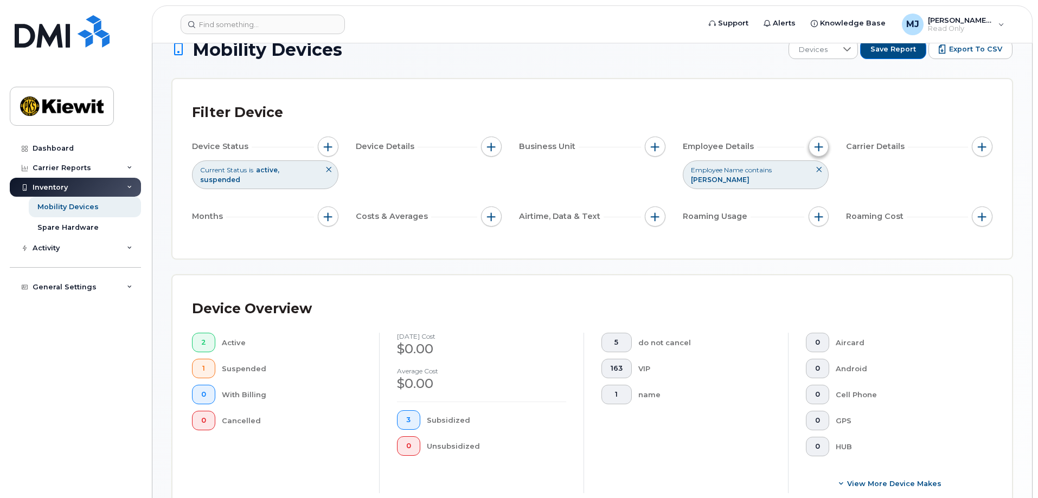
click at [821, 150] on span "button" at bounding box center [818, 147] width 9 height 9
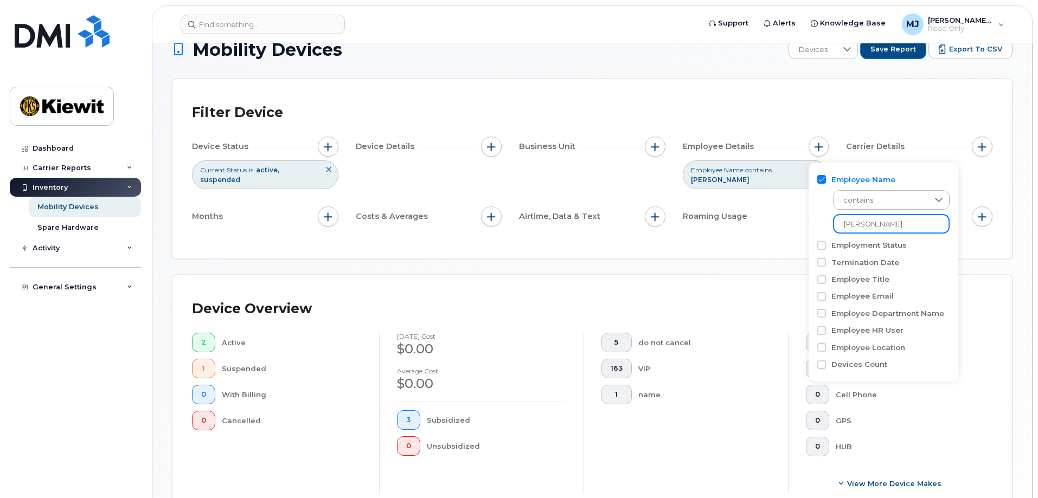
drag, startPoint x: 889, startPoint y: 225, endPoint x: 764, endPoint y: 217, distance: 124.9
click at [764, 217] on body "Support Alerts Knowledge Base [PERSON_NAME] Jupiter Read Only English Français …" at bounding box center [519, 420] width 1038 height 887
type input "k"
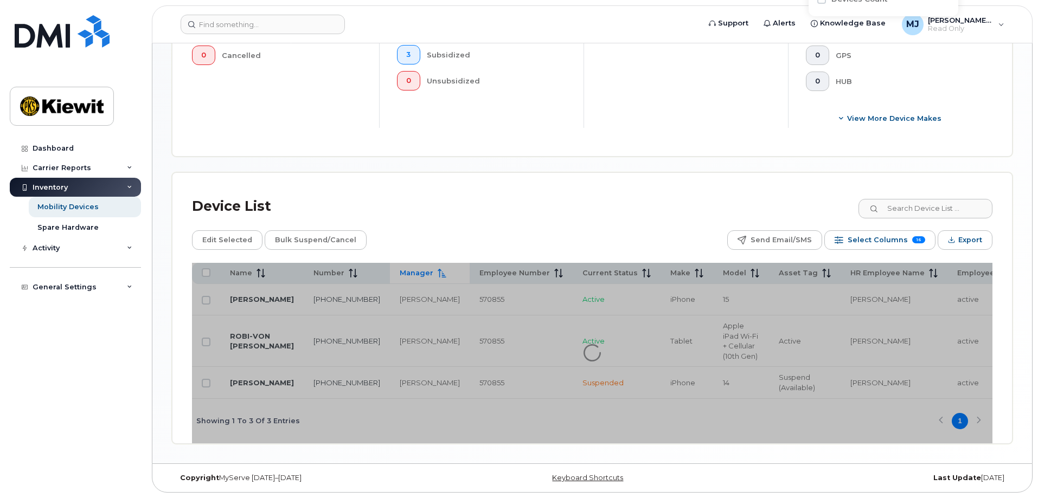
scroll to position [403, 0]
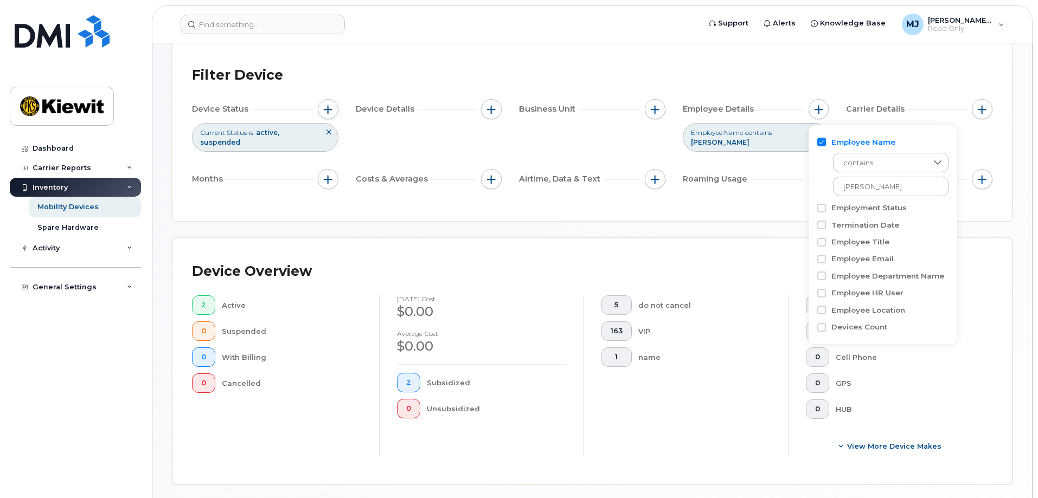
scroll to position [55, 0]
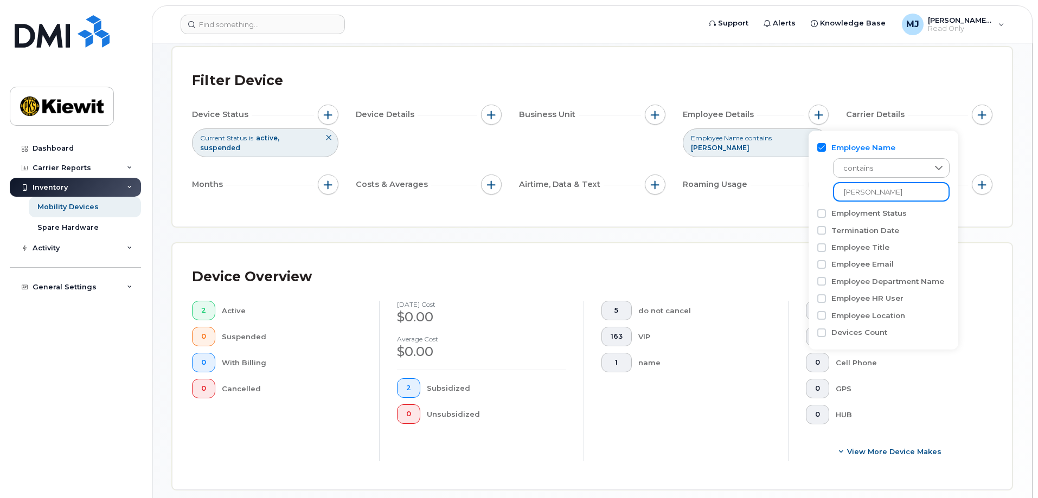
drag, startPoint x: 907, startPoint y: 193, endPoint x: 806, endPoint y: 191, distance: 101.9
click at [806, 191] on body "Support Alerts Knowledge Base [PERSON_NAME] Jupiter Read Only English Français …" at bounding box center [519, 367] width 1038 height 845
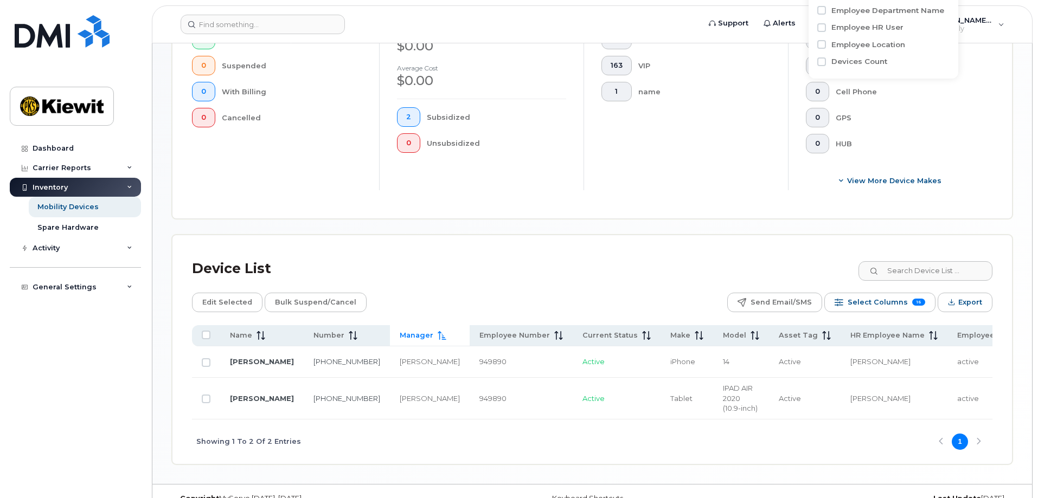
scroll to position [371, 0]
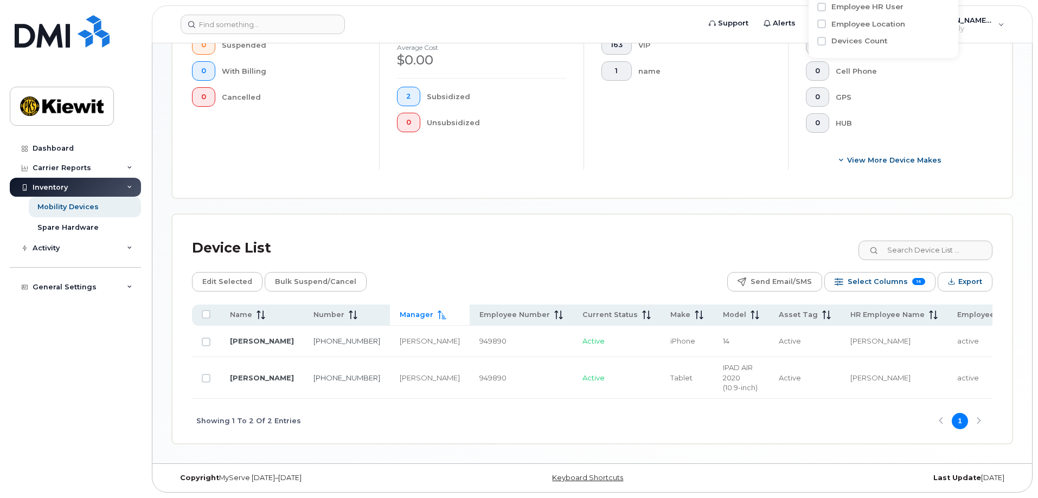
type input "[PERSON_NAME]"
click at [501, 446] on div "Mobility Devices Devices Save Report Export to CSV Filter Device Device Status …" at bounding box center [591, 79] width 879 height 767
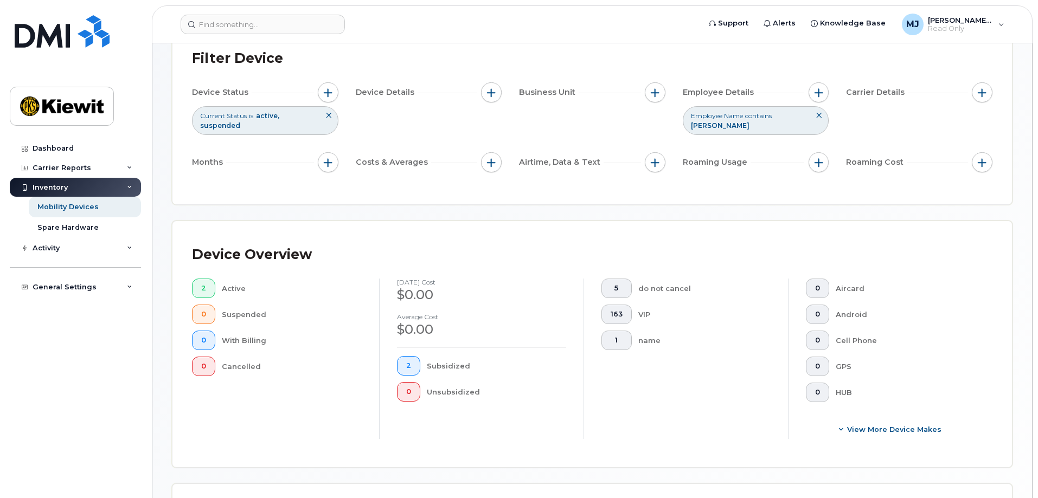
scroll to position [0, 0]
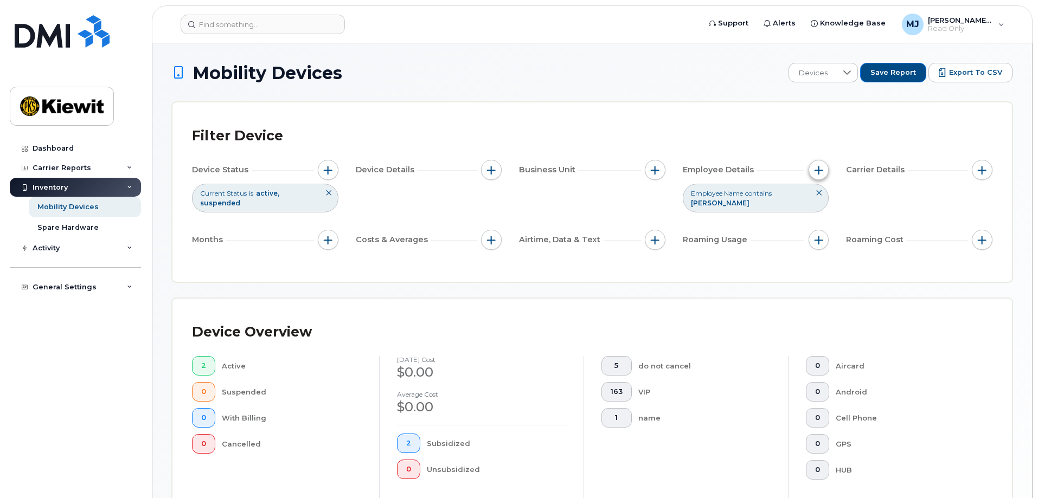
click at [824, 174] on button "button" at bounding box center [818, 170] width 21 height 21
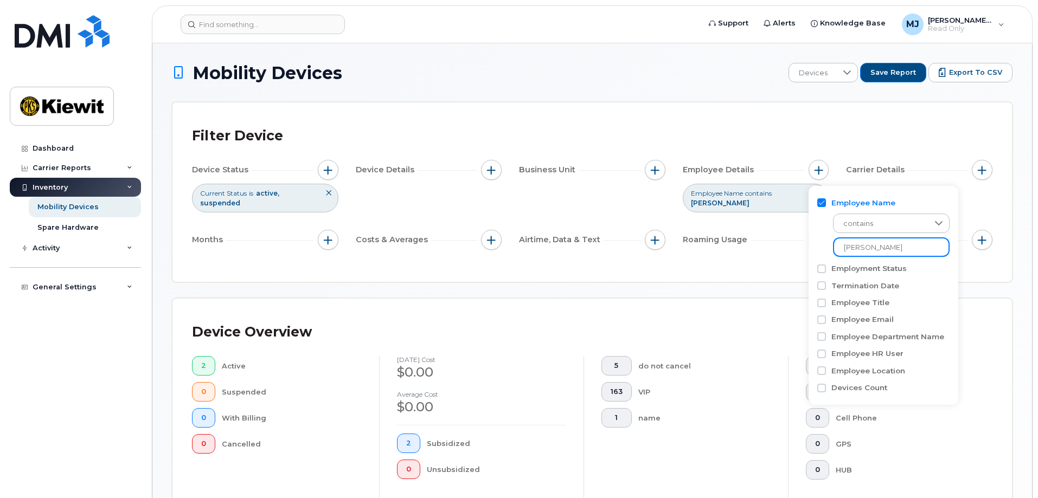
drag, startPoint x: 900, startPoint y: 251, endPoint x: 762, endPoint y: 249, distance: 138.2
click at [762, 249] on body "Support Alerts Knowledge Base [PERSON_NAME] Jupiter Read Only English Français …" at bounding box center [519, 422] width 1038 height 845
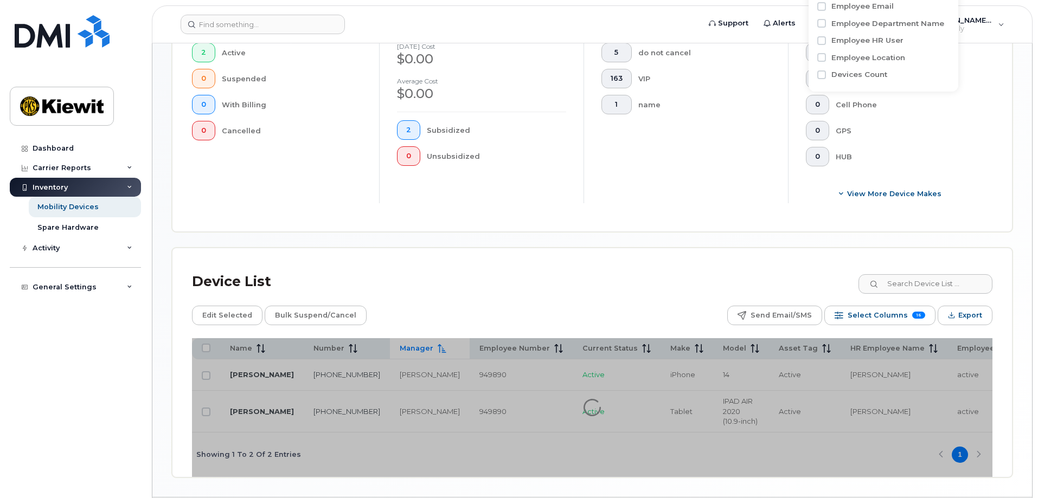
scroll to position [371, 0]
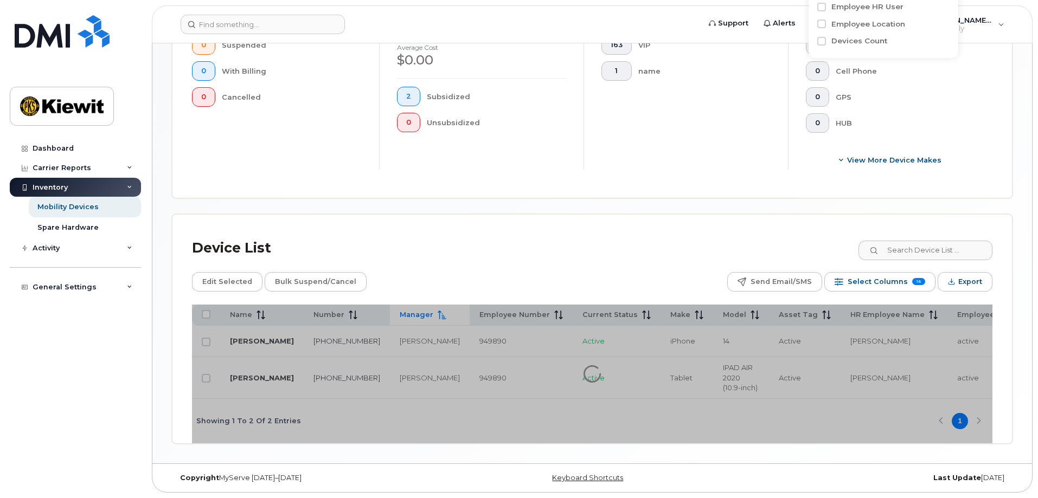
type input "[PERSON_NAME]"
